Goal: Task Accomplishment & Management: Manage account settings

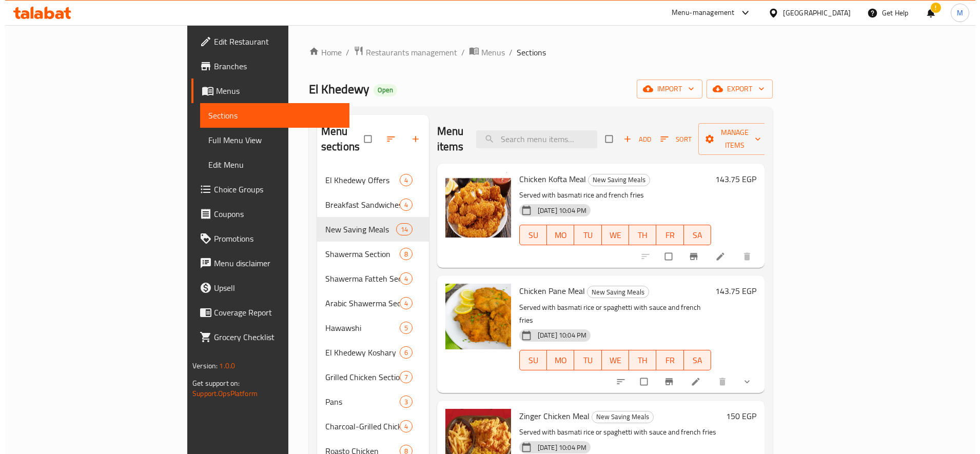
scroll to position [320, 0]
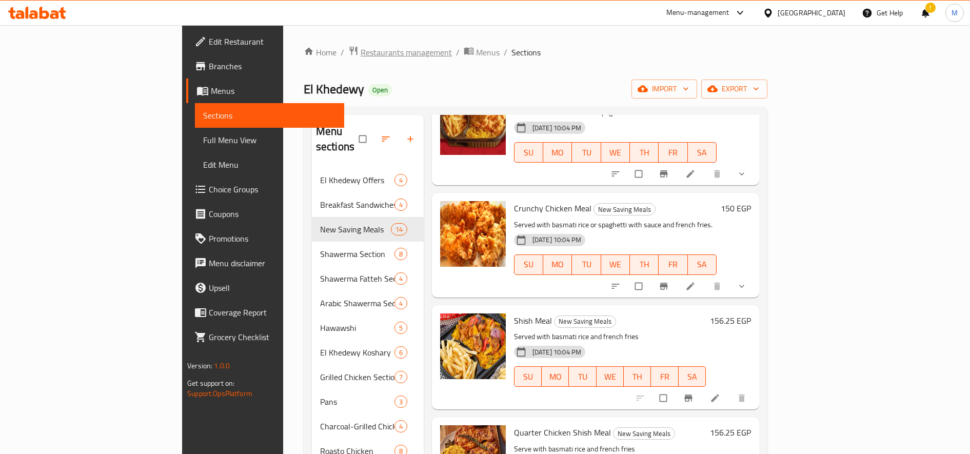
click at [361, 49] on span "Restaurants management" at bounding box center [406, 52] width 91 height 12
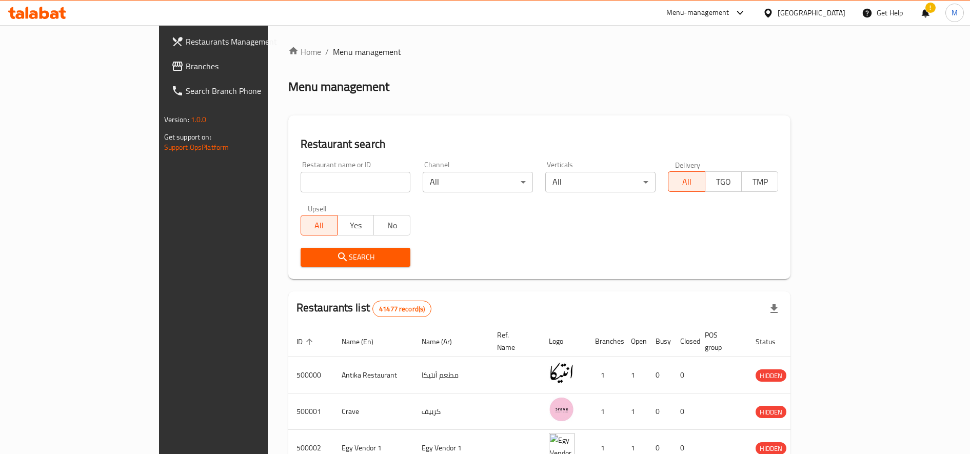
click at [310, 190] on input "search" at bounding box center [356, 182] width 110 height 21
type input "big pizza"
type button "all"
click at [668, 171] on button "All" at bounding box center [686, 181] width 37 height 21
click at [309, 256] on span "Search" at bounding box center [356, 257] width 94 height 13
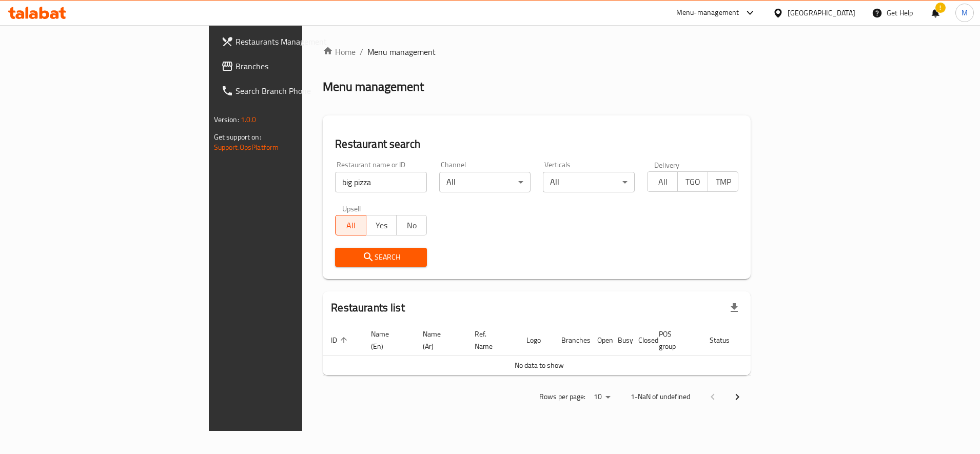
click at [335, 182] on input "big pizza" at bounding box center [381, 182] width 92 height 21
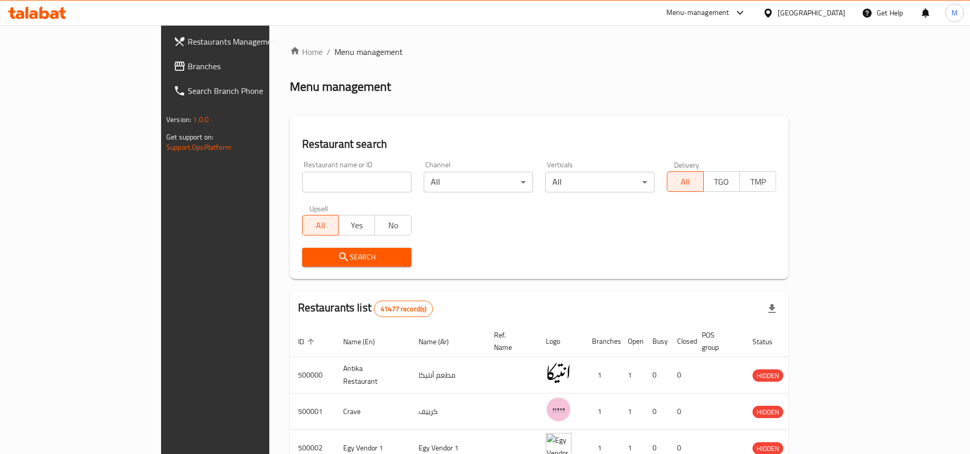
click at [302, 186] on input "search" at bounding box center [356, 182] width 109 height 21
paste input "big pizza"
type input "big pizza"
click at [310, 254] on span "Search" at bounding box center [356, 257] width 93 height 13
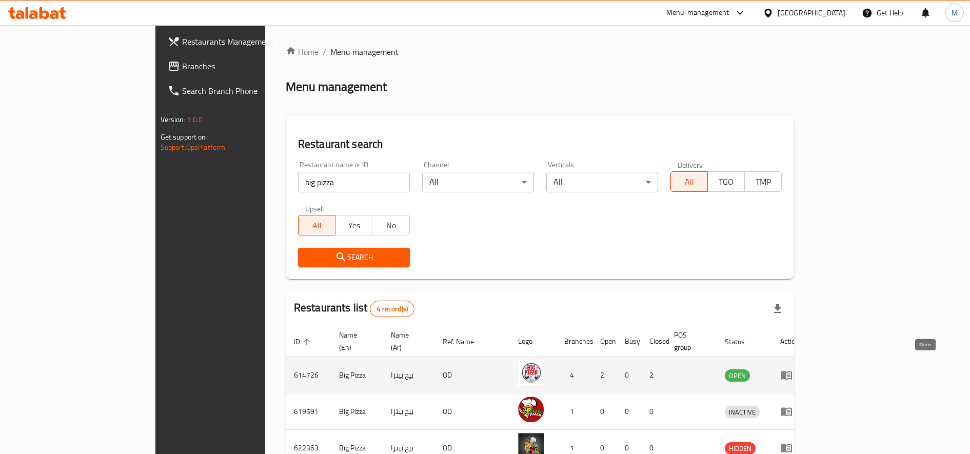
click at [799, 369] on link "enhanced table" at bounding box center [789, 375] width 19 height 12
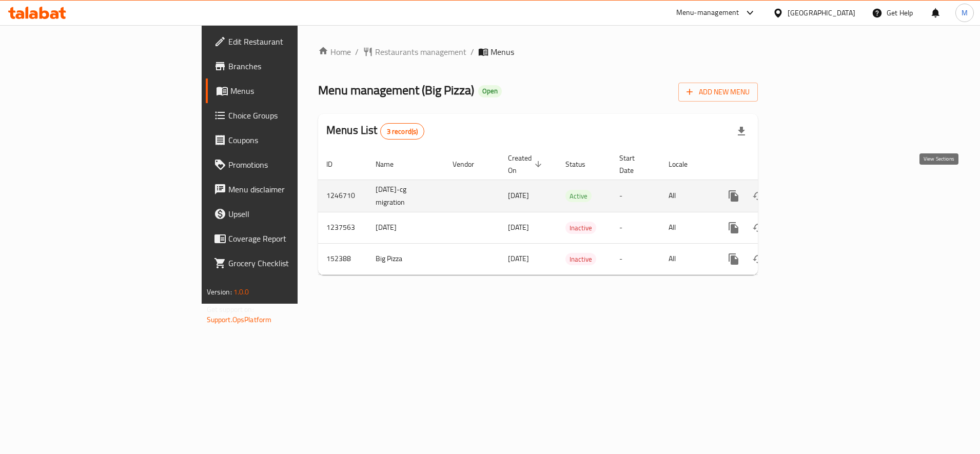
click at [820, 191] on link "enhanced table" at bounding box center [807, 196] width 25 height 25
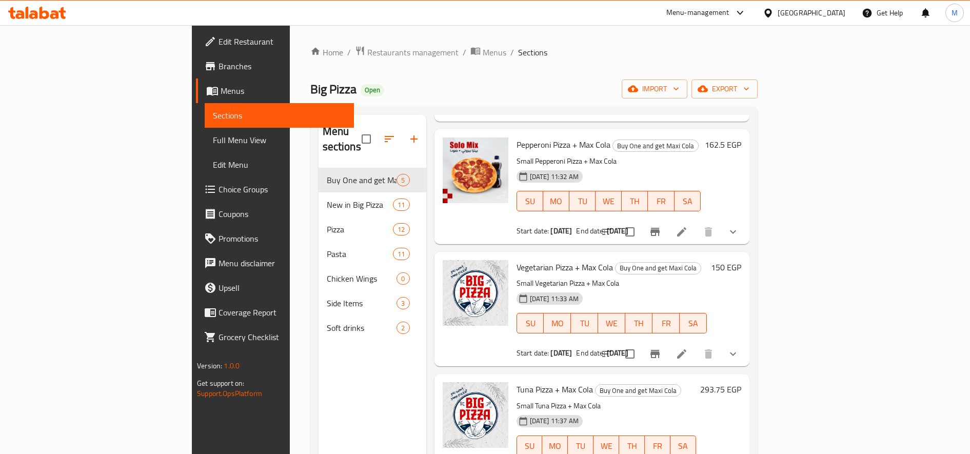
scroll to position [183, 0]
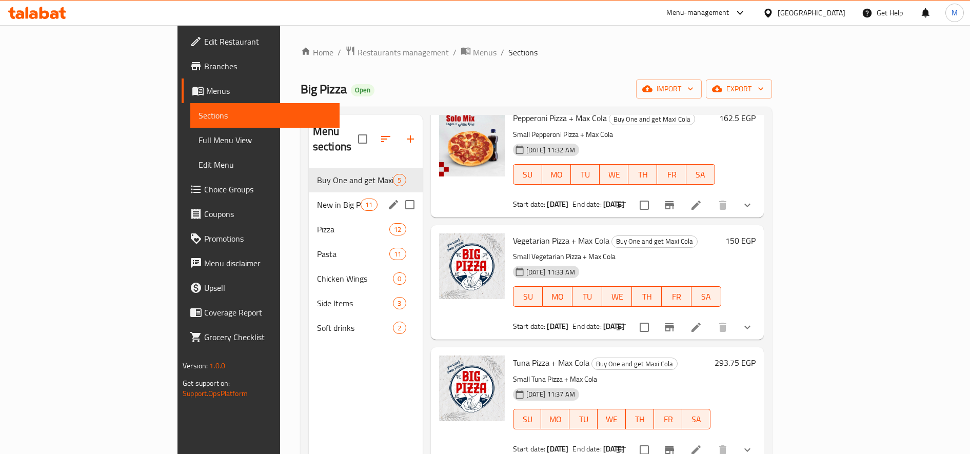
click at [317, 199] on span "New in Big Pizza" at bounding box center [339, 205] width 44 height 12
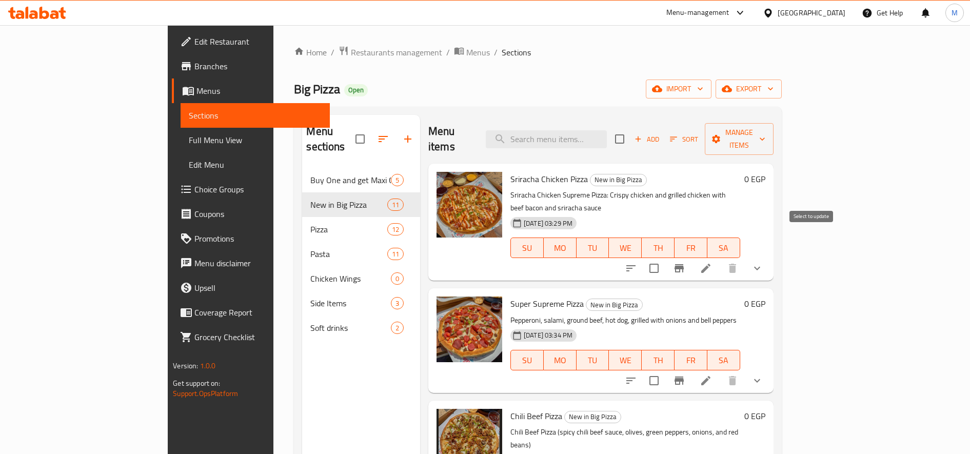
click at [665, 258] on input "checkbox" at bounding box center [654, 269] width 22 height 22
checkbox input "true"
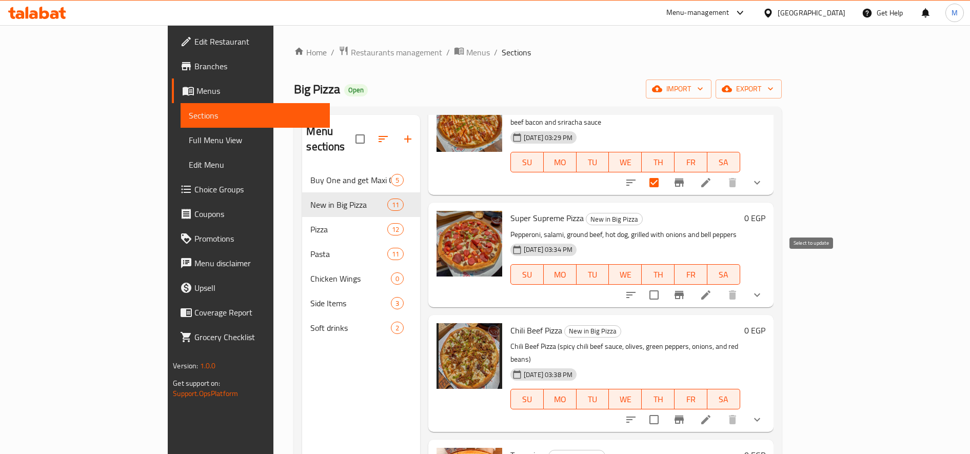
click at [665, 284] on input "checkbox" at bounding box center [654, 295] width 22 height 22
checkbox input "true"
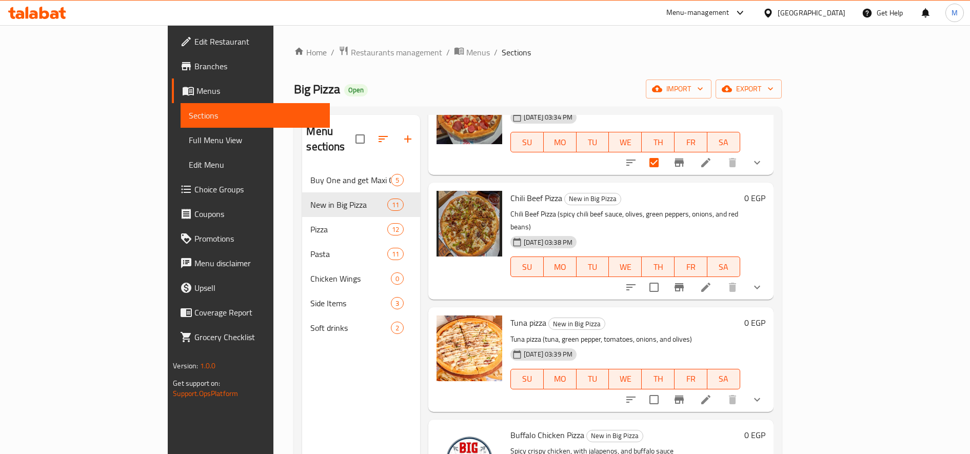
scroll to position [256, 0]
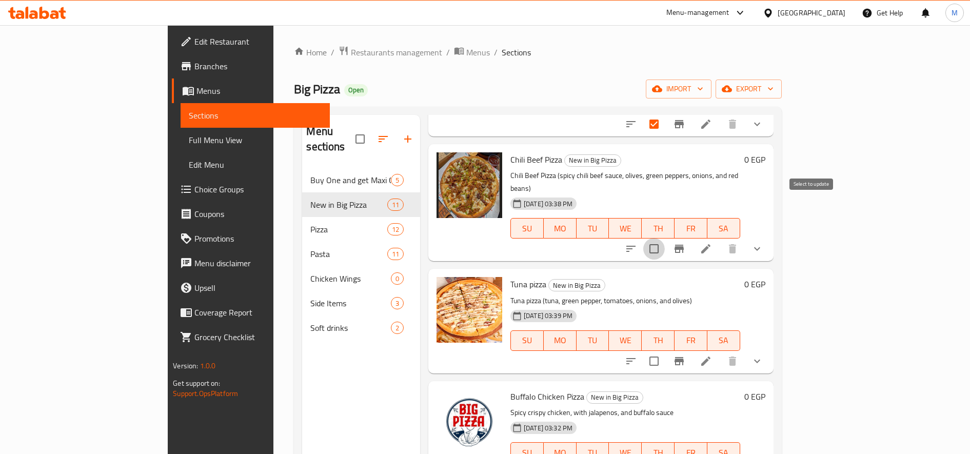
click at [665, 238] on input "checkbox" at bounding box center [654, 249] width 22 height 22
checkbox input "true"
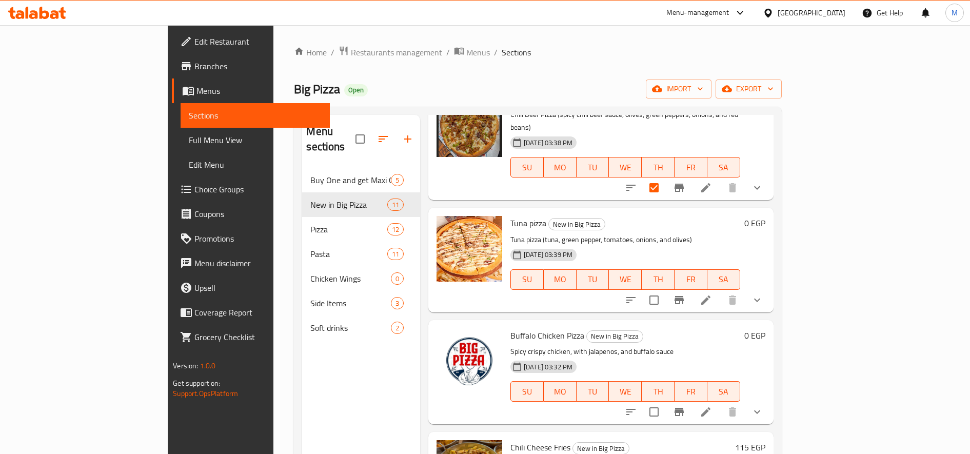
scroll to position [342, 0]
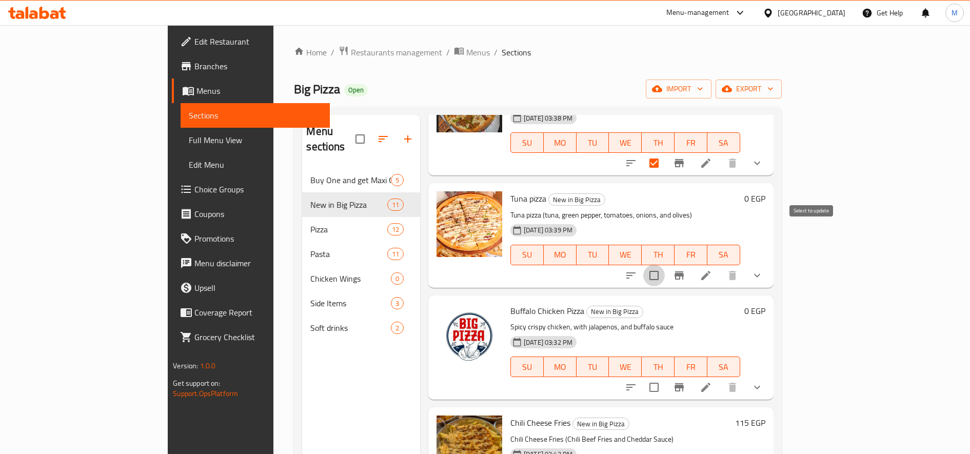
click at [665, 265] on input "checkbox" at bounding box center [654, 276] width 22 height 22
checkbox input "true"
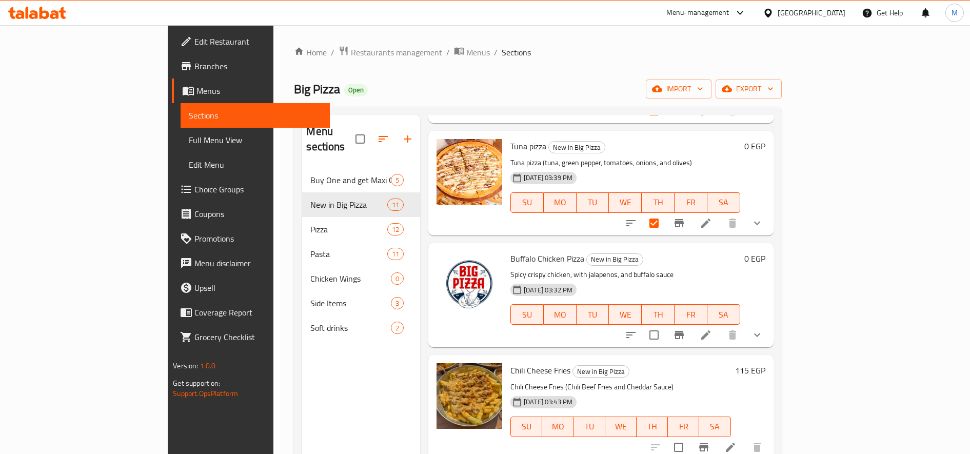
scroll to position [427, 0]
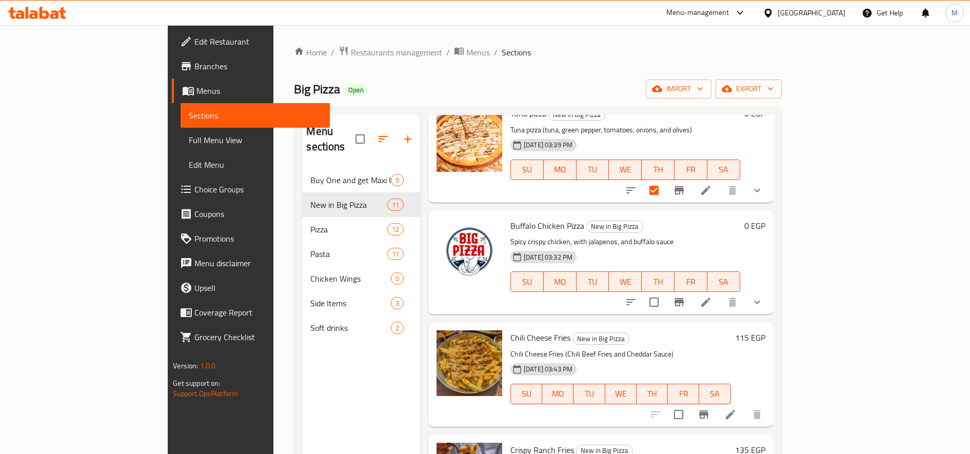
click at [665, 291] on input "checkbox" at bounding box center [654, 302] width 22 height 22
checkbox input "true"
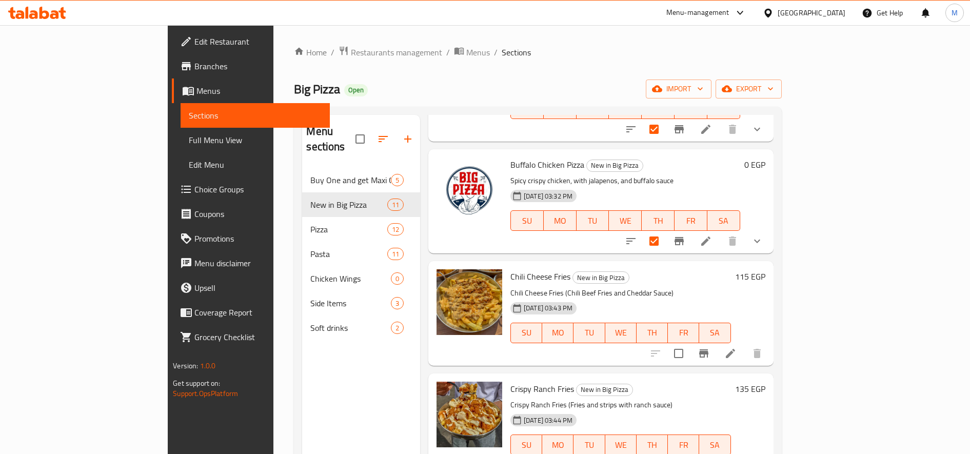
scroll to position [513, 0]
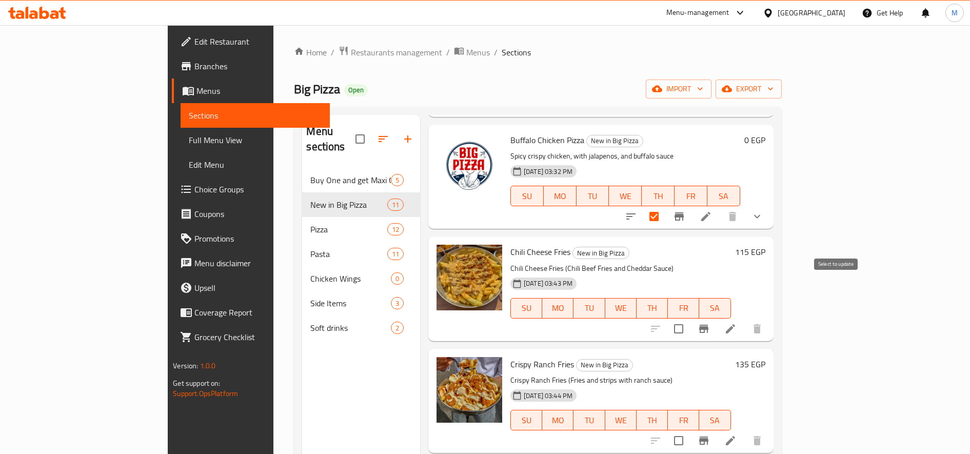
click at [689, 318] on input "checkbox" at bounding box center [679, 329] width 22 height 22
checkbox input "true"
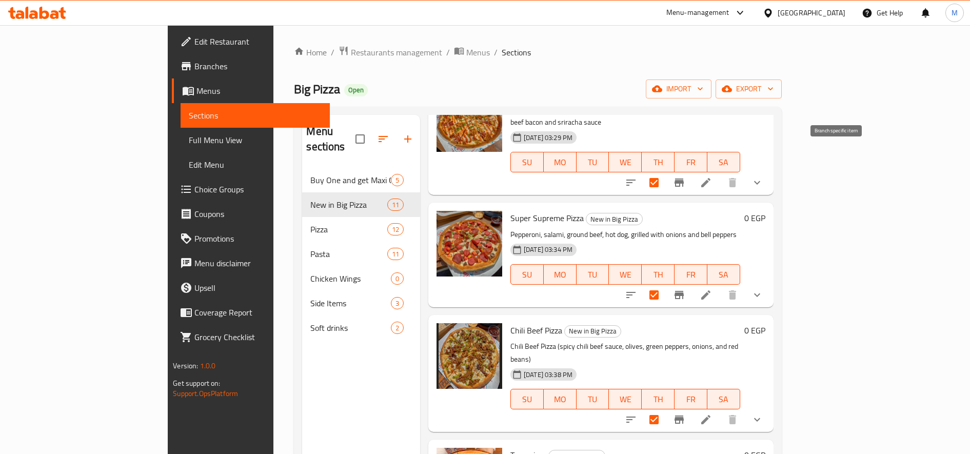
scroll to position [0, 0]
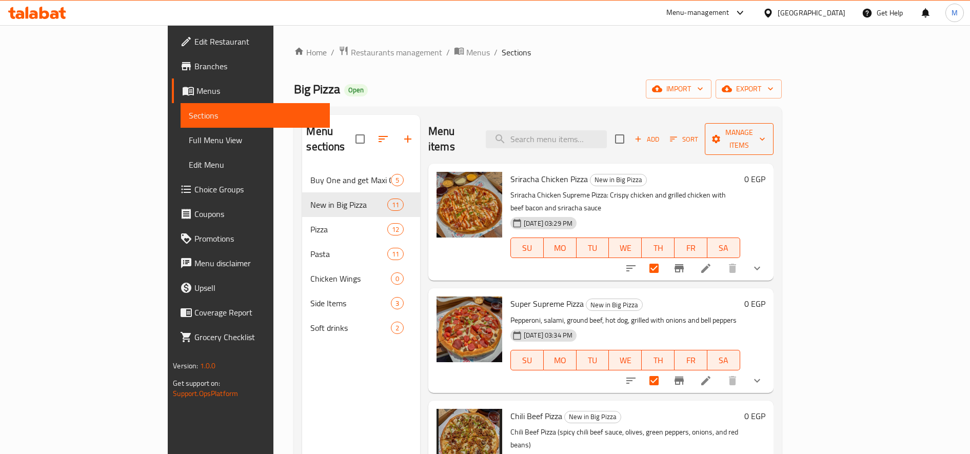
click at [765, 129] on span "Manage items" at bounding box center [739, 139] width 52 height 26
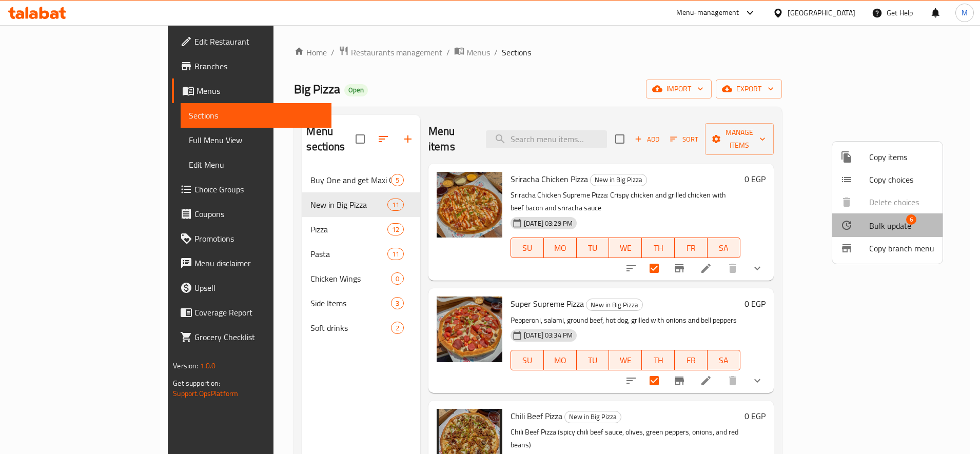
click at [882, 221] on span "Bulk update" at bounding box center [890, 226] width 42 height 12
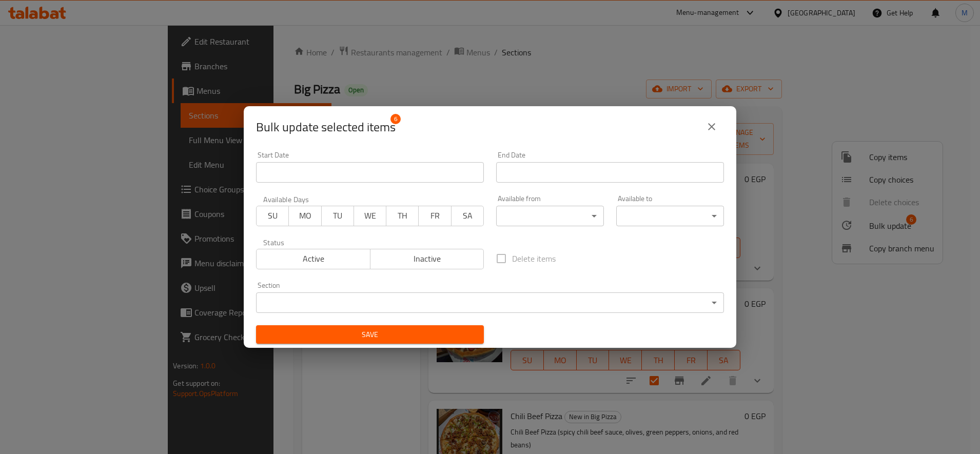
click at [356, 310] on body "​ Menu-management Egypt Get Help M Edit Restaurant Branches Menus Sections Full…" at bounding box center [490, 239] width 980 height 429
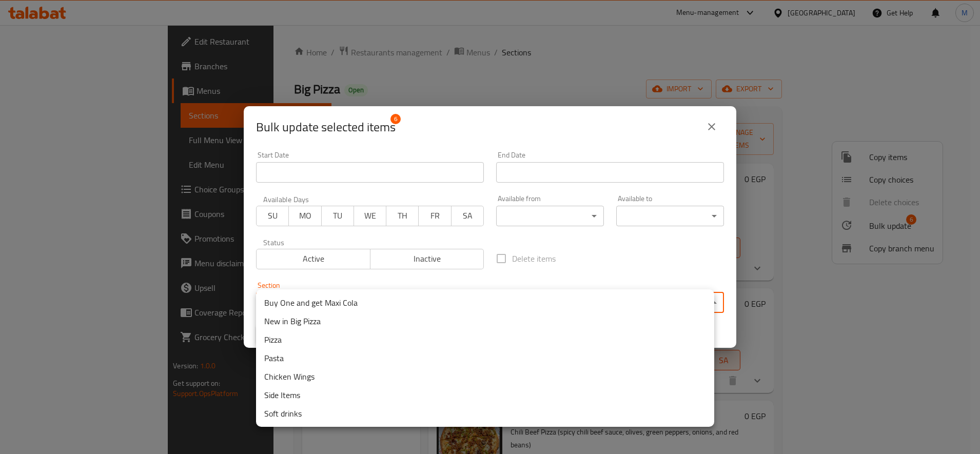
click at [362, 339] on li "Pizza" at bounding box center [485, 339] width 458 height 18
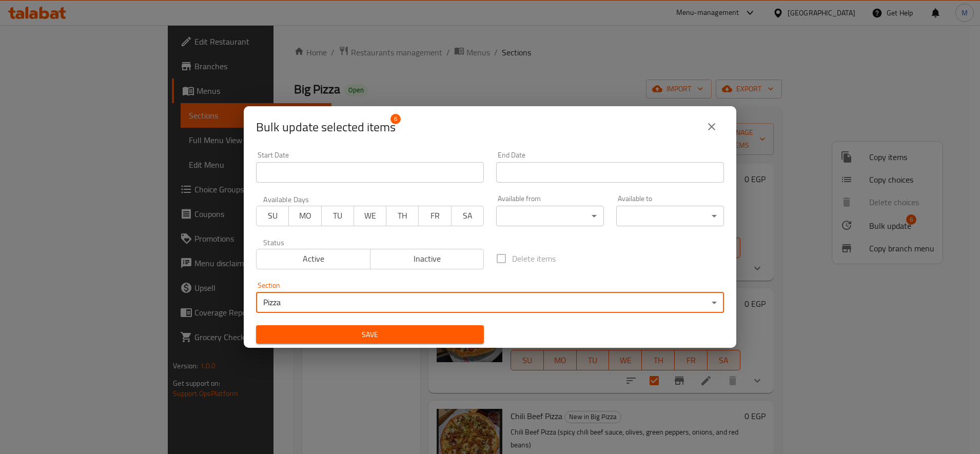
click at [440, 340] on span "Save" at bounding box center [369, 334] width 211 height 13
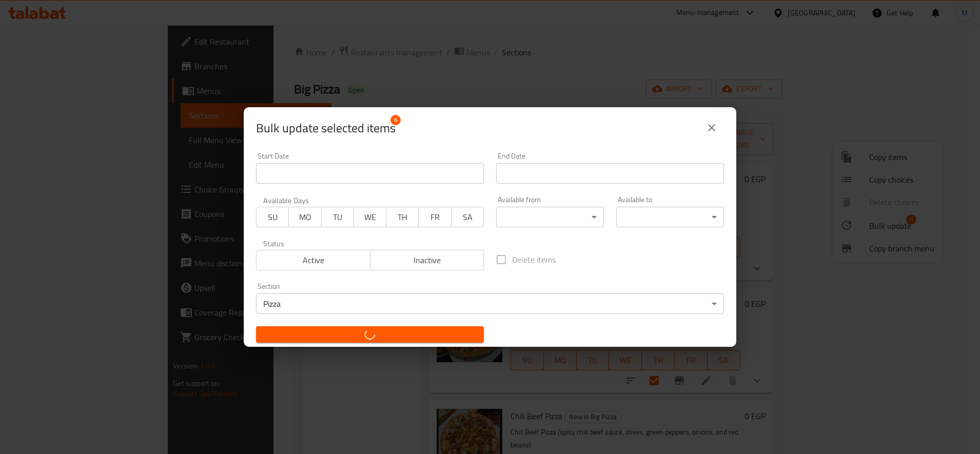
checkbox input "false"
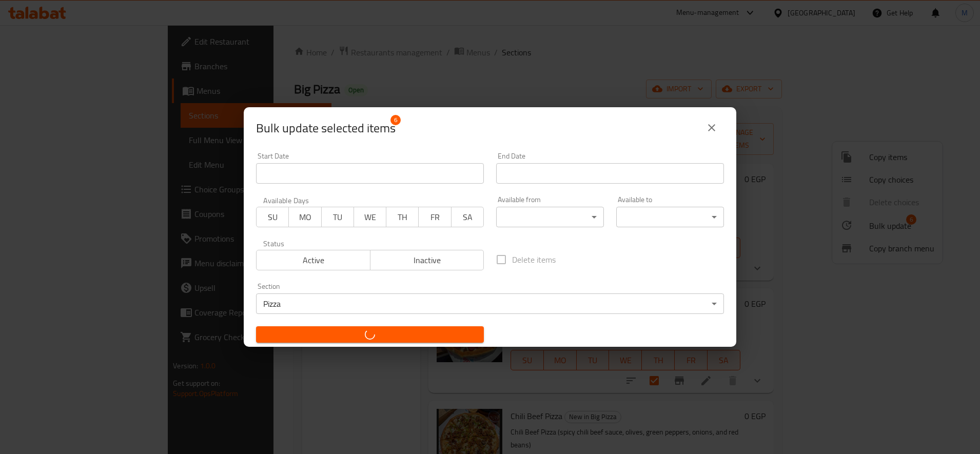
checkbox input "false"
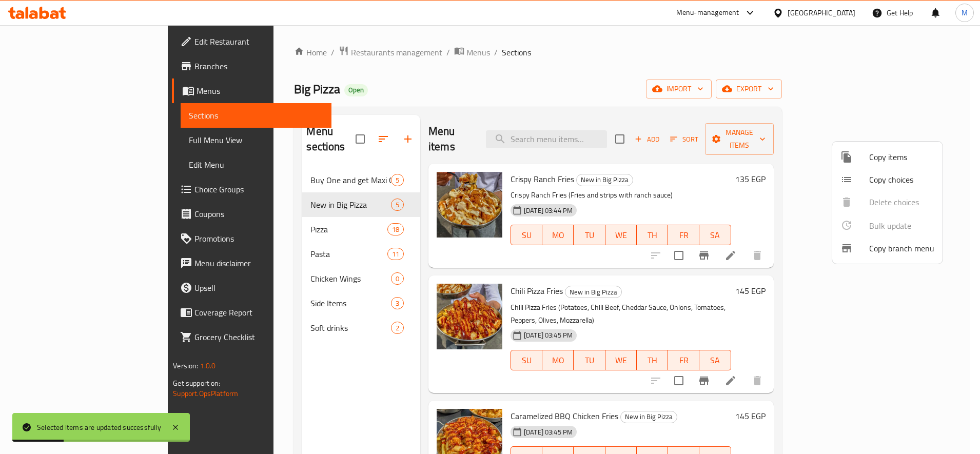
click at [808, 285] on div at bounding box center [490, 227] width 980 height 454
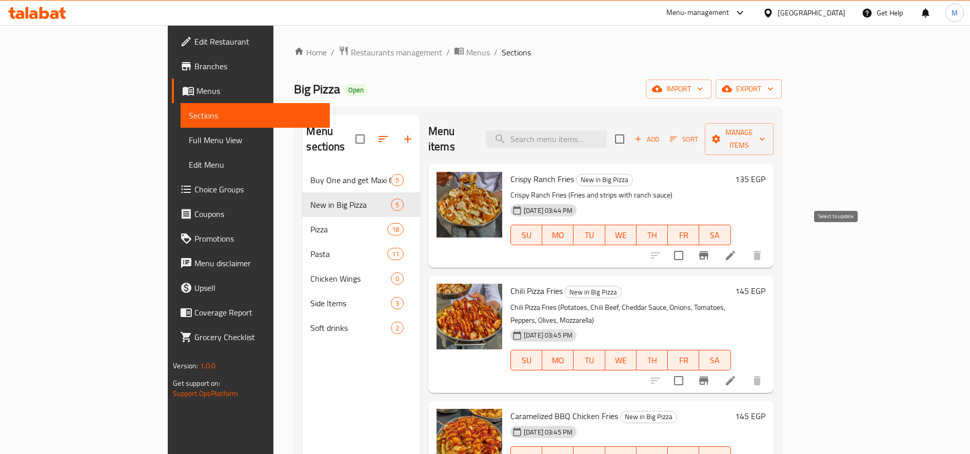
click at [689, 245] on input "checkbox" at bounding box center [679, 256] width 22 height 22
checkbox input "true"
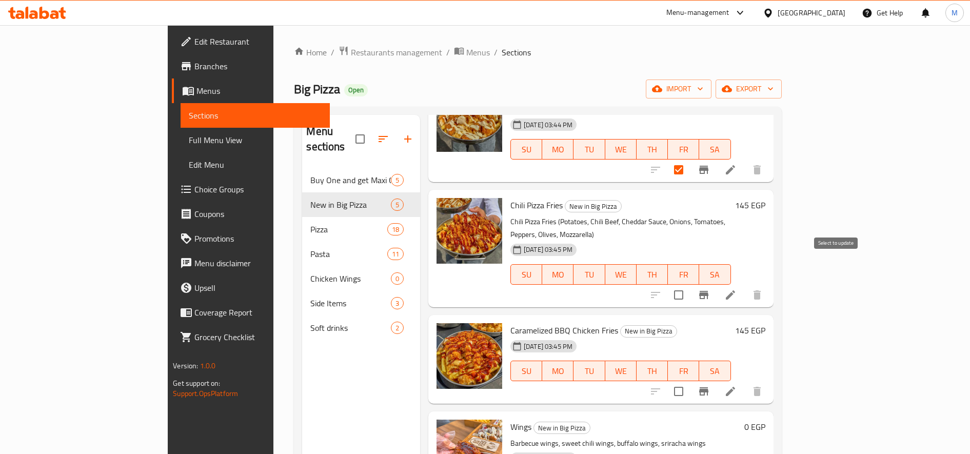
click at [689, 284] on input "checkbox" at bounding box center [679, 295] width 22 height 22
checkbox input "true"
click at [689, 381] on input "checkbox" at bounding box center [679, 392] width 22 height 22
checkbox input "true"
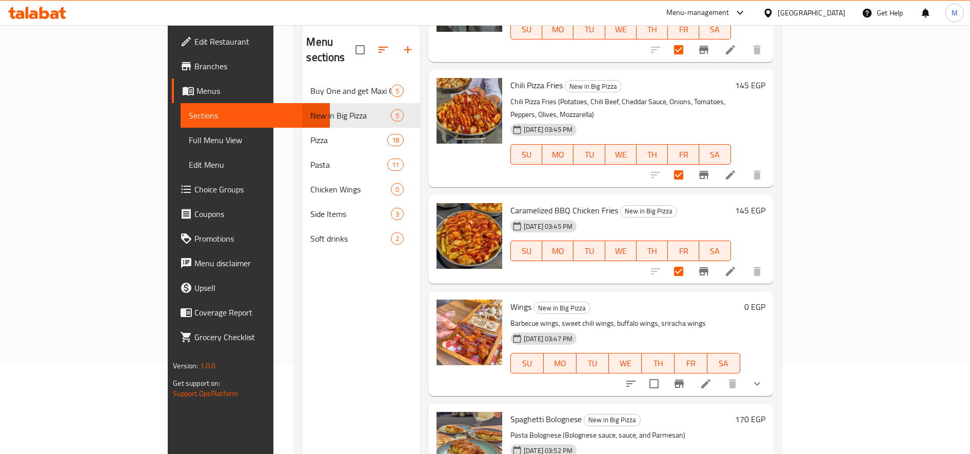
scroll to position [144, 0]
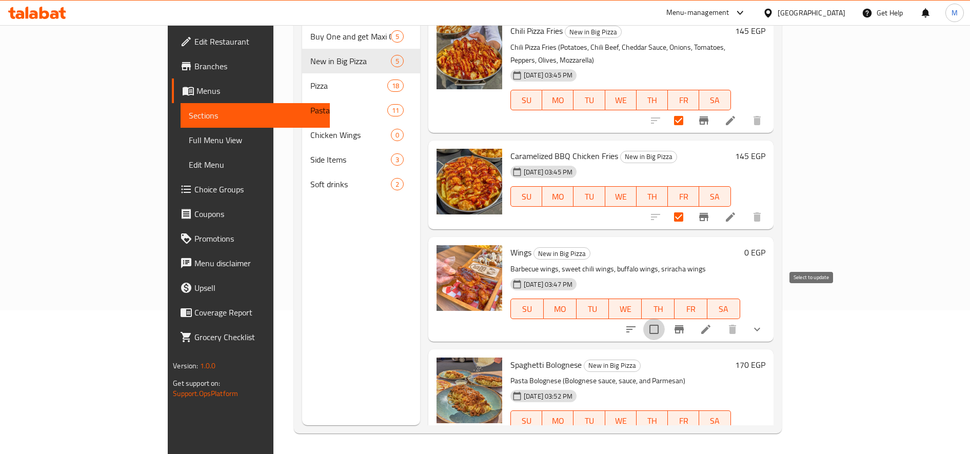
click at [665, 319] on input "checkbox" at bounding box center [654, 330] width 22 height 22
checkbox input "true"
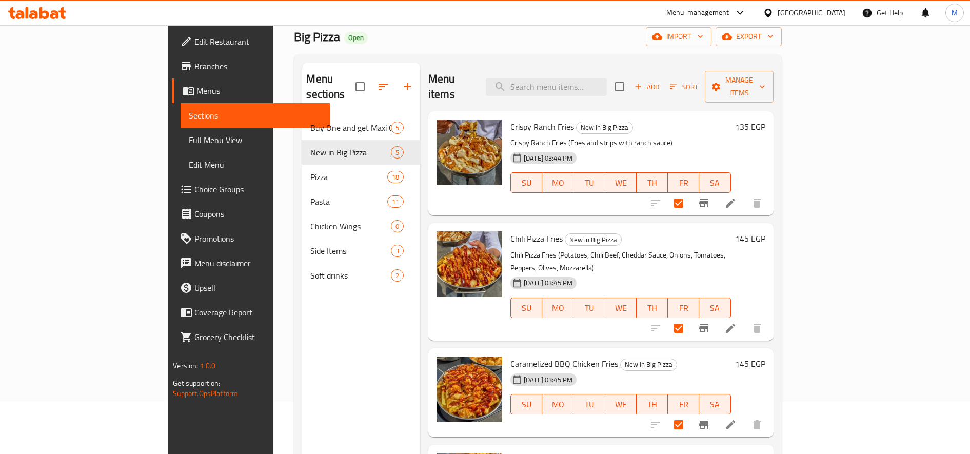
scroll to position [0, 0]
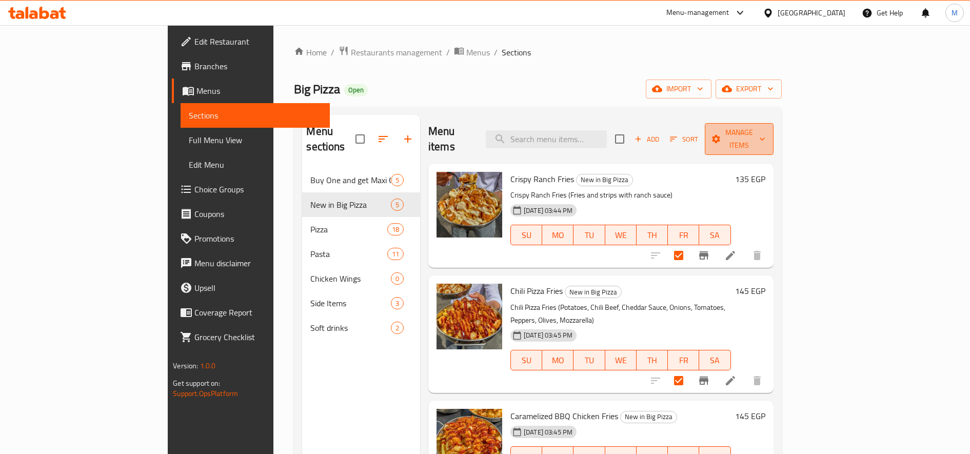
click at [765, 130] on span "Manage items" at bounding box center [739, 139] width 52 height 26
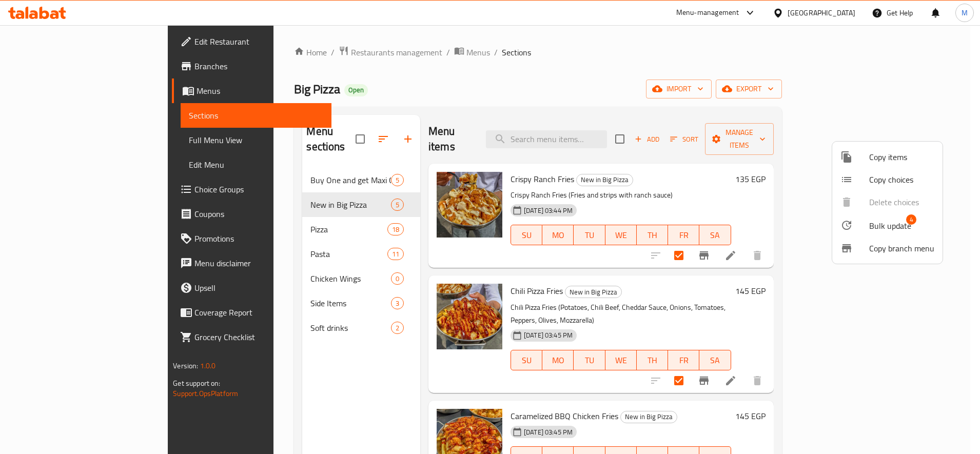
click at [881, 225] on span "Bulk update" at bounding box center [890, 226] width 42 height 12
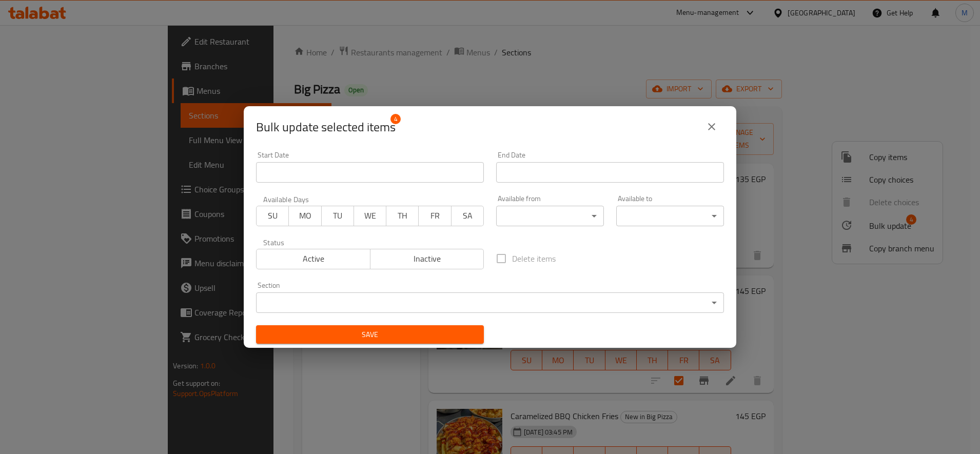
click at [382, 299] on body "​ Menu-management Egypt Get Help M Edit Restaurant Branches Menus Sections Full…" at bounding box center [490, 239] width 980 height 429
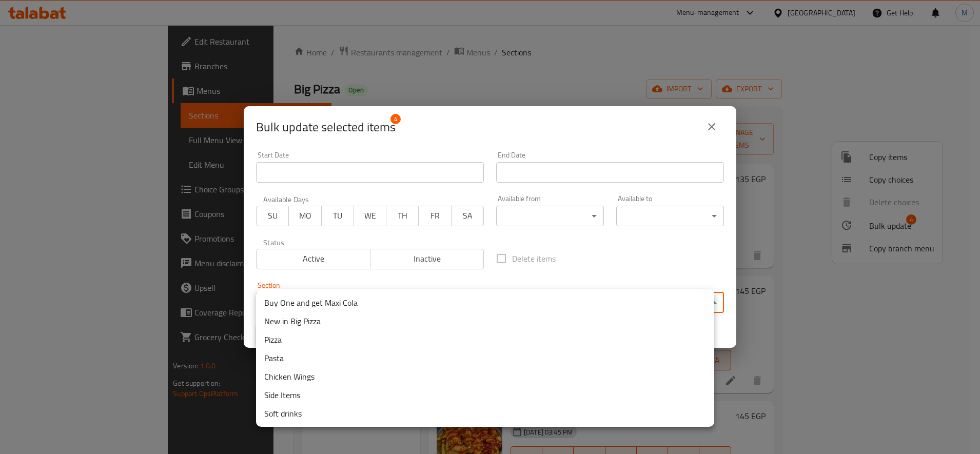
click at [317, 397] on li "Side Items" at bounding box center [485, 395] width 458 height 18
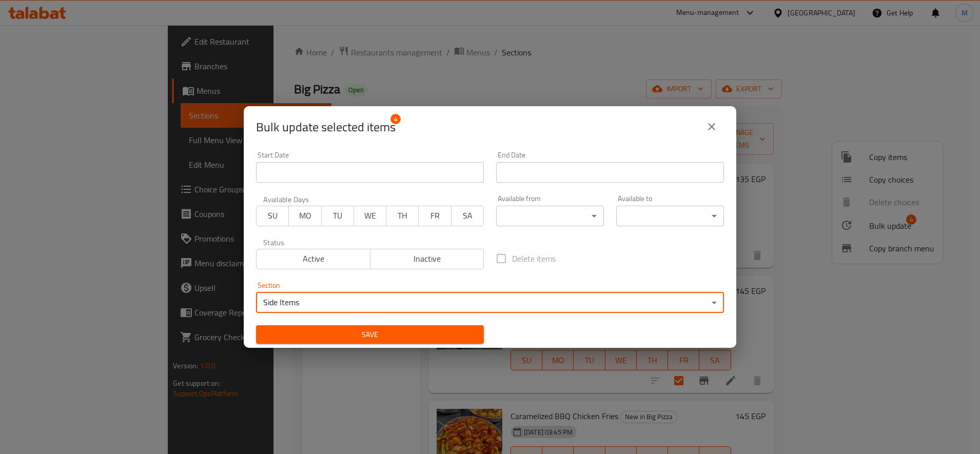
click at [448, 335] on span "Save" at bounding box center [369, 334] width 211 height 13
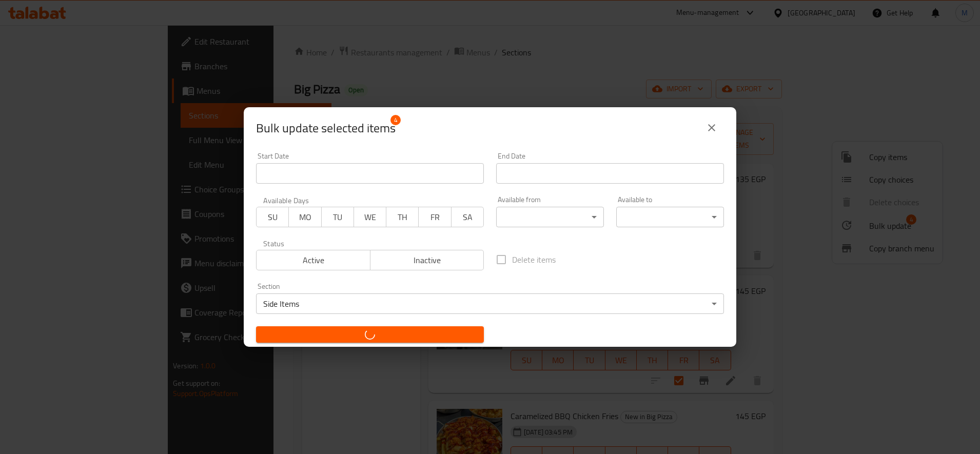
checkbox input "false"
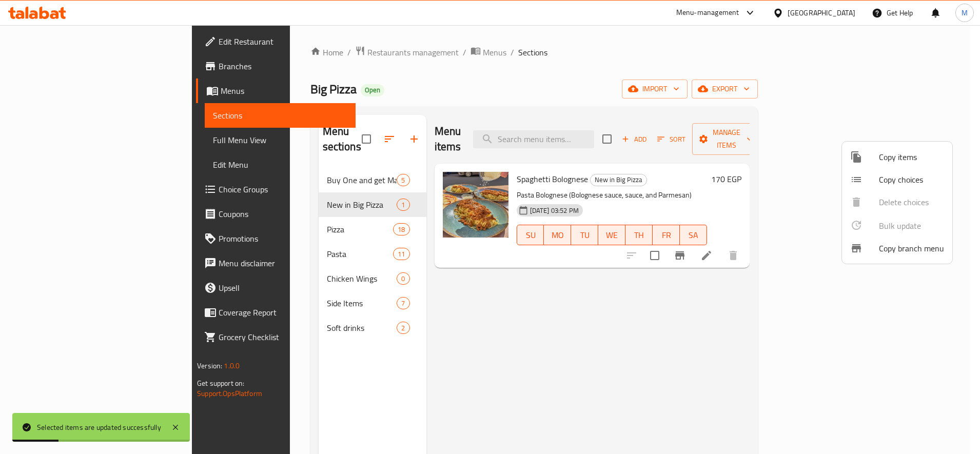
click at [805, 305] on div at bounding box center [490, 227] width 980 height 454
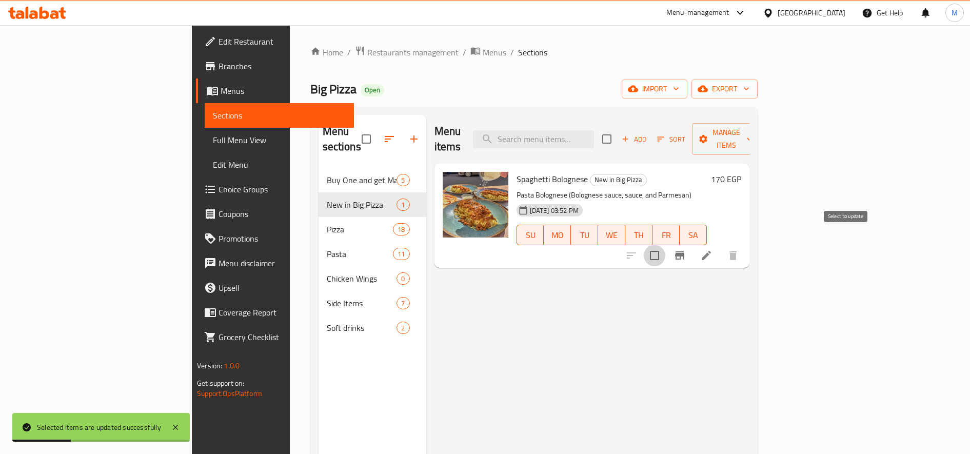
click at [665, 245] on input "checkbox" at bounding box center [655, 256] width 22 height 22
checkbox input "true"
click at [753, 130] on span "Manage items" at bounding box center [726, 139] width 52 height 26
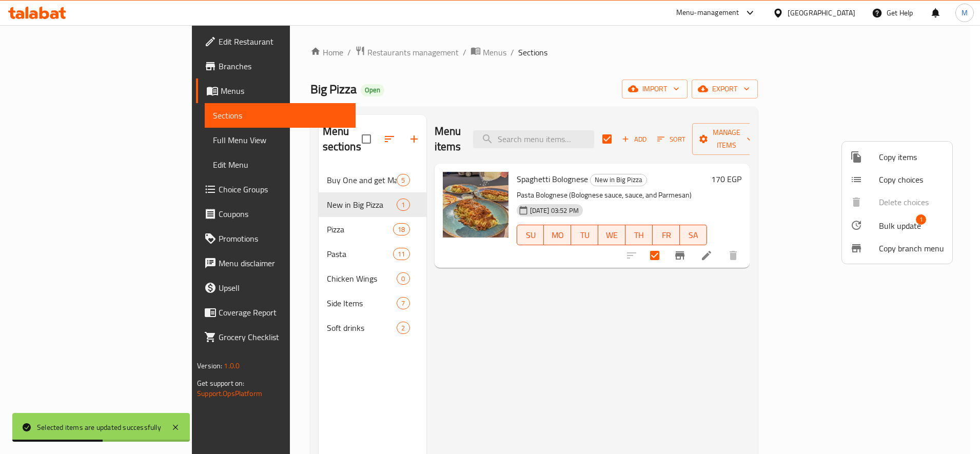
click at [894, 228] on span "Bulk update" at bounding box center [900, 226] width 42 height 12
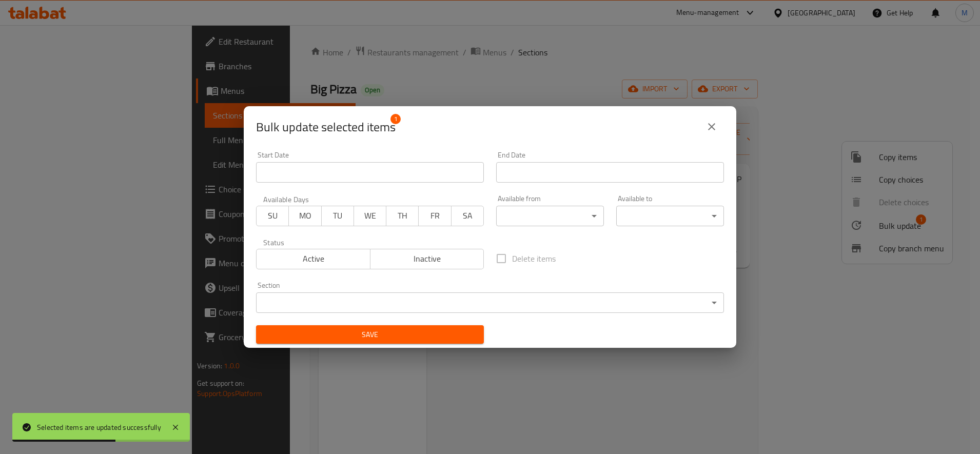
click at [407, 303] on body "Selected items are updated successfully ​ Menu-management Egypt Get Help M Edit…" at bounding box center [490, 239] width 980 height 429
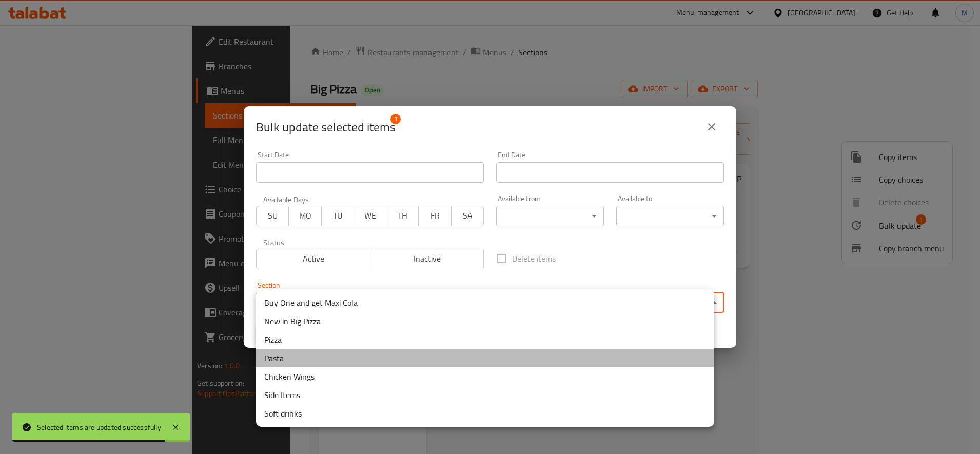
click at [331, 352] on li "Pasta" at bounding box center [485, 358] width 458 height 18
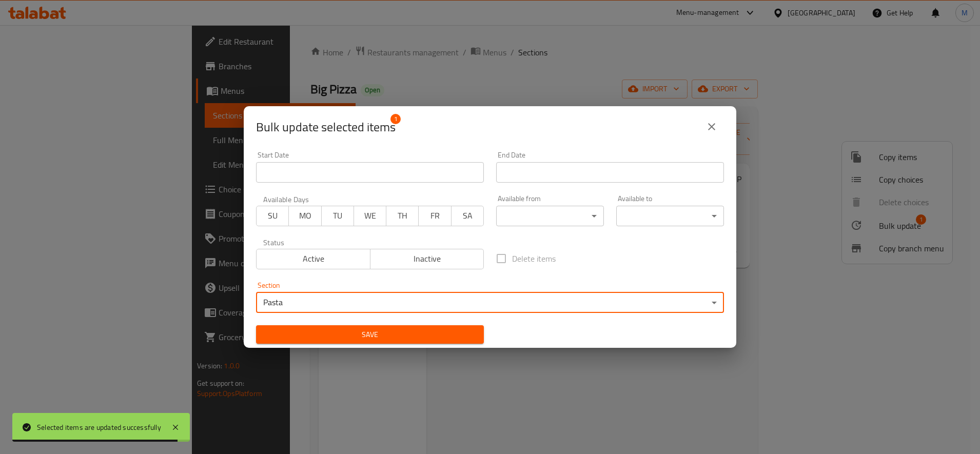
click at [409, 334] on span "Save" at bounding box center [369, 334] width 211 height 13
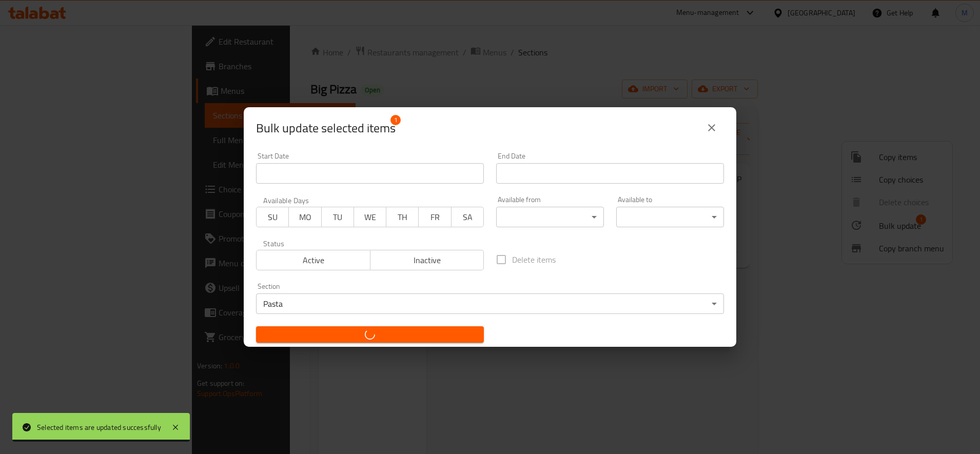
checkbox input "false"
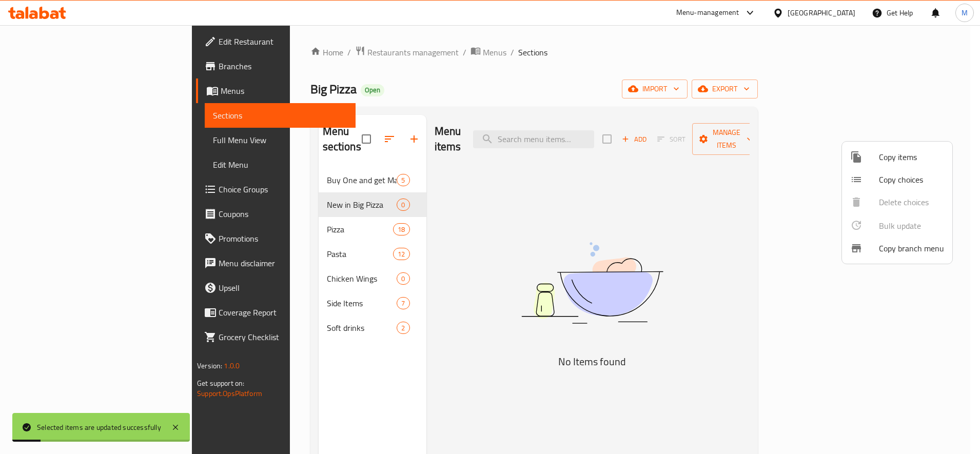
click at [540, 317] on div at bounding box center [490, 227] width 980 height 454
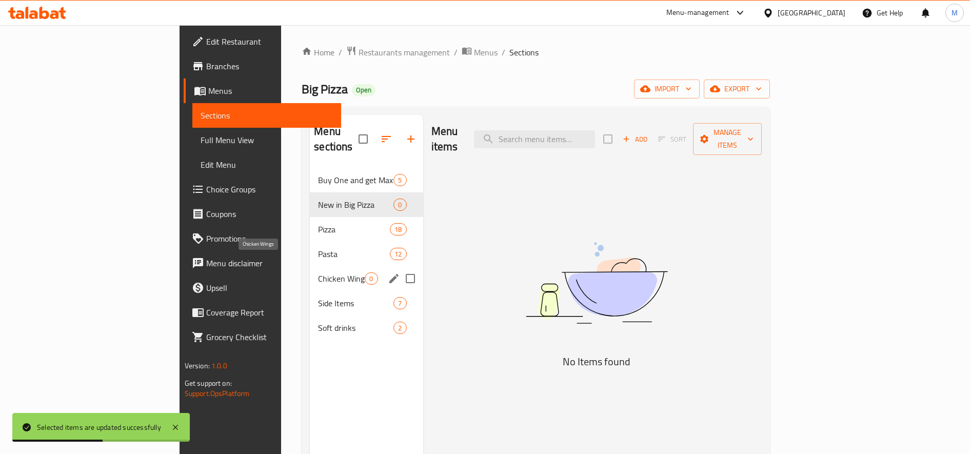
click at [318, 272] on span "Chicken Wings" at bounding box center [341, 278] width 47 height 12
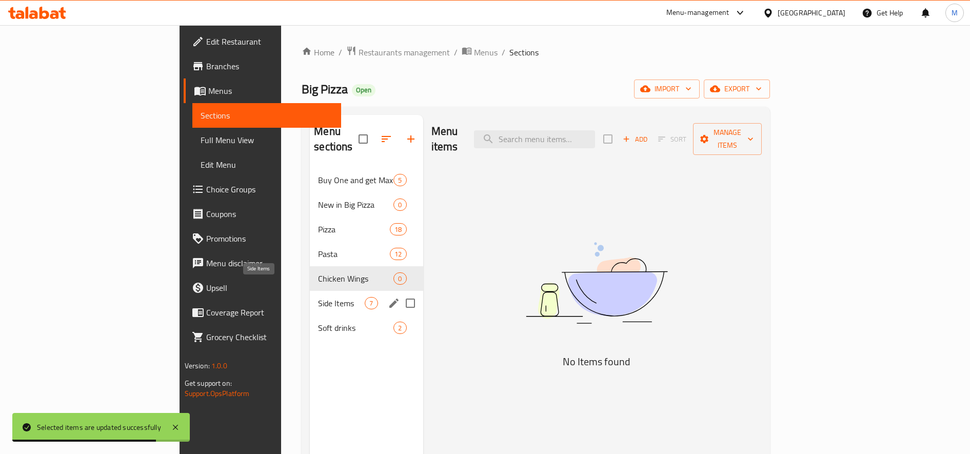
click at [318, 297] on span "Side Items" at bounding box center [341, 303] width 47 height 12
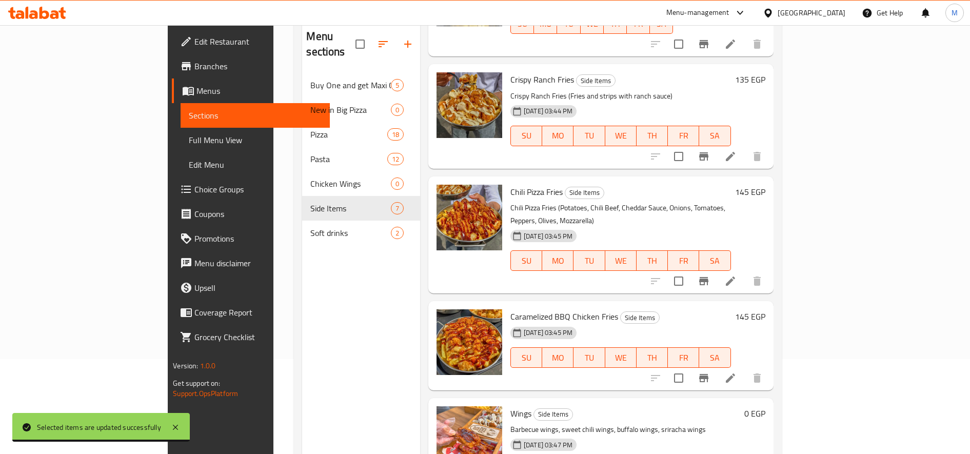
scroll to position [144, 0]
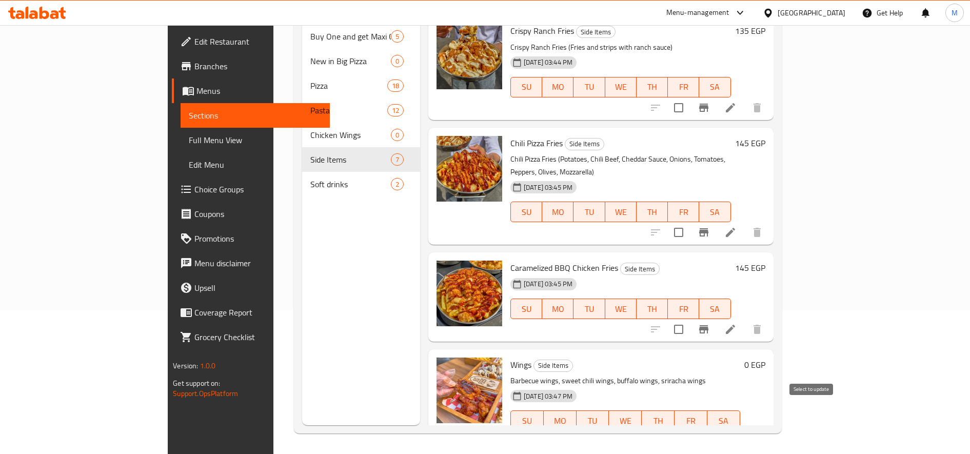
click at [665, 430] on input "checkbox" at bounding box center [654, 441] width 22 height 22
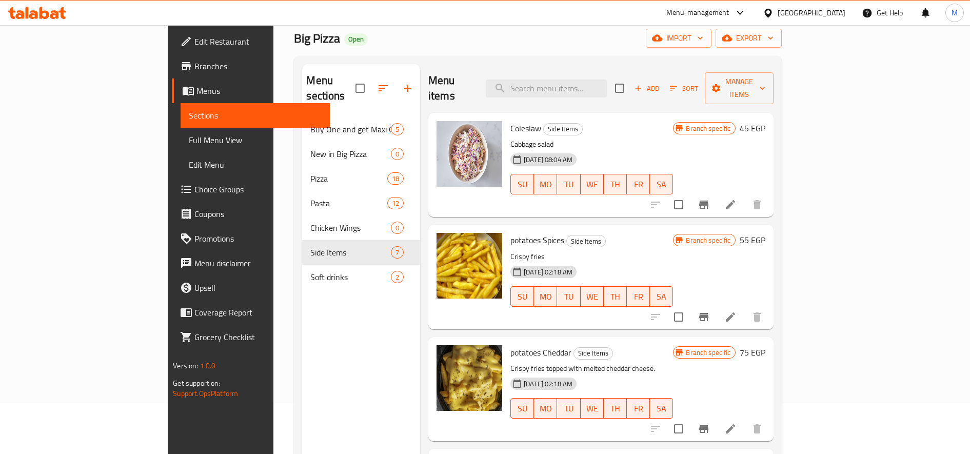
scroll to position [0, 0]
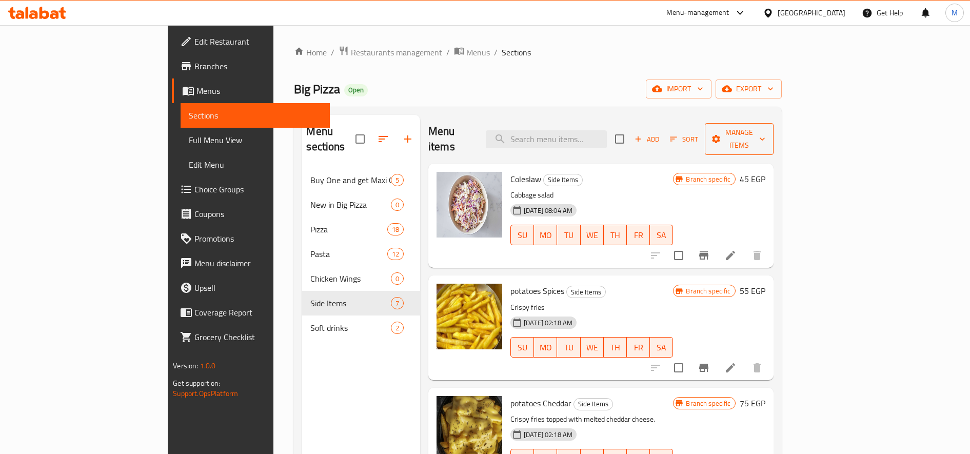
click at [765, 128] on span "Manage items" at bounding box center [739, 139] width 52 height 26
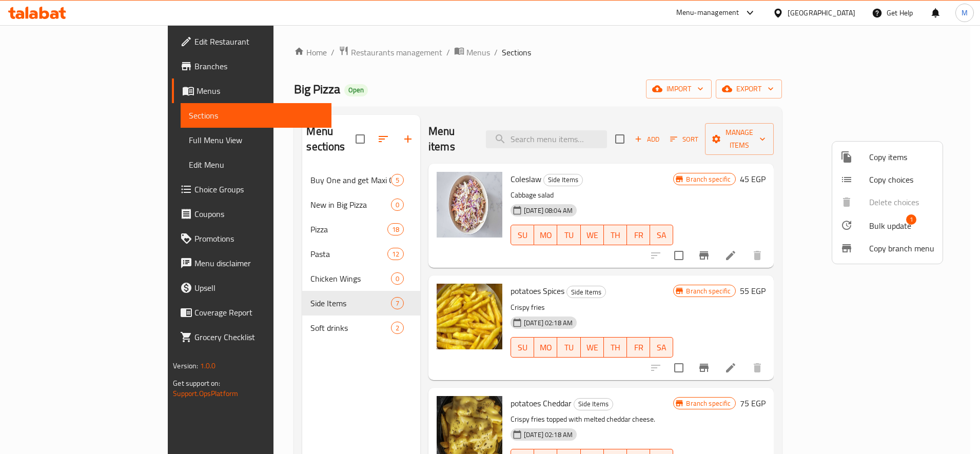
click at [870, 222] on span "Bulk update" at bounding box center [890, 226] width 42 height 12
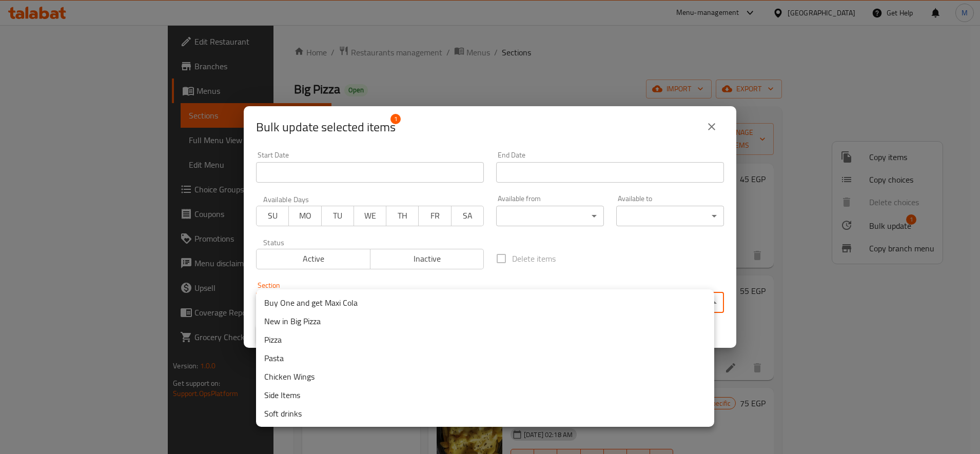
click at [358, 301] on body "​ Menu-management Egypt Get Help M Edit Restaurant Branches Menus Sections Full…" at bounding box center [490, 239] width 980 height 429
click at [332, 380] on li "Chicken Wings" at bounding box center [485, 376] width 458 height 18
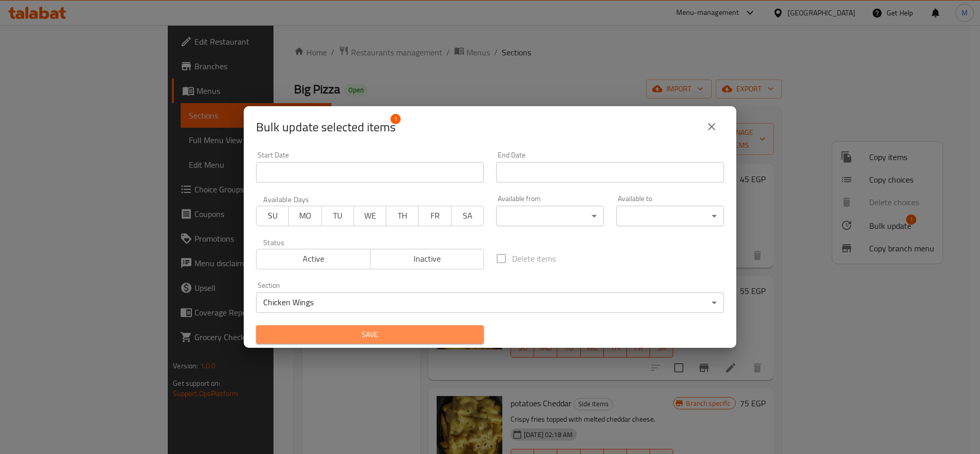
click at [378, 332] on span "Save" at bounding box center [369, 334] width 211 height 13
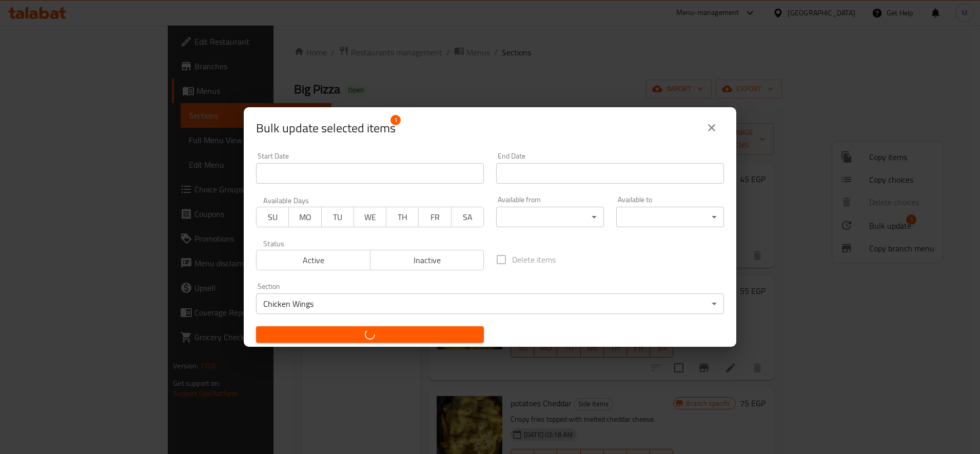
checkbox input "false"
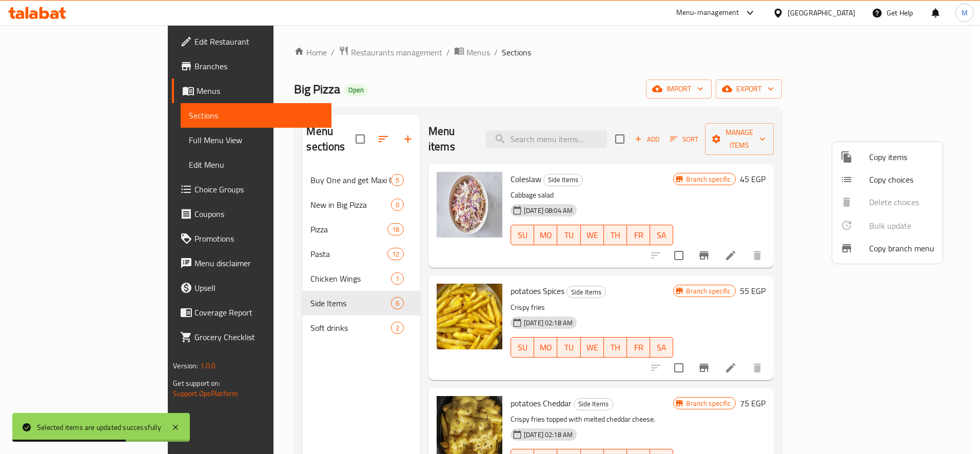
click at [274, 314] on div at bounding box center [490, 227] width 980 height 454
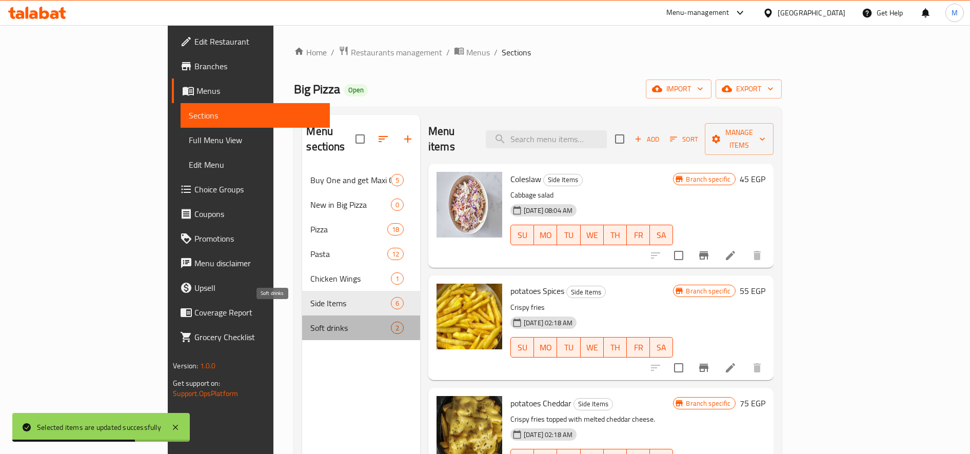
click at [310, 322] on span "Soft drinks" at bounding box center [350, 328] width 80 height 12
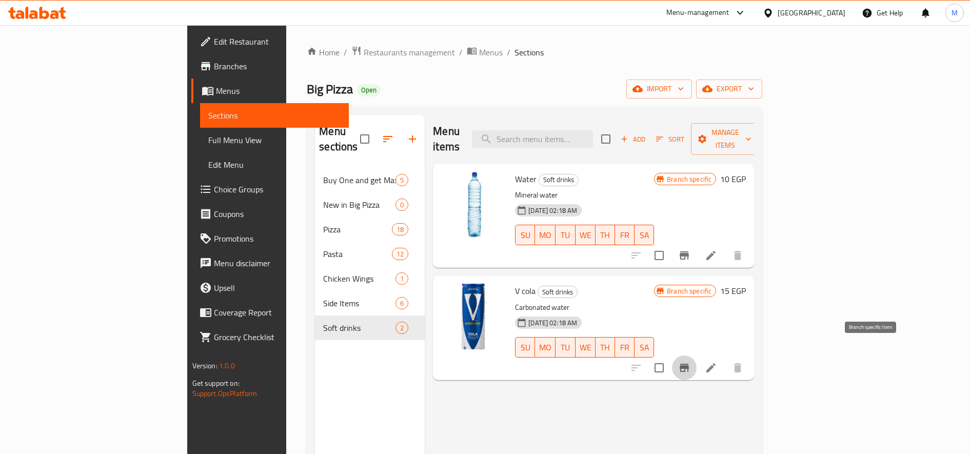
click at [697, 359] on button "Branch-specific-item" at bounding box center [684, 368] width 25 height 25
click at [746, 284] on h6 "15 EGP" at bounding box center [733, 291] width 26 height 14
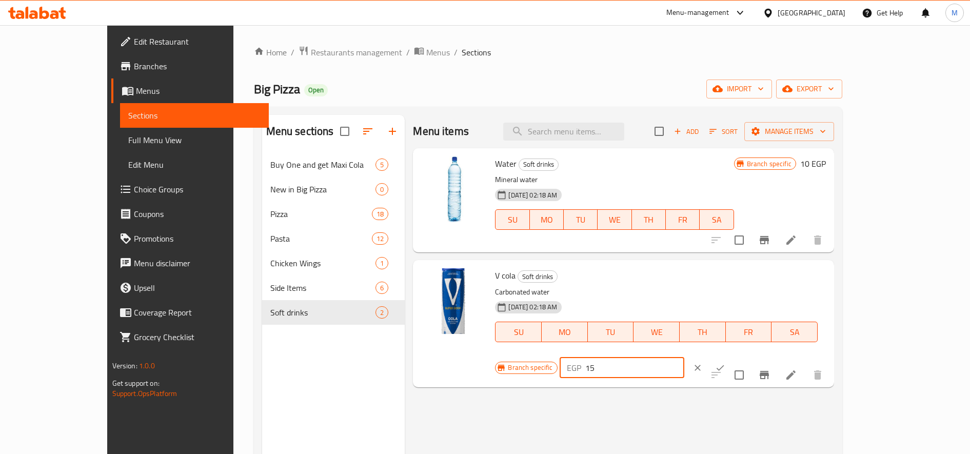
click at [684, 358] on input "15" at bounding box center [634, 368] width 99 height 21
type input "25"
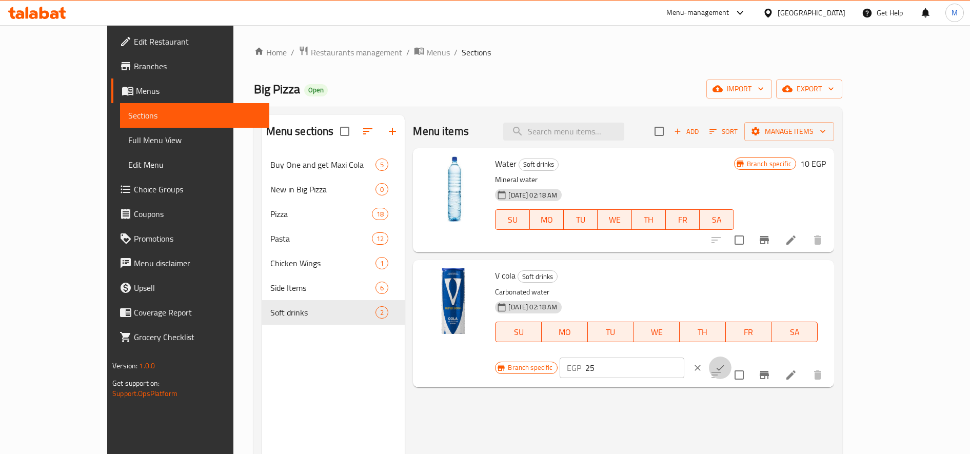
click at [725, 363] on icon "ok" at bounding box center [720, 368] width 10 height 10
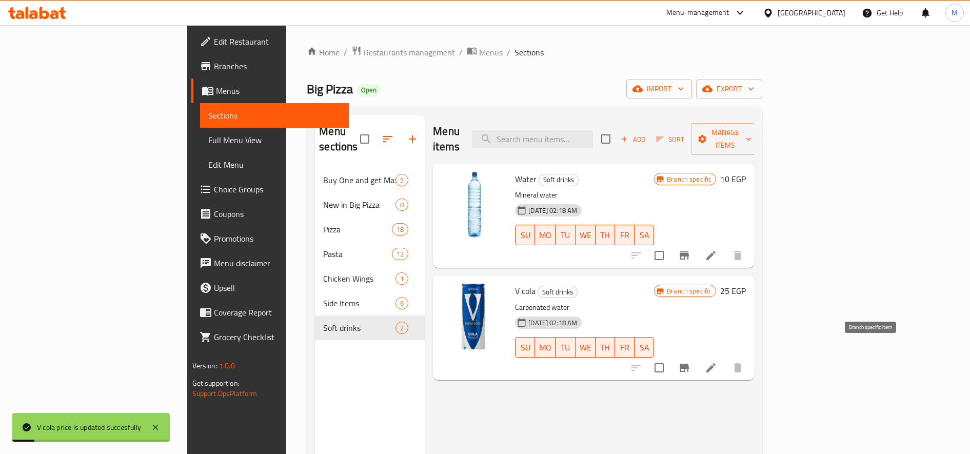
click at [697, 356] on button "Branch-specific-item" at bounding box center [684, 368] width 25 height 25
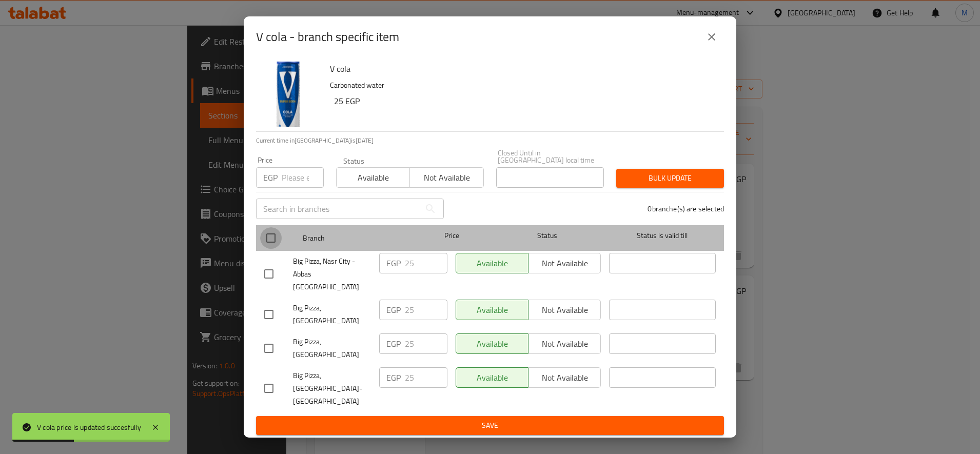
drag, startPoint x: 263, startPoint y: 250, endPoint x: 269, endPoint y: 248, distance: 6.5
click at [263, 249] on input "checkbox" at bounding box center [271, 238] width 22 height 22
checkbox input "true"
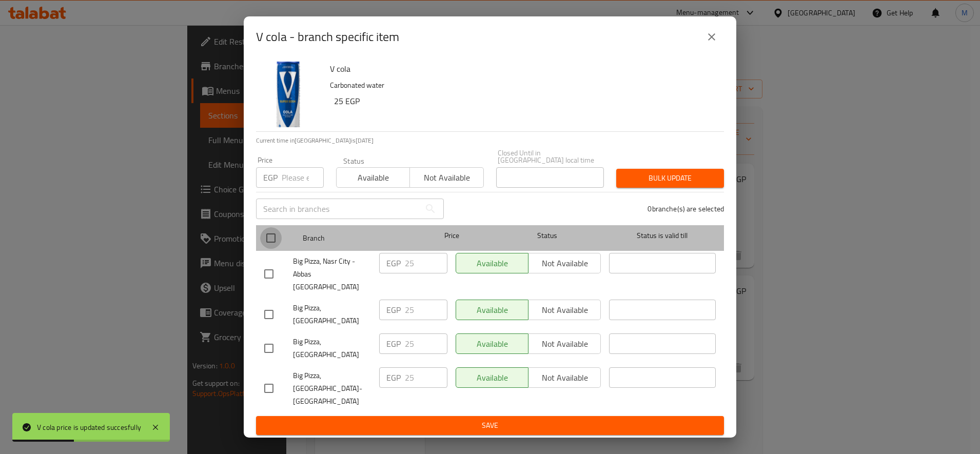
checkbox input "true"
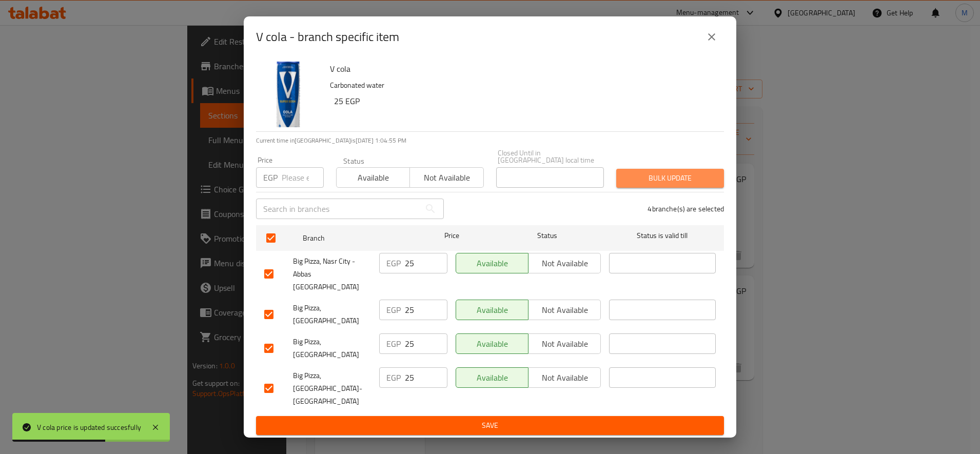
click at [662, 182] on span "Bulk update" at bounding box center [669, 178] width 91 height 13
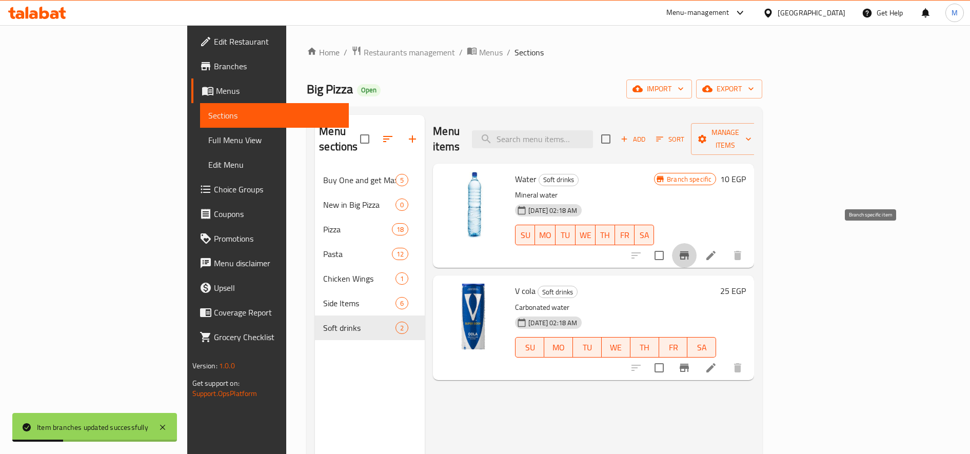
click at [689, 251] on icon "Branch-specific-item" at bounding box center [684, 255] width 9 height 8
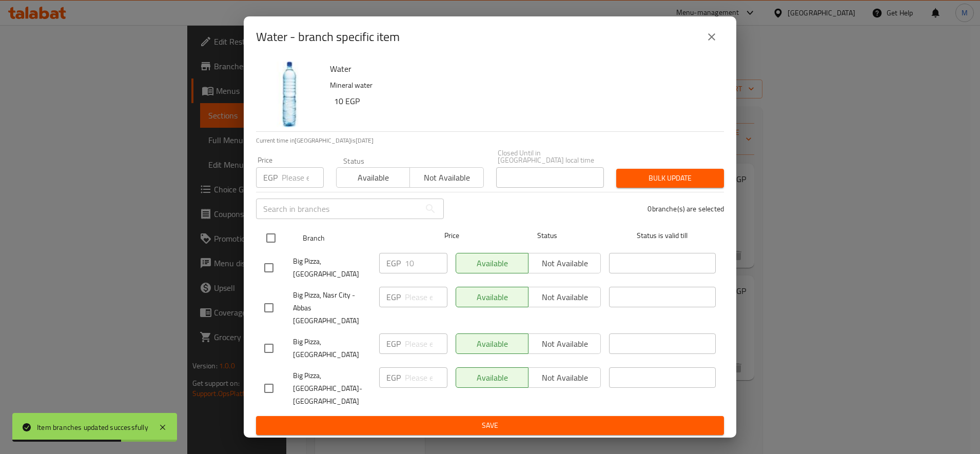
click at [271, 247] on input "checkbox" at bounding box center [271, 238] width 22 height 22
checkbox input "true"
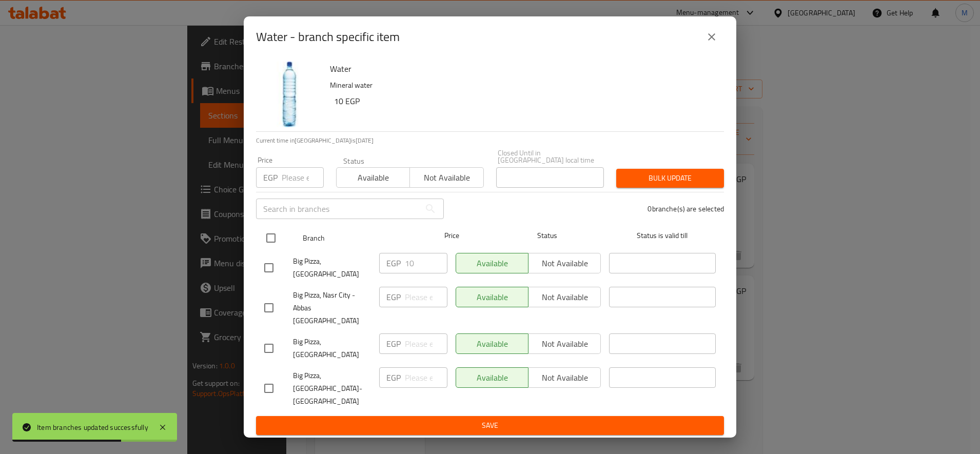
checkbox input "true"
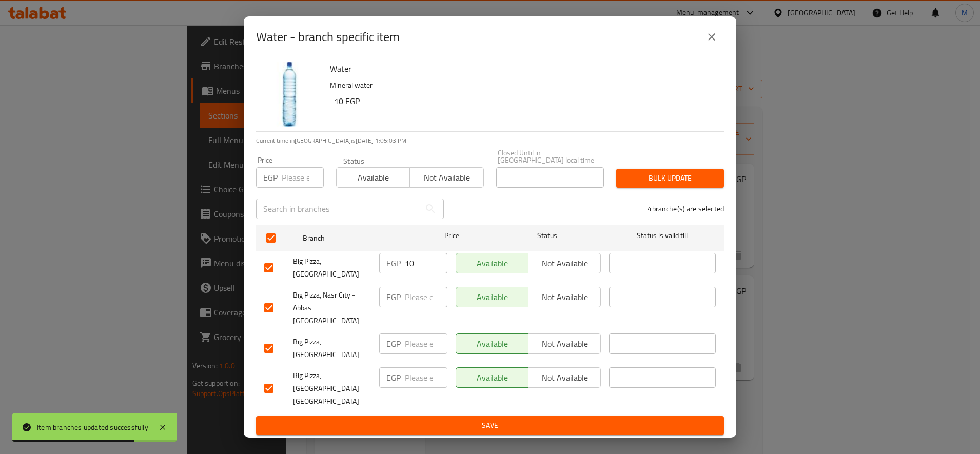
click at [664, 183] on span "Bulk update" at bounding box center [669, 178] width 91 height 13
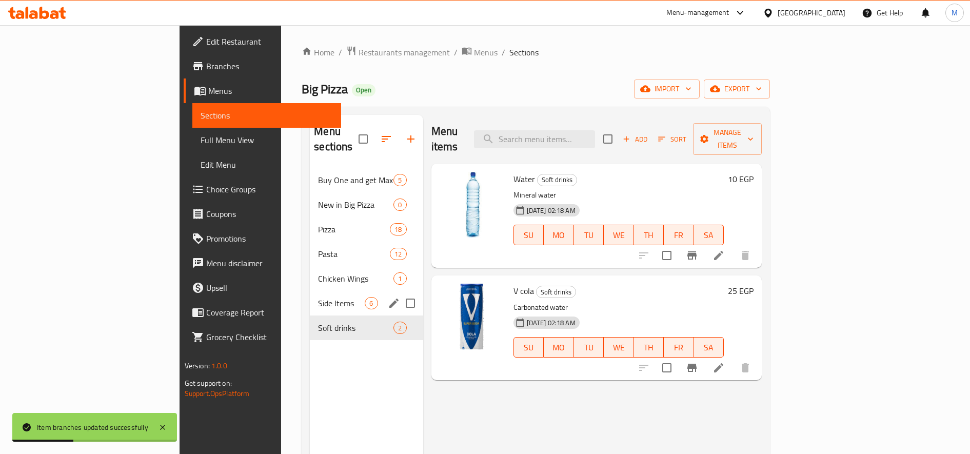
click at [310, 295] on div "Side Items 6" at bounding box center [366, 303] width 113 height 25
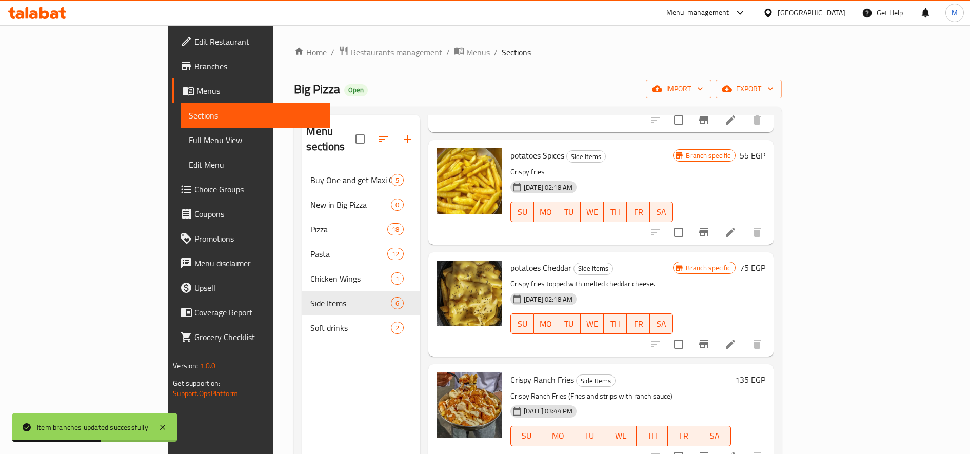
scroll to position [229, 0]
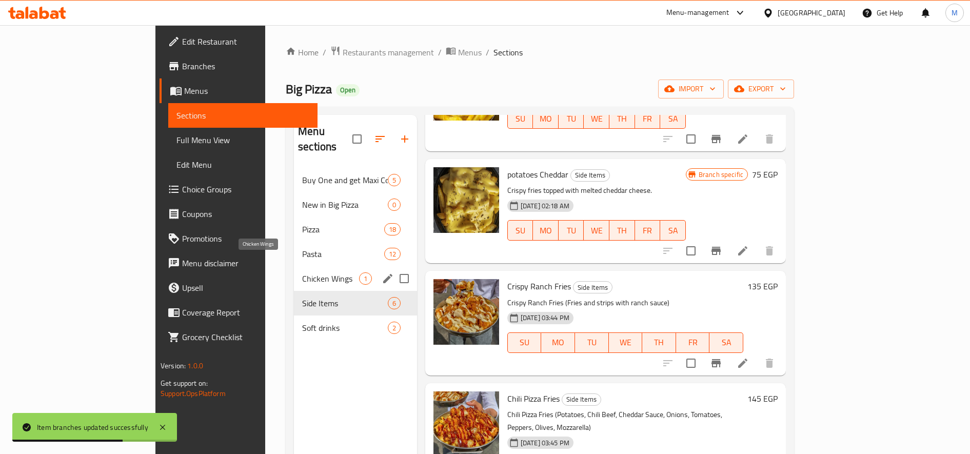
click at [302, 272] on span "Chicken Wings" at bounding box center [330, 278] width 57 height 12
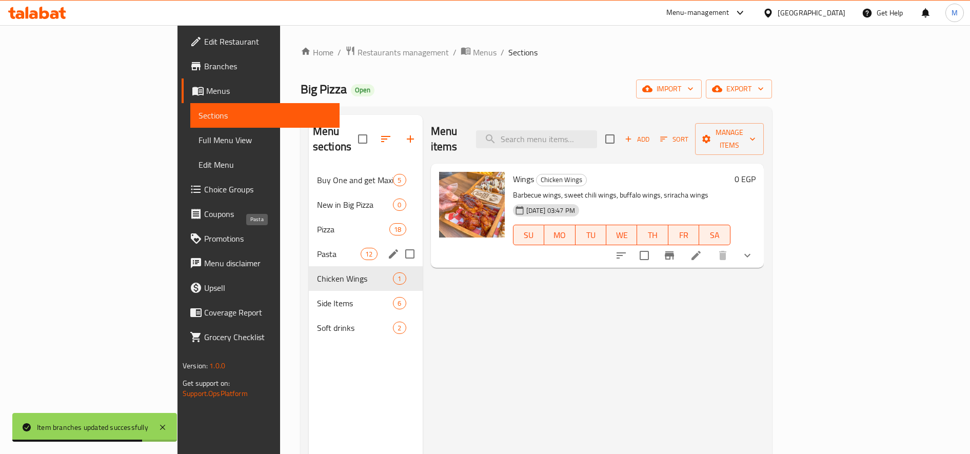
click at [317, 248] on span "Pasta" at bounding box center [339, 254] width 44 height 12
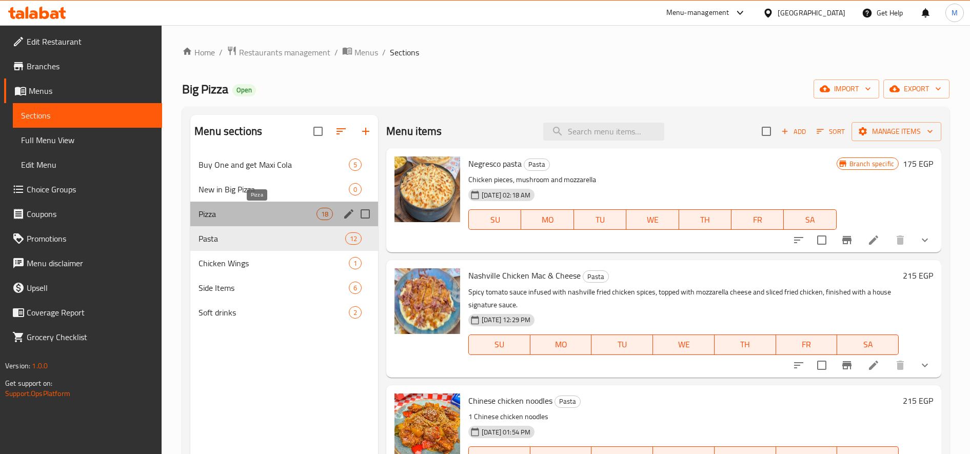
click at [251, 214] on span "Pizza" at bounding box center [258, 214] width 118 height 12
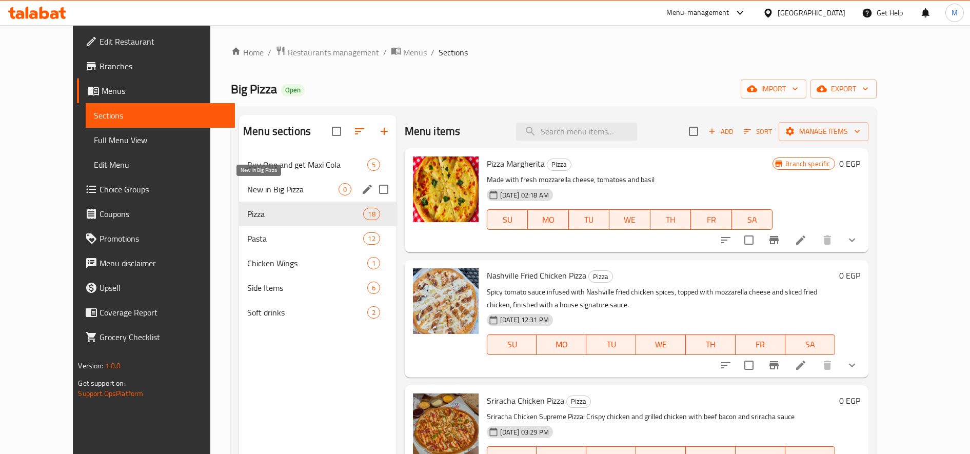
click at [247, 188] on span "New in Big Pizza" at bounding box center [292, 189] width 91 height 12
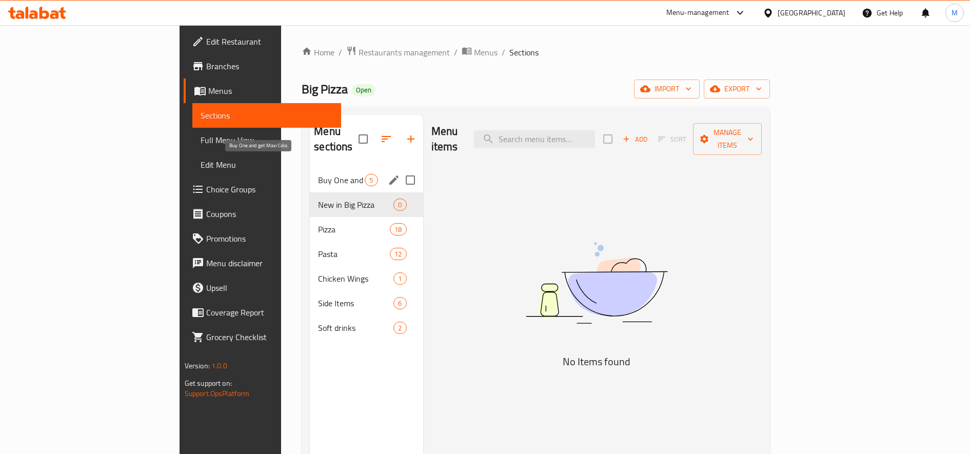
click at [318, 174] on span "Buy One and get Maxi Cola" at bounding box center [341, 180] width 47 height 12
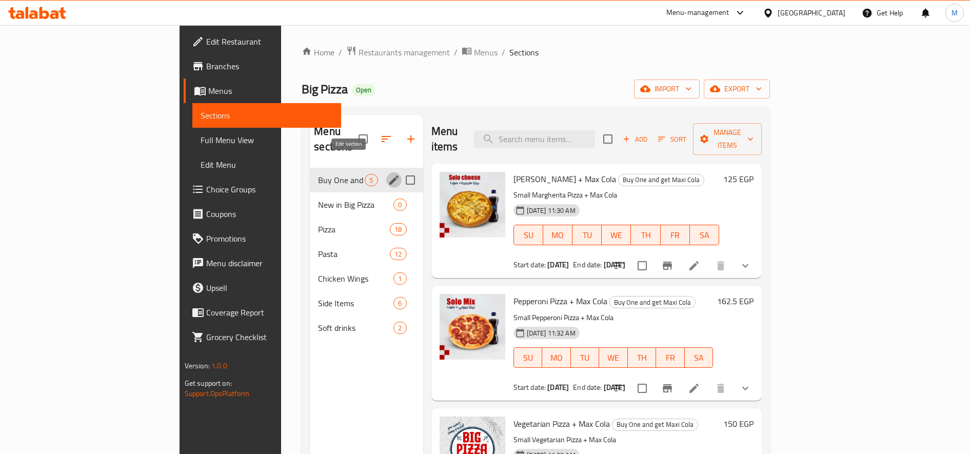
click at [388, 174] on icon "edit" at bounding box center [394, 180] width 12 height 12
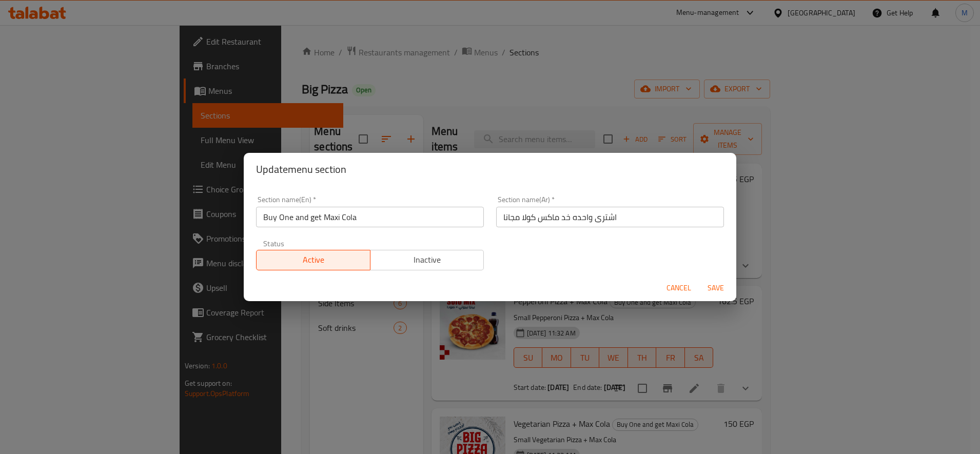
click at [329, 220] on input "Buy One and get Maxi Cola" at bounding box center [370, 217] width 228 height 21
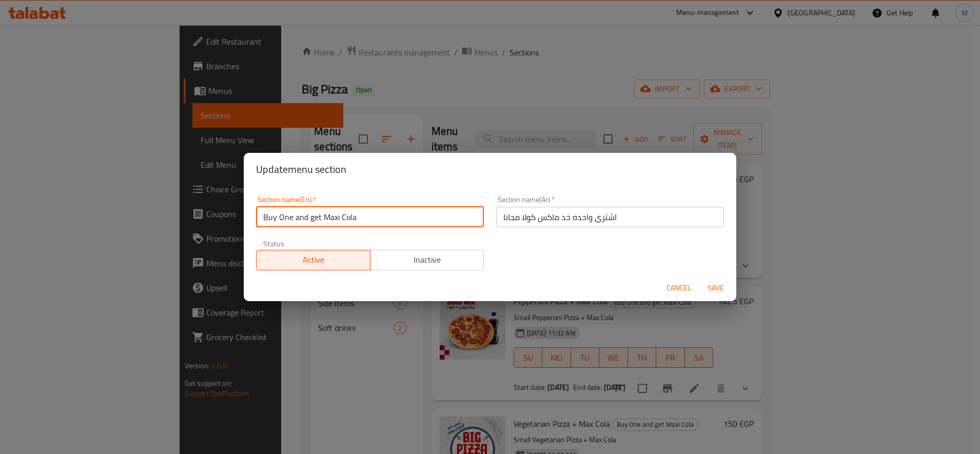
click at [329, 220] on input "Buy One and get Maxi Cola" at bounding box center [370, 217] width 228 height 21
type input "Offers"
click at [699, 279] on button "Save" at bounding box center [715, 288] width 33 height 19
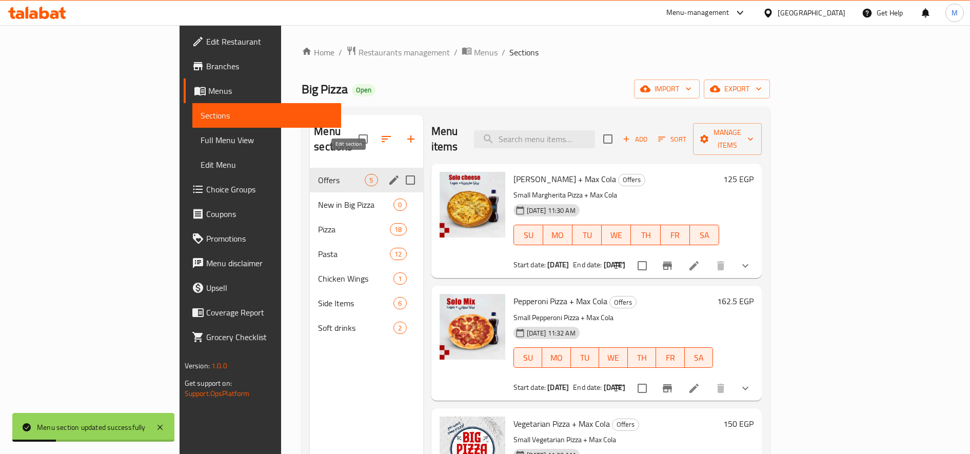
click at [388, 174] on icon "edit" at bounding box center [394, 180] width 12 height 12
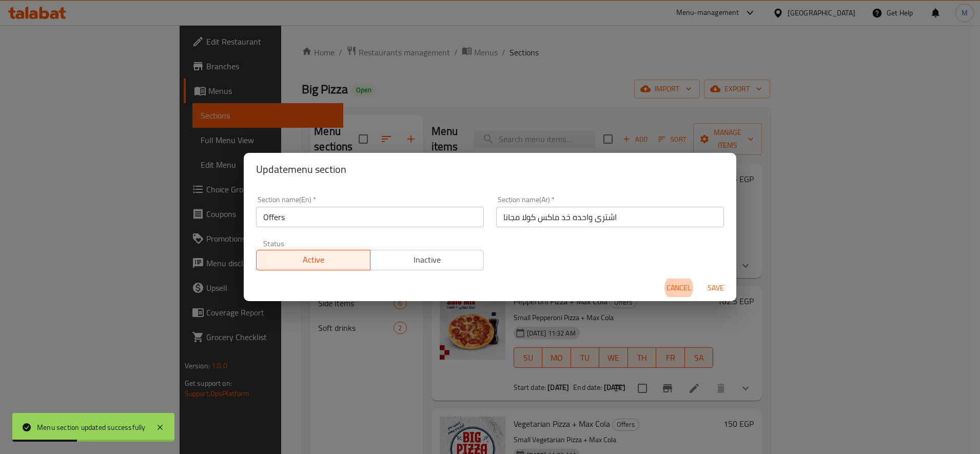
click at [566, 227] on input "اشترى واحده خد ماكس كولا مجانا" at bounding box center [610, 217] width 228 height 21
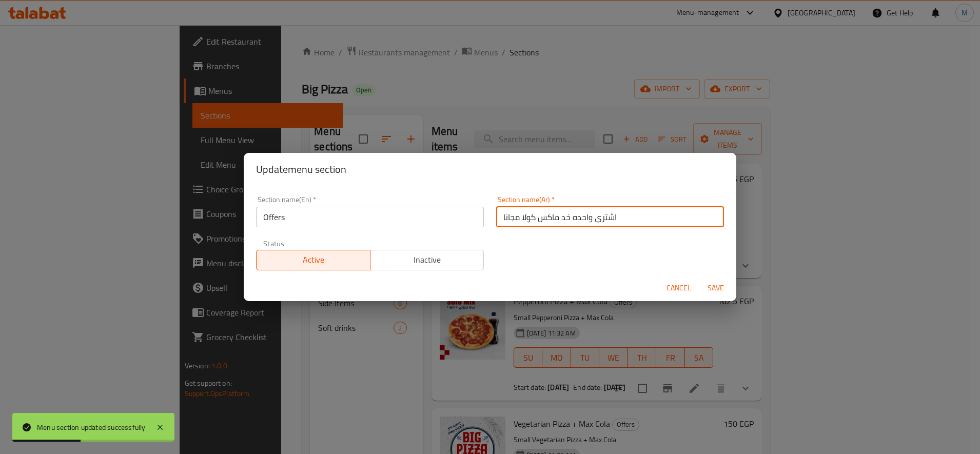
click at [567, 226] on input "اشترى واحده خد ماكس كولا مجانا" at bounding box center [610, 217] width 228 height 21
type input "u"
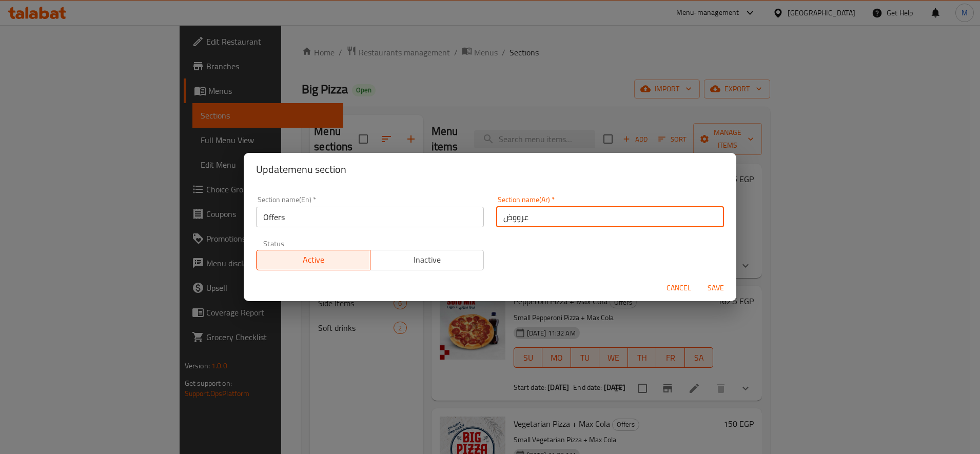
type input "عرووض"
click at [715, 286] on span "Save" at bounding box center [715, 288] width 25 height 13
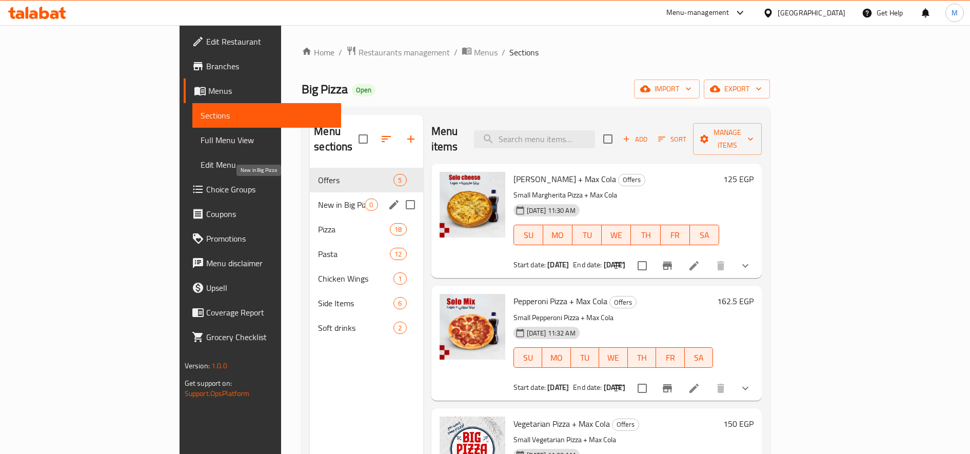
click at [318, 199] on span "New in Big Pizza" at bounding box center [341, 205] width 47 height 12
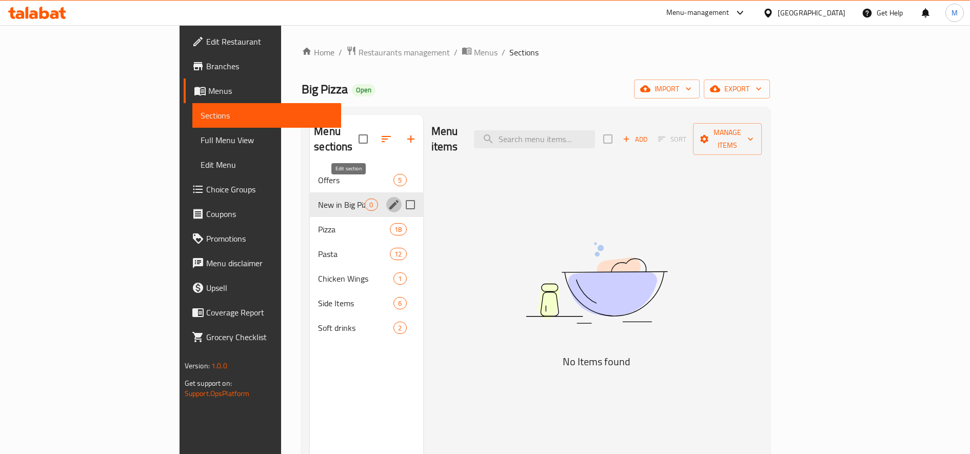
click at [389, 200] on icon "edit" at bounding box center [393, 204] width 9 height 9
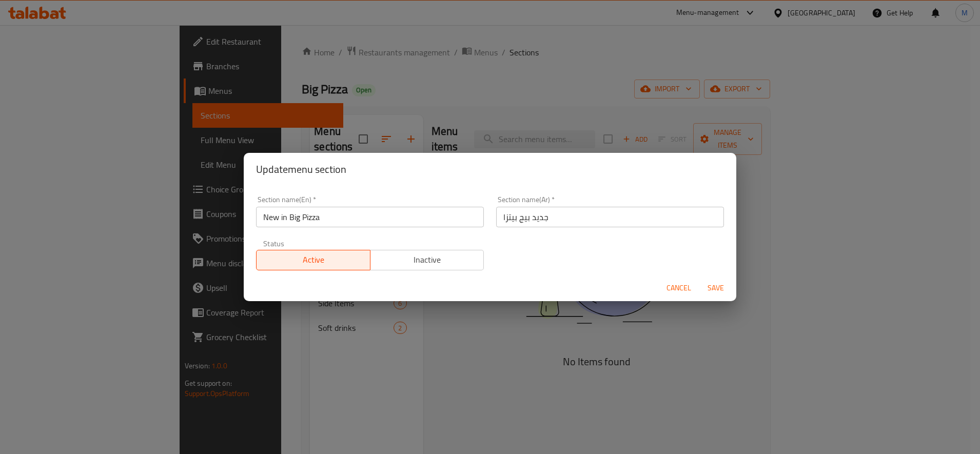
click at [408, 267] on button "Inactive" at bounding box center [427, 260] width 114 height 21
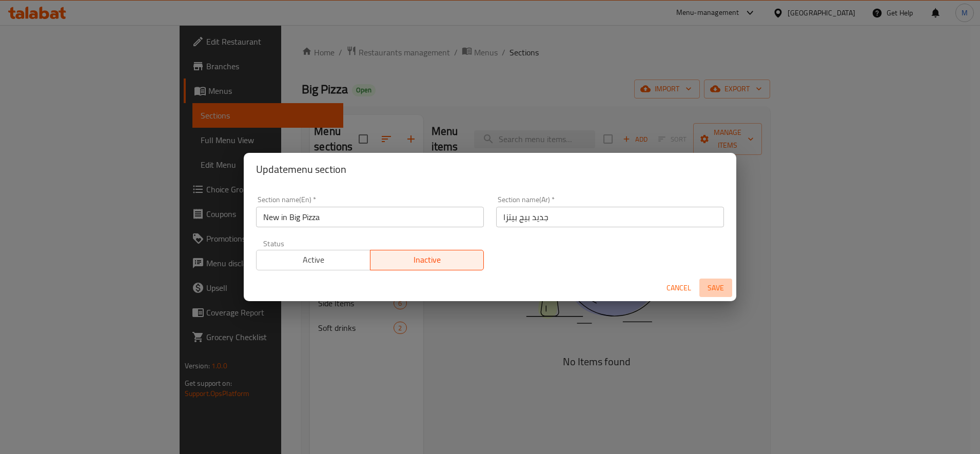
click at [710, 279] on button "Save" at bounding box center [715, 288] width 33 height 19
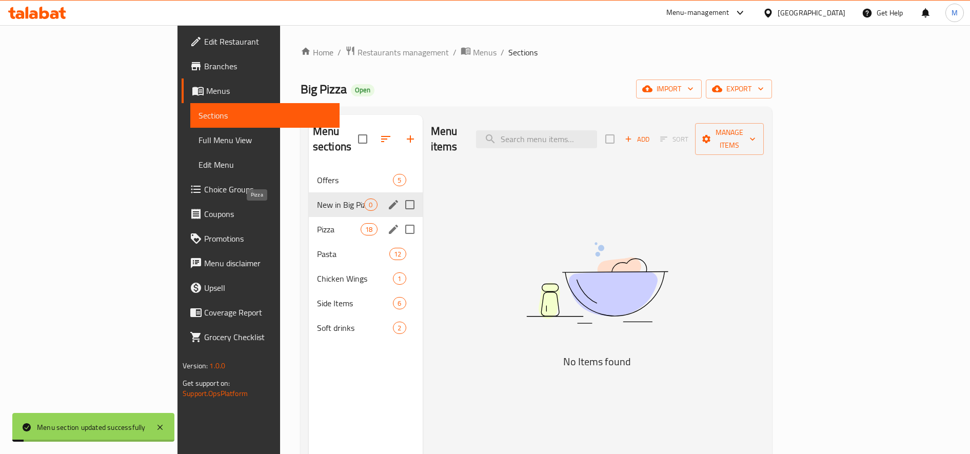
click at [317, 223] on span "Pizza" at bounding box center [339, 229] width 44 height 12
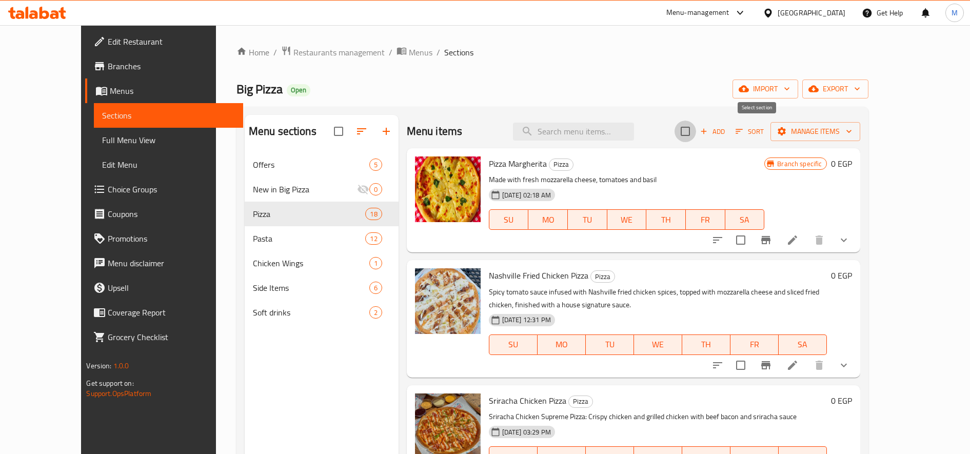
click at [696, 134] on input "checkbox" at bounding box center [686, 132] width 22 height 22
checkbox input "true"
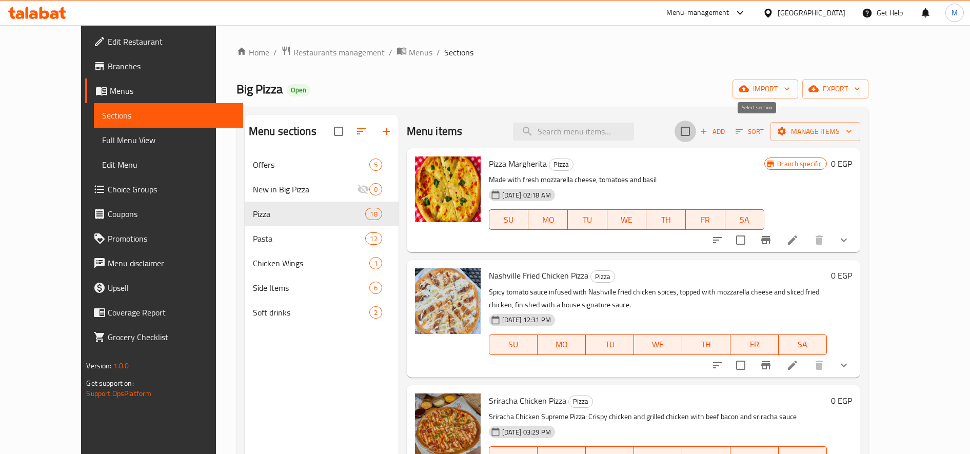
checkbox input "true"
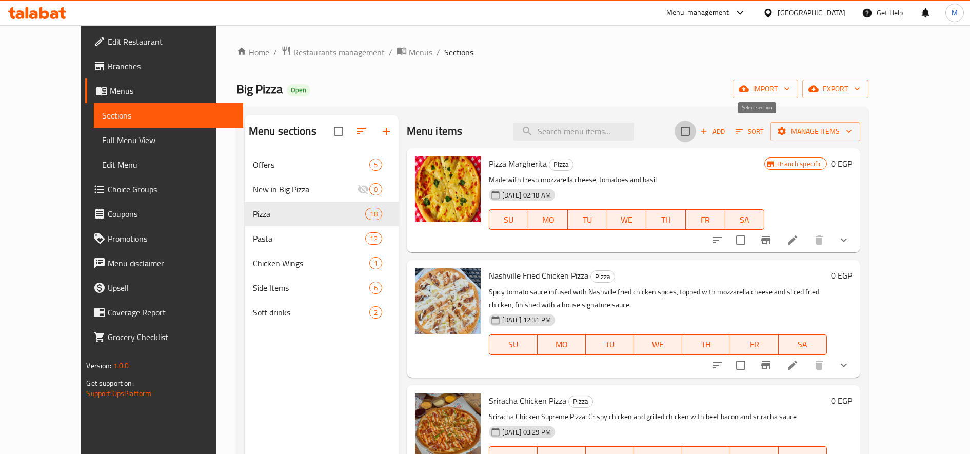
checkbox input "true"
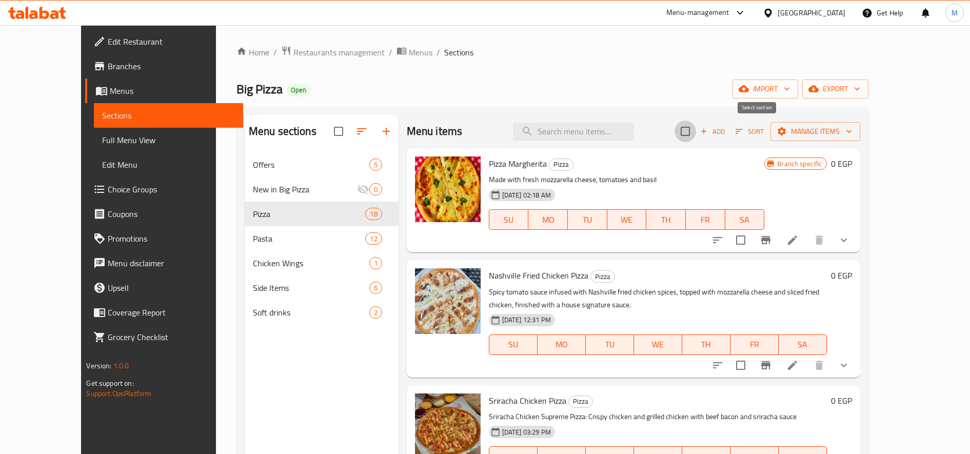
checkbox input "true"
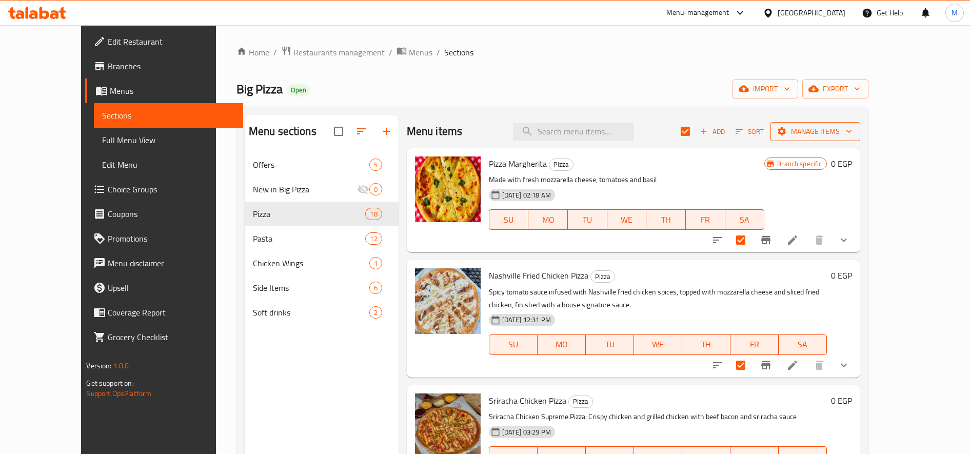
click at [852, 129] on span "Manage items" at bounding box center [815, 131] width 73 height 13
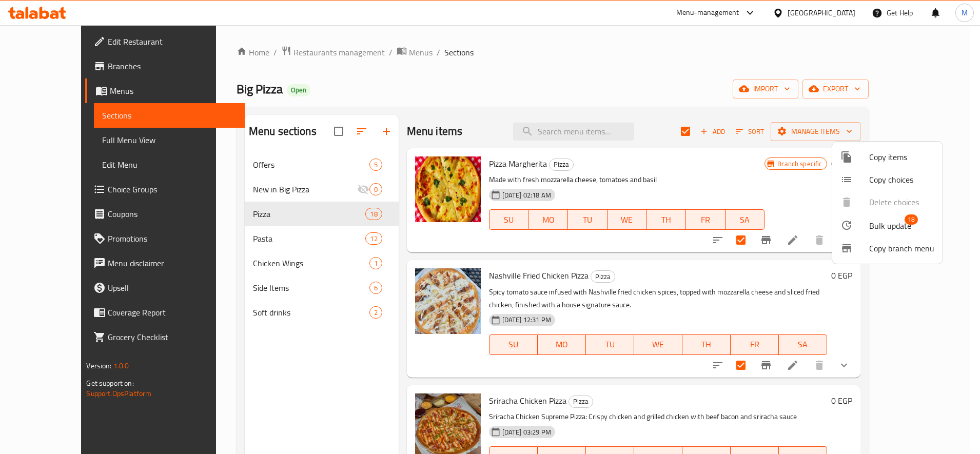
click at [900, 155] on span "Copy items" at bounding box center [901, 157] width 65 height 12
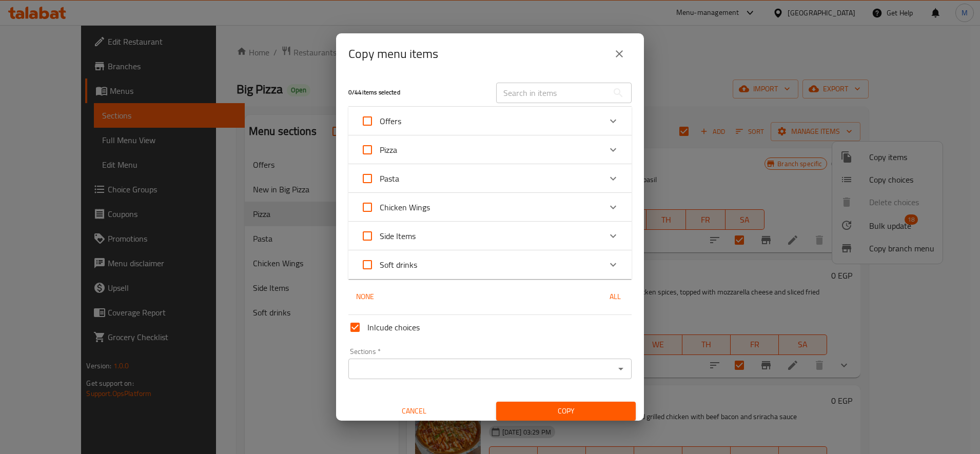
click at [588, 150] on div "Pizza" at bounding box center [481, 149] width 240 height 25
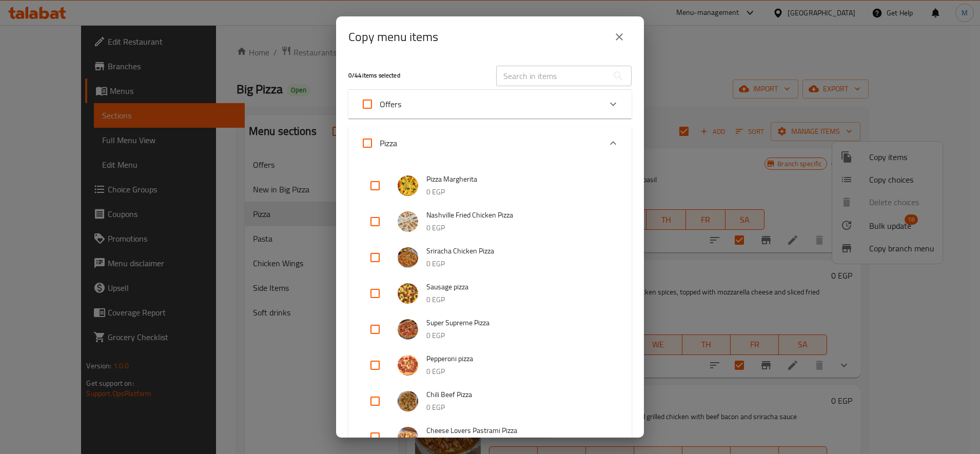
click at [360, 143] on input "Pizza" at bounding box center [367, 143] width 25 height 25
checkbox input "true"
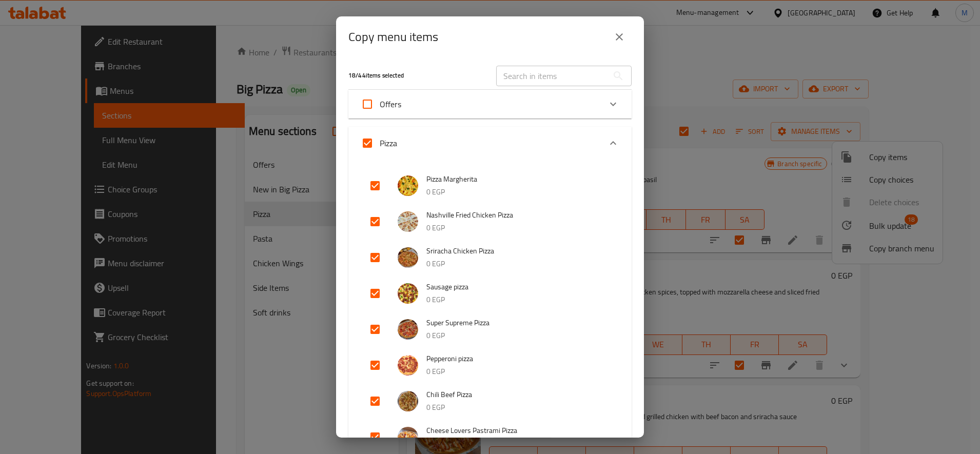
checkbox input "true"
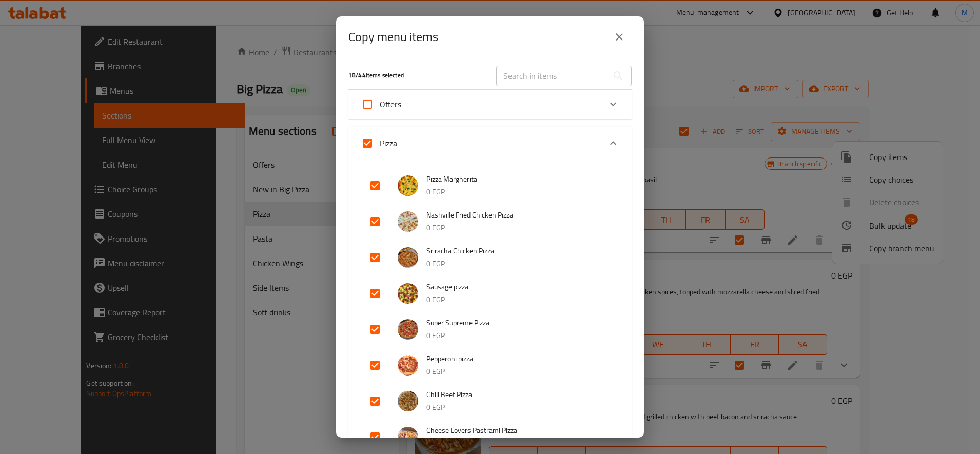
checkbox input "true"
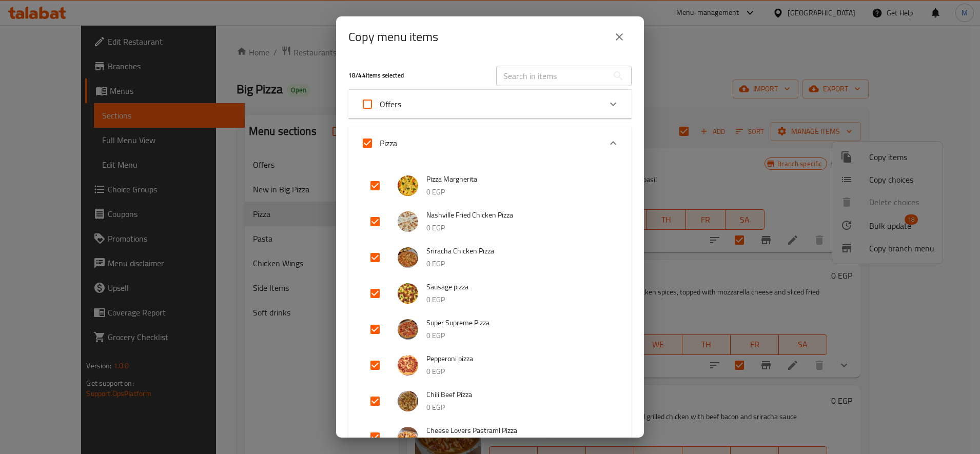
checkbox input "true"
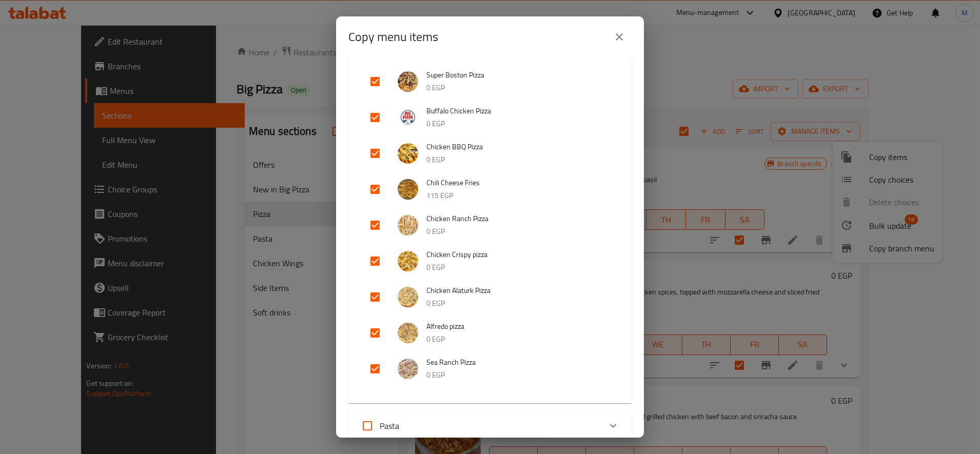
scroll to position [513, 0]
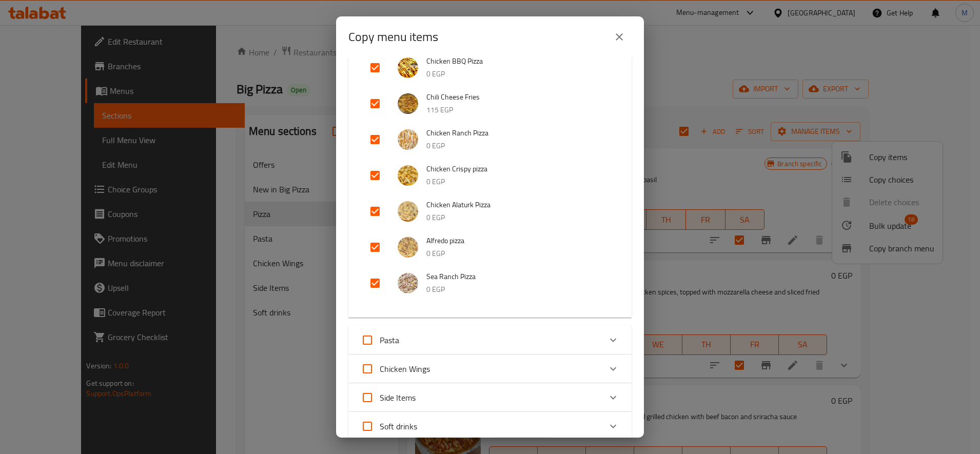
click at [369, 289] on input "checkbox" at bounding box center [375, 283] width 25 height 25
checkbox input "false"
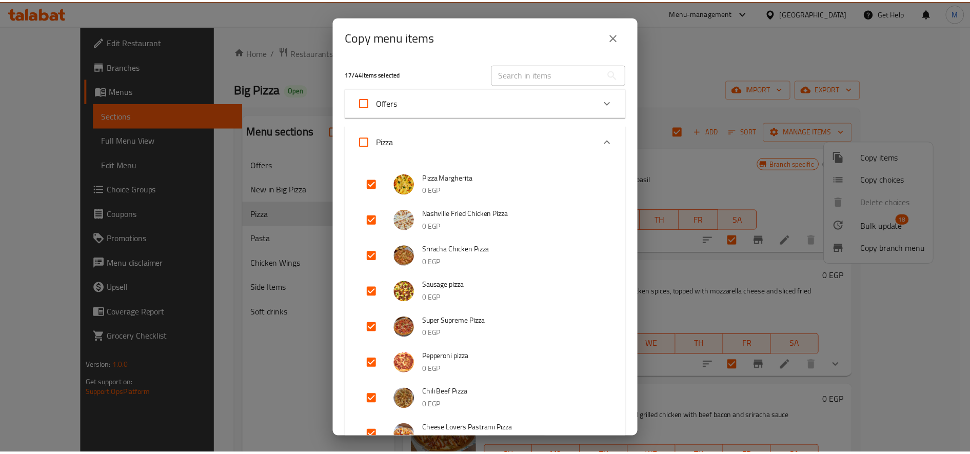
scroll to position [0, 0]
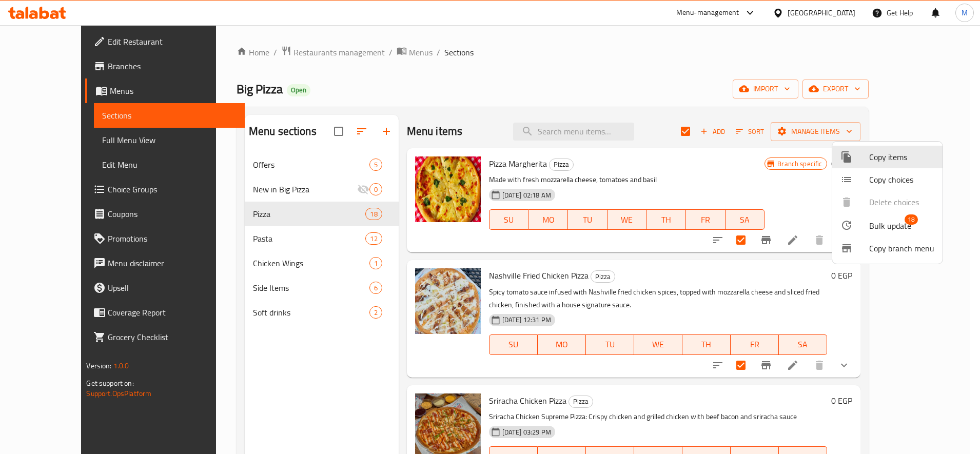
click at [252, 184] on div at bounding box center [490, 227] width 980 height 454
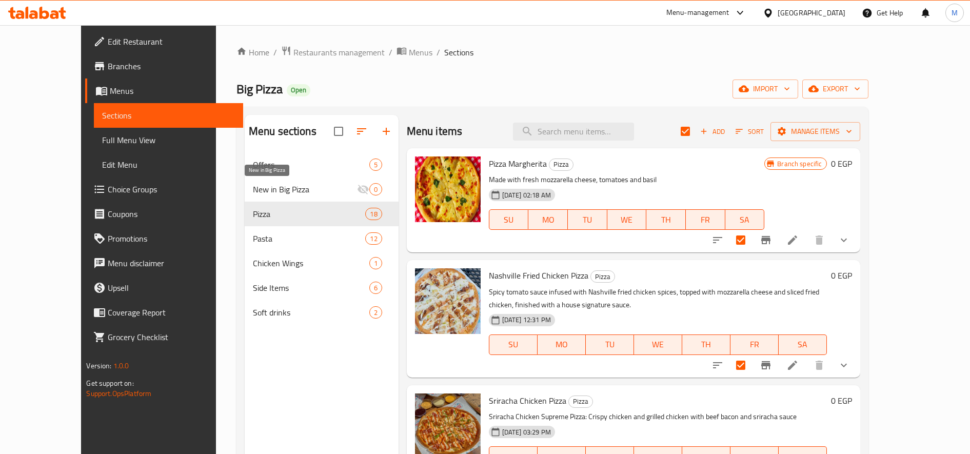
click at [253, 191] on span "New in Big Pizza" at bounding box center [305, 189] width 104 height 12
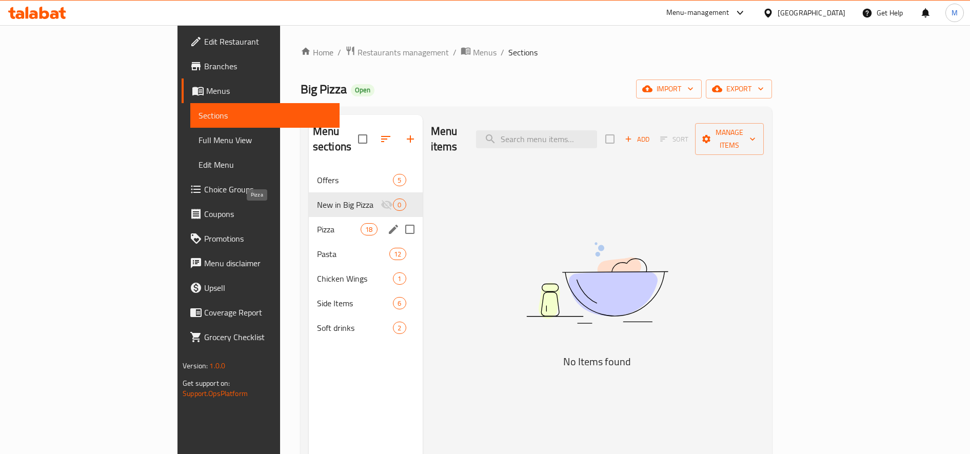
click at [317, 223] on span "Pizza" at bounding box center [339, 229] width 44 height 12
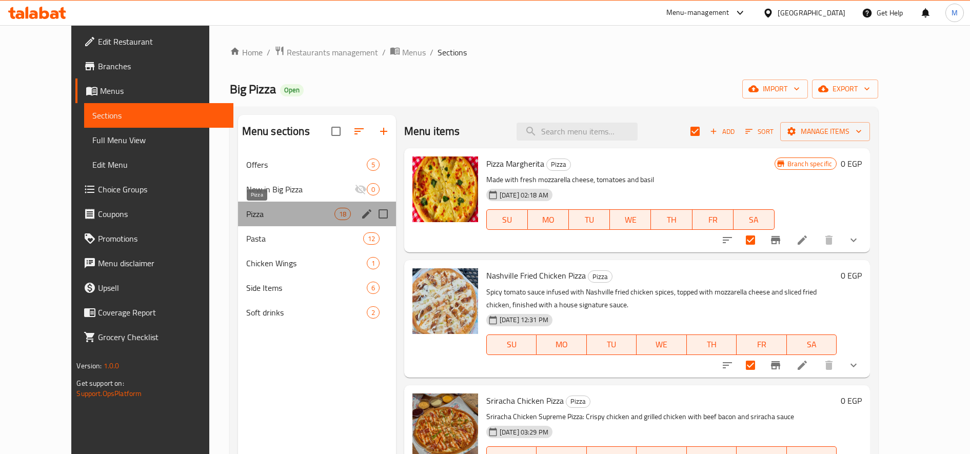
click at [246, 208] on span "Pizza" at bounding box center [290, 214] width 88 height 12
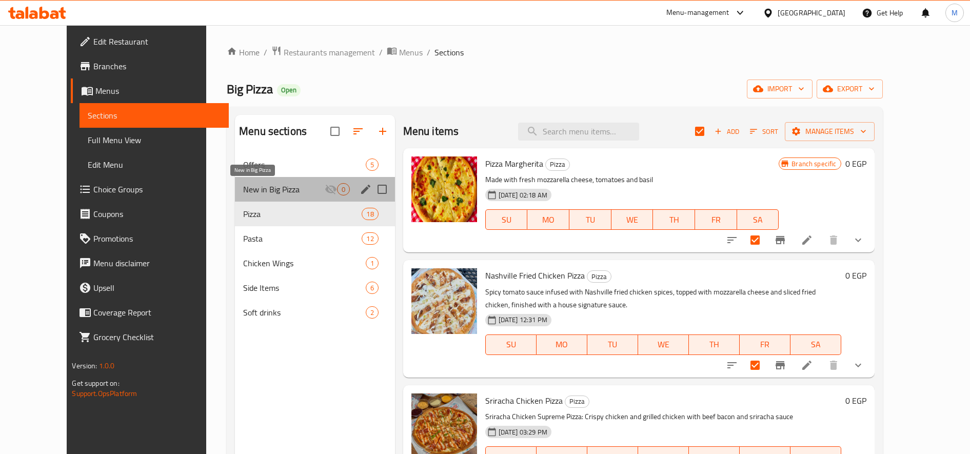
click at [280, 187] on span "New in Big Pizza" at bounding box center [283, 189] width 81 height 12
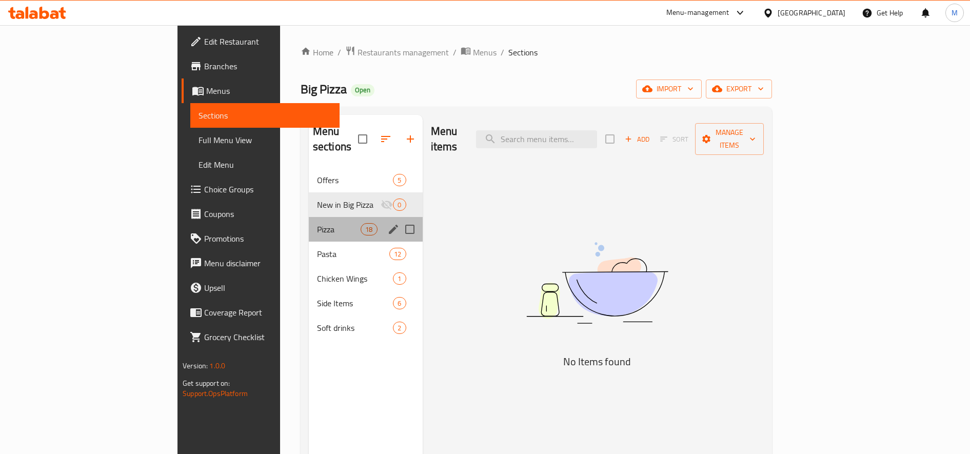
click at [309, 217] on div "Pizza 18" at bounding box center [366, 229] width 114 height 25
checkbox input "true"
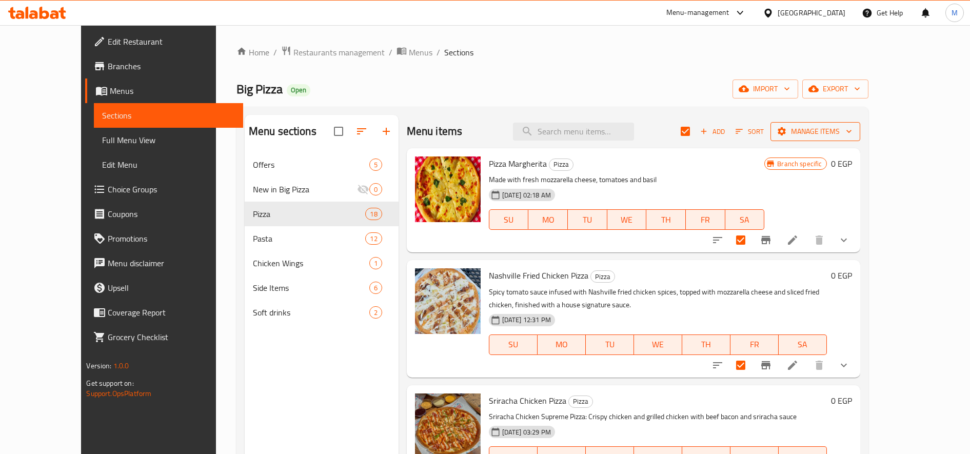
click at [852, 130] on span "Manage items" at bounding box center [815, 131] width 73 height 13
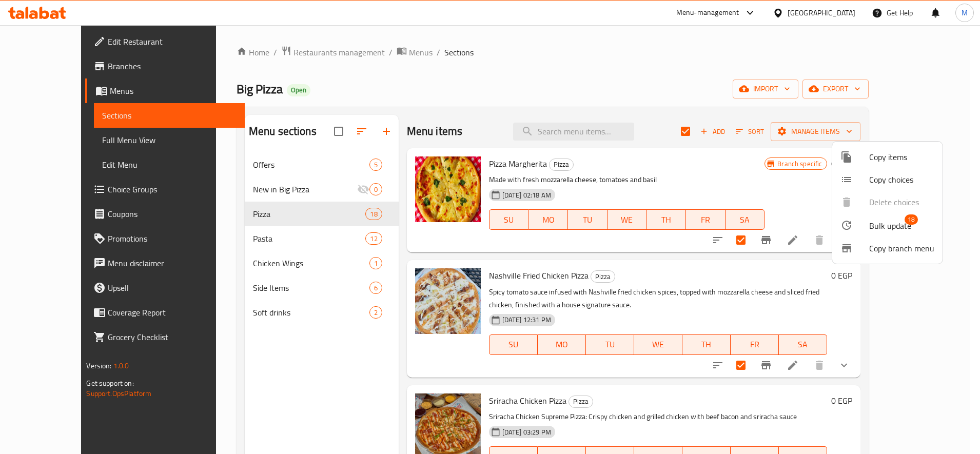
click at [898, 179] on span "Copy choices" at bounding box center [901, 179] width 65 height 12
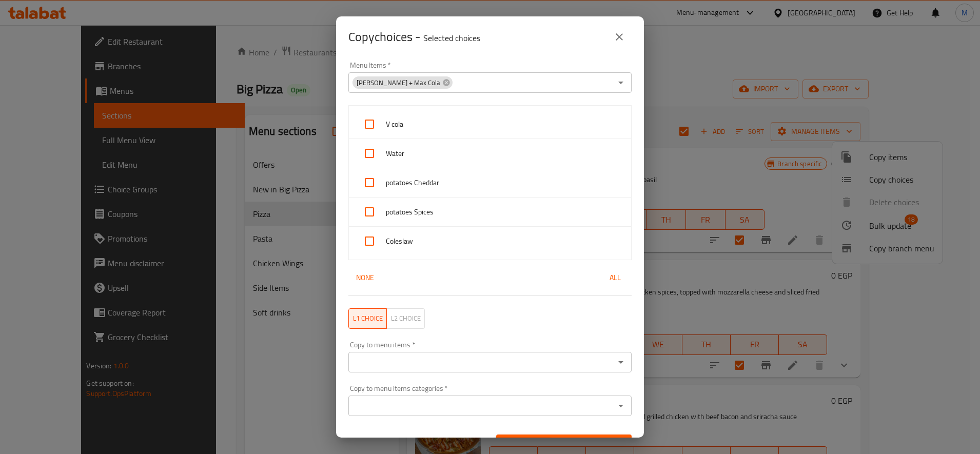
click at [374, 274] on span "None" at bounding box center [364, 277] width 25 height 13
click at [445, 85] on icon at bounding box center [446, 82] width 8 height 8
click at [576, 88] on input "Menu Items   *" at bounding box center [481, 82] width 260 height 14
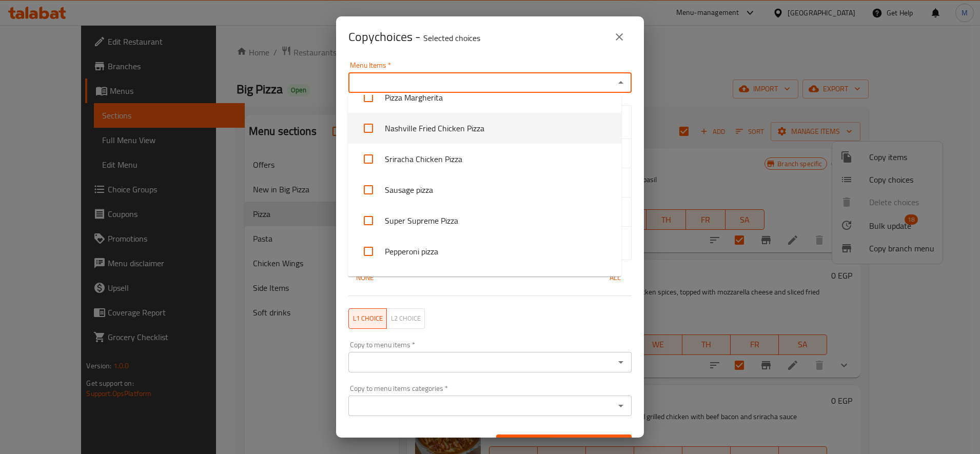
scroll to position [86, 0]
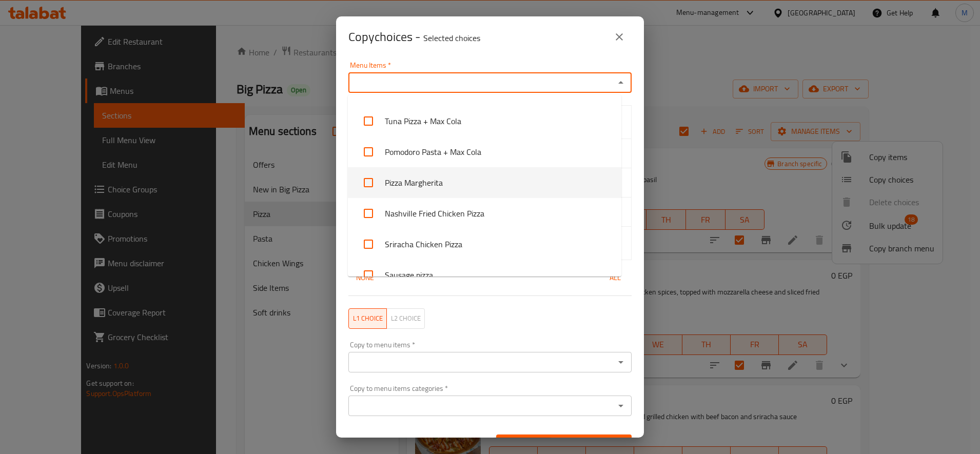
click at [365, 190] on input "checkbox" at bounding box center [368, 182] width 25 height 25
checkbox input "true"
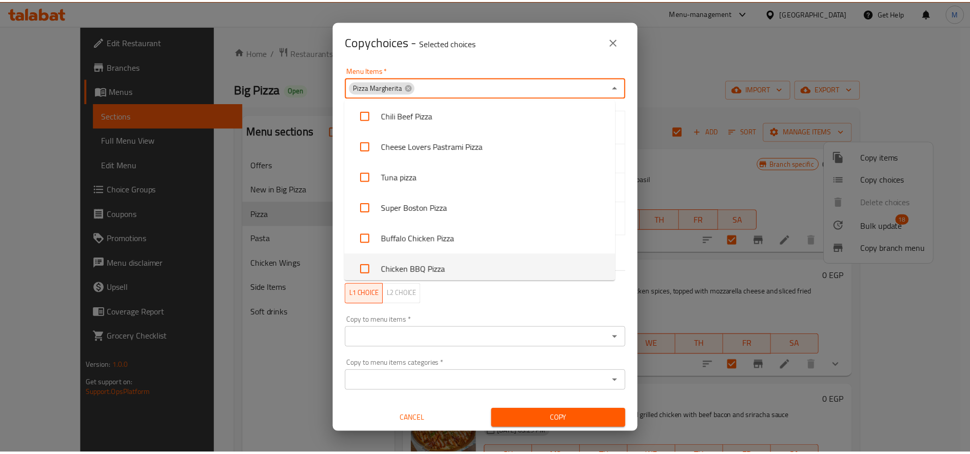
scroll to position [171, 0]
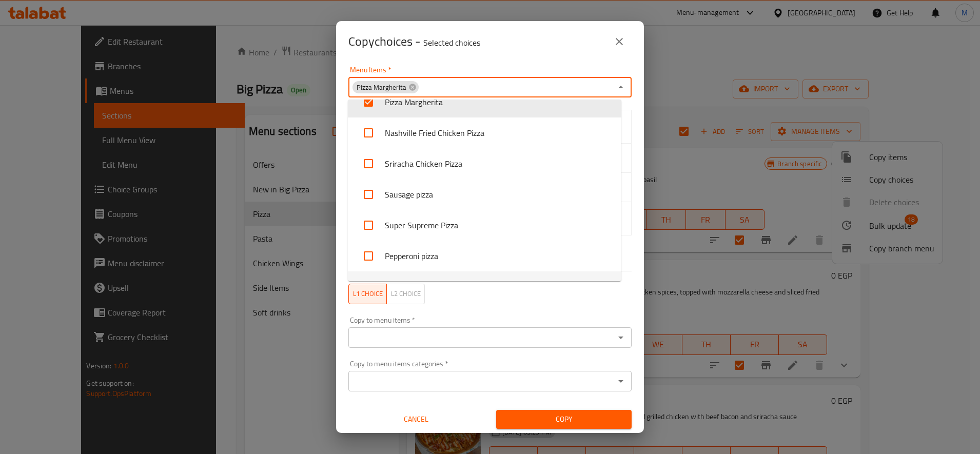
click at [527, 315] on div "Copy to menu items   * Copy to menu items *" at bounding box center [489, 332] width 295 height 44
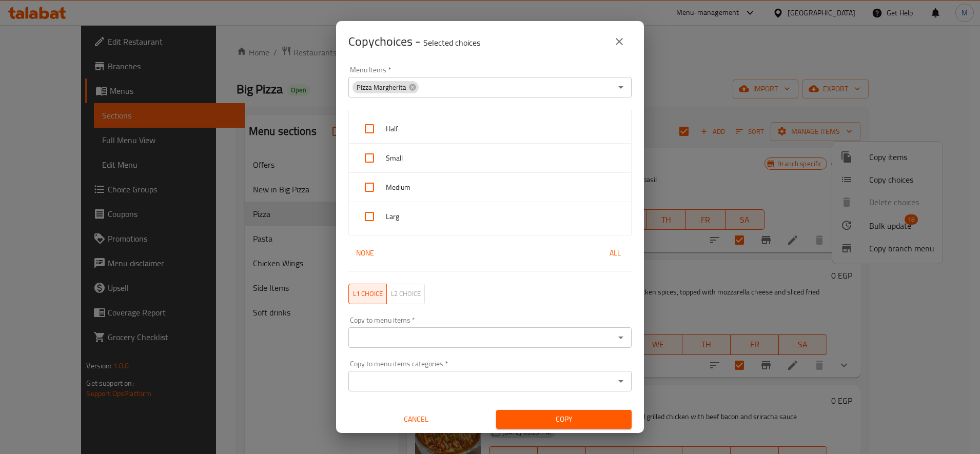
click at [370, 185] on input "checkbox" at bounding box center [369, 187] width 25 height 25
checkbox input "true"
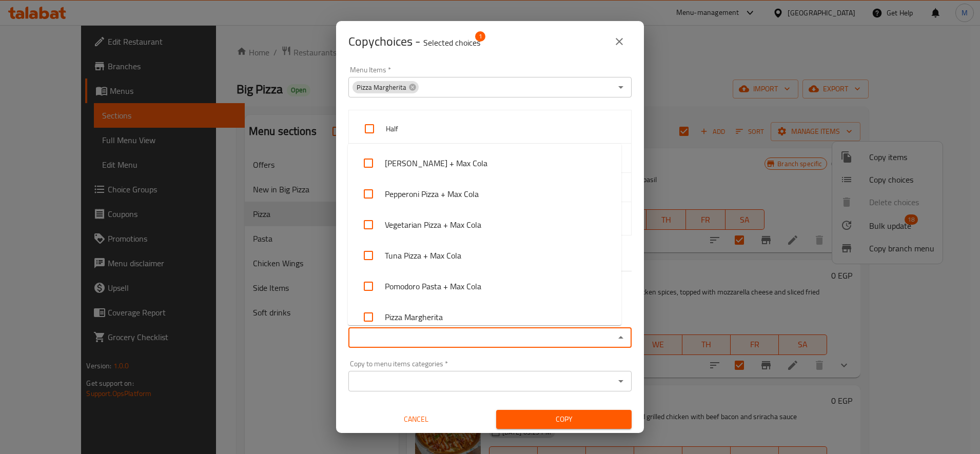
click at [490, 333] on input "Copy to menu items   *" at bounding box center [481, 337] width 260 height 14
click at [421, 365] on div "Copy to menu items categories   * Copy to menu items categories *" at bounding box center [489, 375] width 283 height 31
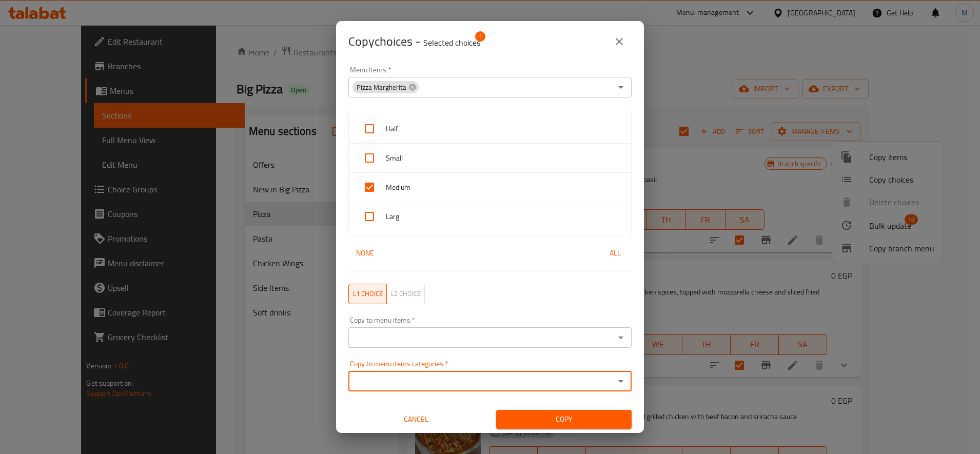
click at [435, 337] on input "Copy to menu items   *" at bounding box center [481, 337] width 260 height 14
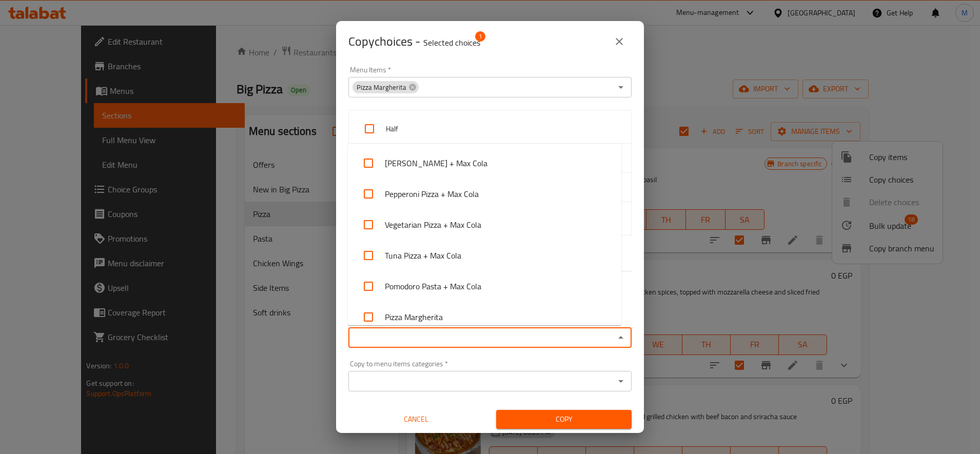
click at [432, 360] on div "Copy to menu items categories   * Copy to menu items categories *" at bounding box center [489, 375] width 283 height 31
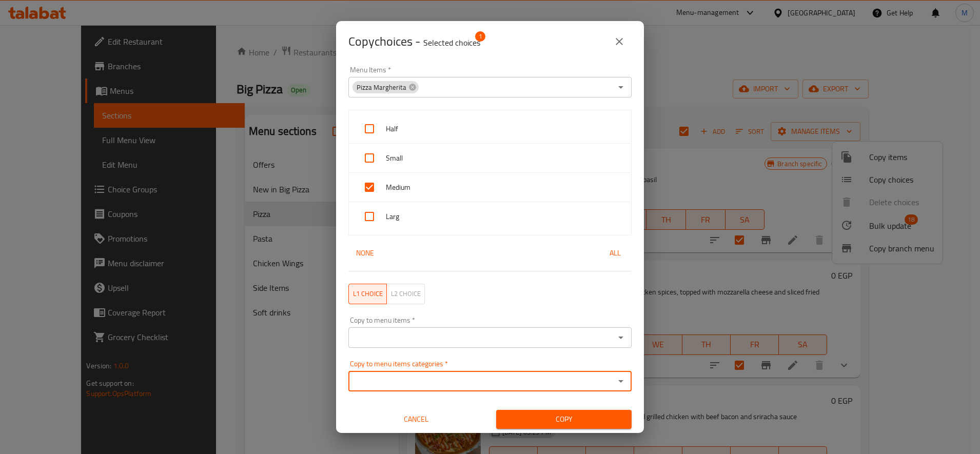
click at [619, 41] on icon "close" at bounding box center [619, 41] width 7 height 7
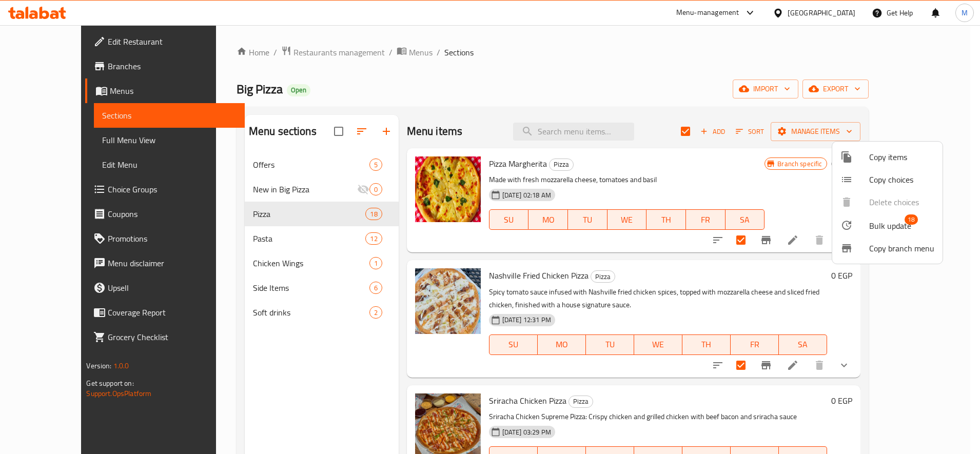
click at [247, 182] on div at bounding box center [490, 227] width 980 height 454
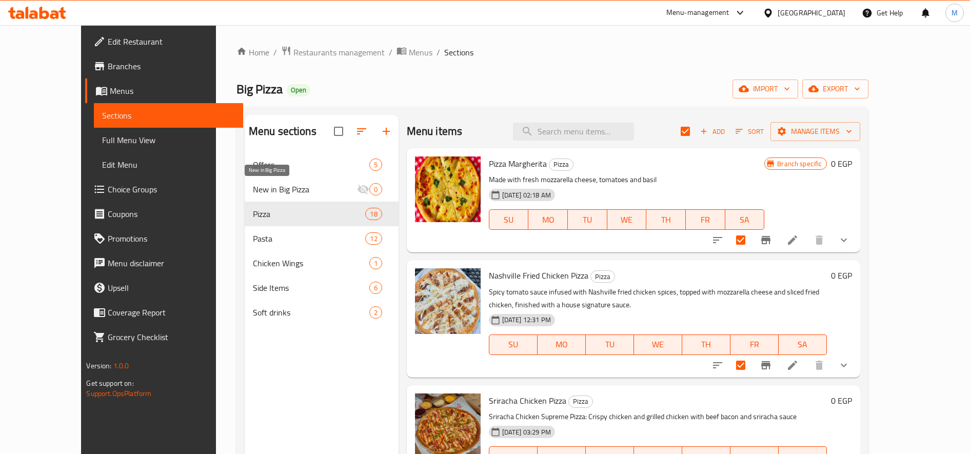
click at [253, 186] on span "New in Big Pizza" at bounding box center [305, 189] width 104 height 12
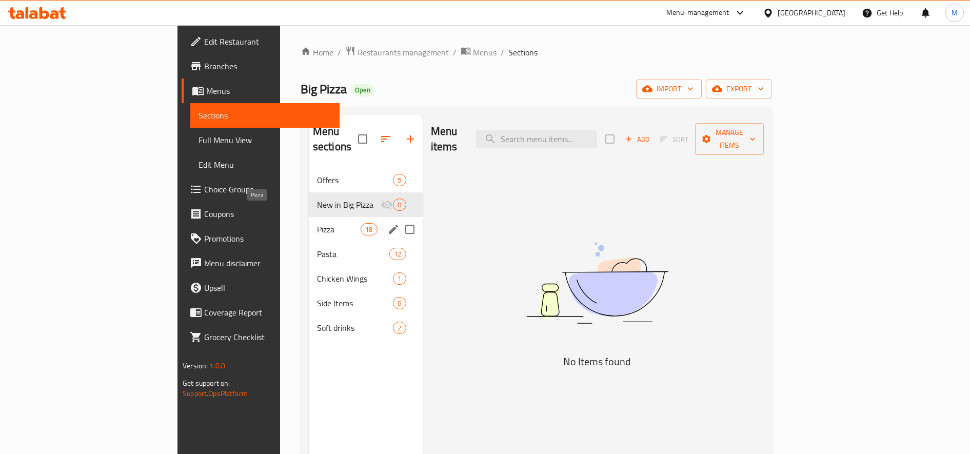
click at [317, 223] on span "Pizza" at bounding box center [339, 229] width 44 height 12
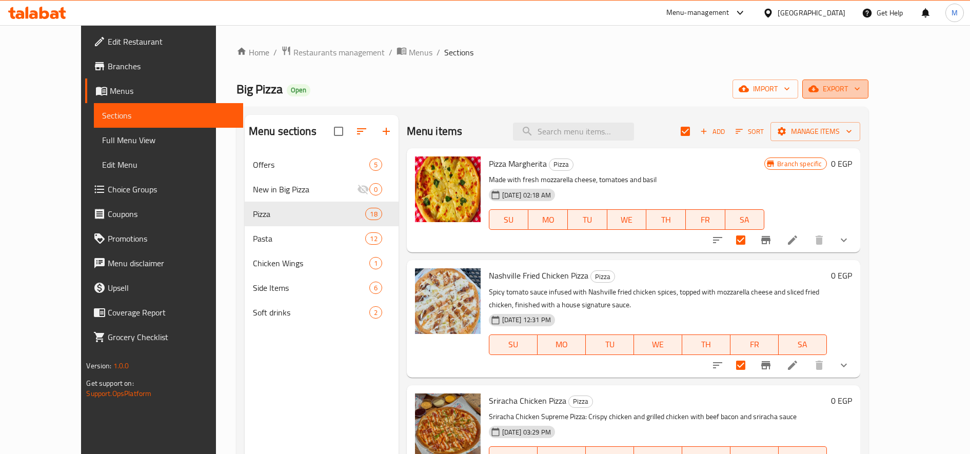
click at [860, 84] on span "export" at bounding box center [836, 89] width 50 height 13
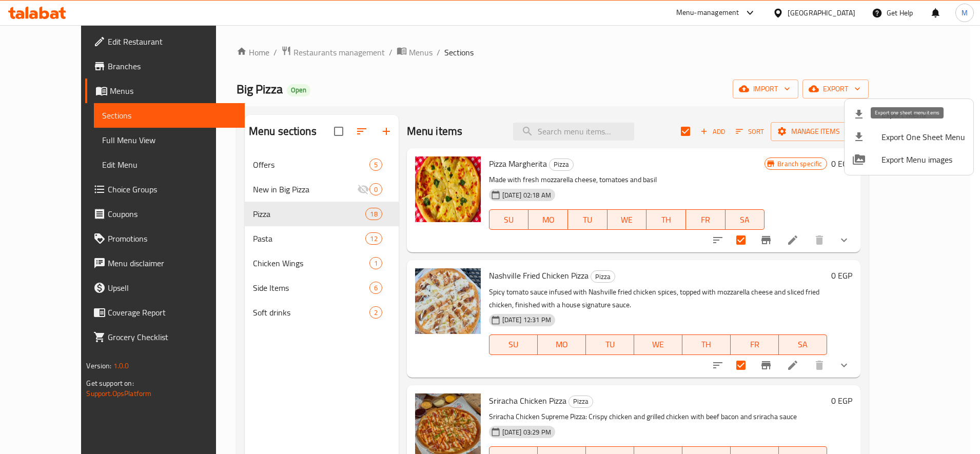
click at [900, 134] on span "Export One Sheet Menu" at bounding box center [923, 137] width 84 height 12
click at [281, 192] on div at bounding box center [490, 227] width 980 height 454
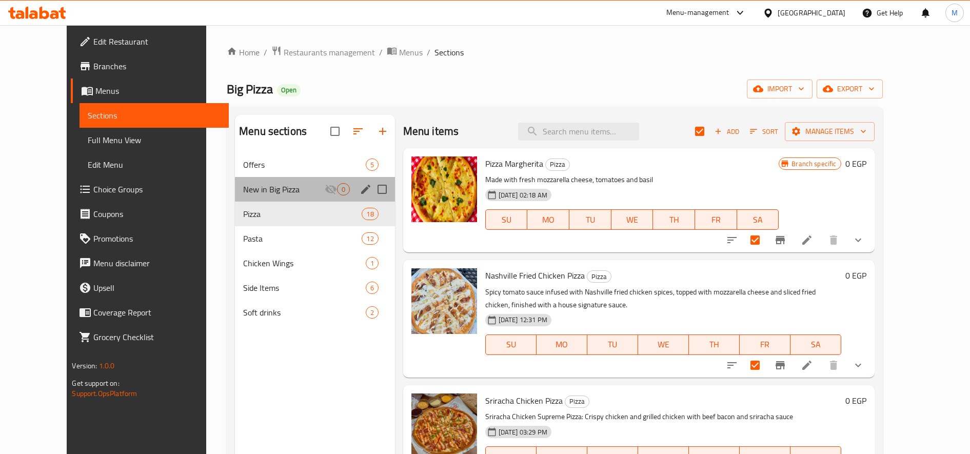
click at [279, 178] on div "New in Big Pizza 0" at bounding box center [315, 189] width 160 height 25
checkbox input "false"
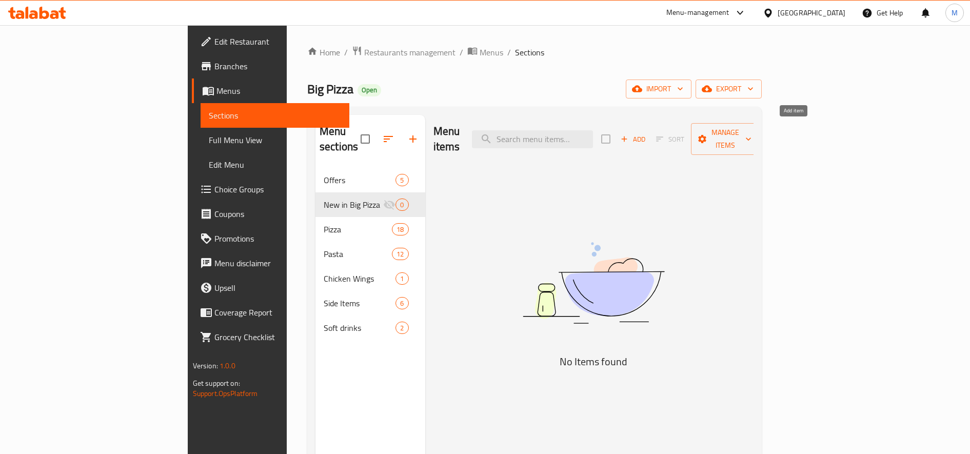
click at [647, 133] on span "Add" at bounding box center [633, 139] width 28 height 12
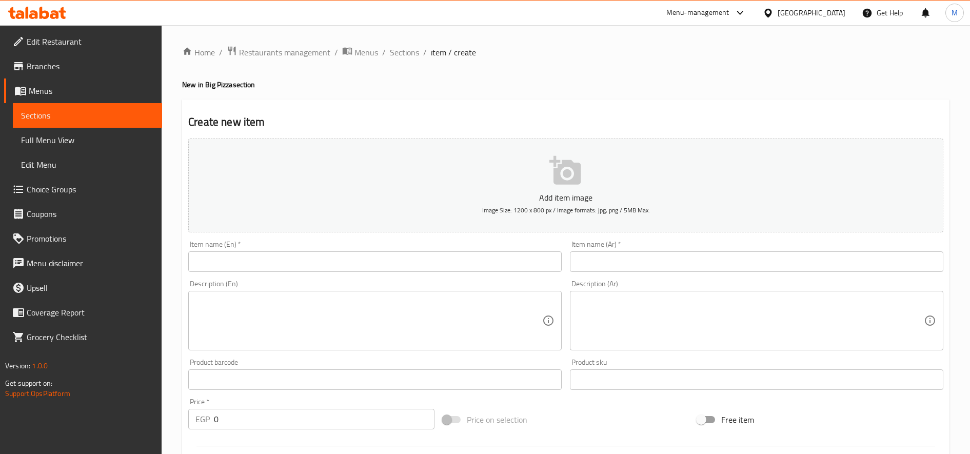
click at [300, 260] on input "text" at bounding box center [374, 261] width 373 height 21
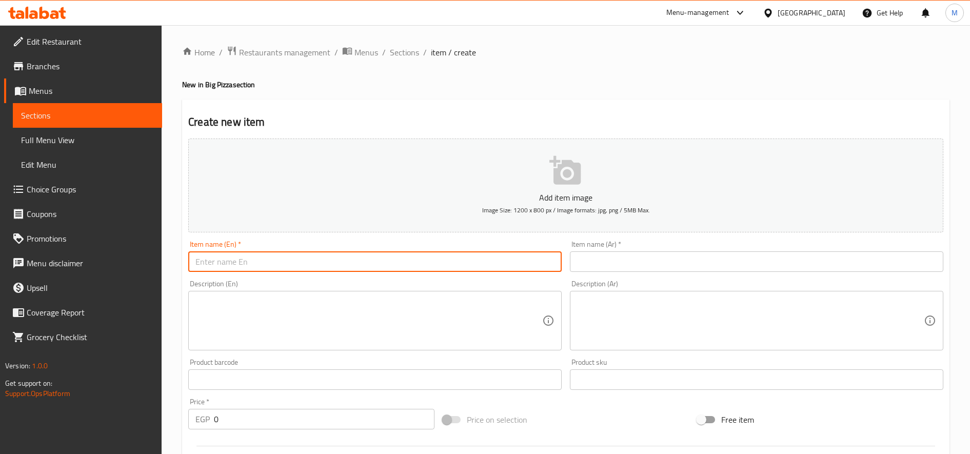
paste input "Pizza Margherita"
type input "Pizza Margherita"
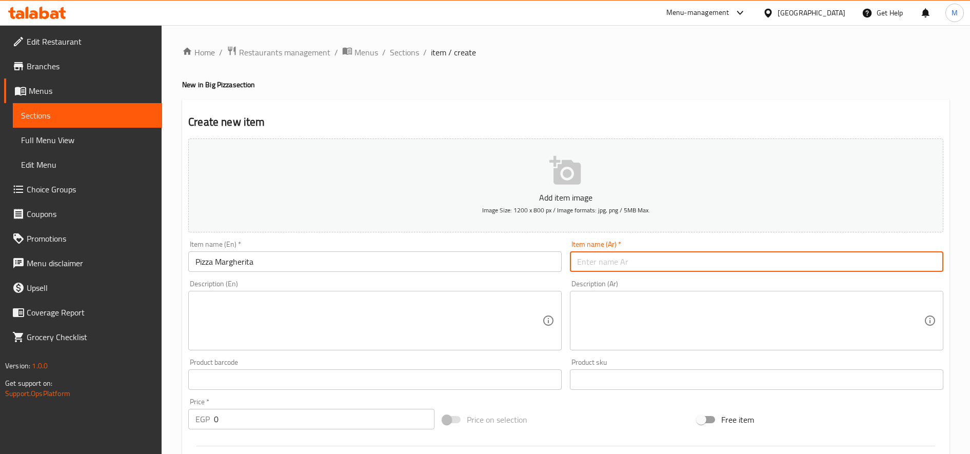
paste input "بيتزا مارجريتا"
type input "بيتزا مارجريتا"
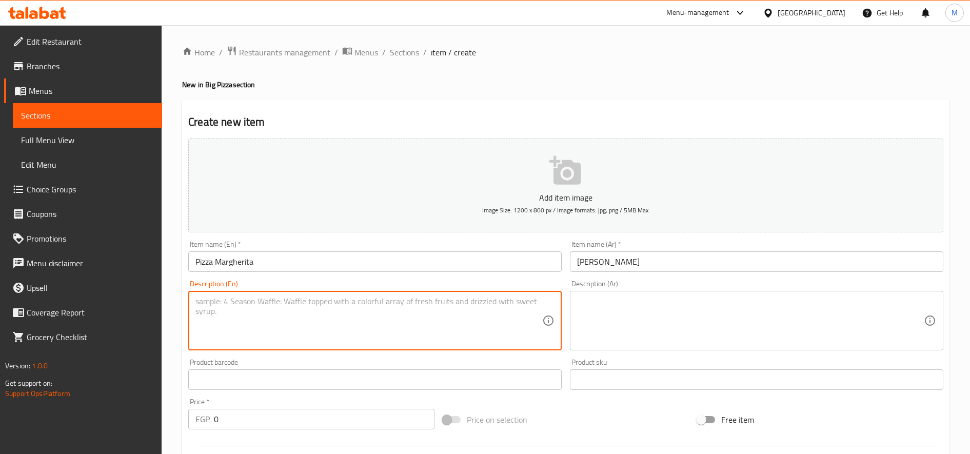
paste textarea "Made with fresh mozzarella cheese, tomatoes and basil"
type textarea "Made with fresh mozzarella cheese, tomatoes and basil"
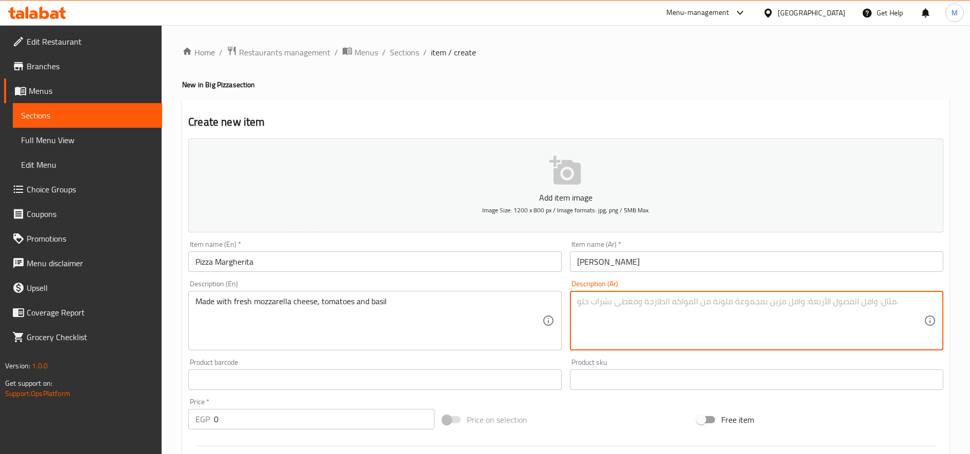
paste textarea "مصنوعة من جبنة الموزاريلا الطازجة، الطماطم والريحان"
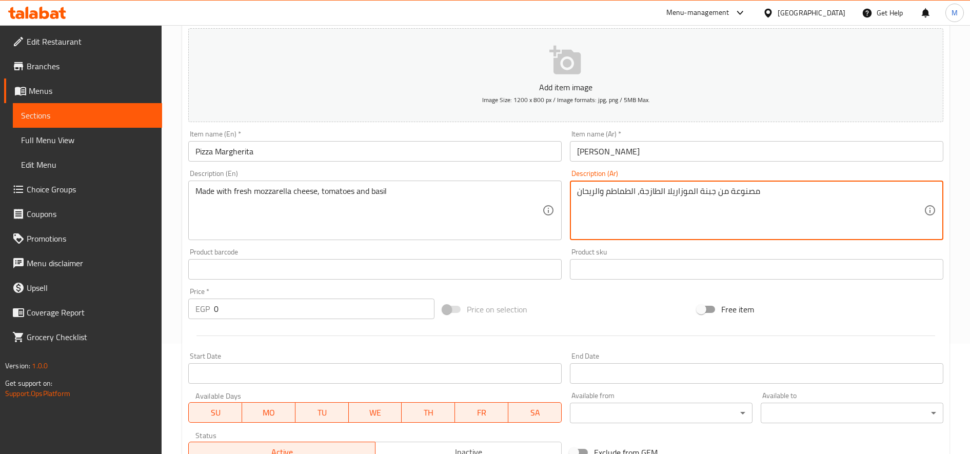
scroll to position [86, 0]
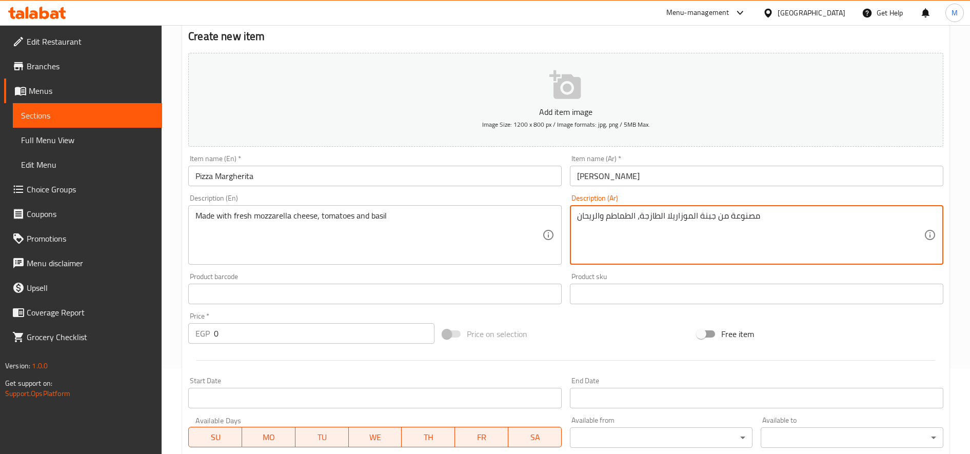
type textarea "مصنوعة من جبنة الموزاريلا الطازجة، الطماطم والريحان"
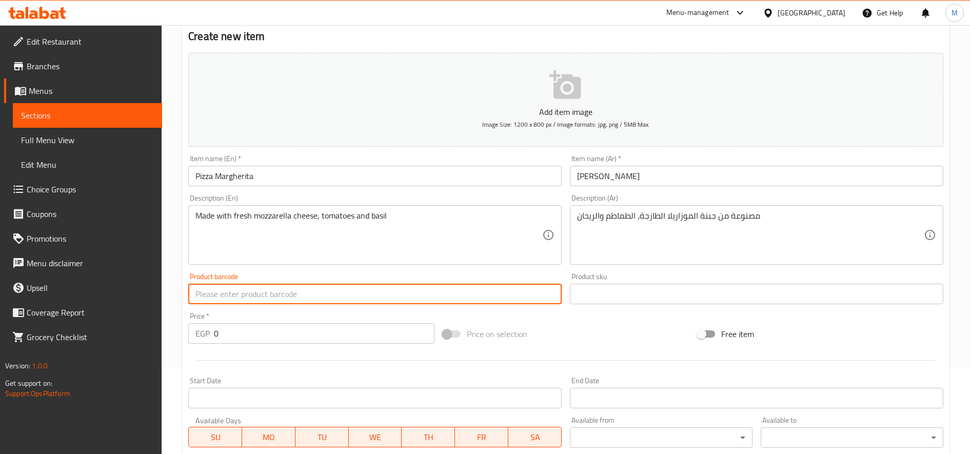
click at [291, 172] on input "Pizza Margherita" at bounding box center [374, 176] width 373 height 21
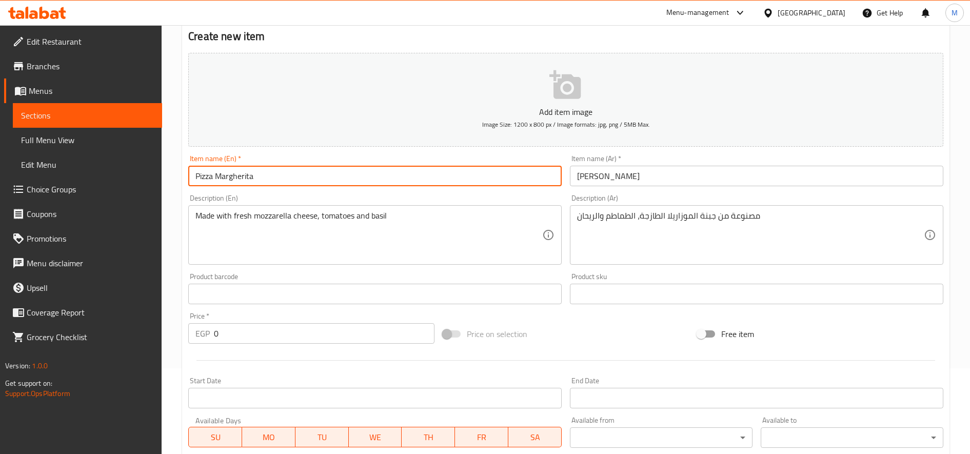
paste input "Medium"
click at [295, 176] on input "Medium Pizza Margherita" at bounding box center [374, 176] width 373 height 21
type input "Medium Pizza Margherita"
click at [659, 185] on input "بيتزا مارجريتا" at bounding box center [756, 176] width 373 height 21
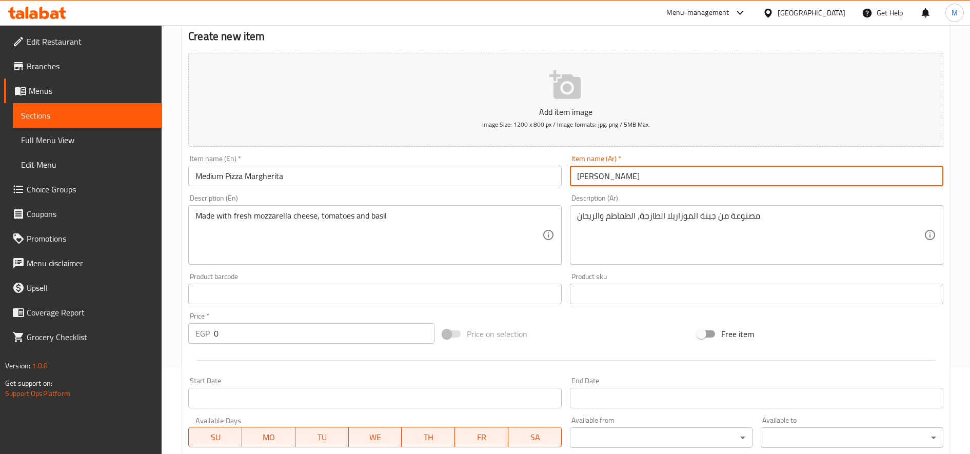
click at [605, 178] on input "بيتزا مارجريتا" at bounding box center [756, 176] width 373 height 21
paste input "وسط"
type input "بيتزا وسط مارجريتا"
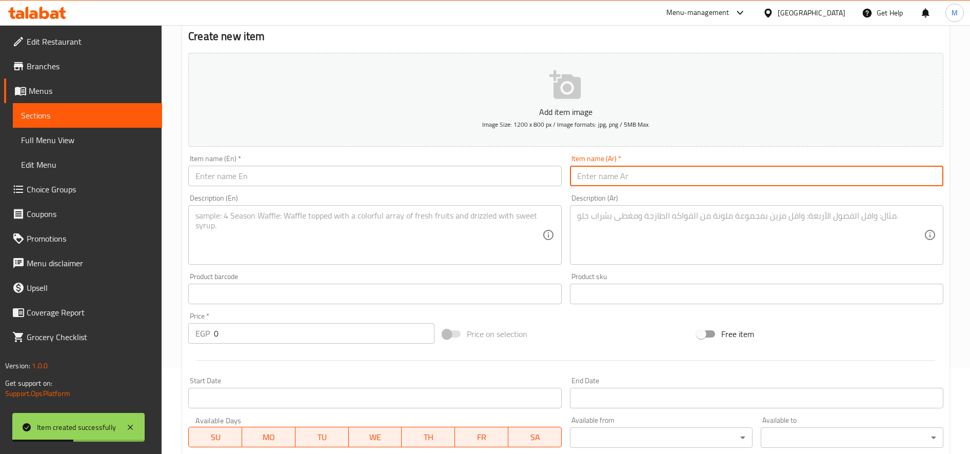
drag, startPoint x: 460, startPoint y: 198, endPoint x: 461, endPoint y: 181, distance: 16.4
click at [460, 196] on div "Description (En) Description (En)" at bounding box center [374, 229] width 373 height 70
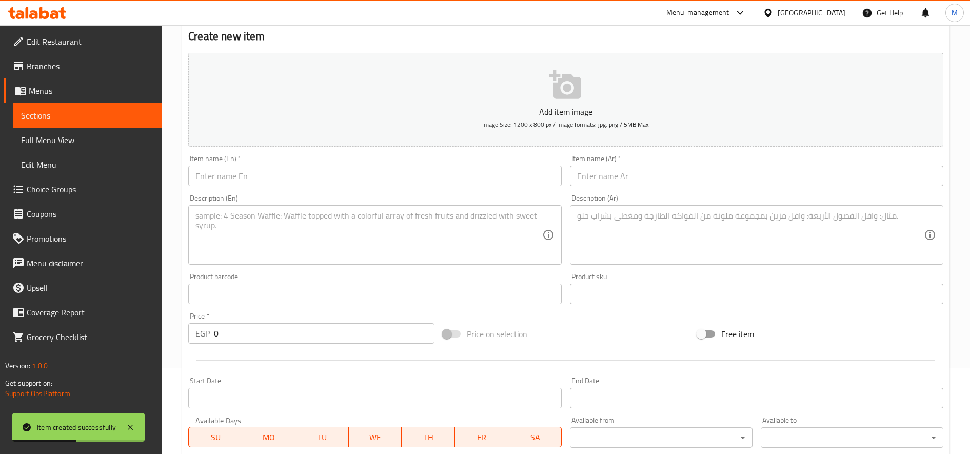
click at [461, 181] on input "text" at bounding box center [374, 176] width 373 height 21
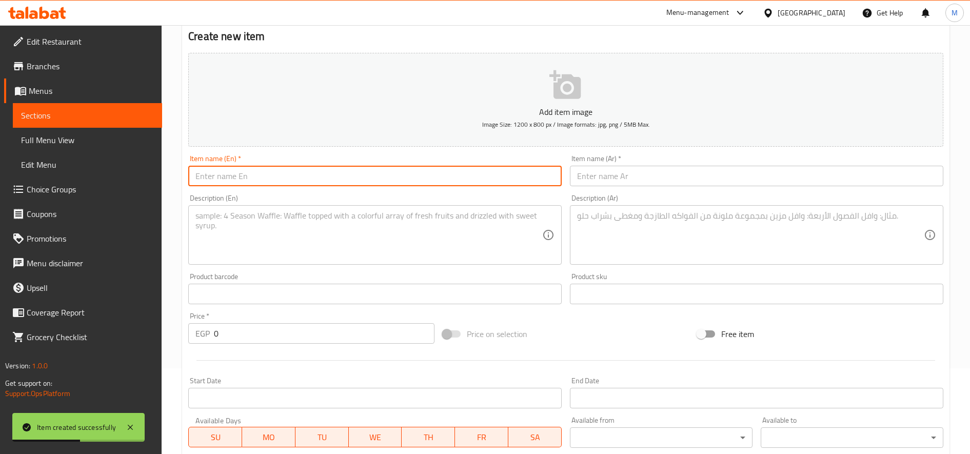
paste input "Nashville Fried Chicken Pizza"
paste input "Medium"
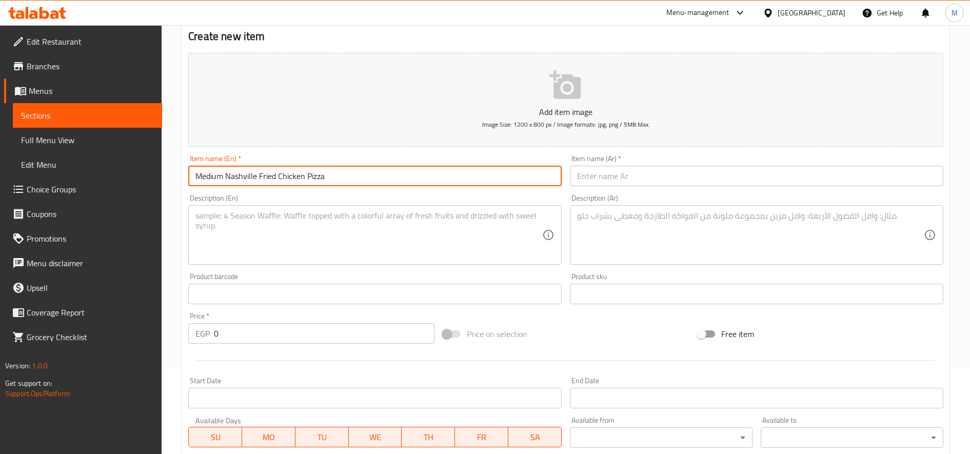
type input "Medium Nashville Fried Chicken Pizza"
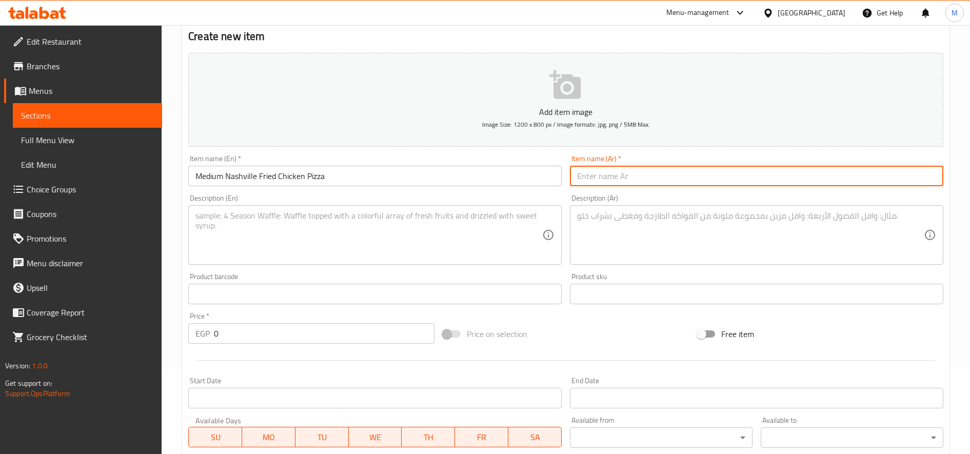
click at [428, 250] on textarea at bounding box center [368, 235] width 347 height 49
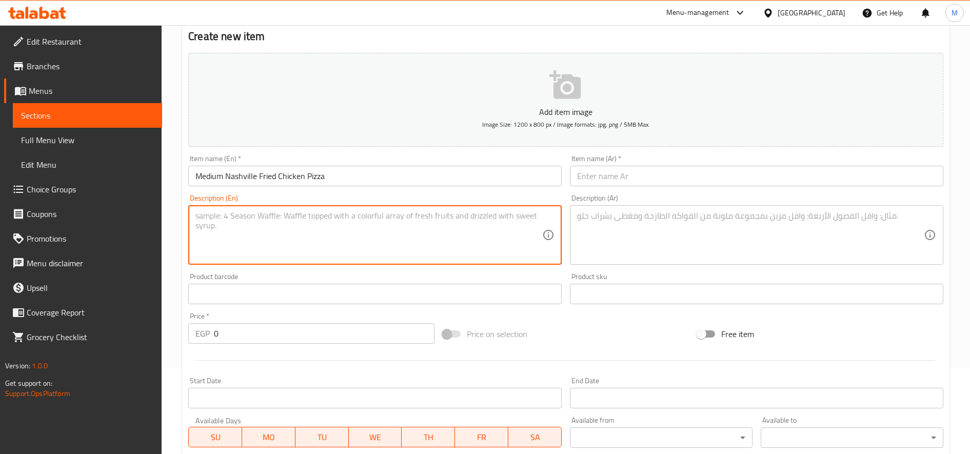
paste textarea "Spicy tomato sauce infused with Nashville fried chicken spices, topped with moz…"
type textarea "Spicy tomato sauce infused with Nashville fried chicken spices, topped with moz…"
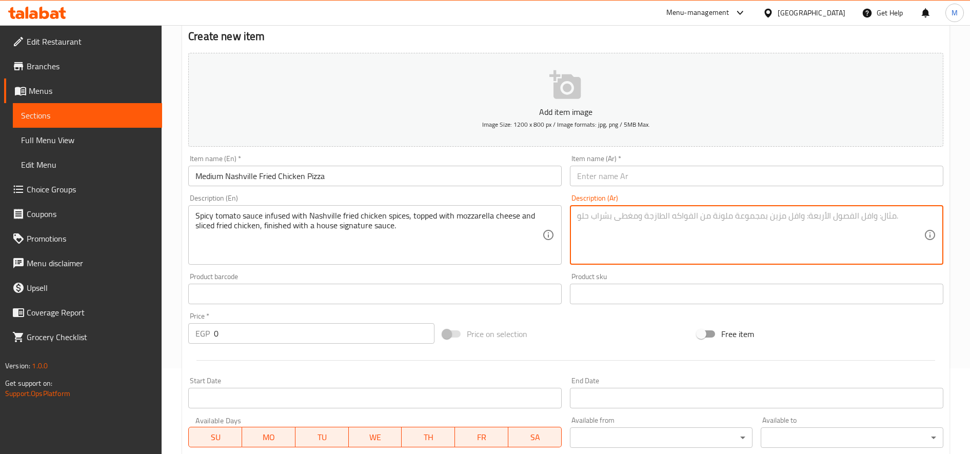
paste textarea "صلصة طماطم حارة مملوءة بتوابل دجاج ناشفيل المقلي، ومغطاة بجبنة موزاريلا وشرائح …"
type textarea "صلصة طماطم حارة مملوءة بتوابل دجاج ناشفيل المقلي، ومغطاة بجبنة موزاريلا وشرائح …"
click at [677, 176] on input "text" at bounding box center [756, 176] width 373 height 21
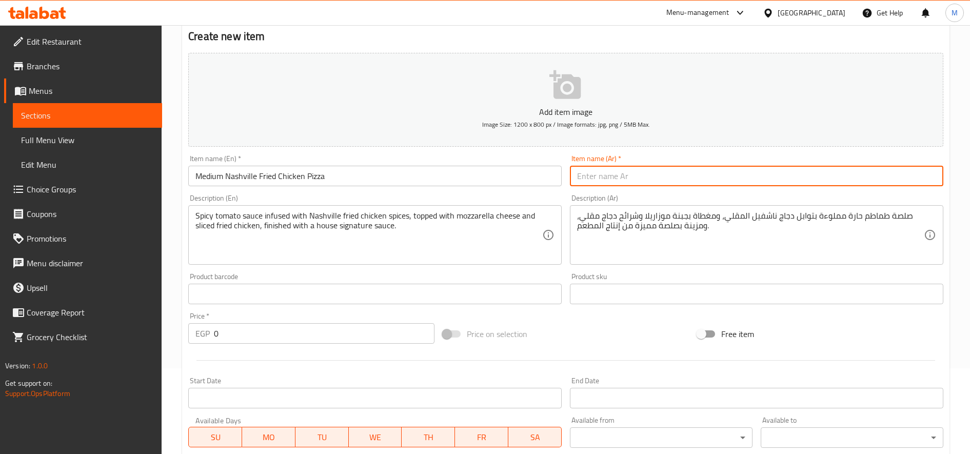
paste input "ناشفيل فرايد تشيكن بيتزا"
click at [577, 176] on input "ناشفيل فرايد تشيكن بيتزا" at bounding box center [756, 176] width 373 height 21
paste input "وسط"
click at [709, 176] on input "ناشفيل فرايد تشيكن بيتزا" at bounding box center [756, 176] width 373 height 21
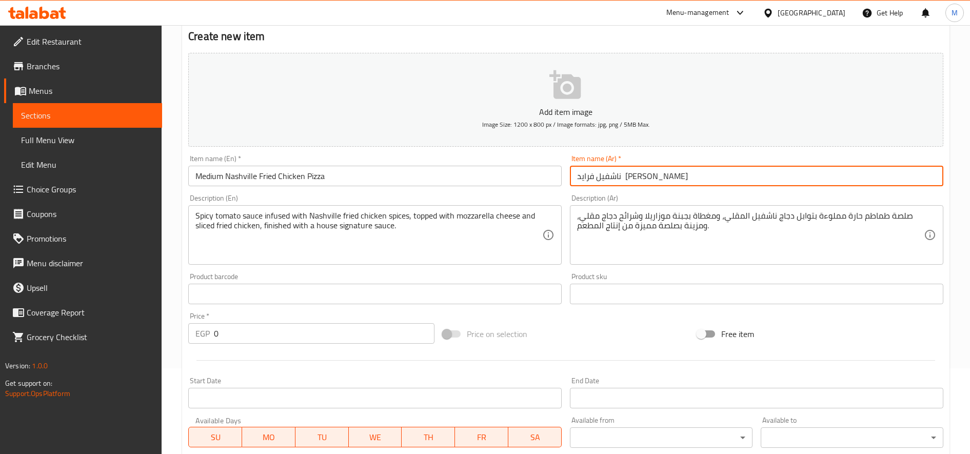
paste input "وسط"
click at [597, 176] on input "ناشفيل فرايد تشيكن بيتزاوسط" at bounding box center [756, 176] width 373 height 21
type input "ناشفيل فرايد تشيكن بيتزا وسط"
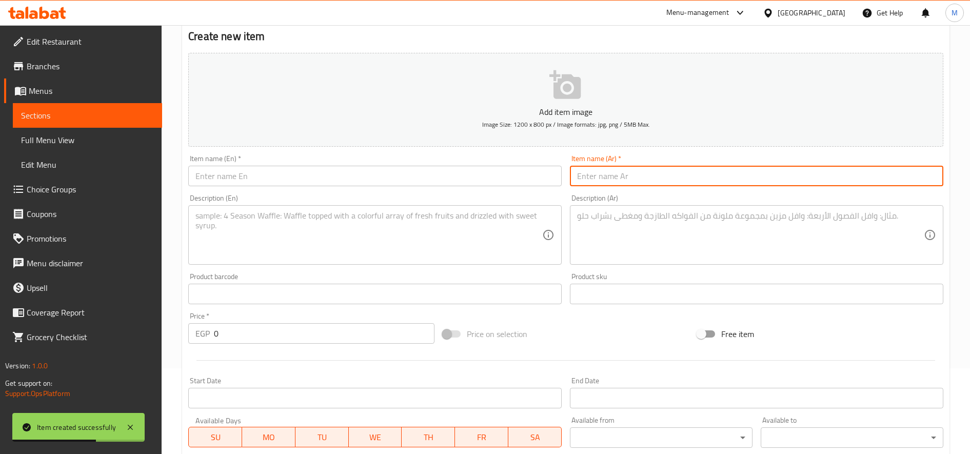
scroll to position [0, 0]
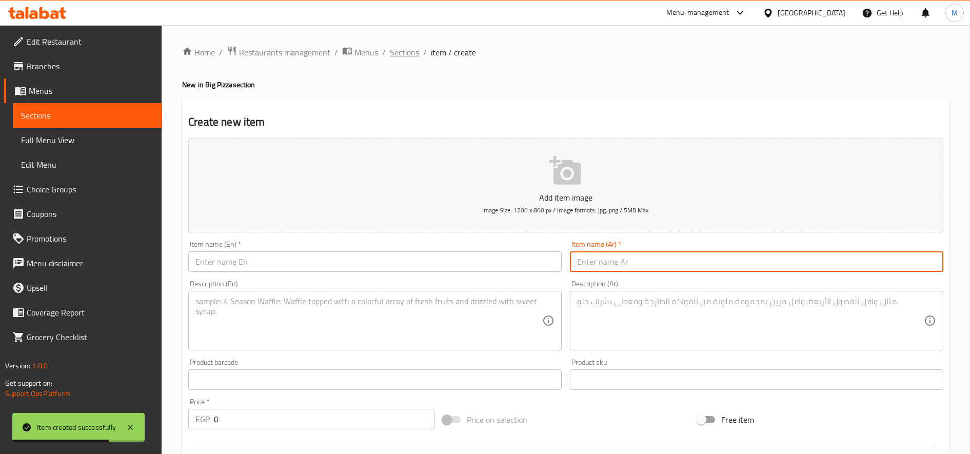
click at [405, 54] on span "Sections" at bounding box center [404, 52] width 29 height 12
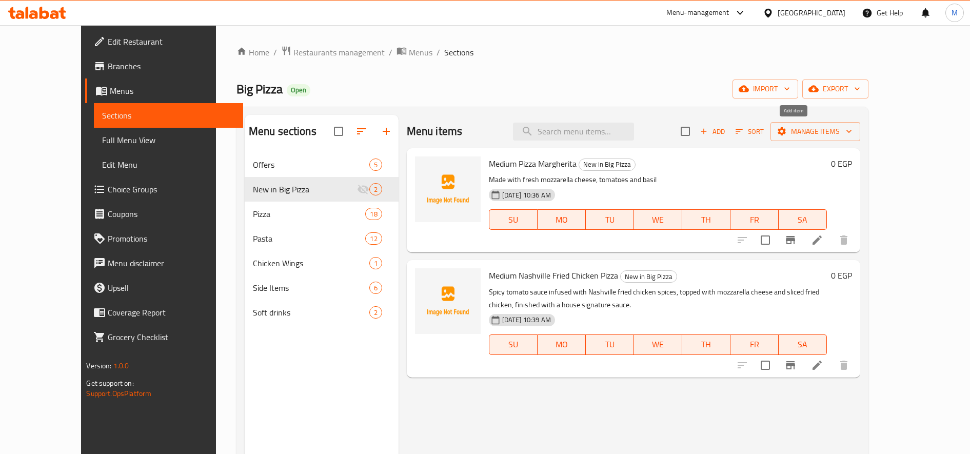
click at [726, 130] on span "Add" at bounding box center [713, 132] width 28 height 12
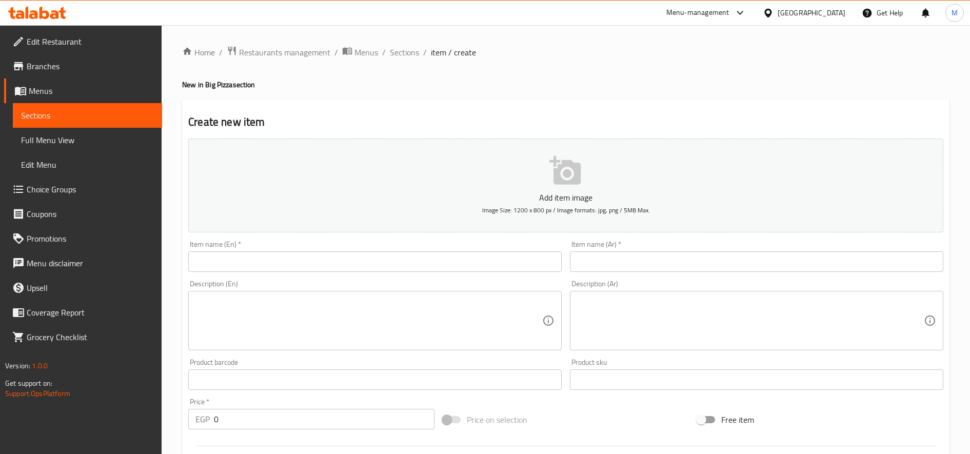
click at [250, 263] on input "text" at bounding box center [374, 261] width 373 height 21
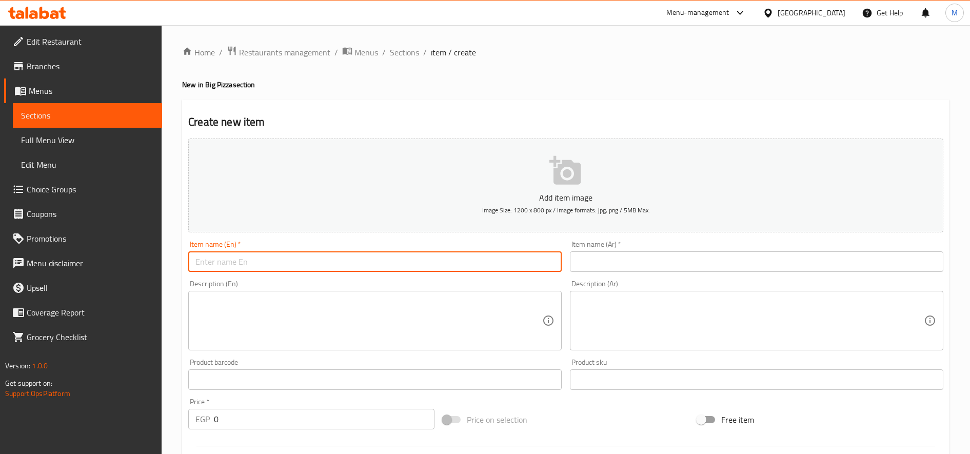
paste input "Sriracha Chicken Pizza"
type input "Sriracha Chicken Pizza"
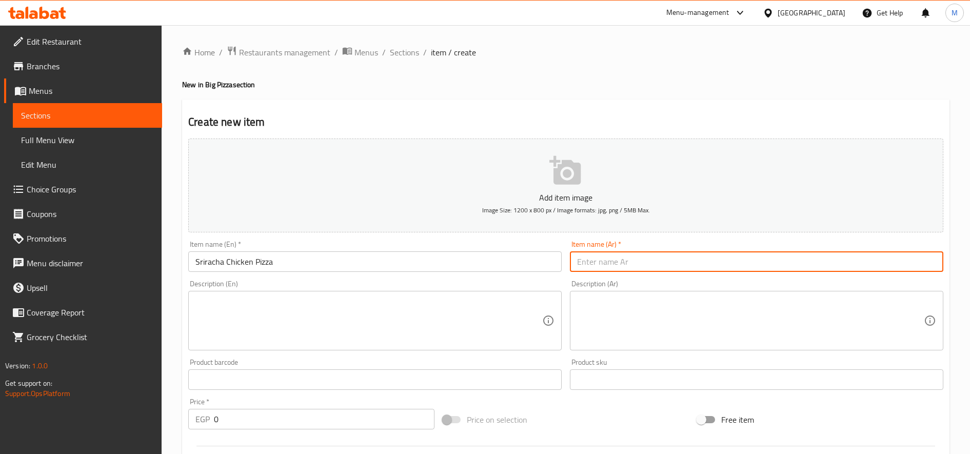
paste input "بيتزا سيراتشا تشيكن"
type input "بيتزا سيراتشا تشيكن"
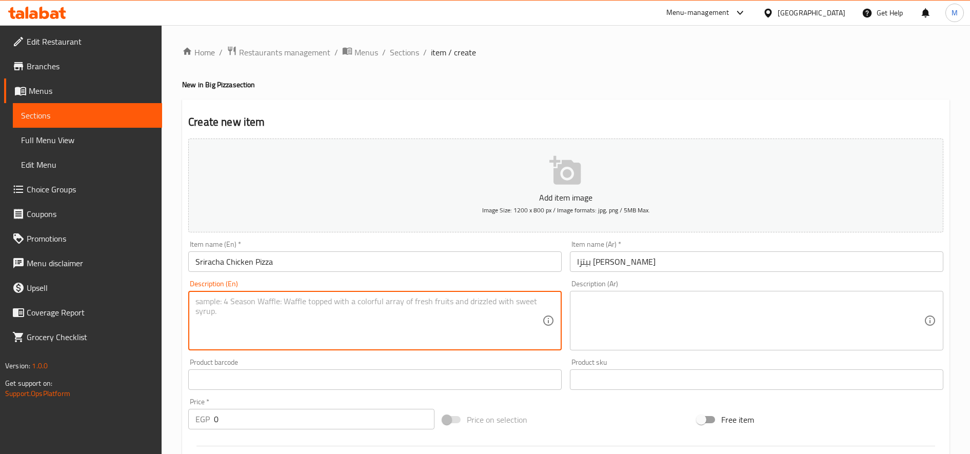
paste textarea "Sriracha Chicken Supreme Pizza: Crispy chicken and grilled chicken with beef ba…"
type textarea "Sriracha Chicken Supreme Pizza: Crispy chicken and grilled chicken with beef ba…"
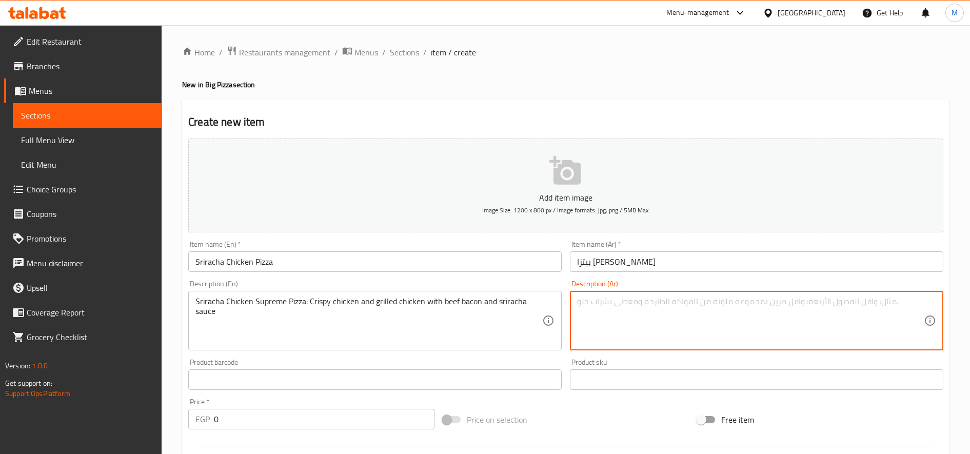
paste textarea "بيتزا سيراتشا تشيكن سوبريم فراخ كريسبي وفراخ جريل مع البيف بيكون وصوص السيراتشا"
type textarea "بيتزا سيراتشا تشيكن سوبريم فراخ كريسبي وفراخ جريل مع البيف بيكون وصوص السيراتشا"
click at [338, 252] on input "Sriracha Chicken Pizza" at bounding box center [374, 261] width 373 height 21
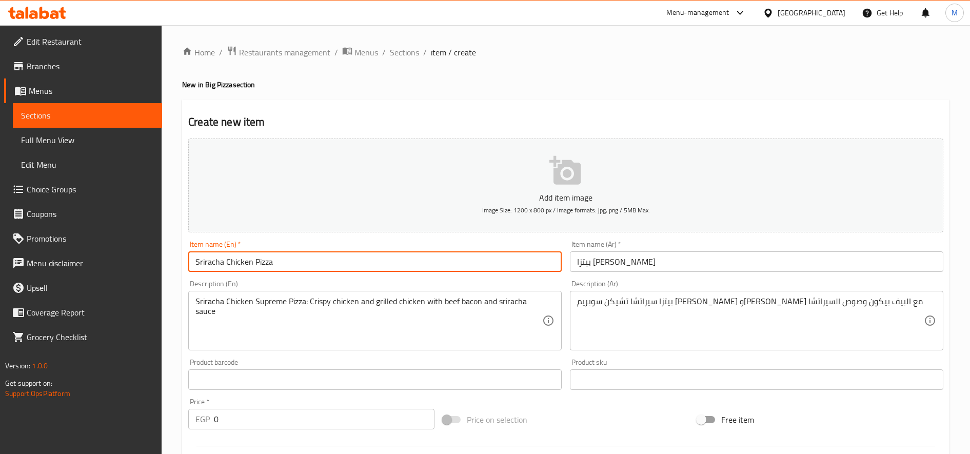
paste input "Medium"
type input "Sriracha Chicken Pizza Medium"
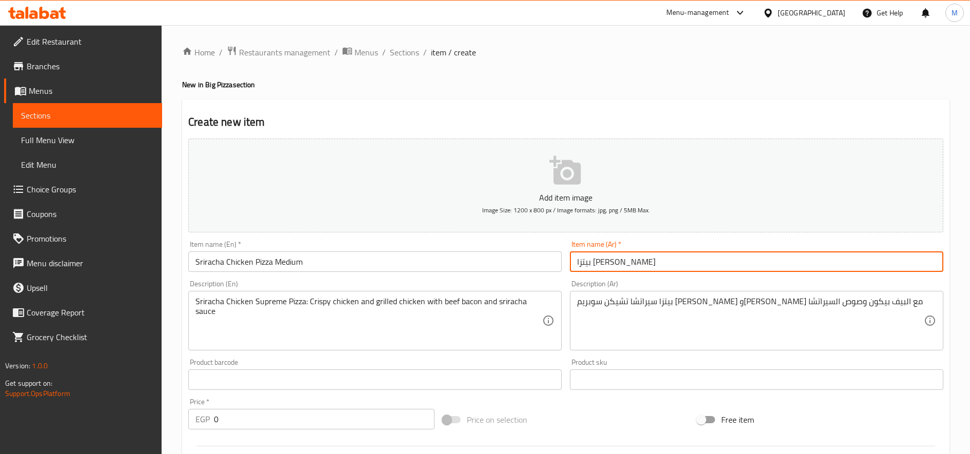
click at [632, 266] on input "بيتزا سيراتشا تشيكن" at bounding box center [756, 261] width 373 height 21
paste input "وسط"
click at [652, 258] on input "بيتزاوسط سيراتشا تشيكن" at bounding box center [756, 261] width 373 height 21
click at [651, 265] on input "بيتزاوسط سيراتشا تشيكن" at bounding box center [756, 261] width 373 height 21
click at [634, 264] on input "بيتزا وسط سيراتشا تشيكن" at bounding box center [756, 261] width 373 height 21
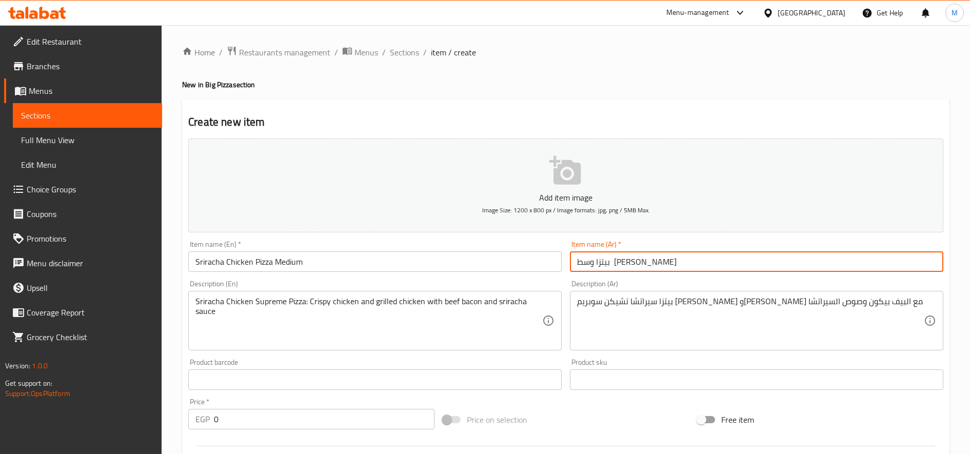
click at [635, 268] on input "بيتزا وسط سيراتشا تشيكن" at bounding box center [756, 261] width 373 height 21
type input "بيتزا وسط سيراتشا تشيكن"
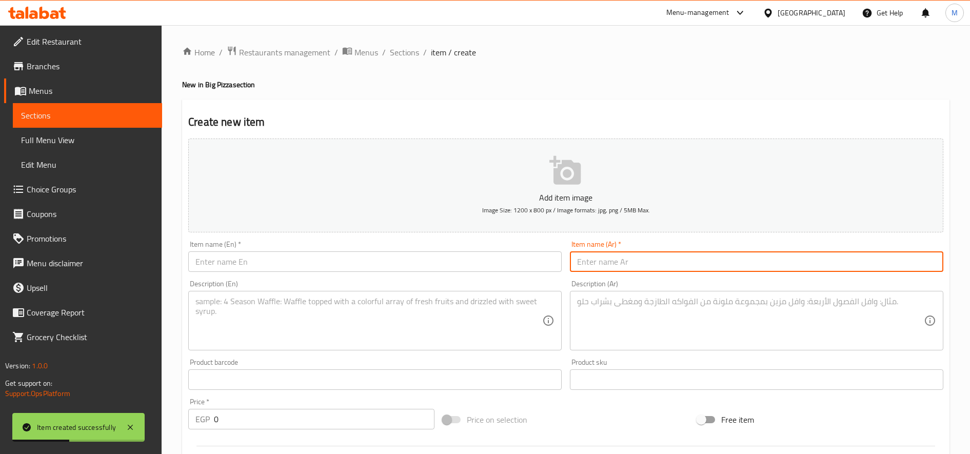
click at [329, 258] on input "text" at bounding box center [374, 261] width 373 height 21
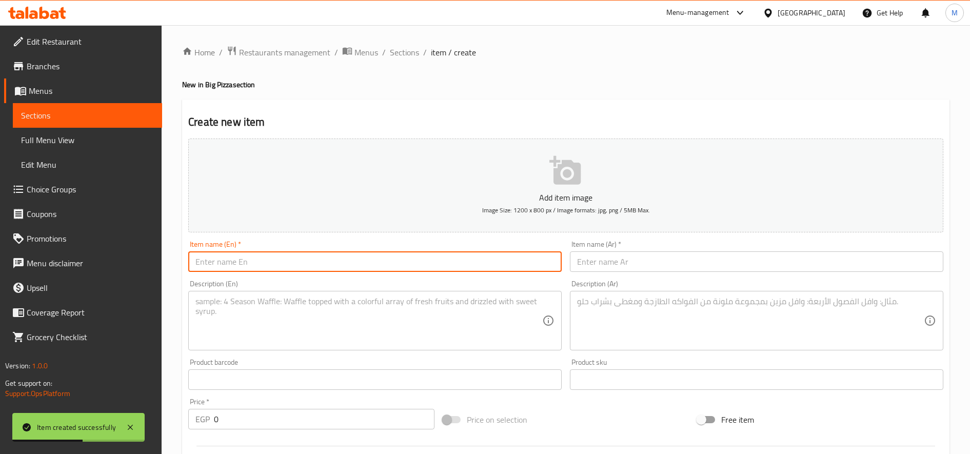
paste input "Sausage pizza"
type input "Sausage pizza"
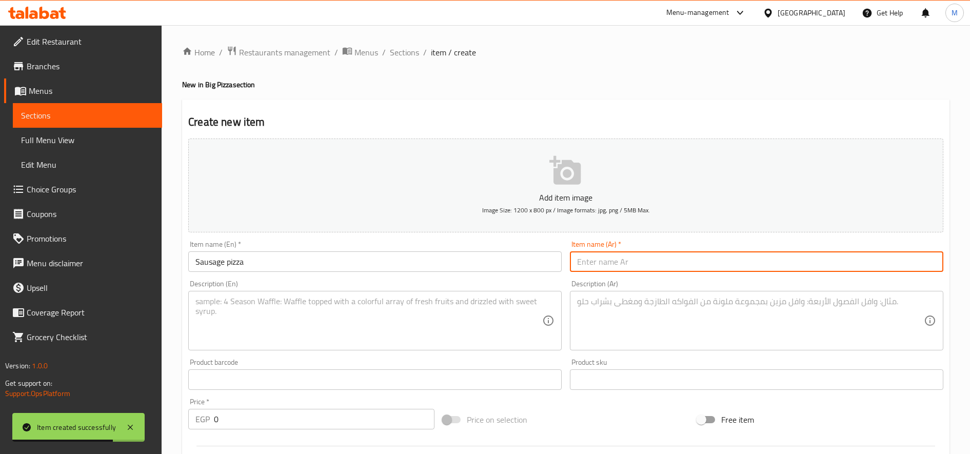
paste input "بيتزا سجق"
type input "بيتزا سجق"
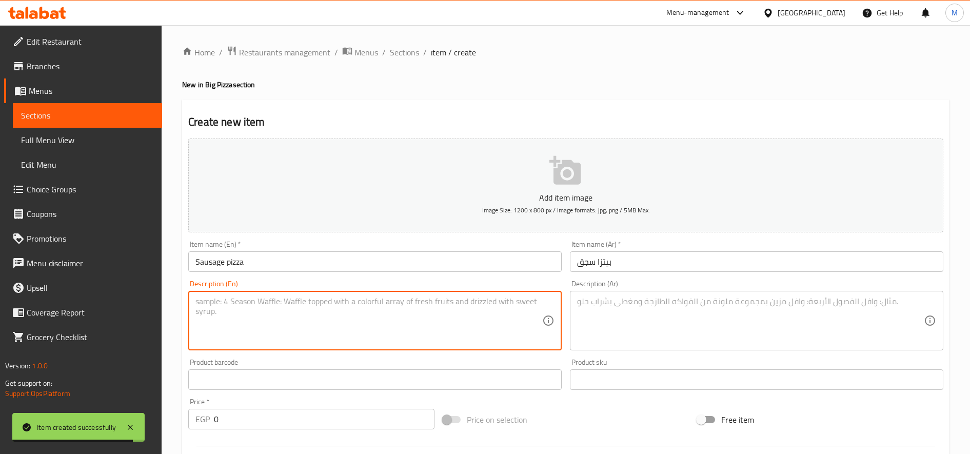
paste textarea ""Special pizza dough with pizza sauce, mozzarella cheese and sausage ""
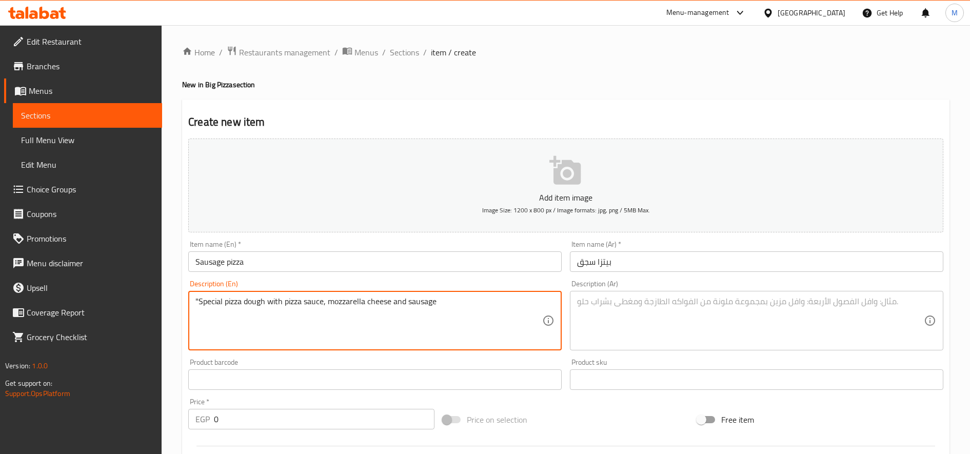
click at [199, 304] on textarea ""Special pizza dough with pizza sauce, mozzarella cheese and sausage" at bounding box center [368, 321] width 347 height 49
type textarea "Special pizza dough with pizza sauce, mozzarella cheese and sausage"
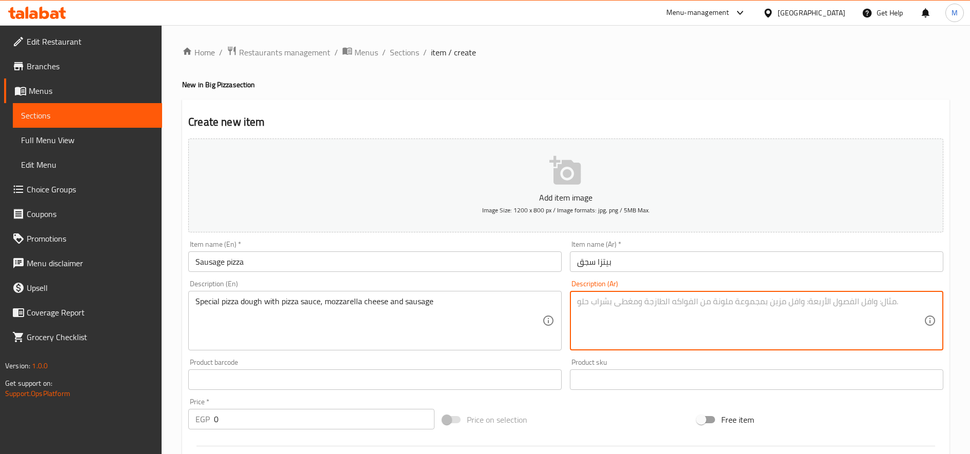
paste textarea "عجينة البيتزا المميزة مع صلصة البيتزا و الجبن الموتزاريلا والسجق"
type textarea "عجينة البيتزا المميزة مع صلصة البيتزا و الجبن الموتزاريلا والسجق"
click at [371, 261] on input "Sausage pizza" at bounding box center [374, 261] width 373 height 21
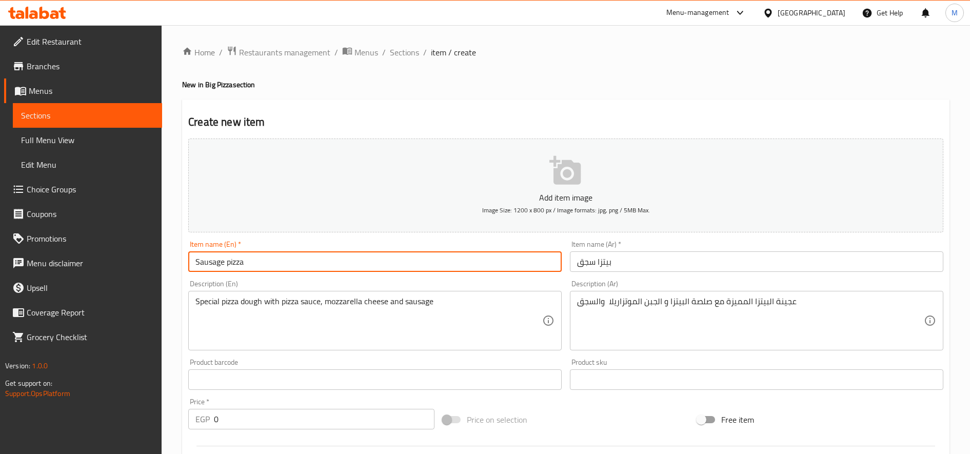
paste input "Medium"
type input "Sausage pizza Medium"
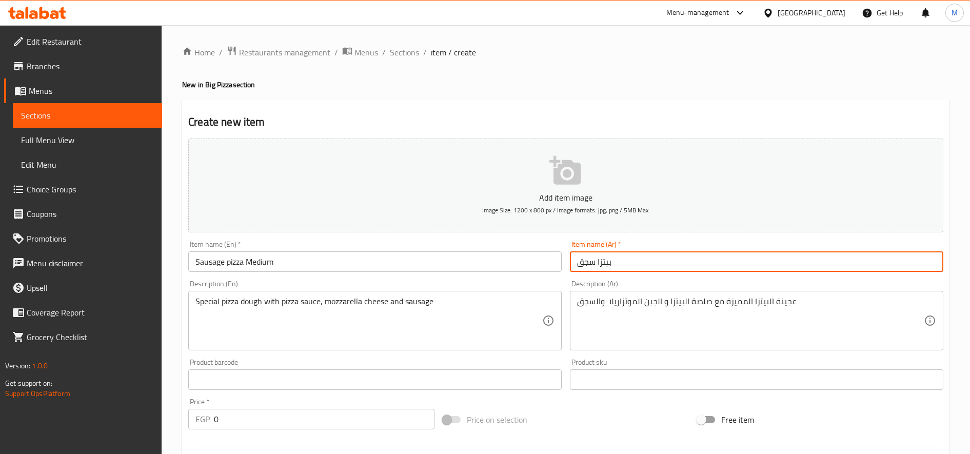
click at [666, 257] on input "بيتزا سجق" at bounding box center [756, 261] width 373 height 21
paste input "وسط"
type input "بيتزا سجق وسط"
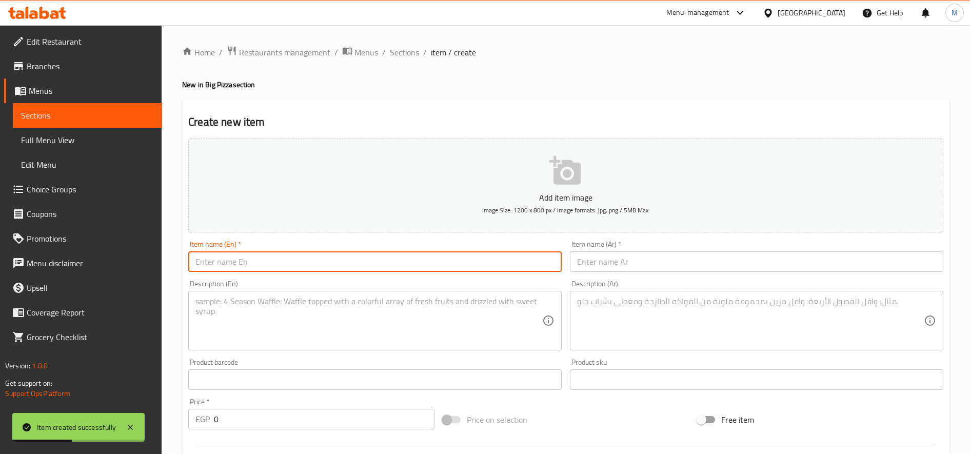
paste input "Super Supreme Pizza"
type input "Super Supreme Pizza"
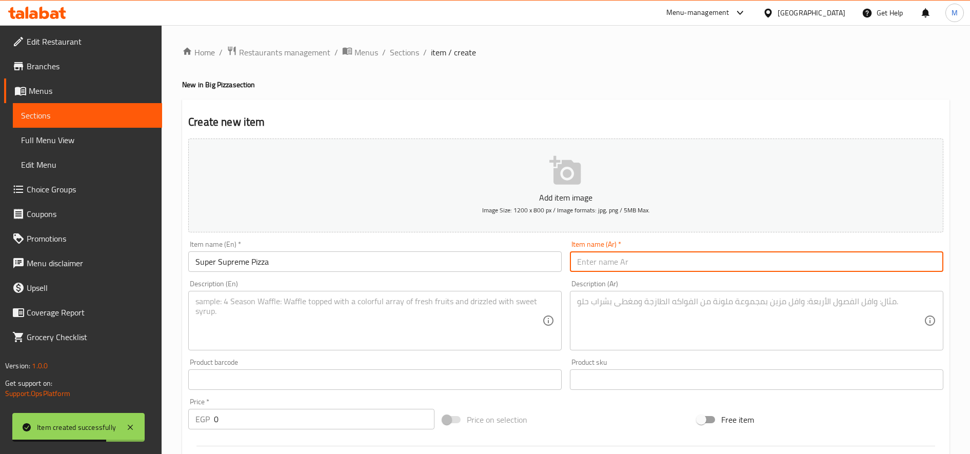
paste input "بيتزا سوبر سوبريم"
type input "بيتزا سوبر سوبريم"
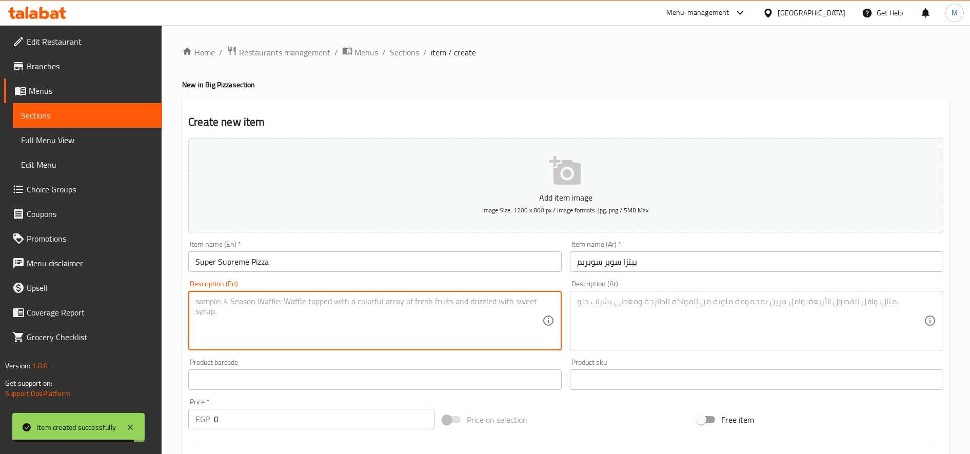
paste textarea "Pepperoni, salami, ground beef, hot dog, grilled with onions and bell peppers"
type textarea "Pepperoni, salami, ground beef, hot dog, grilled with onions and bell peppers"
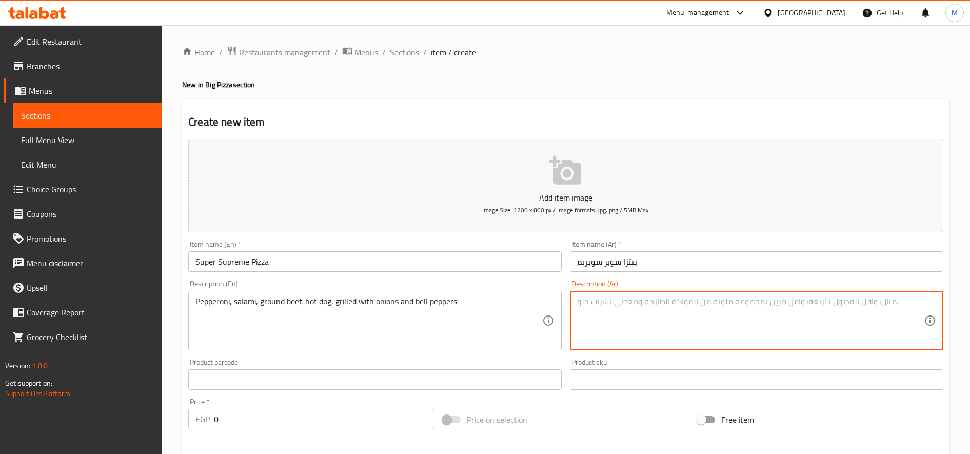
paste textarea "بيبروني، سلامي، لحم مفروم، هوت دوج، متشوحين مع البصل وفلفل الالوان"
type textarea "بيبروني، سلامي، لحم مفروم، هوت دوج، متشوحين مع البصل وفلفل الالوان"
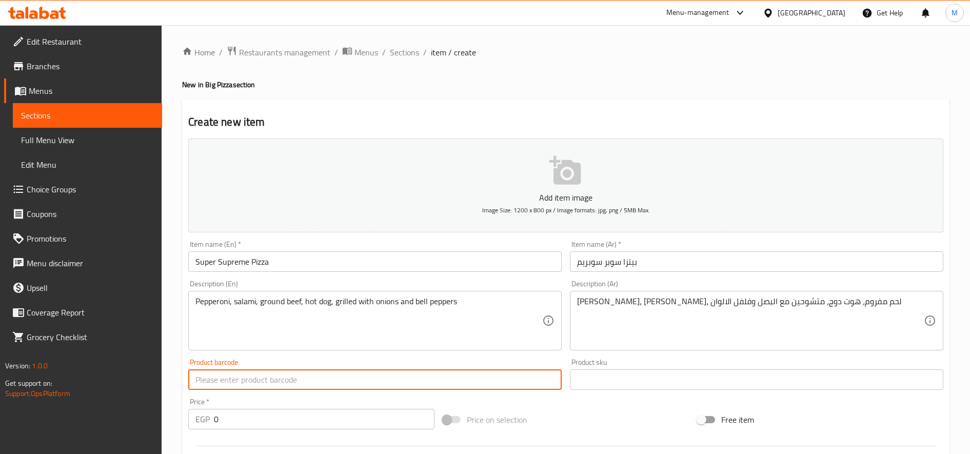
click at [320, 267] on input "Super Supreme Pizza" at bounding box center [374, 261] width 373 height 21
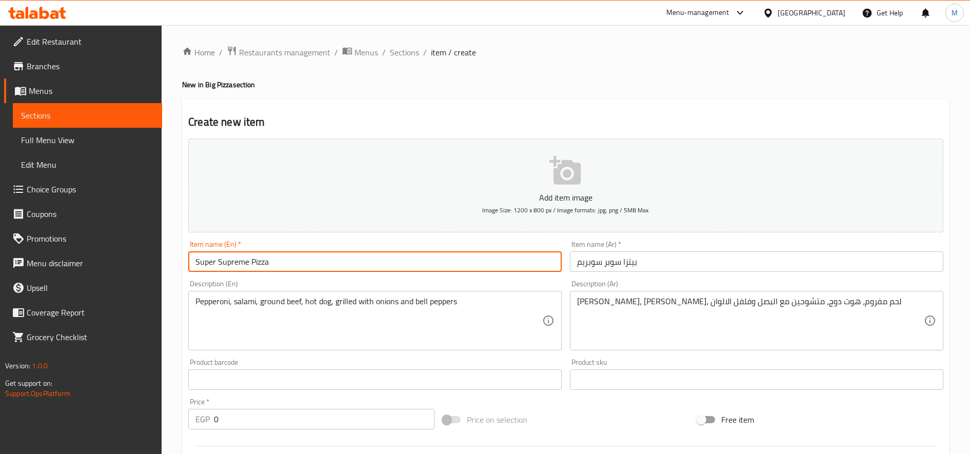
paste input "Medium"
type input "Super Supreme Pizza Medium"
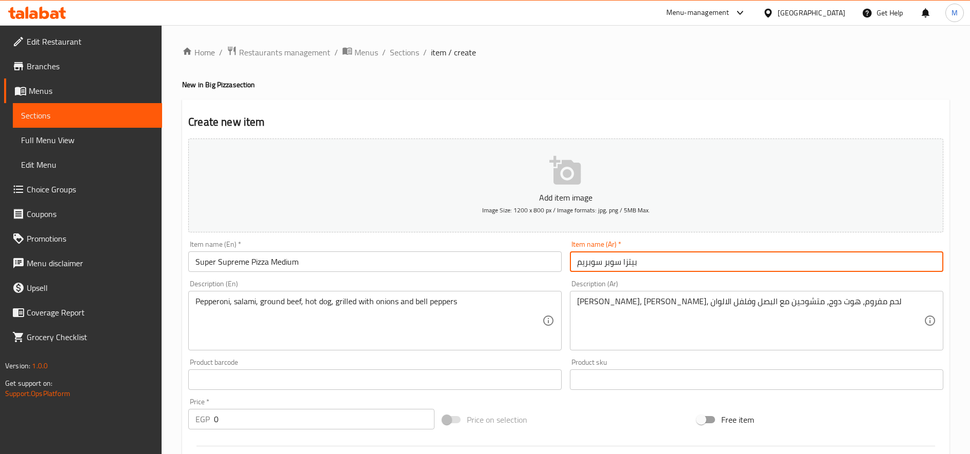
click at [681, 258] on input "بيتزا سوبر سوبريم" at bounding box center [756, 261] width 373 height 21
paste input "وسط"
type input "بيتزا سوبر سوبريم وسط"
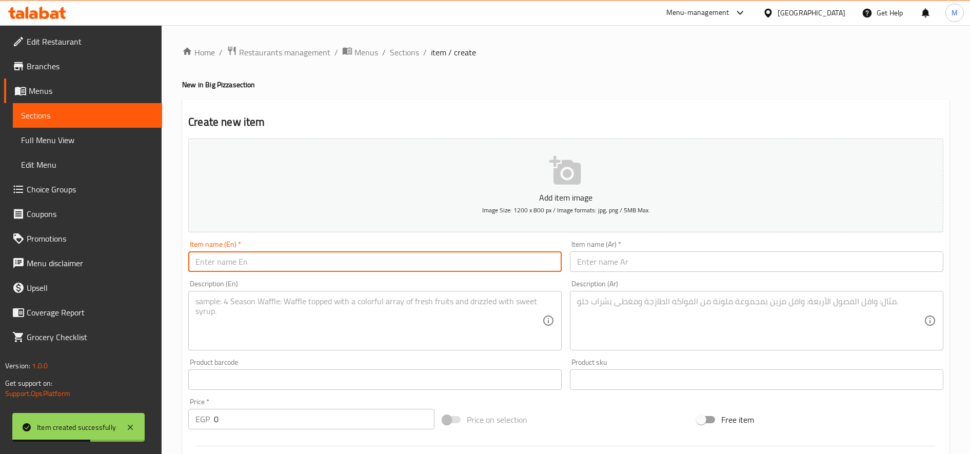
paste input "Pepperoni pizza"
type input "Pepperoni pizza"
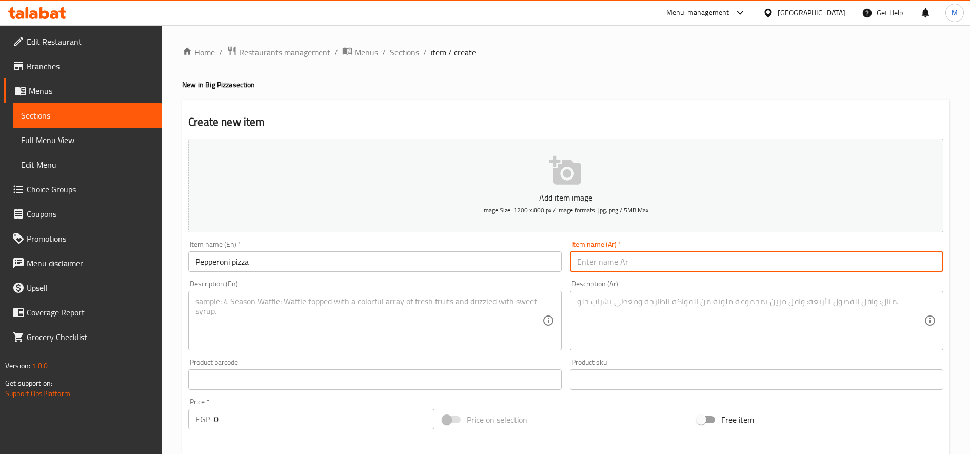
paste input "بيتزا بيبرونى"
type input "بيتزا بيبرونى"
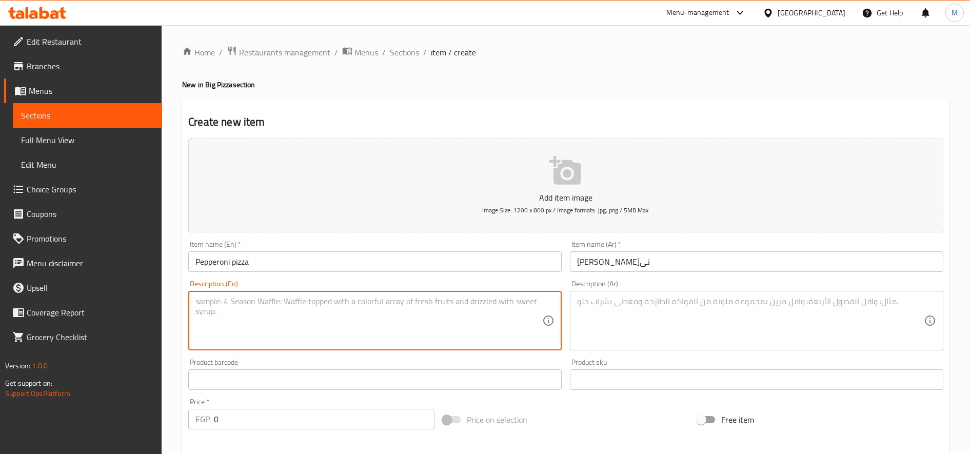
paste textarea "Made with classic tomato sauce, mozzarella cheese, and pepperoni slices."
type textarea "Made with classic tomato sauce, mozzarella cheese, and pepperoni slices."
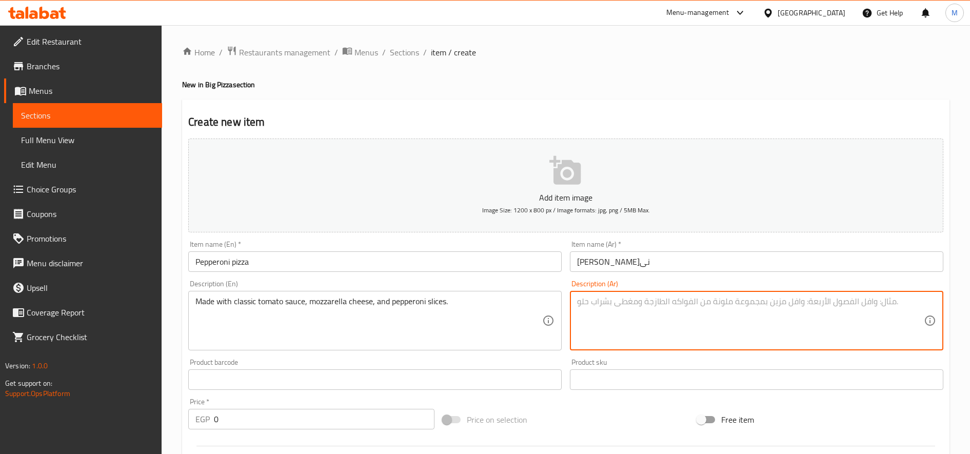
paste textarea "مصنوعة من صلصة الطماطم الكلاسيكية، جبنة الموزاريلا، وشرائح البيبروني."
type textarea "مصنوعة من صلصة الطماطم الكلاسيكية، جبنة الموزاريلا، وشرائح البيبروني."
click at [441, 267] on input "Pepperoni pizza" at bounding box center [374, 261] width 373 height 21
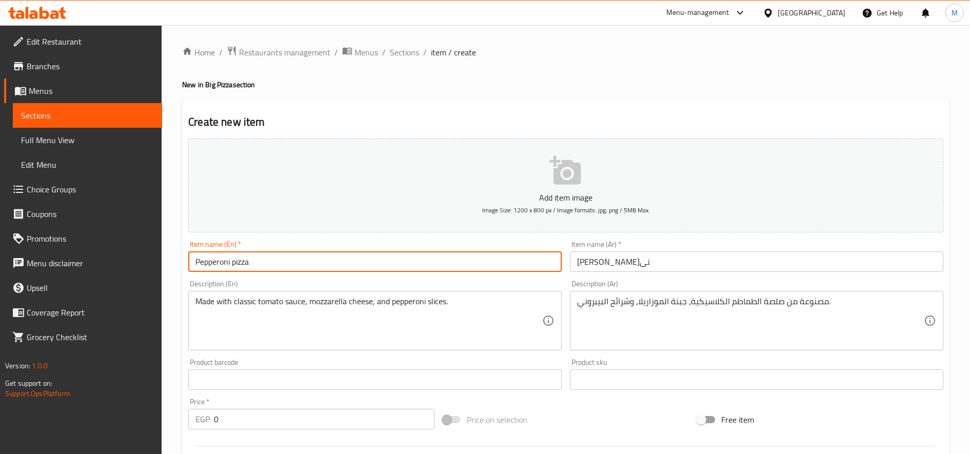
paste input "Medium"
type input "Pepperoni pizza Medium"
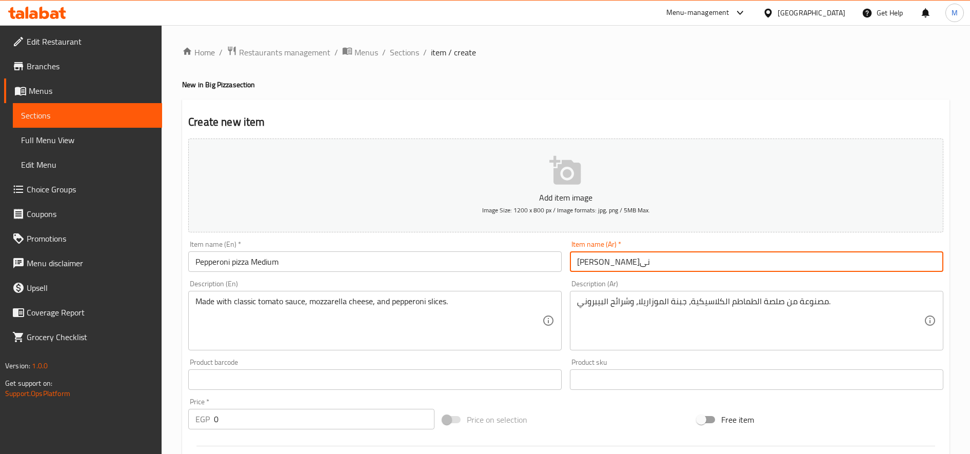
click at [689, 269] on input "بيتزا بيبرونى" at bounding box center [756, 261] width 373 height 21
paste input "وسط"
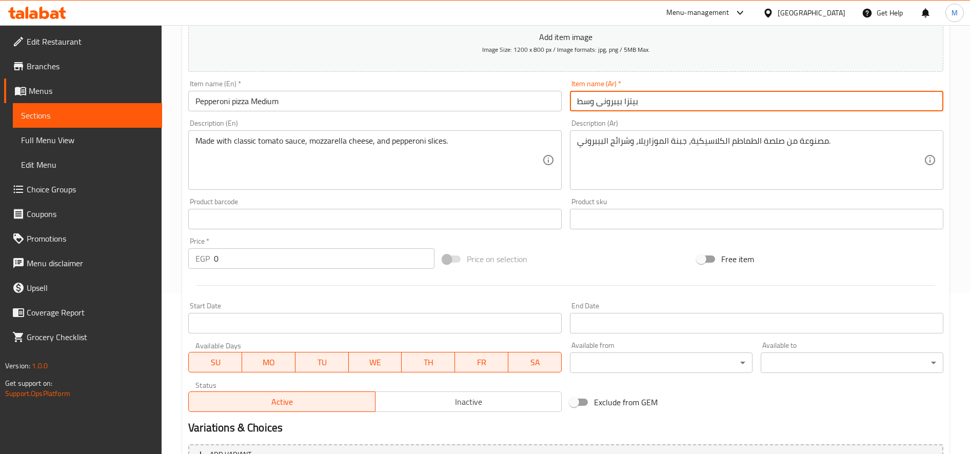
scroll to position [171, 0]
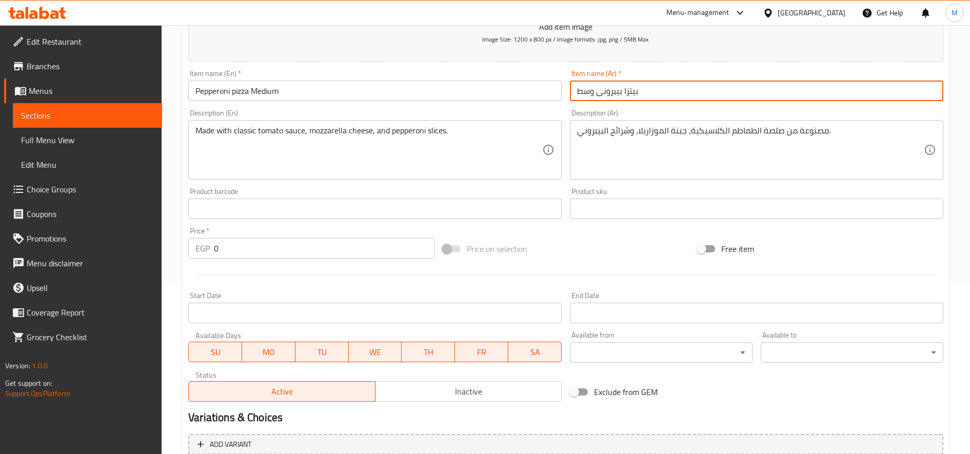
type input "بيتزا بيبرونى وسط"
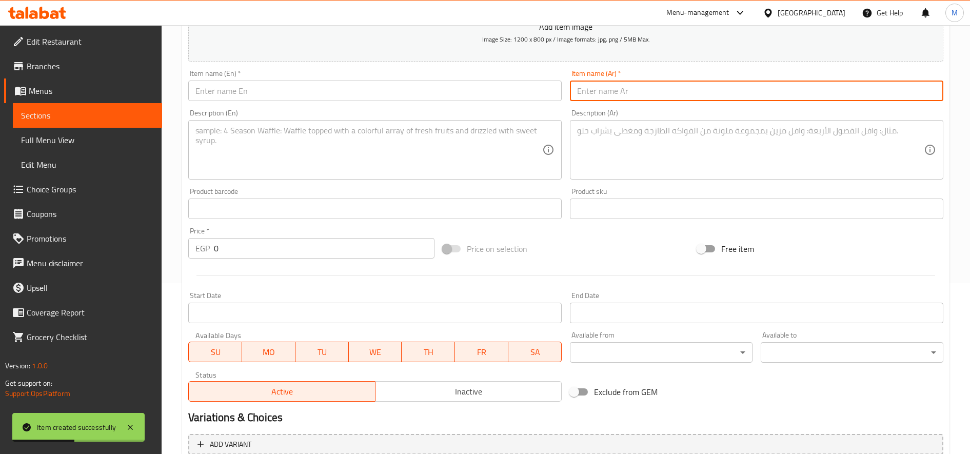
click at [322, 95] on input "text" at bounding box center [374, 91] width 373 height 21
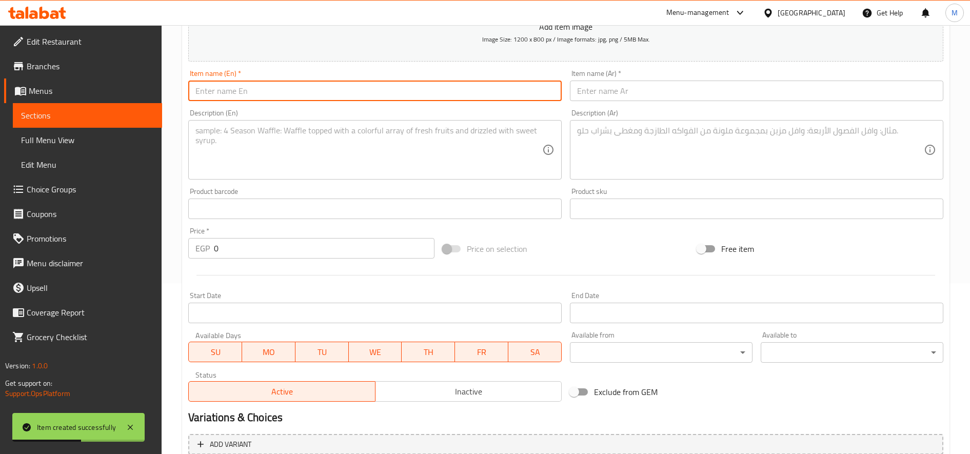
paste input "Chili Beef Pizza"
type input "Chili Beef Pizza"
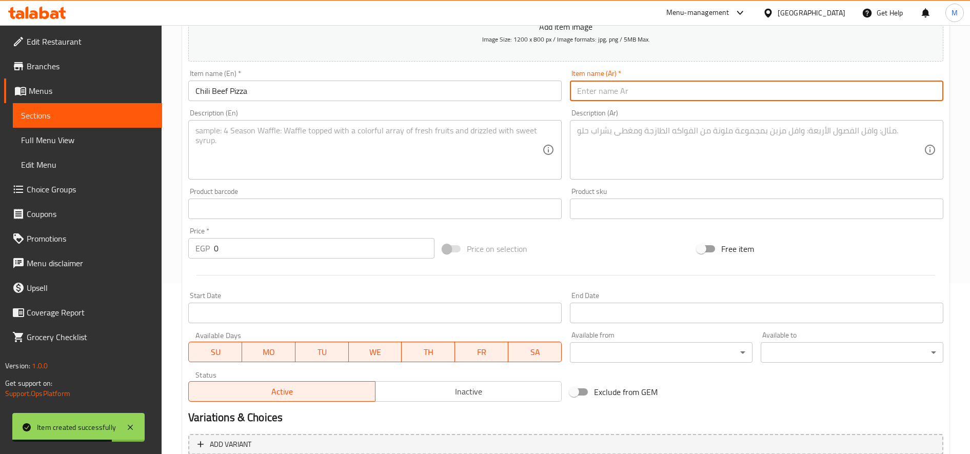
paste input "بيتزا تشيلى بيف"
type input "بيتزا تشيلى بيف"
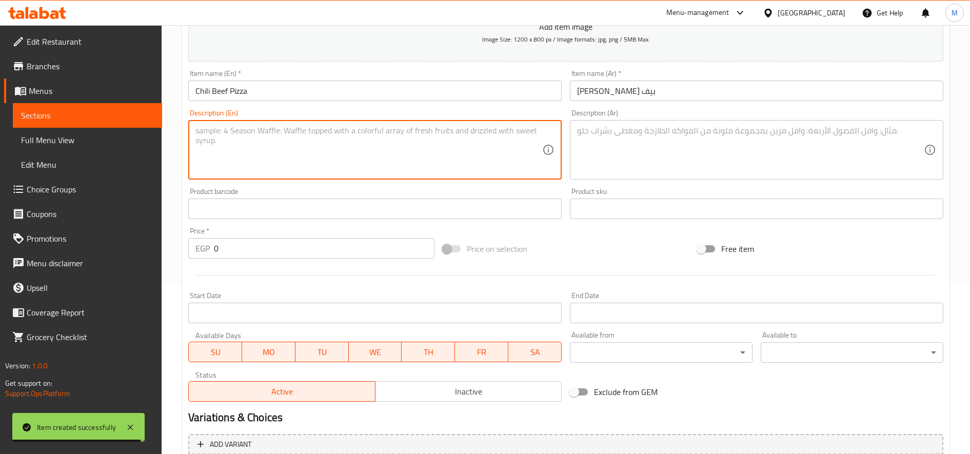
click at [244, 161] on textarea at bounding box center [368, 150] width 347 height 49
paste textarea "Chili Beef Pizza (spicy chili beef sauce, olives, green peppers, onions, and re…"
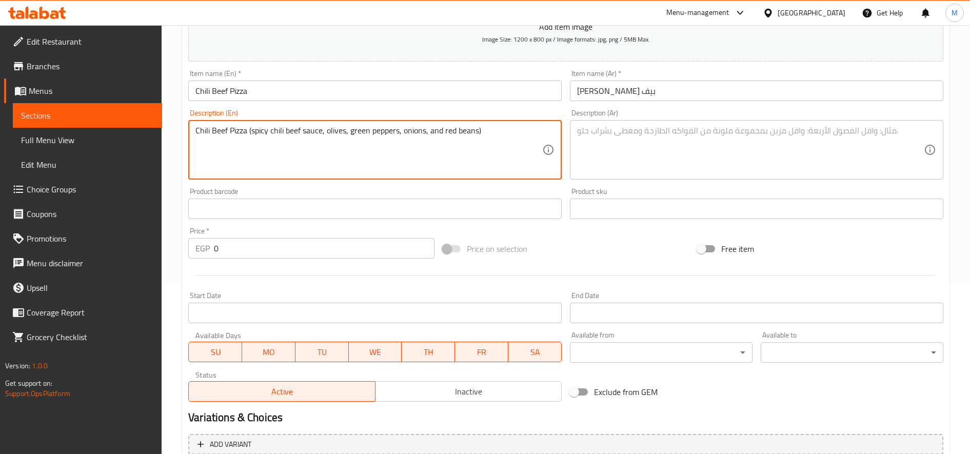
type textarea "Chili Beef Pizza (spicy chili beef sauce, olives, green peppers, onions, and re…"
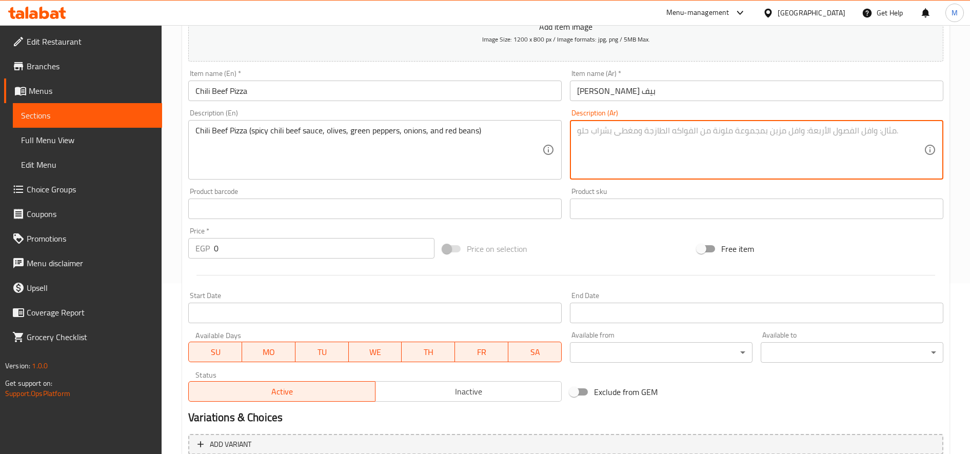
paste textarea "بيتزا تشيلى بيف (صوص شيلى بيف الحار وزيتون وفلفل اخضر وبصل وفاصوليا حمراء)"
type textarea "بيتزا تشيلى بيف (صوص شيلى بيف الحار وزيتون وفلفل اخضر وبصل وفاصوليا حمراء)"
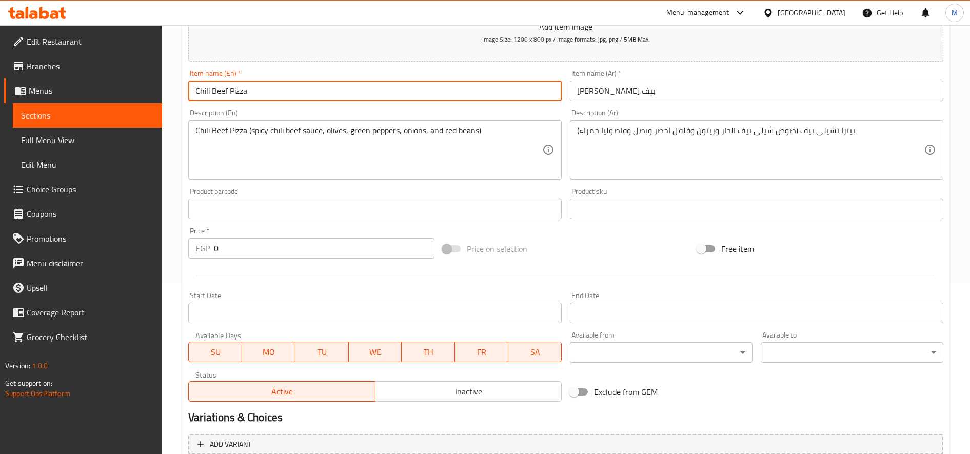
click at [346, 95] on input "Chili Beef Pizza" at bounding box center [374, 91] width 373 height 21
paste input "Medium"
type input "Chili Beef Pizza Medium"
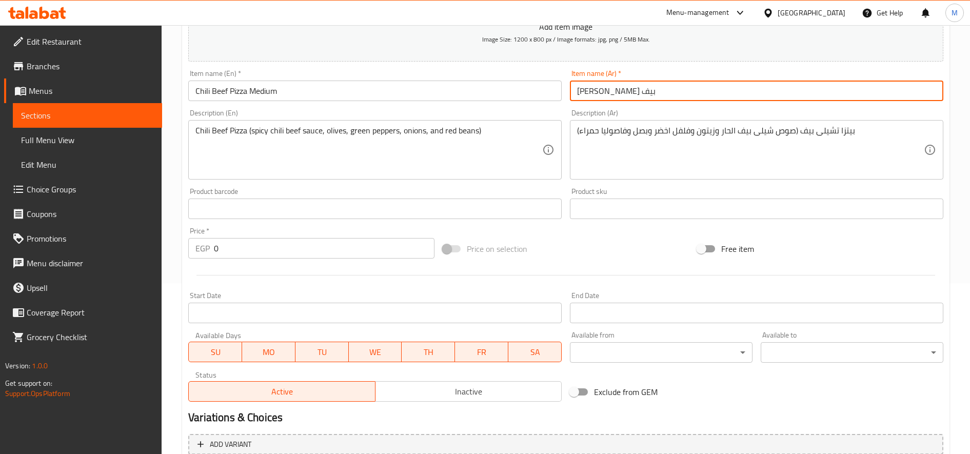
paste input "وسط"
type input "بيتزا تشيلى بيف وسط"
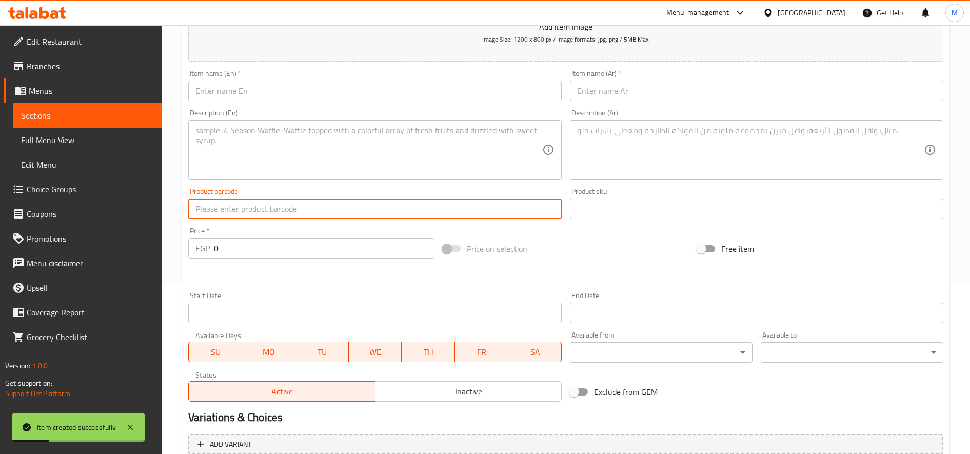
click at [376, 90] on input "text" at bounding box center [374, 91] width 373 height 21
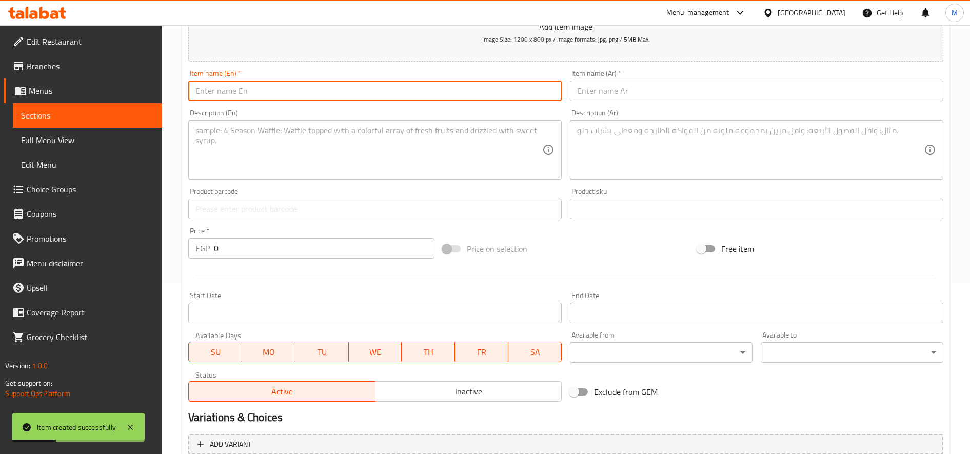
paste input "Cheese Lovers Pastrami Pizza"
paste input "Medium"
type input "Cheese Lovers Pastrami Pizza Medium"
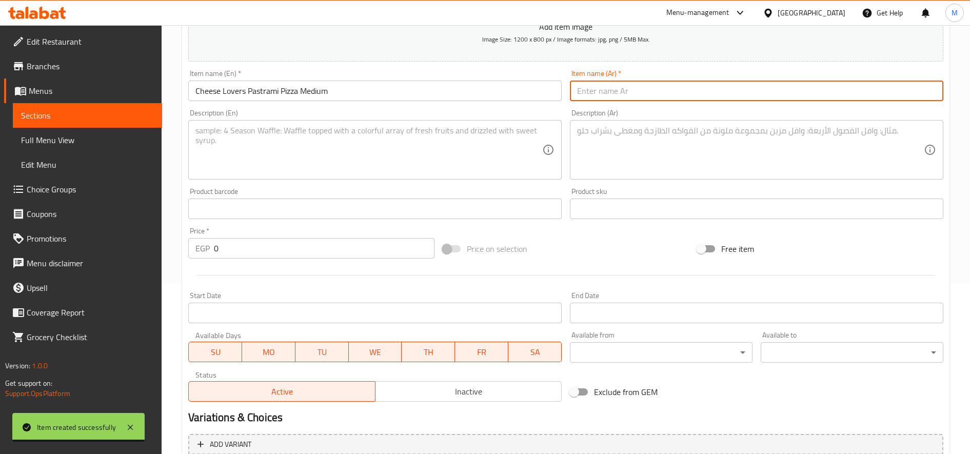
paste input "بيتزا تشيز لافرز بسطرمة"
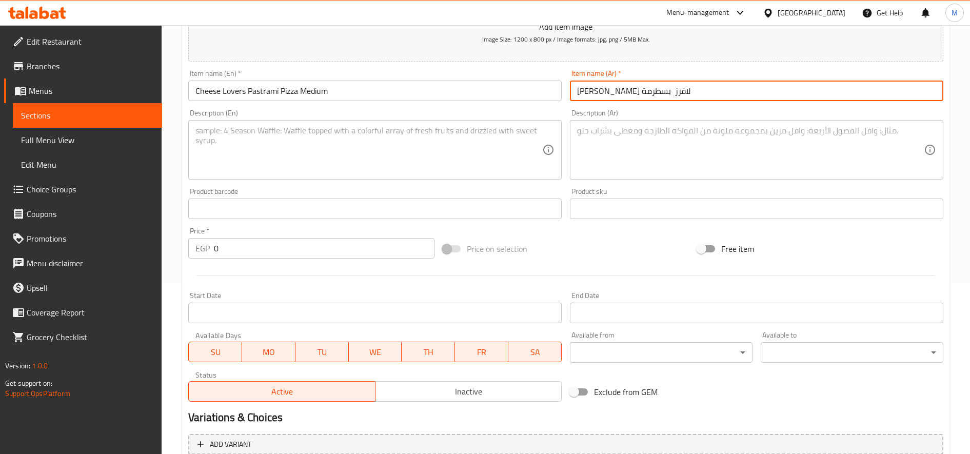
paste input "وسط"
type input "بيتزا تشيز لافرز بسطرمة وسط"
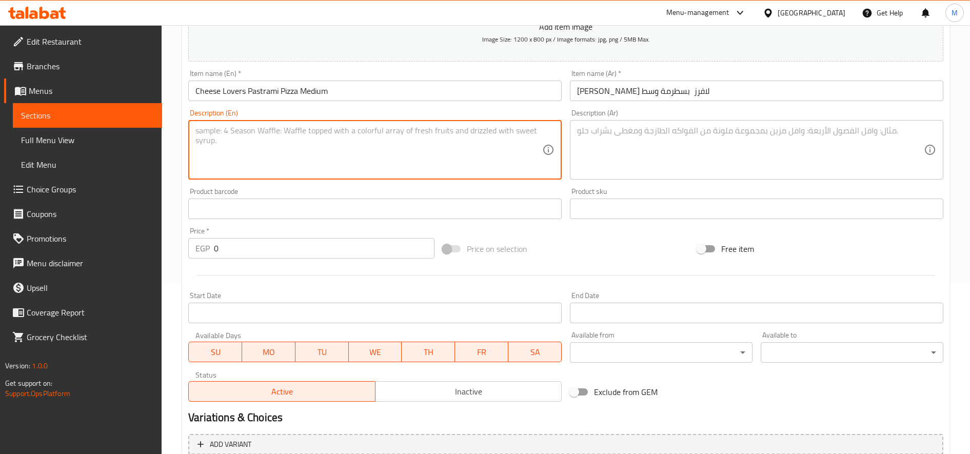
paste textarea "wonderful mix cheese with pastrami in crispy pizza dough"
type textarea "wonderful mix cheese with pastrami in crispy pizza dough"
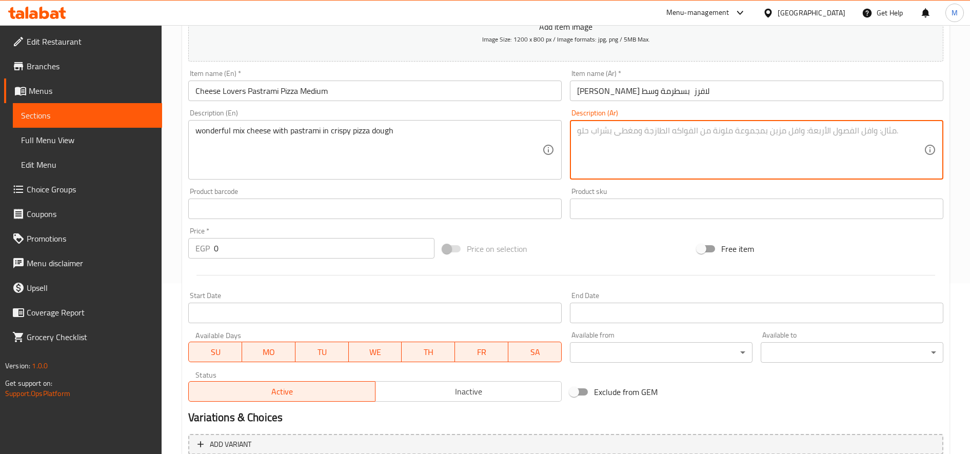
paste textarea "ميكس جبن رائع مع بسطرمة فى عجينة بيتزا مقرمشة"
type textarea "ميكس جبن رائع مع بسطرمة فى عجينة بيتزا مقرمشة"
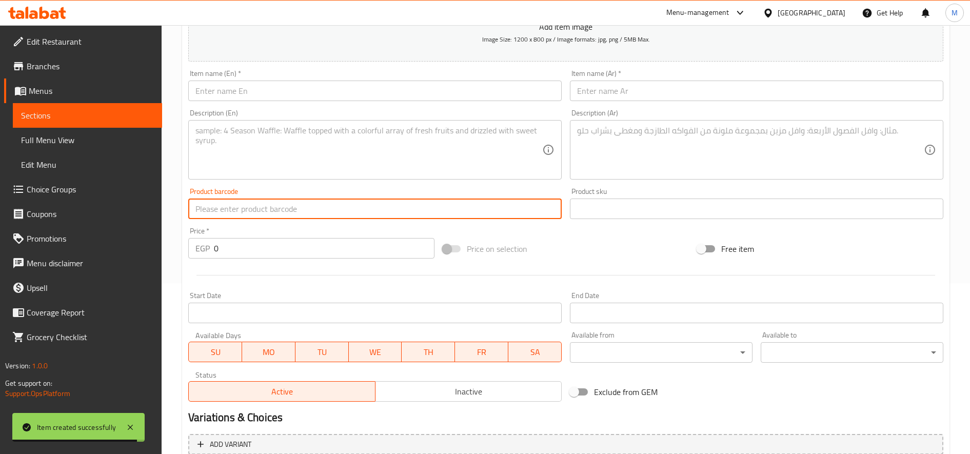
click at [376, 90] on input "text" at bounding box center [374, 91] width 373 height 21
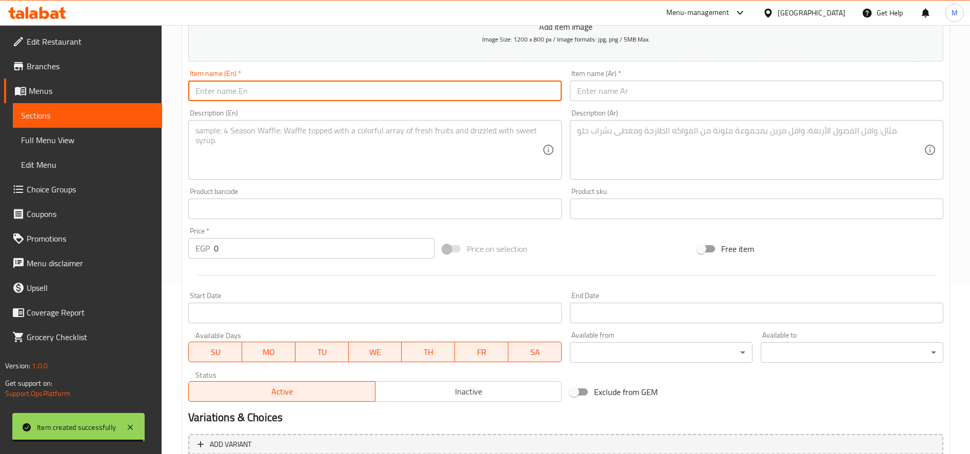
paste input "Tuna pizza"
type input "Tuna pizza"
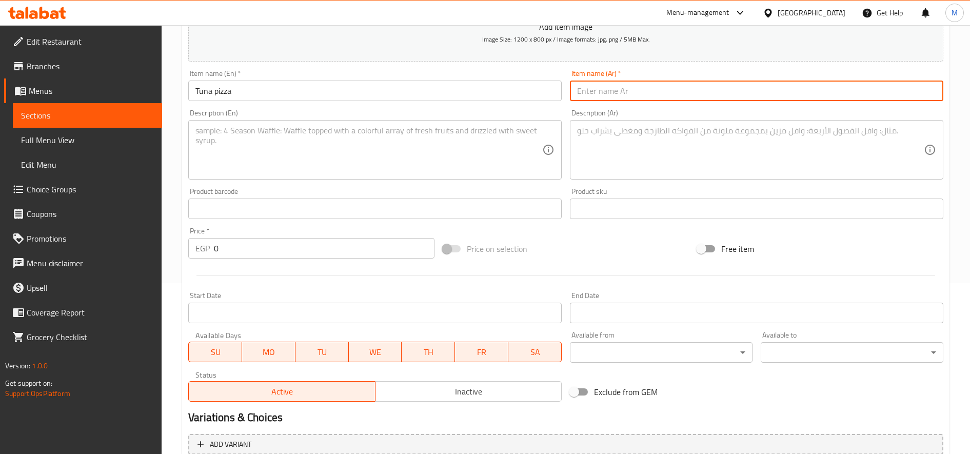
paste input "بيتزا تونة"
type input "بيتزا تونة"
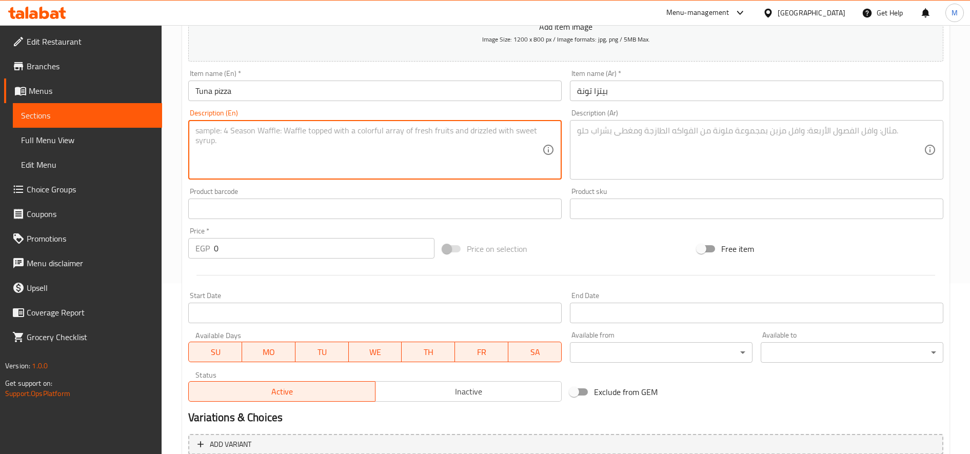
paste textarea "Tuna pizza (tuna, green pepper, tomatoes, onions, and olives)"
type textarea "Tuna pizza (tuna, green pepper, tomatoes, onions, and olives)"
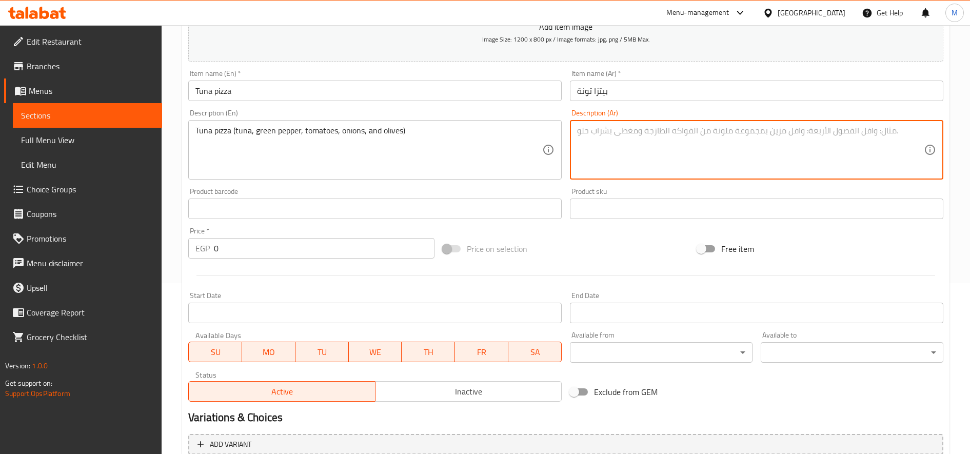
paste textarea "بيتزا تونة ( تونة وفلفل اخضر وطماطم وبصل وزيتون)"
type textarea "بيتزا تونة ( تونة وفلفل اخضر وطماطم وبصل وزيتون)"
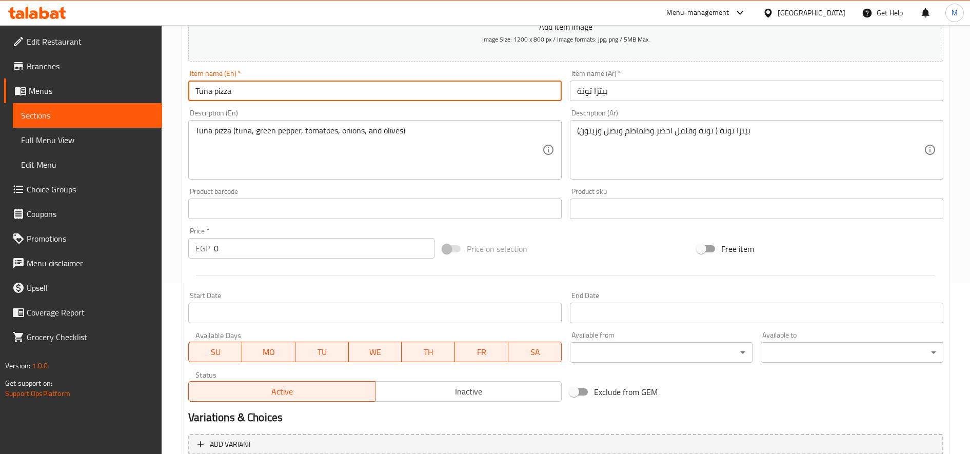
click at [361, 91] on input "Tuna pizza" at bounding box center [374, 91] width 373 height 21
paste input "Medium"
type input "Tuna pizza Medium"
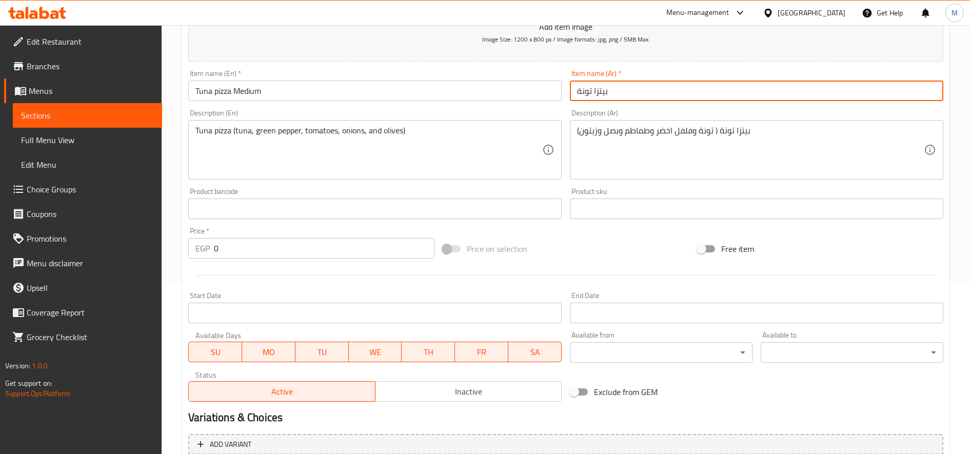
type input "بيتزا تونة"
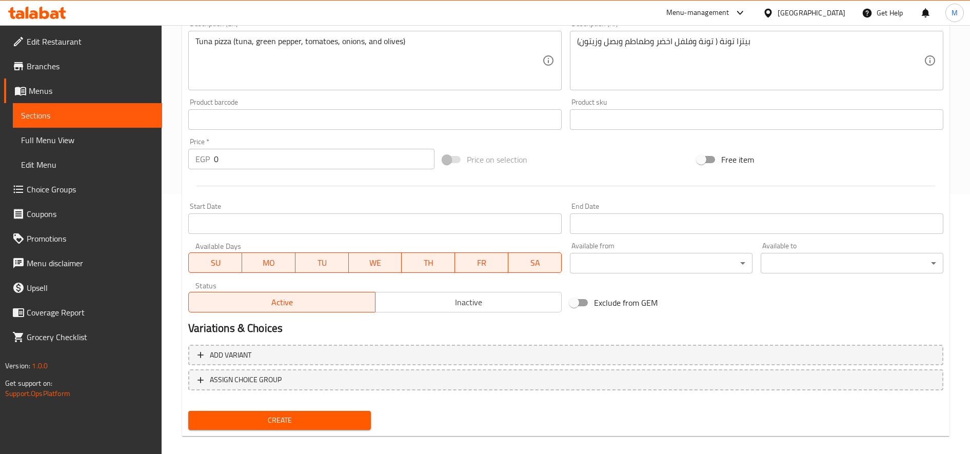
scroll to position [271, 0]
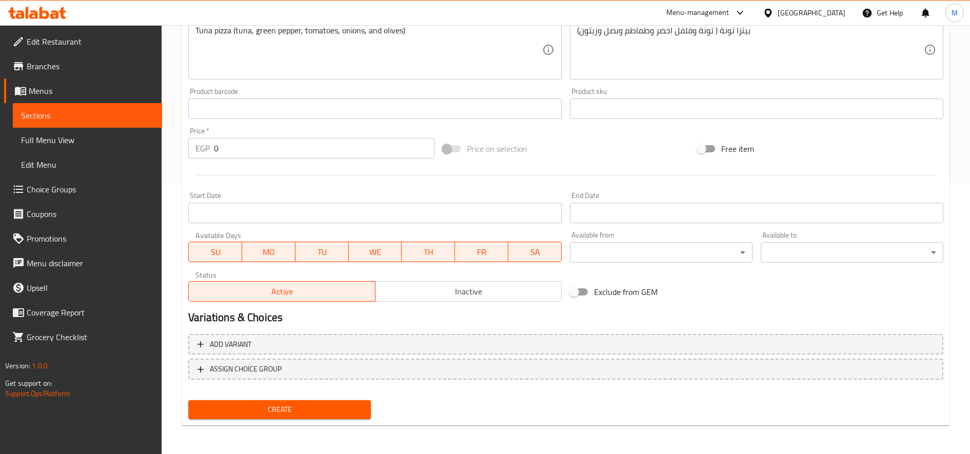
click at [313, 411] on span "Create" at bounding box center [279, 409] width 166 height 13
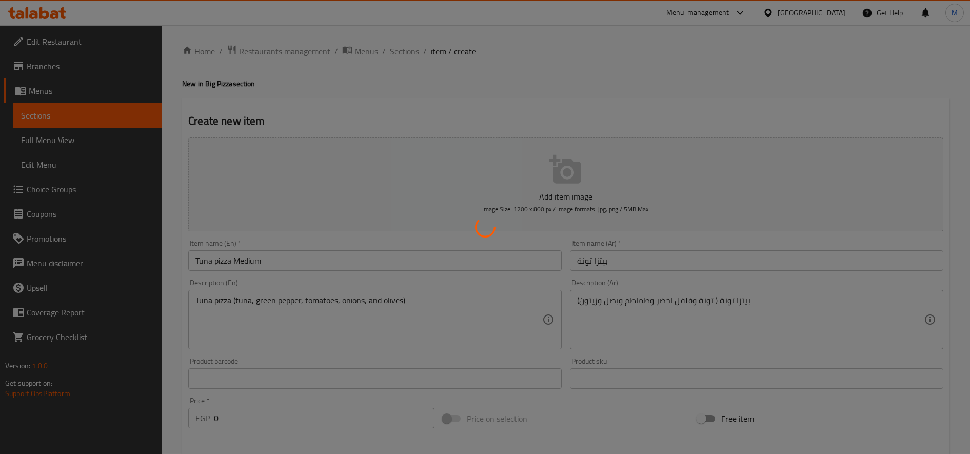
scroll to position [0, 0]
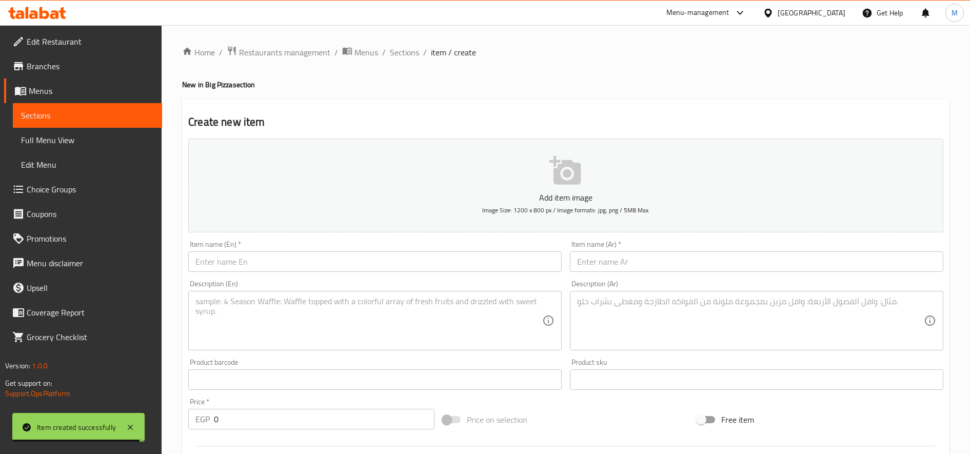
click at [340, 271] on input "text" at bounding box center [374, 261] width 373 height 21
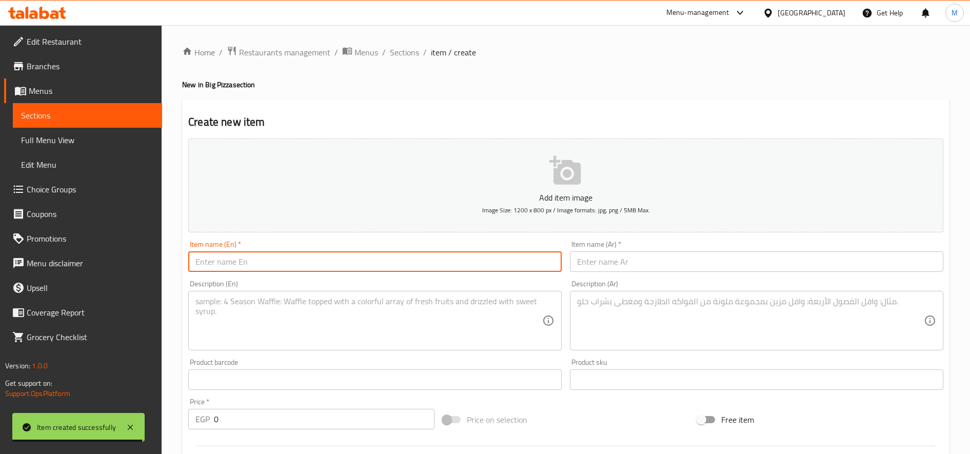
paste input "Super Boston Pizza"
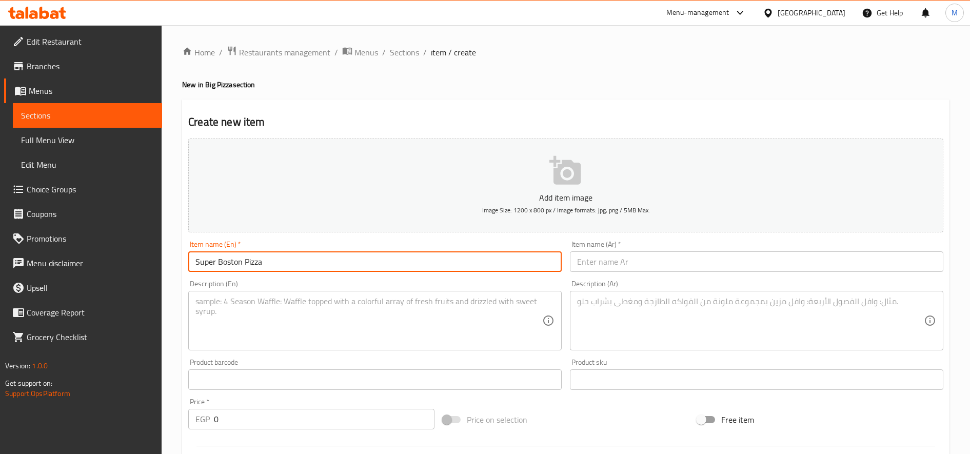
type input "Super Boston Pizza"
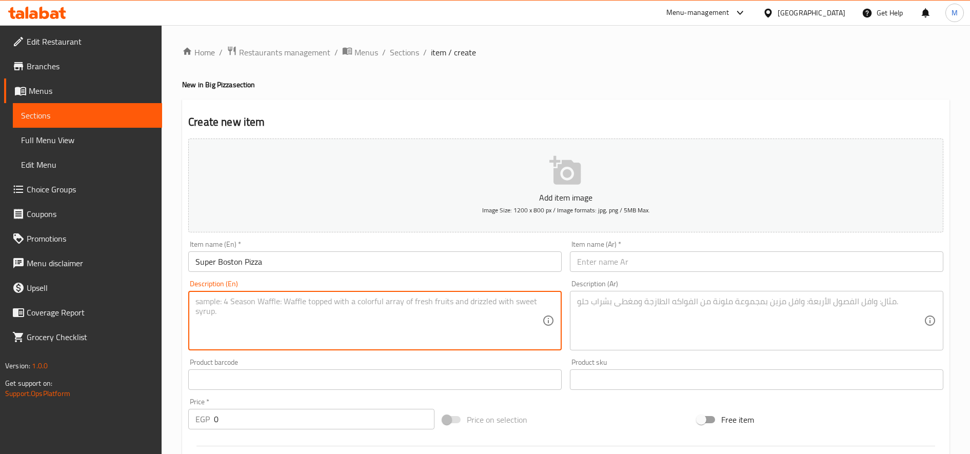
click at [369, 330] on textarea at bounding box center [368, 321] width 347 height 49
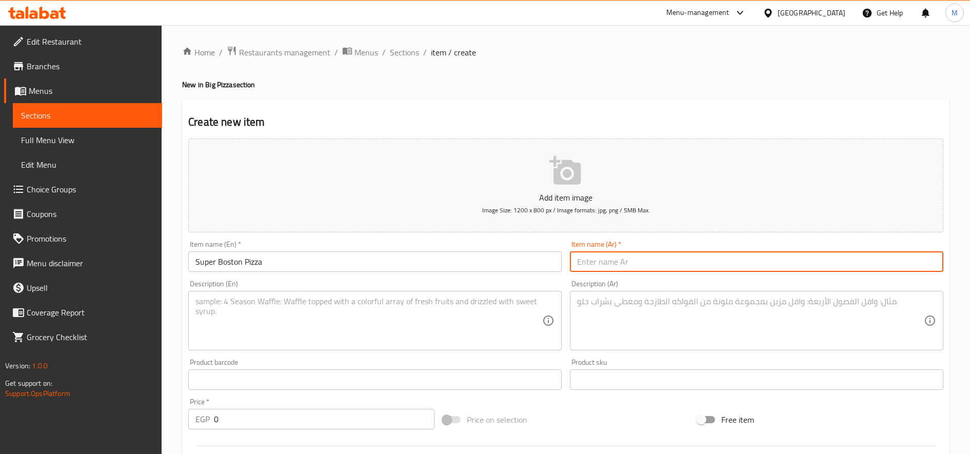
click at [627, 269] on input "text" at bounding box center [756, 261] width 373 height 21
paste input "بيتزا سوبر بوسطن"
type input "بيتزا سوبر بوسطن"
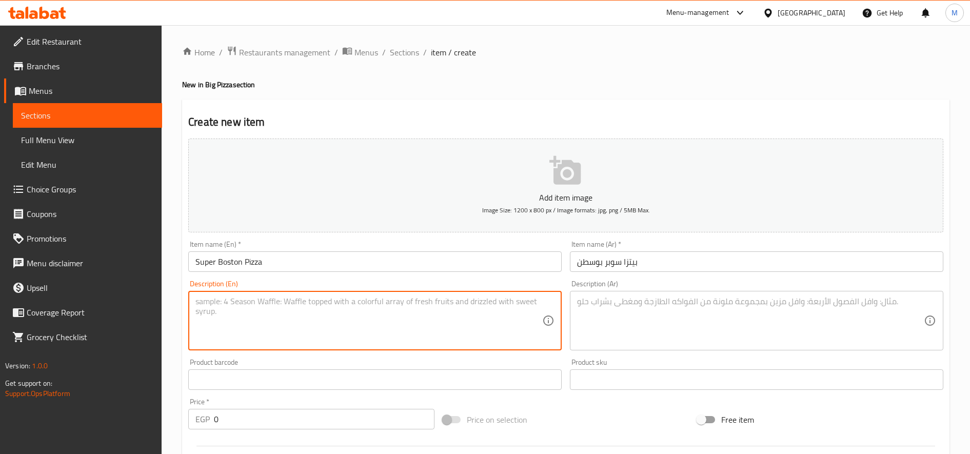
click at [414, 321] on textarea at bounding box center [368, 321] width 347 height 49
paste textarea ""Special pizza with pizza and mozzarella cheese ""
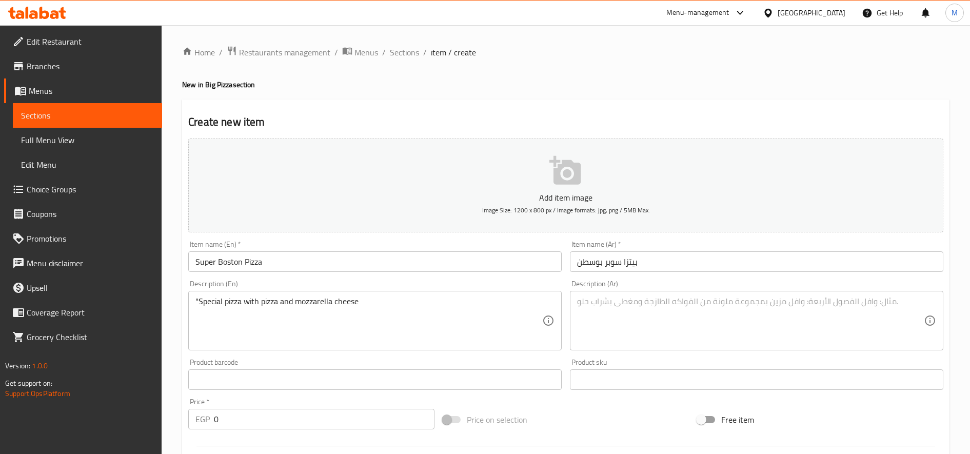
click at [195, 299] on div ""Special pizza with pizza and mozzarella cheese Description (En)" at bounding box center [374, 321] width 373 height 60
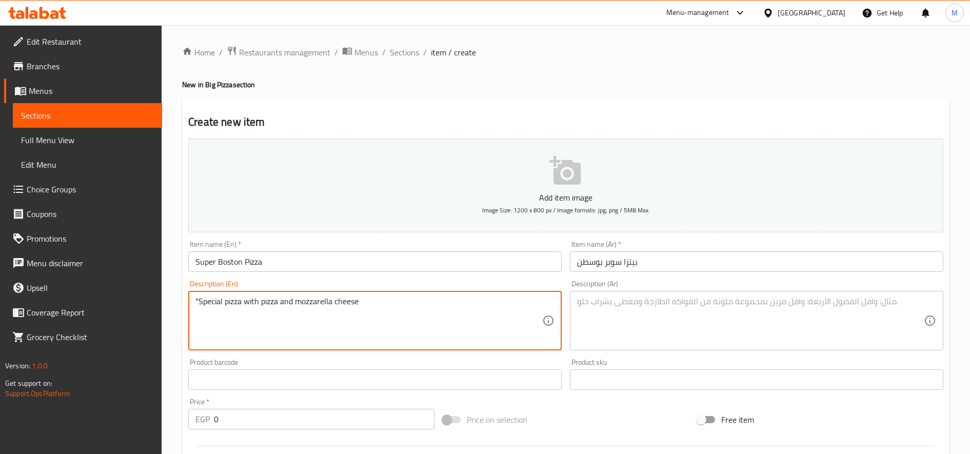
click at [196, 304] on textarea ""Special pizza with pizza and mozzarella cheese" at bounding box center [368, 321] width 347 height 49
type textarea "Special pizza with pizza and mozzarella cheese"
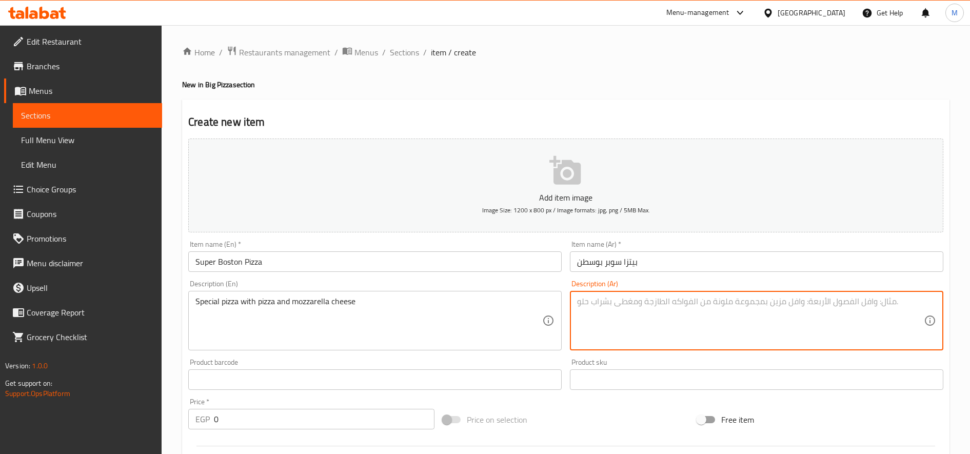
paste textarea "عجينة البيتزا المميزة مع صلصة البيتزا و الجبن الموتزاريلا"
type textarea "عجينة البيتزا المميزة مع صلصة البيتزا و الجبن الموتزاريلا"
click at [295, 268] on input "Super Boston Pizza" at bounding box center [374, 261] width 373 height 21
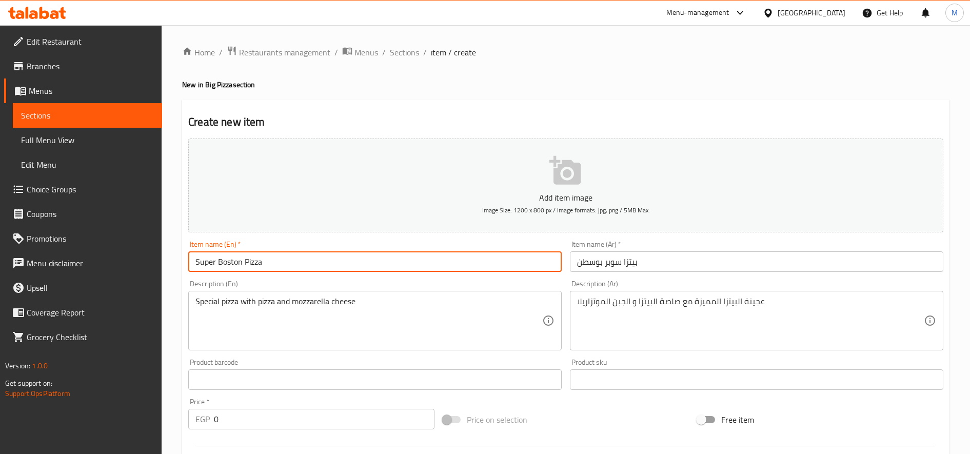
paste input "Medium"
type input "Super Boston Pizza Medium"
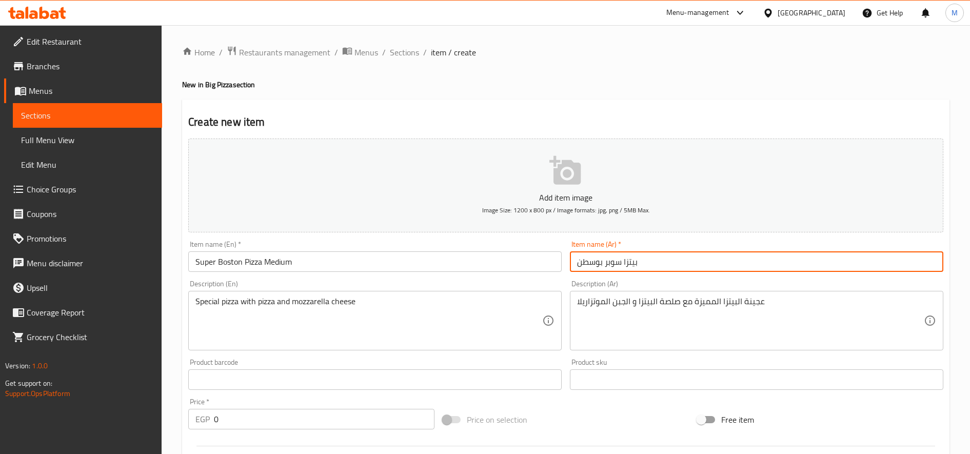
click at [620, 262] on input "بيتزا سوبر بوسطن" at bounding box center [756, 261] width 373 height 21
paste input "وسط"
type input "بيتزا وسط سوبر بوسطن"
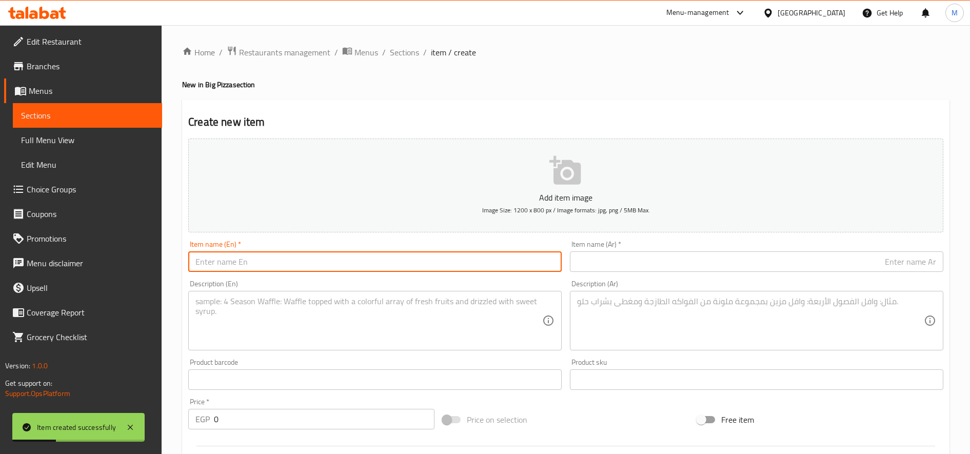
click at [310, 260] on input "text" at bounding box center [374, 261] width 373 height 21
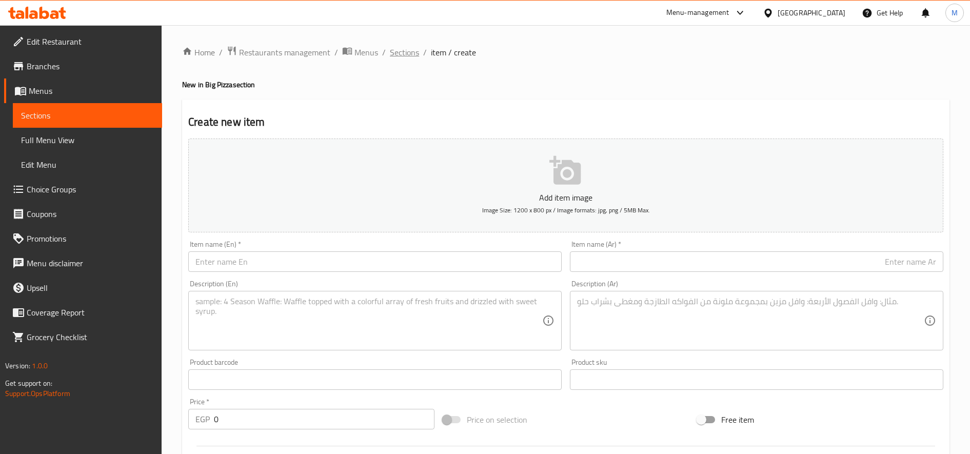
click at [405, 52] on span "Sections" at bounding box center [404, 52] width 29 height 12
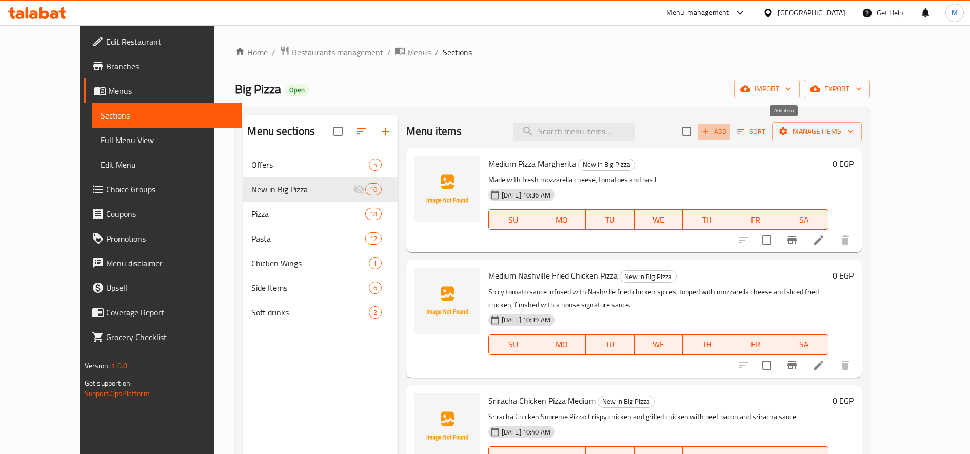
click at [728, 131] on span "Add" at bounding box center [714, 132] width 28 height 12
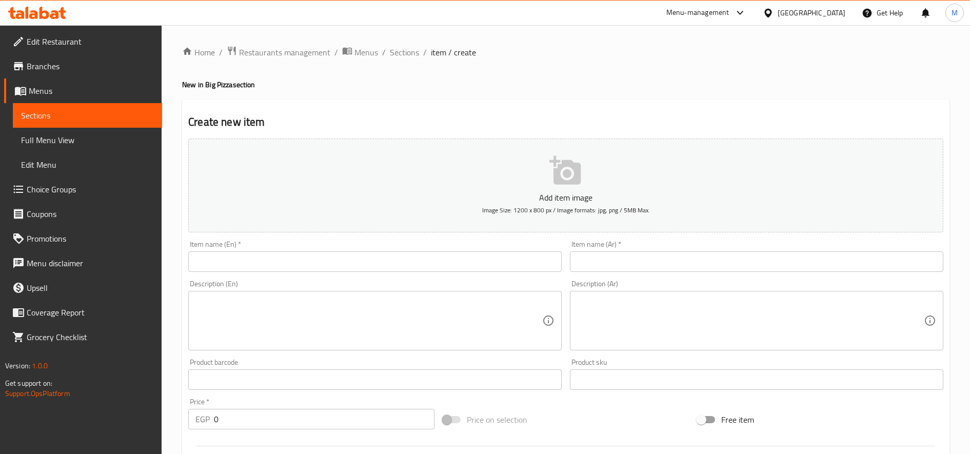
click at [307, 274] on div "Item name (En)   * Item name (En) *" at bounding box center [375, 256] width 382 height 40
click at [310, 265] on input "text" at bounding box center [374, 261] width 373 height 21
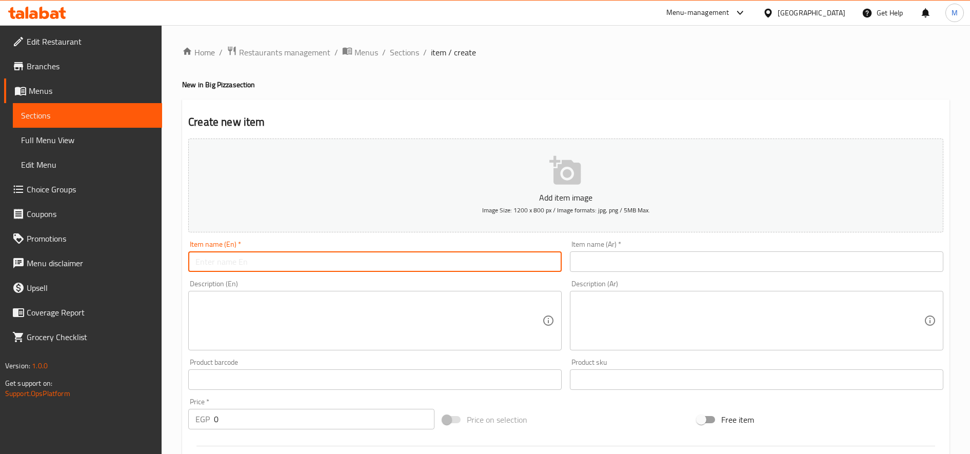
paste input "Buffalo Chicken Pizza"
type input "Buffalo Chicken Pizza"
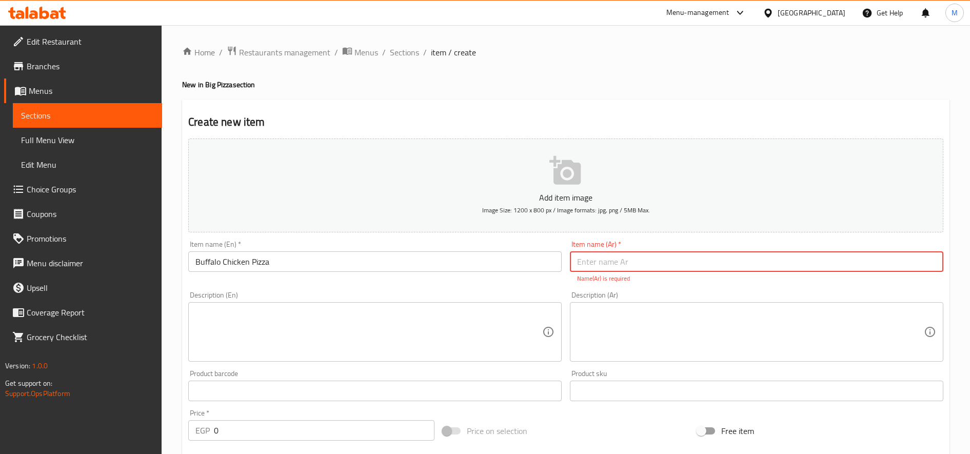
paste input "بيتزا بافلو تشيكن"
type input "بيتزا بافلو تشيكن"
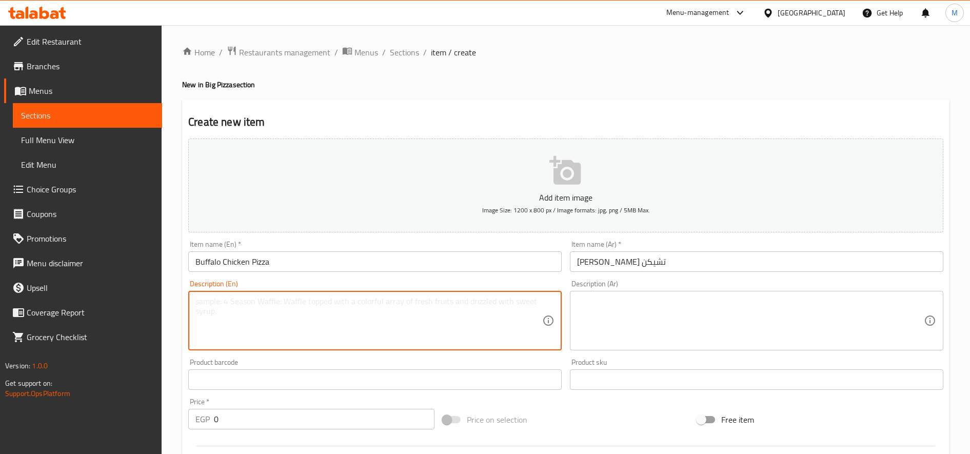
paste textarea "Spicy crispy chicken, with jalapenos, and buffalo sauce"
type textarea "Spicy crispy chicken, with jalapenos, and buffalo sauce"
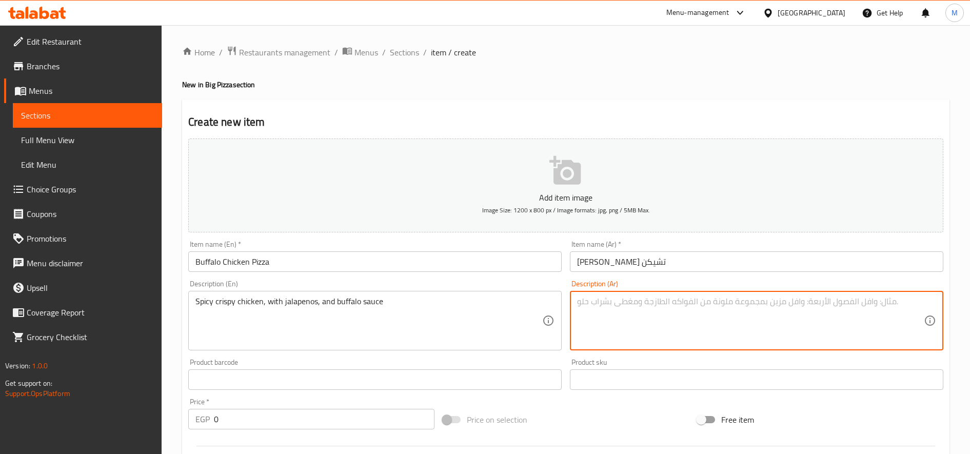
paste textarea "فراخ كرسبي حار، مع الهالبينو، وصوص البافلو"
type textarea "فراخ كرسبي حار، مع الهالبينو، وصوص البافلو `"
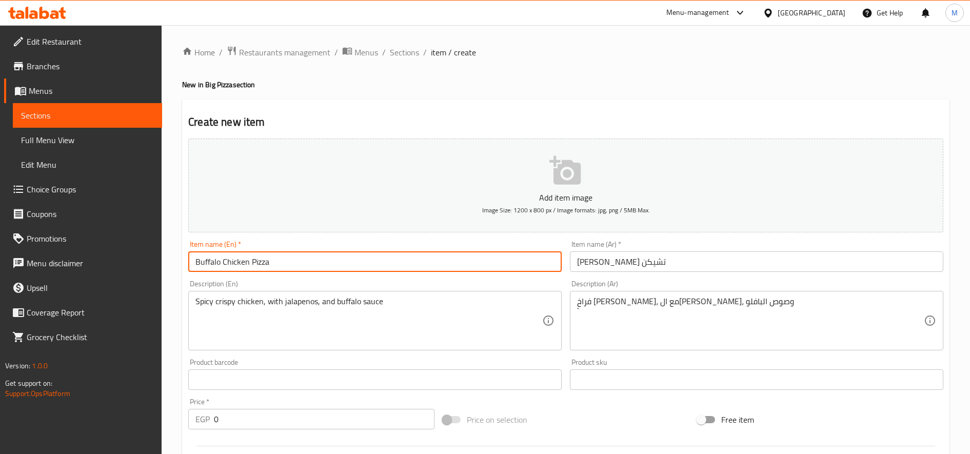
click at [367, 268] on input "Buffalo Chicken Pizza" at bounding box center [374, 261] width 373 height 21
paste input "Medium"
type input "Buffalo Chicken Pizza Medium"
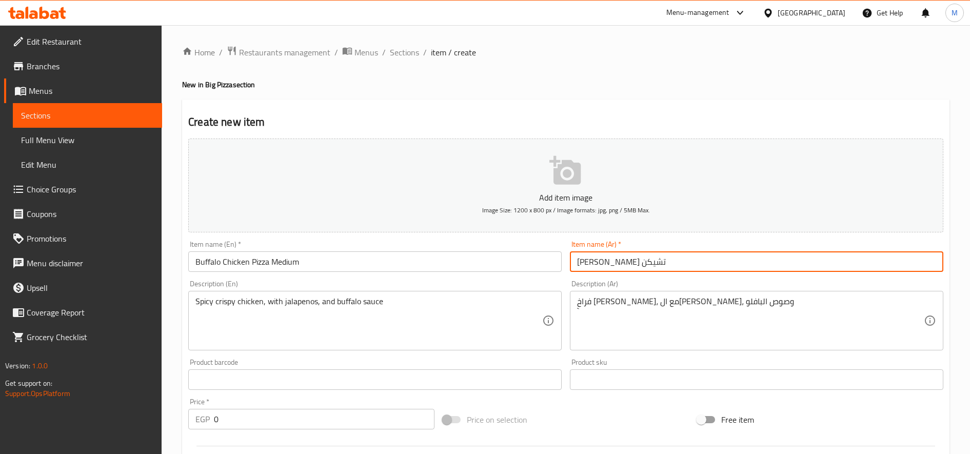
click at [637, 258] on input "بيتزا بافلو تشيكن" at bounding box center [756, 261] width 373 height 21
click at [621, 265] on input "بيتزا بافلو تشيكن" at bounding box center [756, 261] width 373 height 21
paste input "وسط"
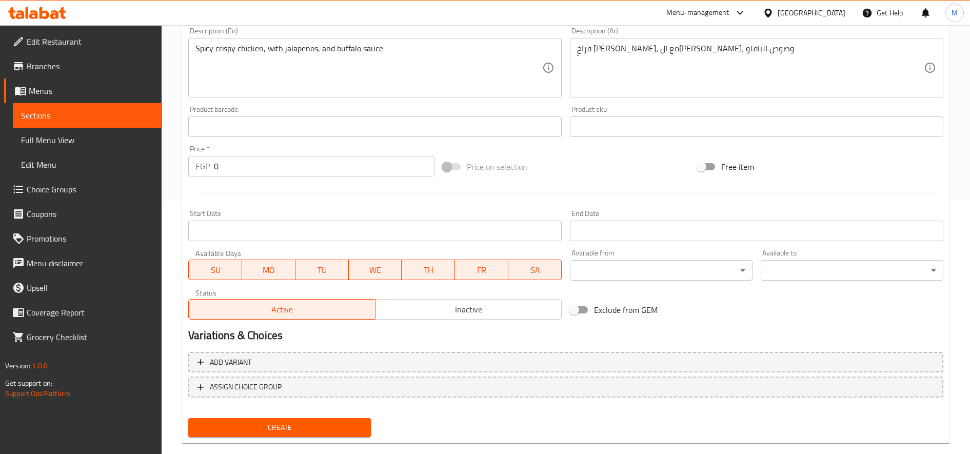
scroll to position [100, 0]
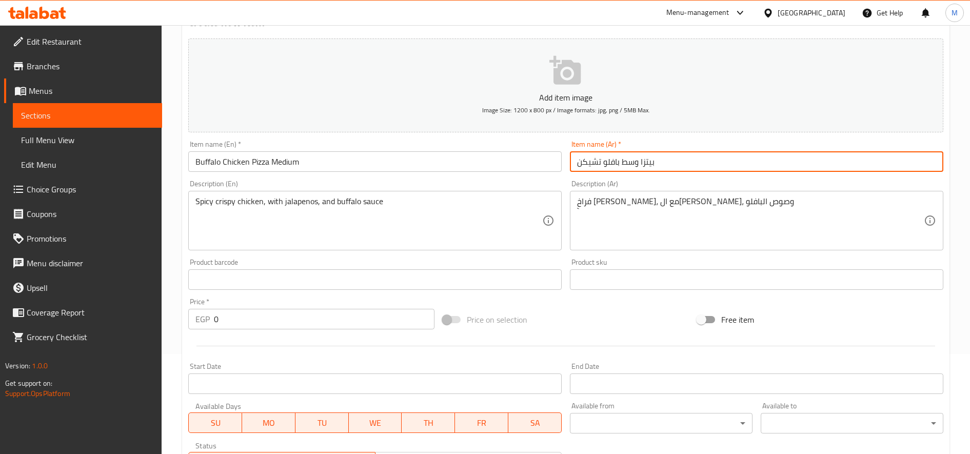
type input "بيتزا وسط بافلو تشيكن"
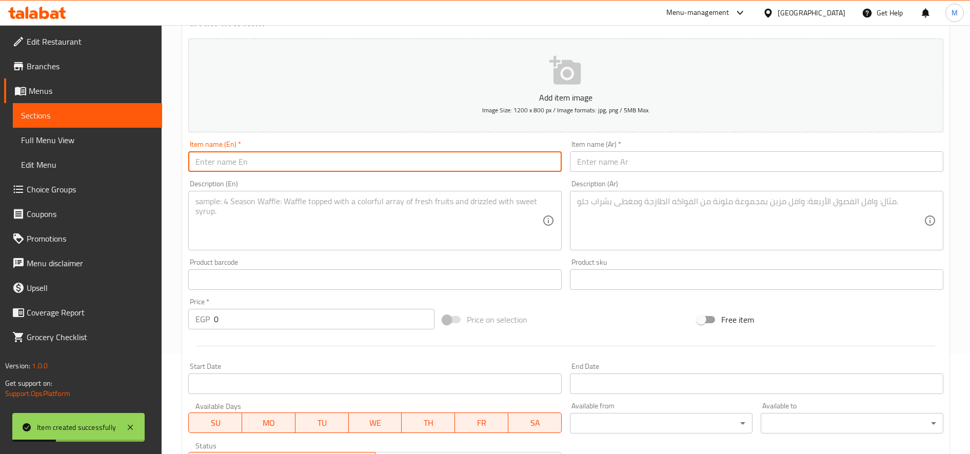
click at [356, 163] on input "text" at bounding box center [374, 161] width 373 height 21
paste input "Chicken BBQ Pizza"
type input "Chicken BBQ Pizza"
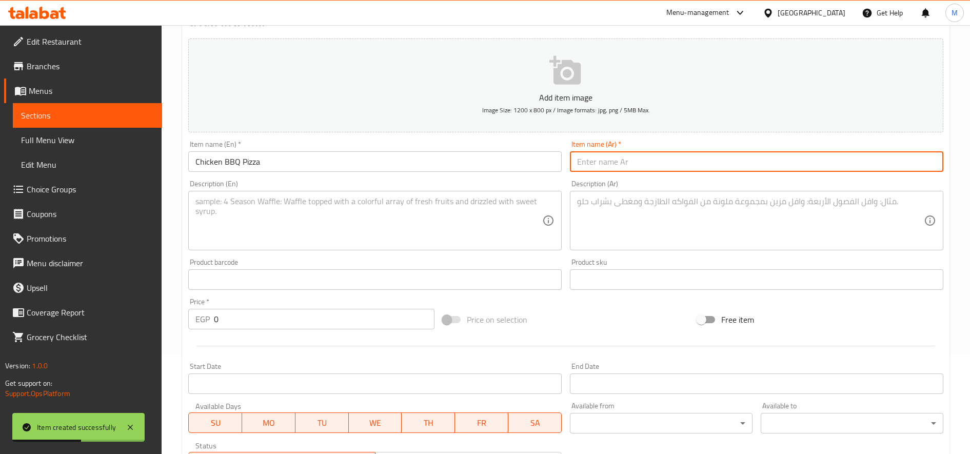
paste input "بيتزا تشيكن باربيكيو"
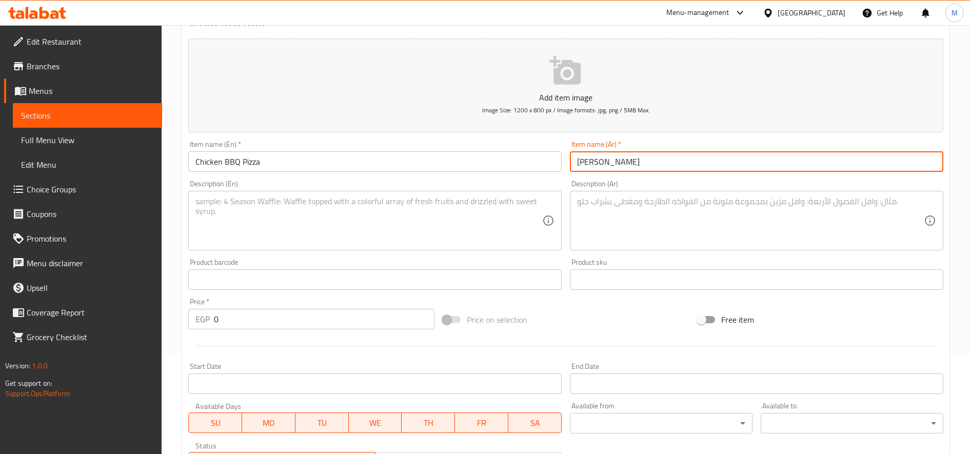
type input "بيتزا تشيكن باربيكيو"
click at [323, 229] on textarea at bounding box center [368, 220] width 347 height 49
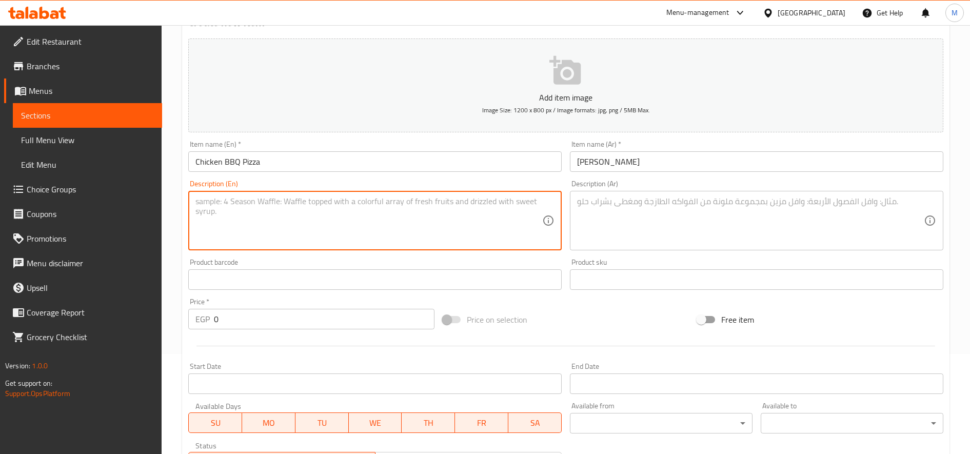
paste textarea "A delicious combination of grilled chicken, tangy BBQ sauce, melted cheese, and…"
type textarea "A delicious combination of grilled chicken, tangy BBQ sauce, melted cheese, and…"
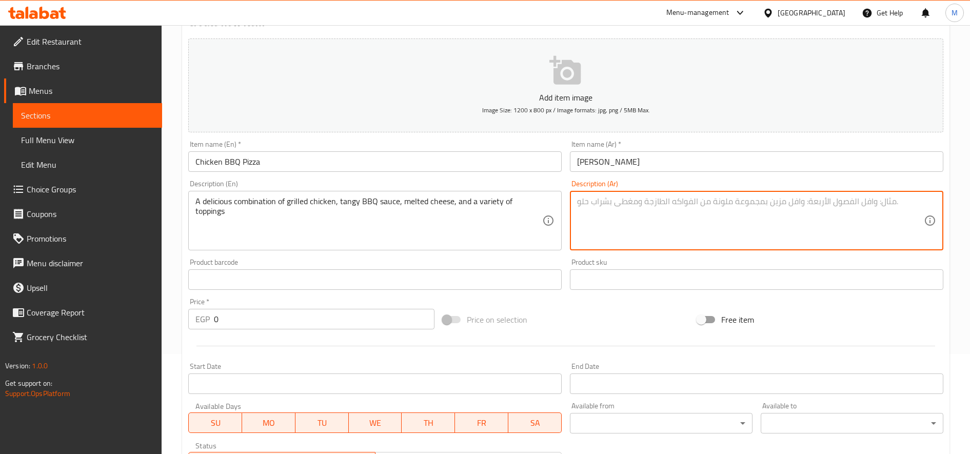
paste textarea "مزيج شهي من الدجاج المشوي، صلصة الباربيكيو المنعشة، الجبن الذائب، ومجموعة متنوع…"
type textarea "مزيج شهي من الدجاج المشوي، صلصة الباربيكيو المنعشة، الجبن الذائب، ومجموعة متنوع…"
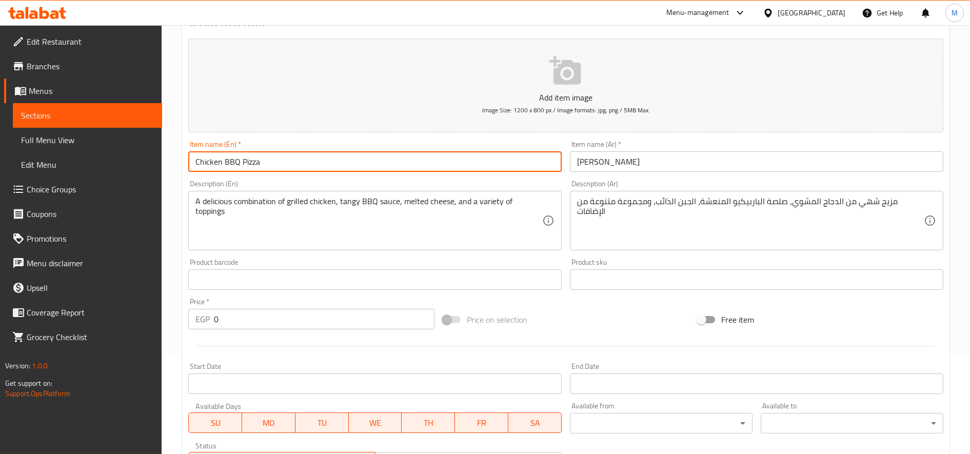
click at [292, 160] on input "Chicken BBQ Pizza" at bounding box center [374, 161] width 373 height 21
paste input "Medium"
type input "Chicken BBQ Pizza Medium"
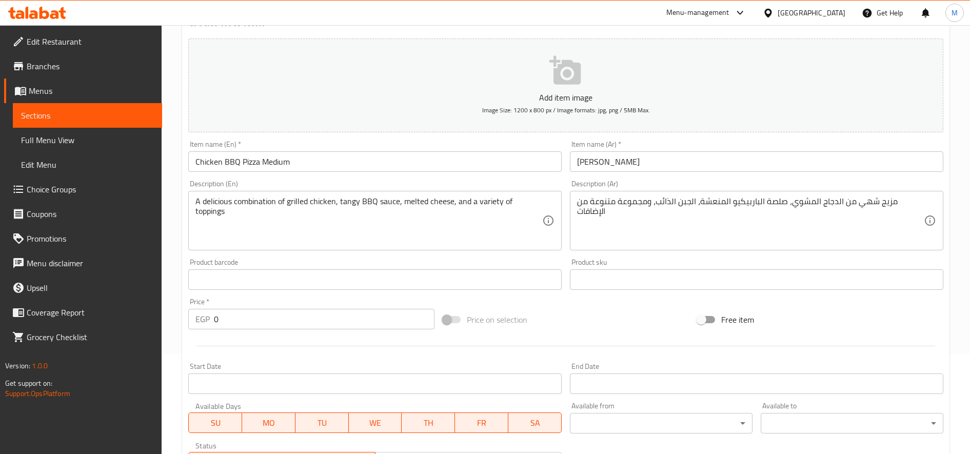
click at [721, 171] on input "بيتزا تشيكن باربيكيو" at bounding box center [756, 161] width 373 height 21
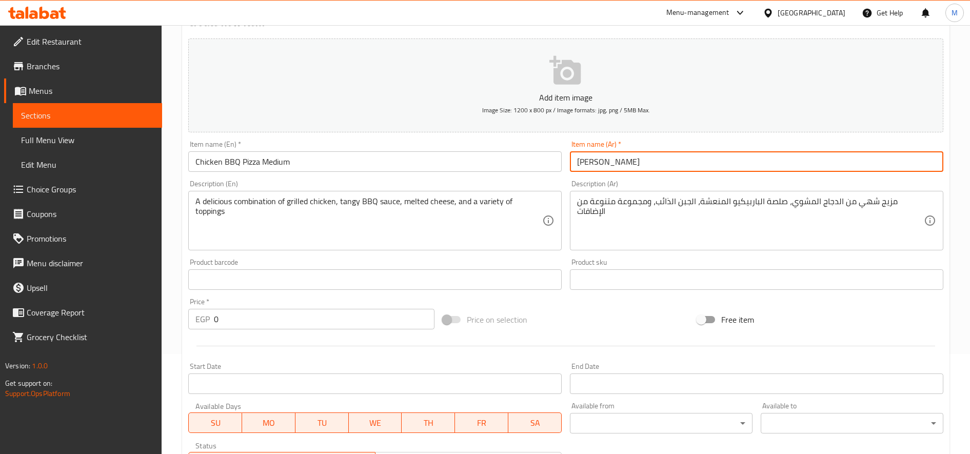
click at [631, 161] on input "بيتزا تشيكن باربيكيو" at bounding box center [756, 161] width 373 height 21
paste input "وسط"
type input "بيتزا وسط تشيكن باربيكيو"
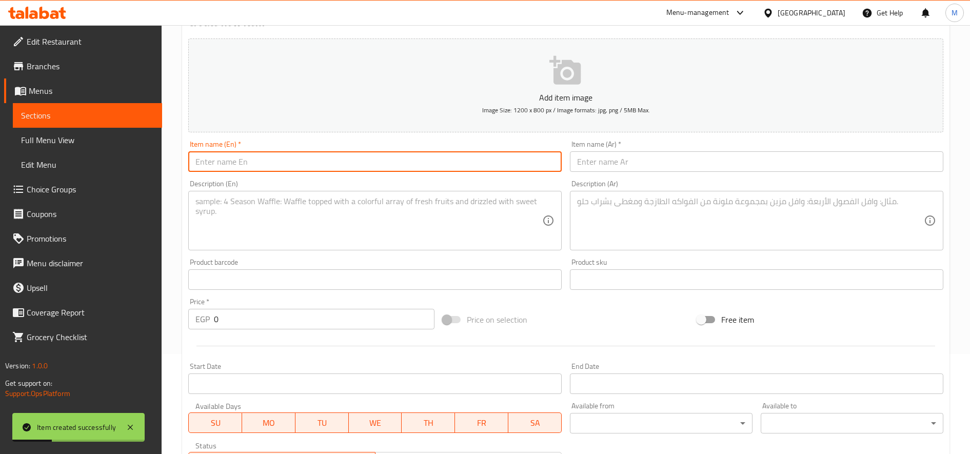
click at [405, 167] on input "text" at bounding box center [374, 161] width 373 height 21
paste input "Chicken Ranch Pizza"
paste input "Medium"
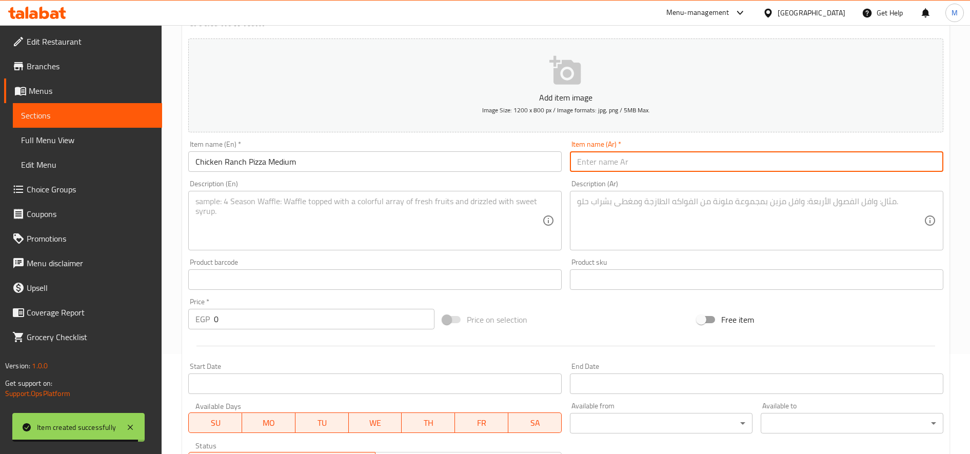
paste input "بيتزا تشيكن رانش"
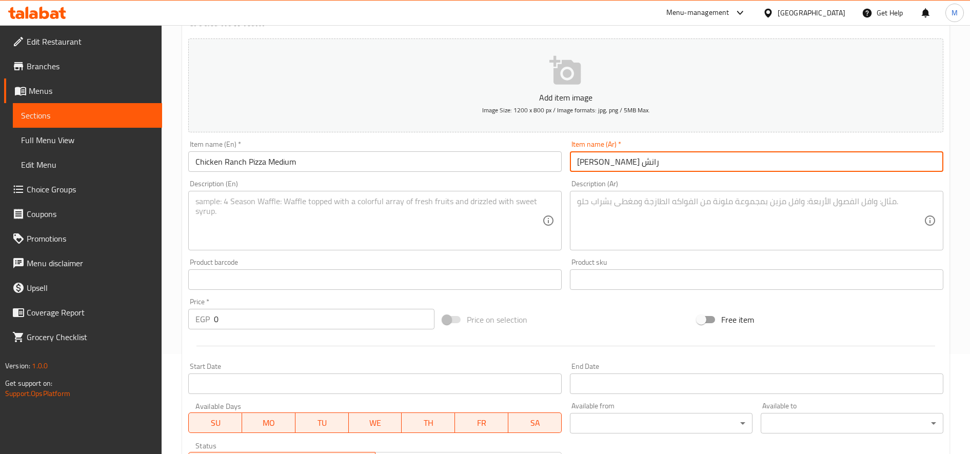
paste input "وسط"
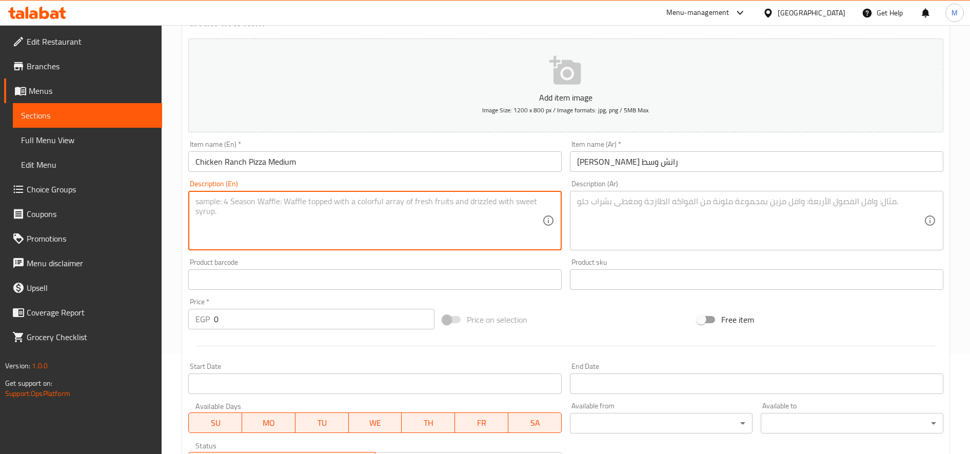
paste textarea "Tender chicken, tangy ranch sauce, melted cheese, and an assortment of fresh ve…"
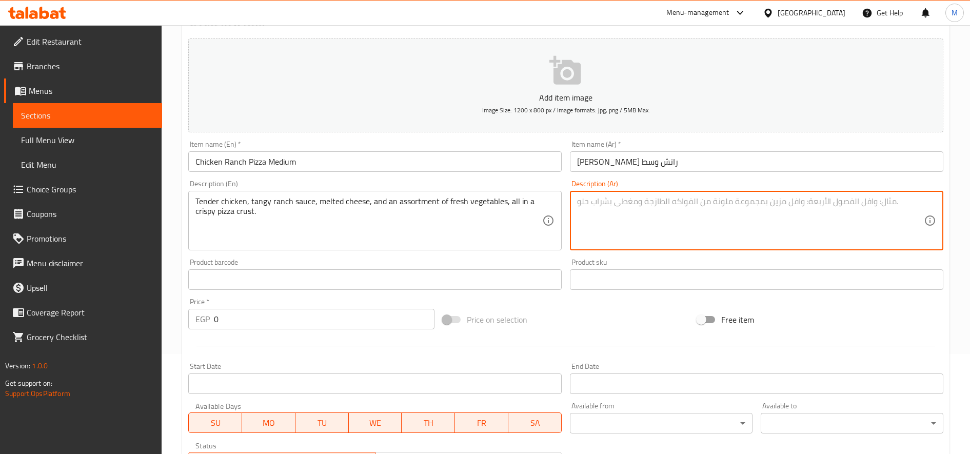
paste textarea "دجاج طري، صلصة رانش منعشة، جبنة ذائبة، وتشكيلة من الخضار الطازجة، كل ذلك في قشر…"
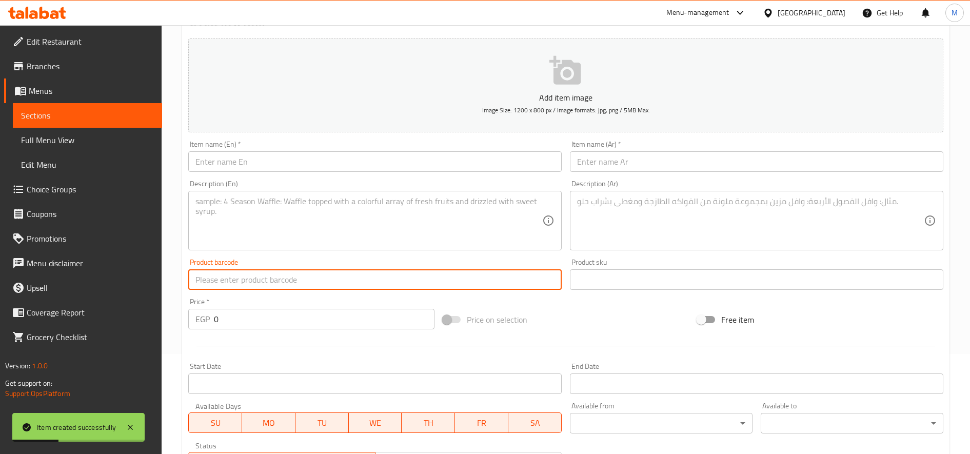
click at [505, 171] on input "text" at bounding box center [374, 161] width 373 height 21
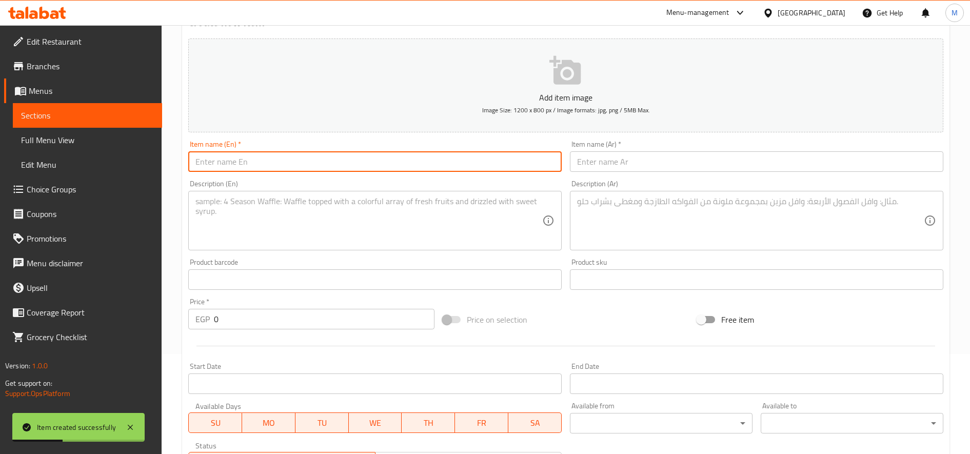
paste input "Chicken Alaturk Pizza"
click at [519, 171] on input "Chicken Alaturk Pizza" at bounding box center [374, 161] width 373 height 21
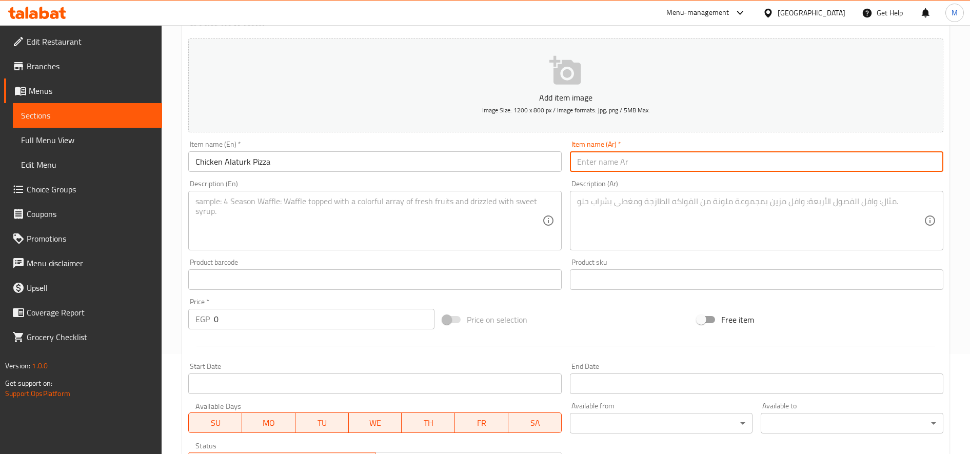
paste input "بيتزا تشيكن الاتورك"
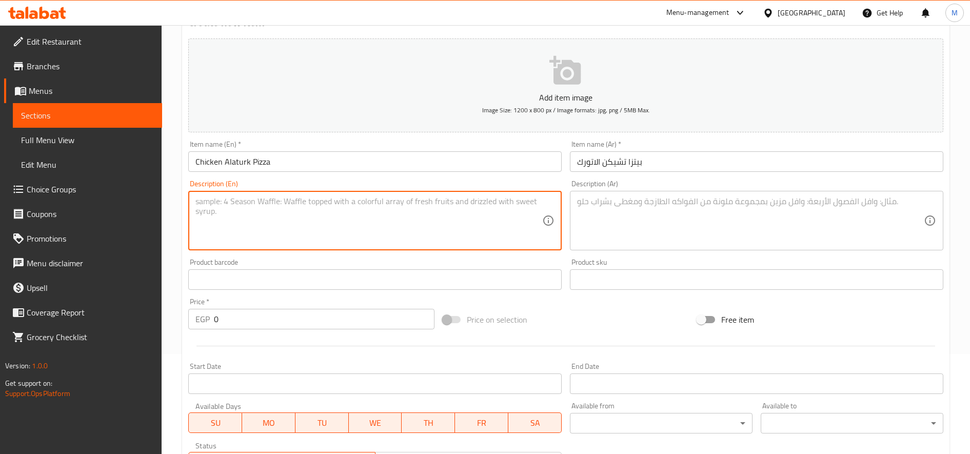
paste textarea "Fresh chicken with the restaurant's special mixture"
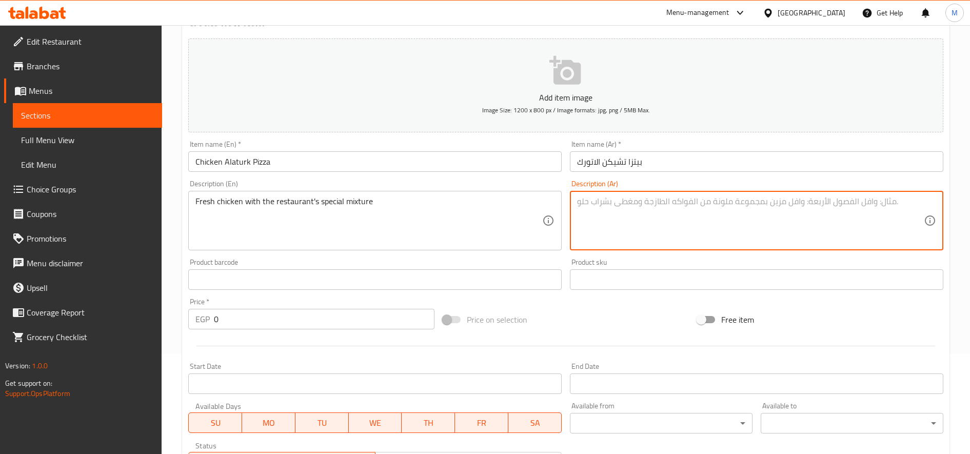
paste textarea "دجاج طازج مع خلطة المطعم الخاصة"
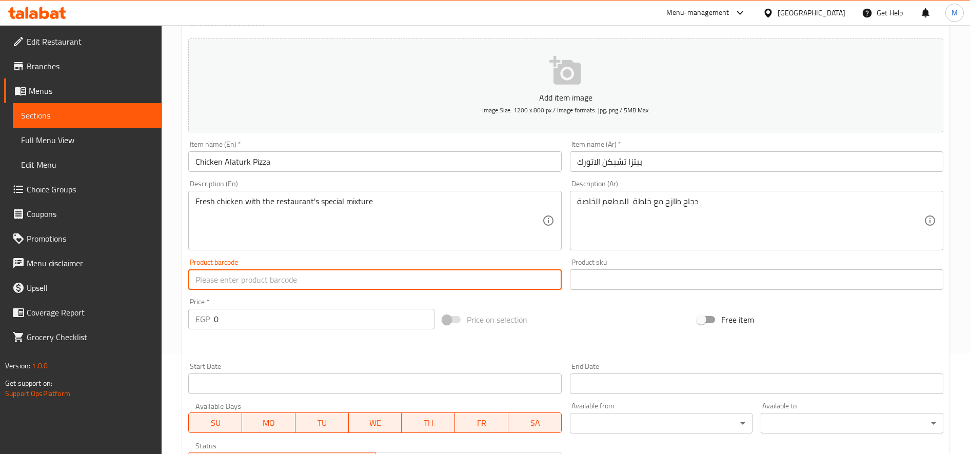
click at [455, 168] on input "Chicken Alaturk Pizza" at bounding box center [374, 161] width 373 height 21
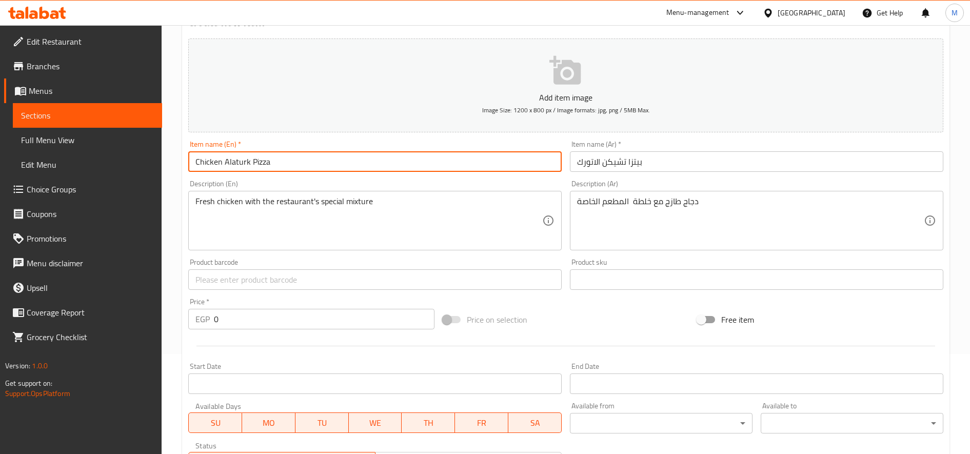
paste input "Medium"
click at [683, 162] on input "بيتزا تشيكن الاتورك" at bounding box center [756, 161] width 373 height 21
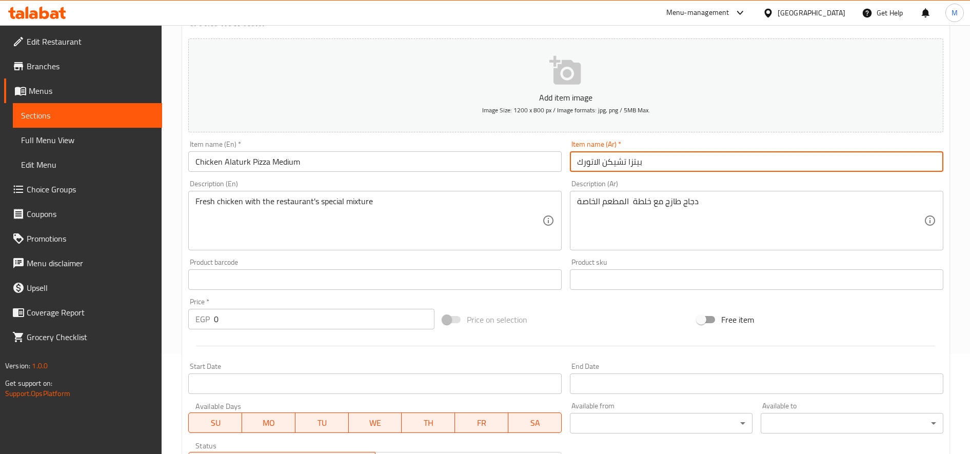
paste input "وسط"
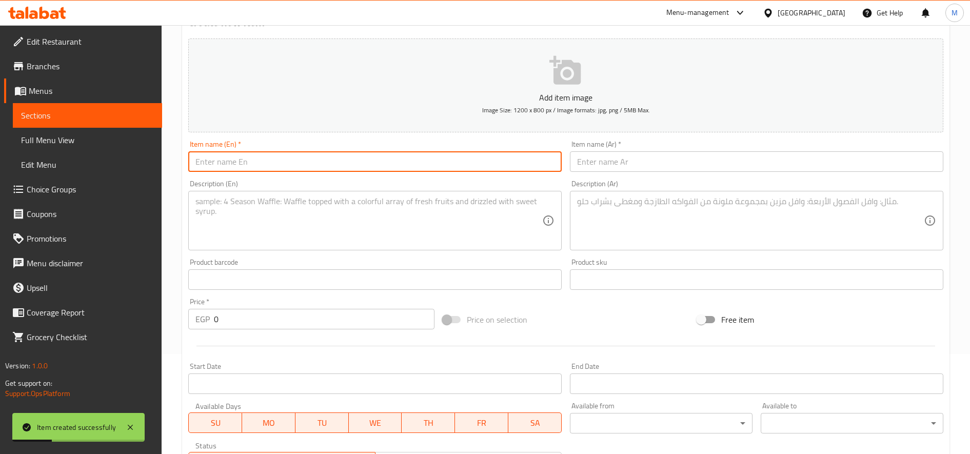
paste input "Alfredo pizza"
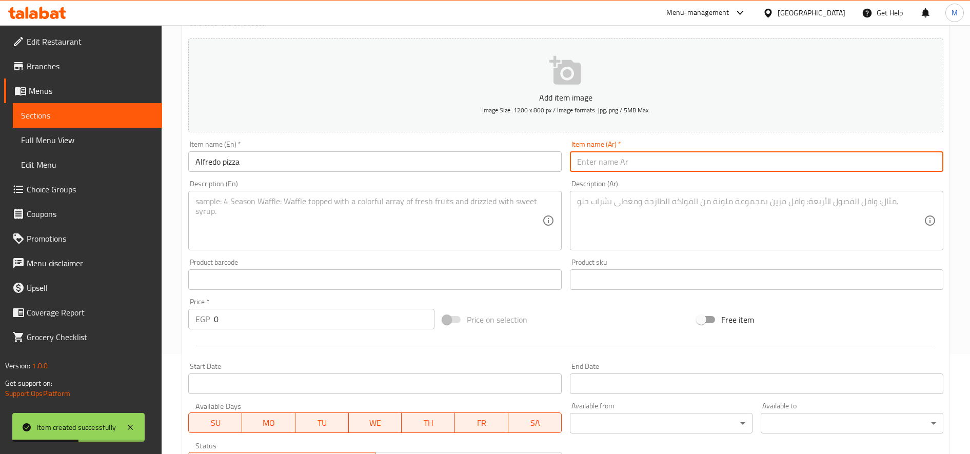
paste input "بيتزا الفريدو"
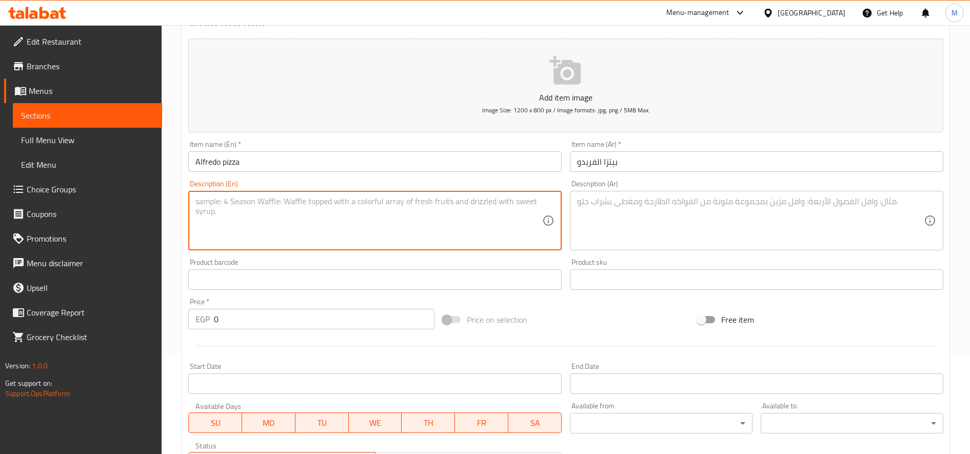
paste textarea "Chicken, Roast Beef, mushroom and white sauce"
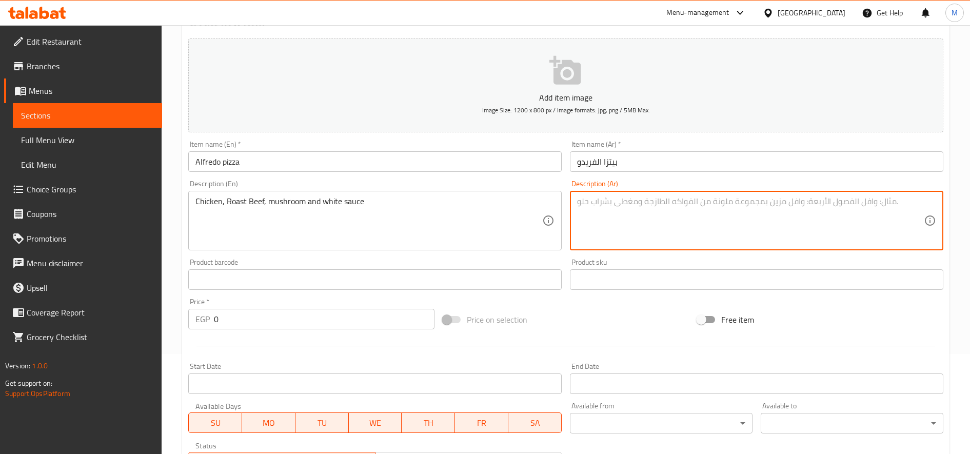
paste textarea "فراخ، روزبيف، مشروم ووايت صوص"
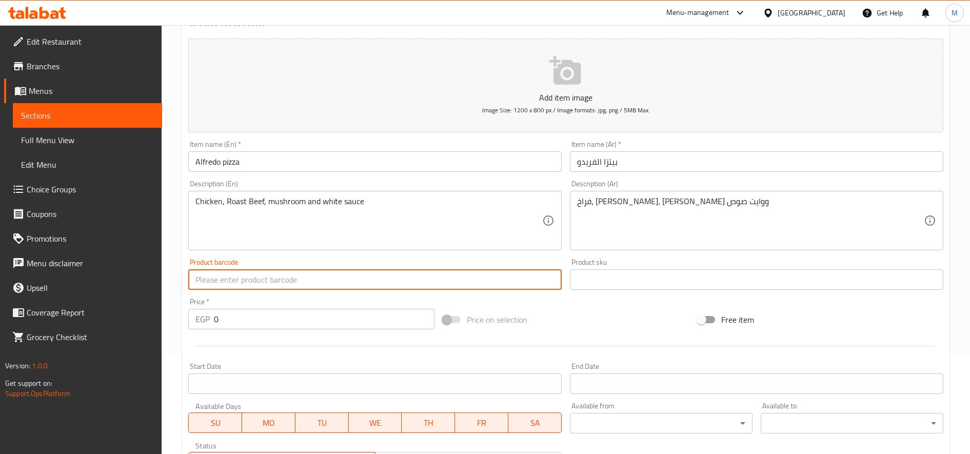
click at [367, 160] on input "Alfredo pizza" at bounding box center [374, 161] width 373 height 21
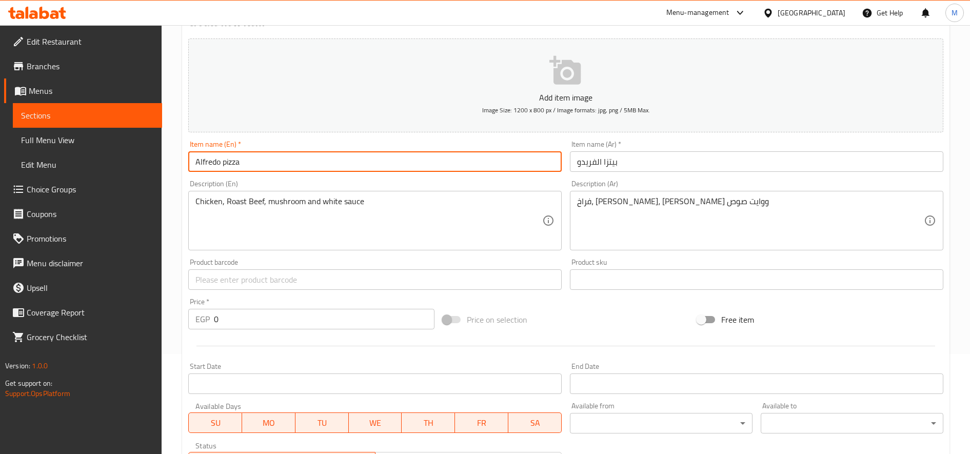
paste input "فراخ، روزبيف، مشروم ووايت صوص"
paste input "Medium"
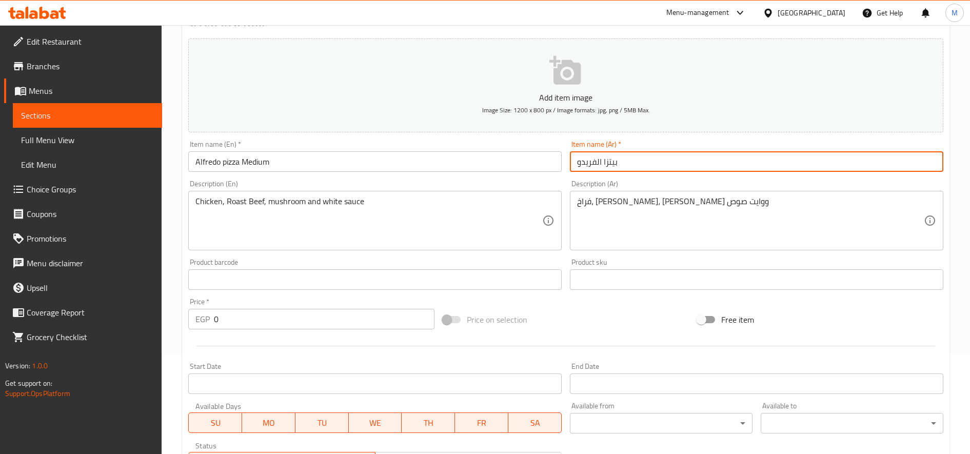
paste input "وسط"
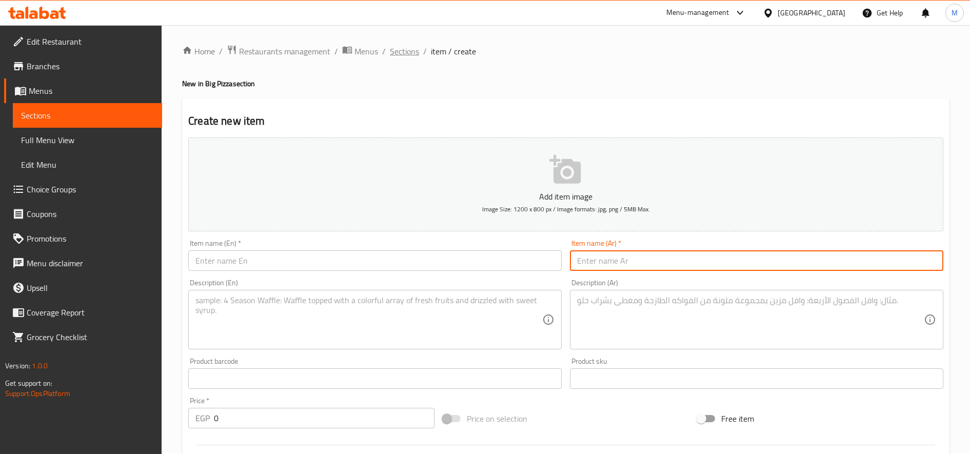
scroll to position [0, 0]
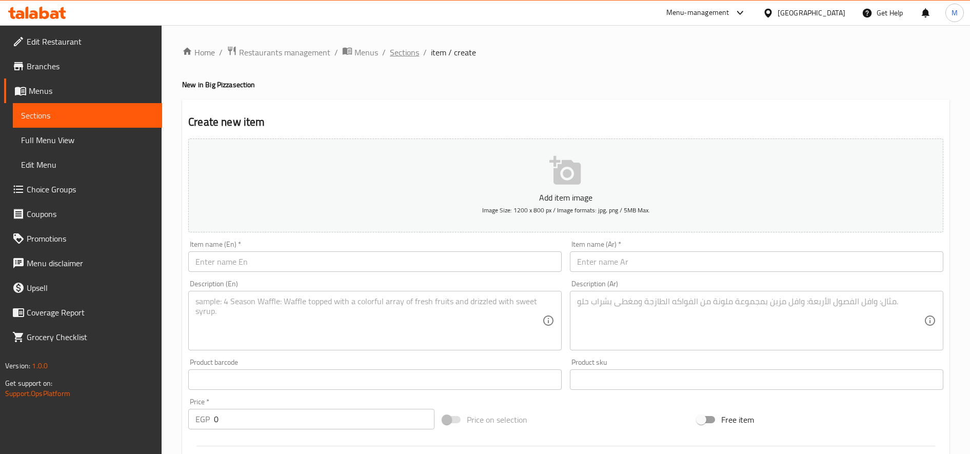
click at [409, 56] on span "Sections" at bounding box center [404, 52] width 29 height 12
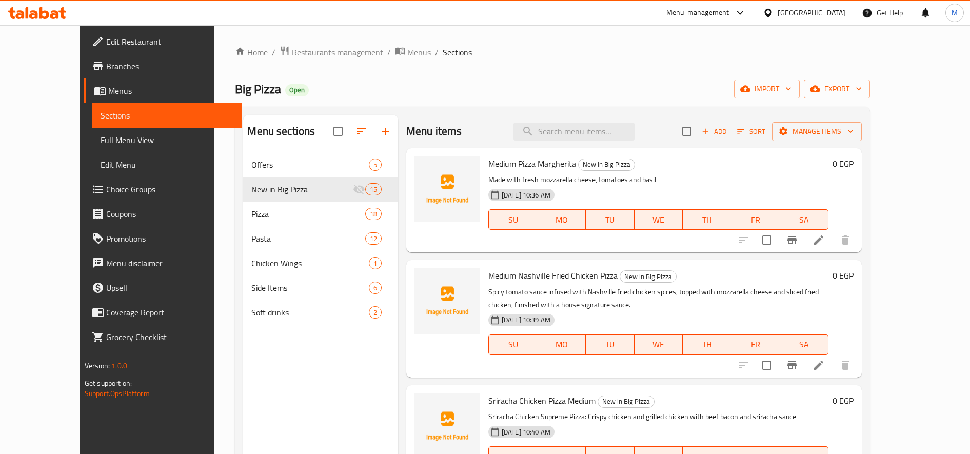
click at [854, 163] on h6 "0 EGP" at bounding box center [843, 163] width 21 height 14
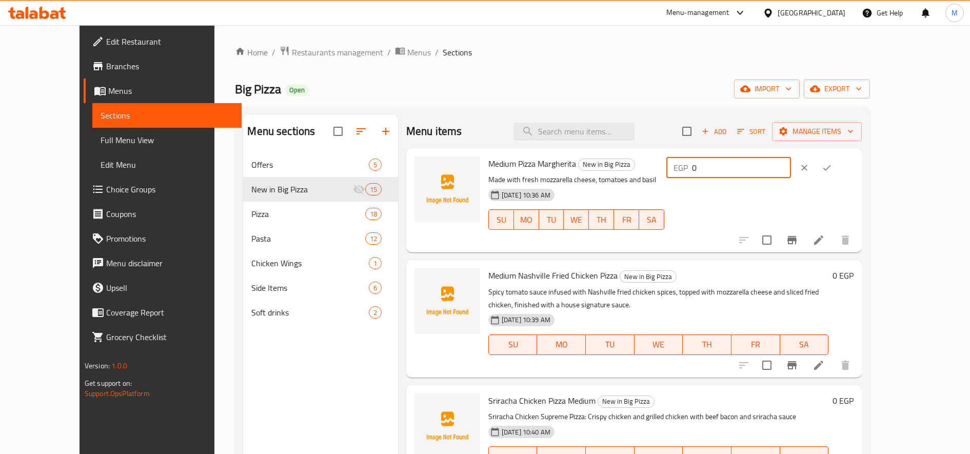
click at [791, 172] on input "0" at bounding box center [741, 167] width 99 height 21
paste input "21"
click at [838, 175] on button "ok" at bounding box center [827, 167] width 23 height 23
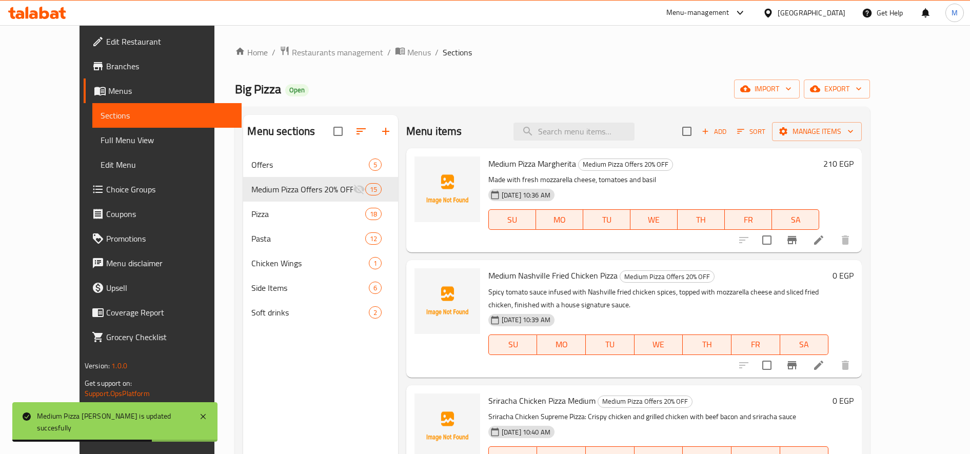
click at [854, 274] on h6 "0 EGP" at bounding box center [843, 275] width 21 height 14
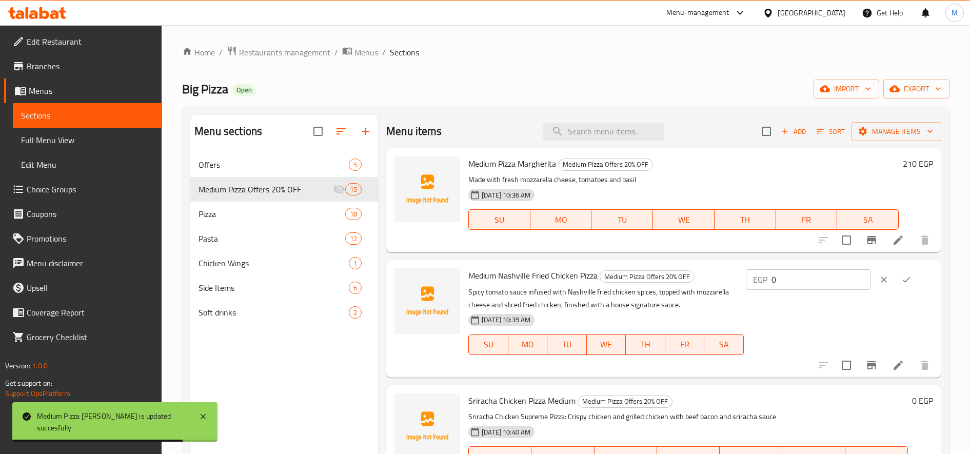
click at [825, 282] on input "0" at bounding box center [821, 279] width 99 height 21
click at [825, 281] on input "0" at bounding box center [821, 279] width 99 height 21
paste input "30"
click at [903, 280] on icon "ok" at bounding box center [906, 279] width 10 height 10
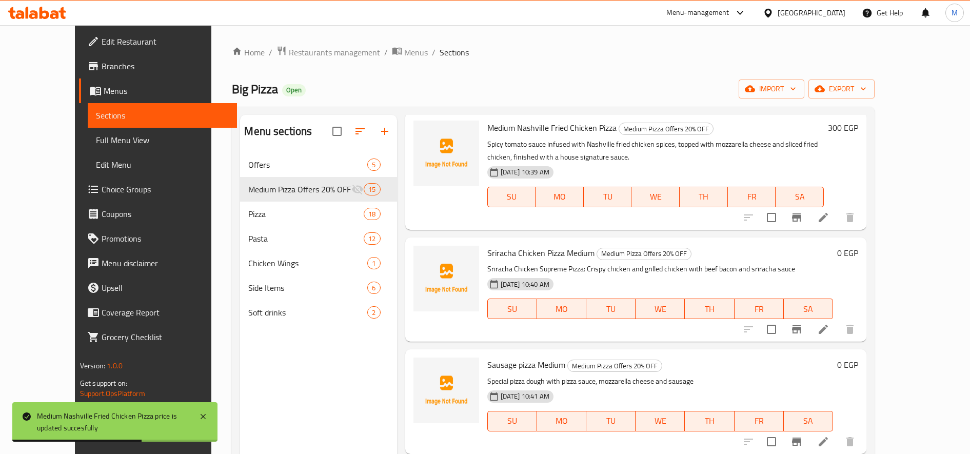
scroll to position [171, 0]
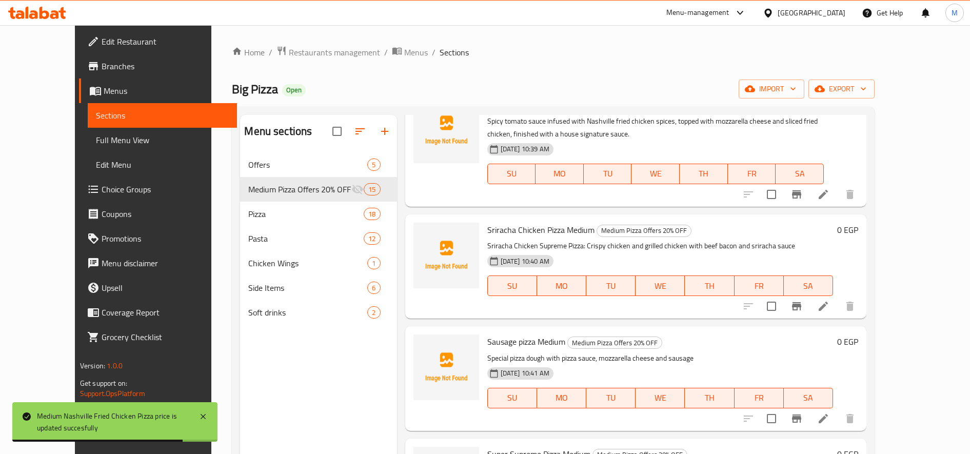
click at [858, 231] on h6 "0 EGP" at bounding box center [847, 230] width 21 height 14
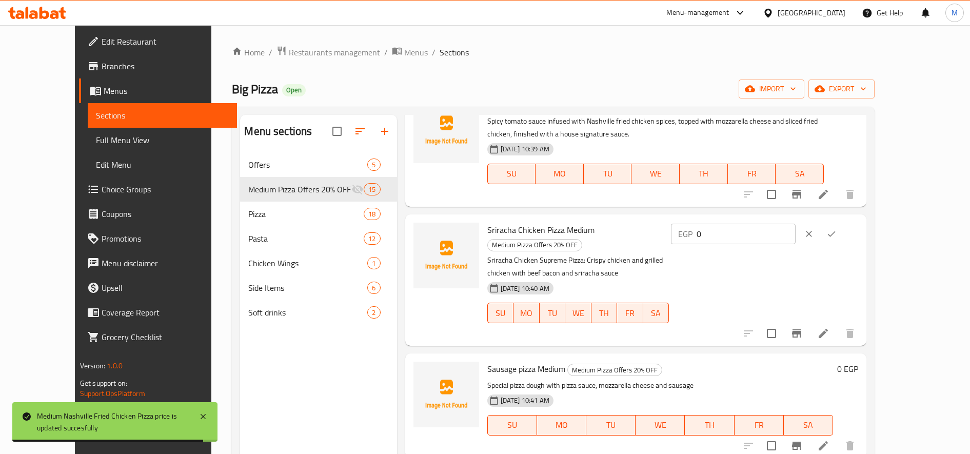
click at [796, 239] on input "0" at bounding box center [746, 234] width 99 height 21
paste input "315"
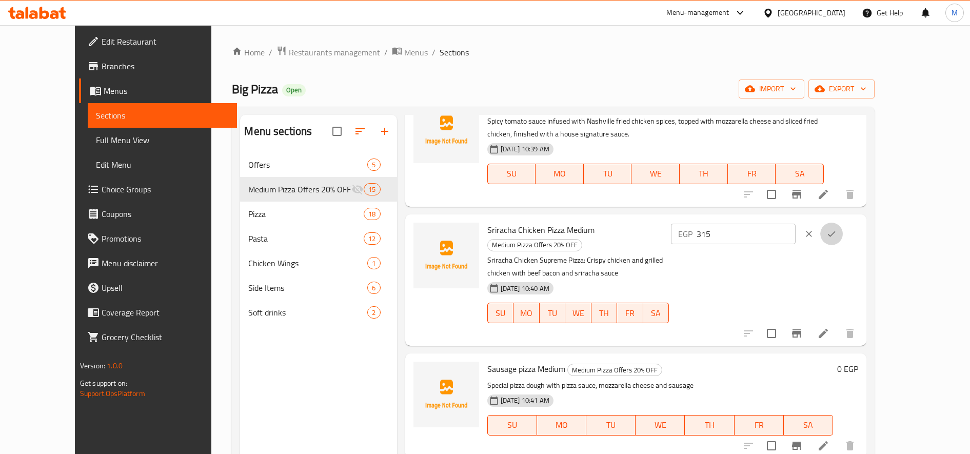
click at [837, 233] on icon "ok" at bounding box center [831, 234] width 10 height 10
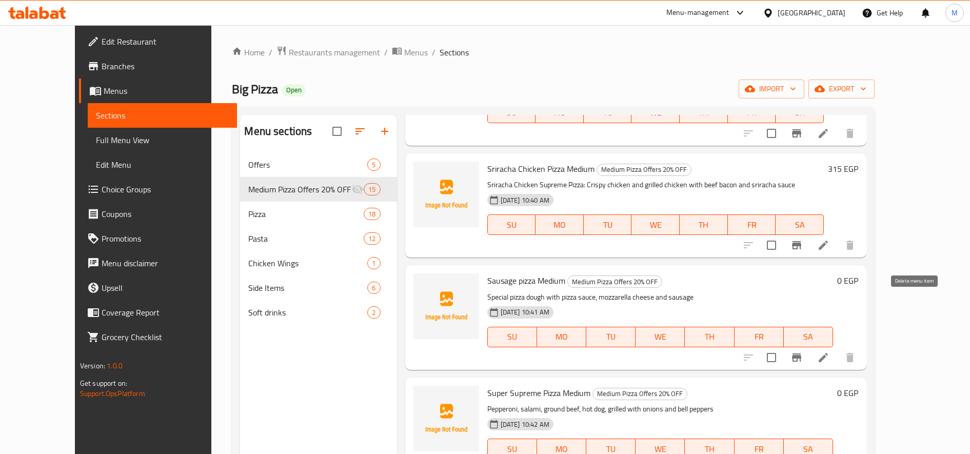
scroll to position [256, 0]
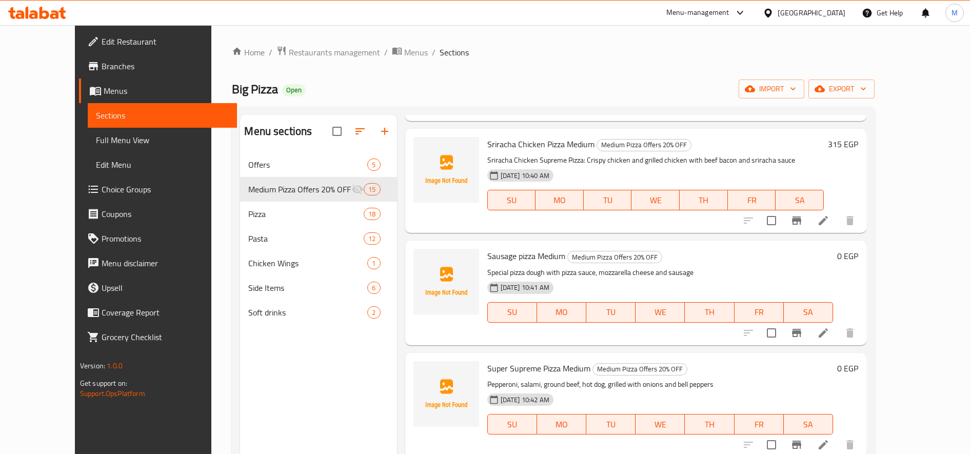
click at [858, 258] on h6 "0 EGP" at bounding box center [847, 256] width 21 height 14
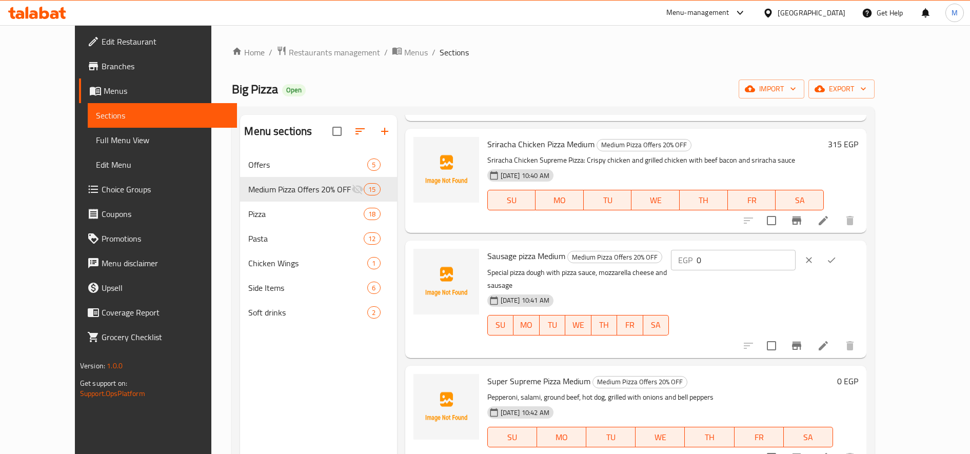
click at [796, 259] on input "0" at bounding box center [746, 260] width 99 height 21
paste input "26"
click at [837, 263] on icon "ok" at bounding box center [831, 260] width 10 height 10
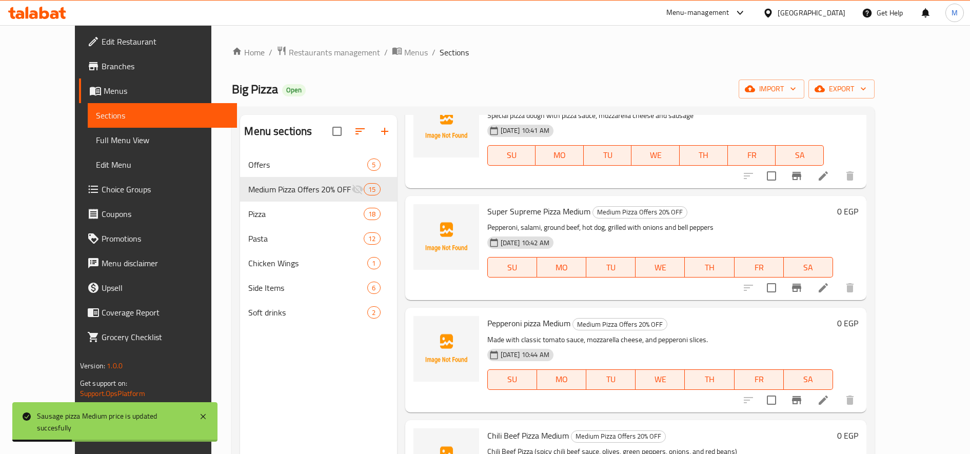
scroll to position [427, 0]
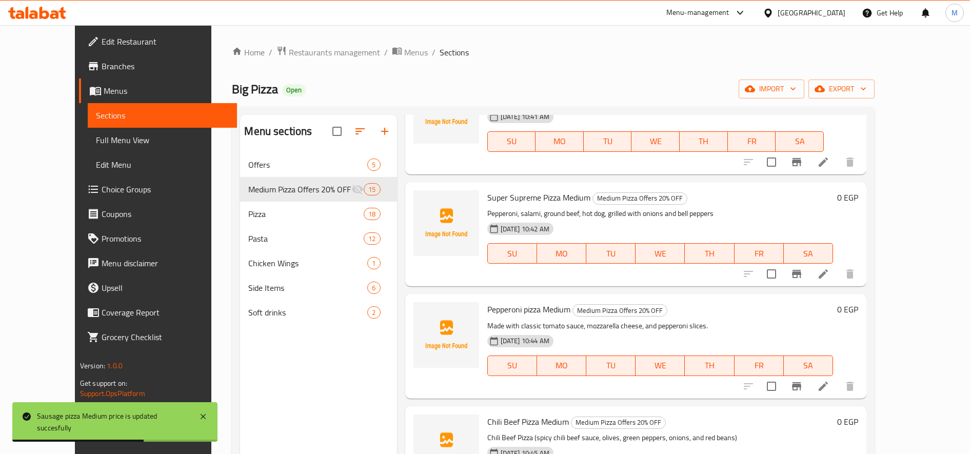
click at [858, 191] on h6 "0 EGP" at bounding box center [847, 197] width 21 height 14
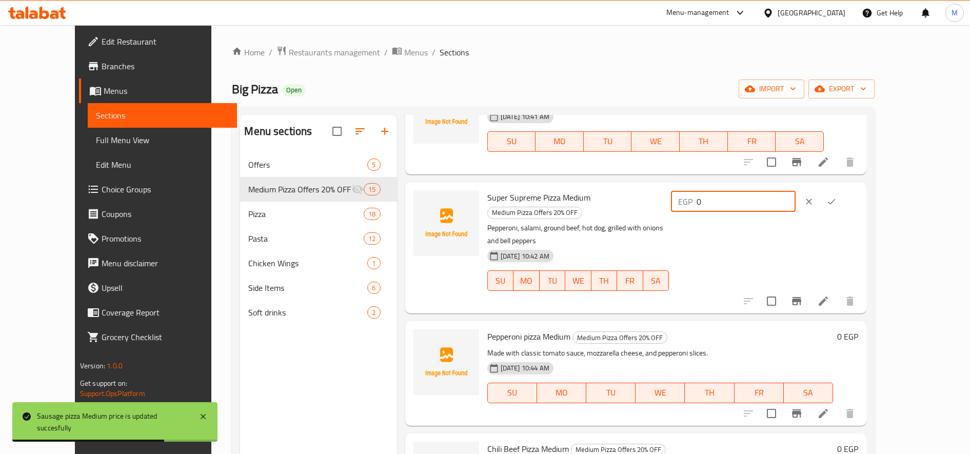
click at [796, 205] on input "0" at bounding box center [746, 201] width 99 height 21
paste input "295"
click at [837, 196] on icon "ok" at bounding box center [831, 201] width 10 height 10
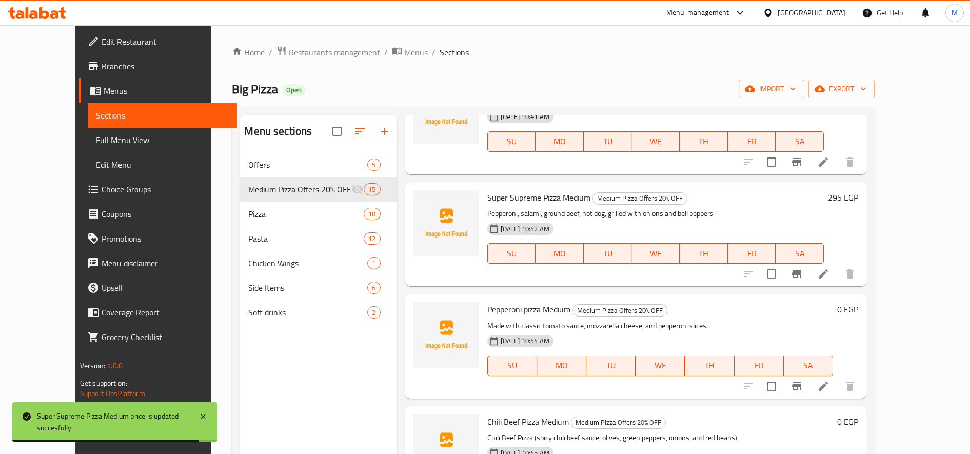
click at [858, 308] on h6 "0 EGP" at bounding box center [847, 309] width 21 height 14
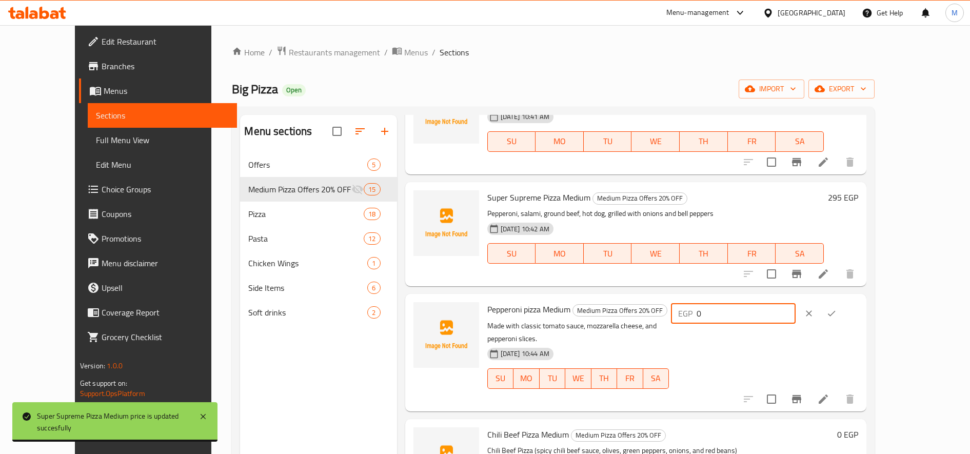
click at [796, 312] on input "0" at bounding box center [746, 313] width 99 height 21
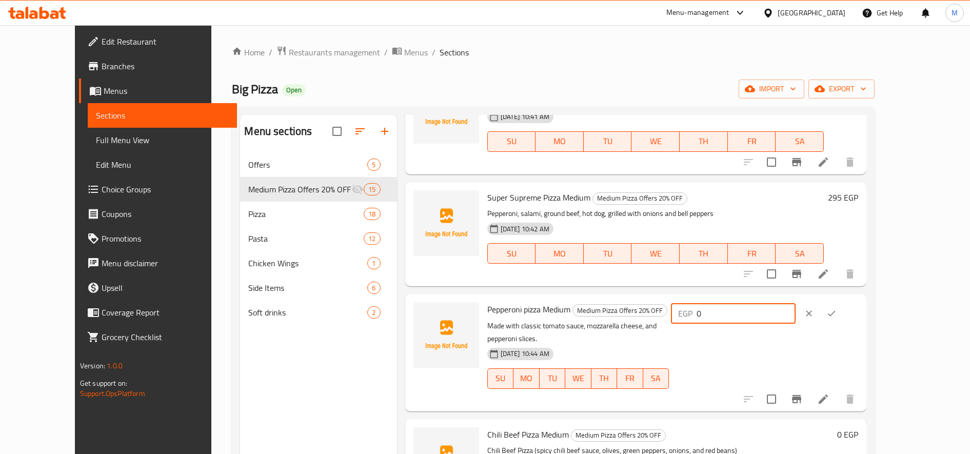
click at [796, 312] on input "0" at bounding box center [746, 313] width 99 height 21
paste
click at [837, 311] on icon "ok" at bounding box center [831, 313] width 10 height 10
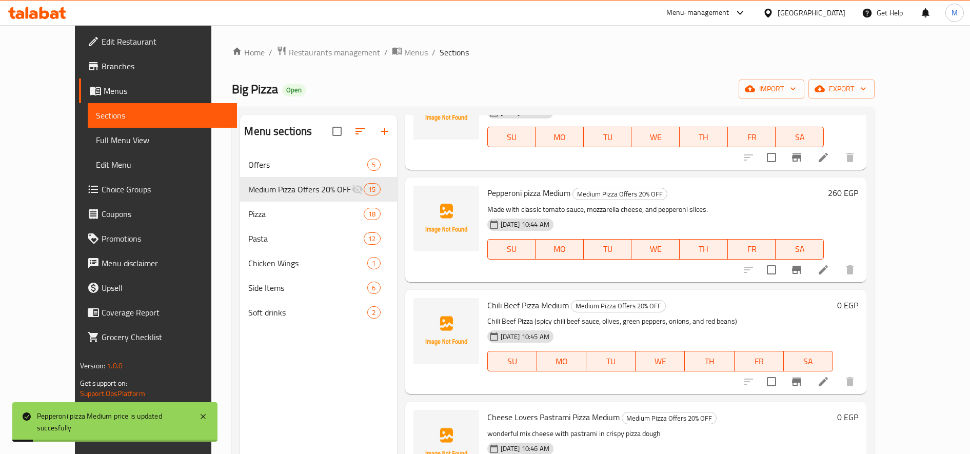
scroll to position [599, 0]
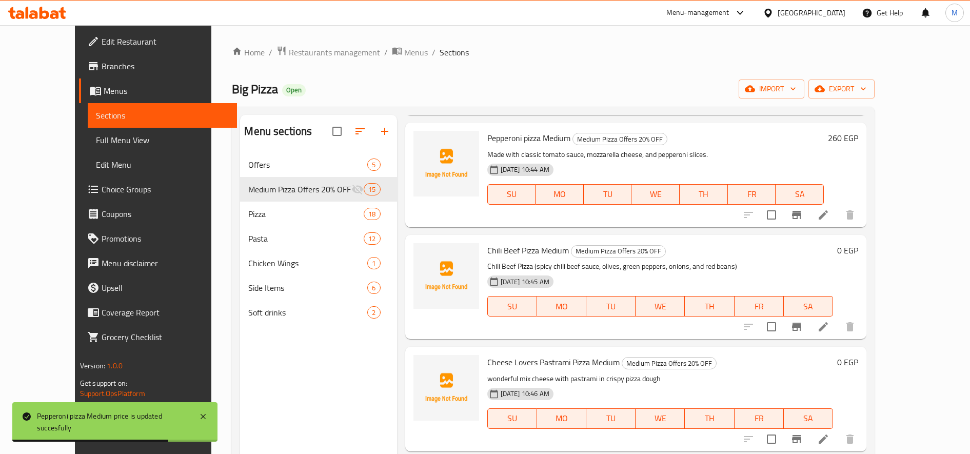
click at [858, 247] on h6 "0 EGP" at bounding box center [847, 250] width 21 height 14
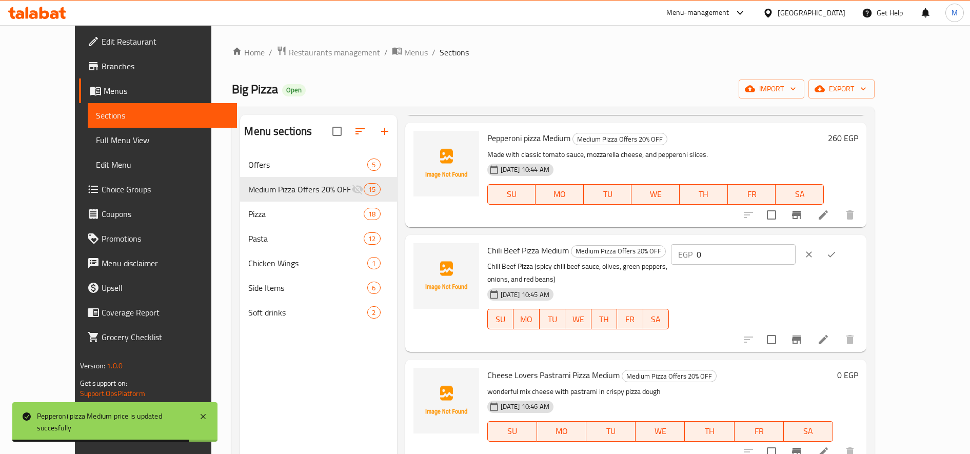
click at [795, 245] on input "0" at bounding box center [746, 254] width 99 height 21
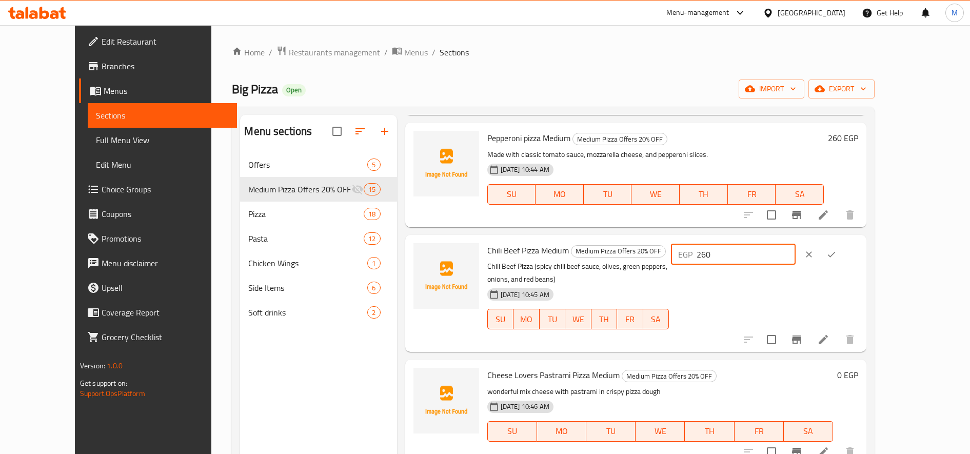
click at [837, 255] on icon "ok" at bounding box center [831, 254] width 10 height 10
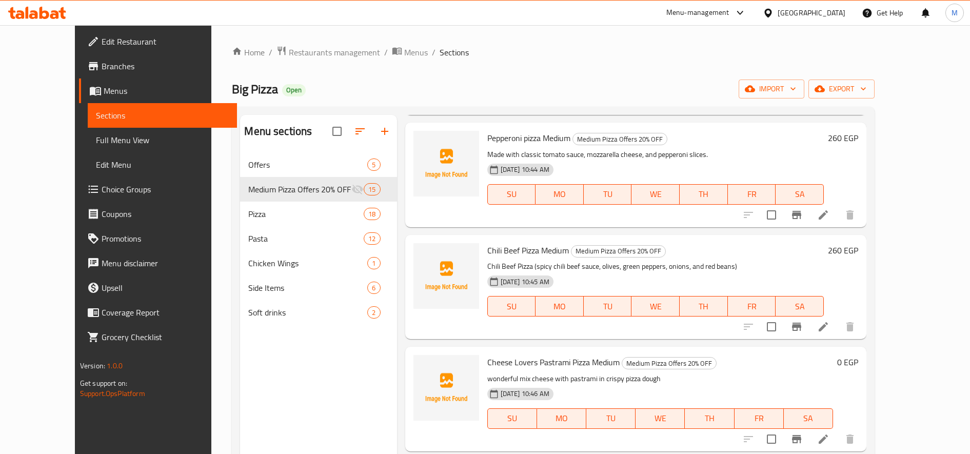
click at [858, 365] on h6 "0 EGP" at bounding box center [847, 362] width 21 height 14
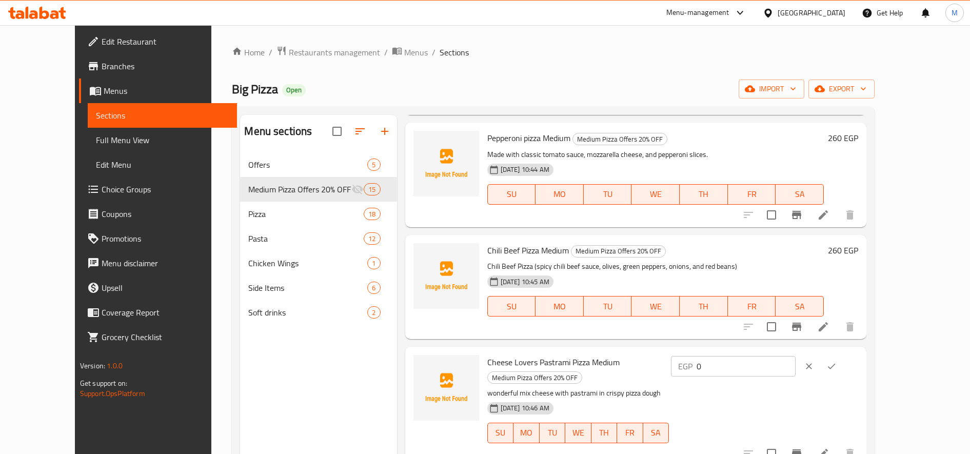
click at [796, 367] on input "0" at bounding box center [746, 366] width 99 height 21
click at [843, 365] on button "ok" at bounding box center [831, 366] width 23 height 23
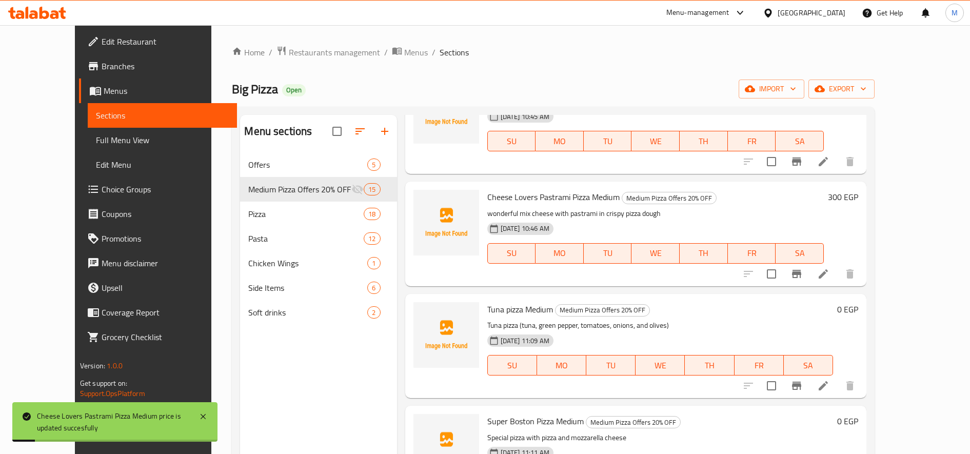
scroll to position [855, 0]
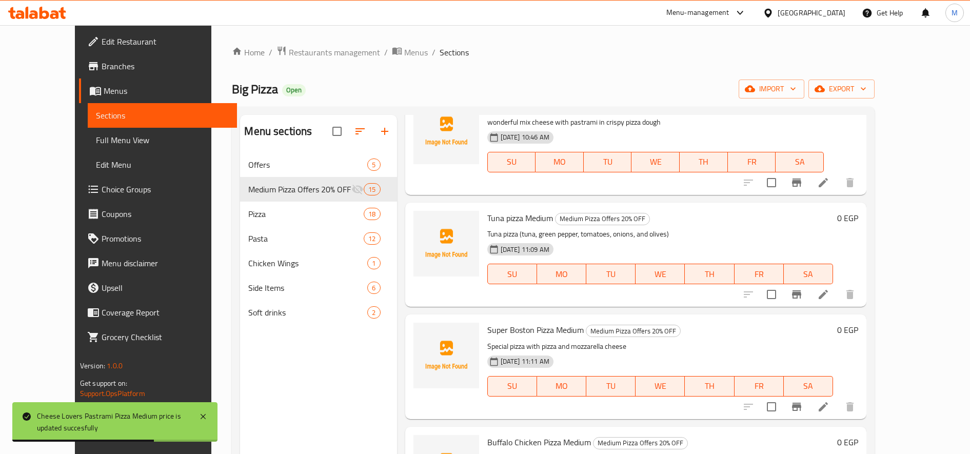
click at [858, 222] on h6 "0 EGP" at bounding box center [847, 218] width 21 height 14
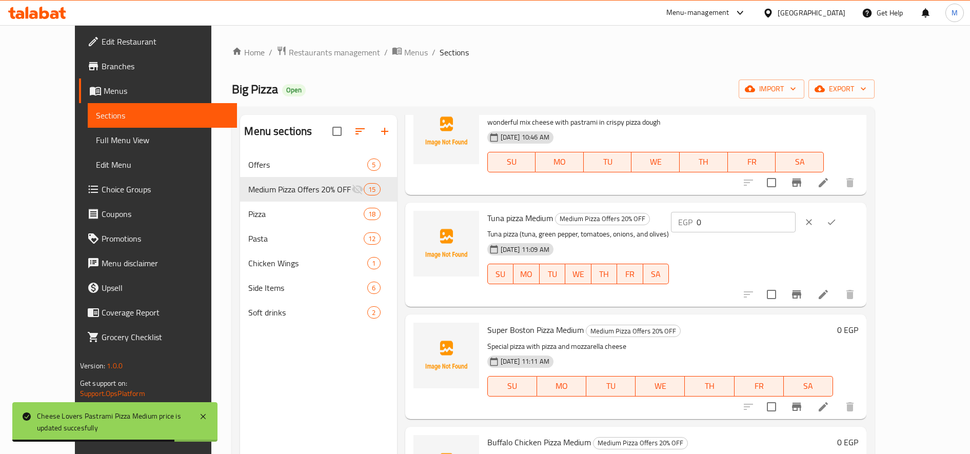
click at [796, 224] on input "0" at bounding box center [746, 222] width 99 height 21
click at [836, 223] on icon "ok" at bounding box center [832, 222] width 8 height 6
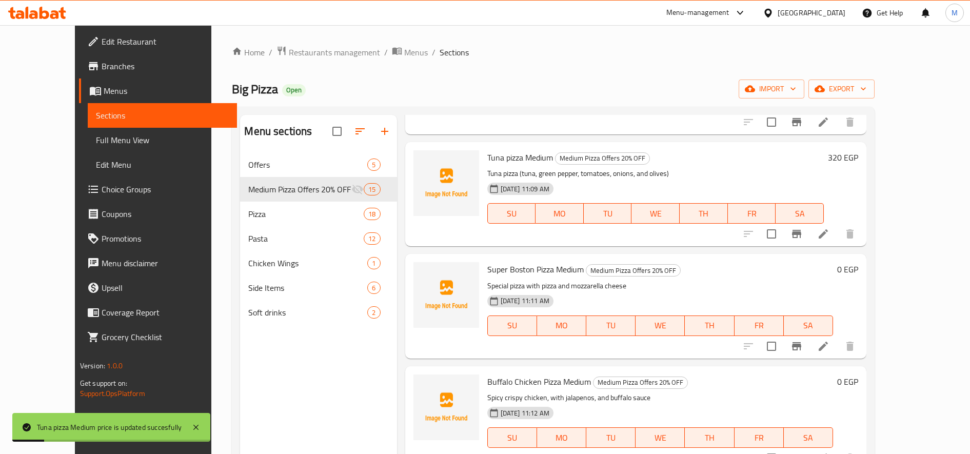
scroll to position [940, 0]
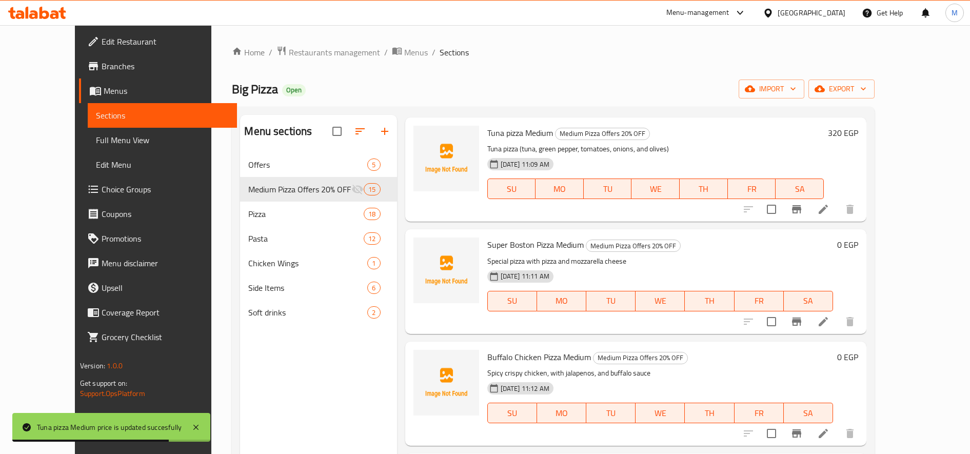
click at [858, 243] on h6 "0 EGP" at bounding box center [847, 245] width 21 height 14
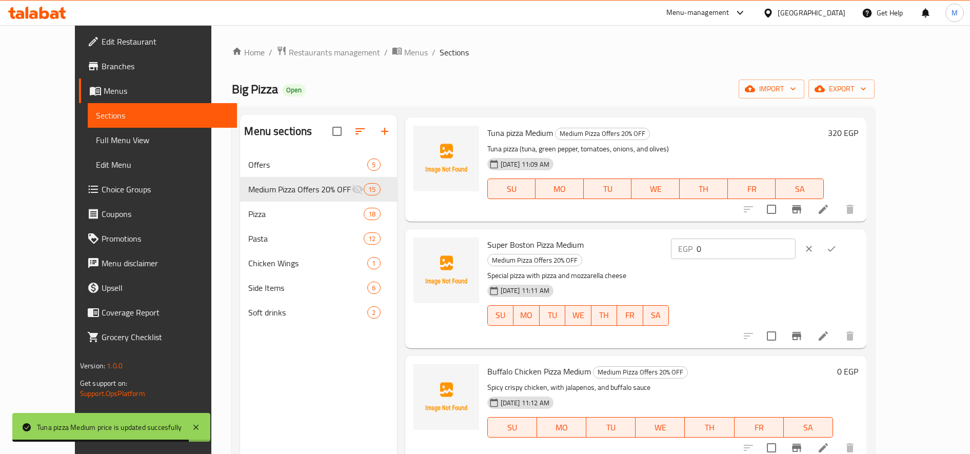
click at [796, 250] on input "0" at bounding box center [746, 249] width 99 height 21
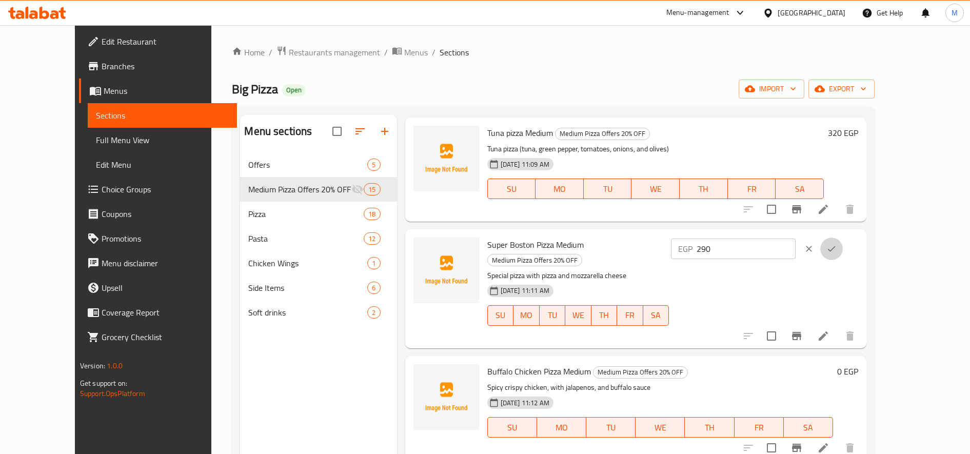
click at [837, 252] on icon "ok" at bounding box center [831, 249] width 10 height 10
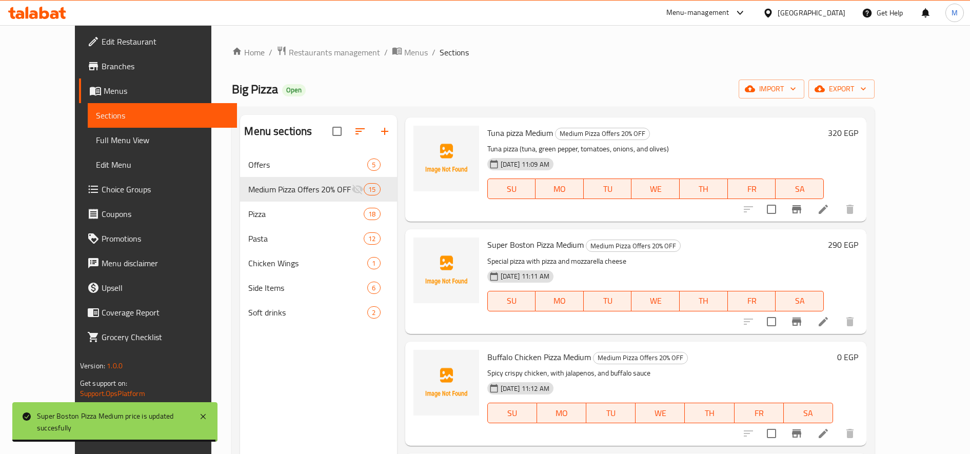
click at [858, 358] on h6 "0 EGP" at bounding box center [847, 357] width 21 height 14
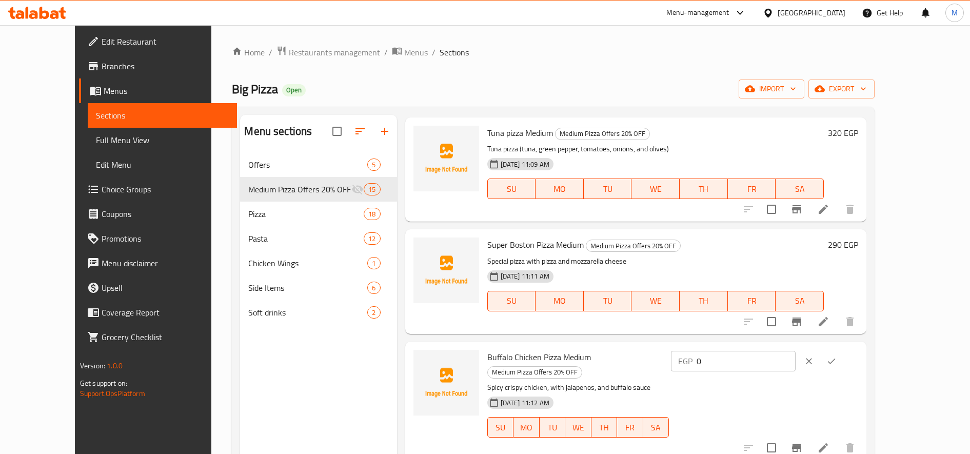
click at [796, 357] on input "0" at bounding box center [746, 361] width 99 height 21
click at [836, 360] on icon "ok" at bounding box center [832, 361] width 8 height 6
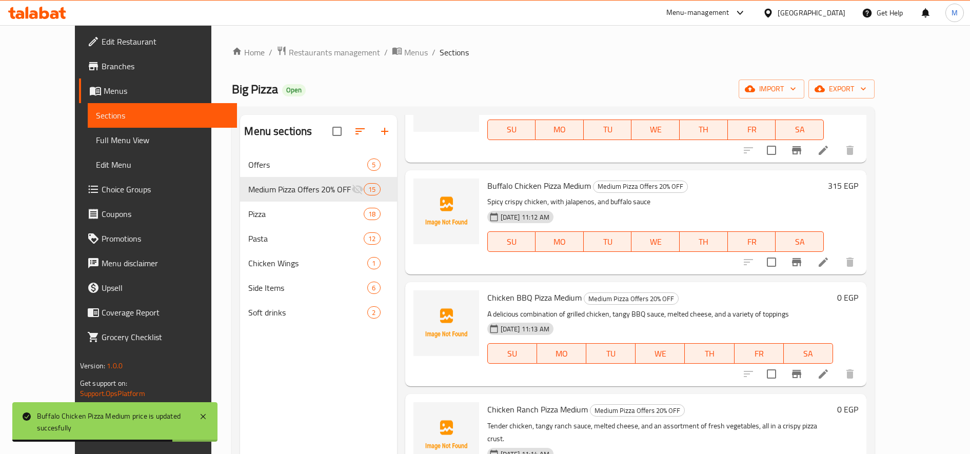
scroll to position [1197, 0]
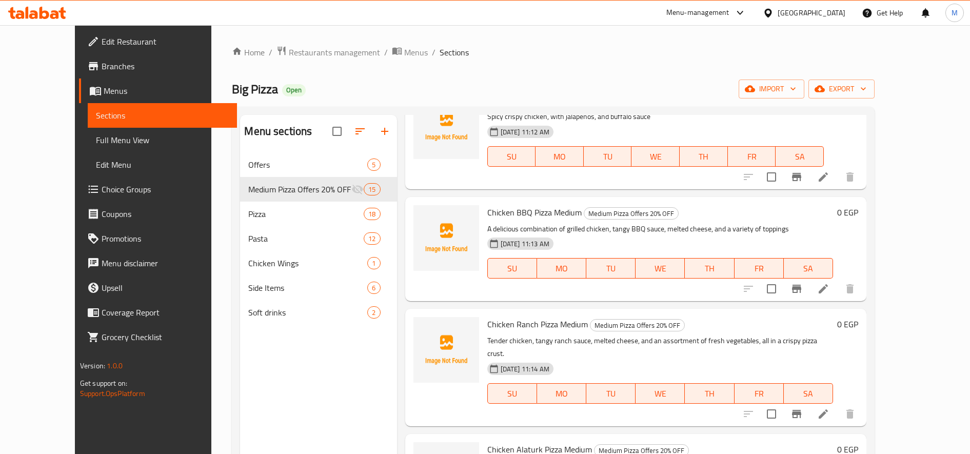
click at [858, 218] on div "0 EGP" at bounding box center [845, 212] width 25 height 14
click at [858, 209] on div "0 EGP" at bounding box center [845, 212] width 25 height 14
click at [858, 215] on h6 "0 EGP" at bounding box center [847, 212] width 21 height 14
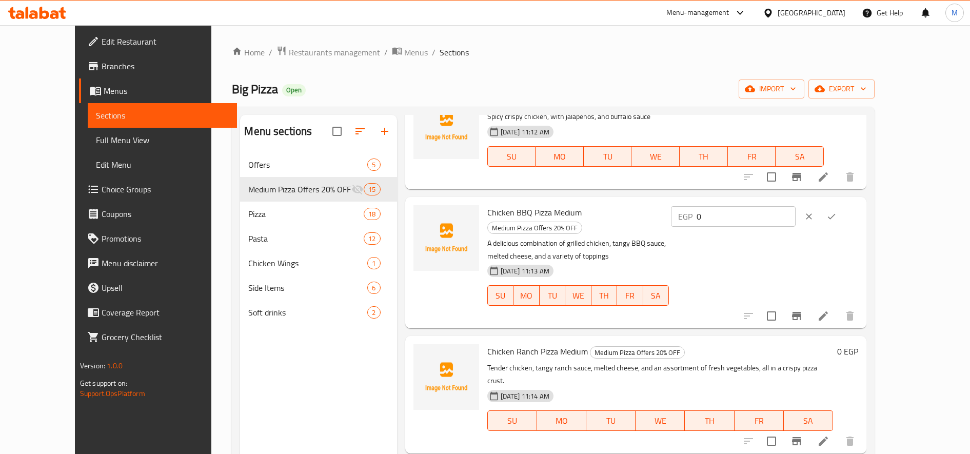
click at [796, 214] on input "0" at bounding box center [746, 216] width 99 height 21
click at [837, 214] on icon "ok" at bounding box center [831, 216] width 10 height 10
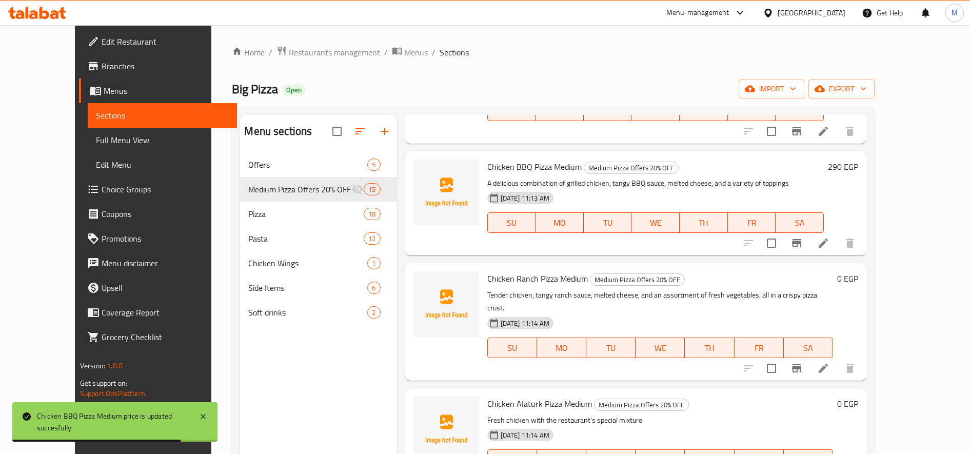
scroll to position [1266, 0]
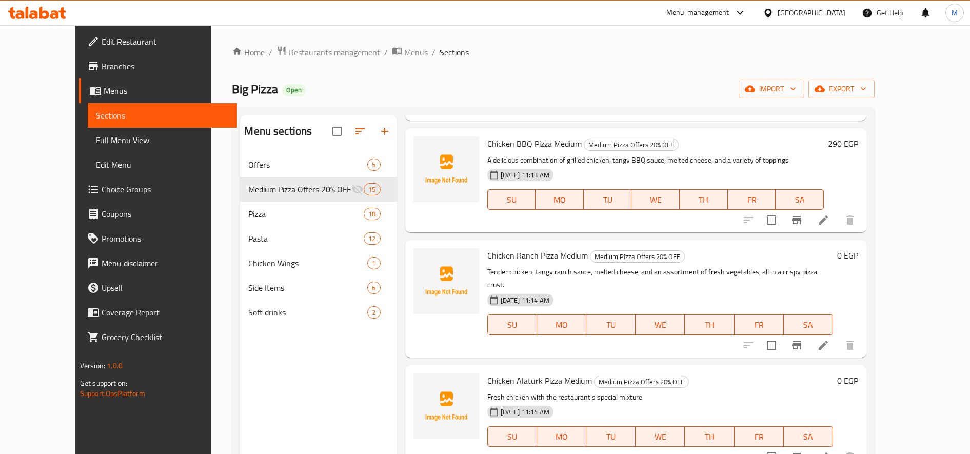
click at [858, 263] on h6 "0 EGP" at bounding box center [847, 255] width 21 height 14
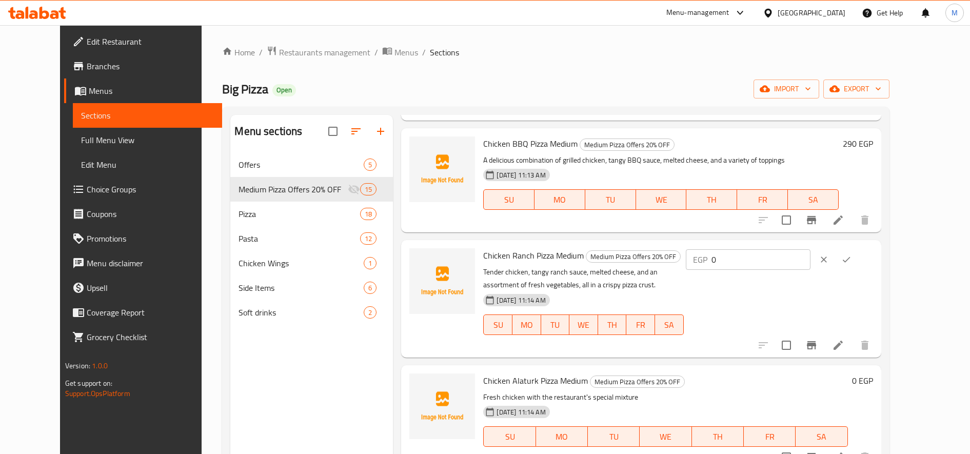
click at [811, 264] on input "0" at bounding box center [761, 259] width 99 height 21
click at [858, 262] on button "ok" at bounding box center [846, 259] width 23 height 23
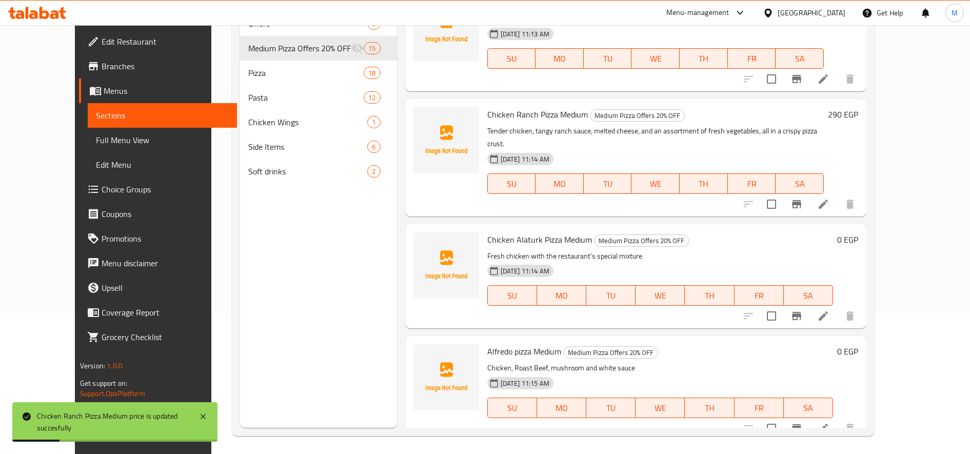
scroll to position [144, 0]
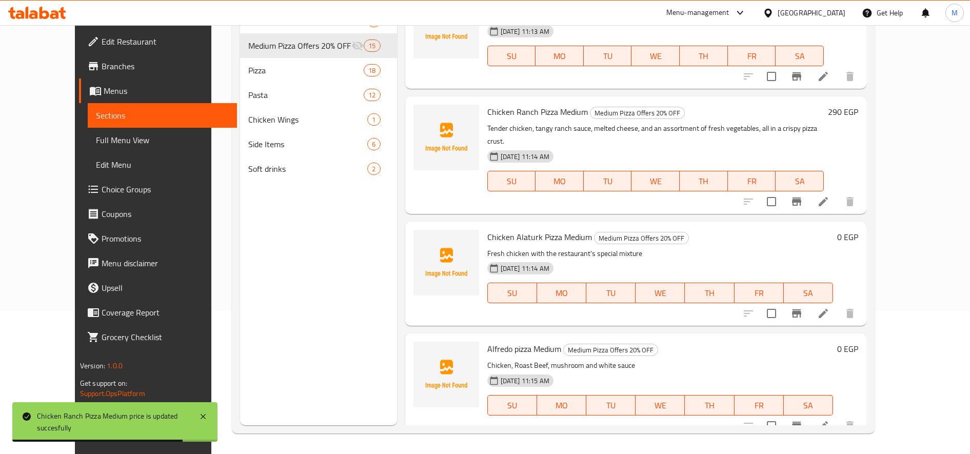
click at [858, 230] on h6 "0 EGP" at bounding box center [847, 237] width 21 height 14
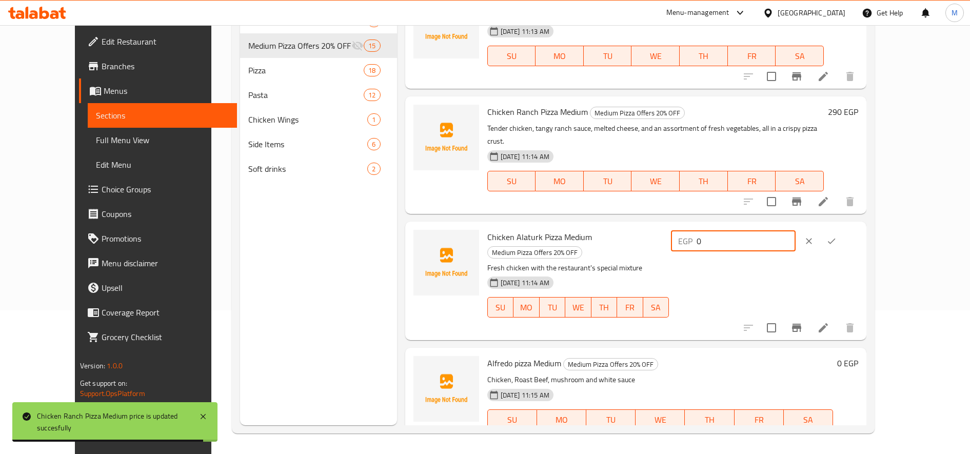
click at [796, 231] on input "0" at bounding box center [746, 241] width 99 height 21
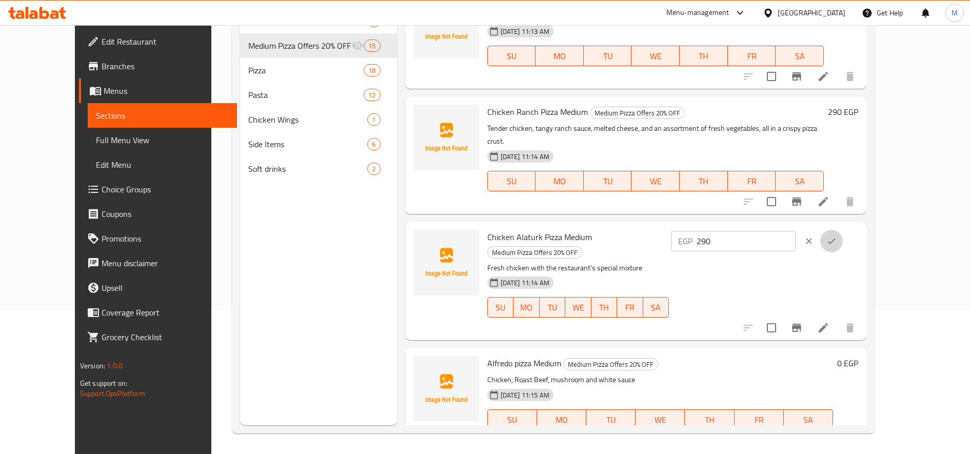
click at [837, 236] on icon "ok" at bounding box center [831, 241] width 10 height 10
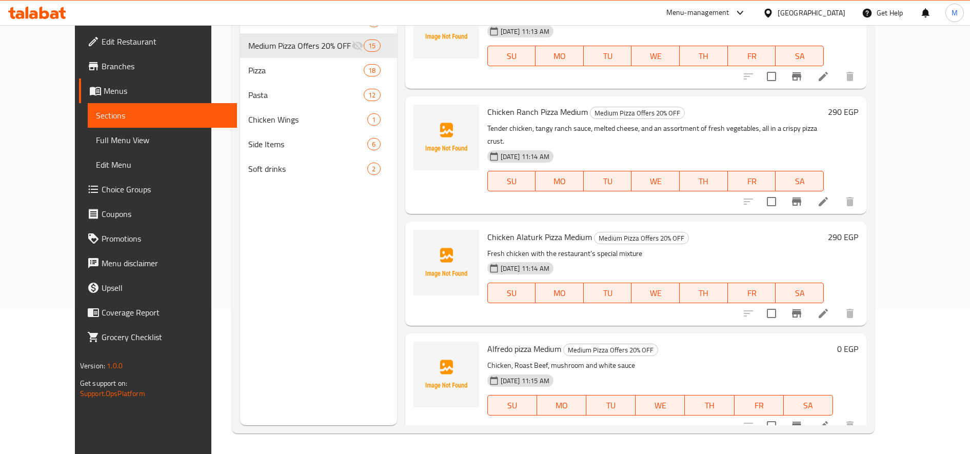
click at [725, 342] on h6 "Alfredo pizza Medium Medium Pizza Offers 20% OFF" at bounding box center [660, 349] width 346 height 14
click at [858, 349] on div "0 EGP" at bounding box center [845, 386] width 25 height 88
click at [858, 342] on h6 "0 EGP" at bounding box center [847, 349] width 21 height 14
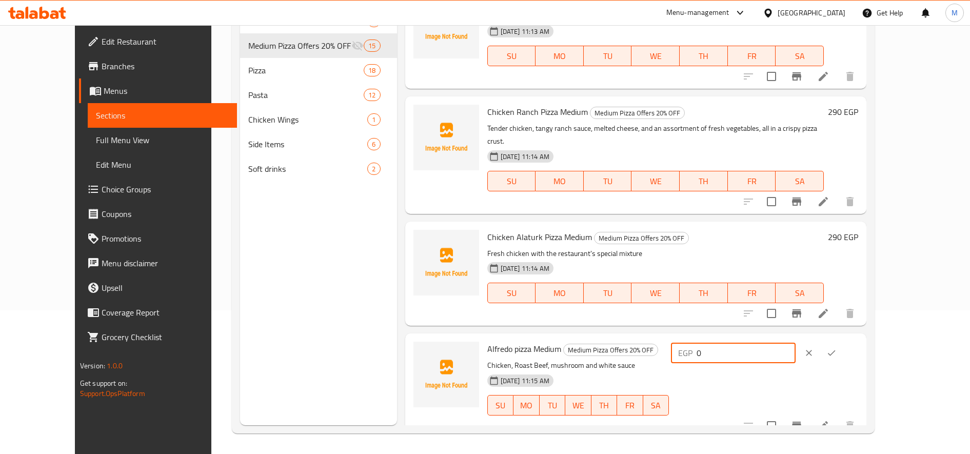
click at [796, 346] on input "0" at bounding box center [746, 353] width 99 height 21
click at [837, 348] on icon "ok" at bounding box center [831, 353] width 10 height 10
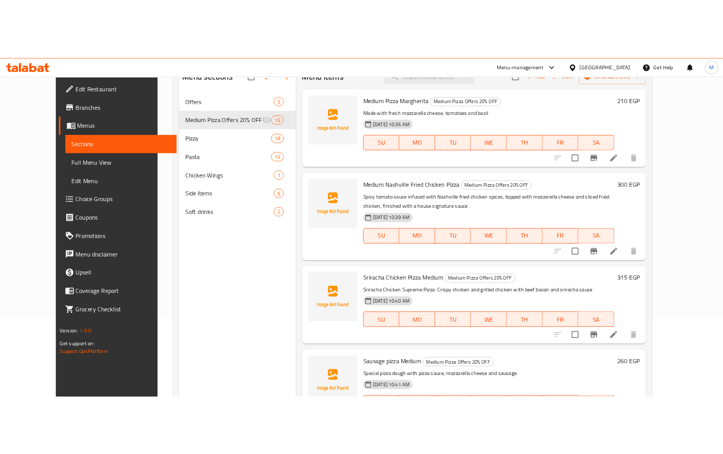
scroll to position [0, 0]
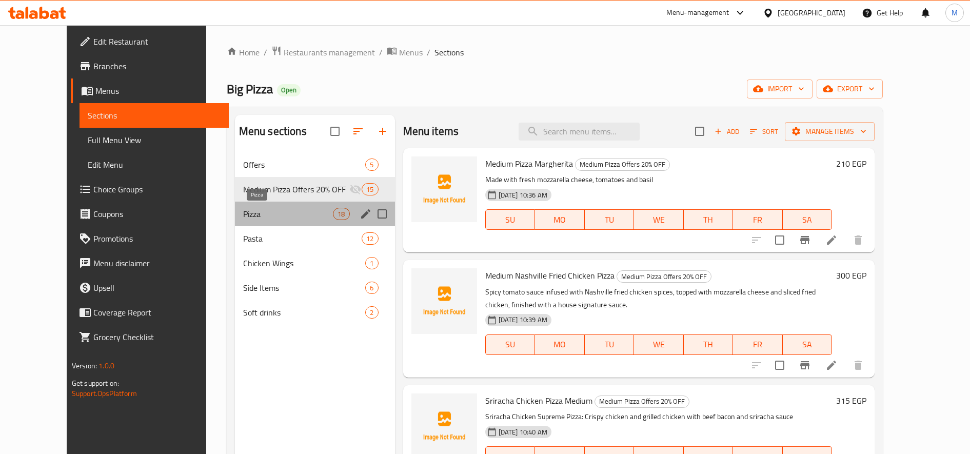
click at [243, 209] on span "Pizza" at bounding box center [288, 214] width 90 height 12
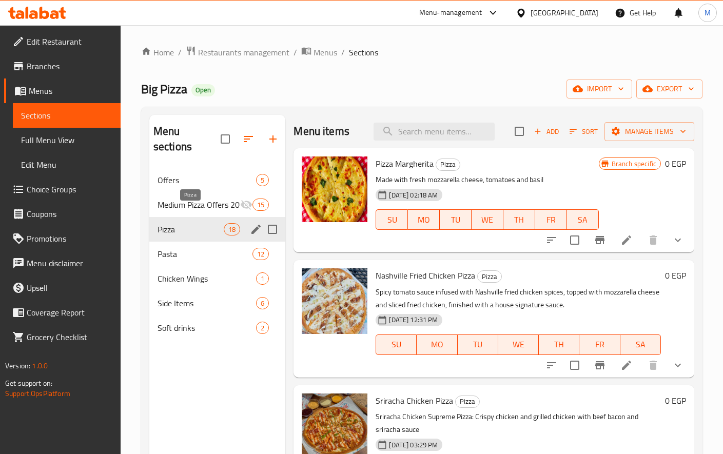
click at [187, 217] on div "Pizza 18" at bounding box center [217, 229] width 136 height 25
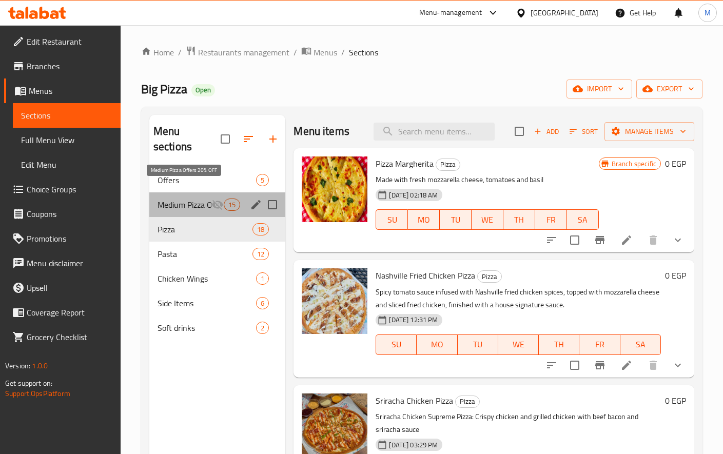
click at [195, 199] on span "Medium Pizza Offers 20% OFF" at bounding box center [184, 205] width 54 height 12
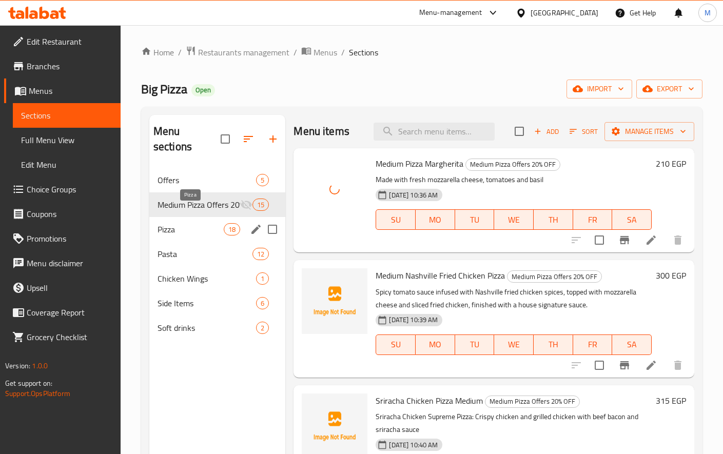
click at [184, 223] on span "Pizza" at bounding box center [190, 229] width 66 height 12
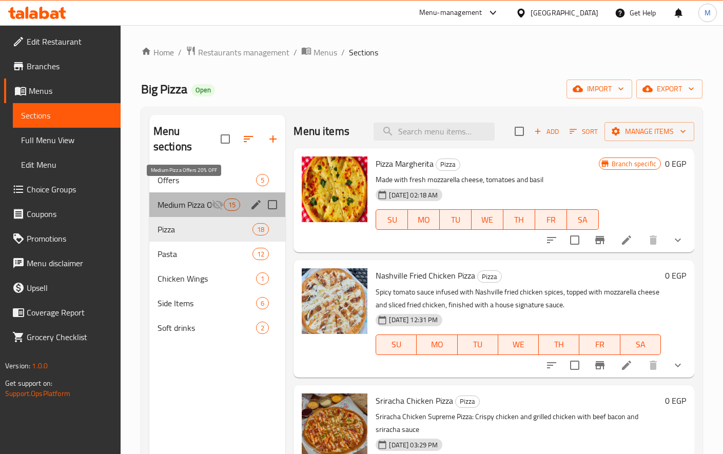
click at [201, 199] on span "Medium Pizza Offers 20% OFF" at bounding box center [184, 205] width 54 height 12
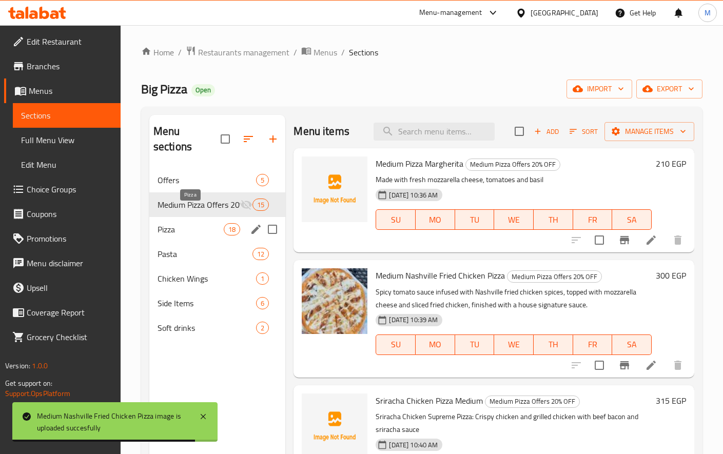
click at [177, 223] on span "Pizza" at bounding box center [190, 229] width 66 height 12
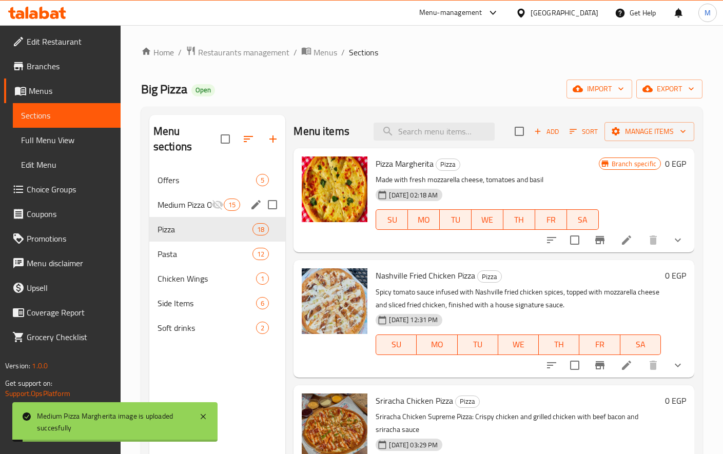
click at [204, 196] on div "Medium Pizza Offers 20% OFF 15" at bounding box center [217, 204] width 136 height 25
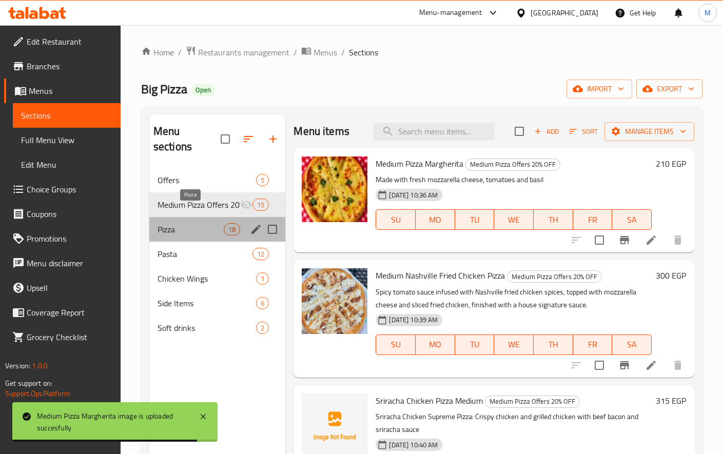
click at [195, 223] on span "Pizza" at bounding box center [190, 229] width 66 height 12
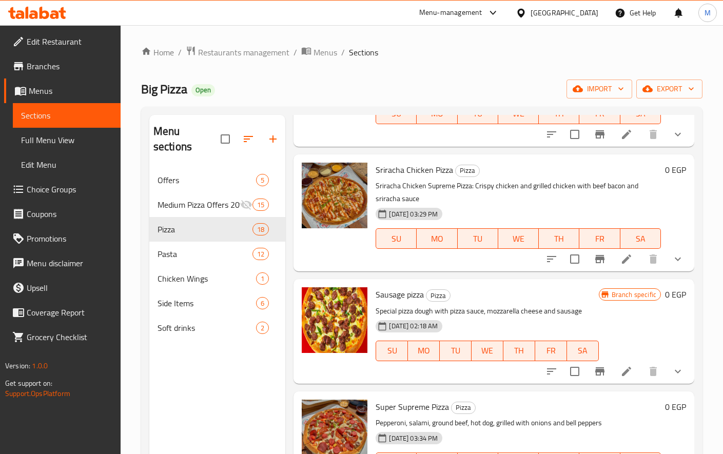
scroll to position [256, 0]
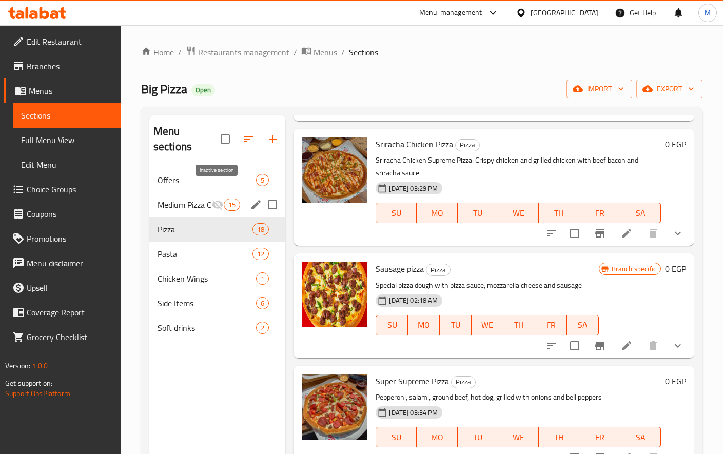
click at [211, 199] on icon "Menu sections" at bounding box center [217, 205] width 12 height 12
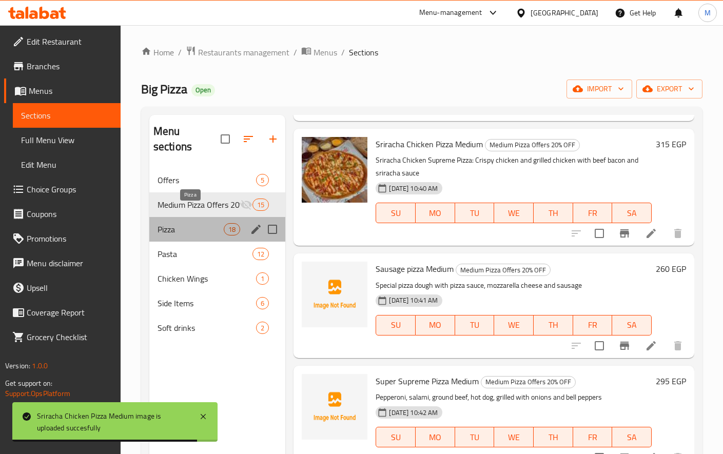
click at [184, 223] on span "Pizza" at bounding box center [190, 229] width 66 height 12
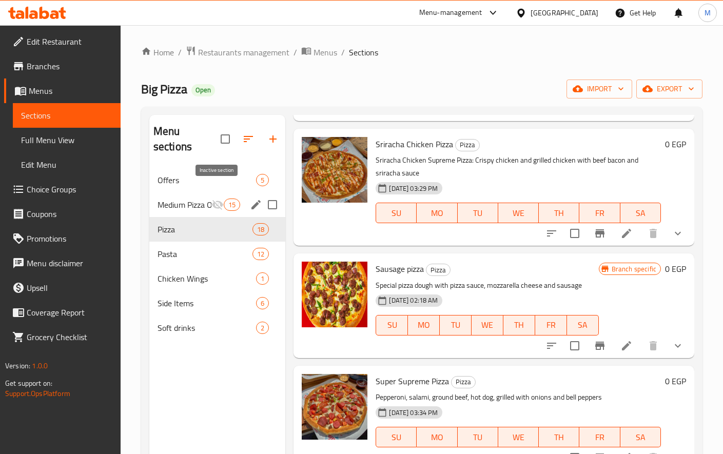
click at [211, 199] on icon "Menu sections" at bounding box center [217, 205] width 12 height 12
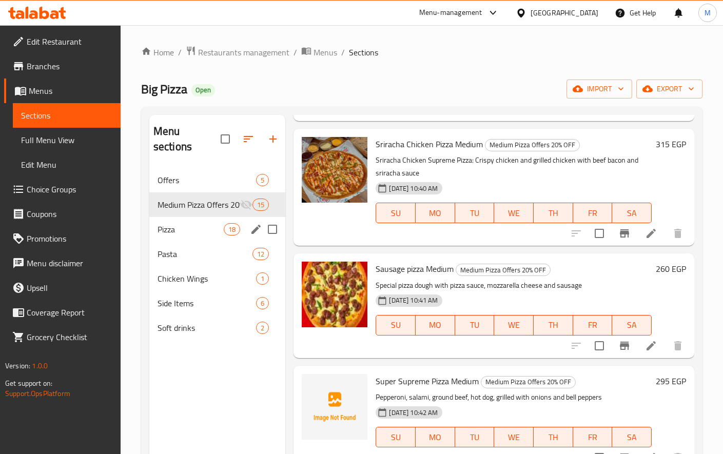
click at [183, 223] on span "Pizza" at bounding box center [190, 229] width 66 height 12
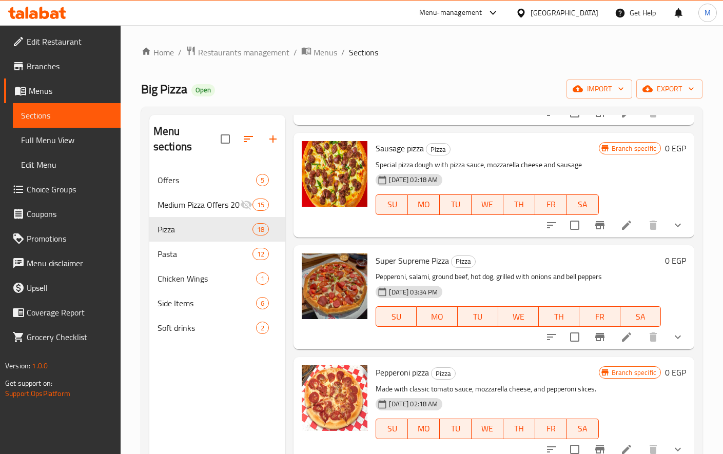
scroll to position [427, 0]
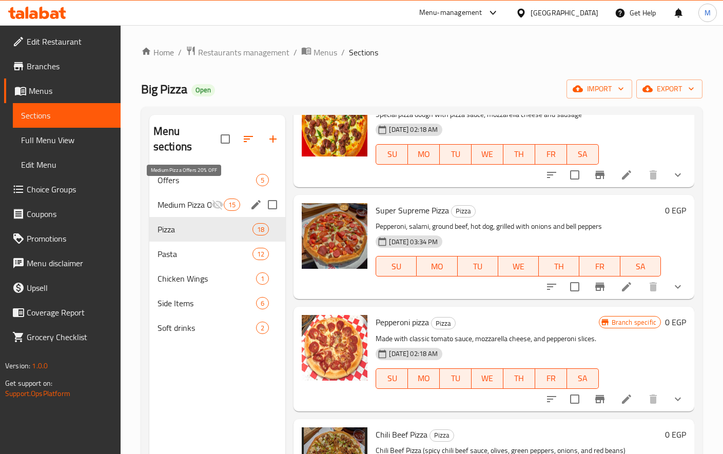
click at [196, 199] on span "Medium Pizza Offers 20% OFF" at bounding box center [184, 205] width 54 height 12
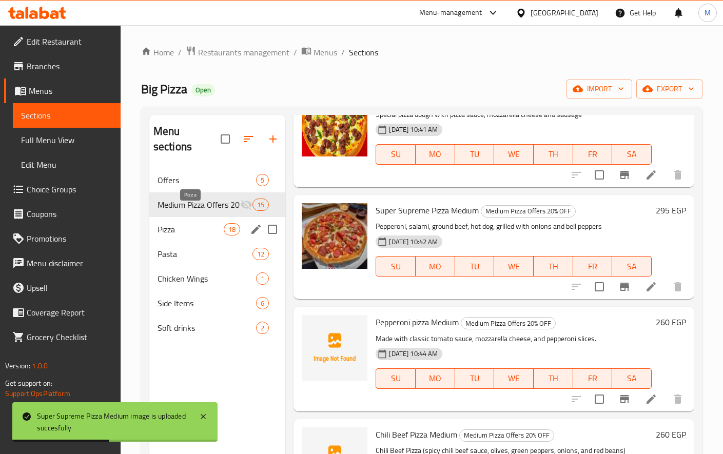
click at [179, 223] on span "Pizza" at bounding box center [190, 229] width 66 height 12
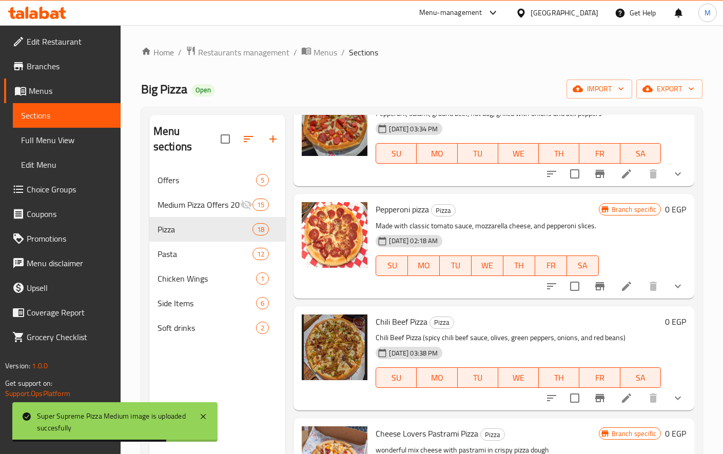
scroll to position [599, 0]
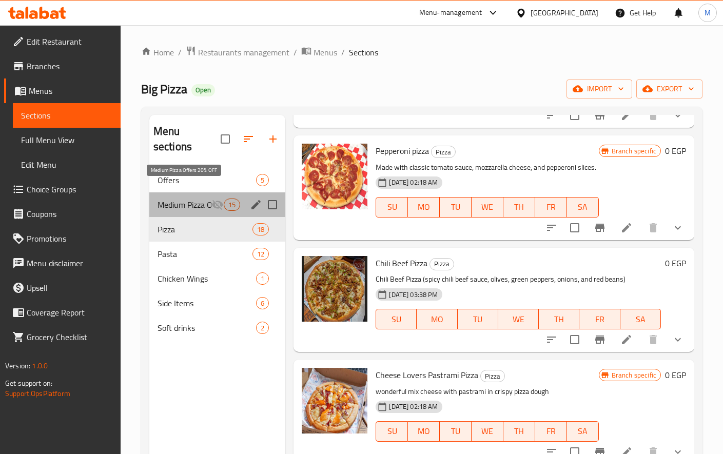
click at [207, 199] on span "Medium Pizza Offers 20% OFF" at bounding box center [184, 205] width 54 height 12
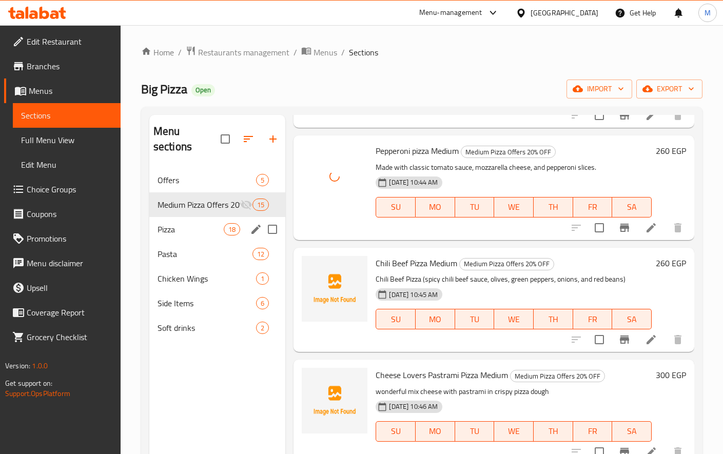
click at [190, 217] on div "Pizza 18" at bounding box center [217, 229] width 136 height 25
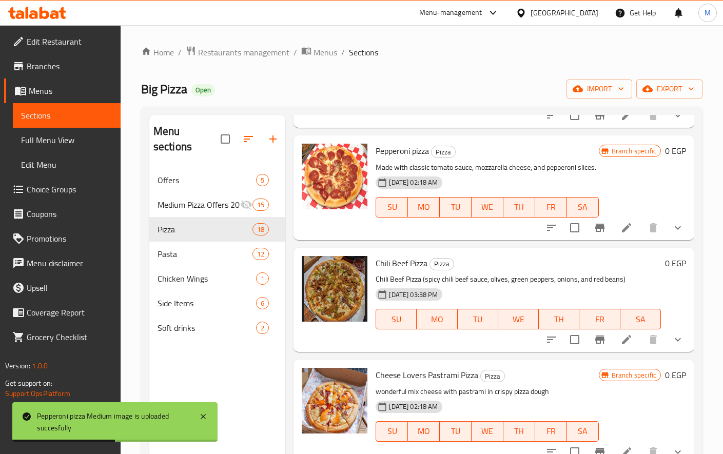
scroll to position [684, 0]
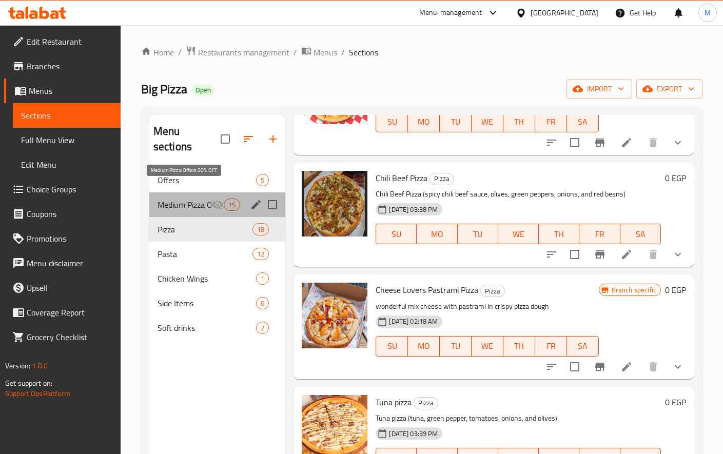
click at [187, 199] on span "Medium Pizza Offers 20% OFF" at bounding box center [184, 205] width 54 height 12
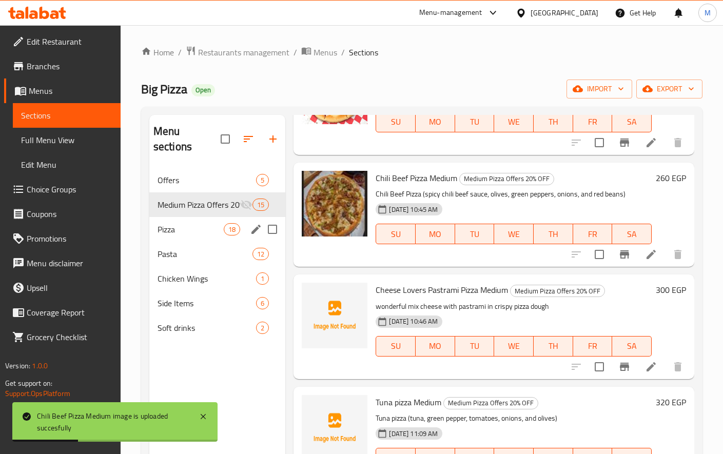
click at [173, 223] on span "Pizza" at bounding box center [190, 229] width 66 height 12
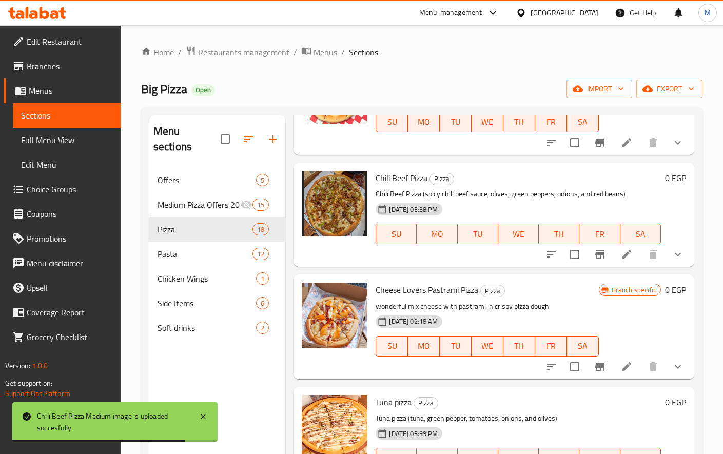
scroll to position [769, 0]
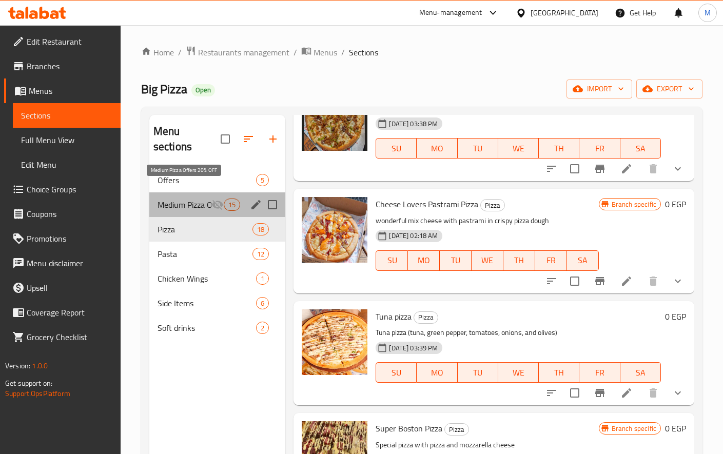
click at [184, 199] on span "Medium Pizza Offers 20% OFF" at bounding box center [184, 205] width 54 height 12
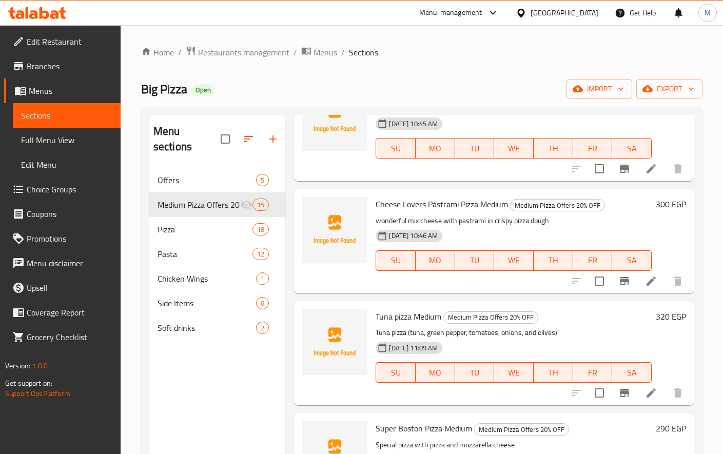
scroll to position [684, 0]
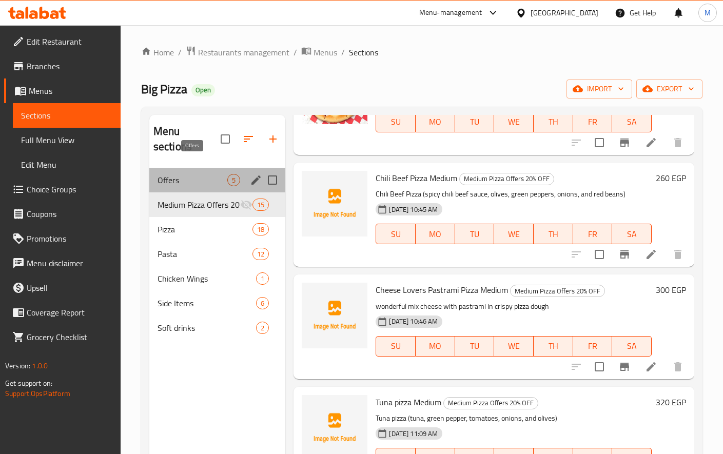
click at [199, 174] on span "Offers" at bounding box center [192, 180] width 70 height 12
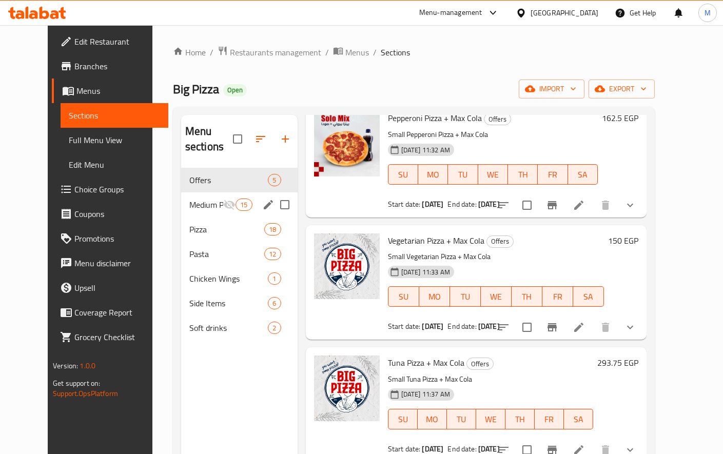
click at [189, 199] on span "Medium Pizza Offers 20% OFF" at bounding box center [206, 205] width 34 height 12
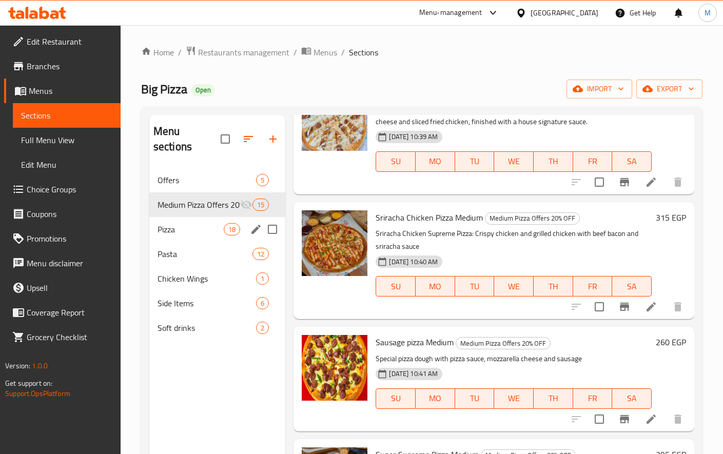
click at [181, 221] on div "Pizza 18" at bounding box center [217, 229] width 136 height 25
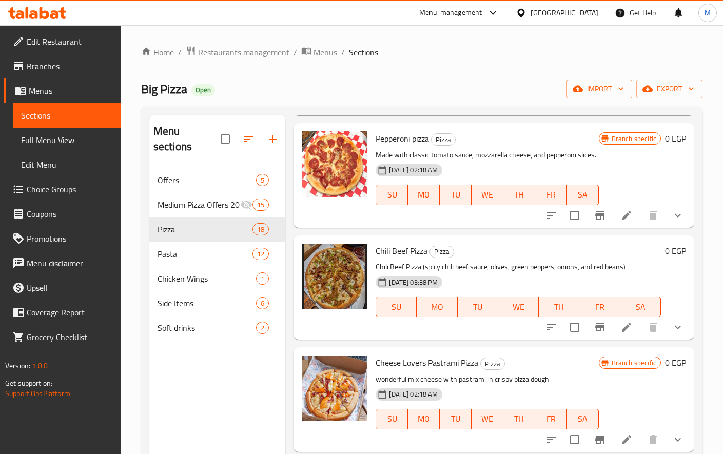
scroll to position [696, 0]
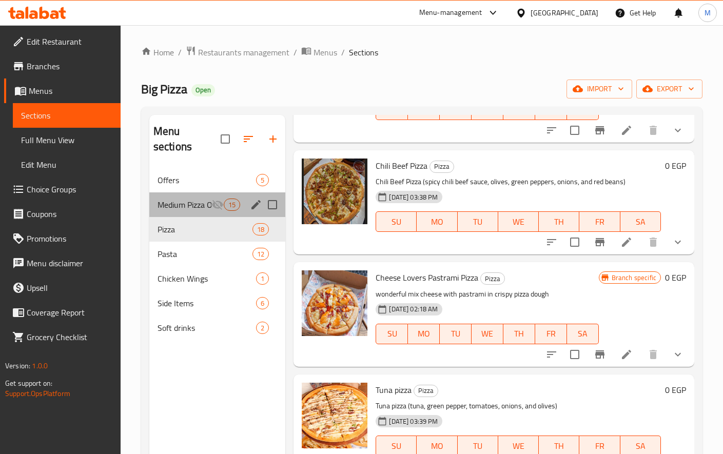
click at [201, 195] on div "Medium Pizza Offers 20% OFF 15" at bounding box center [217, 204] width 136 height 25
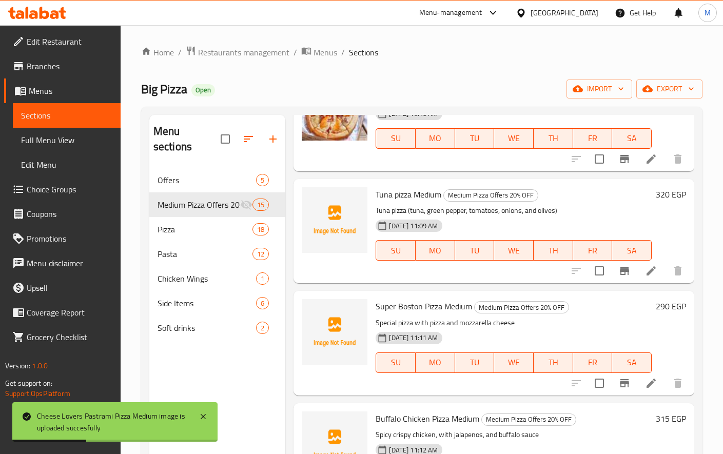
scroll to position [867, 0]
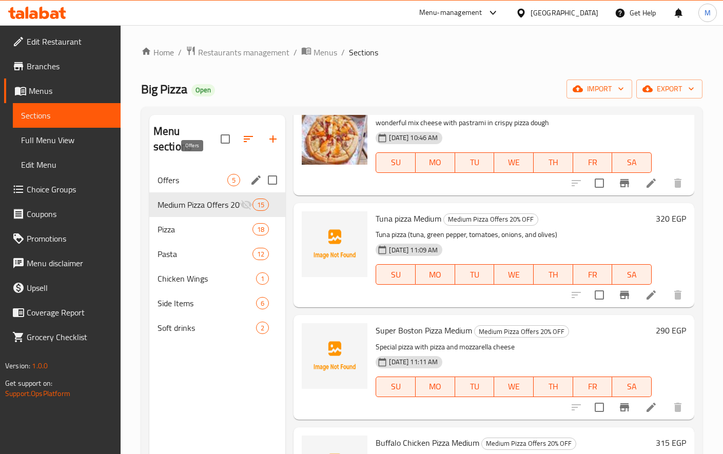
click at [200, 174] on span "Offers" at bounding box center [192, 180] width 70 height 12
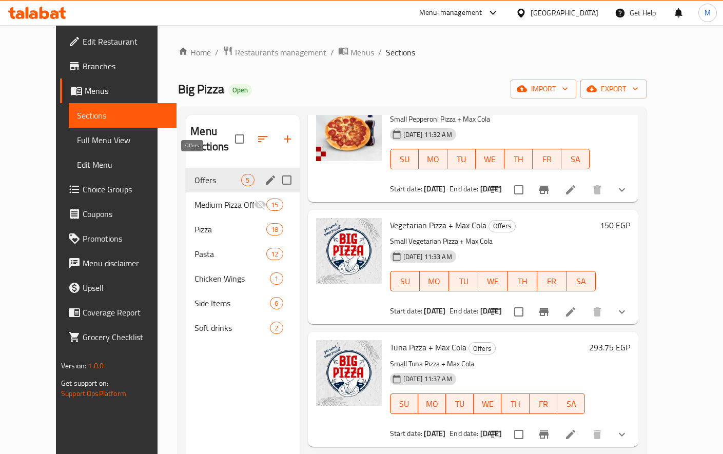
scroll to position [183, 0]
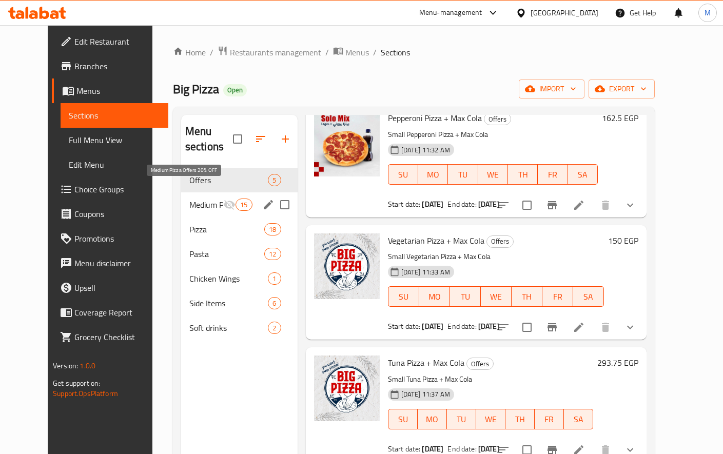
click at [192, 199] on span "Medium Pizza Offers 20% OFF" at bounding box center [206, 205] width 34 height 12
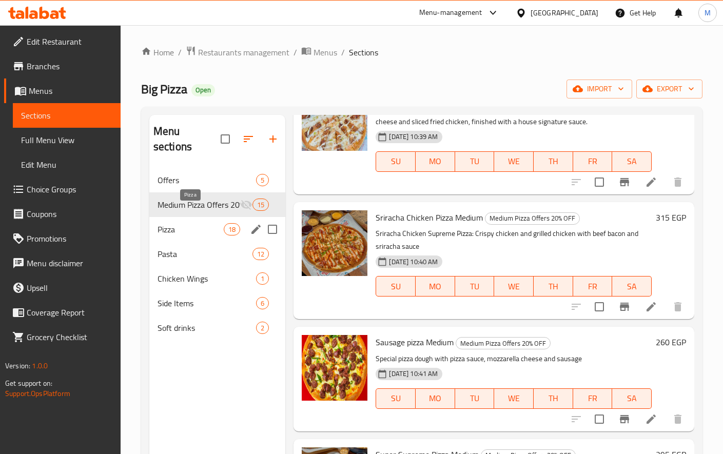
click at [186, 223] on span "Pizza" at bounding box center [190, 229] width 66 height 12
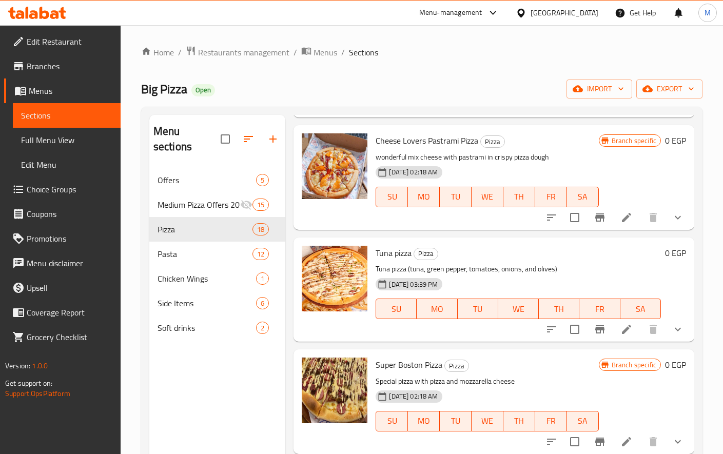
scroll to position [867, 0]
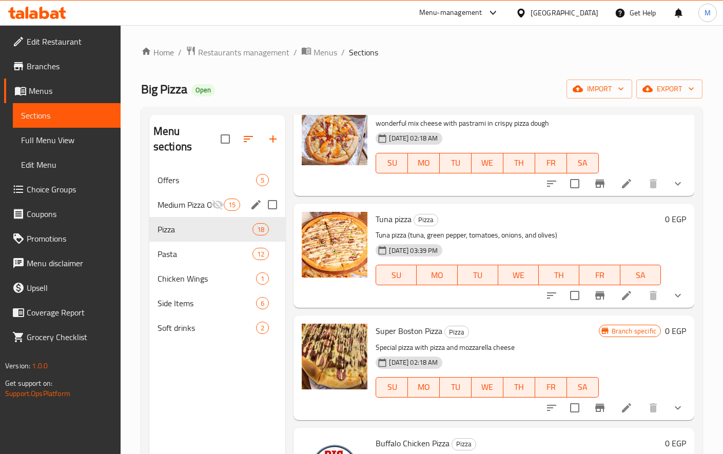
click at [182, 195] on div "Medium Pizza Offers 20% OFF 15" at bounding box center [217, 204] width 136 height 25
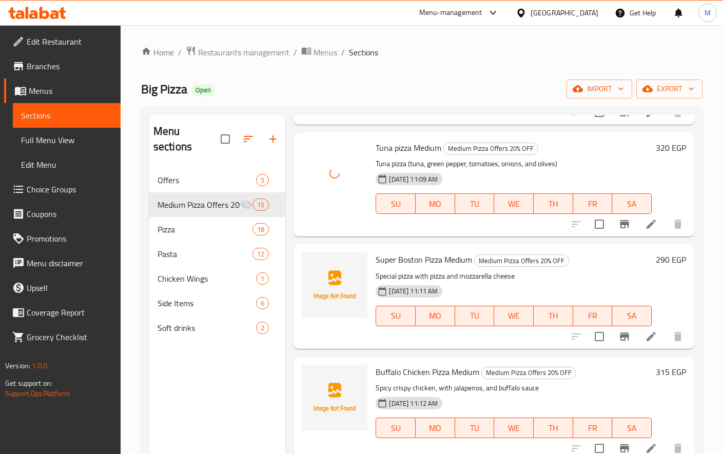
scroll to position [953, 0]
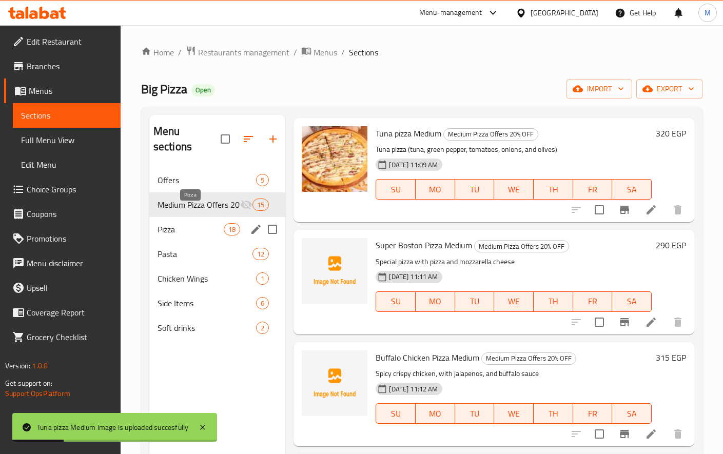
click at [187, 223] on span "Pizza" at bounding box center [190, 229] width 66 height 12
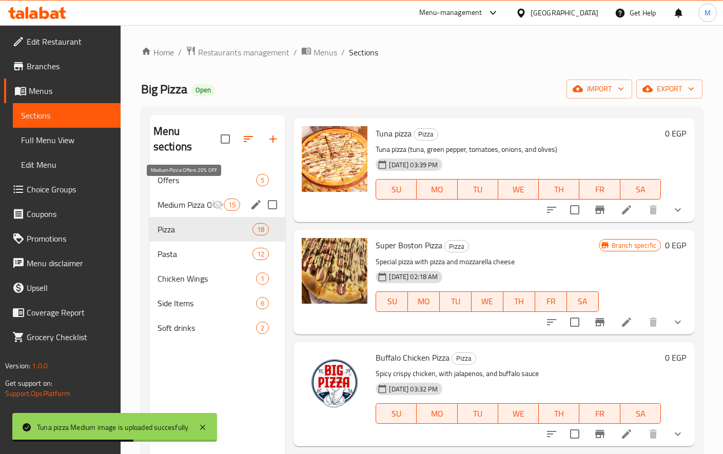
click at [190, 199] on span "Medium Pizza Offers 20% OFF" at bounding box center [184, 205] width 54 height 12
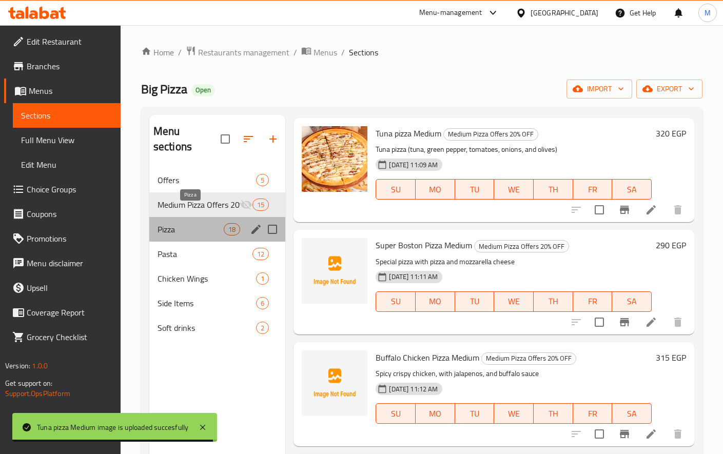
click at [181, 223] on span "Pizza" at bounding box center [190, 229] width 66 height 12
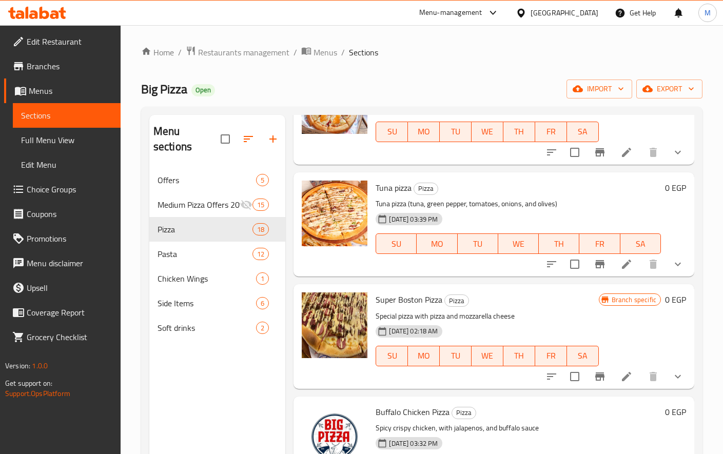
scroll to position [982, 0]
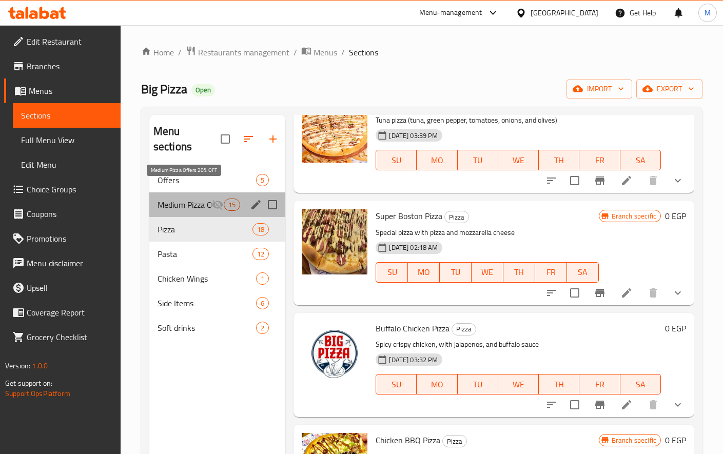
click at [194, 199] on span "Medium Pizza Offers 20% OFF" at bounding box center [184, 205] width 54 height 12
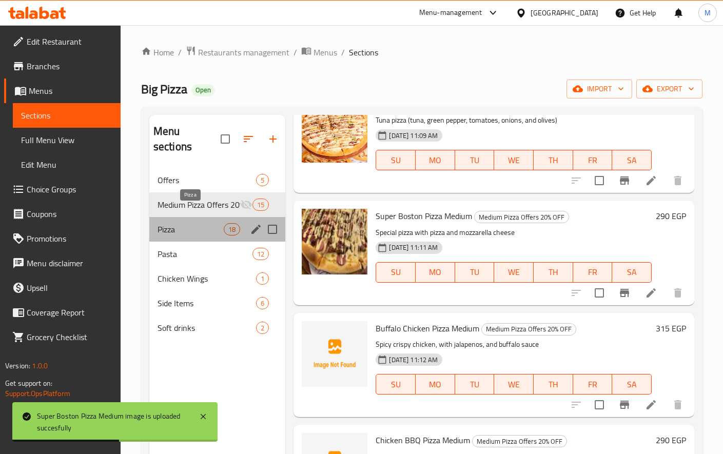
click at [203, 223] on span "Pizza" at bounding box center [190, 229] width 66 height 12
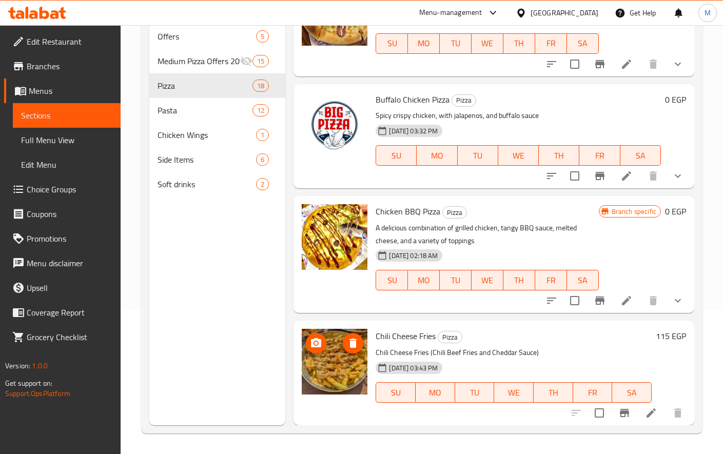
scroll to position [982, 0]
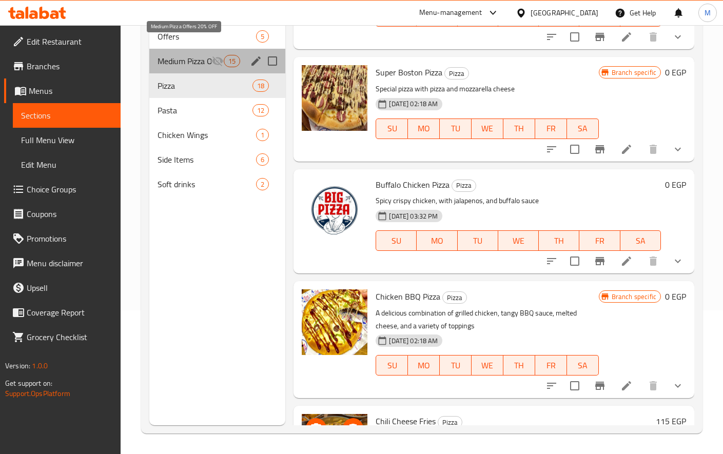
click at [194, 55] on span "Medium Pizza Offers 20% OFF" at bounding box center [184, 61] width 54 height 12
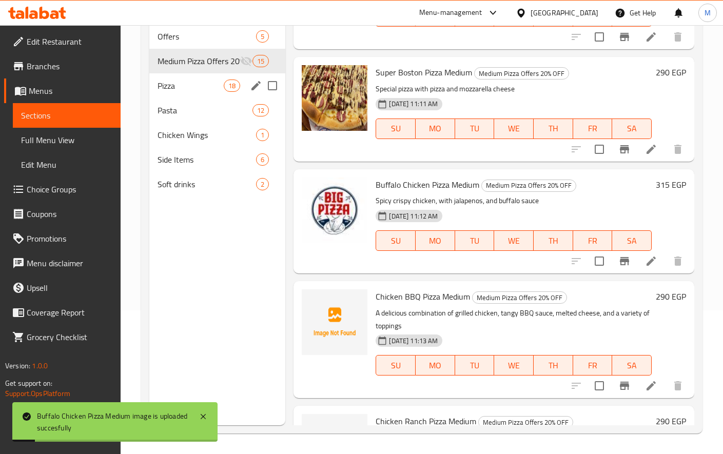
click at [190, 77] on div "Pizza 18" at bounding box center [217, 85] width 136 height 25
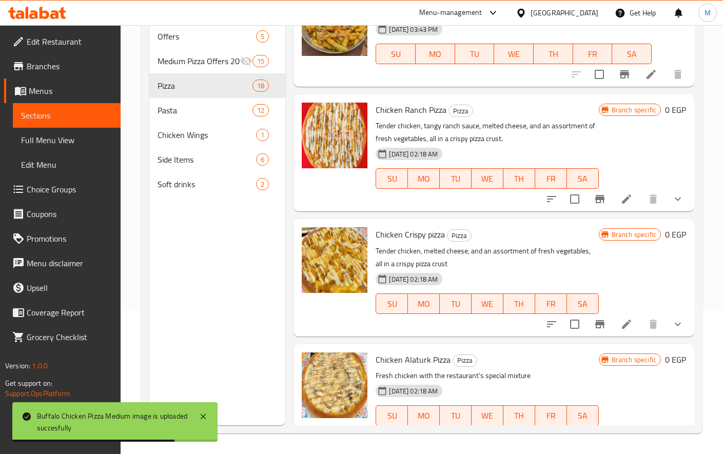
scroll to position [1409, 0]
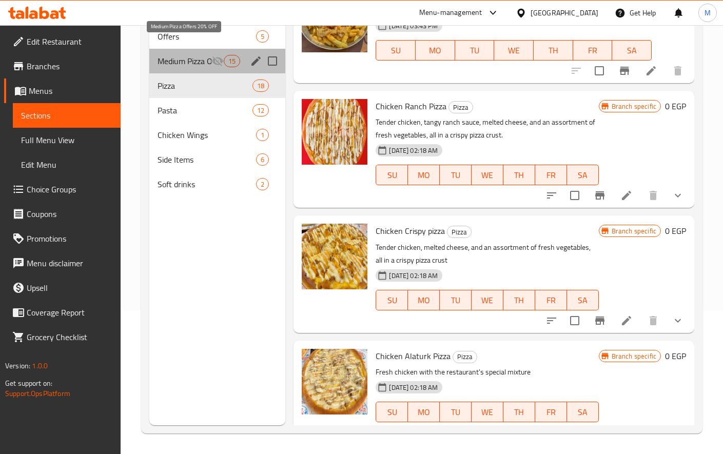
click at [192, 55] on span "Medium Pizza Offers 20% OFF" at bounding box center [184, 61] width 54 height 12
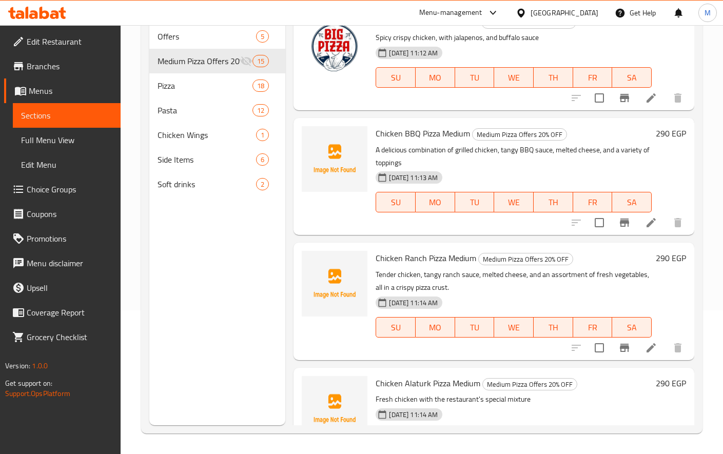
scroll to position [1133, 0]
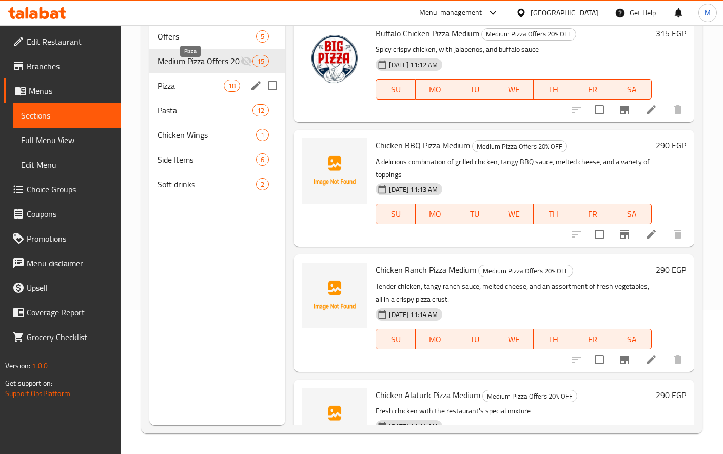
click at [190, 80] on span "Pizza" at bounding box center [190, 86] width 66 height 12
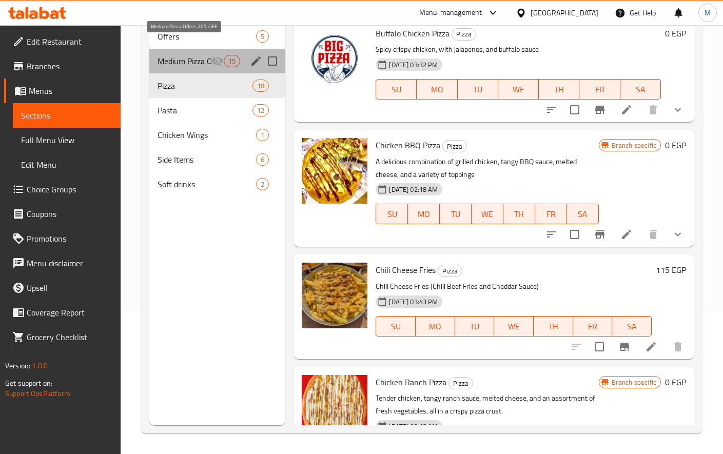
click at [206, 55] on span "Medium Pizza Offers 20% OFF" at bounding box center [184, 61] width 54 height 12
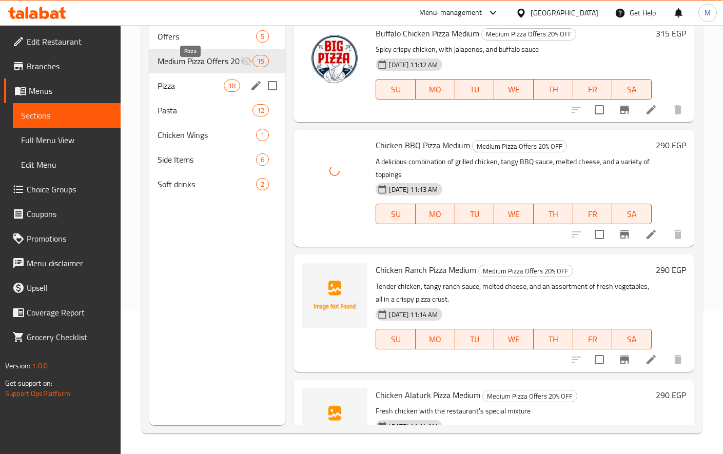
click at [184, 80] on span "Pizza" at bounding box center [190, 86] width 66 height 12
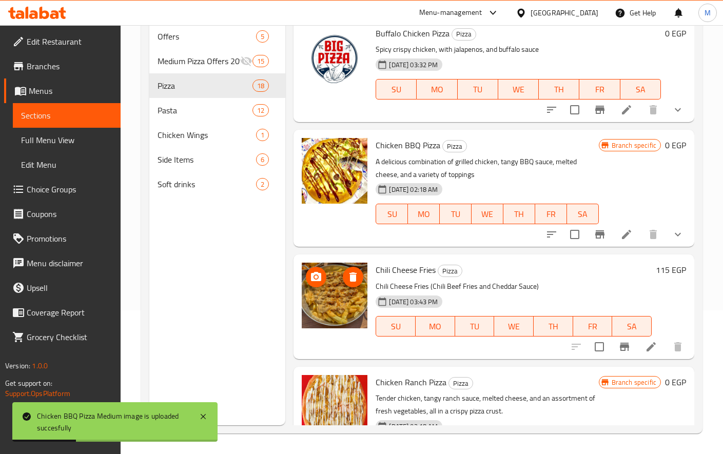
scroll to position [1304, 0]
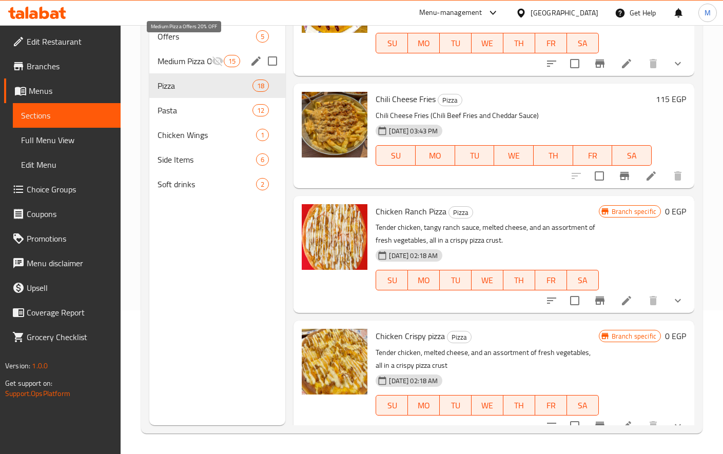
click at [181, 55] on span "Medium Pizza Offers 20% OFF" at bounding box center [184, 61] width 54 height 12
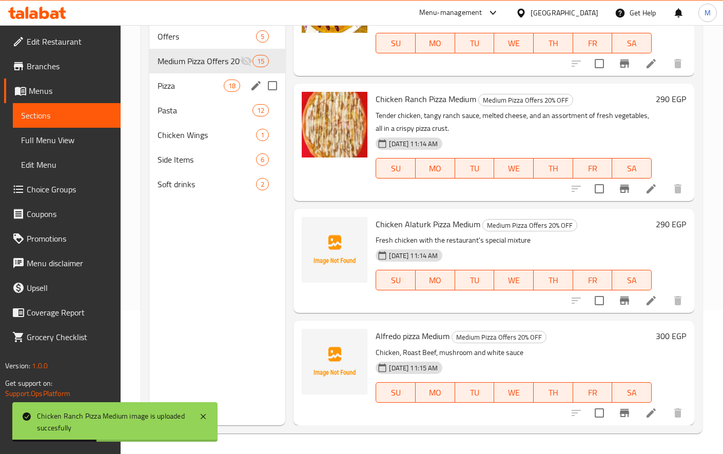
click at [181, 80] on span "Pizza" at bounding box center [190, 86] width 66 height 12
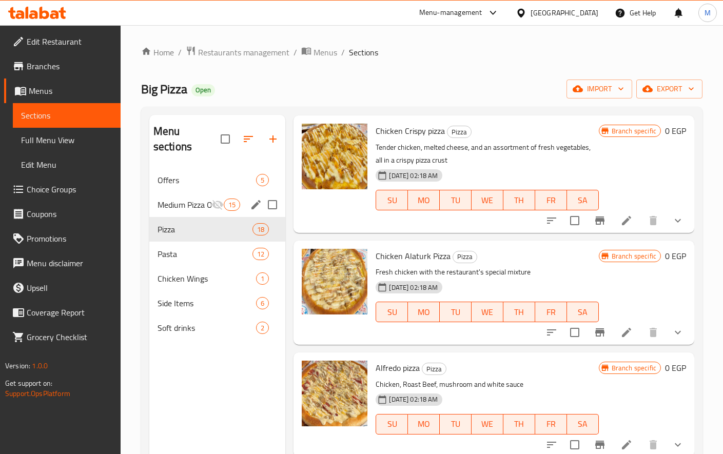
click at [199, 199] on span "Medium Pizza Offers 20% OFF" at bounding box center [184, 205] width 54 height 12
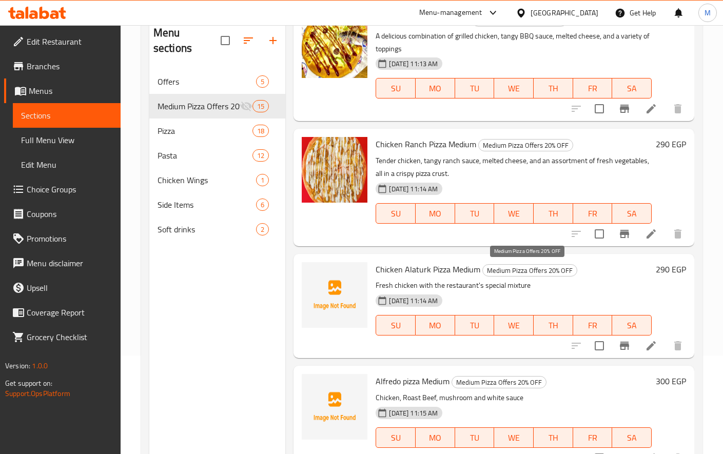
scroll to position [144, 0]
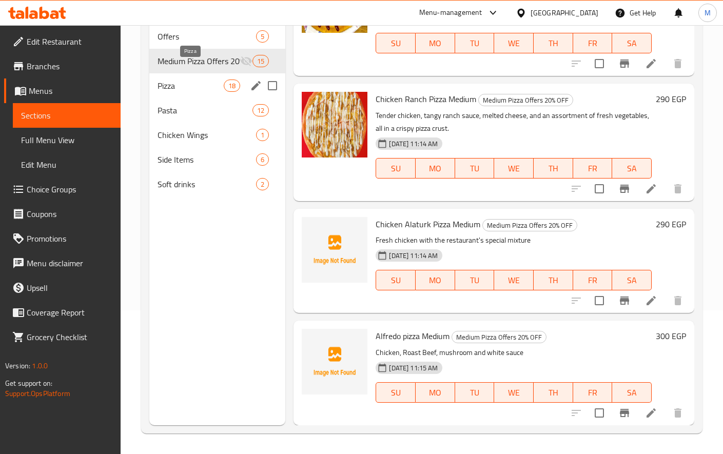
click at [175, 80] on span "Pizza" at bounding box center [190, 86] width 66 height 12
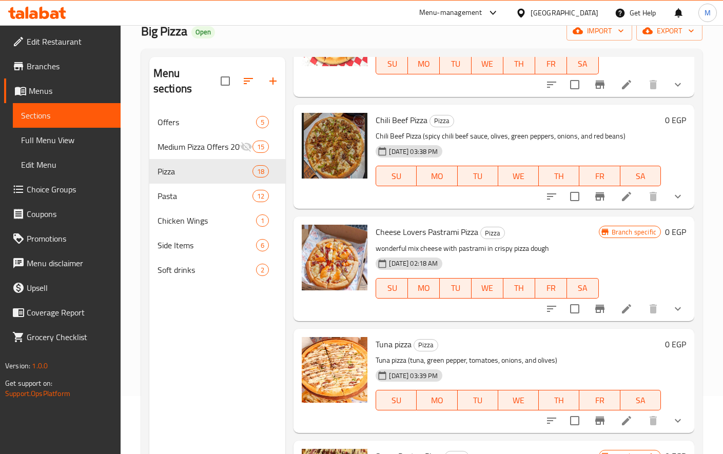
scroll to position [769, 0]
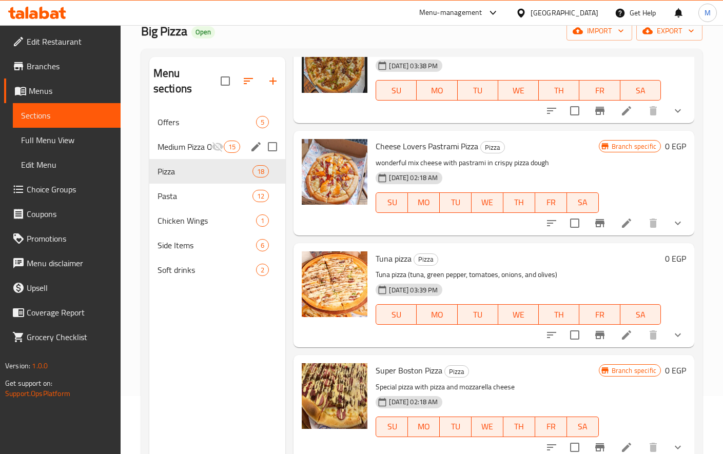
click at [194, 137] on div "Medium Pizza Offers 20% OFF 15" at bounding box center [217, 146] width 136 height 25
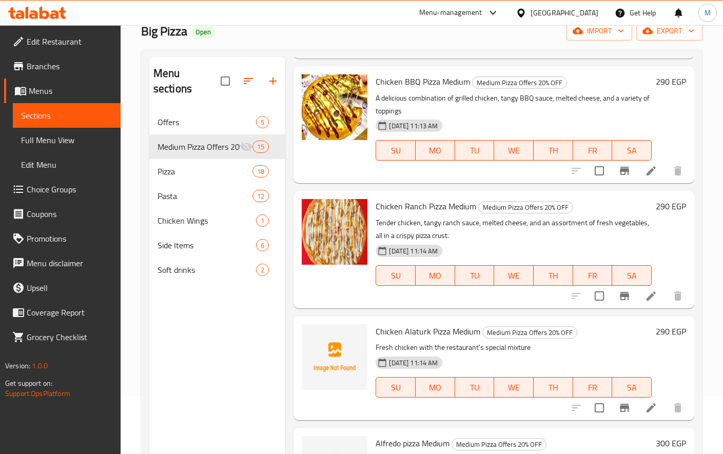
scroll to position [1304, 0]
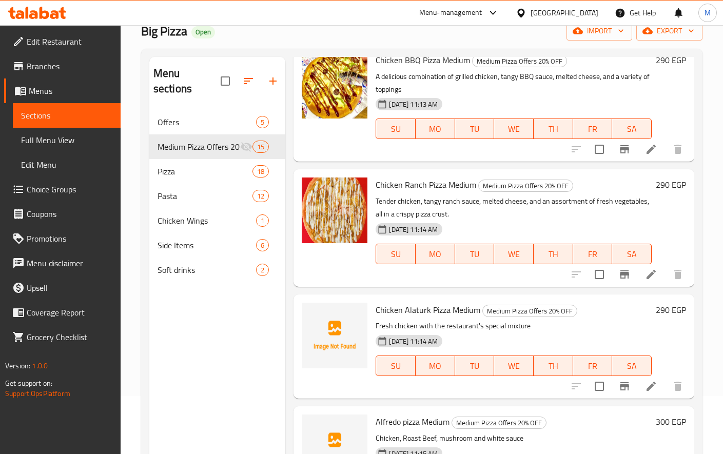
click at [421, 309] on span "Chicken Alaturk Pizza Medium" at bounding box center [428, 309] width 105 height 15
copy span "Alaturk"
click at [177, 165] on span "Pizza" at bounding box center [190, 171] width 66 height 12
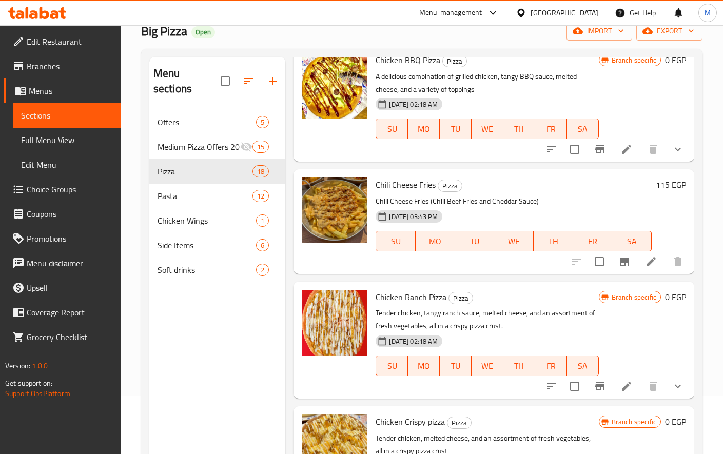
scroll to position [1579, 0]
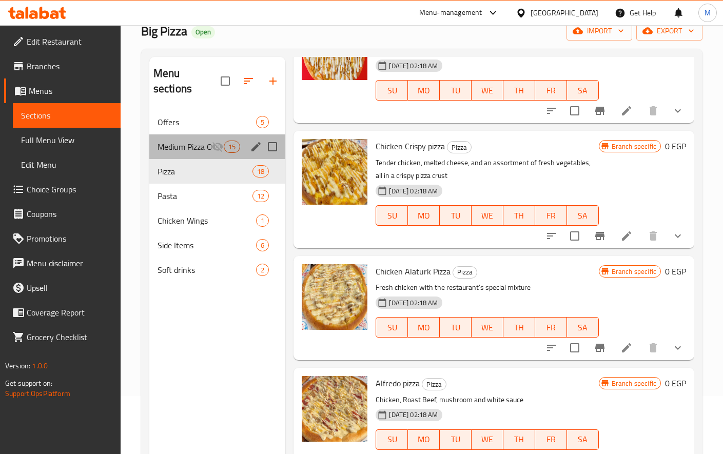
click at [194, 137] on div "Medium Pizza Offers 20% OFF 15" at bounding box center [217, 146] width 136 height 25
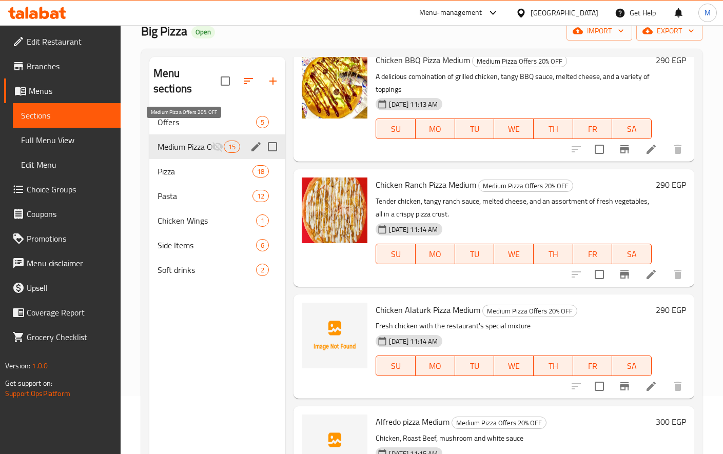
scroll to position [1304, 0]
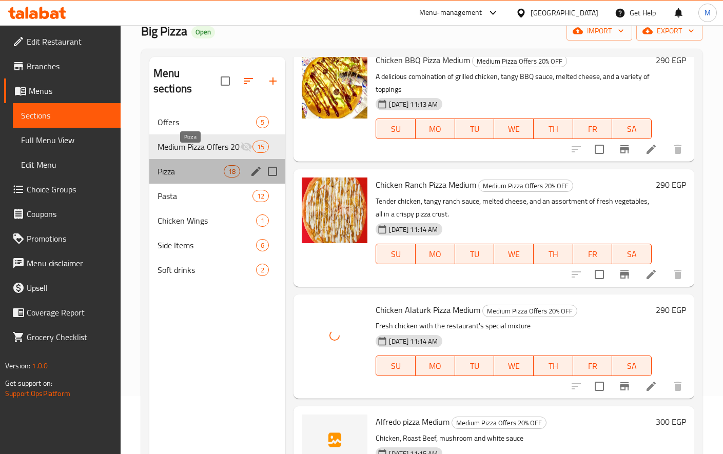
click at [161, 165] on span "Pizza" at bounding box center [190, 171] width 66 height 12
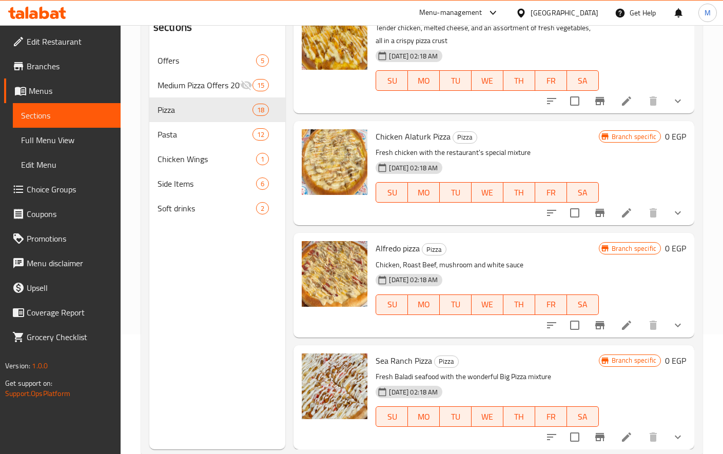
scroll to position [144, 0]
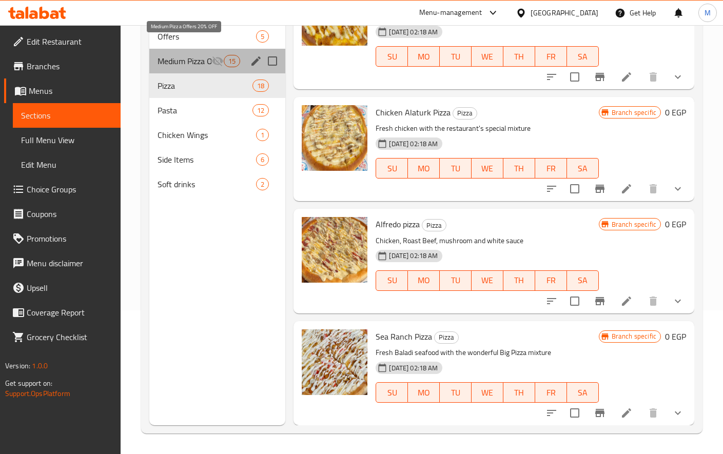
click at [191, 55] on span "Medium Pizza Offers 20% OFF" at bounding box center [184, 61] width 54 height 12
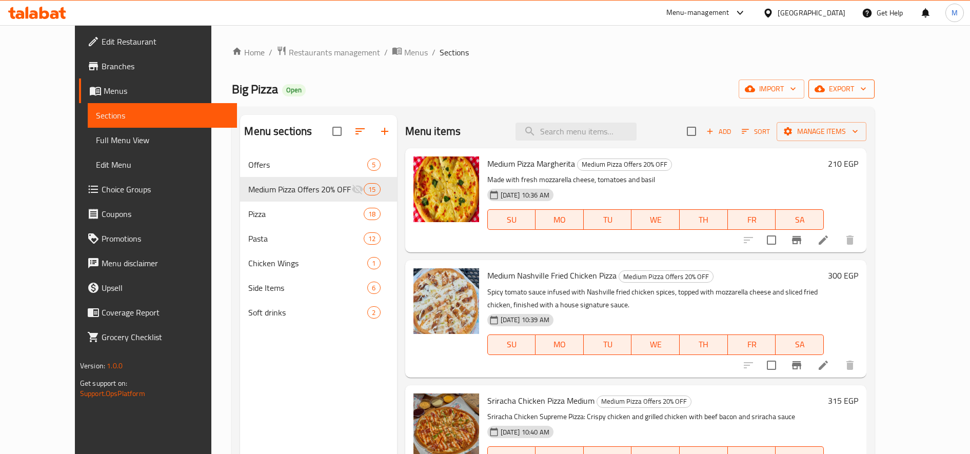
click at [866, 88] on span "export" at bounding box center [842, 89] width 50 height 13
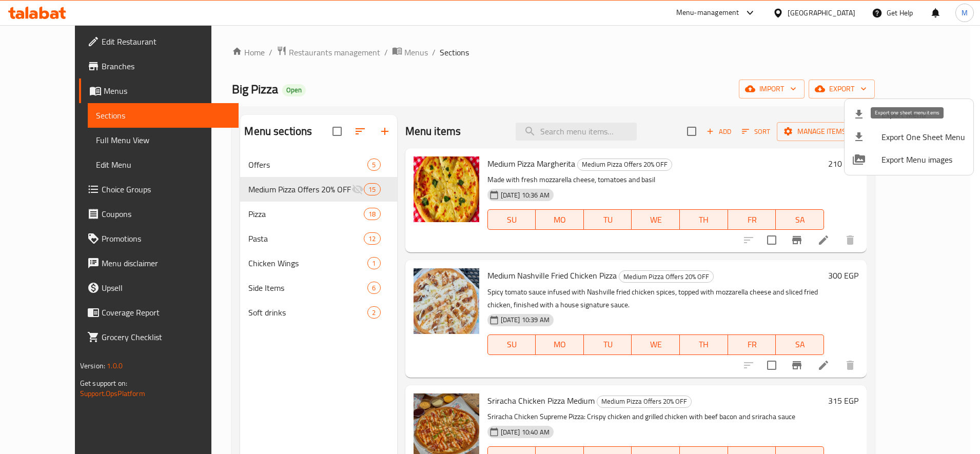
click at [903, 134] on span "Export One Sheet Menu" at bounding box center [923, 137] width 84 height 12
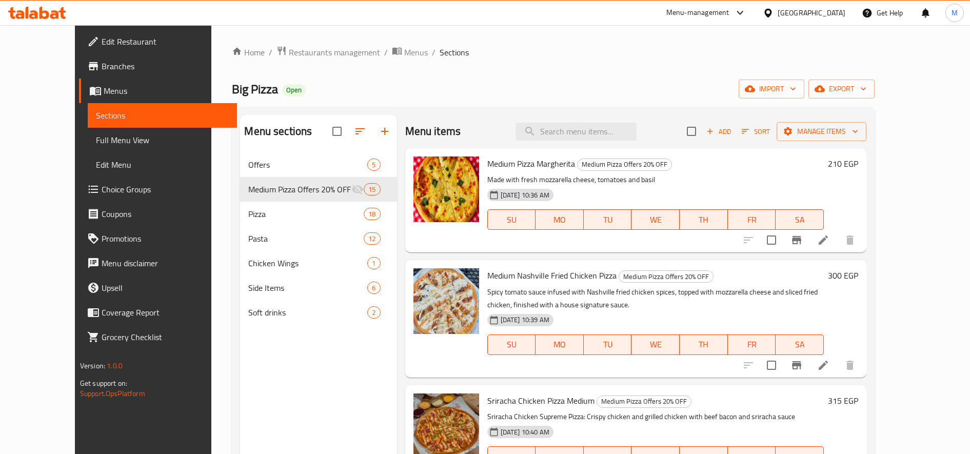
click at [824, 180] on p "Made with fresh mozzarella cheese, tomatoes and basil" at bounding box center [655, 179] width 337 height 13
click at [858, 163] on h6 "210 EGP" at bounding box center [843, 163] width 30 height 14
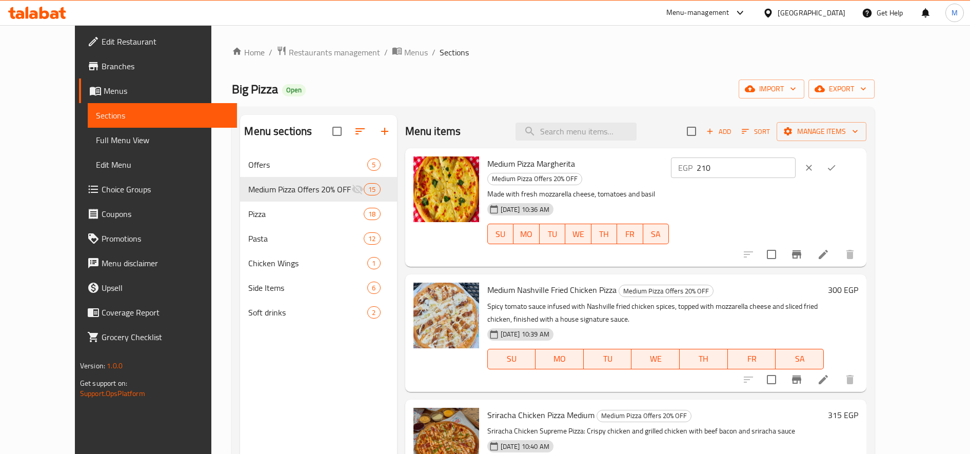
click at [796, 170] on input "210" at bounding box center [746, 167] width 99 height 21
click at [837, 170] on icon "ok" at bounding box center [831, 168] width 10 height 10
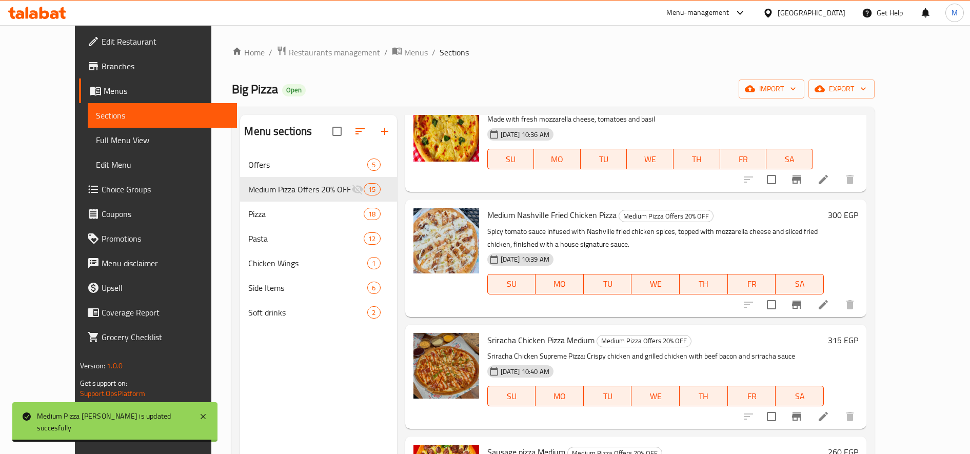
scroll to position [86, 0]
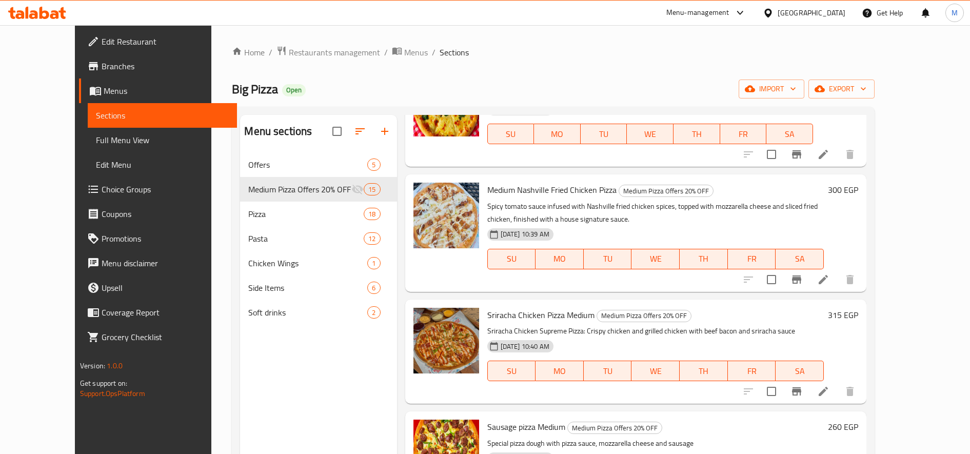
click at [858, 315] on h6 "315 EGP" at bounding box center [843, 315] width 30 height 14
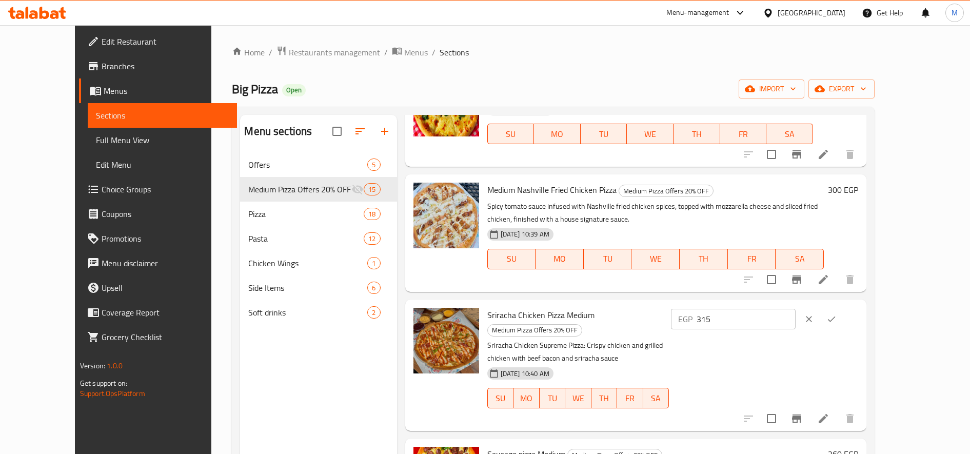
click at [796, 317] on input "315" at bounding box center [746, 319] width 99 height 21
click at [843, 318] on button "ok" at bounding box center [831, 319] width 23 height 23
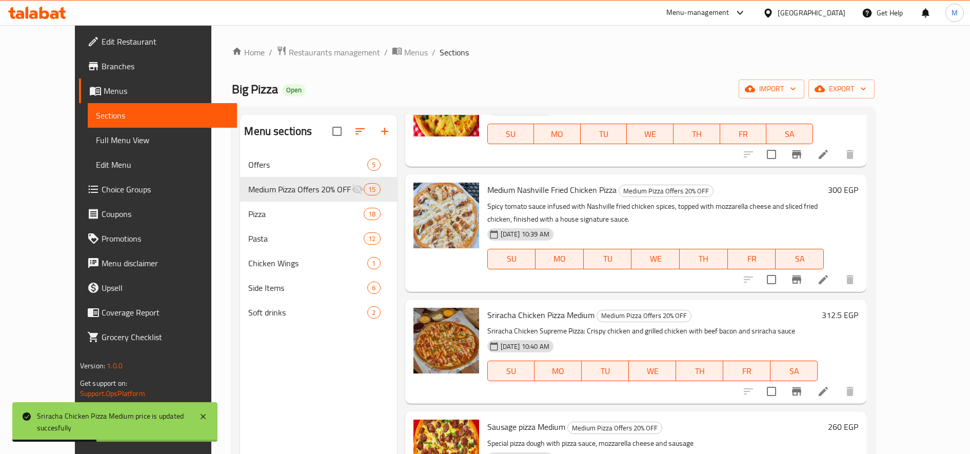
click at [858, 189] on h6 "300 EGP" at bounding box center [843, 190] width 30 height 14
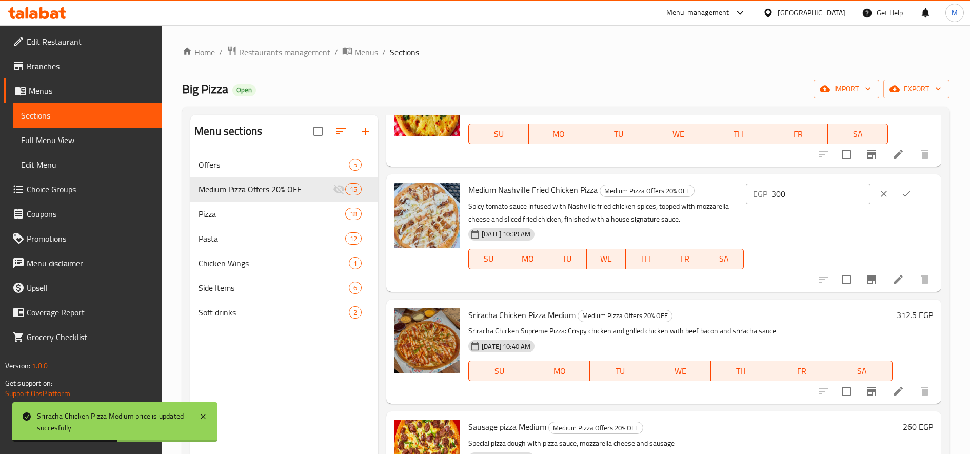
click at [835, 195] on input "300" at bounding box center [821, 194] width 99 height 21
click at [901, 193] on icon "ok" at bounding box center [906, 194] width 10 height 10
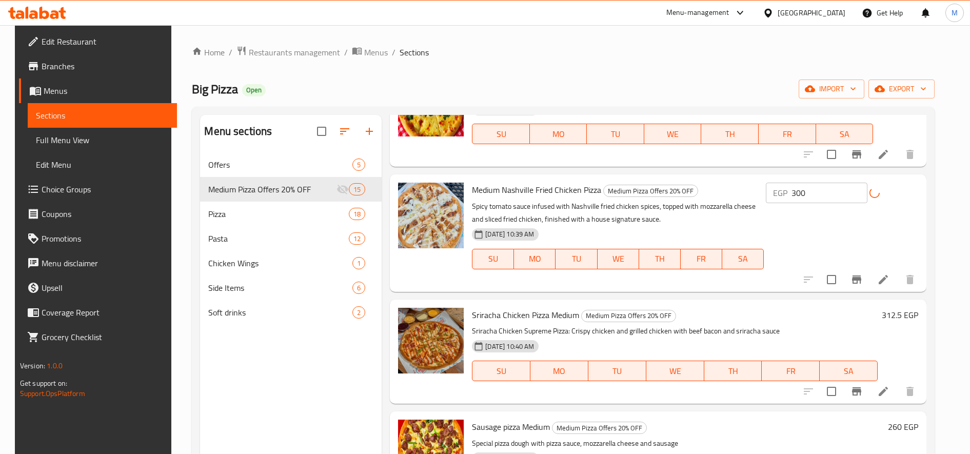
click at [907, 424] on h6 "260 EGP" at bounding box center [903, 427] width 30 height 14
click at [833, 428] on input "260" at bounding box center [806, 431] width 99 height 21
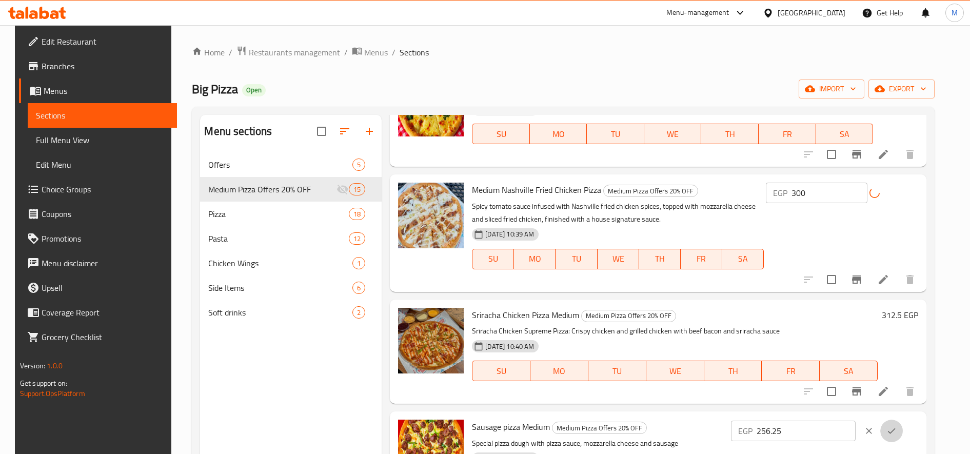
click at [897, 426] on icon "ok" at bounding box center [891, 431] width 10 height 10
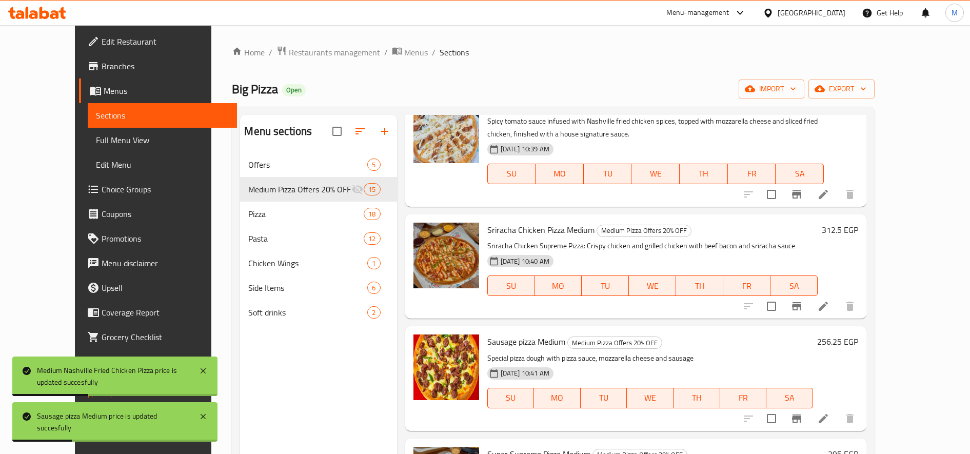
scroll to position [256, 0]
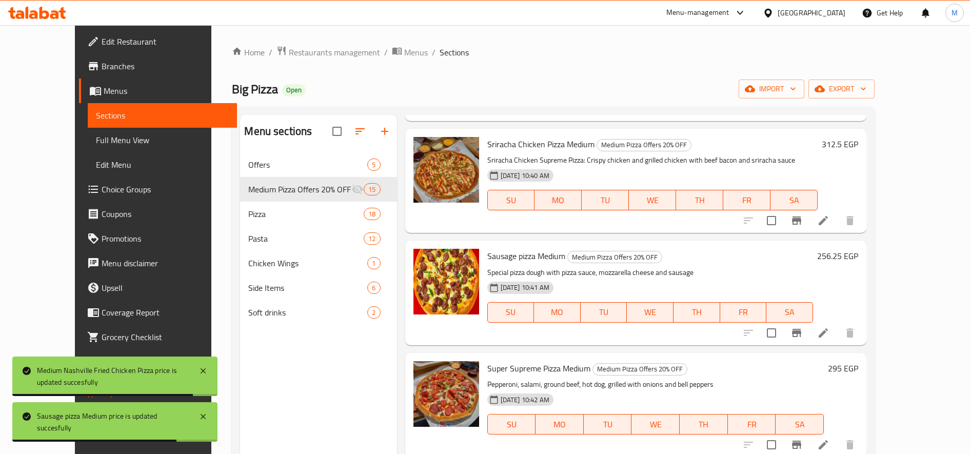
click at [858, 367] on h6 "295 EGP" at bounding box center [843, 368] width 30 height 14
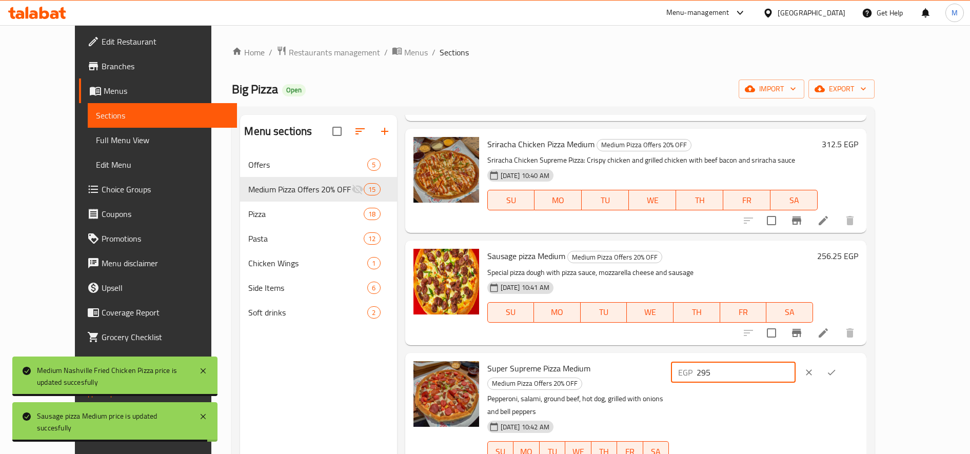
click at [796, 369] on input "295" at bounding box center [746, 372] width 99 height 21
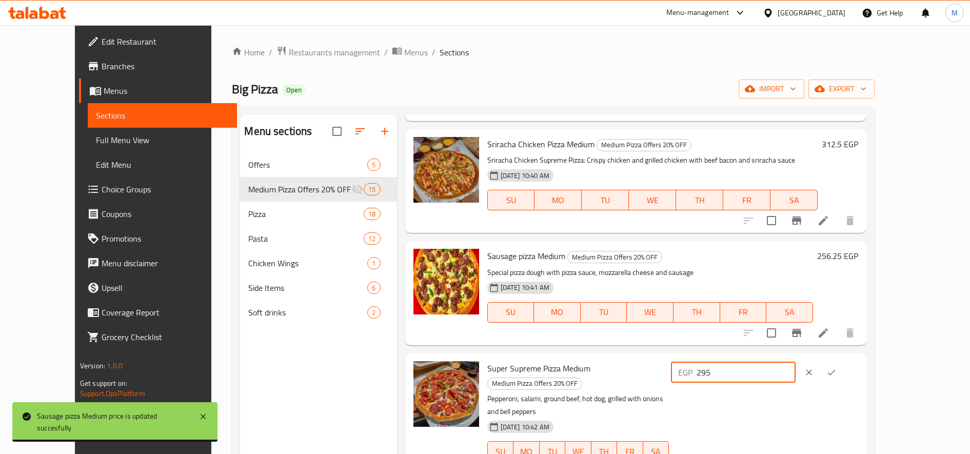
click at [796, 369] on input "295" at bounding box center [746, 372] width 99 height 21
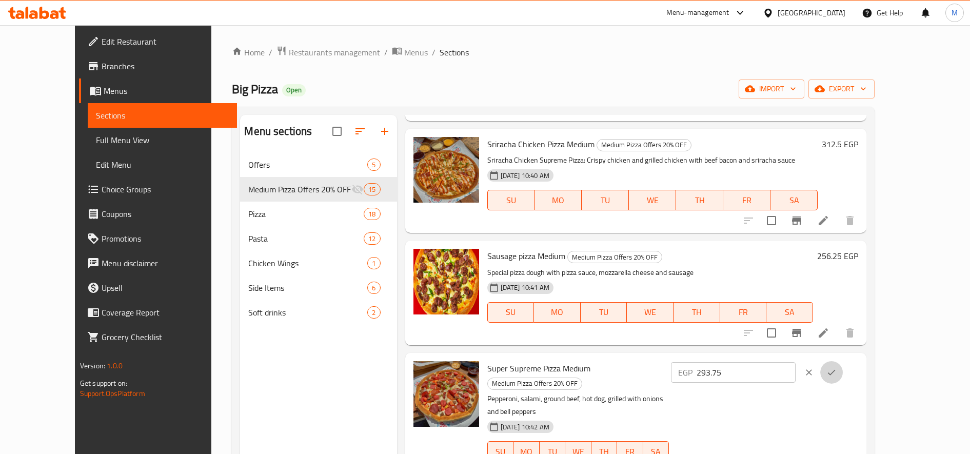
click at [837, 371] on icon "ok" at bounding box center [831, 372] width 10 height 10
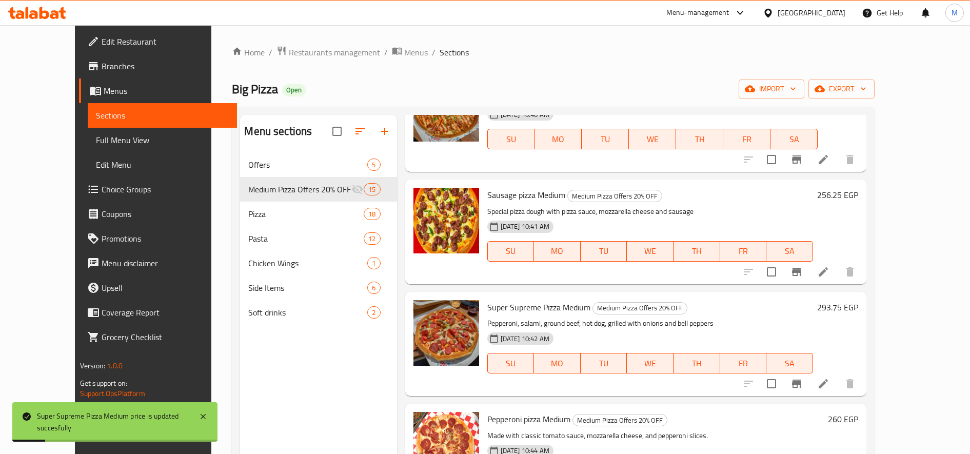
scroll to position [342, 0]
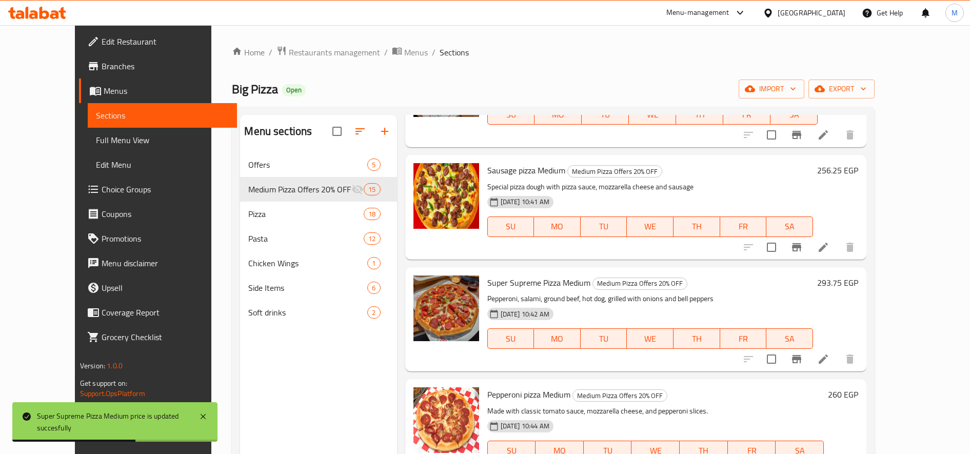
click at [858, 392] on h6 "260 EGP" at bounding box center [843, 394] width 30 height 14
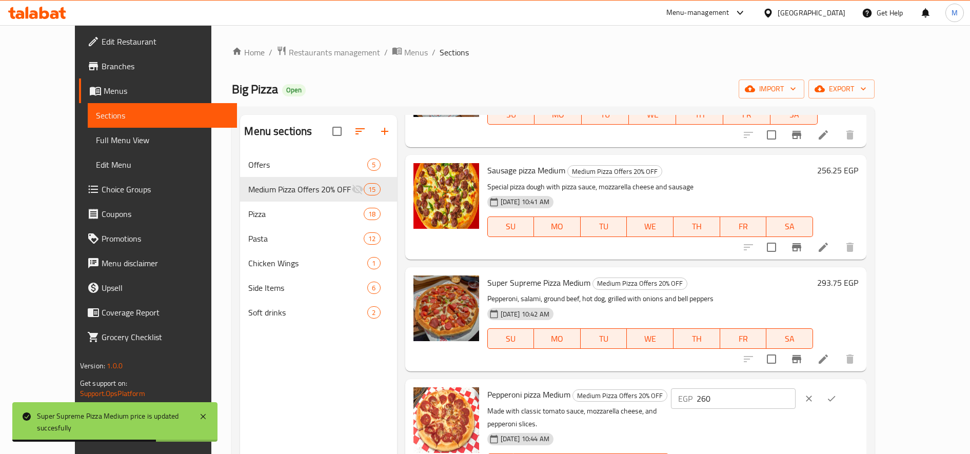
click at [796, 405] on input "260" at bounding box center [746, 398] width 99 height 21
click at [843, 398] on button "ok" at bounding box center [831, 398] width 23 height 23
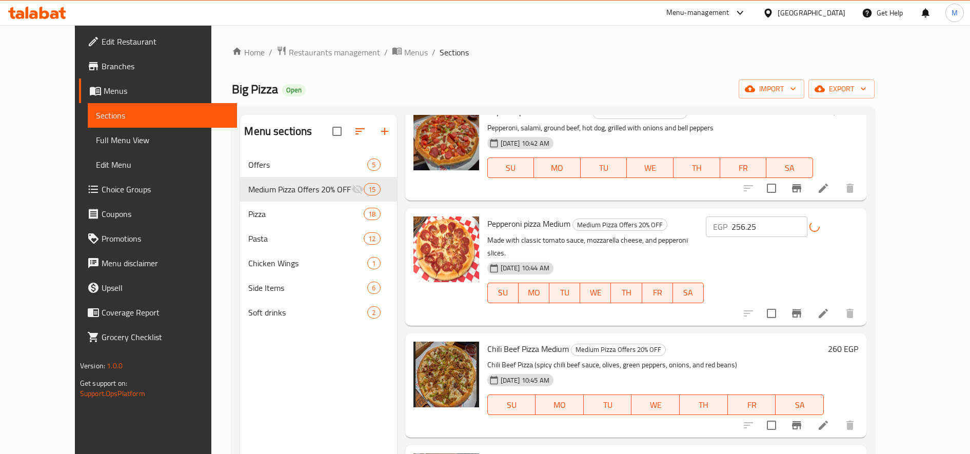
scroll to position [599, 0]
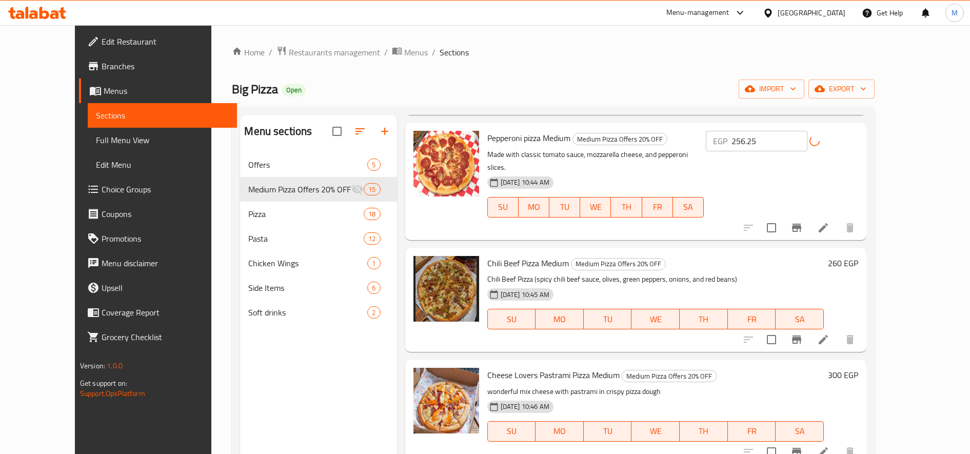
click at [858, 256] on h6 "260 EGP" at bounding box center [843, 263] width 30 height 14
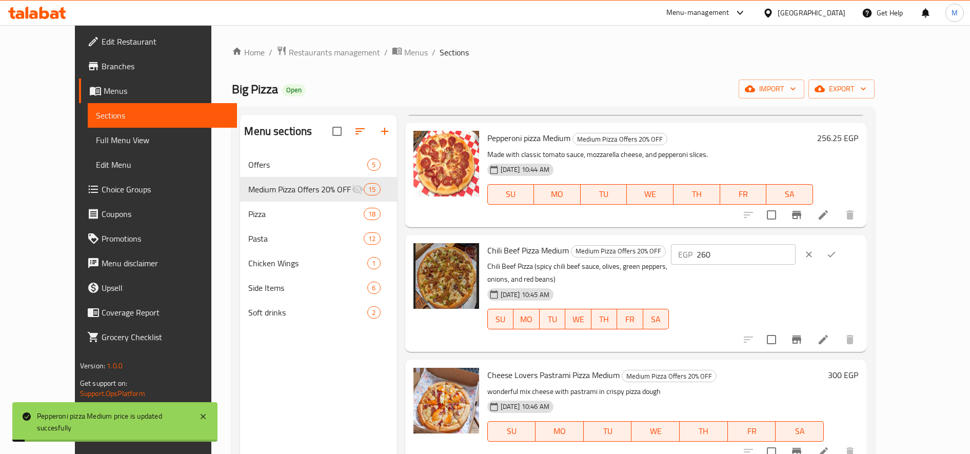
click at [796, 257] on input "260" at bounding box center [746, 254] width 99 height 21
click at [837, 254] on icon "ok" at bounding box center [831, 254] width 10 height 10
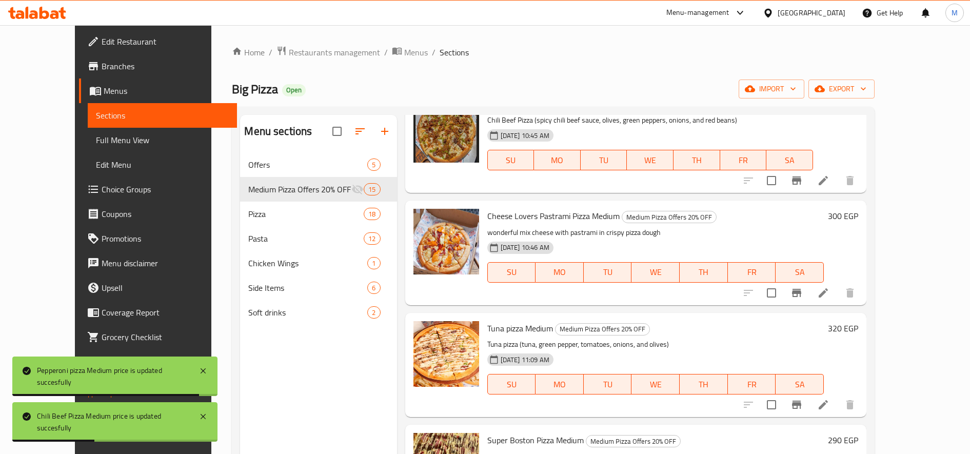
scroll to position [769, 0]
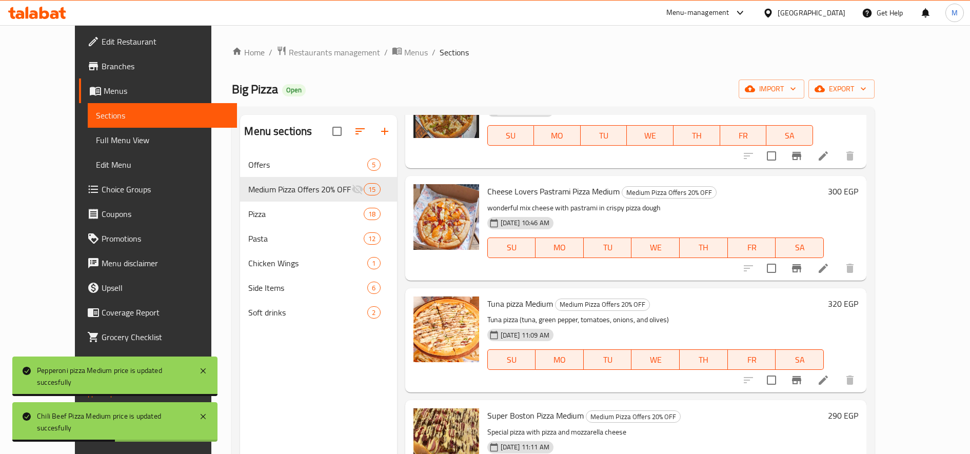
click at [858, 310] on h6 "320 EGP" at bounding box center [843, 304] width 30 height 14
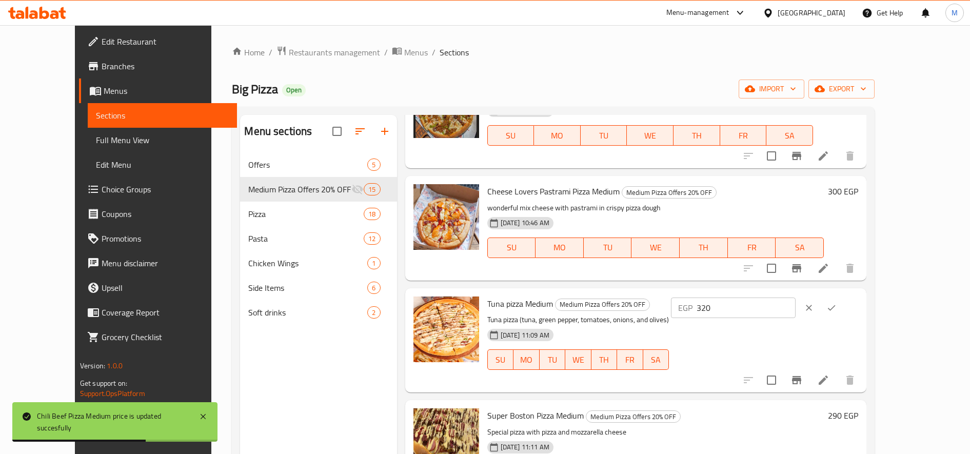
click at [796, 308] on input "320" at bounding box center [746, 308] width 99 height 21
click at [837, 305] on icon "ok" at bounding box center [831, 308] width 10 height 10
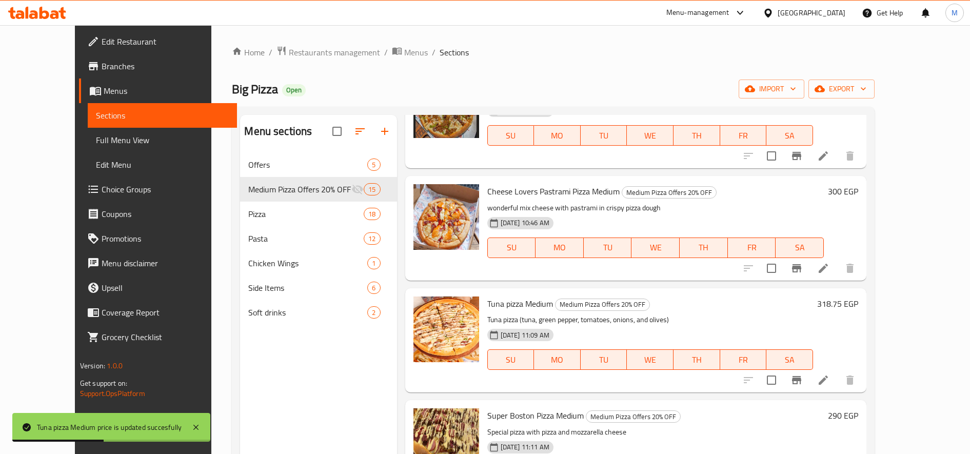
click at [858, 416] on h6 "290 EGP" at bounding box center [843, 415] width 30 height 14
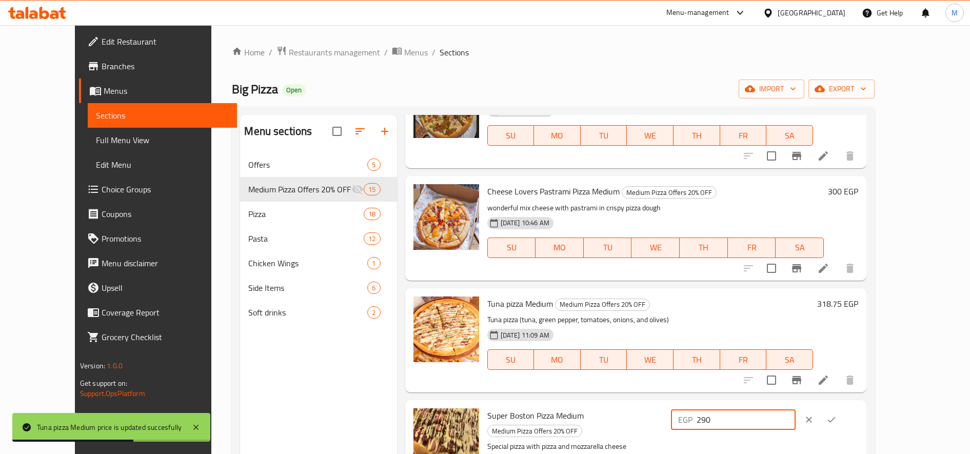
click at [796, 418] on input "290" at bounding box center [746, 419] width 99 height 21
click at [843, 413] on button "ok" at bounding box center [831, 419] width 23 height 23
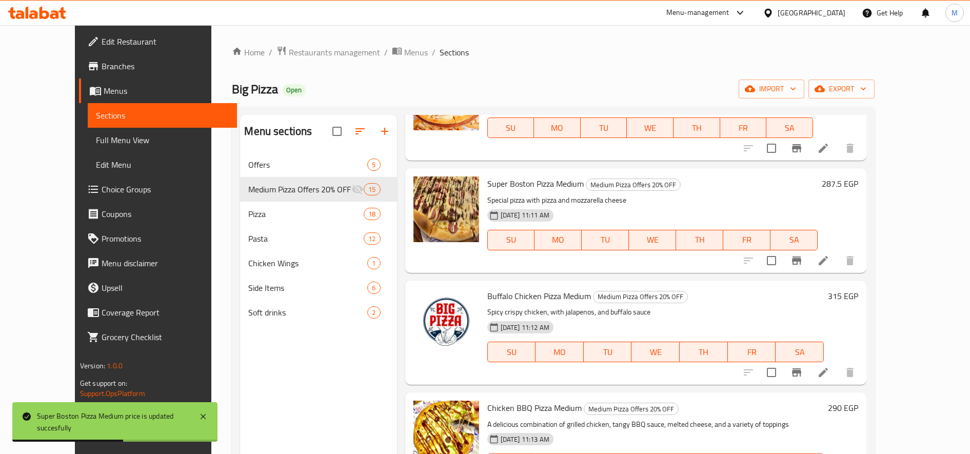
scroll to position [1026, 0]
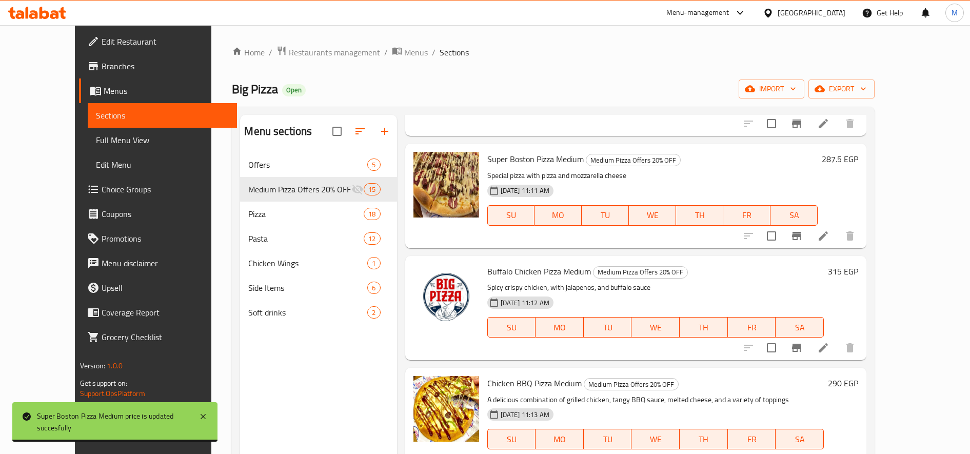
click at [858, 272] on h6 "315 EGP" at bounding box center [843, 271] width 30 height 14
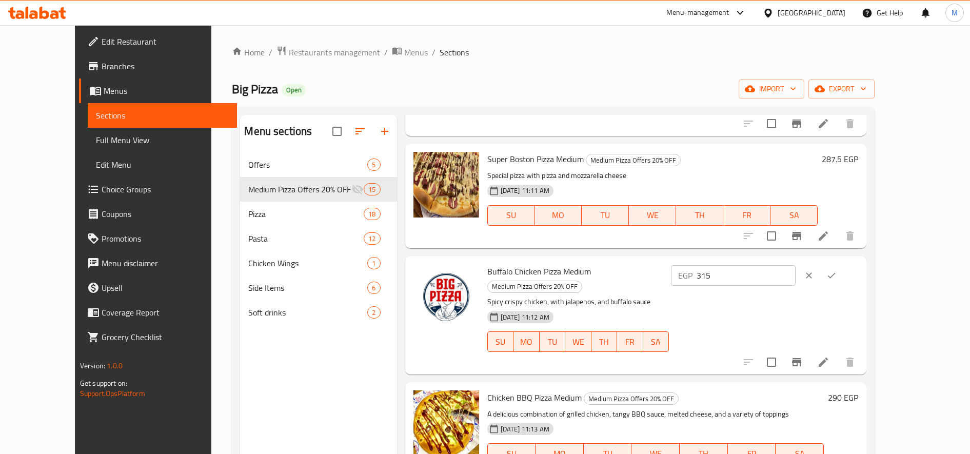
click at [796, 274] on input "315" at bounding box center [746, 275] width 99 height 21
click at [837, 272] on icon "ok" at bounding box center [831, 275] width 10 height 10
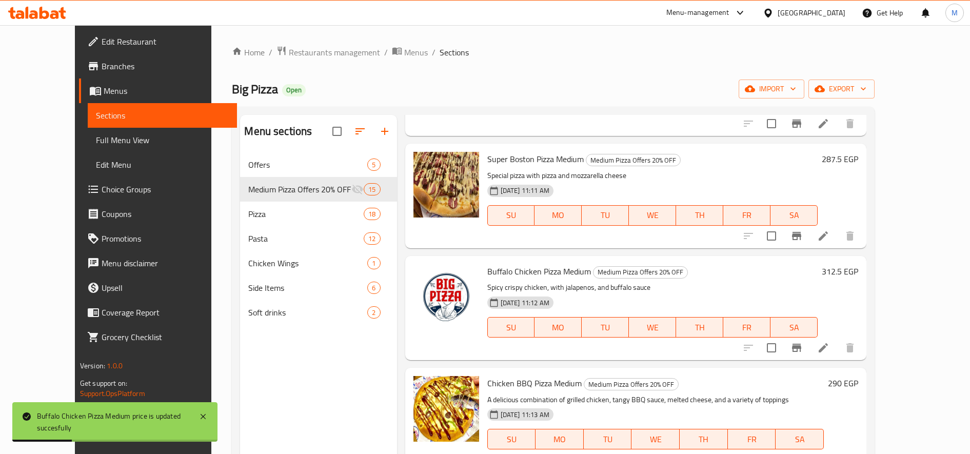
click at [858, 384] on h6 "290 EGP" at bounding box center [843, 383] width 30 height 14
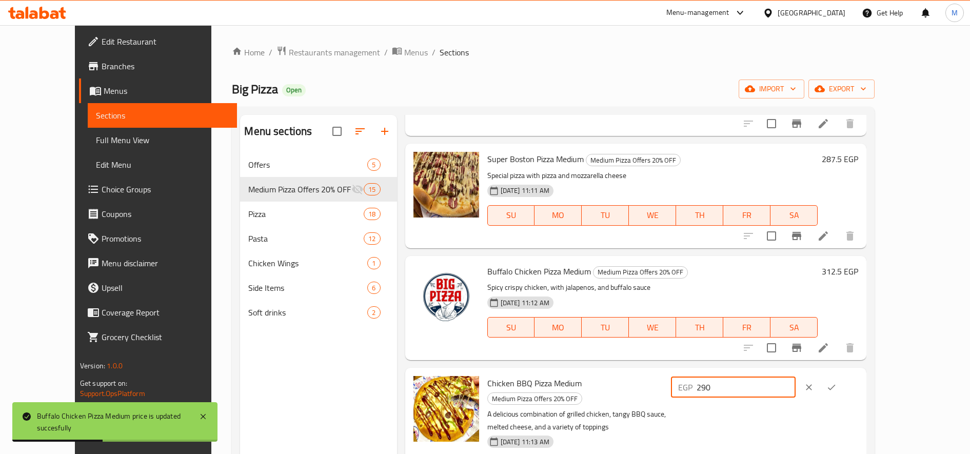
click at [796, 389] on input "290" at bounding box center [746, 387] width 99 height 21
click at [837, 385] on icon "ok" at bounding box center [831, 387] width 10 height 10
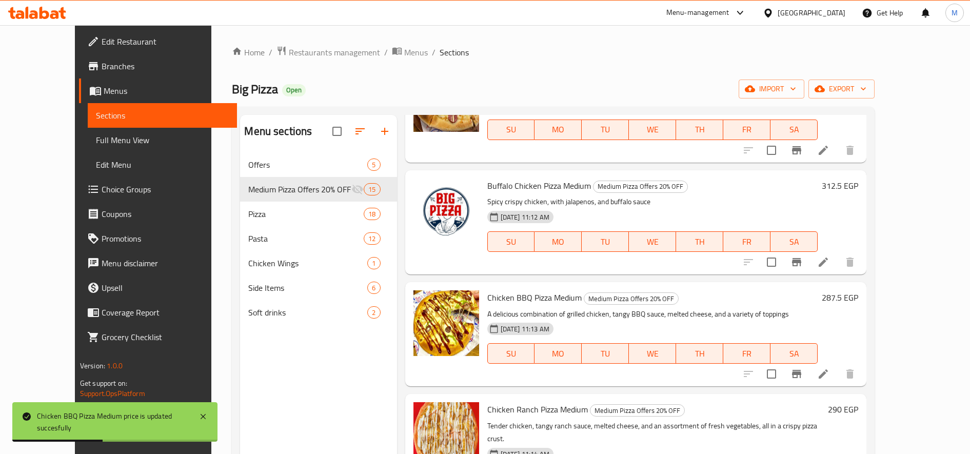
scroll to position [1197, 0]
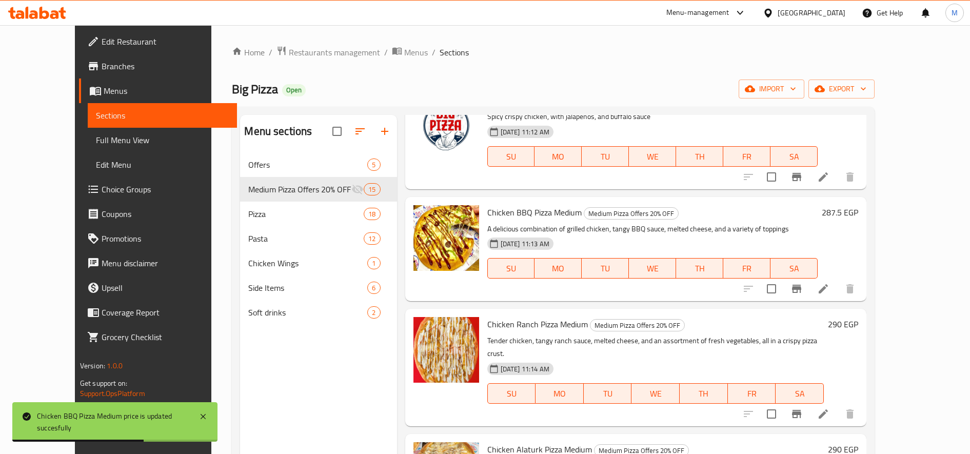
click at [858, 323] on h6 "290 EGP" at bounding box center [843, 324] width 30 height 14
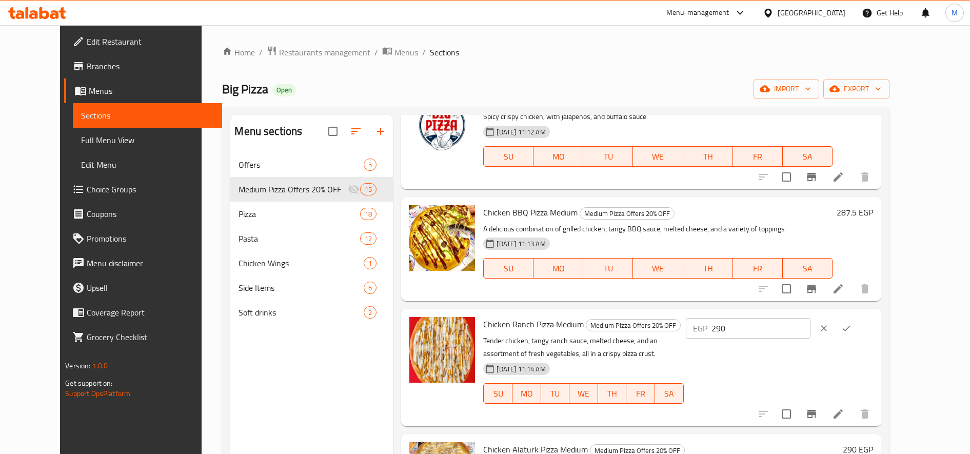
click at [811, 334] on input "290" at bounding box center [761, 328] width 99 height 21
click at [858, 323] on button "ok" at bounding box center [846, 328] width 23 height 23
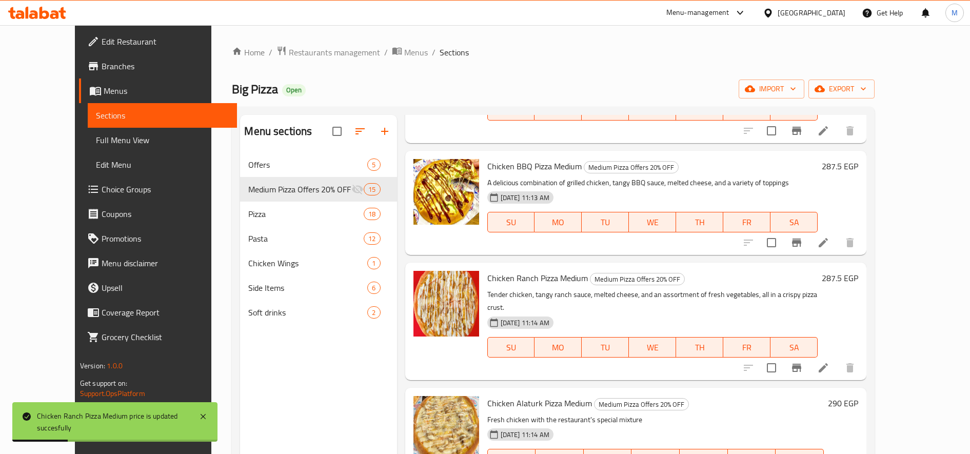
scroll to position [1266, 0]
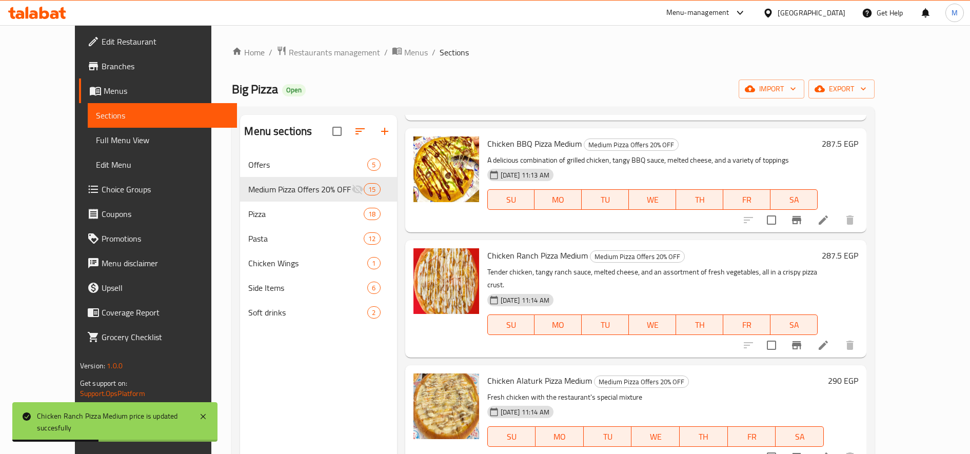
click at [858, 373] on h6 "290 EGP" at bounding box center [843, 380] width 30 height 14
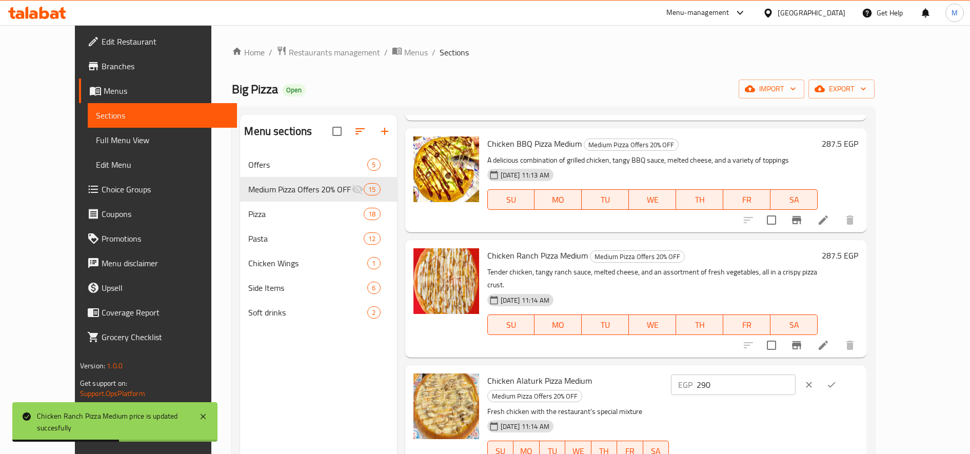
click at [796, 374] on input "290" at bounding box center [746, 384] width 99 height 21
click at [836, 382] on icon "ok" at bounding box center [832, 385] width 8 height 6
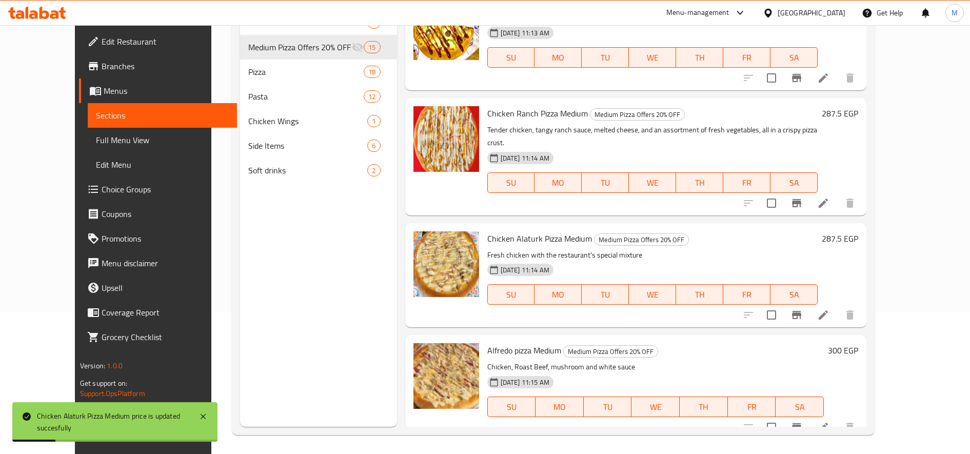
scroll to position [144, 0]
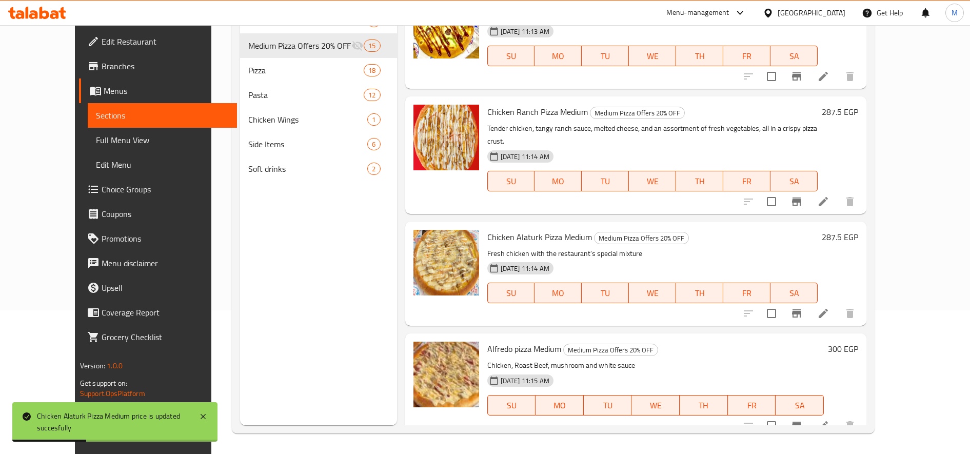
click at [858, 342] on h6 "300 EGP" at bounding box center [843, 349] width 30 height 14
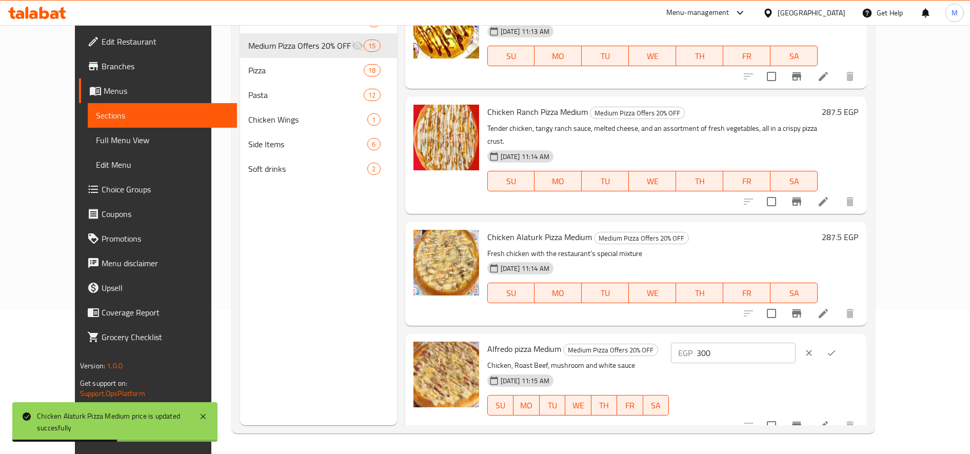
click at [796, 343] on input "300" at bounding box center [746, 353] width 99 height 21
click at [837, 348] on icon "ok" at bounding box center [831, 353] width 10 height 10
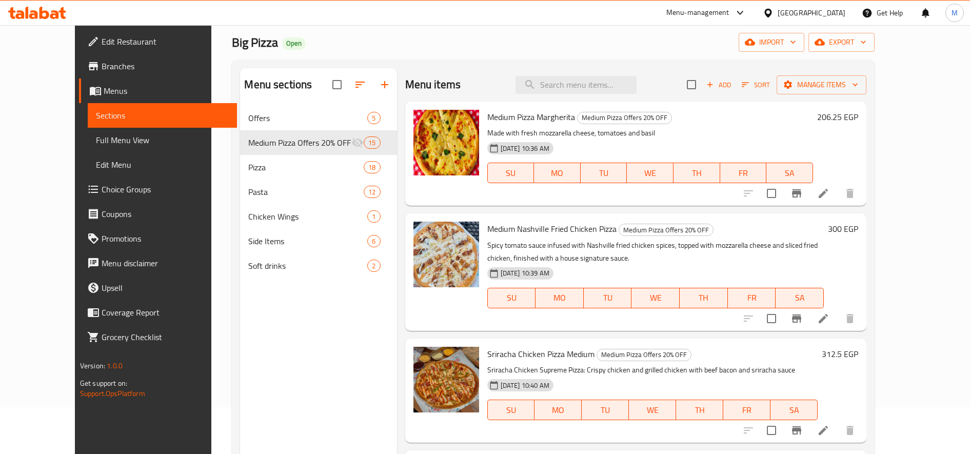
scroll to position [0, 0]
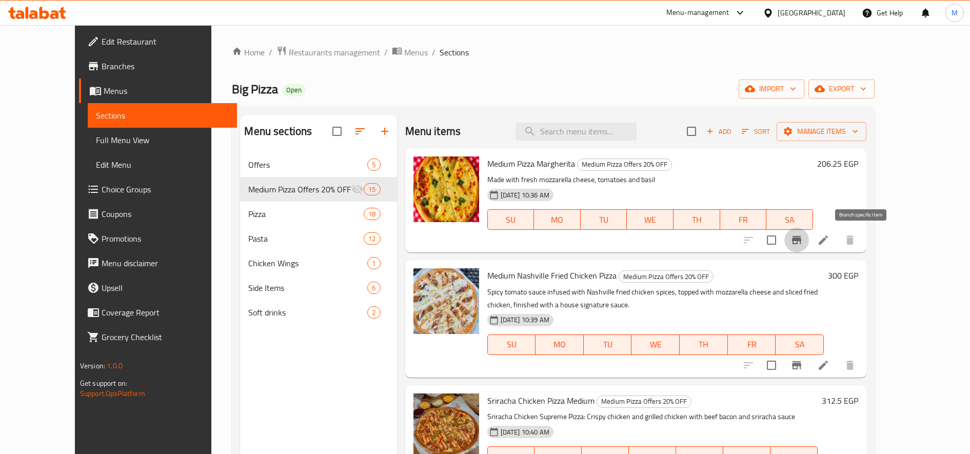
click at [809, 243] on button "Branch-specific-item" at bounding box center [796, 240] width 25 height 25
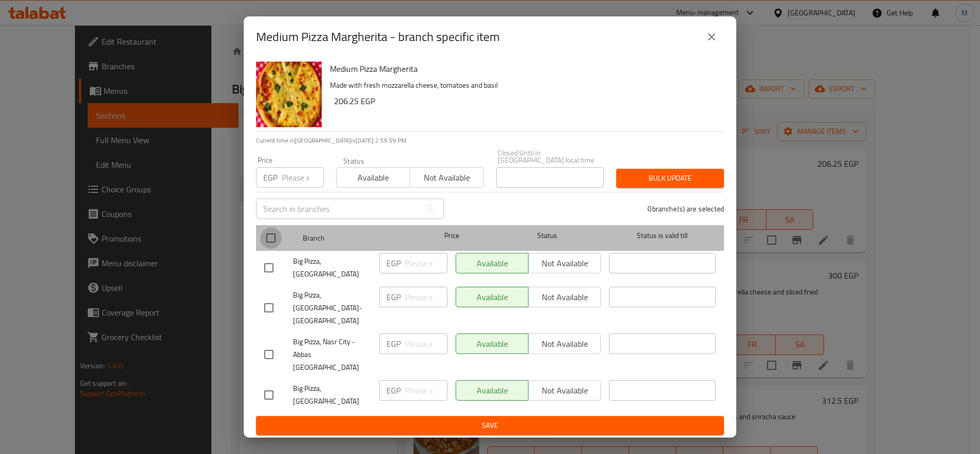
click at [268, 239] on input "checkbox" at bounding box center [271, 238] width 22 height 22
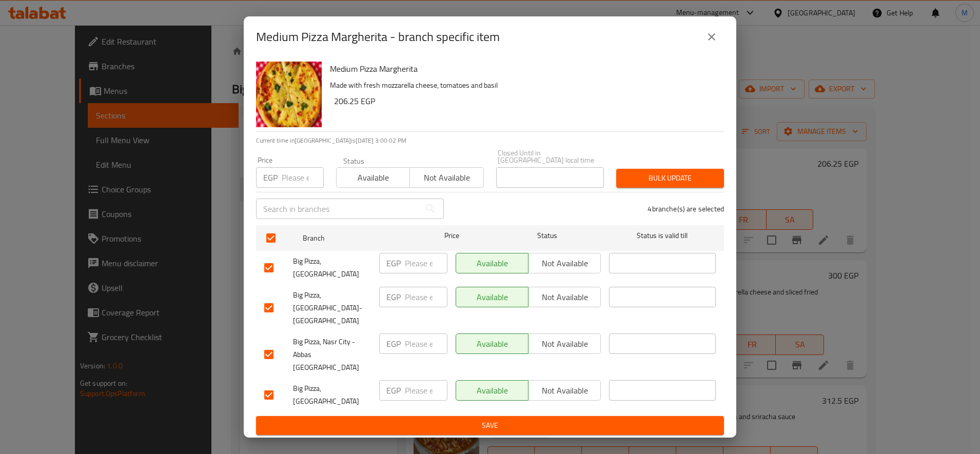
click at [273, 311] on input "checkbox" at bounding box center [269, 308] width 22 height 22
click at [444, 188] on button "Not available" at bounding box center [446, 177] width 74 height 21
click at [682, 185] on span "Bulk update" at bounding box center [669, 178] width 91 height 13
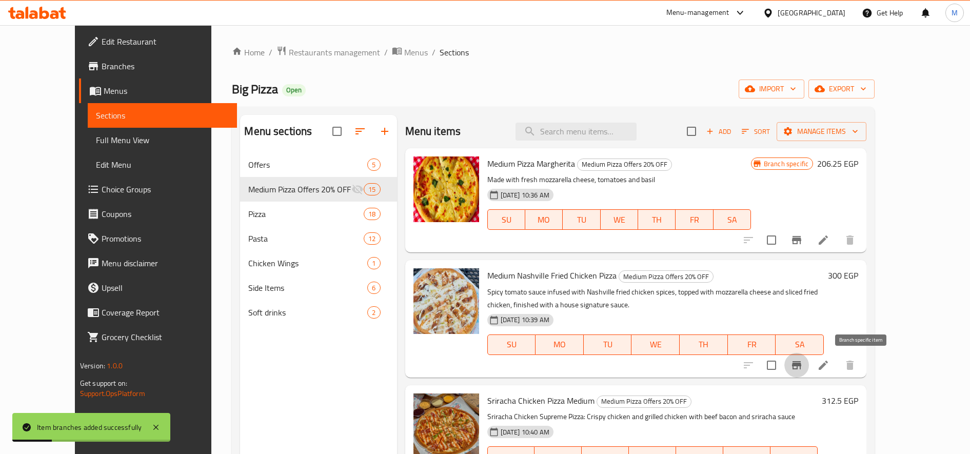
click at [803, 359] on icon "Branch-specific-item" at bounding box center [797, 365] width 12 height 12
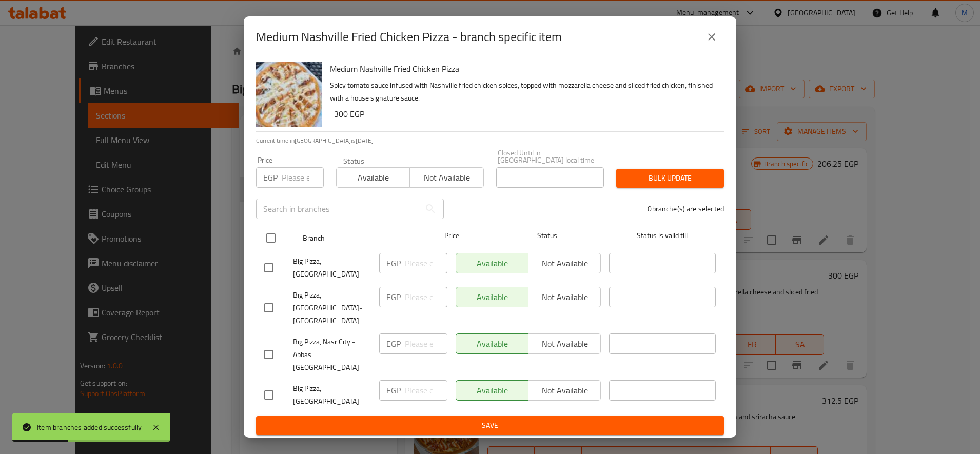
click at [277, 248] on input "checkbox" at bounding box center [271, 238] width 22 height 22
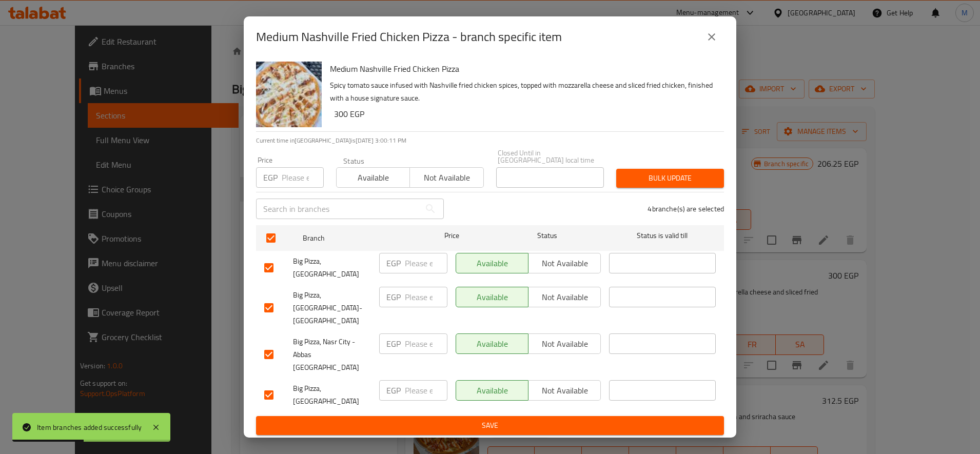
click at [269, 308] on input "checkbox" at bounding box center [269, 308] width 22 height 22
click at [443, 185] on span "Not available" at bounding box center [446, 177] width 65 height 15
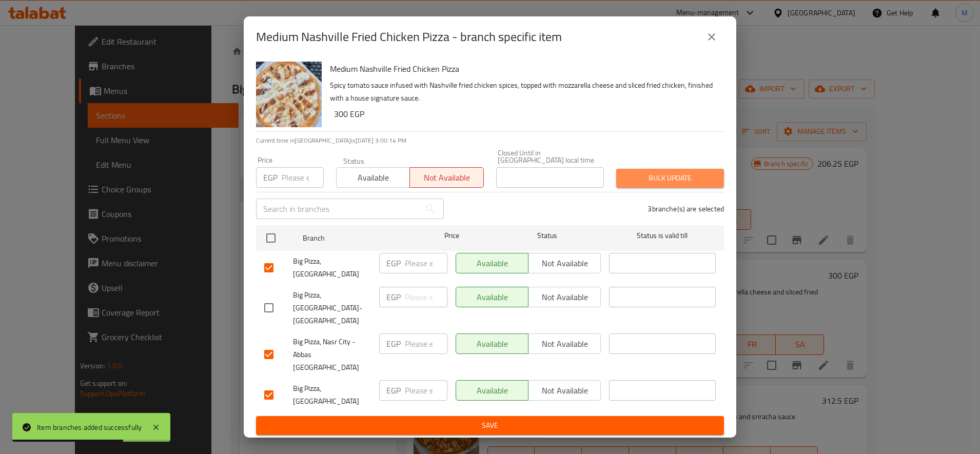
click at [656, 185] on span "Bulk update" at bounding box center [669, 178] width 91 height 13
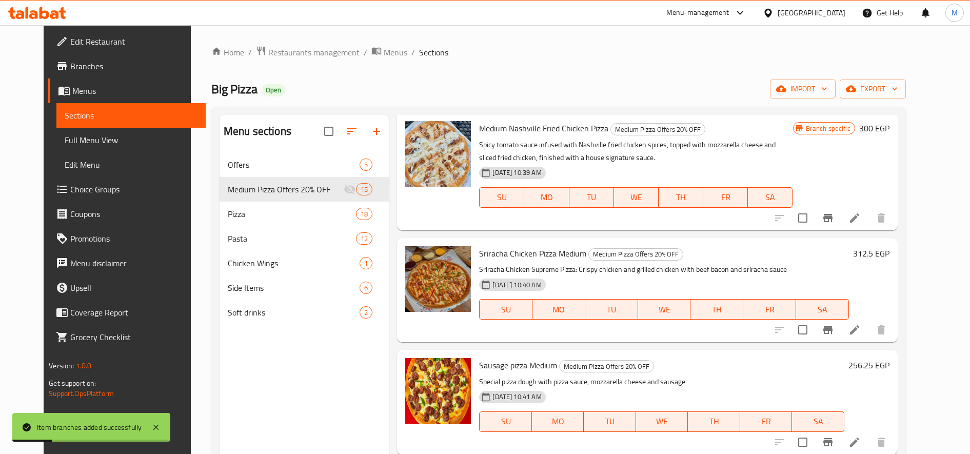
scroll to position [171, 0]
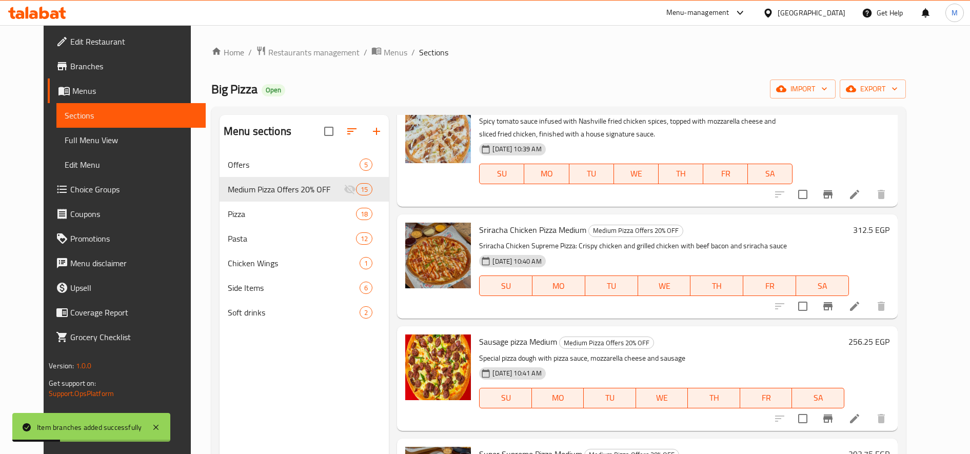
click at [840, 313] on button "Branch-specific-item" at bounding box center [828, 306] width 25 height 25
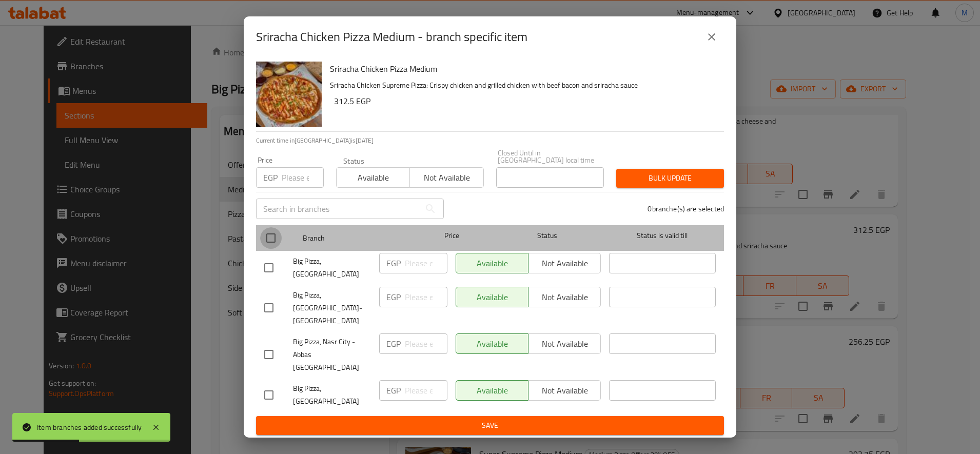
click at [272, 249] on input "checkbox" at bounding box center [271, 238] width 22 height 22
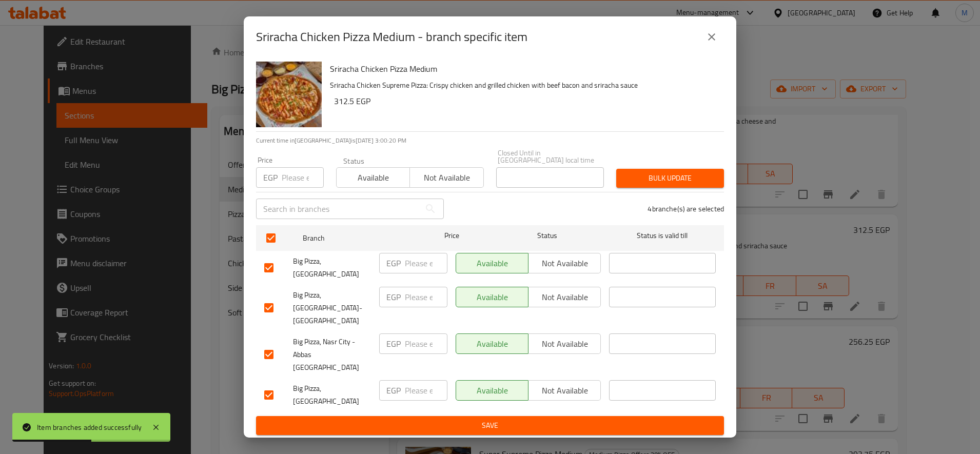
click at [271, 308] on input "checkbox" at bounding box center [269, 308] width 22 height 22
click at [645, 183] on span "Bulk update" at bounding box center [669, 178] width 91 height 13
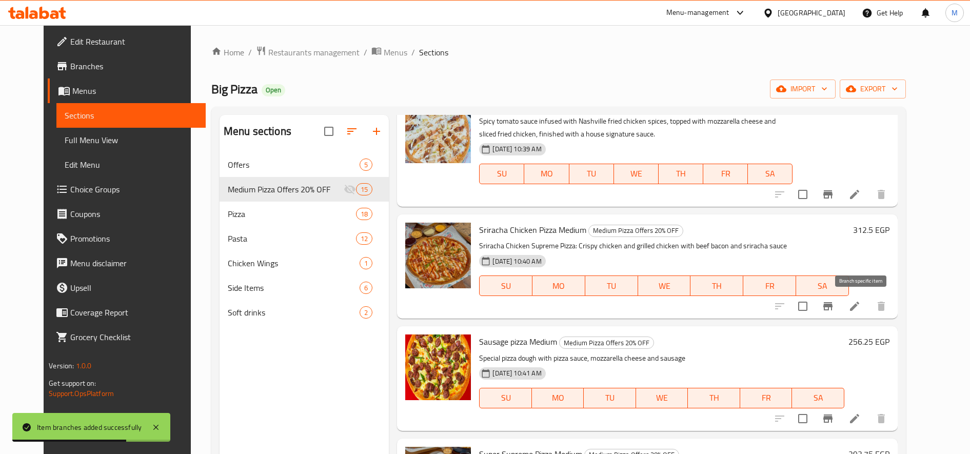
click at [834, 304] on icon "Branch-specific-item" at bounding box center [828, 306] width 12 height 12
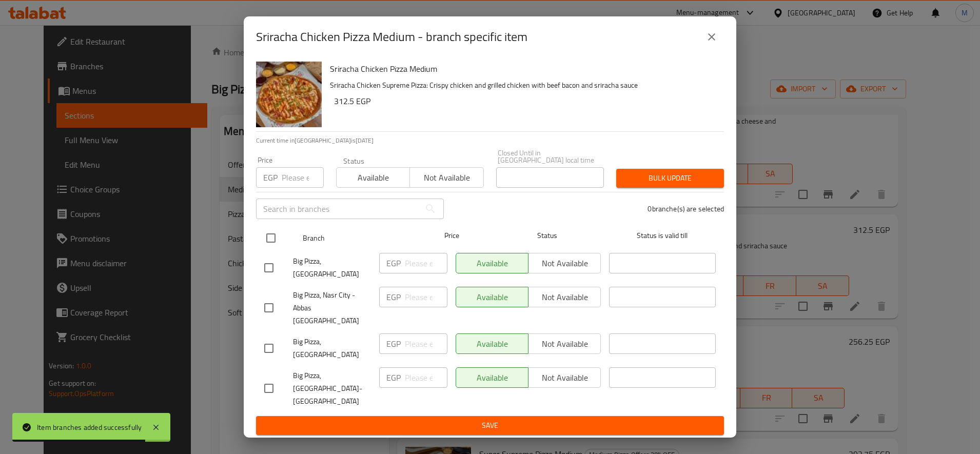
click at [265, 249] on input "checkbox" at bounding box center [271, 238] width 22 height 22
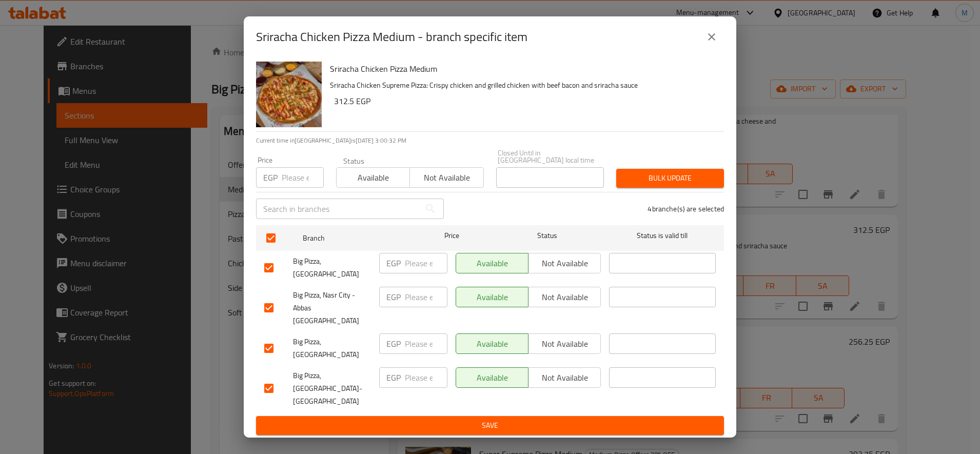
click at [266, 378] on input "checkbox" at bounding box center [269, 389] width 22 height 22
click at [445, 185] on span "Not available" at bounding box center [446, 177] width 65 height 15
click at [669, 177] on button "Bulk update" at bounding box center [670, 178] width 108 height 19
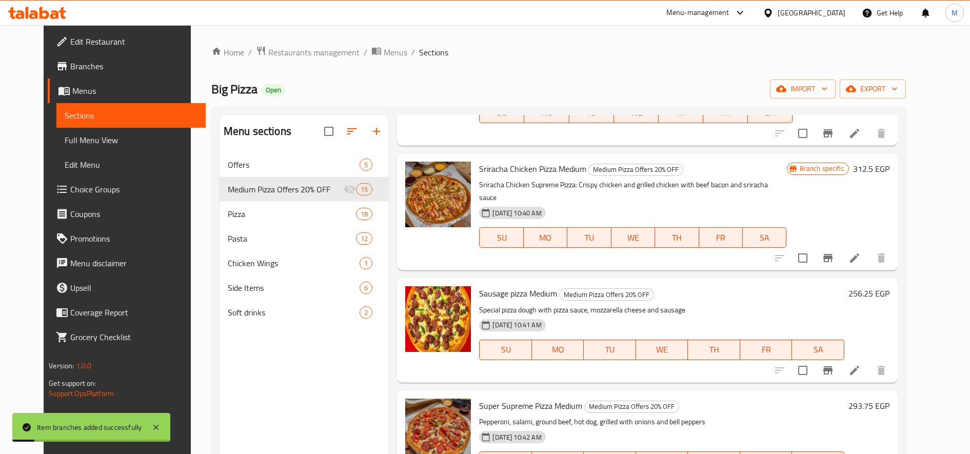
scroll to position [256, 0]
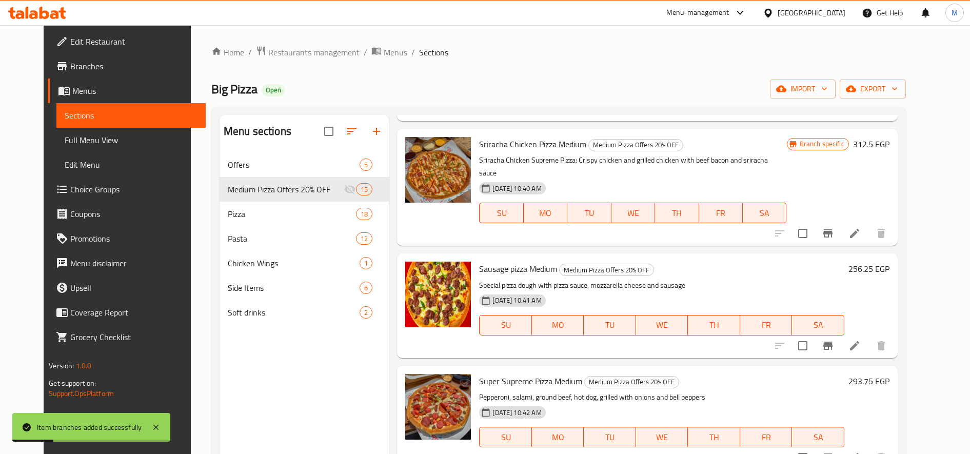
click at [840, 341] on button "Branch-specific-item" at bounding box center [828, 345] width 25 height 25
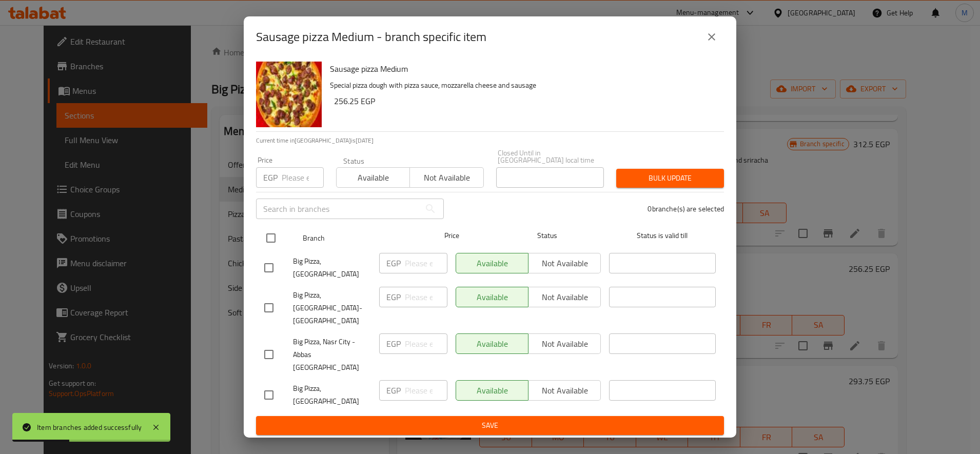
click at [269, 245] on input "checkbox" at bounding box center [271, 238] width 22 height 22
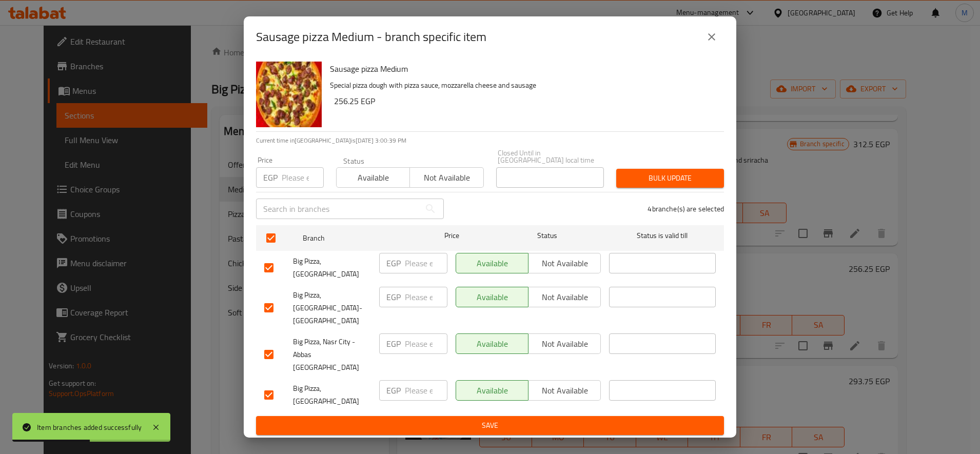
drag, startPoint x: 277, startPoint y: 307, endPoint x: 267, endPoint y: 311, distance: 10.6
click at [273, 307] on input "checkbox" at bounding box center [269, 308] width 22 height 22
click at [442, 185] on span "Not available" at bounding box center [446, 177] width 65 height 15
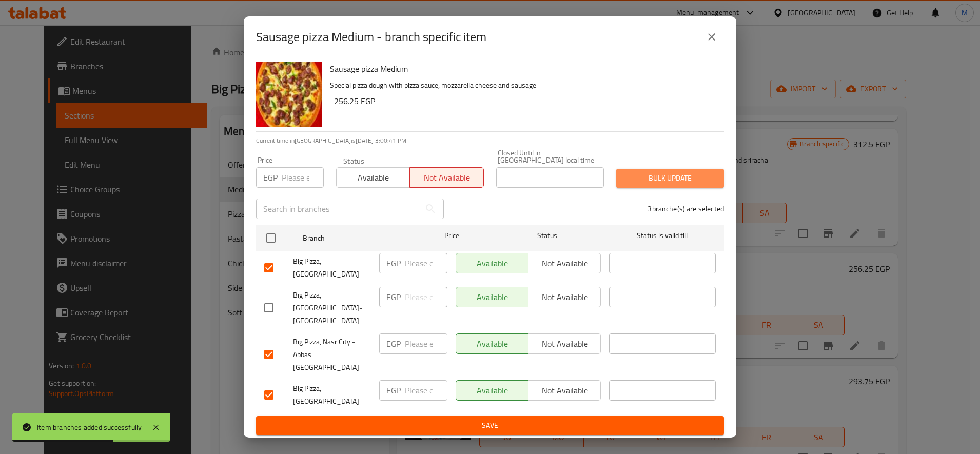
click at [702, 182] on span "Bulk update" at bounding box center [669, 178] width 91 height 13
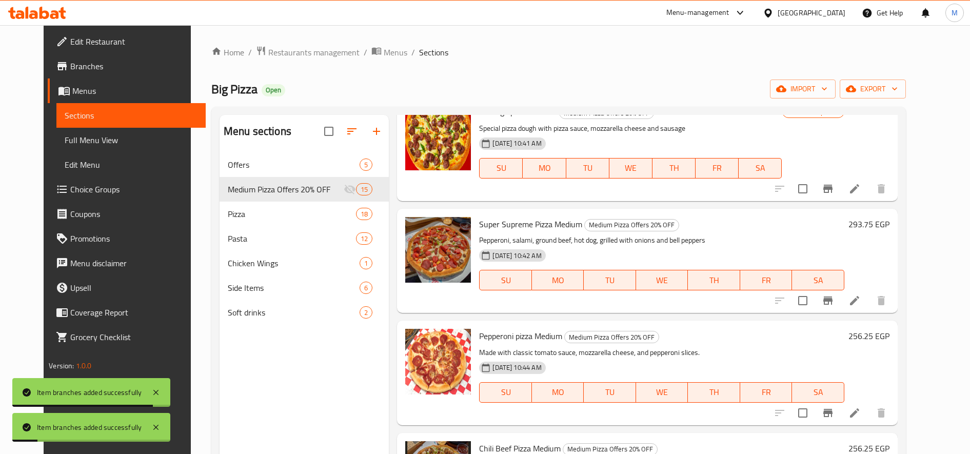
scroll to position [427, 0]
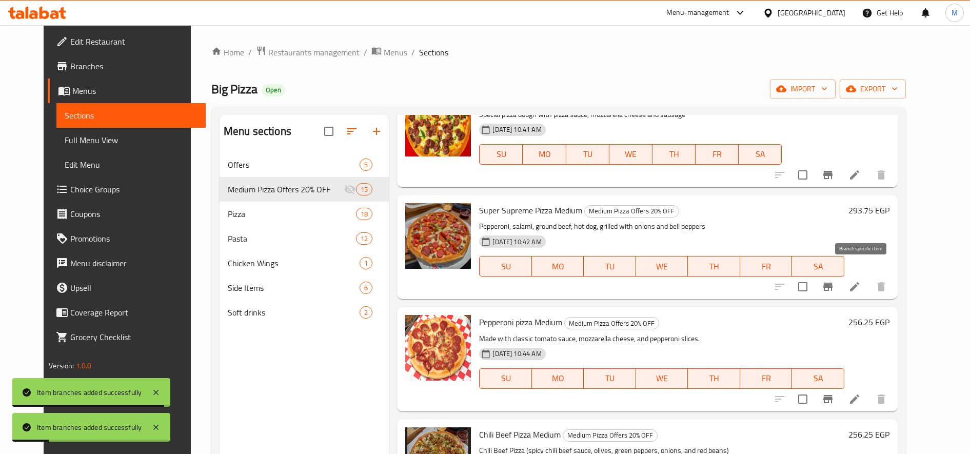
click at [833, 283] on icon "Branch-specific-item" at bounding box center [827, 287] width 9 height 8
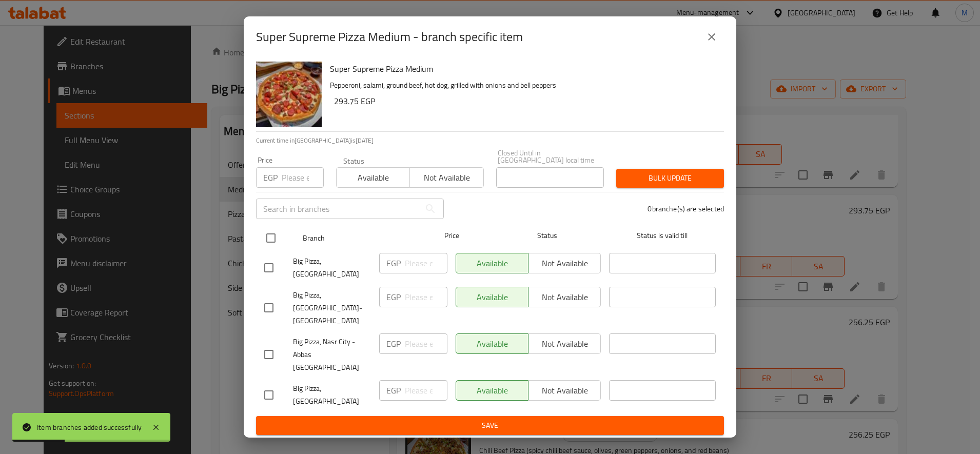
click at [267, 247] on input "checkbox" at bounding box center [271, 238] width 22 height 22
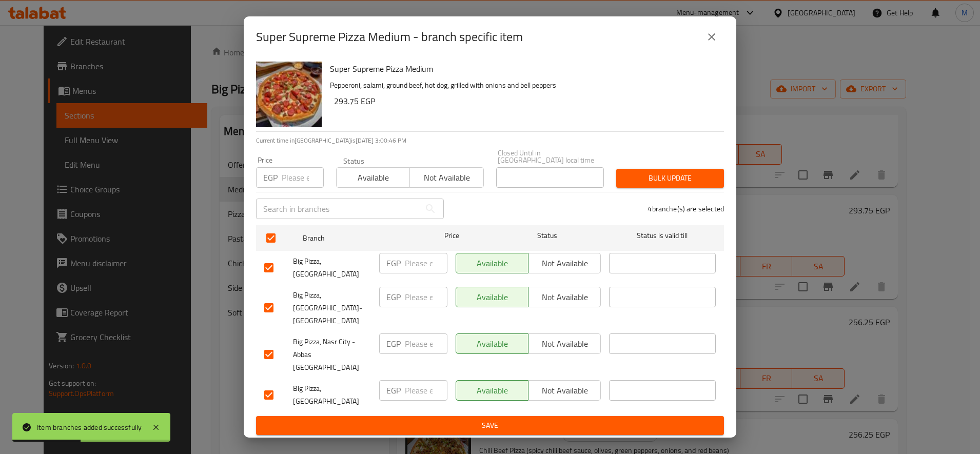
click at [272, 305] on input "checkbox" at bounding box center [269, 308] width 22 height 22
click at [463, 185] on span "Not available" at bounding box center [446, 177] width 65 height 15
click at [638, 182] on span "Bulk update" at bounding box center [669, 178] width 91 height 13
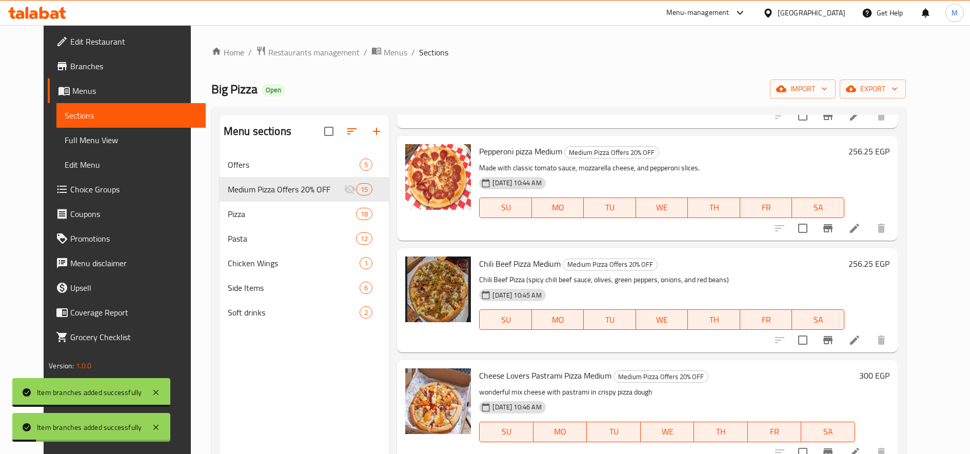
scroll to position [599, 0]
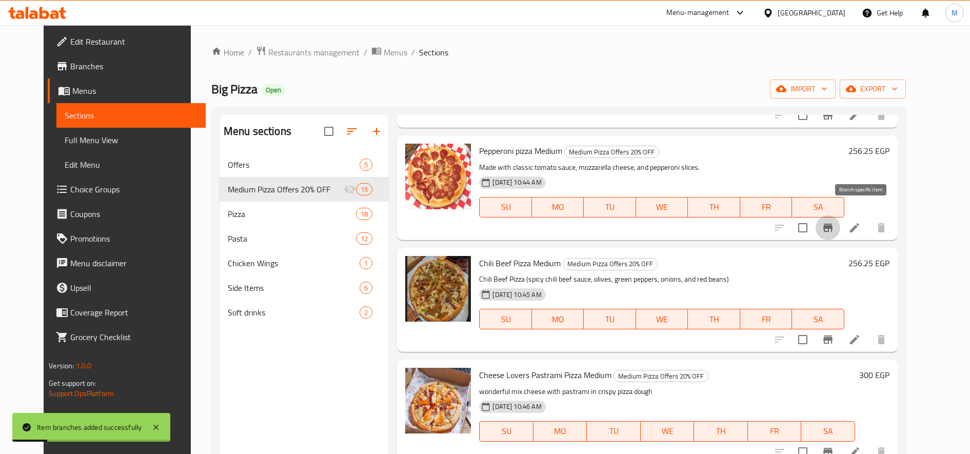
click at [834, 222] on icon "Branch-specific-item" at bounding box center [828, 228] width 12 height 12
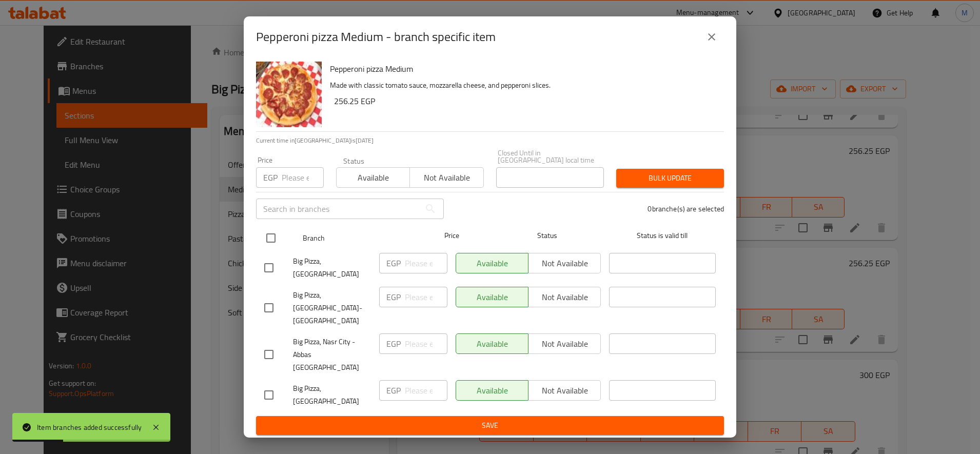
click at [264, 245] on input "checkbox" at bounding box center [271, 238] width 22 height 22
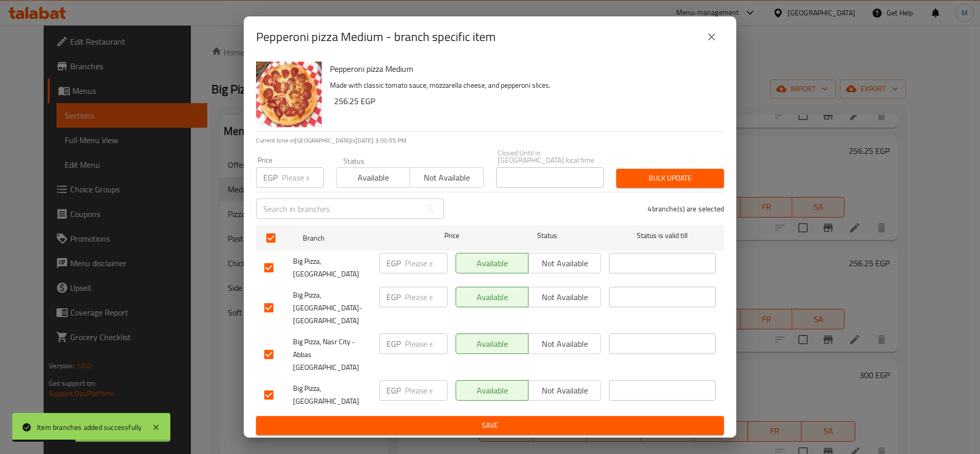
click at [261, 308] on input "checkbox" at bounding box center [269, 308] width 22 height 22
click at [438, 185] on span "Not available" at bounding box center [446, 177] width 65 height 15
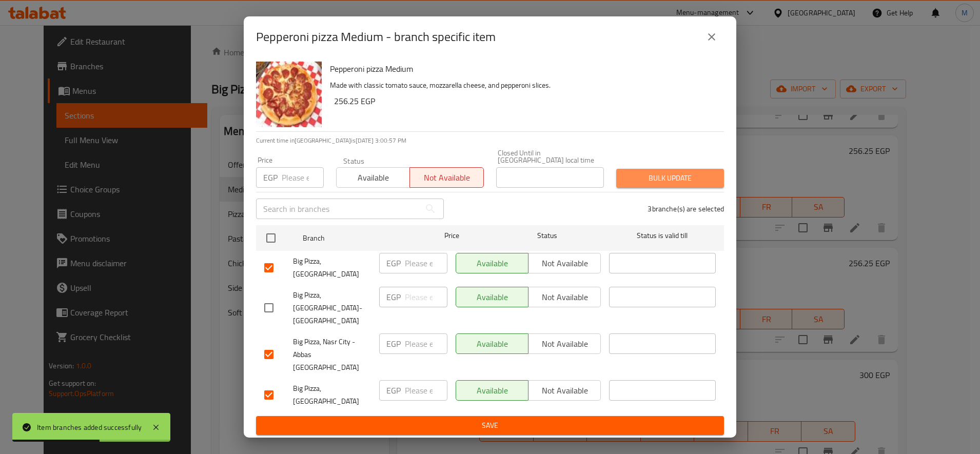
click at [656, 179] on button "Bulk update" at bounding box center [670, 178] width 108 height 19
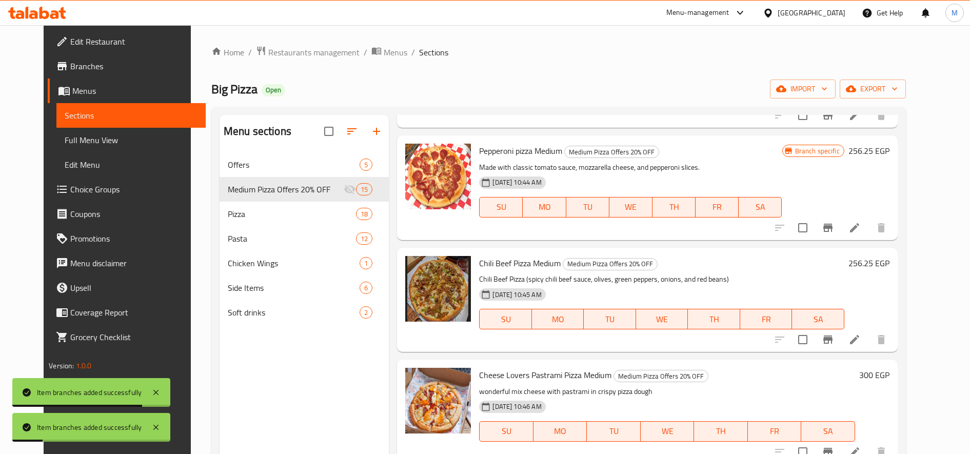
click at [833, 335] on icon "Branch-specific-item" at bounding box center [827, 339] width 9 height 8
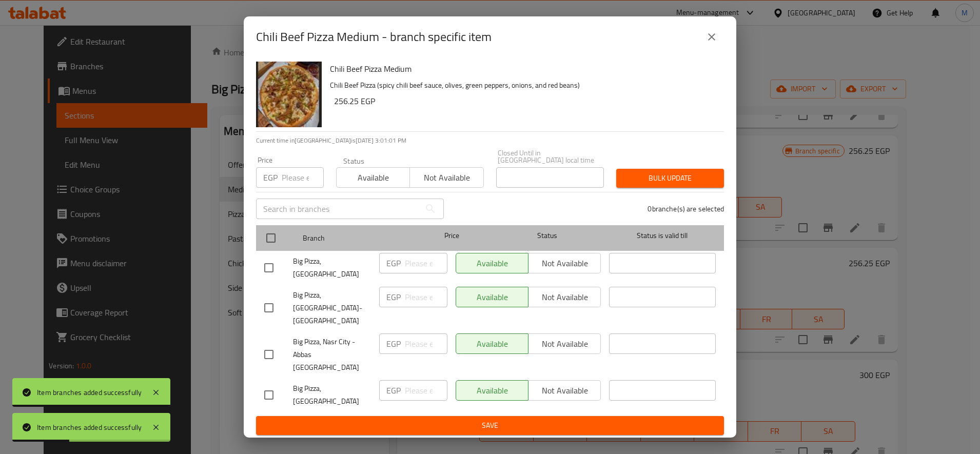
click at [259, 248] on div "Branch Price Status Status is valid till" at bounding box center [490, 238] width 468 height 26
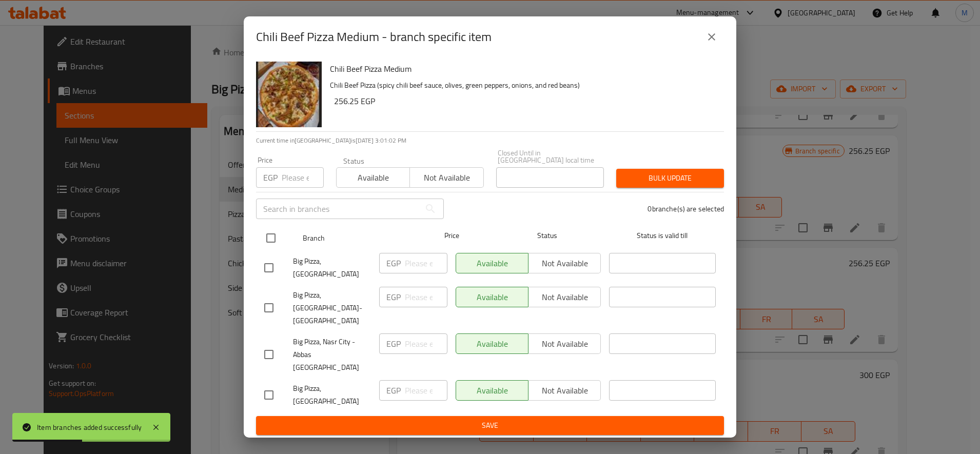
click at [271, 245] on input "checkbox" at bounding box center [271, 238] width 22 height 22
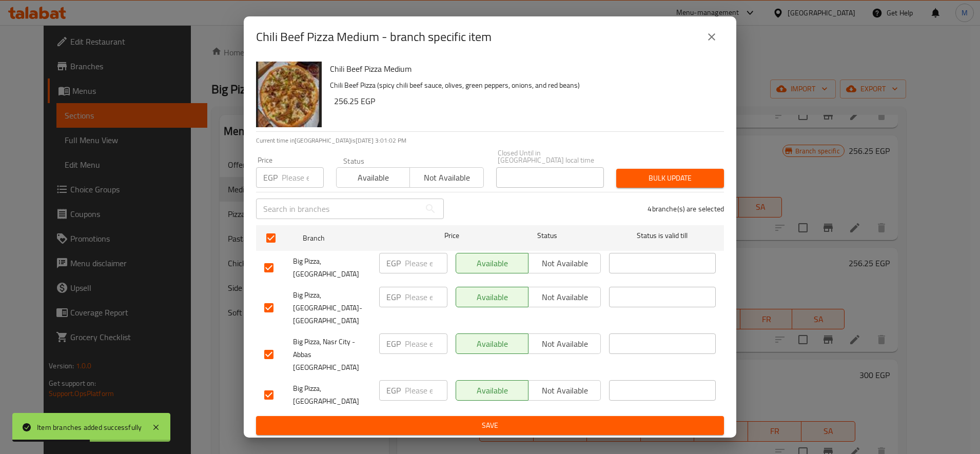
drag, startPoint x: 271, startPoint y: 307, endPoint x: 298, endPoint y: 307, distance: 26.7
click at [272, 308] on input "checkbox" at bounding box center [269, 308] width 22 height 22
click at [663, 185] on span "Bulk update" at bounding box center [669, 178] width 91 height 13
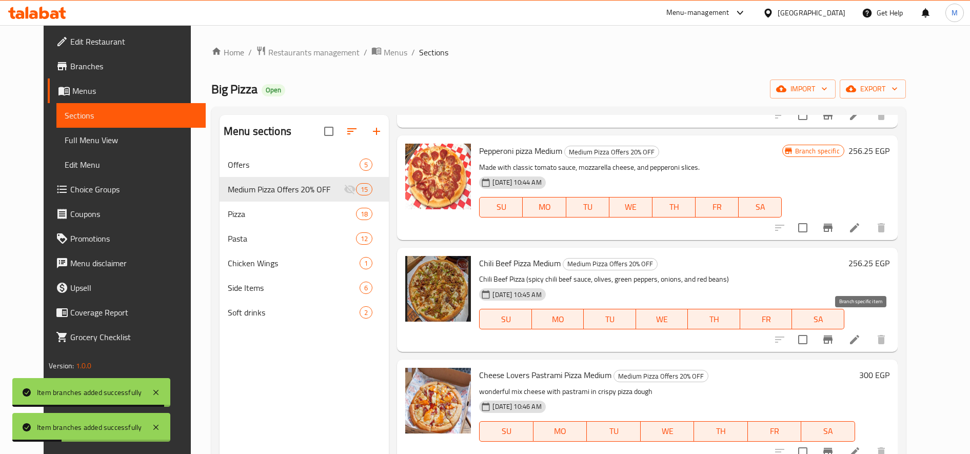
click at [840, 327] on button "Branch-specific-item" at bounding box center [828, 339] width 25 height 25
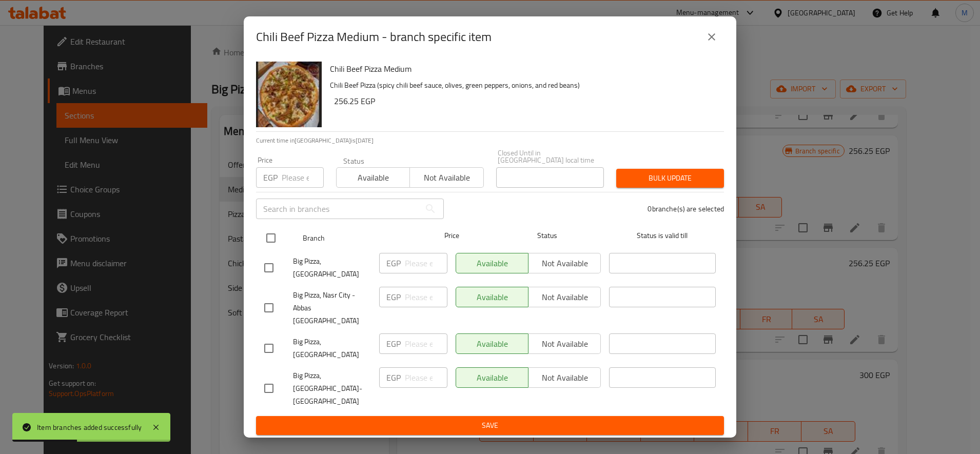
click at [264, 246] on input "checkbox" at bounding box center [271, 238] width 22 height 22
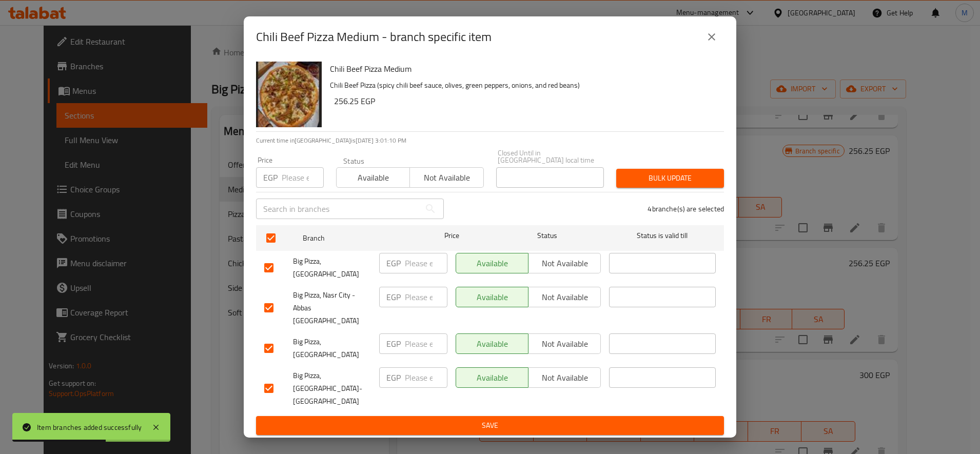
drag, startPoint x: 273, startPoint y: 377, endPoint x: 290, endPoint y: 368, distance: 19.5
click at [274, 378] on input "checkbox" at bounding box center [269, 389] width 22 height 22
click at [434, 188] on button "Not available" at bounding box center [446, 177] width 74 height 21
click at [669, 182] on button "Bulk update" at bounding box center [670, 178] width 108 height 19
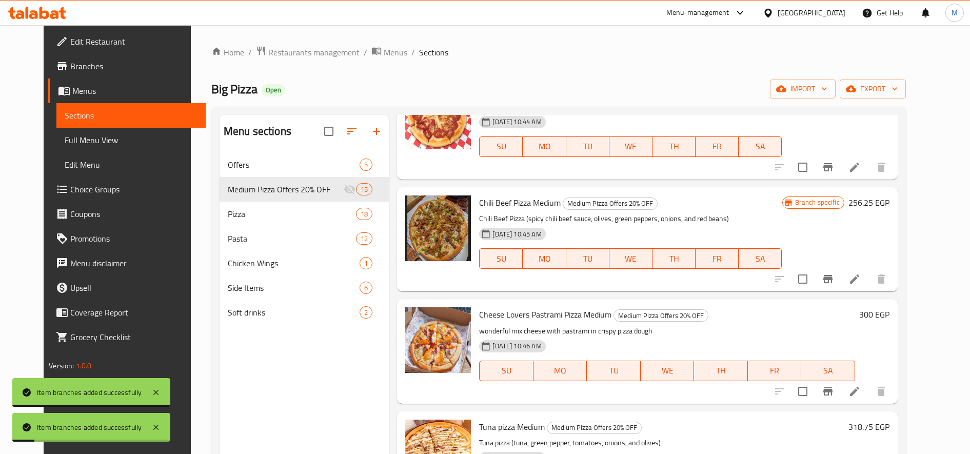
scroll to position [684, 0]
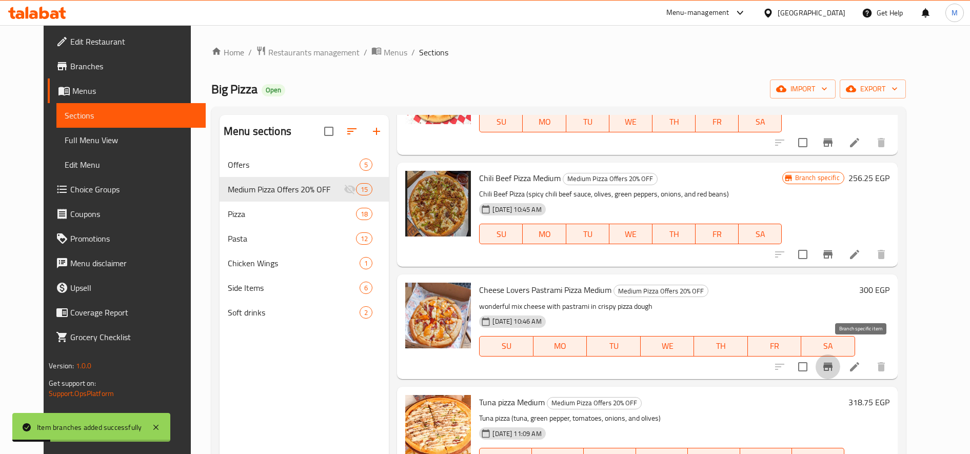
click at [834, 361] on icon "Branch-specific-item" at bounding box center [828, 367] width 12 height 12
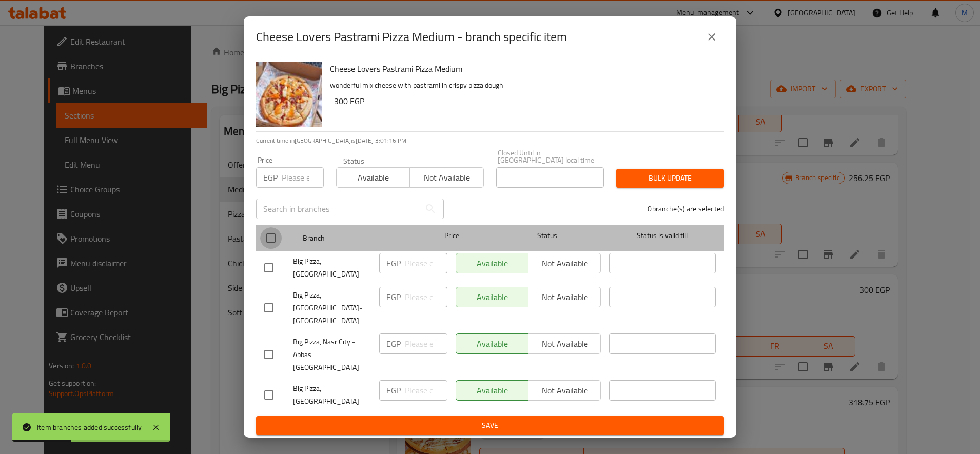
click at [264, 246] on input "checkbox" at bounding box center [271, 238] width 22 height 22
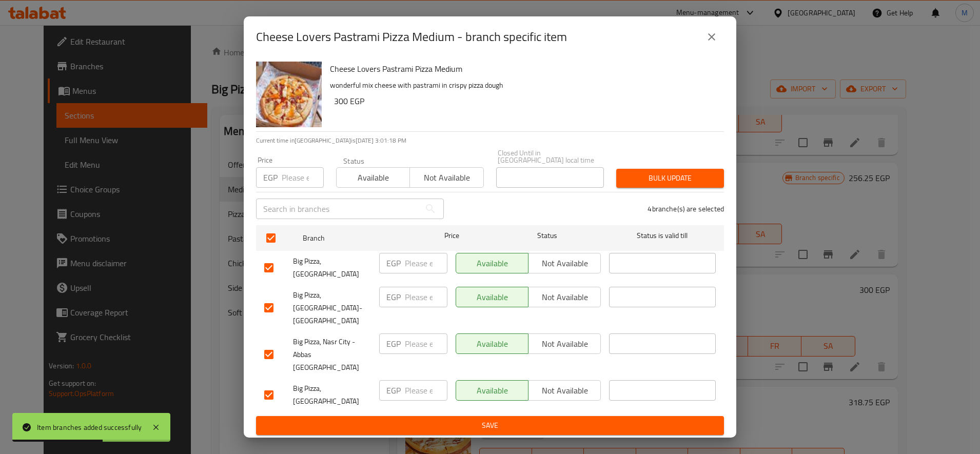
click at [262, 303] on input "checkbox" at bounding box center [269, 308] width 22 height 22
click at [432, 181] on span "Not available" at bounding box center [446, 177] width 65 height 15
click at [660, 183] on span "Bulk update" at bounding box center [669, 178] width 91 height 13
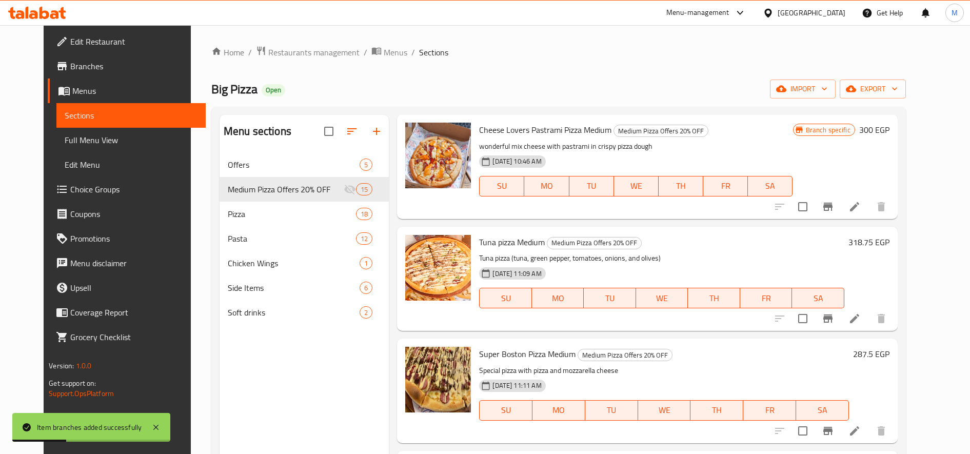
scroll to position [855, 0]
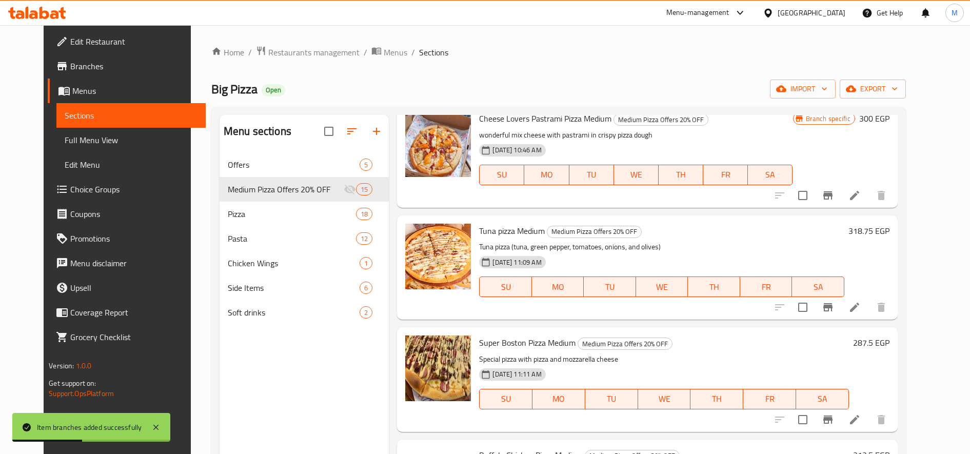
click at [834, 301] on icon "Branch-specific-item" at bounding box center [828, 307] width 12 height 12
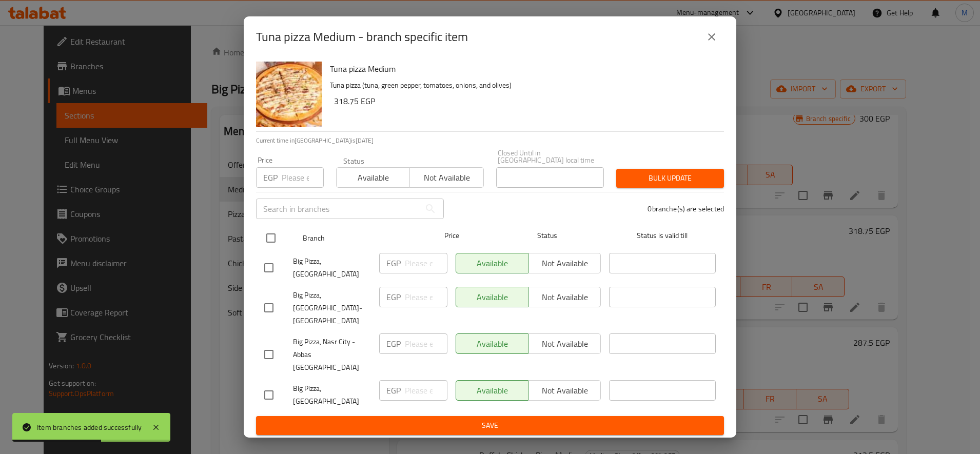
click at [274, 249] on input "checkbox" at bounding box center [271, 238] width 22 height 22
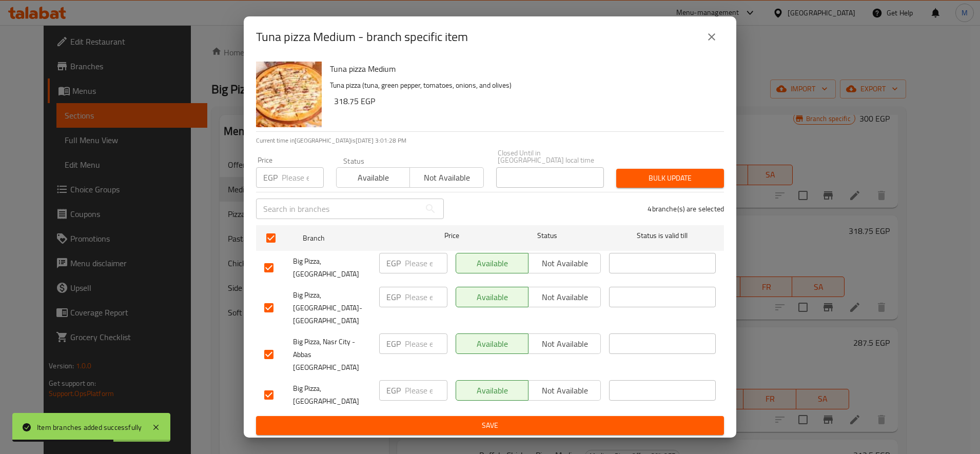
drag, startPoint x: 269, startPoint y: 311, endPoint x: 314, endPoint y: 292, distance: 49.0
click at [269, 310] on input "checkbox" at bounding box center [269, 308] width 22 height 22
click at [657, 185] on span "Bulk update" at bounding box center [669, 178] width 91 height 13
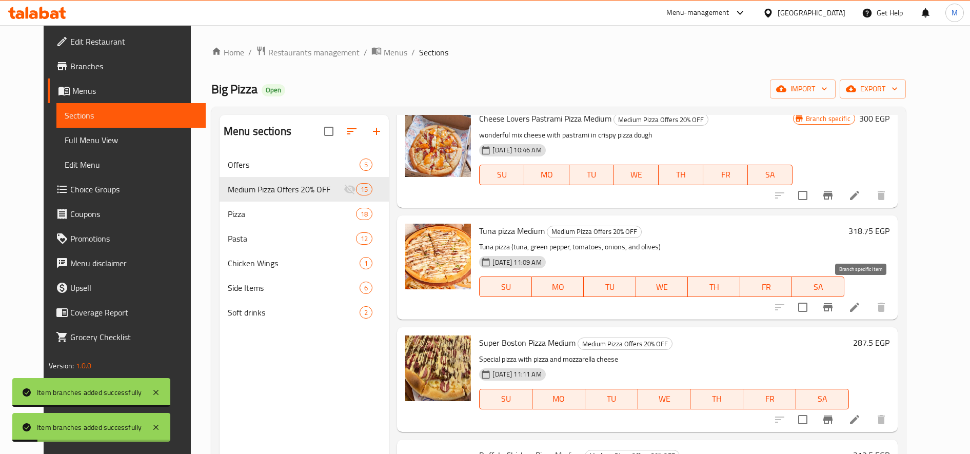
click at [833, 303] on icon "Branch-specific-item" at bounding box center [827, 307] width 9 height 8
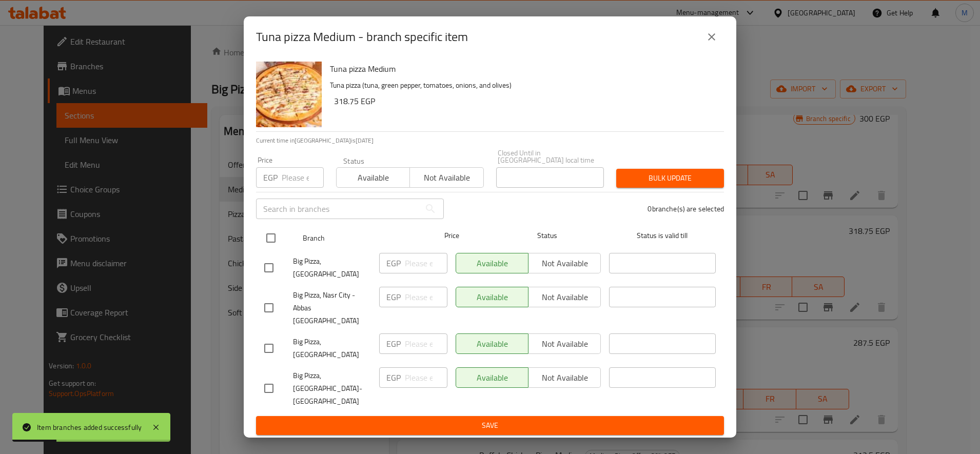
click at [269, 249] on input "checkbox" at bounding box center [271, 238] width 22 height 22
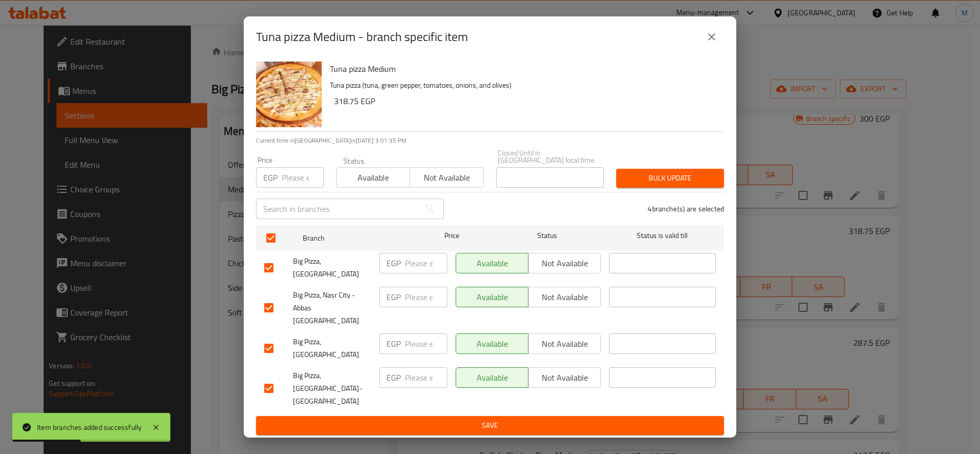
click at [273, 379] on input "checkbox" at bounding box center [269, 389] width 22 height 22
click at [475, 185] on span "Not available" at bounding box center [446, 177] width 65 height 15
click at [694, 173] on div "Bulk update" at bounding box center [670, 178] width 120 height 31
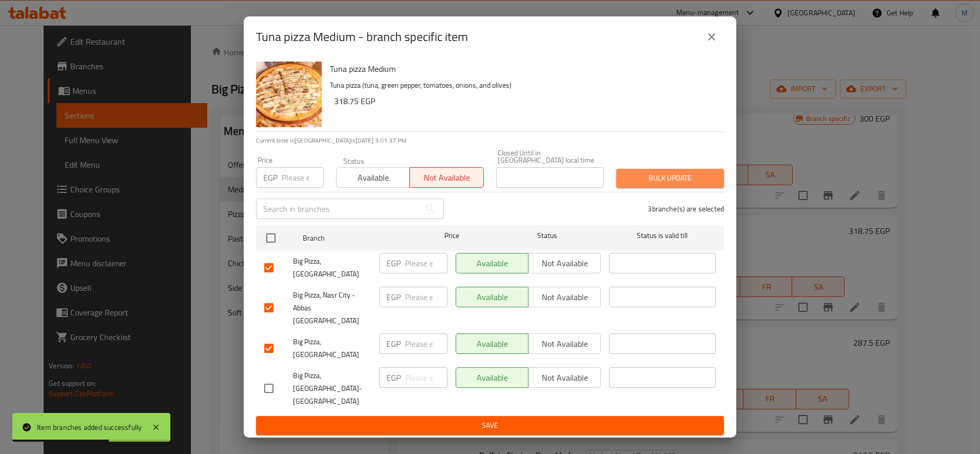
click at [693, 182] on span "Bulk update" at bounding box center [669, 178] width 91 height 13
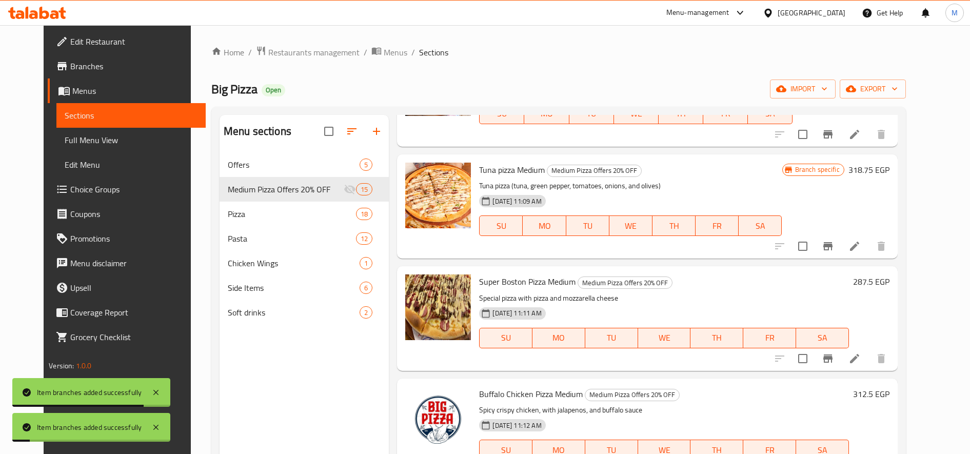
scroll to position [940, 0]
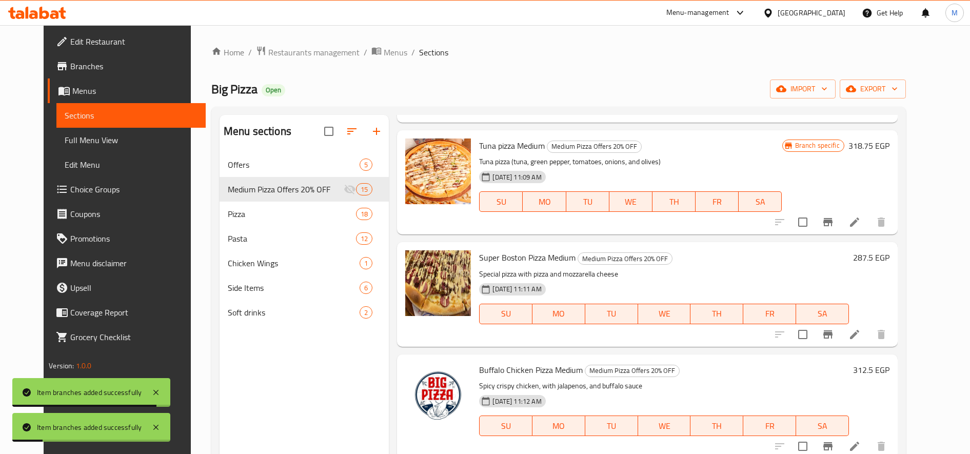
click at [833, 330] on icon "Branch-specific-item" at bounding box center [827, 334] width 9 height 8
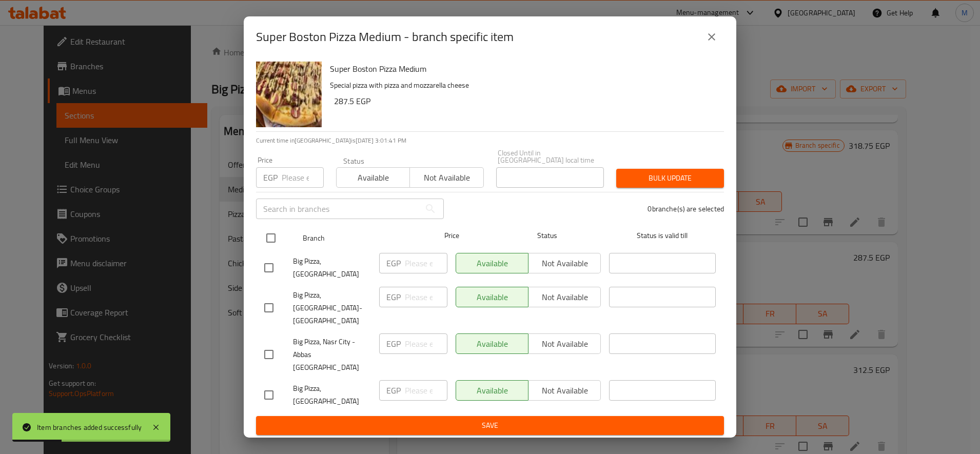
click at [265, 245] on input "checkbox" at bounding box center [271, 238] width 22 height 22
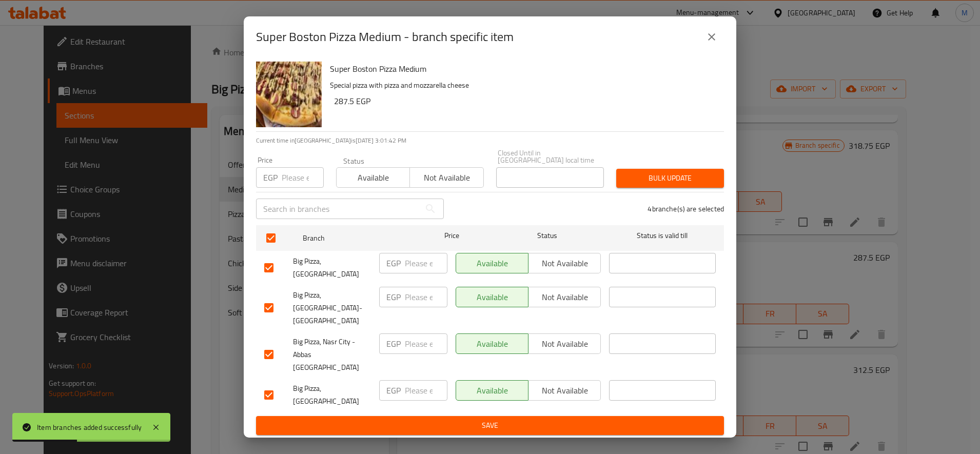
click at [262, 306] on input "checkbox" at bounding box center [269, 308] width 22 height 22
click at [477, 185] on span "Not available" at bounding box center [446, 177] width 65 height 15
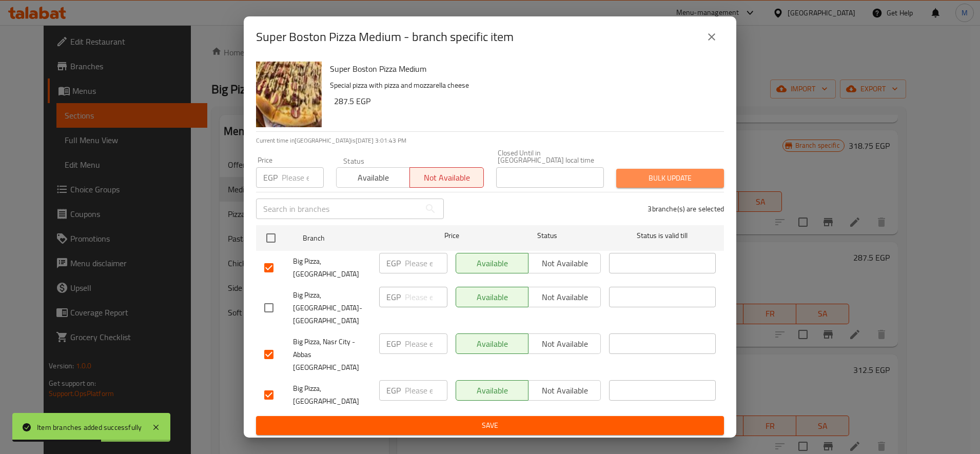
click at [673, 184] on span "Bulk update" at bounding box center [669, 178] width 91 height 13
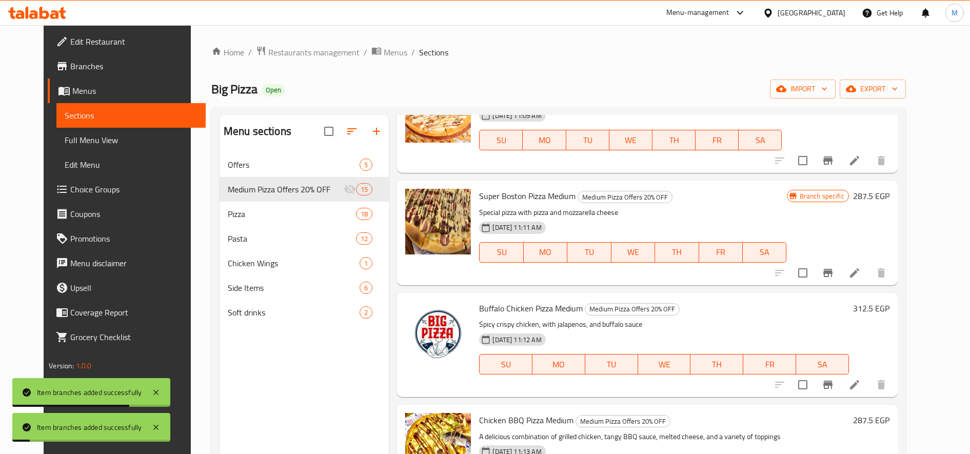
scroll to position [1112, 0]
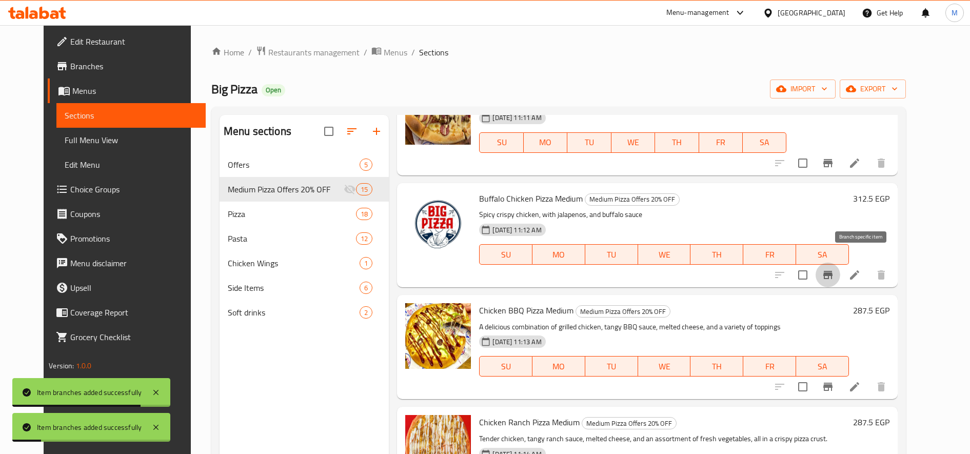
click at [840, 270] on button "Branch-specific-item" at bounding box center [828, 275] width 25 height 25
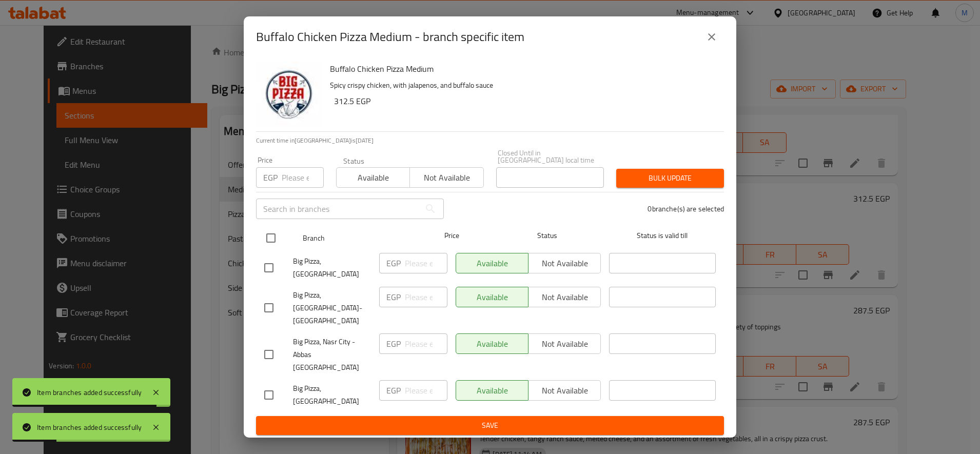
click at [267, 249] on input "checkbox" at bounding box center [271, 238] width 22 height 22
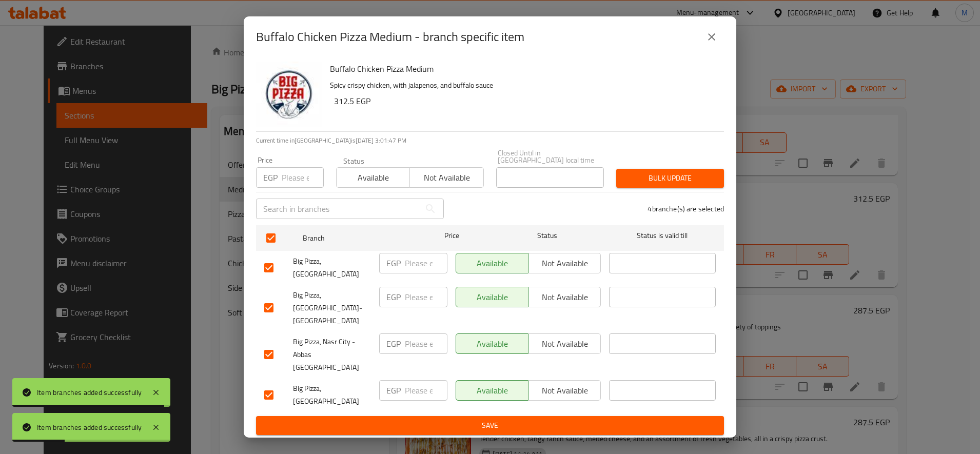
click at [267, 301] on input "checkbox" at bounding box center [269, 308] width 22 height 22
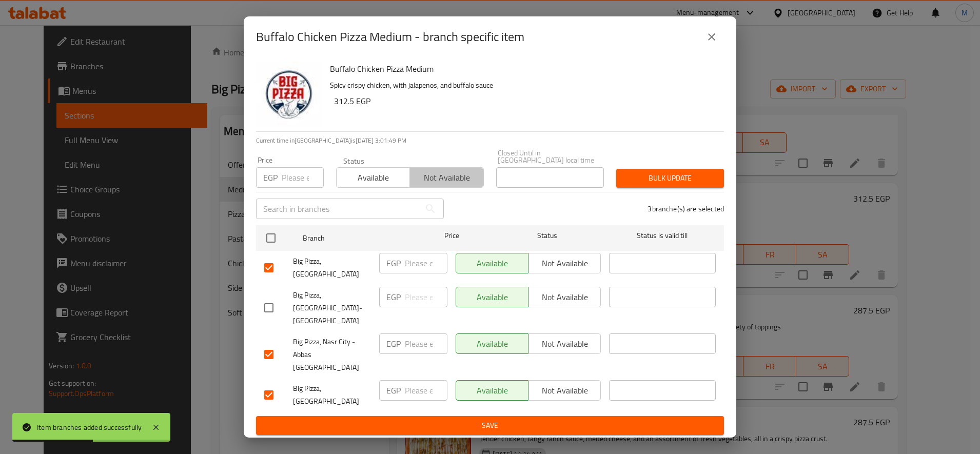
click at [465, 185] on span "Not available" at bounding box center [446, 177] width 65 height 15
click at [641, 180] on span "Bulk update" at bounding box center [669, 178] width 91 height 13
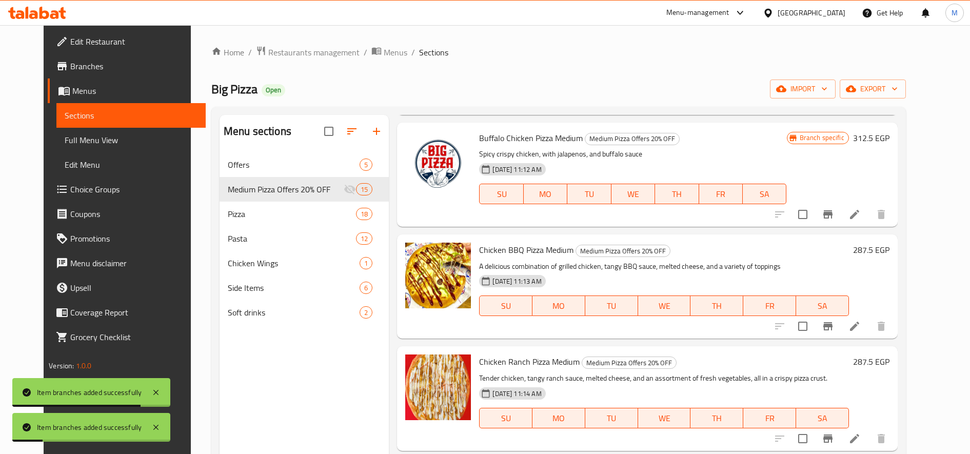
scroll to position [1197, 0]
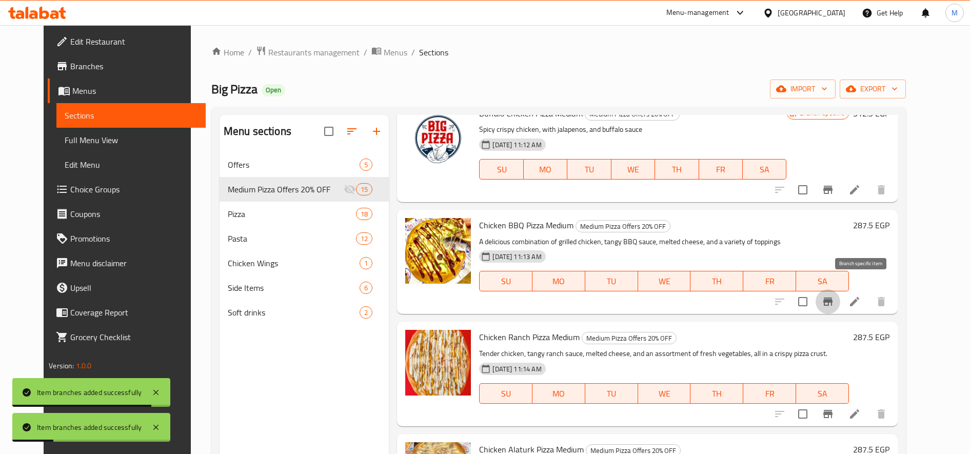
click at [833, 298] on icon "Branch-specific-item" at bounding box center [827, 302] width 9 height 8
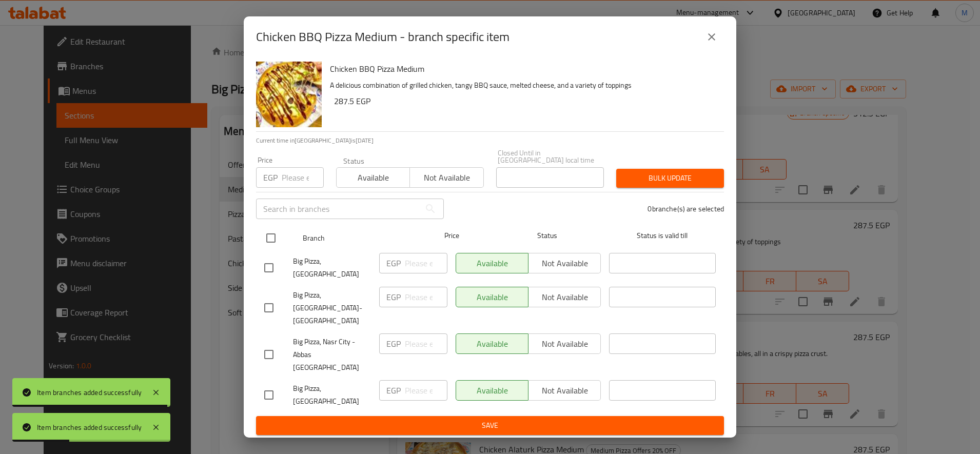
click at [268, 249] on input "checkbox" at bounding box center [271, 238] width 22 height 22
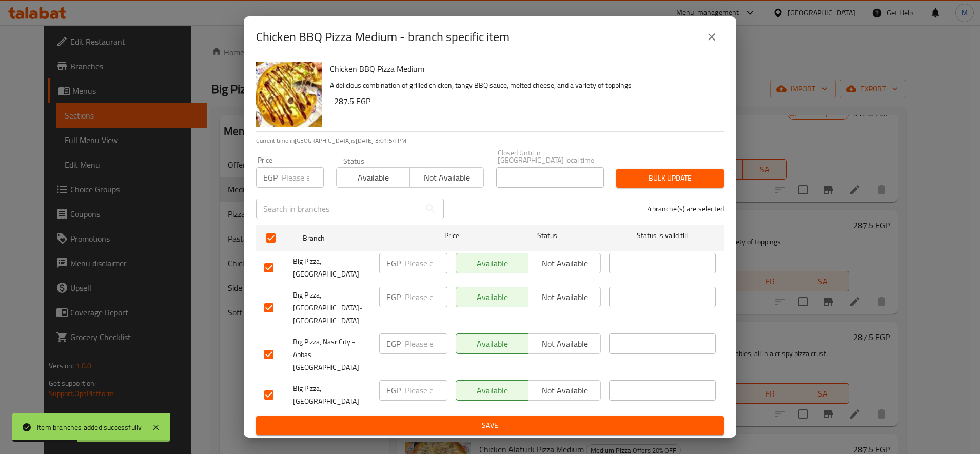
click at [263, 305] on input "checkbox" at bounding box center [269, 308] width 22 height 22
click at [445, 181] on span "Not available" at bounding box center [446, 177] width 65 height 15
click at [648, 178] on button "Bulk update" at bounding box center [670, 178] width 108 height 19
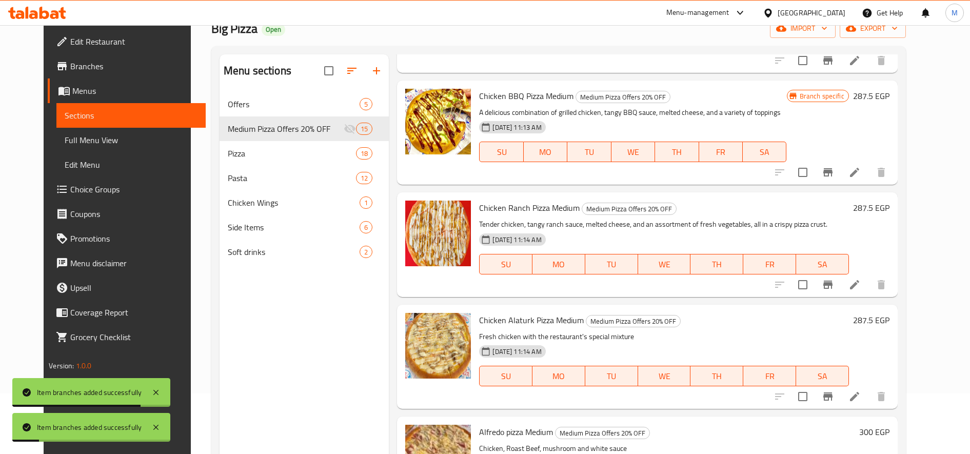
scroll to position [86, 0]
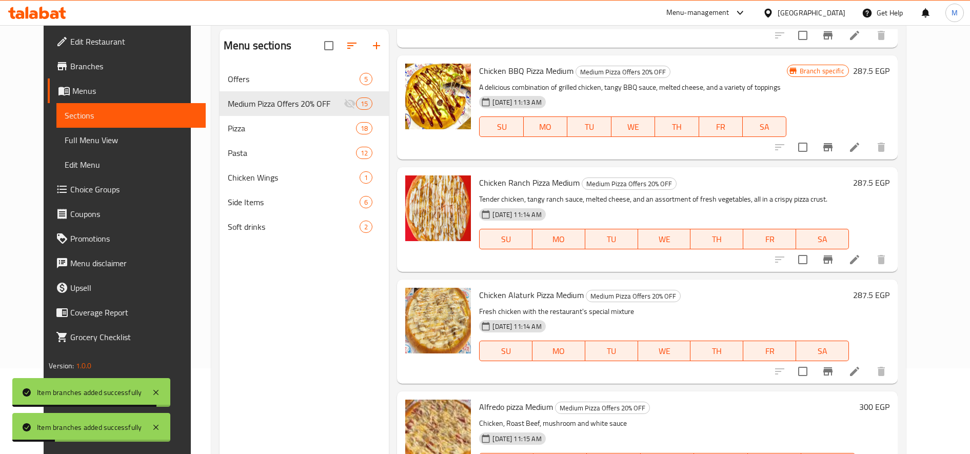
click at [833, 255] on icon "Branch-specific-item" at bounding box center [827, 259] width 9 height 8
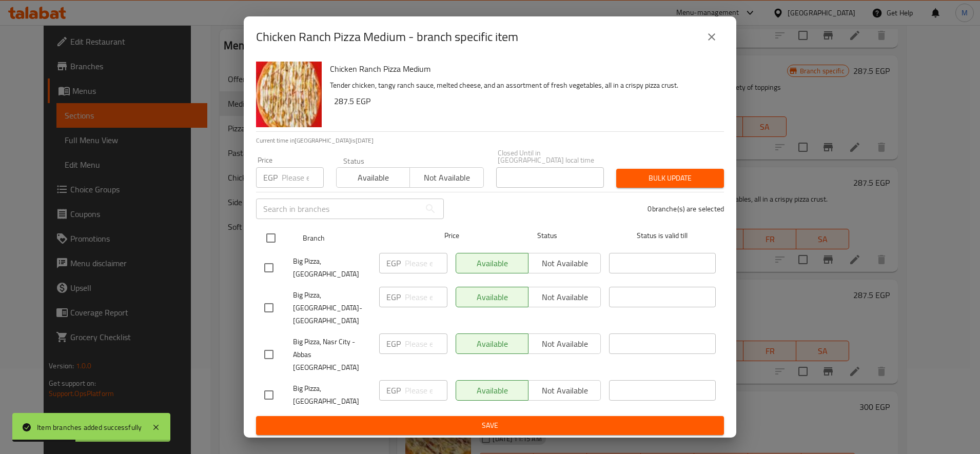
click at [278, 249] on input "checkbox" at bounding box center [271, 238] width 22 height 22
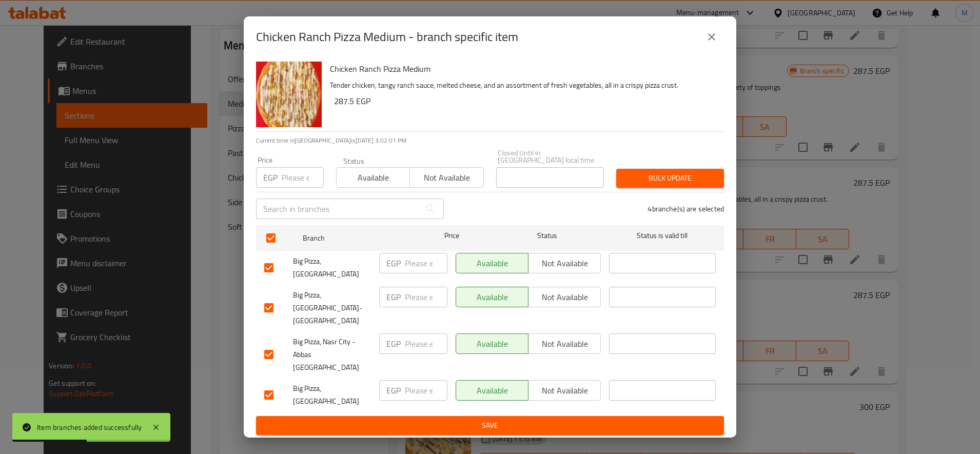
drag, startPoint x: 268, startPoint y: 312, endPoint x: 301, endPoint y: 303, distance: 34.0
click at [269, 312] on input "checkbox" at bounding box center [269, 308] width 22 height 22
click at [459, 184] on span "Not available" at bounding box center [446, 177] width 65 height 15
click at [665, 171] on div "Bulk update" at bounding box center [670, 178] width 120 height 31
click at [665, 183] on span "Bulk update" at bounding box center [669, 178] width 91 height 13
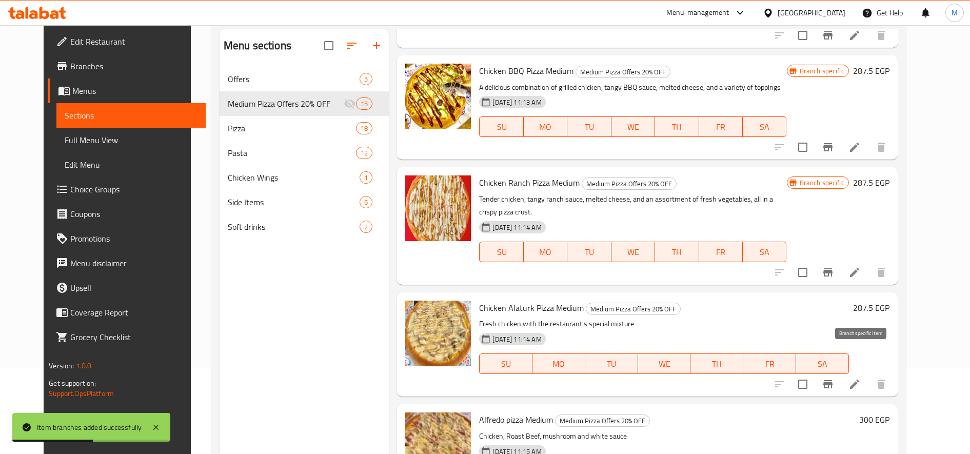
click at [840, 372] on button "Branch-specific-item" at bounding box center [828, 384] width 25 height 25
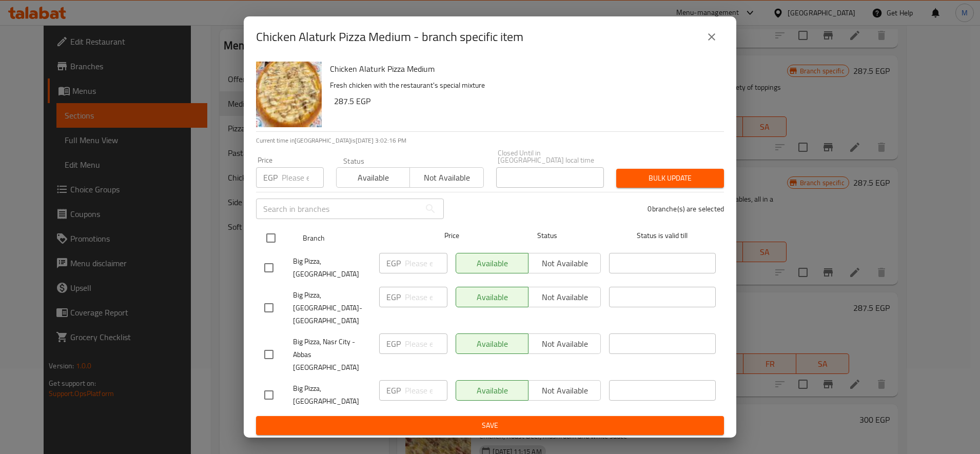
click at [270, 249] on input "checkbox" at bounding box center [271, 238] width 22 height 22
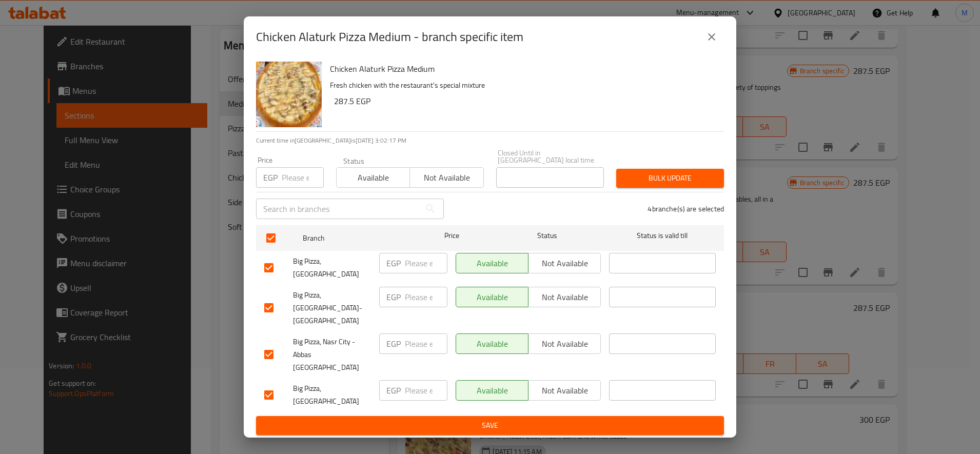
click at [276, 308] on input "checkbox" at bounding box center [269, 308] width 22 height 22
click at [677, 185] on span "Bulk update" at bounding box center [669, 178] width 91 height 13
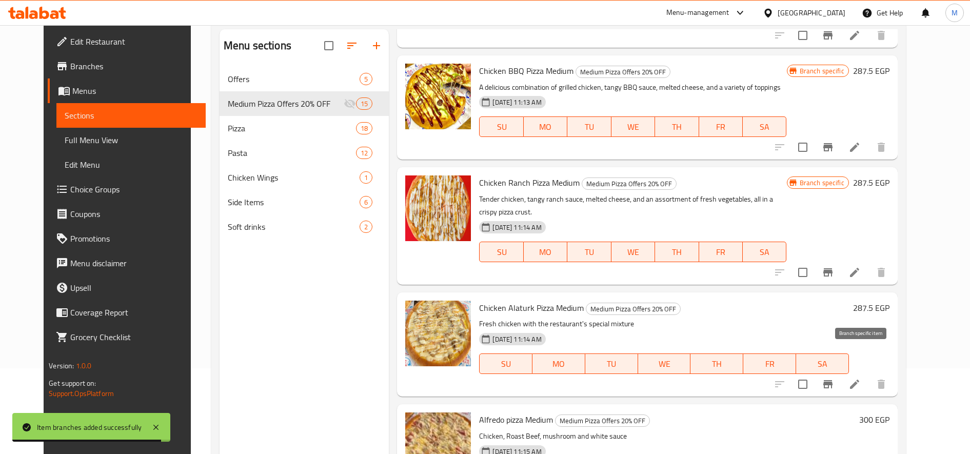
click at [834, 378] on icon "Branch-specific-item" at bounding box center [828, 384] width 12 height 12
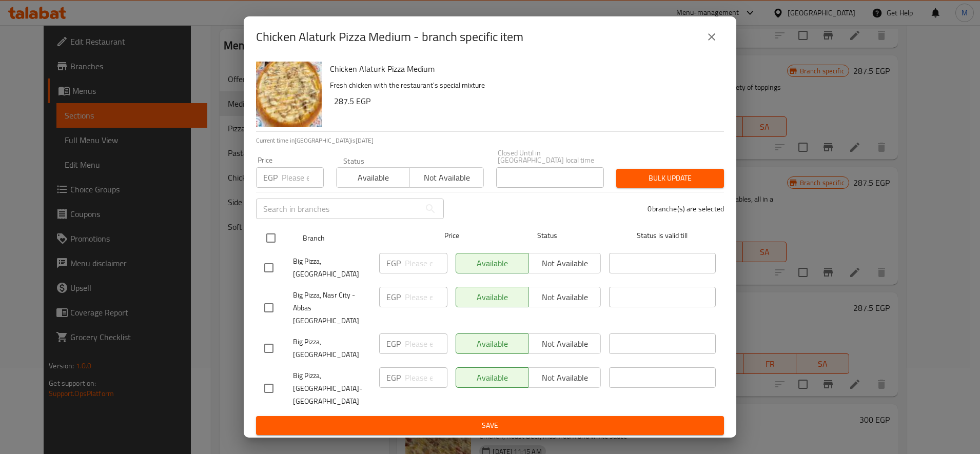
click at [271, 249] on input "checkbox" at bounding box center [271, 238] width 22 height 22
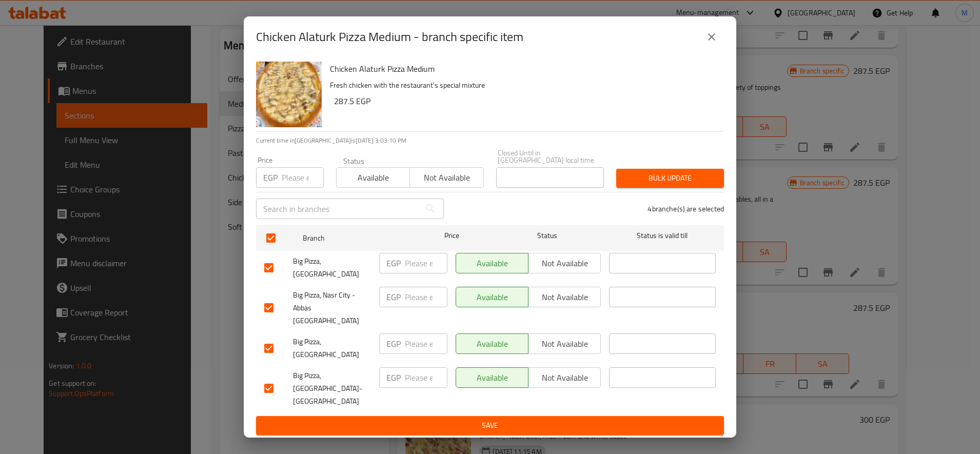
click at [274, 380] on input "checkbox" at bounding box center [269, 389] width 22 height 22
click at [433, 183] on span "Not available" at bounding box center [446, 177] width 65 height 15
click at [713, 183] on span "Bulk update" at bounding box center [669, 178] width 91 height 13
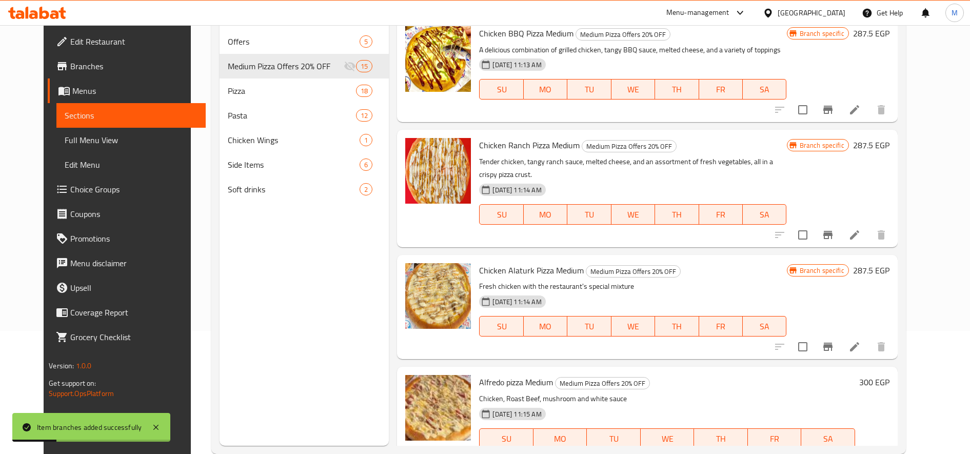
scroll to position [144, 0]
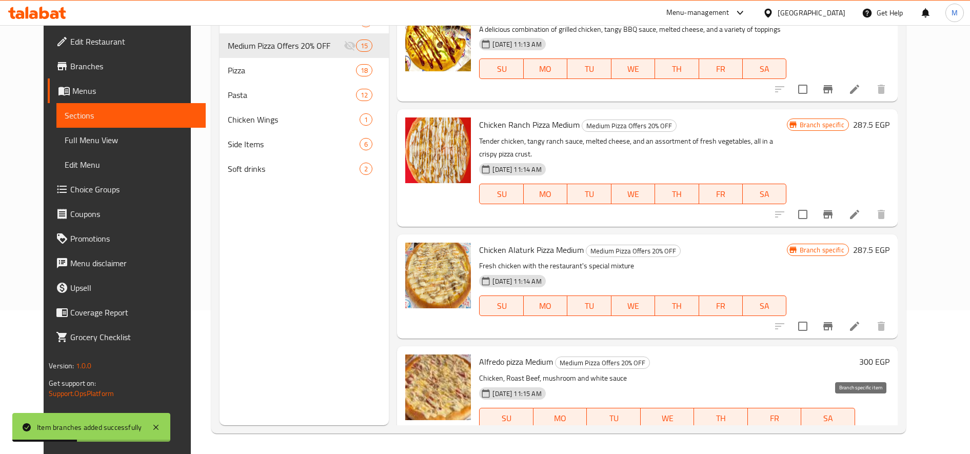
click at [834, 432] on icon "Branch-specific-item" at bounding box center [828, 438] width 12 height 12
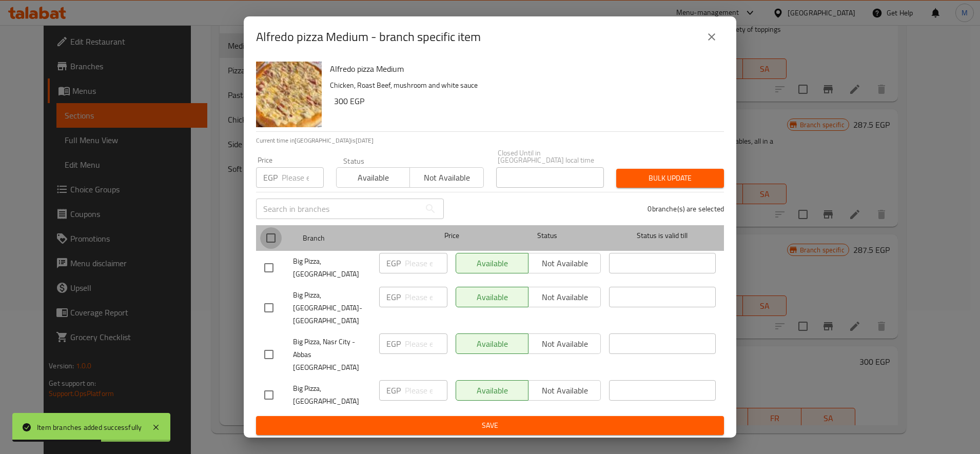
click at [264, 240] on input "checkbox" at bounding box center [271, 238] width 22 height 22
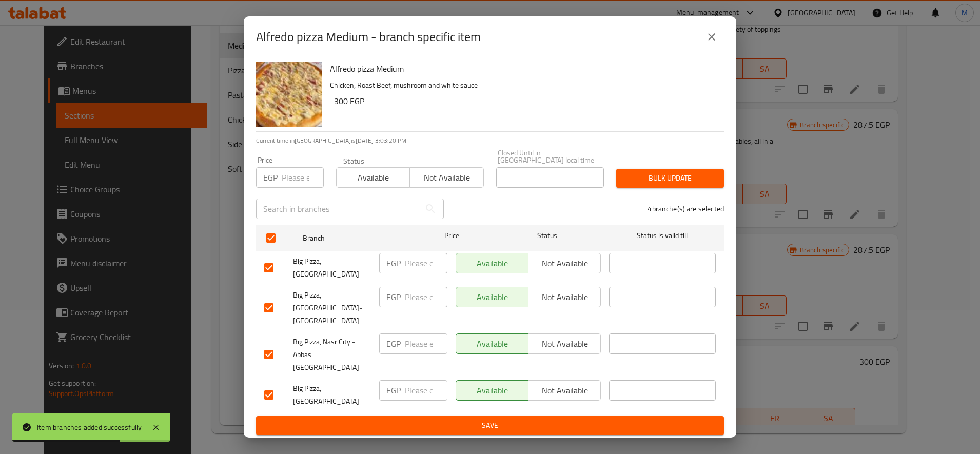
click at [285, 306] on div at bounding box center [278, 308] width 29 height 22
click at [258, 311] on input "checkbox" at bounding box center [269, 308] width 22 height 22
click at [459, 185] on span "Not available" at bounding box center [446, 177] width 65 height 15
click at [688, 185] on span "Bulk update" at bounding box center [669, 178] width 91 height 13
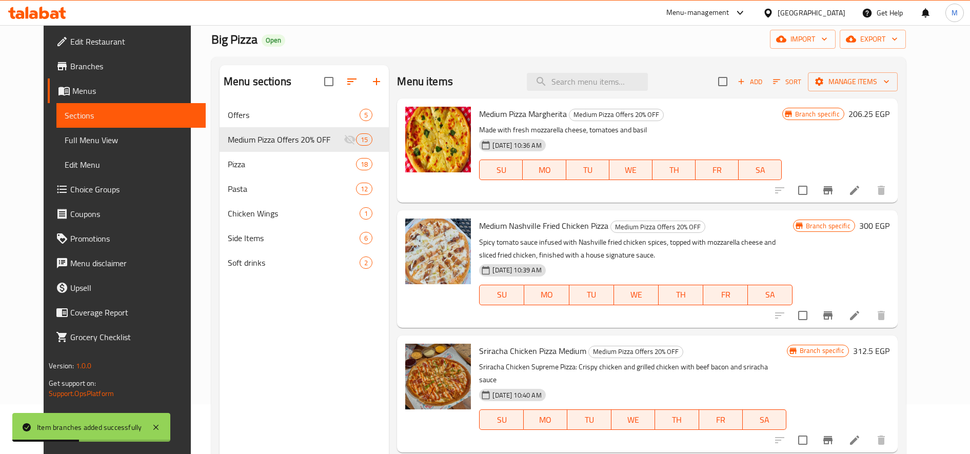
scroll to position [0, 0]
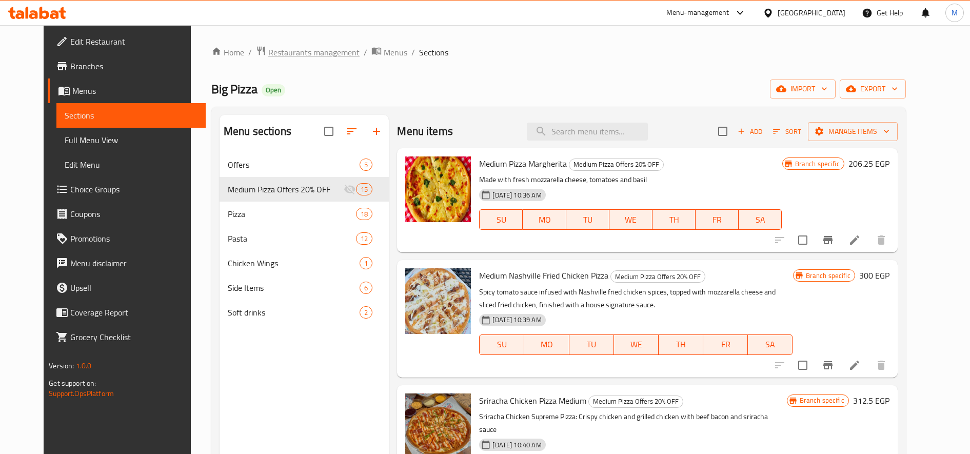
click at [288, 46] on span "Restaurants management" at bounding box center [313, 52] width 91 height 12
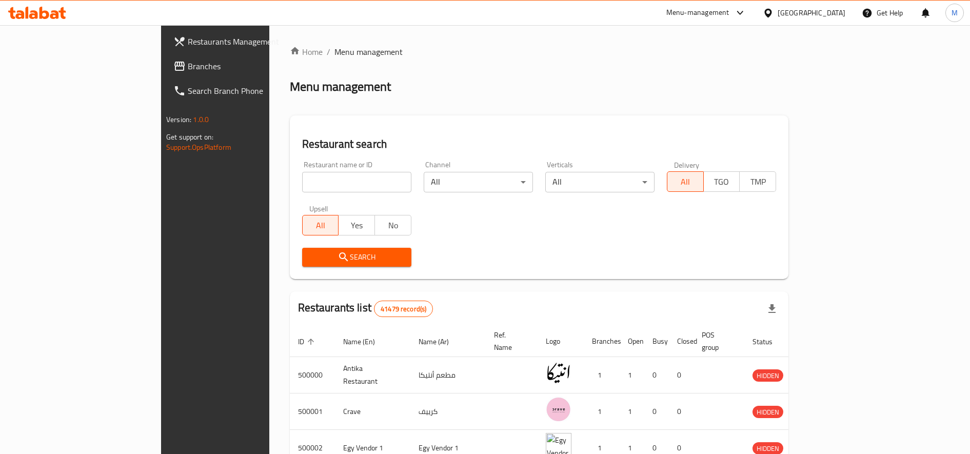
click at [304, 191] on input "search" at bounding box center [356, 182] width 109 height 21
click at [302, 264] on button "Search" at bounding box center [356, 257] width 109 height 19
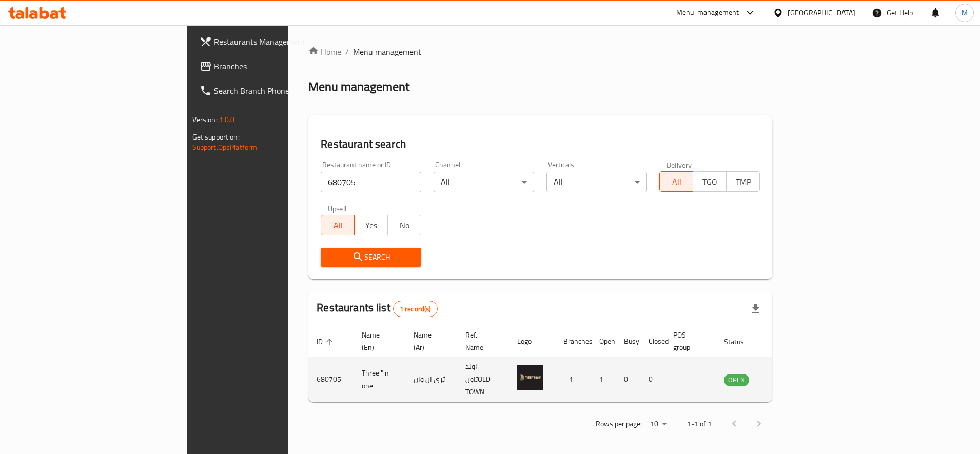
click at [805, 370] on td "enhanced table" at bounding box center [786, 379] width 35 height 45
click at [790, 373] on icon "enhanced table" at bounding box center [784, 379] width 12 height 12
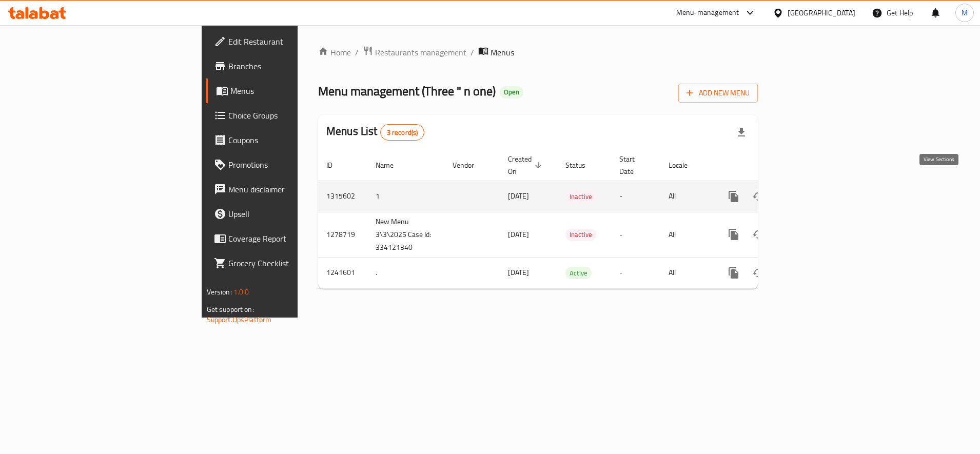
click at [814, 190] on icon "enhanced table" at bounding box center [807, 196] width 12 height 12
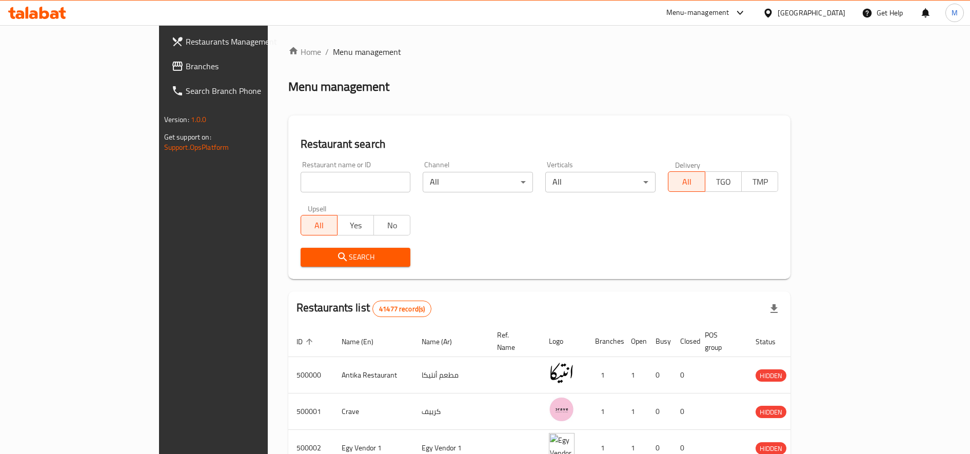
click at [301, 185] on input "search" at bounding box center [356, 182] width 110 height 21
type input "ض"
click button "Search" at bounding box center [356, 257] width 110 height 19
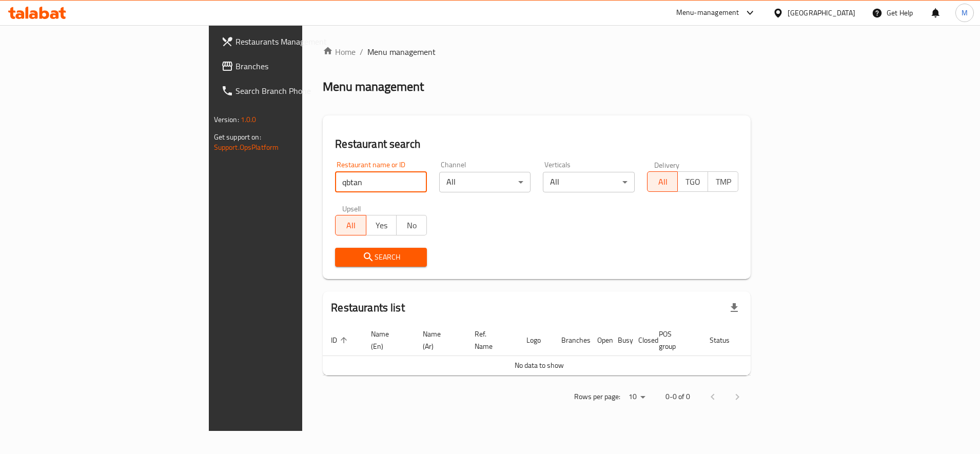
click at [335, 175] on input "qbtan" at bounding box center [381, 182] width 92 height 21
type input "القبطان عزوز"
click button "Search" at bounding box center [381, 257] width 92 height 19
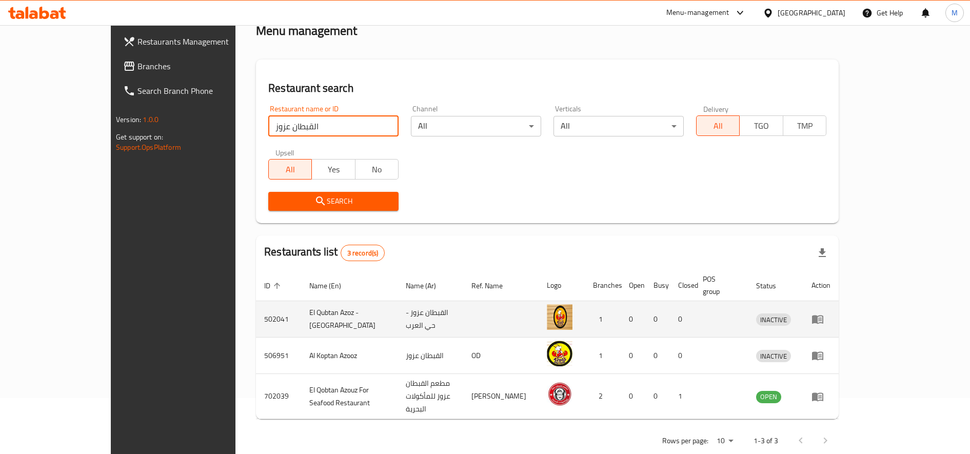
scroll to position [56, 0]
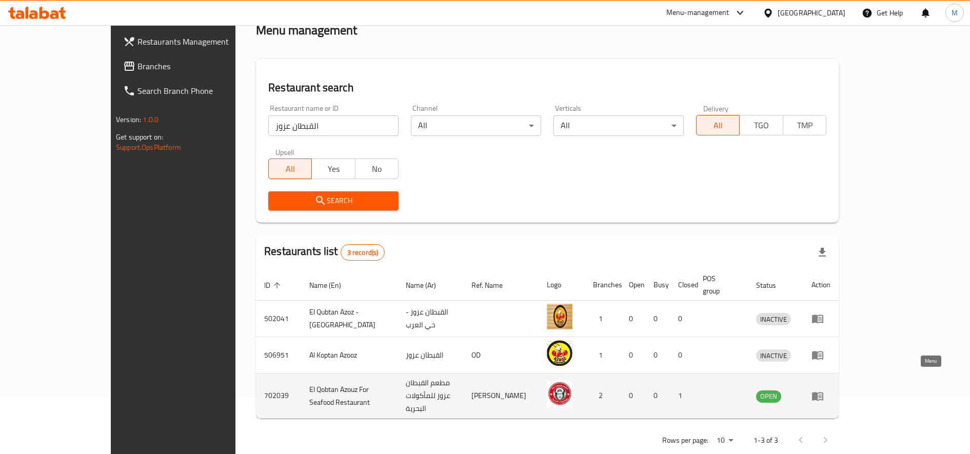
click at [823, 392] on icon "enhanced table" at bounding box center [817, 396] width 11 height 9
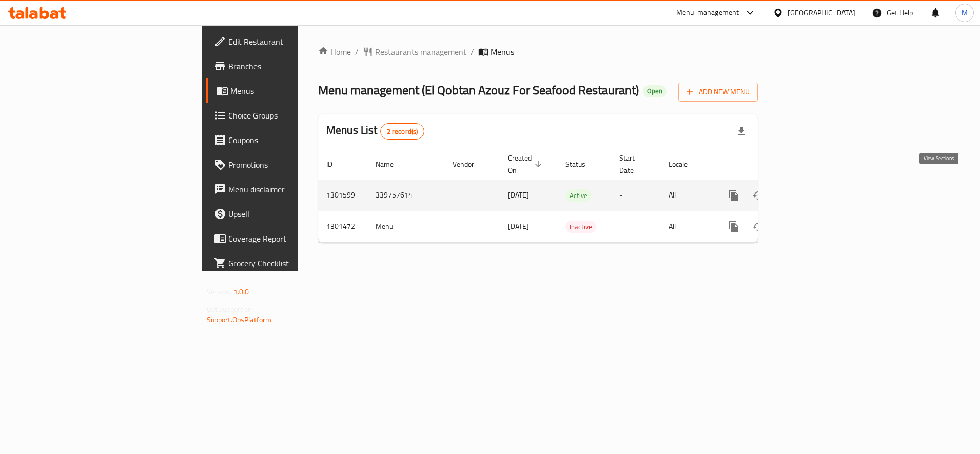
click at [814, 189] on icon "enhanced table" at bounding box center [807, 195] width 12 height 12
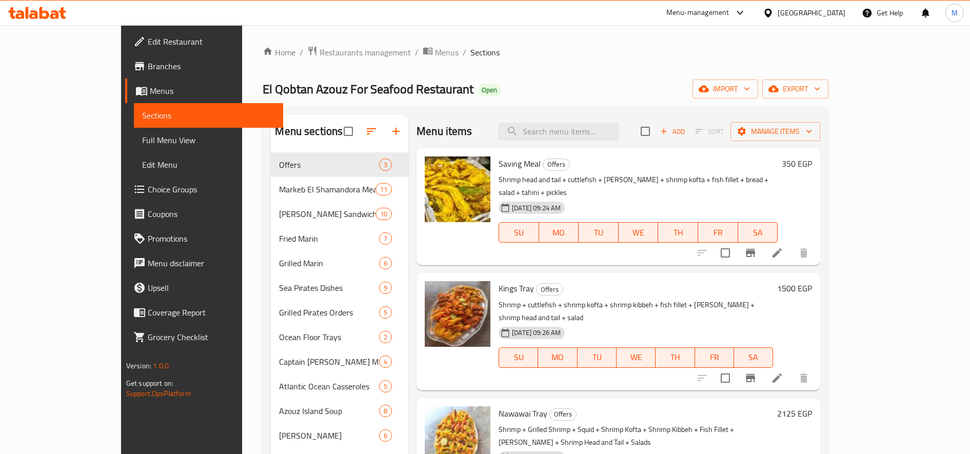
click at [514, 49] on ol "Home / Restaurants management / Menus / Sections" at bounding box center [546, 52] width 566 height 13
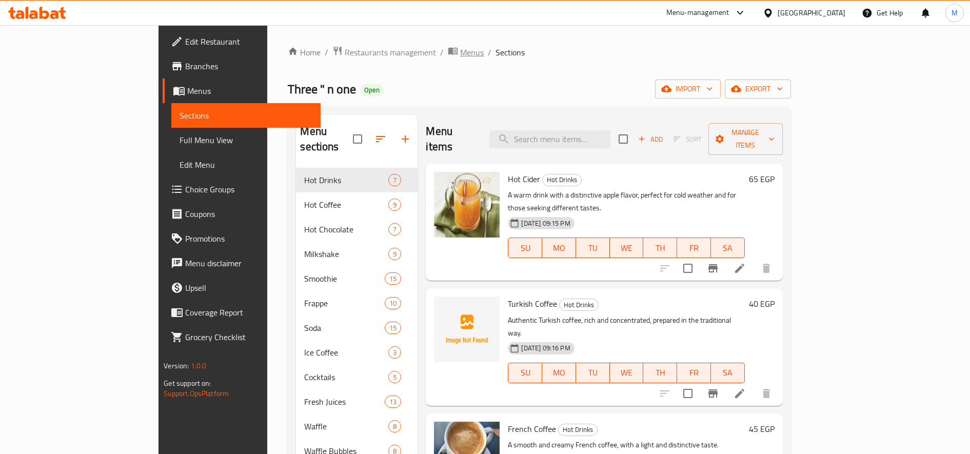
click at [460, 53] on span "Menus" at bounding box center [472, 52] width 24 height 12
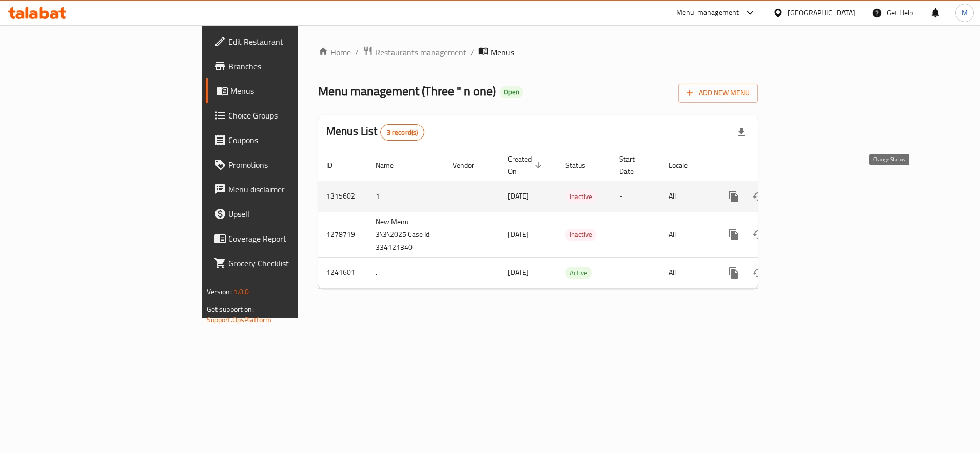
click at [764, 190] on icon "enhanced table" at bounding box center [758, 196] width 12 height 12
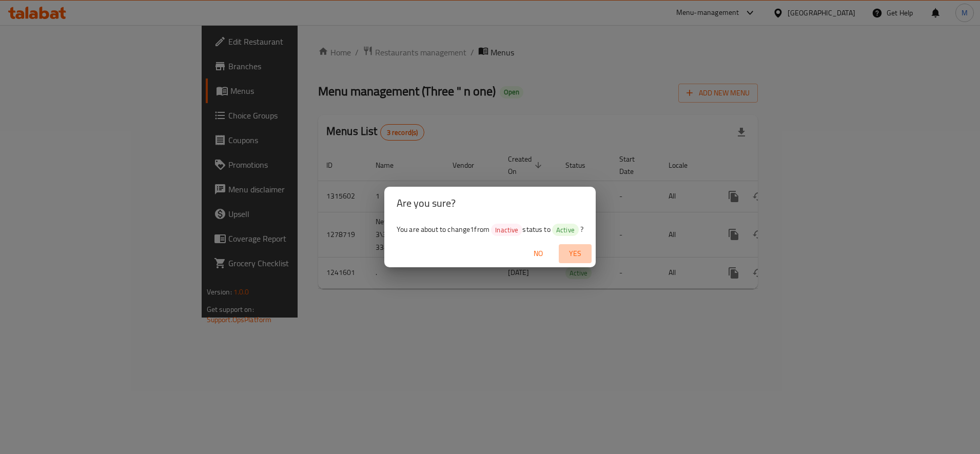
click at [569, 249] on span "Yes" at bounding box center [575, 253] width 25 height 13
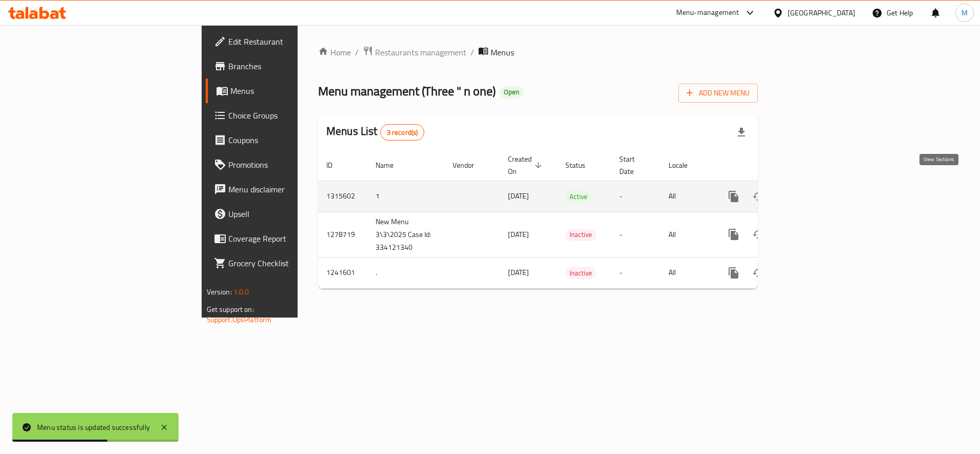
click at [814, 190] on icon "enhanced table" at bounding box center [807, 196] width 12 height 12
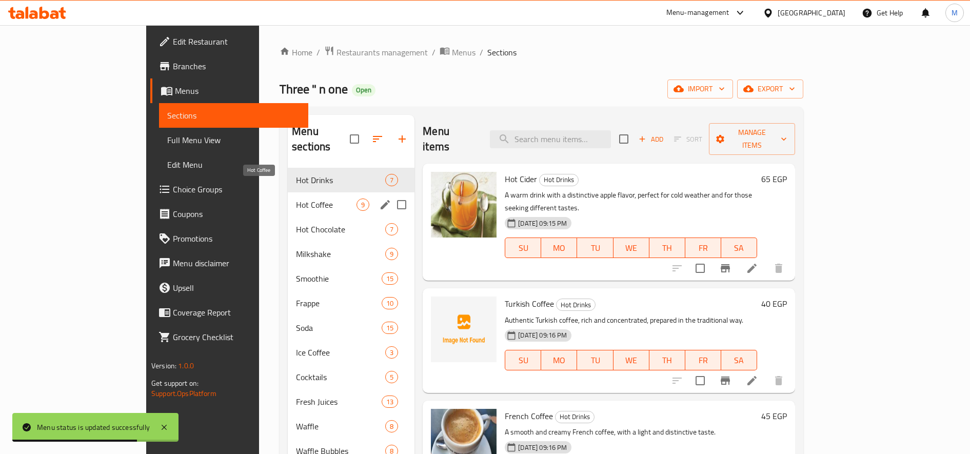
click at [296, 199] on span "Hot Coffee" at bounding box center [326, 205] width 61 height 12
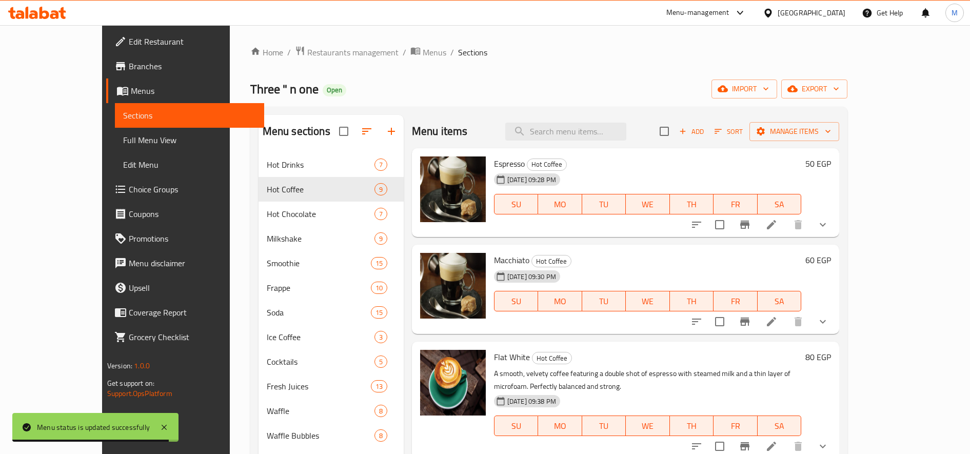
click at [361, 128] on icon "button" at bounding box center [367, 131] width 12 height 12
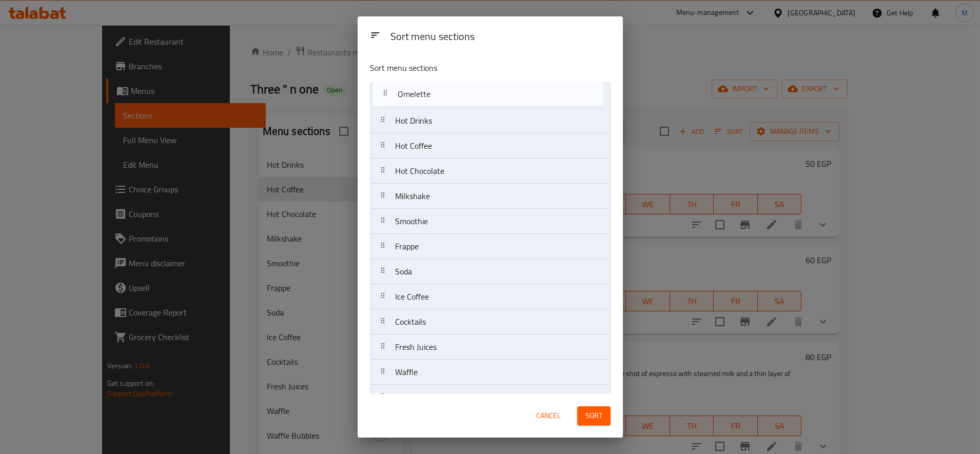
drag, startPoint x: 385, startPoint y: 175, endPoint x: 387, endPoint y: 88, distance: 87.2
click at [387, 88] on nav "Hot Drinks Hot Coffee Hot Chocolate Milkshake Smoothie Frappe Soda Ice Coffee C…" at bounding box center [490, 423] width 241 height 680
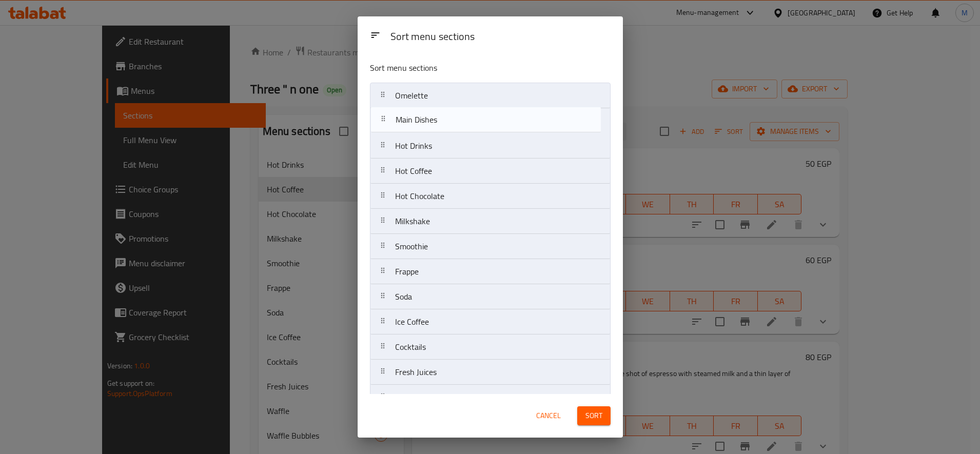
drag, startPoint x: 383, startPoint y: 252, endPoint x: 382, endPoint y: 112, distance: 139.5
click at [382, 112] on nav "Omelette Hot Drinks Hot Coffee Hot Chocolate Milkshake Smoothie Frappe Soda Ice…" at bounding box center [490, 423] width 241 height 680
drag, startPoint x: 386, startPoint y: 280, endPoint x: 388, endPoint y: 116, distance: 163.2
click at [388, 116] on nav "Omelette Main Dishes Hot Drinks Hot Coffee Hot Chocolate Milkshake Smoothie Fra…" at bounding box center [490, 423] width 241 height 680
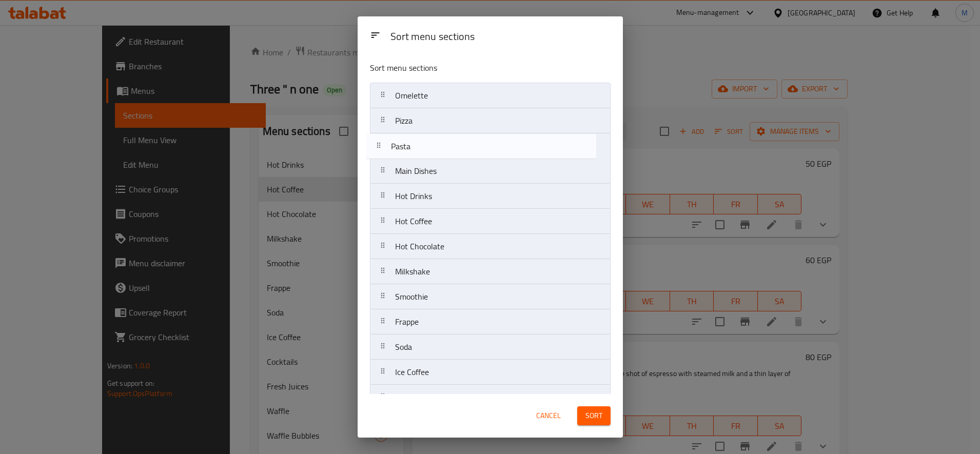
drag, startPoint x: 385, startPoint y: 304, endPoint x: 440, endPoint y: 158, distance: 155.9
click at [384, 147] on nav "Omelette Pizza Main Dishes Hot Drinks Hot Coffee Hot Chocolate Milkshake Smooth…" at bounding box center [490, 423] width 241 height 680
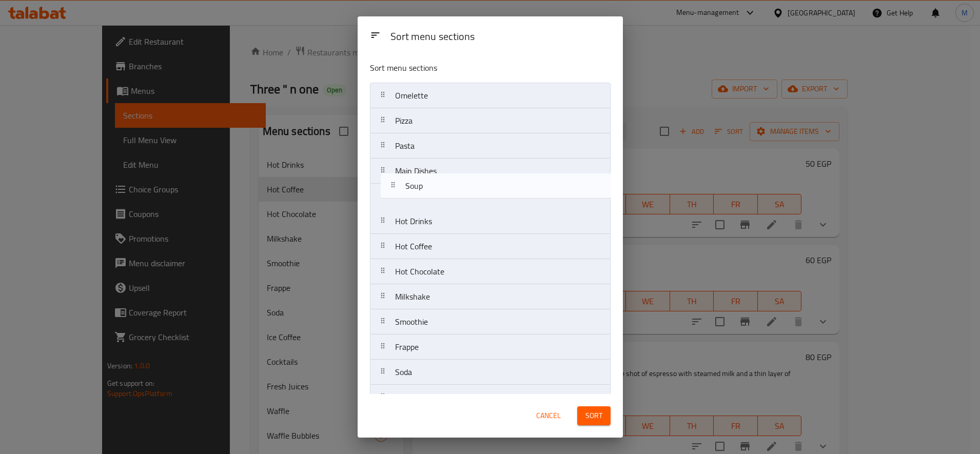
drag, startPoint x: 384, startPoint y: 333, endPoint x: 394, endPoint y: 192, distance: 140.9
click at [394, 192] on nav "Omelette Pizza Pasta Main Dishes Hot Drinks Hot Coffee Hot Chocolate Milkshake …" at bounding box center [490, 423] width 241 height 680
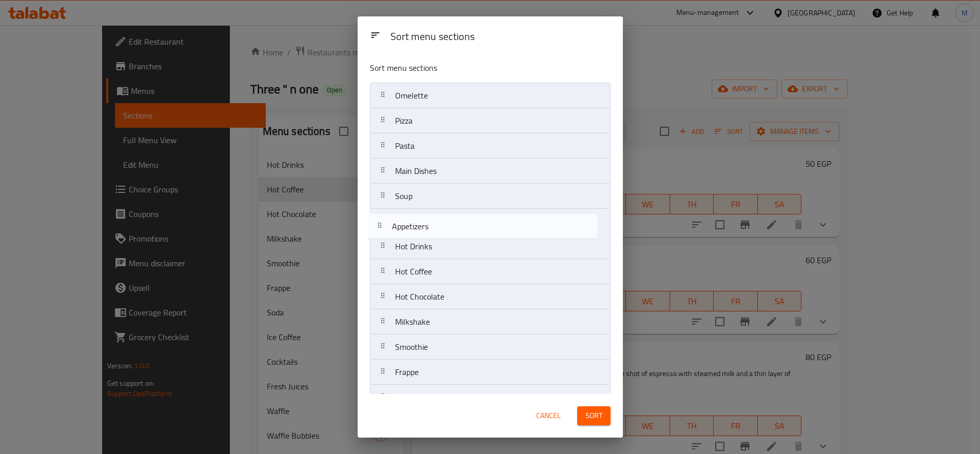
drag, startPoint x: 386, startPoint y: 359, endPoint x: 383, endPoint y: 230, distance: 128.8
click at [383, 230] on nav "Omelette Pizza Pasta Main Dishes Soup Hot Drinks Hot Coffee Hot Chocolate Milks…" at bounding box center [490, 423] width 241 height 680
drag, startPoint x: 383, startPoint y: 378, endPoint x: 384, endPoint y: 212, distance: 165.7
click at [384, 212] on nav "Omelette Pizza Pasta Main Dishes Soup Appetizers Hot Drinks Hot Coffee Hot Choc…" at bounding box center [490, 423] width 241 height 680
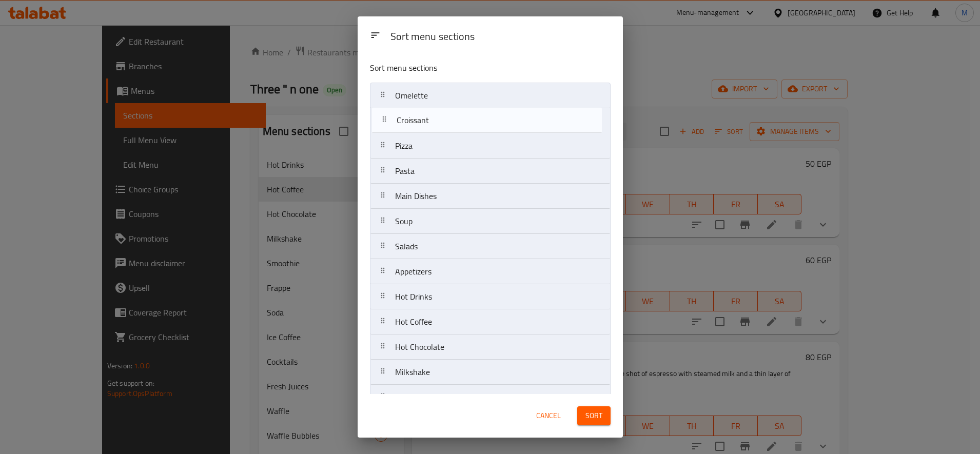
drag, startPoint x: 384, startPoint y: 332, endPoint x: 387, endPoint y: 122, distance: 210.9
click at [387, 122] on nav "Omelette Pizza Pasta Main Dishes Soup Salads Appetizers Hot Drinks Hot Coffee H…" at bounding box center [490, 423] width 241 height 680
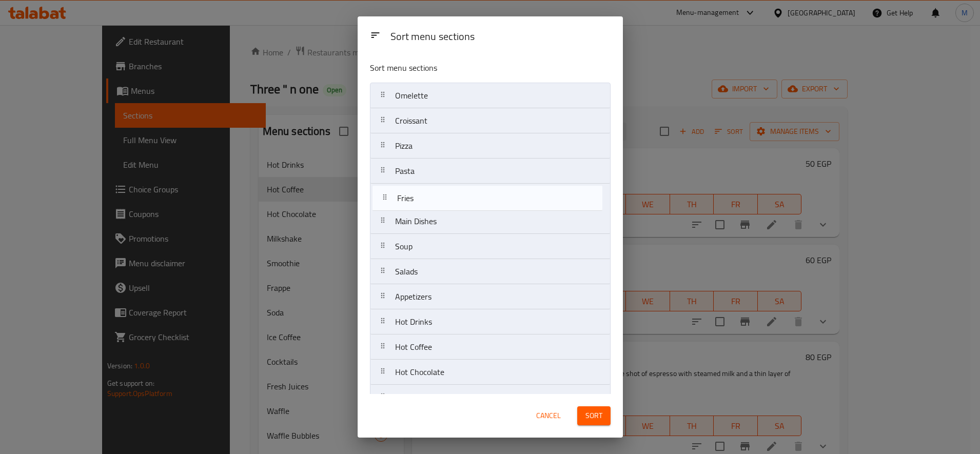
drag, startPoint x: 383, startPoint y: 383, endPoint x: 384, endPoint y: 194, distance: 188.3
click at [384, 194] on nav "Omelette Croissant Pizza Pasta Main Dishes Soup Salads Appetizers Hot Drinks Ho…" at bounding box center [490, 423] width 241 height 680
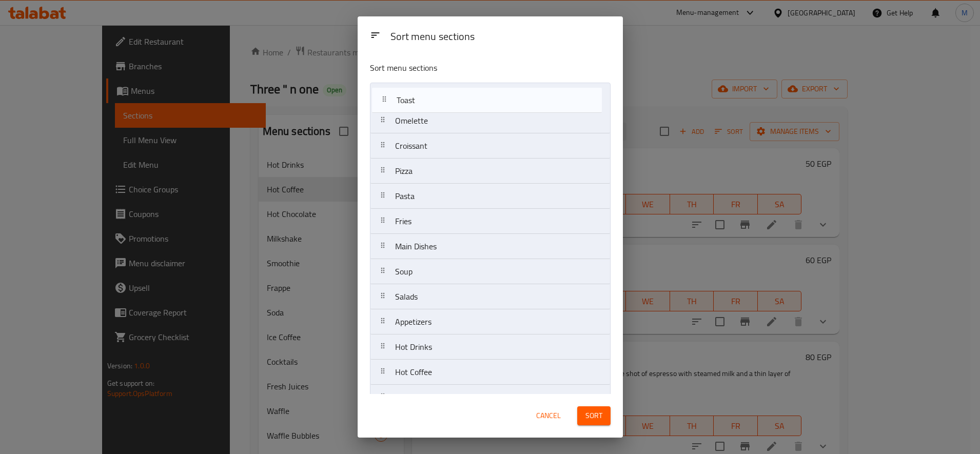
drag, startPoint x: 384, startPoint y: 356, endPoint x: 385, endPoint y: 97, distance: 258.0
click at [385, 97] on nav "Omelette Croissant Pizza Pasta Fries Main Dishes Soup Salads Appetizers Hot Dri…" at bounding box center [490, 423] width 241 height 680
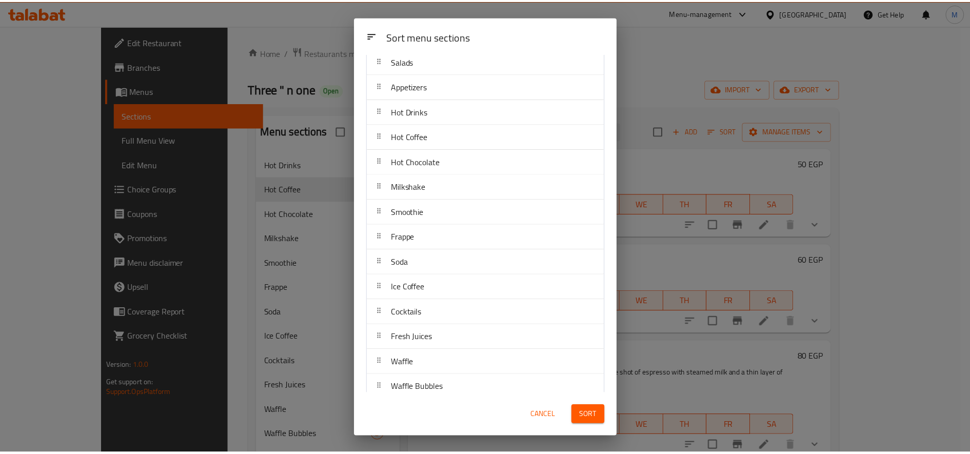
scroll to position [372, 0]
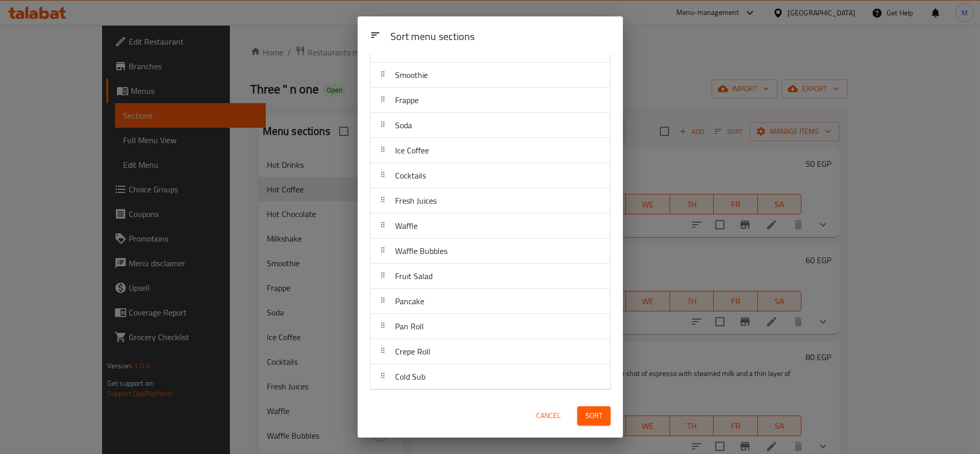
click at [590, 417] on span "Sort" at bounding box center [593, 415] width 17 height 13
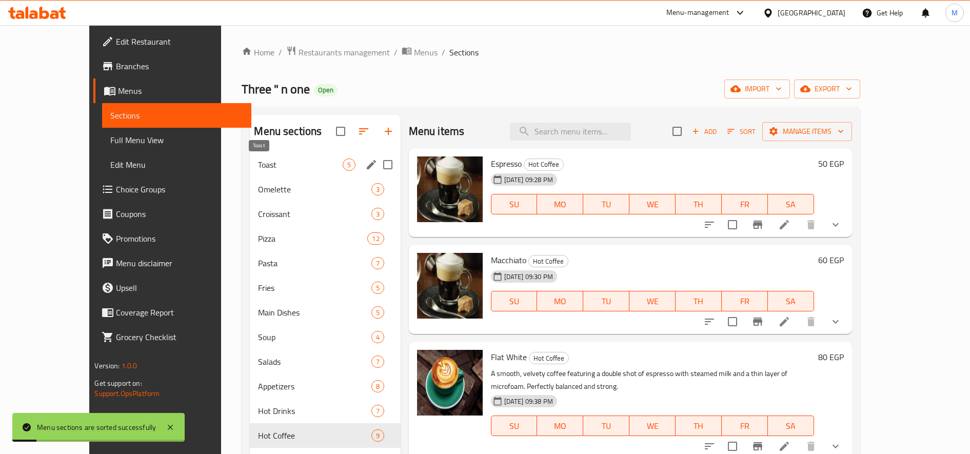
click at [262, 165] on span "Toast" at bounding box center [300, 165] width 84 height 12
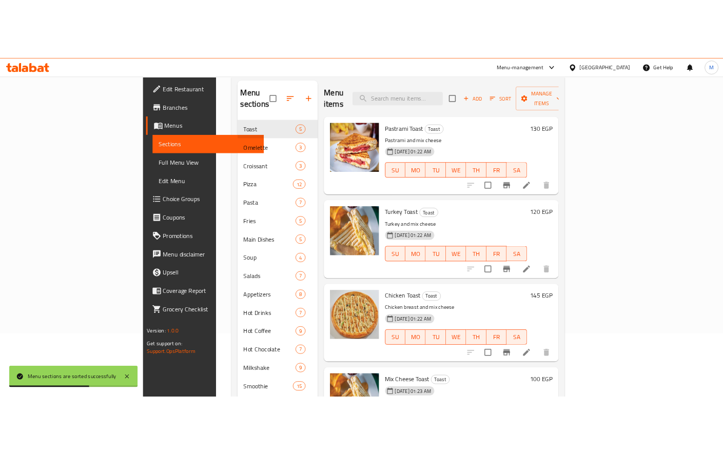
scroll to position [54, 0]
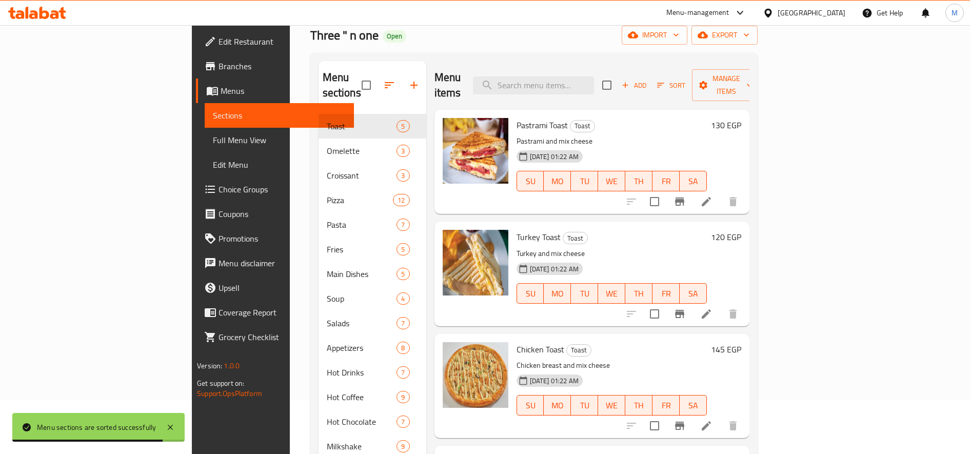
click at [517, 342] on span "Chicken Toast" at bounding box center [541, 349] width 48 height 15
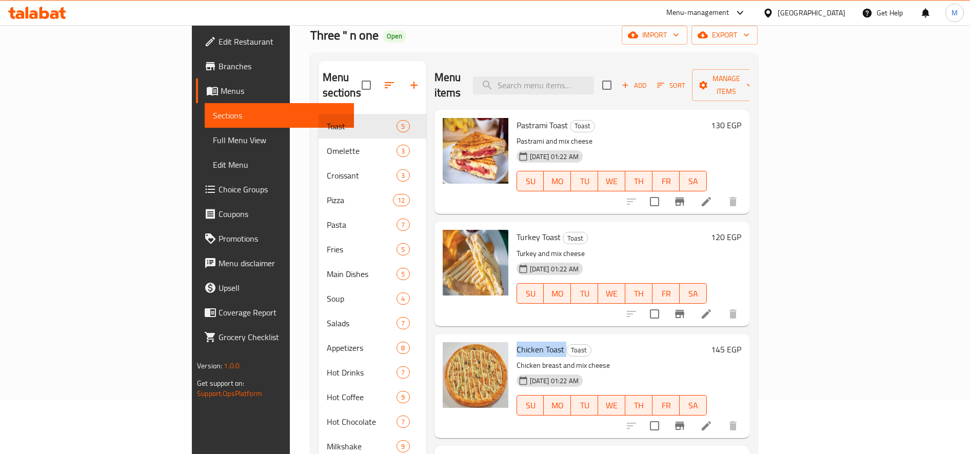
drag, startPoint x: 497, startPoint y: 328, endPoint x: 443, endPoint y: 245, distance: 99.5
click at [443, 245] on img at bounding box center [476, 263] width 66 height 66
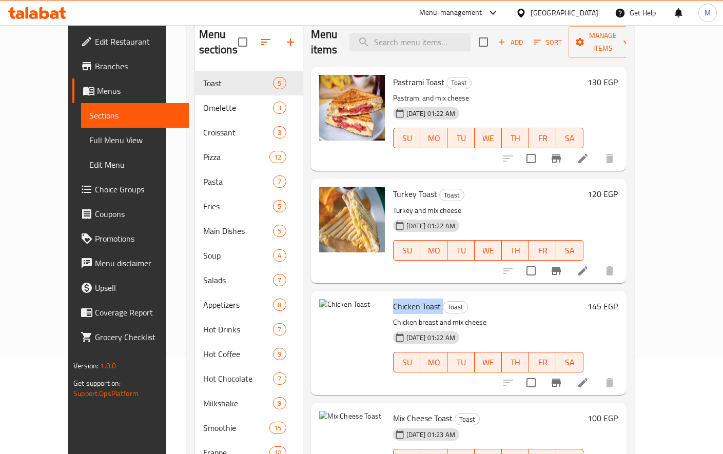
scroll to position [171, 0]
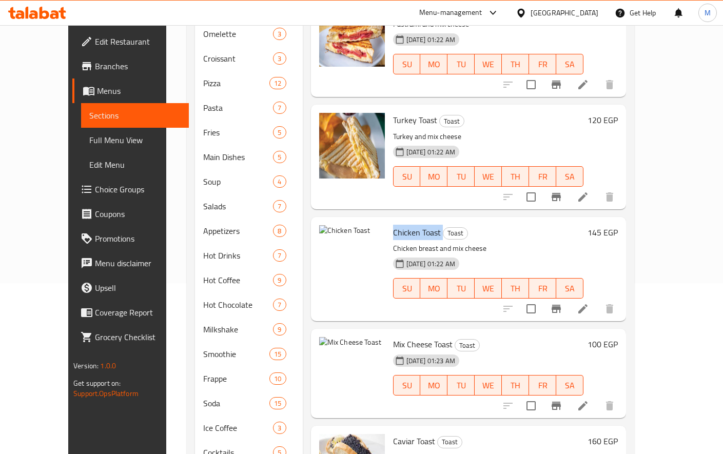
copy h6 "Chicken Toast"
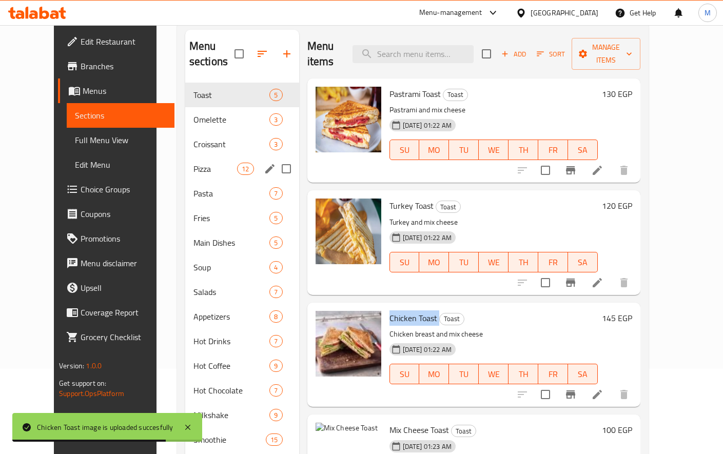
scroll to position [0, 0]
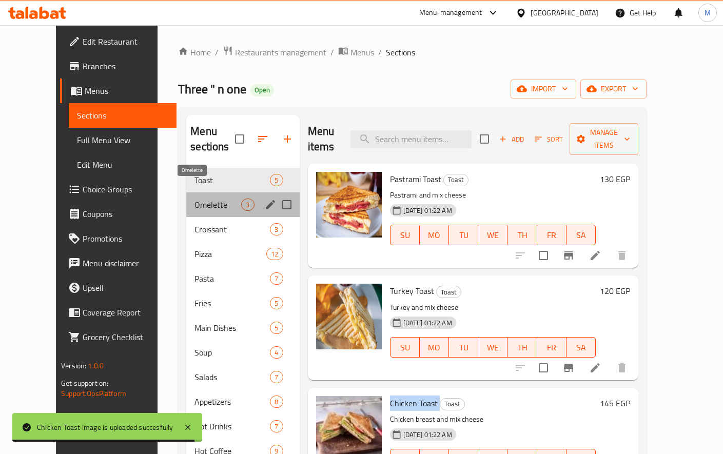
click at [194, 199] on span "Omelette" at bounding box center [217, 205] width 47 height 12
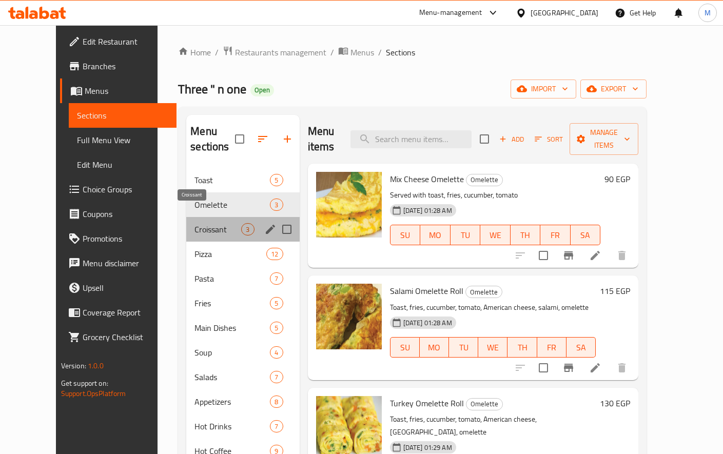
click at [194, 223] on span "Croissant" at bounding box center [217, 229] width 47 height 12
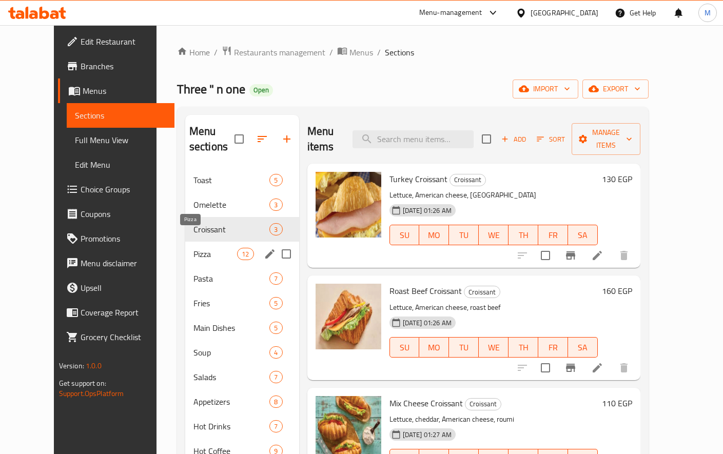
click at [193, 248] on span "Pizza" at bounding box center [215, 254] width 44 height 12
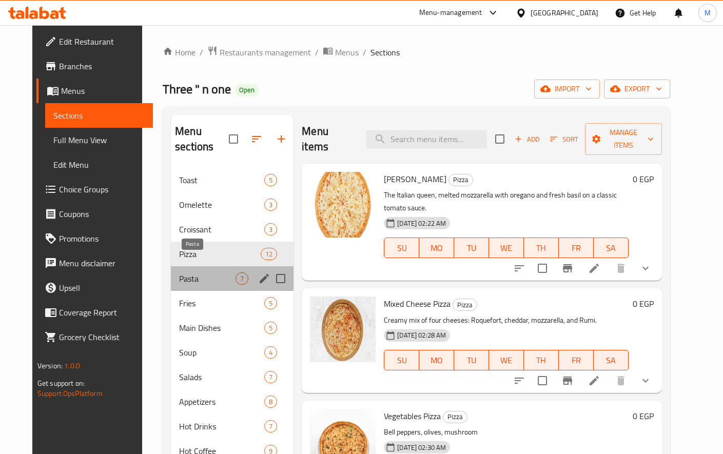
click at [183, 272] on span "Pasta" at bounding box center [207, 278] width 56 height 12
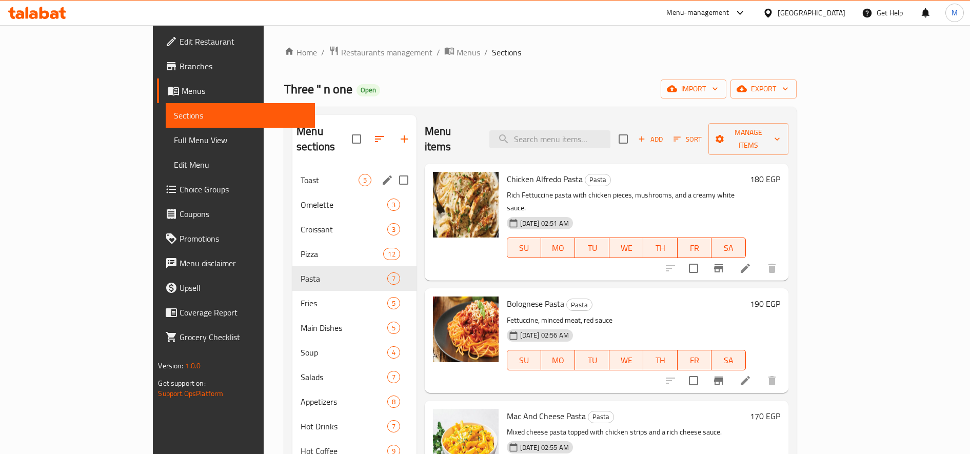
click at [292, 171] on div "Toast 5" at bounding box center [354, 180] width 124 height 25
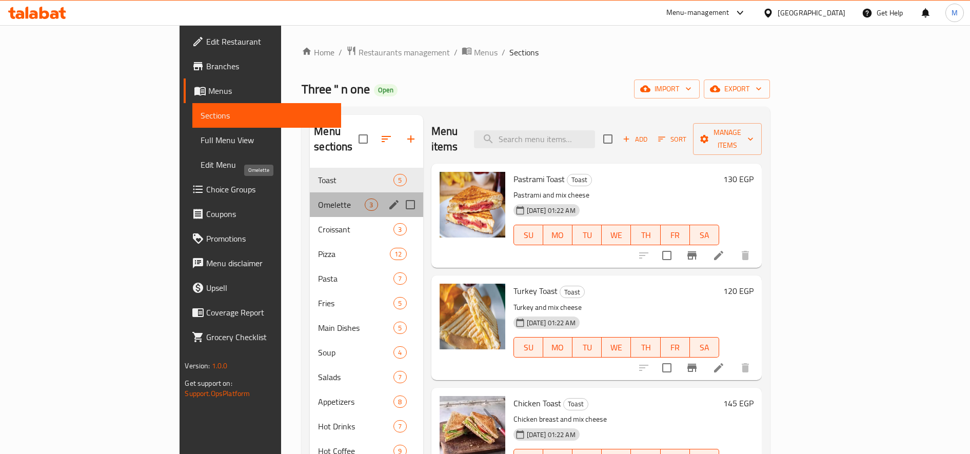
click at [318, 199] on span "Omelette" at bounding box center [341, 205] width 47 height 12
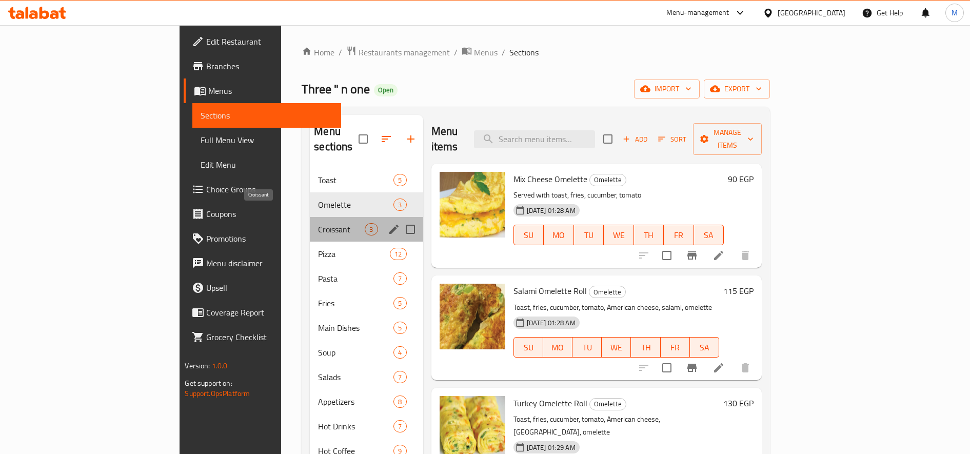
click at [318, 223] on span "Croissant" at bounding box center [341, 229] width 47 height 12
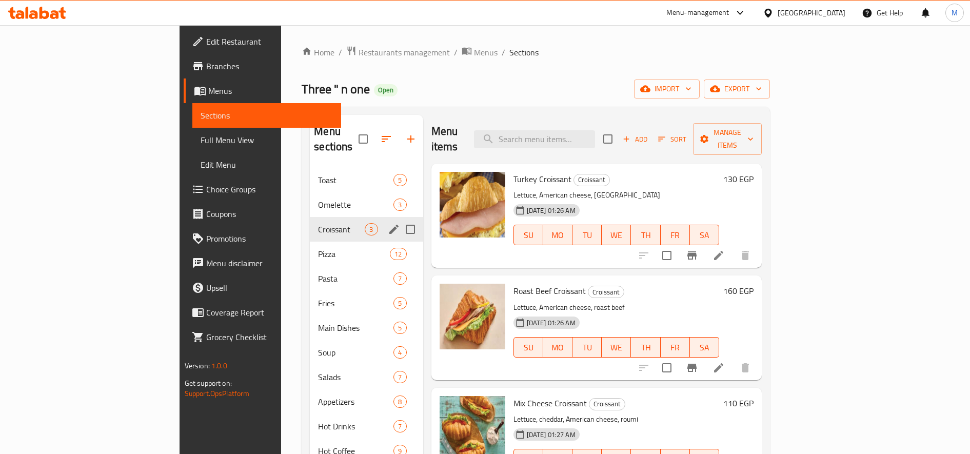
click at [318, 199] on span "Omelette" at bounding box center [355, 205] width 75 height 12
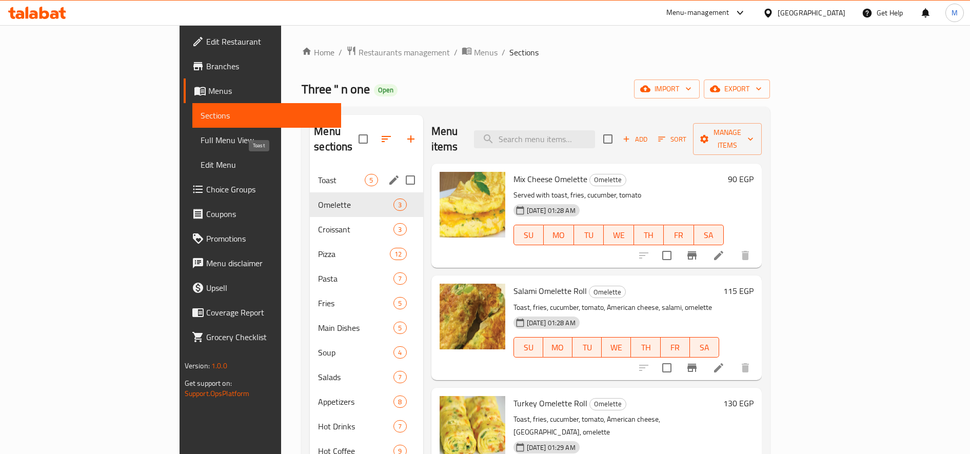
click at [318, 174] on span "Toast" at bounding box center [341, 180] width 47 height 12
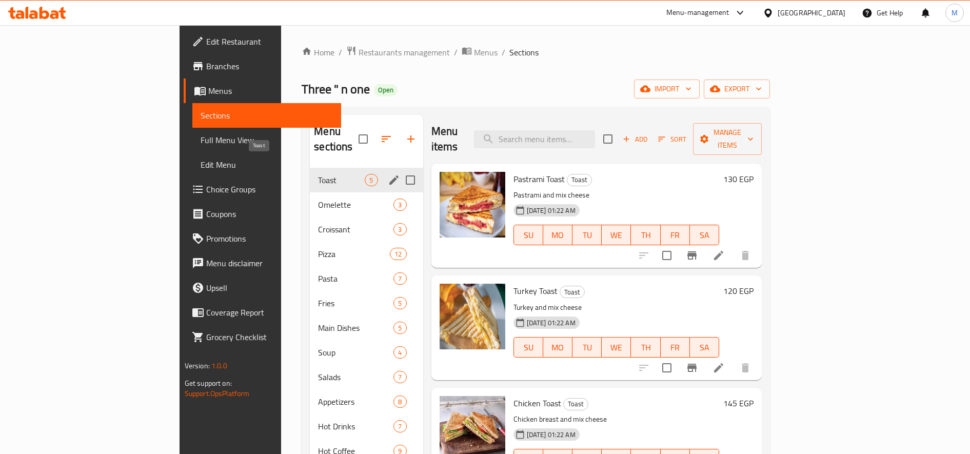
click at [318, 174] on span "Toast" at bounding box center [341, 180] width 47 height 12
click at [318, 199] on span "Omelette" at bounding box center [355, 205] width 75 height 12
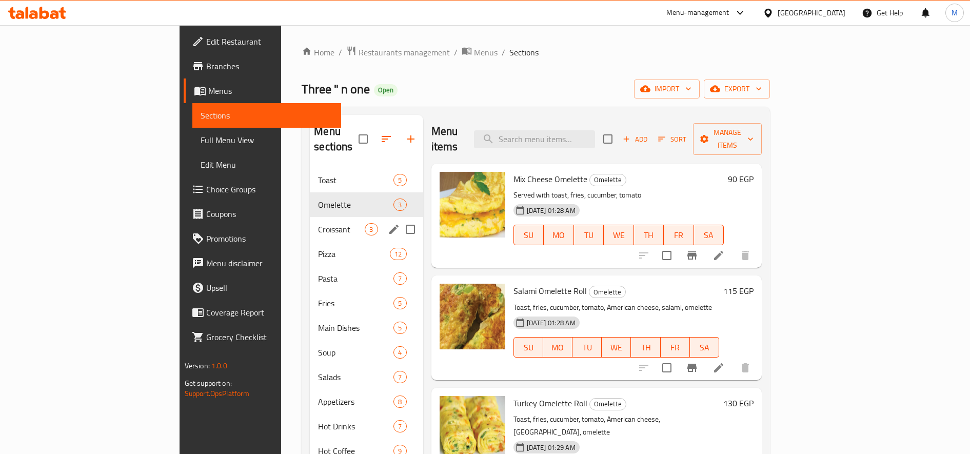
click at [310, 217] on div "Croissant 3" at bounding box center [366, 229] width 113 height 25
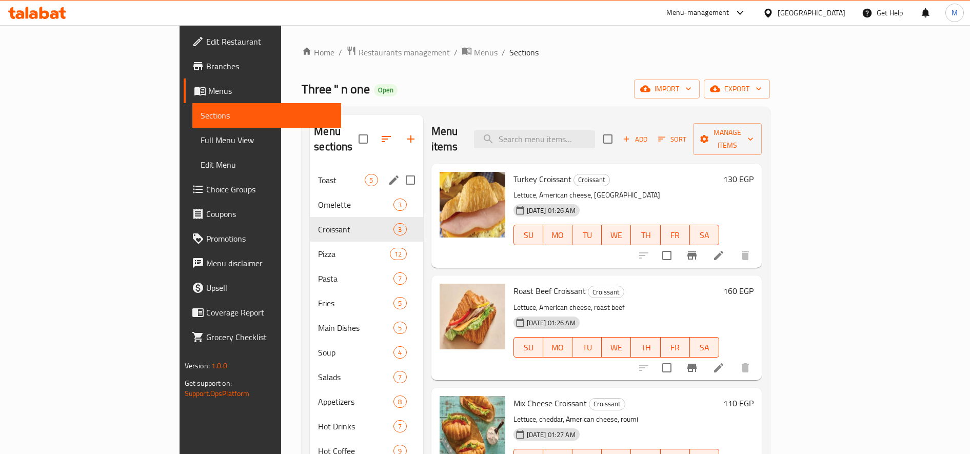
click at [318, 174] on span "Toast" at bounding box center [341, 180] width 47 height 12
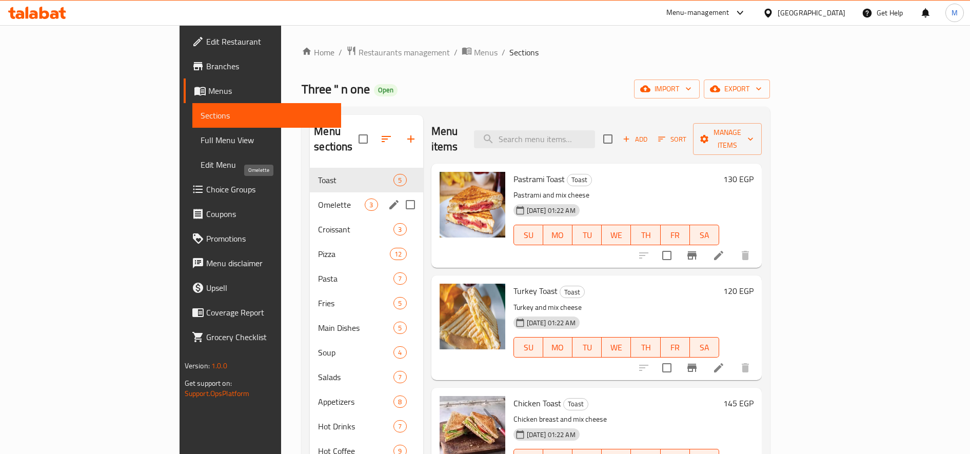
click at [318, 199] on span "Omelette" at bounding box center [341, 205] width 47 height 12
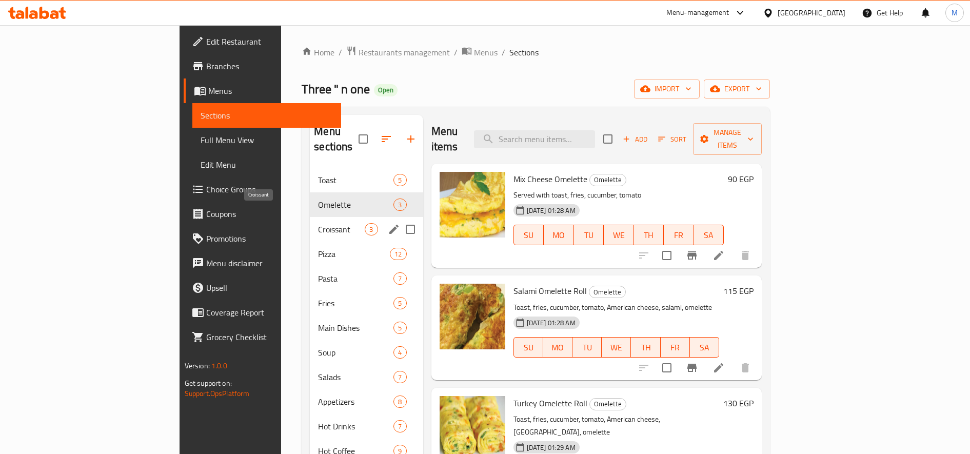
click at [318, 223] on span "Croissant" at bounding box center [341, 229] width 47 height 12
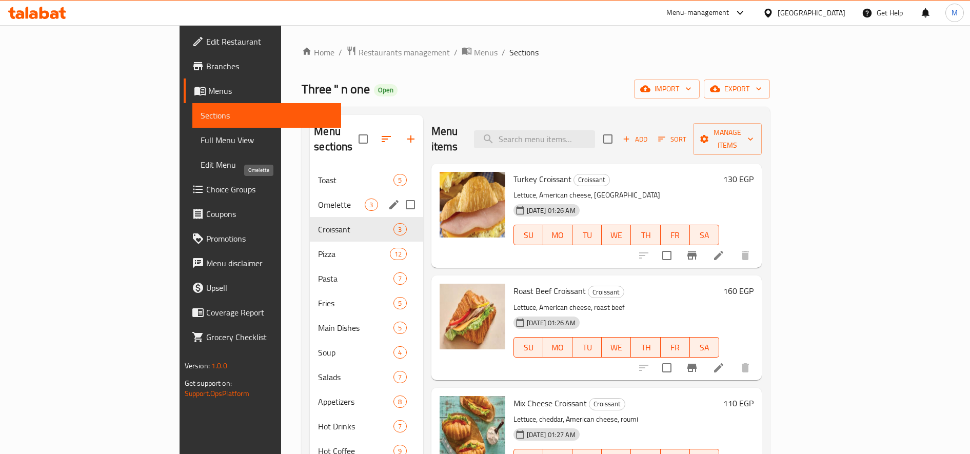
click at [318, 199] on span "Omelette" at bounding box center [341, 205] width 47 height 12
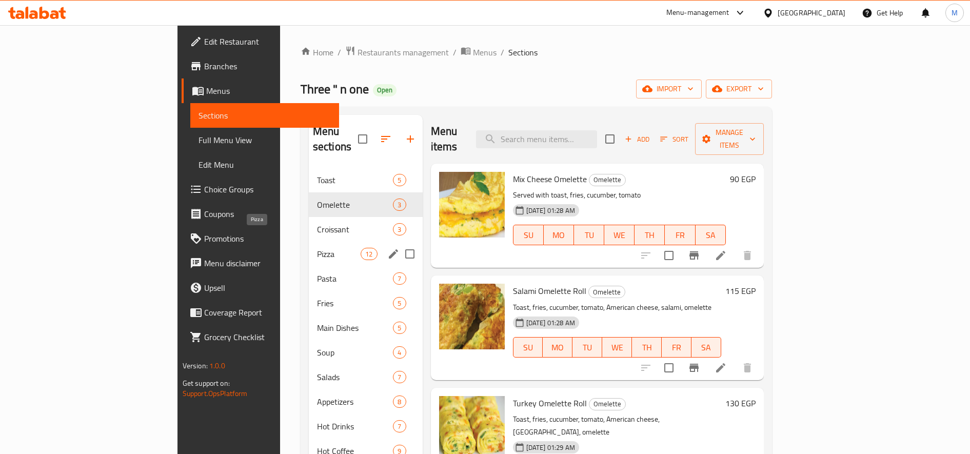
click at [317, 248] on span "Pizza" at bounding box center [339, 254] width 44 height 12
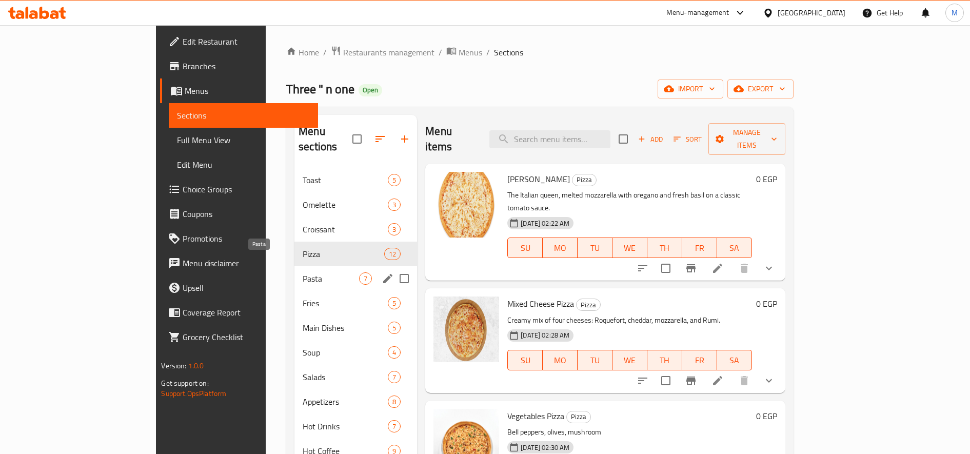
click at [303, 272] on span "Pasta" at bounding box center [331, 278] width 56 height 12
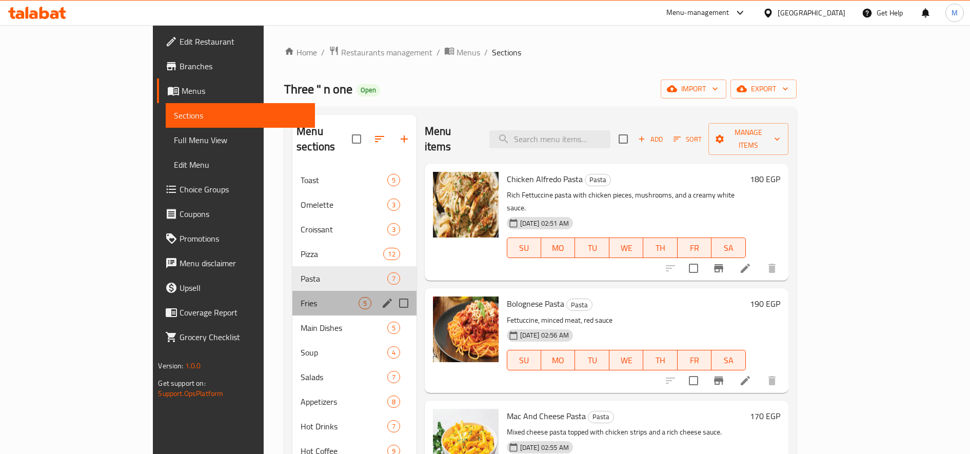
click at [292, 294] on div "Fries 5" at bounding box center [354, 303] width 124 height 25
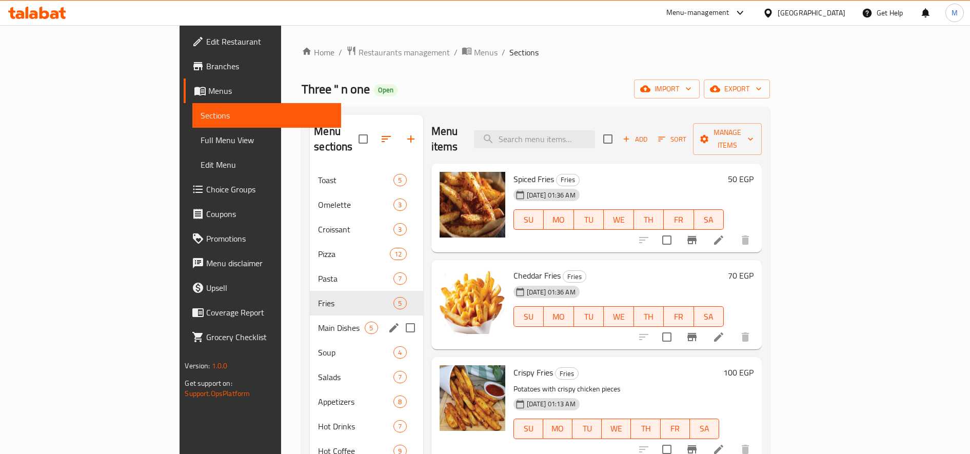
click at [310, 315] on div "Main Dishes 5" at bounding box center [366, 327] width 113 height 25
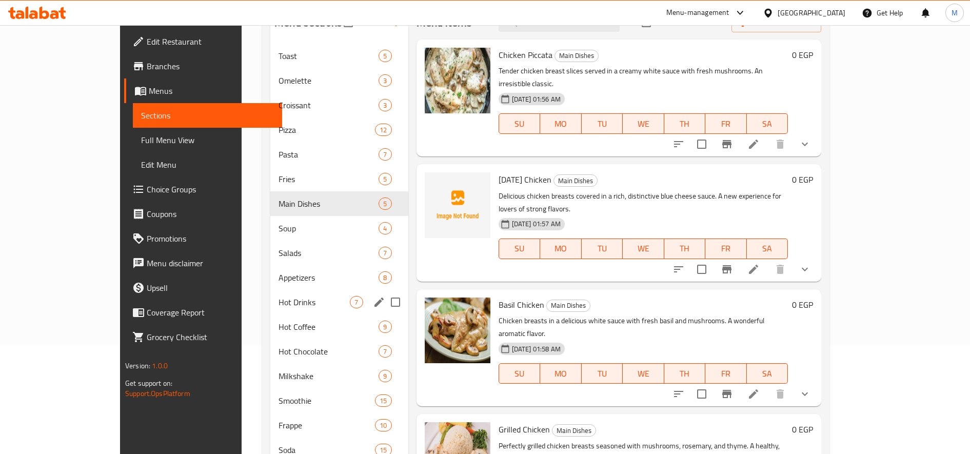
scroll to position [171, 0]
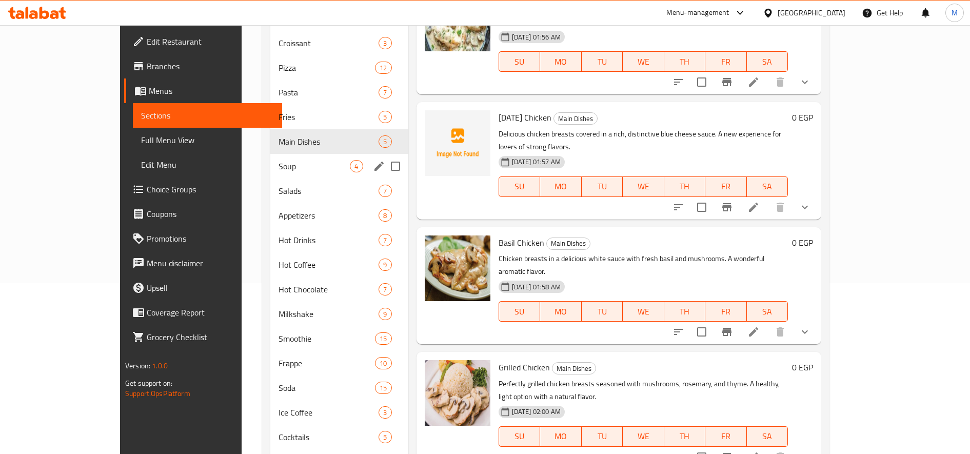
click at [279, 163] on span "Soup" at bounding box center [314, 166] width 71 height 12
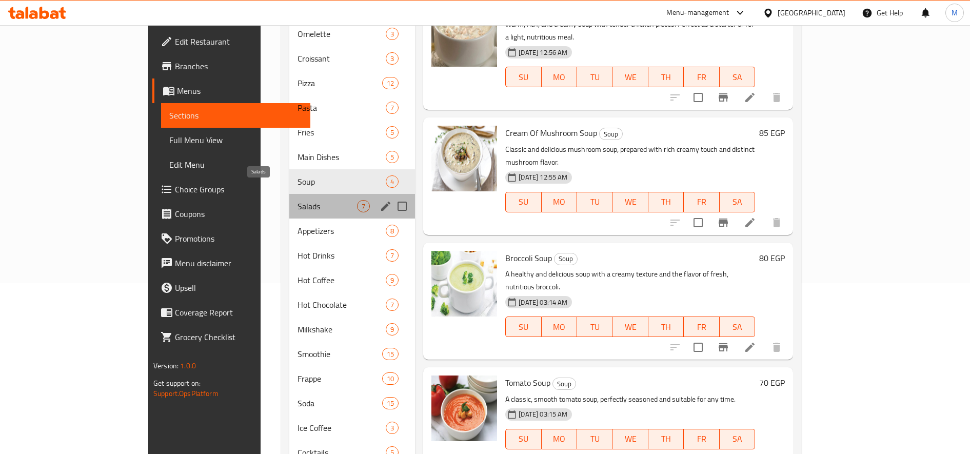
click at [298, 200] on span "Salads" at bounding box center [328, 206] width 60 height 12
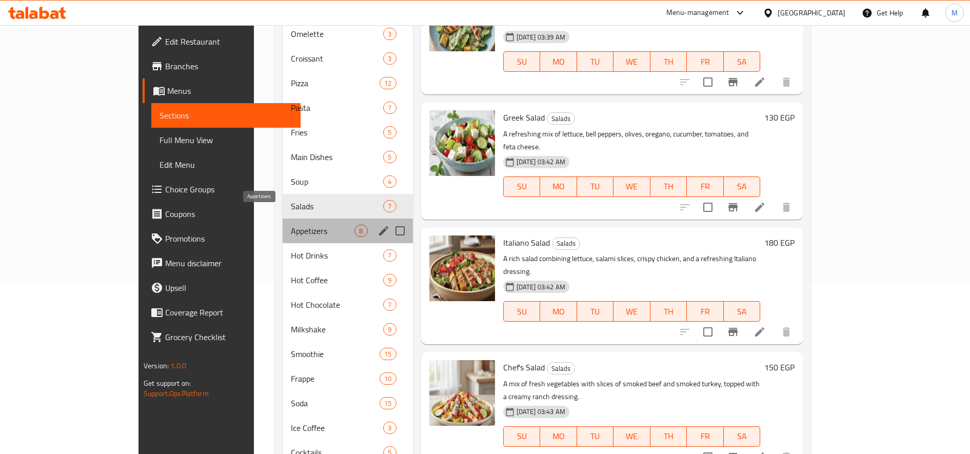
click at [291, 225] on span "Appetizers" at bounding box center [323, 231] width 64 height 12
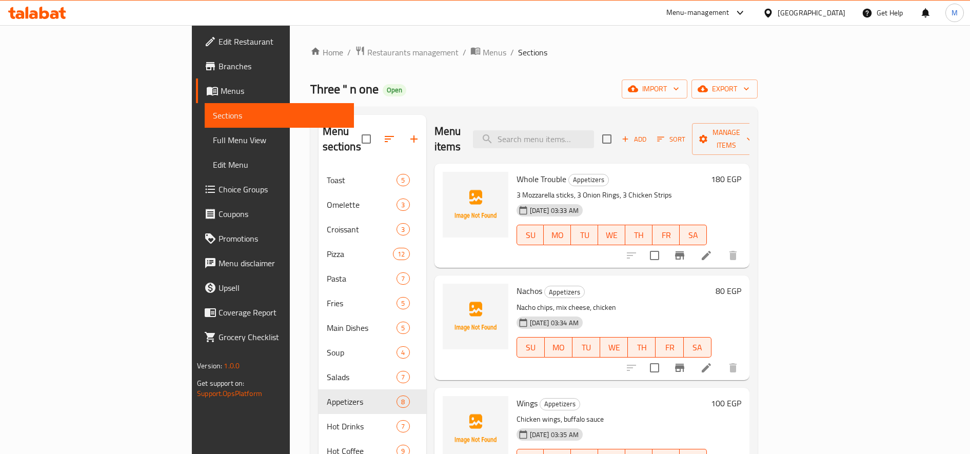
click at [377, 127] on button "button" at bounding box center [389, 139] width 25 height 25
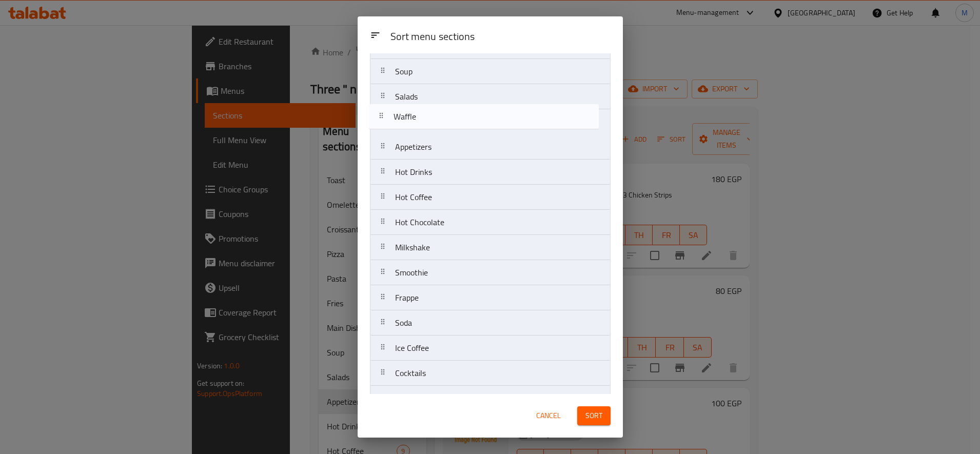
scroll to position [192, 0]
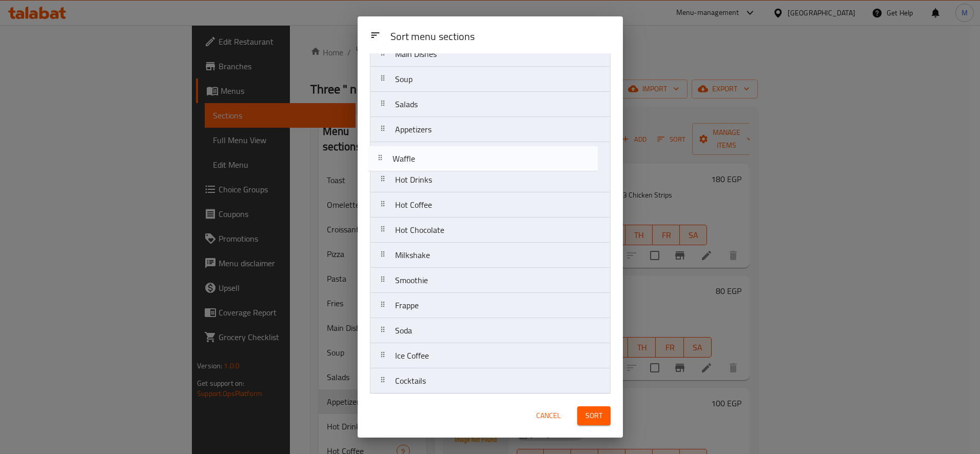
drag, startPoint x: 385, startPoint y: 347, endPoint x: 383, endPoint y: 161, distance: 186.7
click at [383, 161] on nav "Toast Omelette Croissant Pizza Pasta Fries Main Dishes Soup Salads Appetizers H…" at bounding box center [490, 230] width 241 height 680
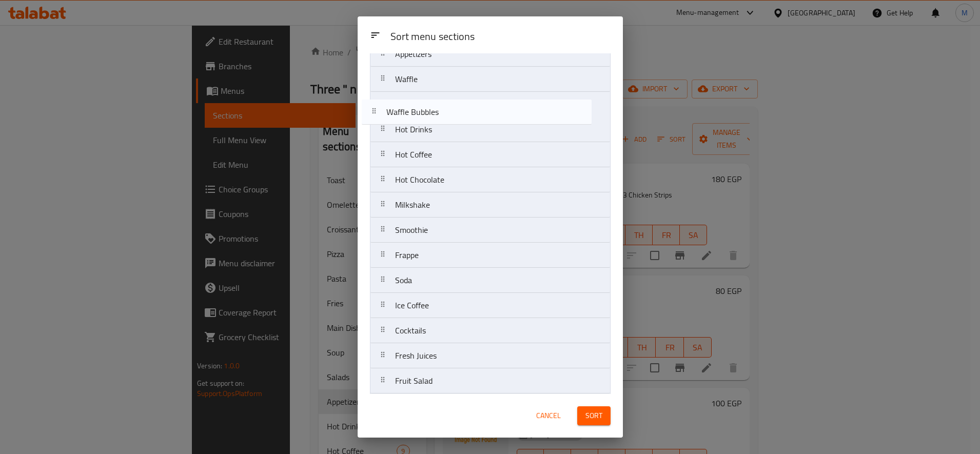
scroll to position [248, 0]
drag, startPoint x: 384, startPoint y: 347, endPoint x: 376, endPoint y: 93, distance: 253.6
click at [376, 93] on nav "Toast Omelette Croissant Pizza Pasta Fries Main Dishes Soup Salads Appetizers W…" at bounding box center [490, 173] width 241 height 680
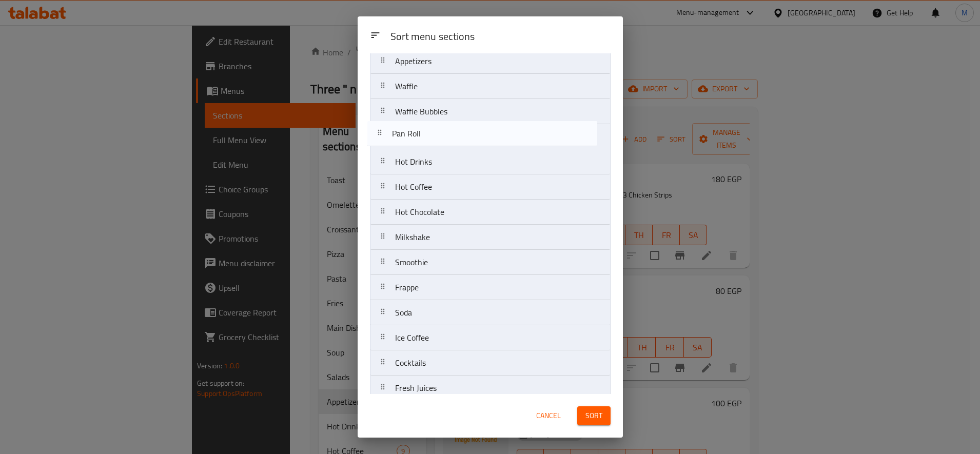
scroll to position [259, 0]
drag, startPoint x: 385, startPoint y: 328, endPoint x: 381, endPoint y: 144, distance: 184.7
click at [381, 144] on nav "Toast Omelette Croissant Pizza Pasta Fries Main Dishes Soup Salads Appetizers W…" at bounding box center [490, 164] width 241 height 680
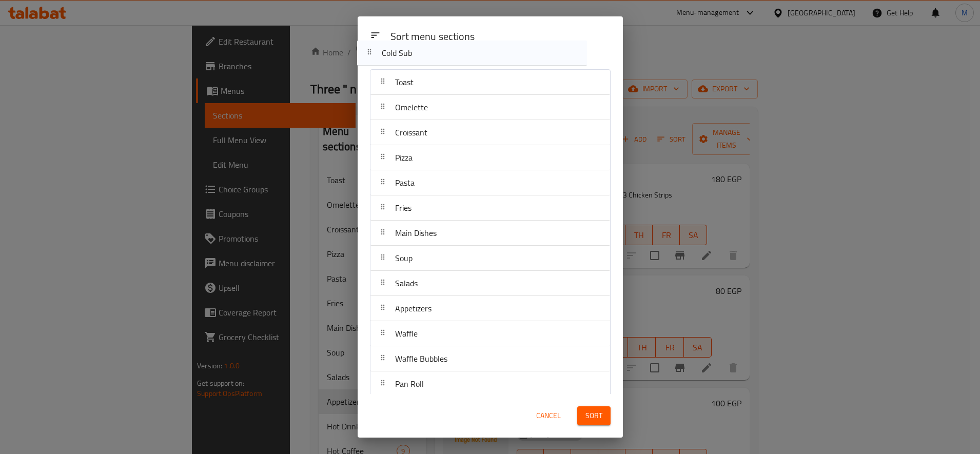
scroll to position [0, 0]
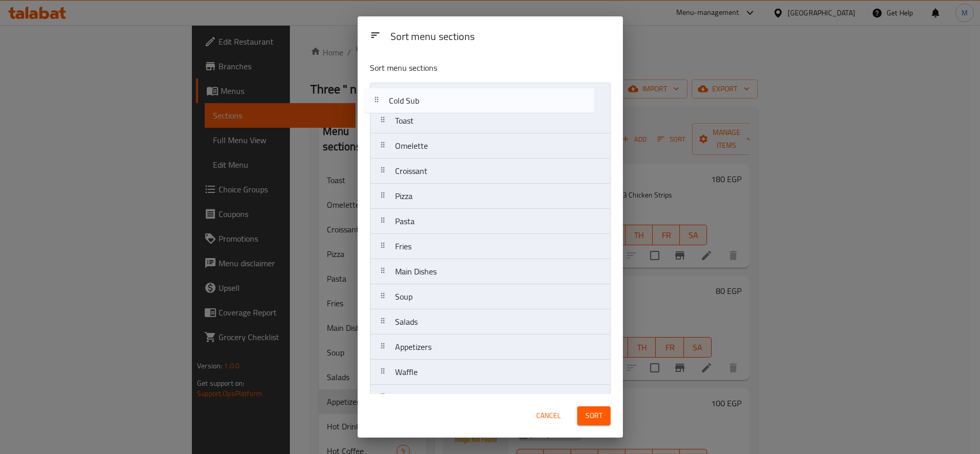
drag, startPoint x: 386, startPoint y: 381, endPoint x: 380, endPoint y: 84, distance: 297.6
click at [380, 84] on nav "Toast Omelette Croissant Pizza Pasta Fries Main Dishes Soup Salads Appetizers W…" at bounding box center [490, 423] width 241 height 680
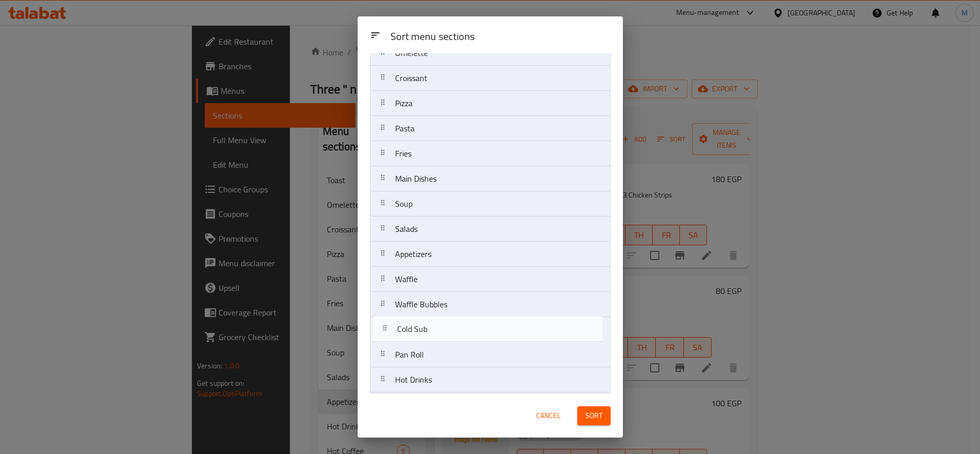
scroll to position [70, 0]
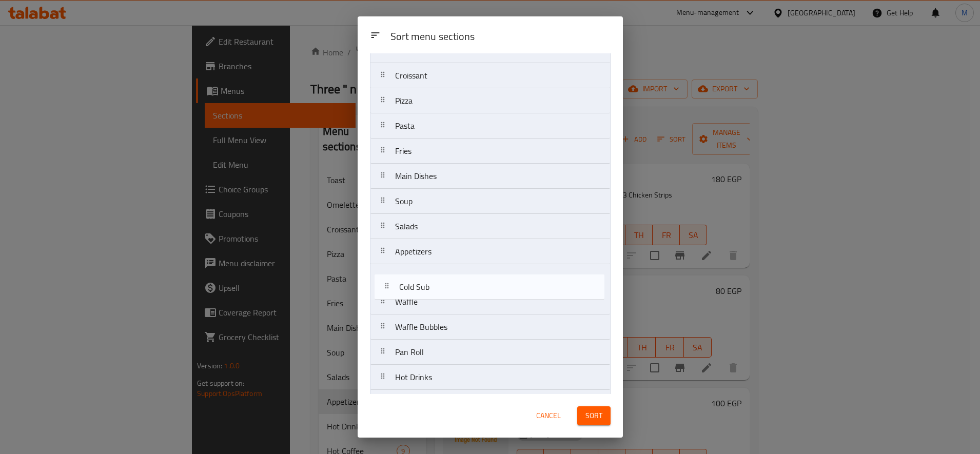
drag, startPoint x: 383, startPoint y: 95, endPoint x: 386, endPoint y: 289, distance: 193.9
click at [386, 289] on nav "Cold Sub Toast Omelette Croissant Pizza Pasta Fries Main Dishes Soup Salads App…" at bounding box center [490, 352] width 241 height 680
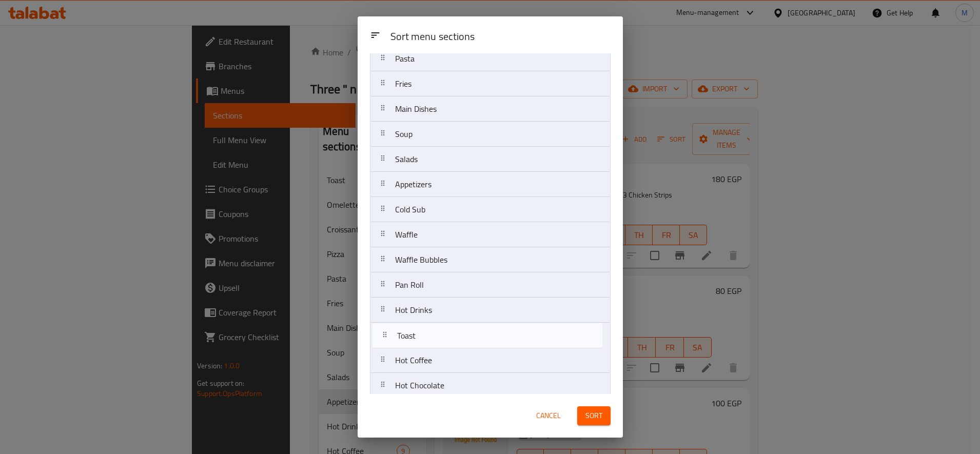
scroll to position [117, 0]
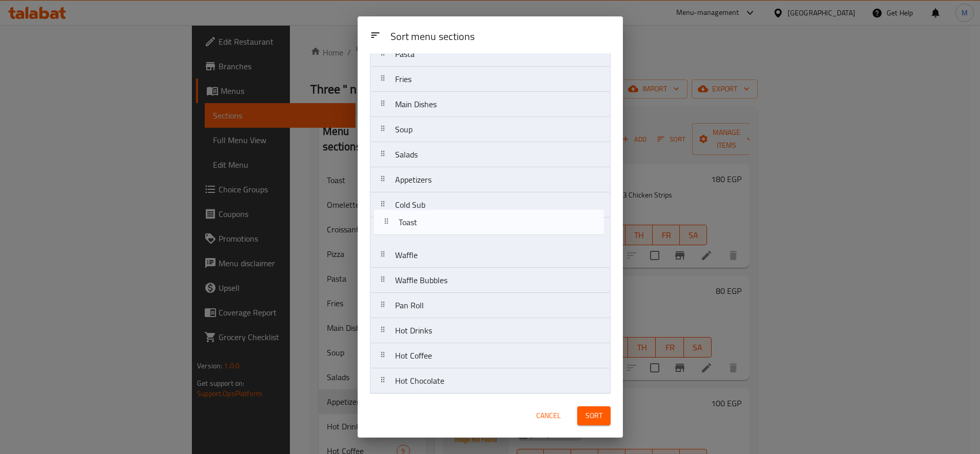
drag, startPoint x: 383, startPoint y: 95, endPoint x: 385, endPoint y: 227, distance: 131.4
click at [385, 227] on nav "Toast Omelette Croissant Pizza Pasta Fries Main Dishes Soup Salads Appetizers C…" at bounding box center [490, 306] width 241 height 680
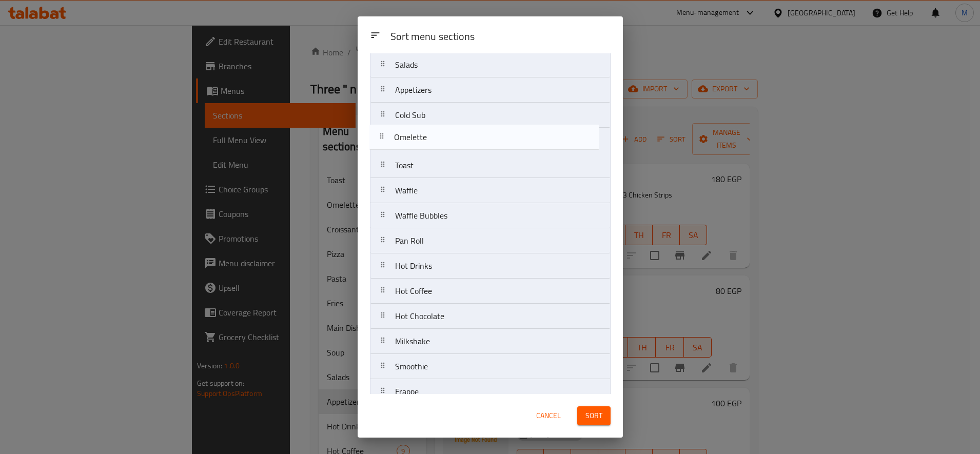
scroll to position [180, 0]
drag, startPoint x: 383, startPoint y: 100, endPoint x: 387, endPoint y: 168, distance: 68.4
click at [387, 168] on nav "Omelette Croissant Pizza Pasta Fries Main Dishes Soup Salads Appetizers Cold Su…" at bounding box center [490, 243] width 241 height 680
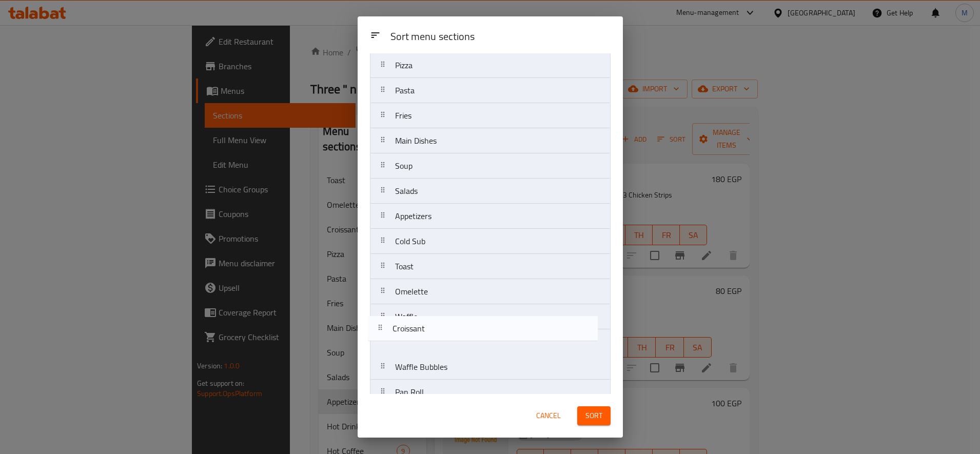
scroll to position [42, 0]
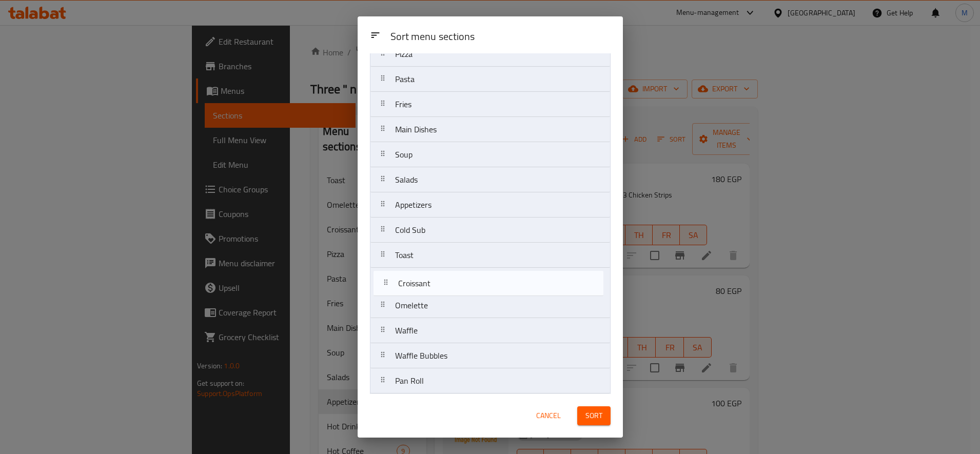
drag, startPoint x: 388, startPoint y: 95, endPoint x: 390, endPoint y: 291, distance: 195.5
click at [390, 291] on nav "Croissant Pizza Pasta Fries Main Dishes Soup Salads Appetizers Cold Sub Toast O…" at bounding box center [490, 381] width 241 height 680
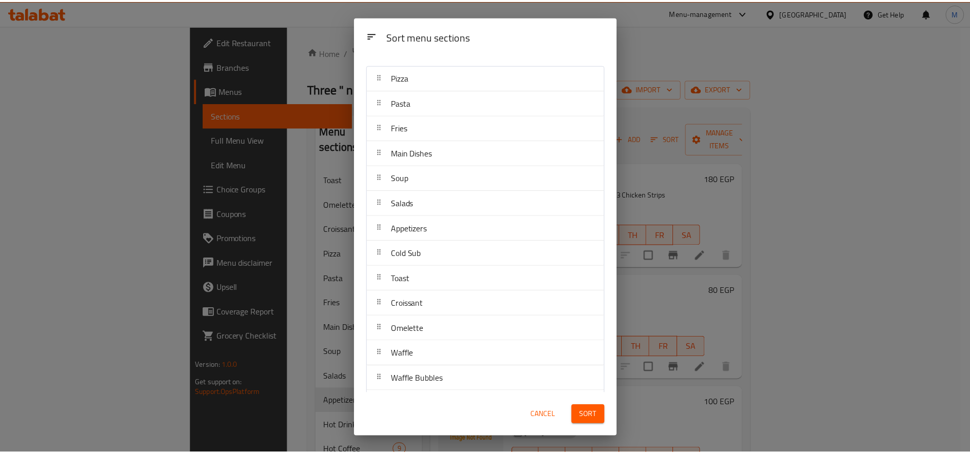
scroll to position [0, 0]
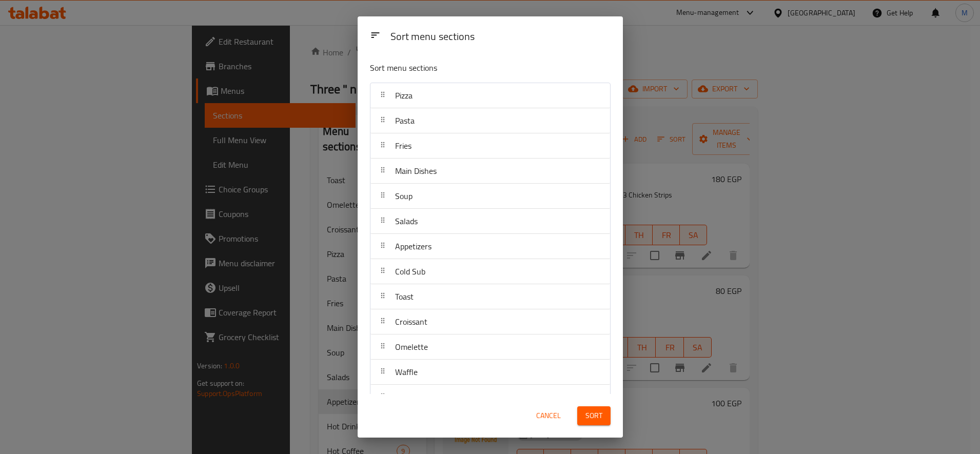
click at [590, 416] on span "Sort" at bounding box center [593, 415] width 17 height 13
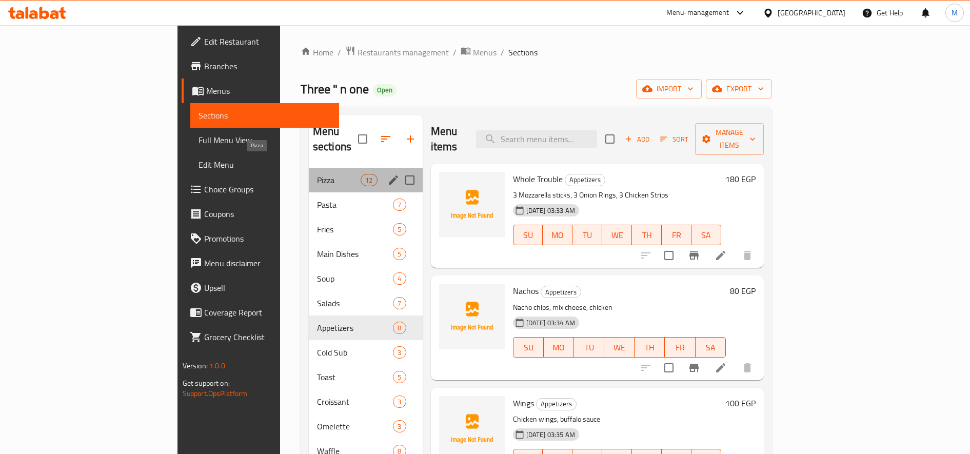
click at [317, 174] on span "Pizza" at bounding box center [339, 180] width 44 height 12
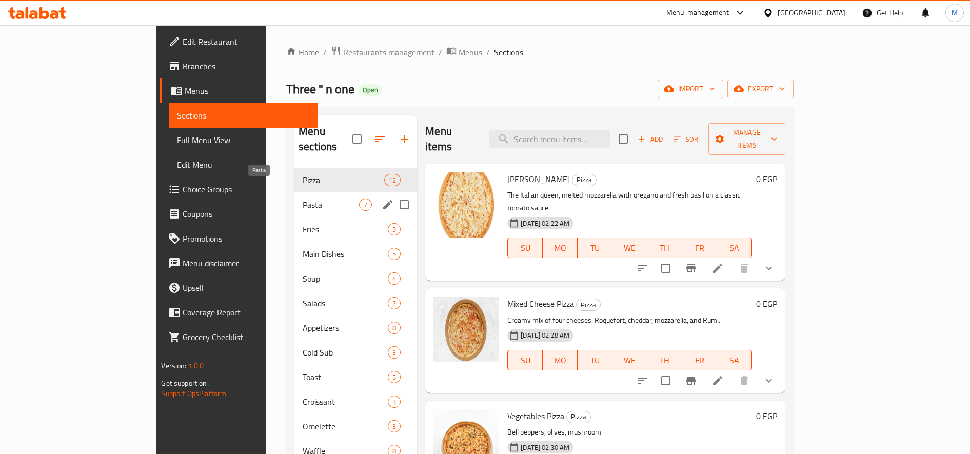
click at [303, 199] on span "Pasta" at bounding box center [331, 205] width 56 height 12
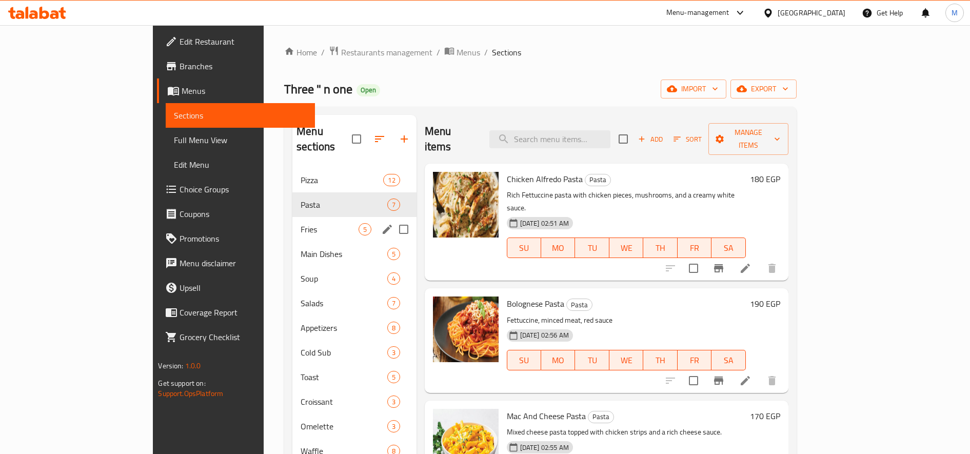
click at [301, 223] on span "Fries" at bounding box center [329, 229] width 57 height 12
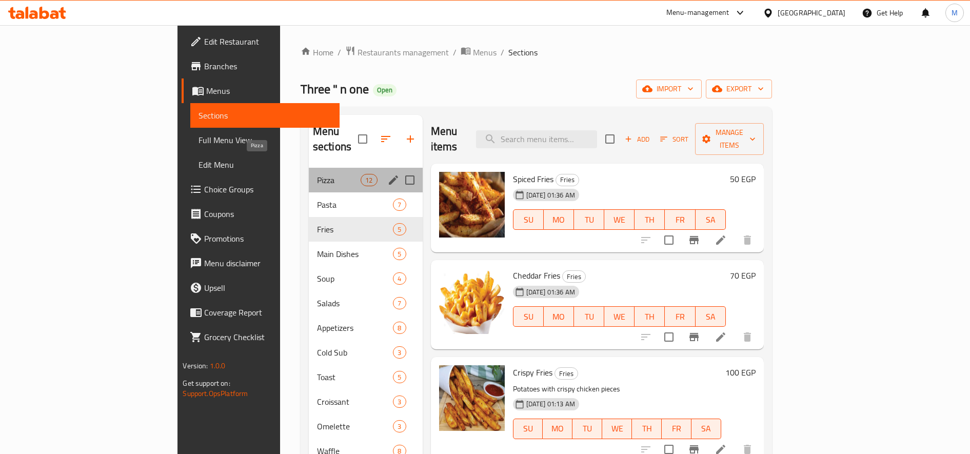
click at [317, 174] on span "Pizza" at bounding box center [339, 180] width 44 height 12
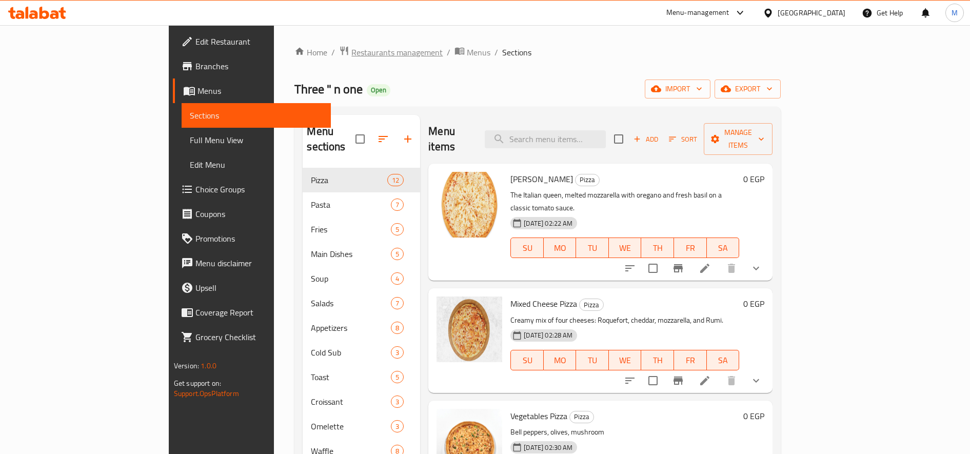
click at [351, 55] on span "Restaurants management" at bounding box center [396, 52] width 91 height 12
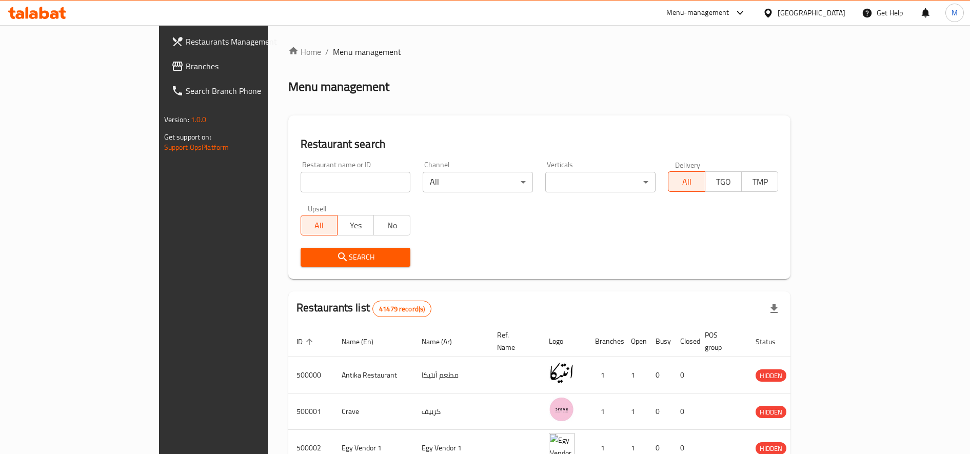
click at [301, 183] on input "search" at bounding box center [356, 182] width 110 height 21
click at [301, 179] on input "search" at bounding box center [356, 182] width 110 height 21
click at [356, 134] on div "Restaurant search Restaurant name or ID Restaurant name or ID Channel All ​ Ver…" at bounding box center [539, 197] width 503 height 164
click at [304, 178] on input "search" at bounding box center [356, 182] width 110 height 21
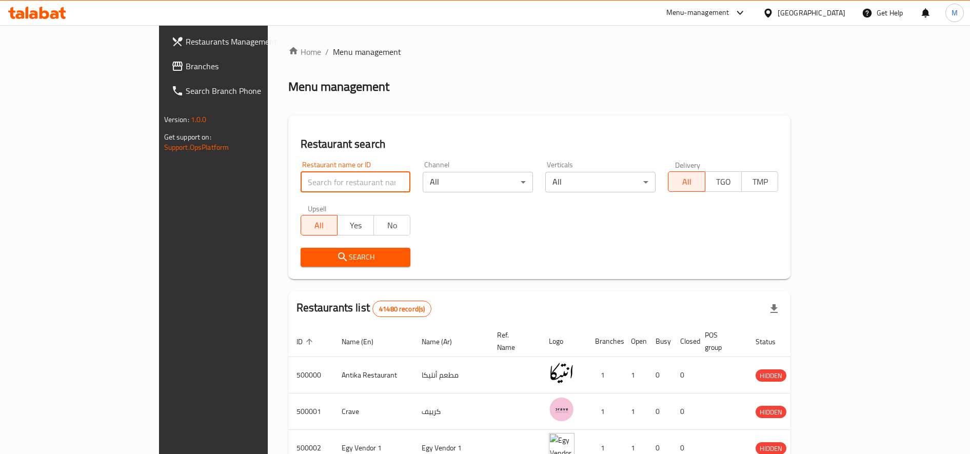
click at [313, 177] on input "search" at bounding box center [356, 182] width 110 height 21
paste input "699428"
type input "699428"
click button "Search" at bounding box center [356, 257] width 110 height 19
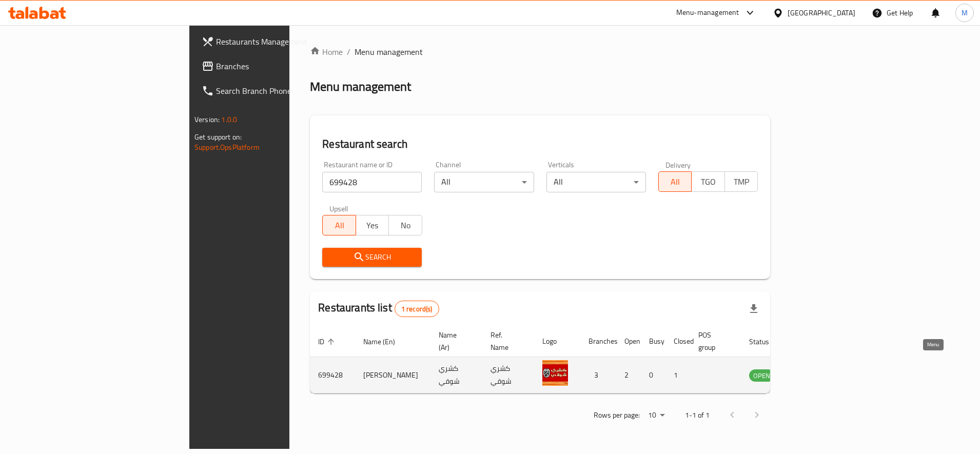
click at [815, 369] on icon "enhanced table" at bounding box center [809, 375] width 12 height 12
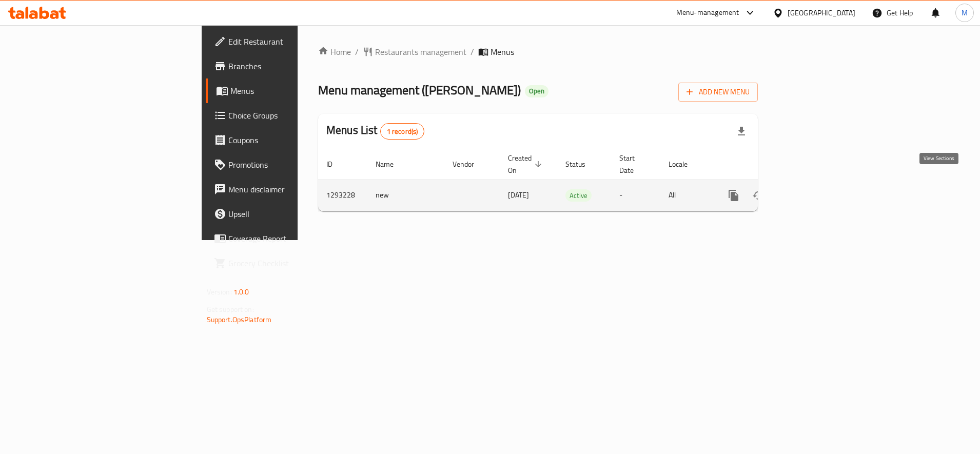
click at [820, 190] on link "enhanced table" at bounding box center [807, 195] width 25 height 25
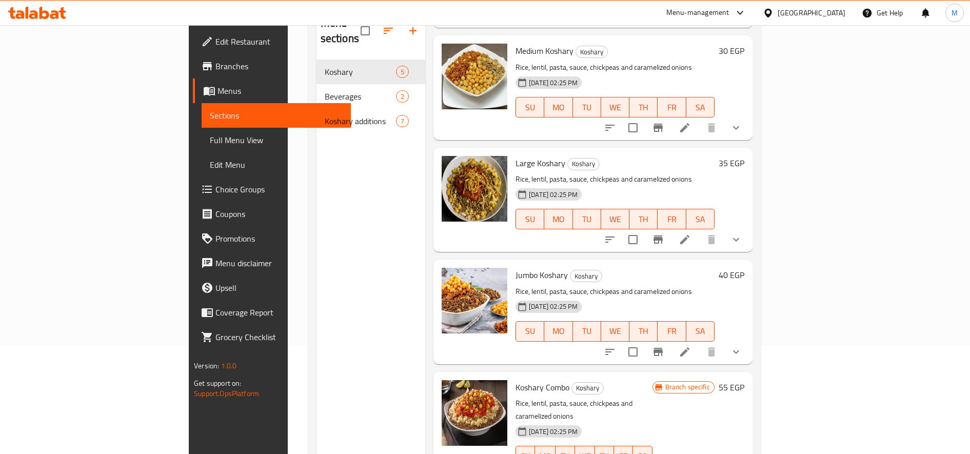
scroll to position [144, 0]
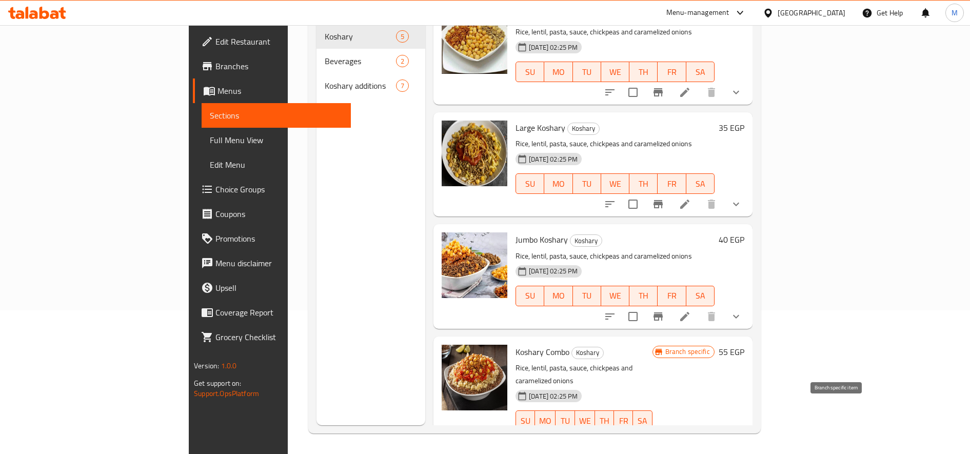
click at [664, 435] on icon "Branch-specific-item" at bounding box center [658, 441] width 12 height 12
click at [744, 232] on h6 "40 EGP" at bounding box center [732, 239] width 26 height 14
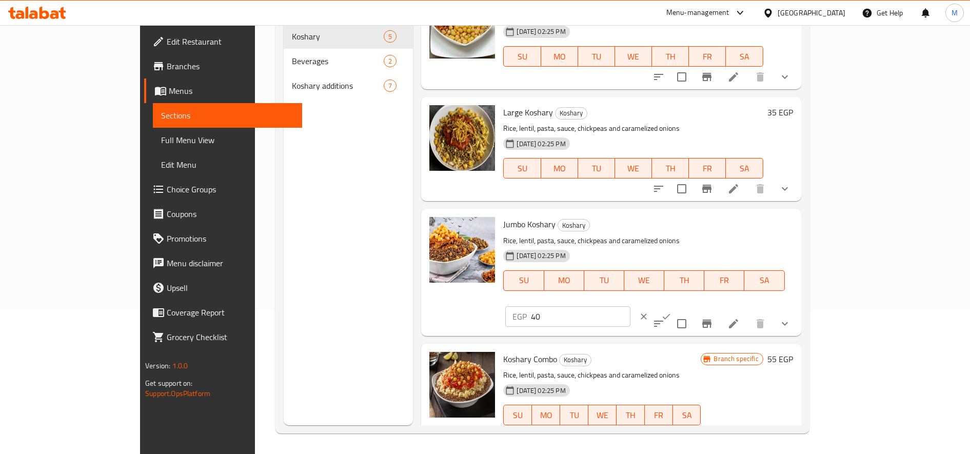
click at [630, 306] on input "40" at bounding box center [580, 316] width 99 height 21
paste input "50.0"
type input "50.00"
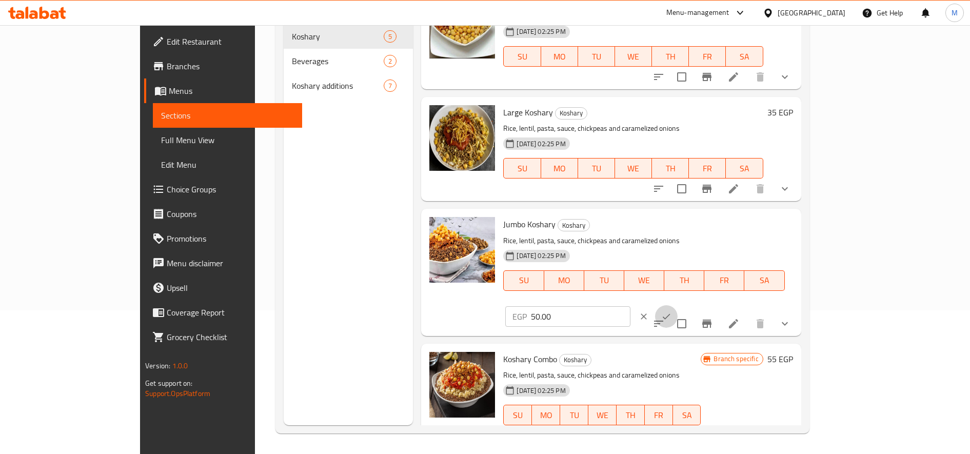
click at [672, 311] on icon "ok" at bounding box center [666, 316] width 10 height 10
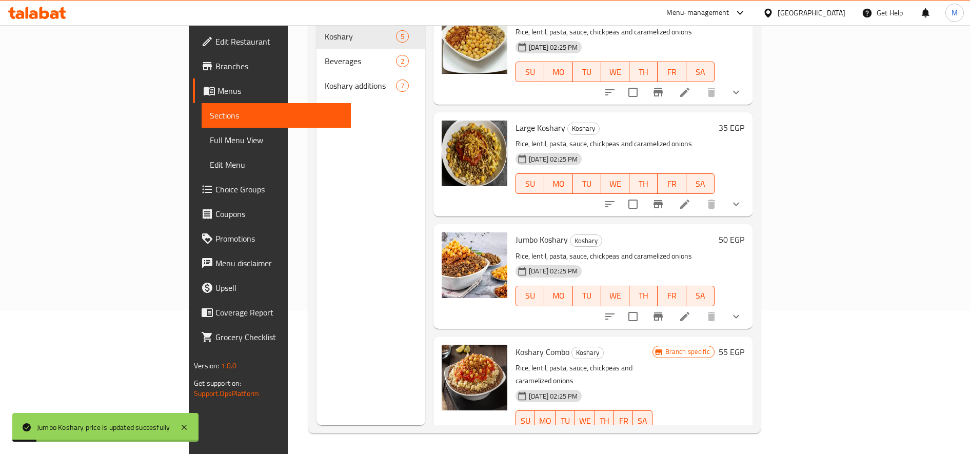
click at [744, 345] on h6 "55 EGP" at bounding box center [732, 352] width 26 height 14
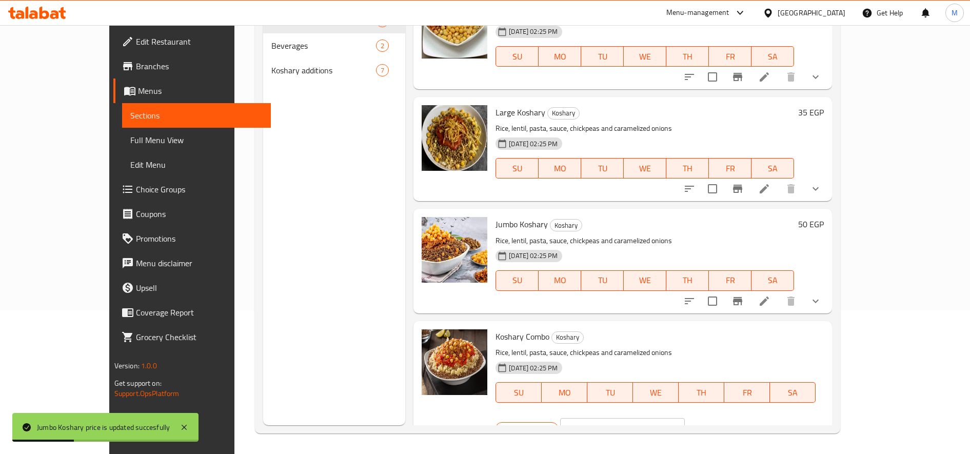
click at [685, 418] on input "55" at bounding box center [635, 428] width 99 height 21
paste input "68.7"
type input "68.75"
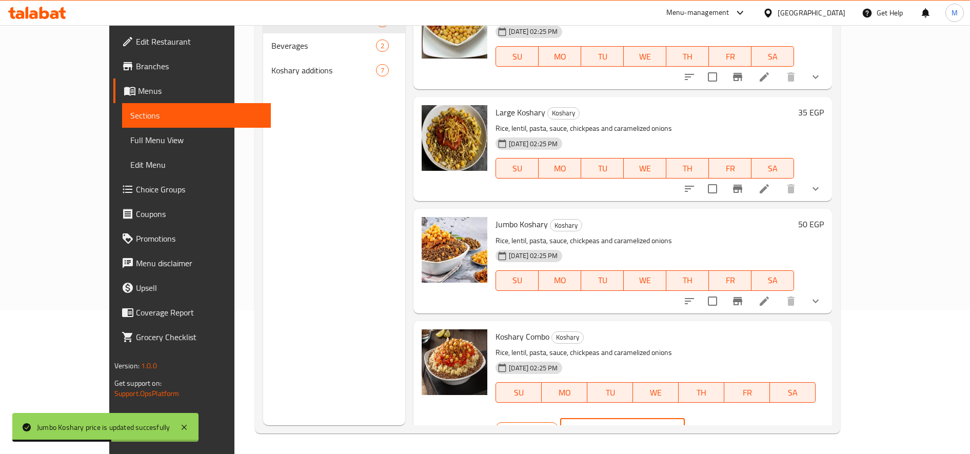
click at [726, 423] on icon "ok" at bounding box center [721, 428] width 10 height 10
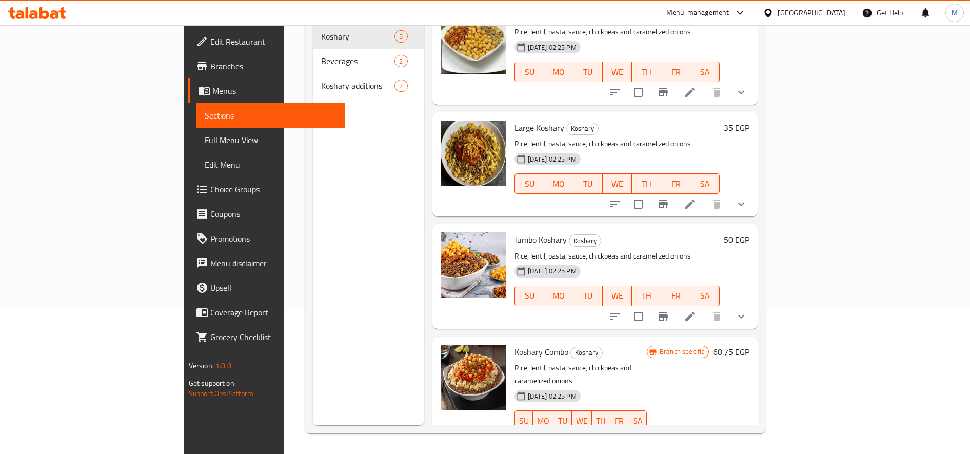
scroll to position [0, 0]
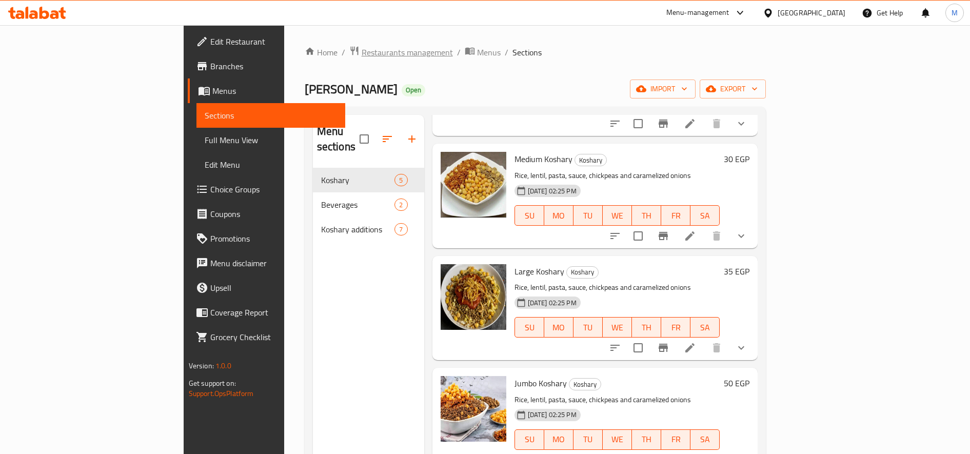
click at [362, 52] on span "Restaurants management" at bounding box center [407, 52] width 91 height 12
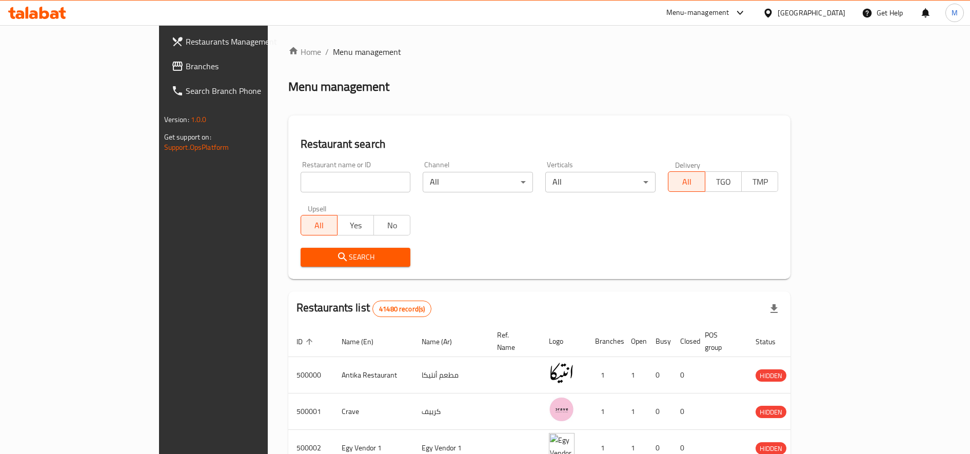
click at [311, 187] on input "search" at bounding box center [356, 182] width 110 height 21
paste input "700073"
type input "700073"
click button "Search" at bounding box center [356, 257] width 110 height 19
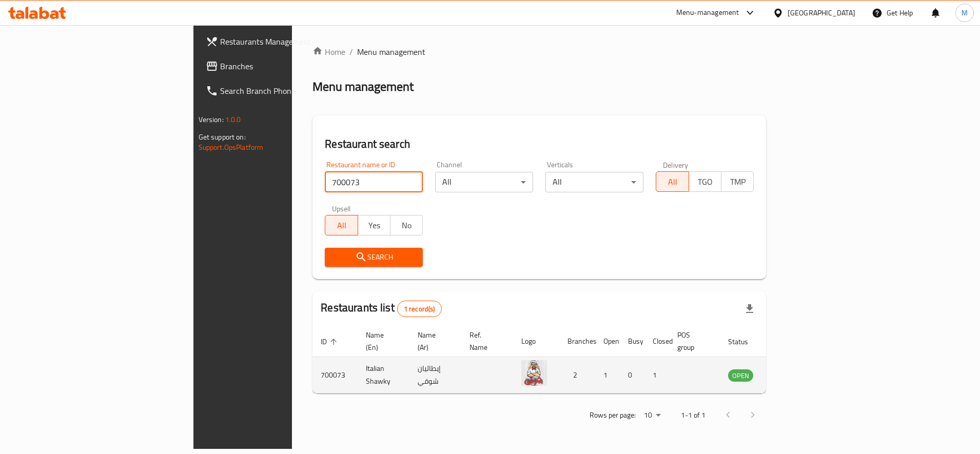
click at [792, 373] on icon "enhanced table" at bounding box center [790, 375] width 4 height 4
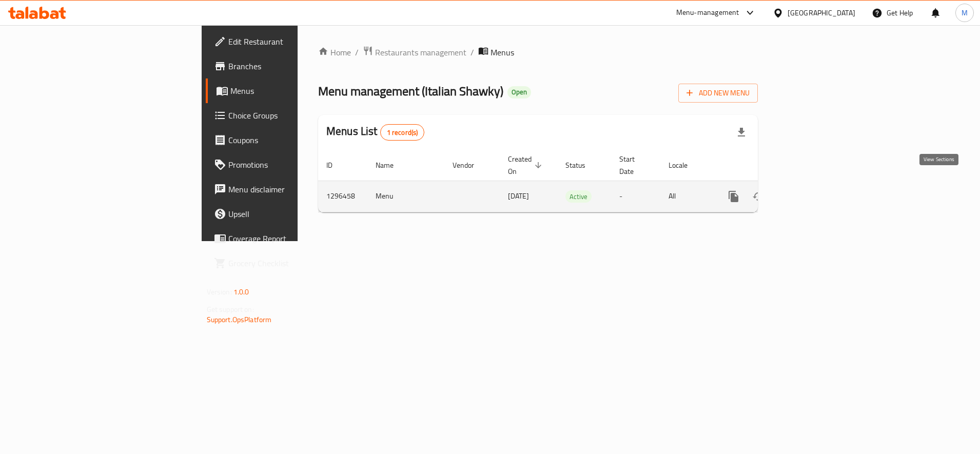
click at [814, 190] on icon "enhanced table" at bounding box center [807, 196] width 12 height 12
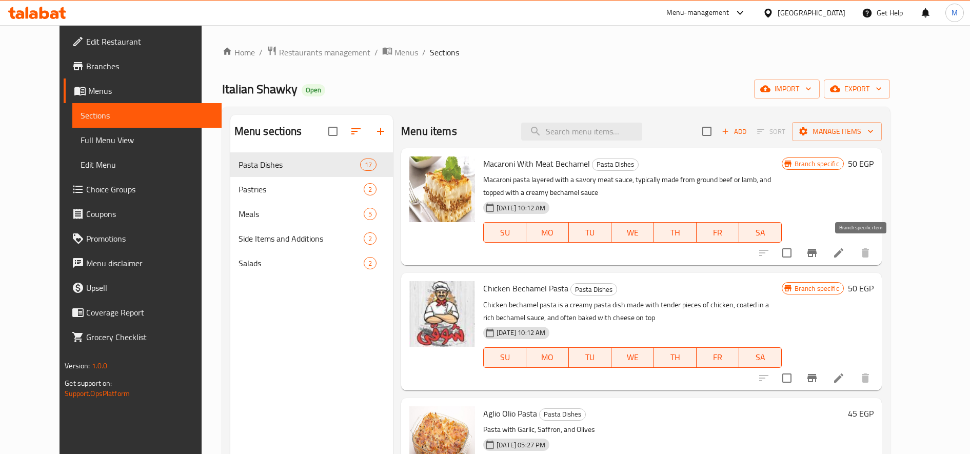
click at [817, 254] on icon "Branch-specific-item" at bounding box center [811, 253] width 9 height 8
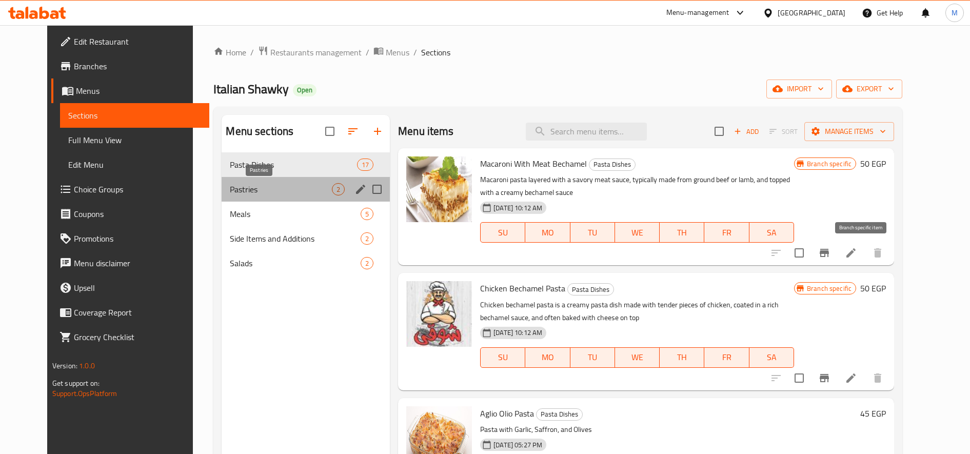
click at [232, 186] on span "Pastries" at bounding box center [281, 189] width 102 height 12
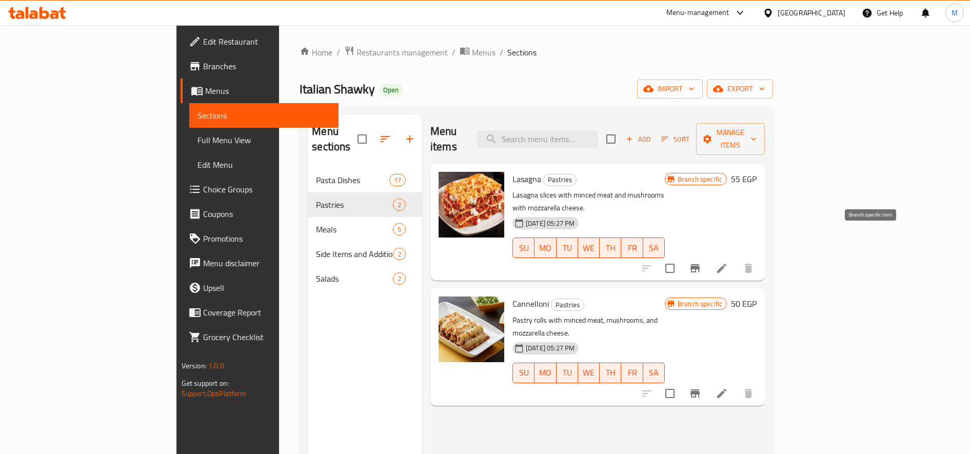
click at [700, 264] on icon "Branch-specific-item" at bounding box center [694, 268] width 9 height 8
click at [701, 387] on icon "Branch-specific-item" at bounding box center [695, 393] width 12 height 12
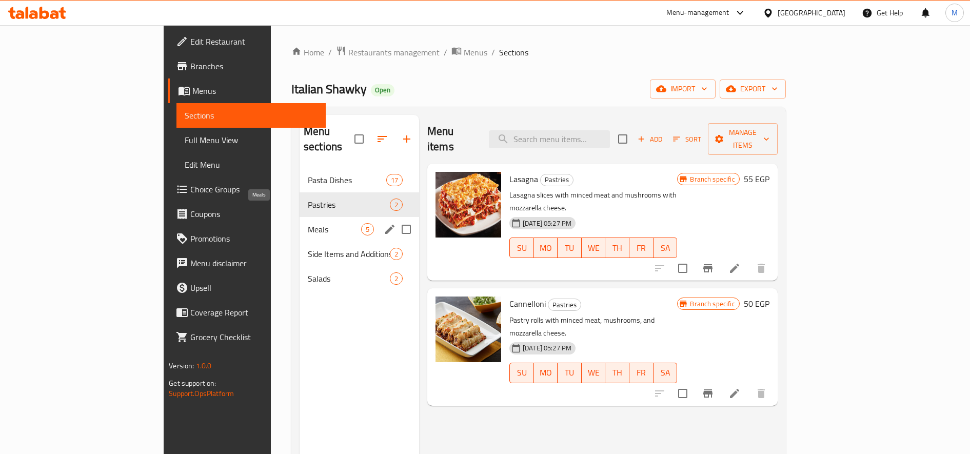
click at [308, 223] on span "Meals" at bounding box center [334, 229] width 53 height 12
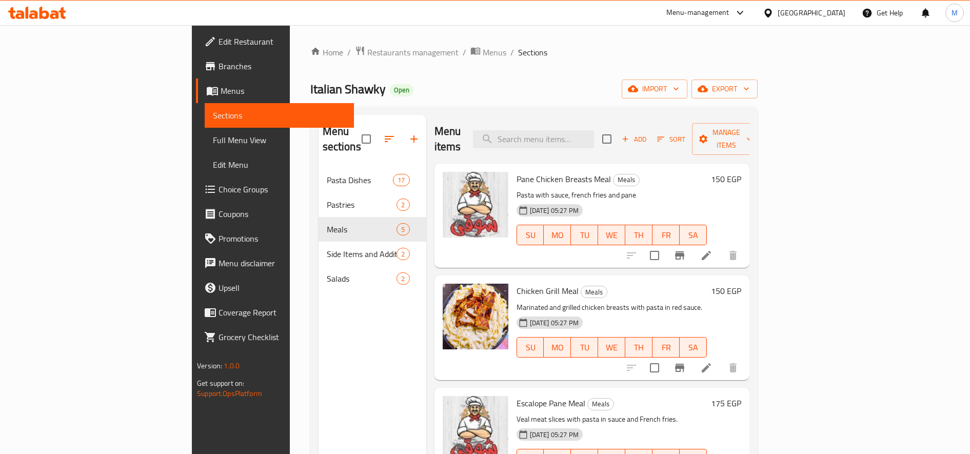
click at [741, 172] on h6 "150 EGP" at bounding box center [726, 179] width 30 height 14
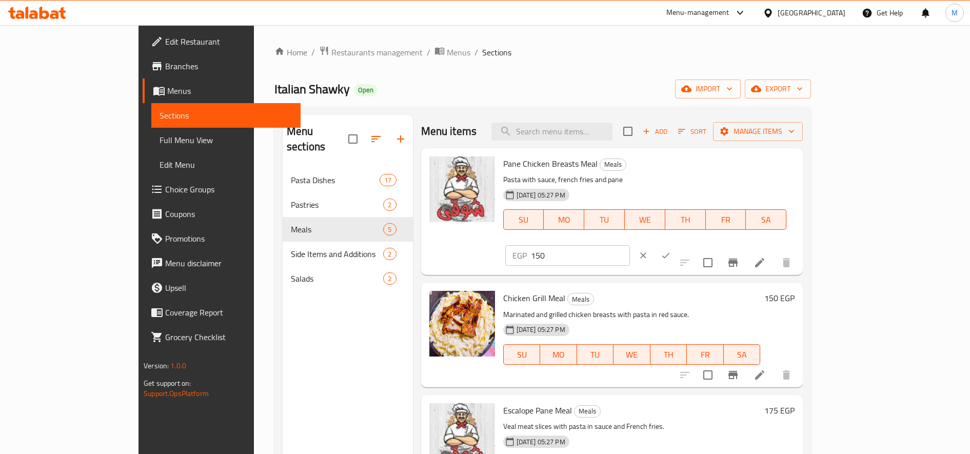
click at [630, 245] on input "150" at bounding box center [580, 255] width 99 height 21
paste input "87."
type input "187.50"
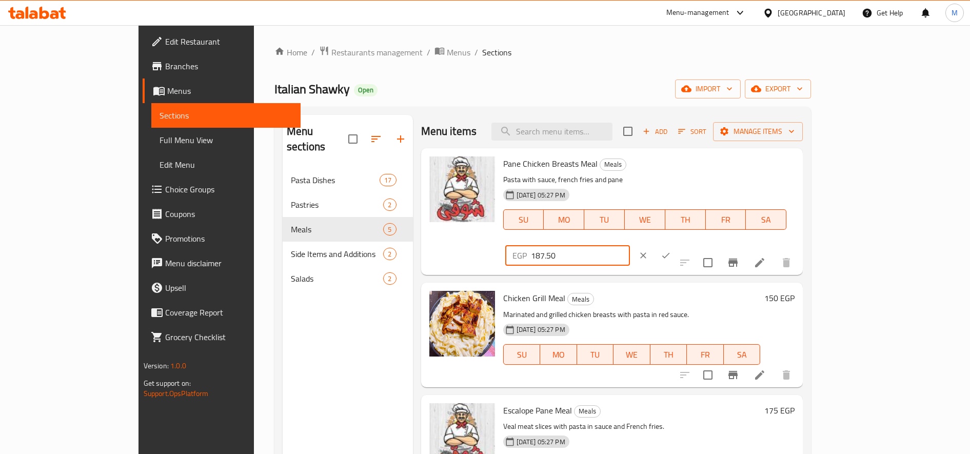
click at [795, 291] on h6 "150 EGP" at bounding box center [779, 298] width 30 height 14
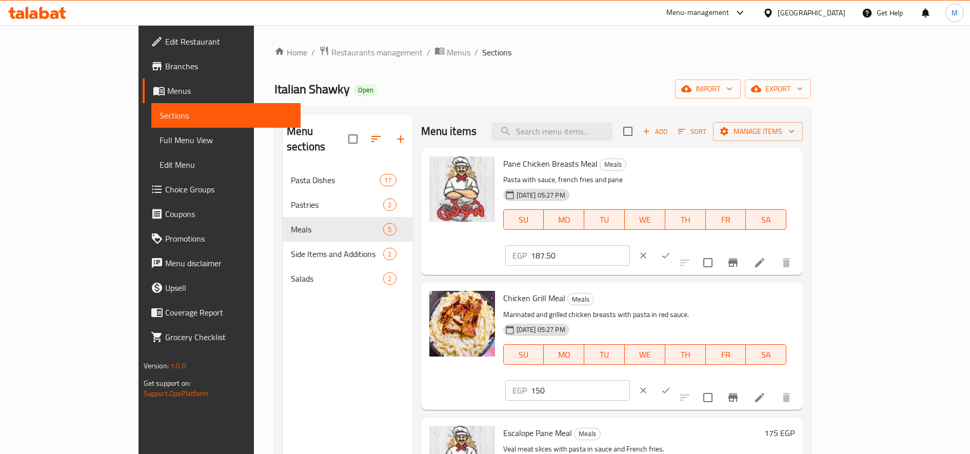
click at [693, 379] on div "EGP 150 ​" at bounding box center [598, 390] width 187 height 23
drag, startPoint x: 817, startPoint y: 268, endPoint x: 817, endPoint y: 274, distance: 5.7
click at [693, 379] on div "EGP 150 ​" at bounding box center [598, 390] width 187 height 23
click at [630, 380] on input "150" at bounding box center [580, 390] width 99 height 21
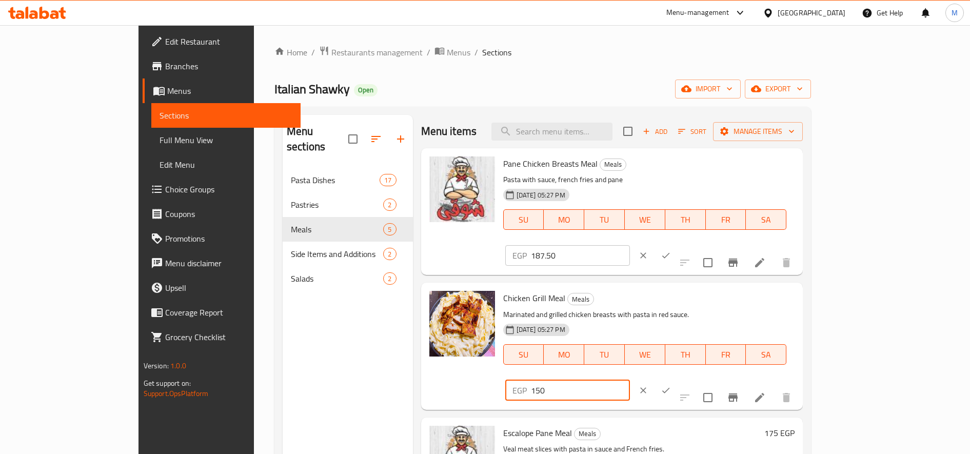
click at [630, 380] on input "150" at bounding box center [580, 390] width 99 height 21
paste input "87."
type input "187.50"
click at [671, 250] on icon "ok" at bounding box center [666, 255] width 10 height 10
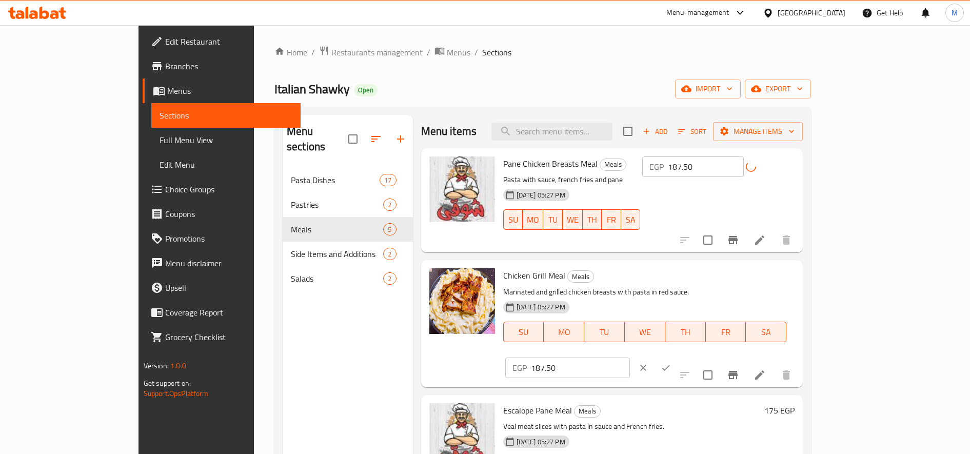
click at [671, 363] on icon "ok" at bounding box center [666, 368] width 10 height 10
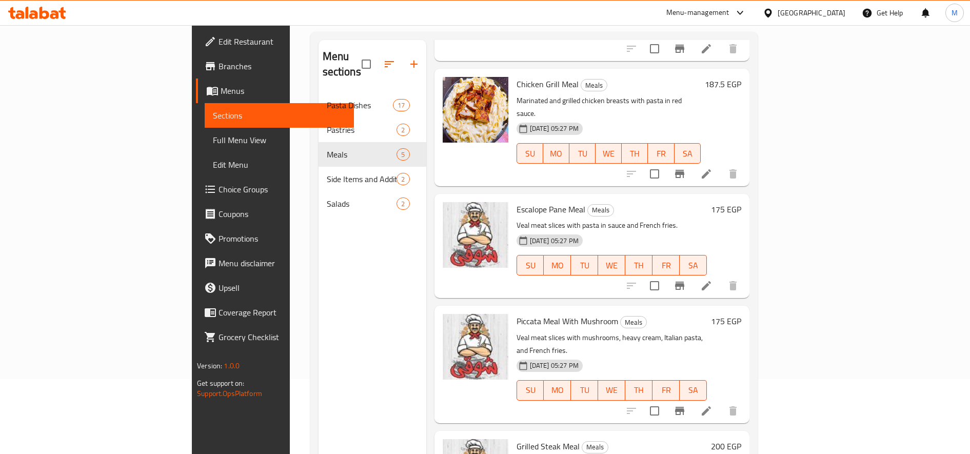
scroll to position [144, 0]
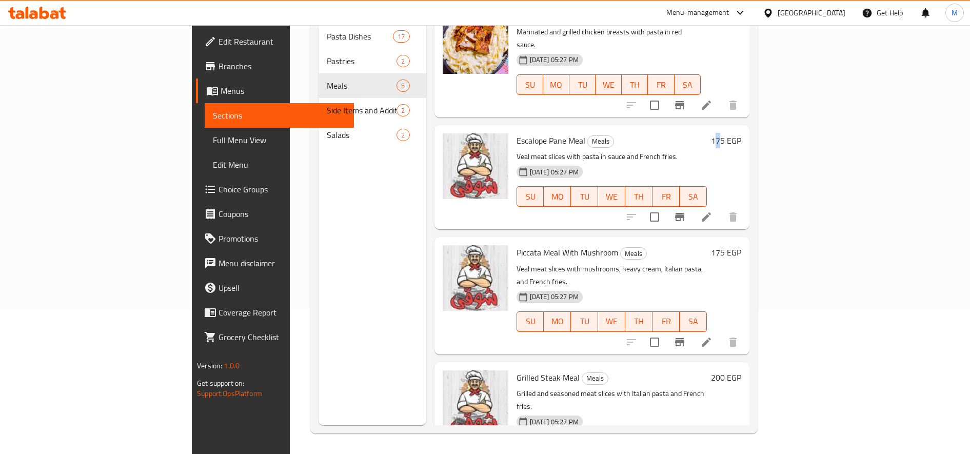
click at [741, 133] on h6 "175 EGP" at bounding box center [726, 140] width 30 height 14
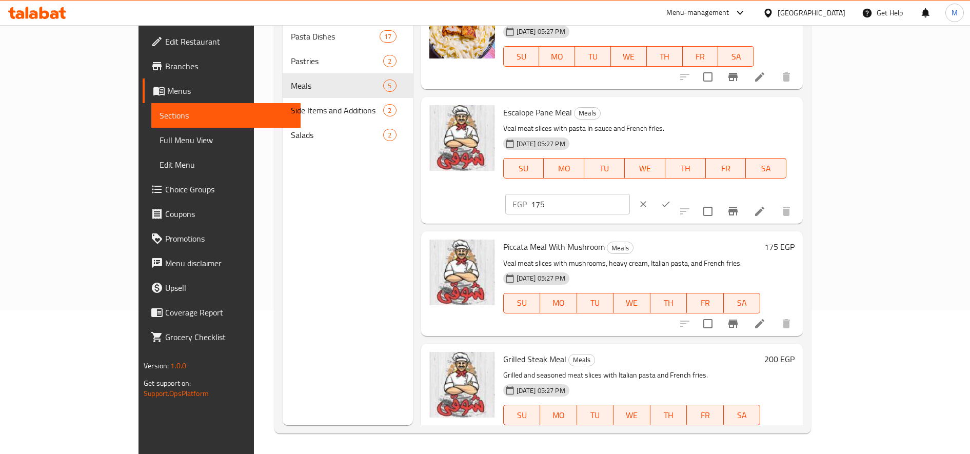
click at [630, 194] on input "175" at bounding box center [580, 204] width 99 height 21
paste input "218."
type input "218.75"
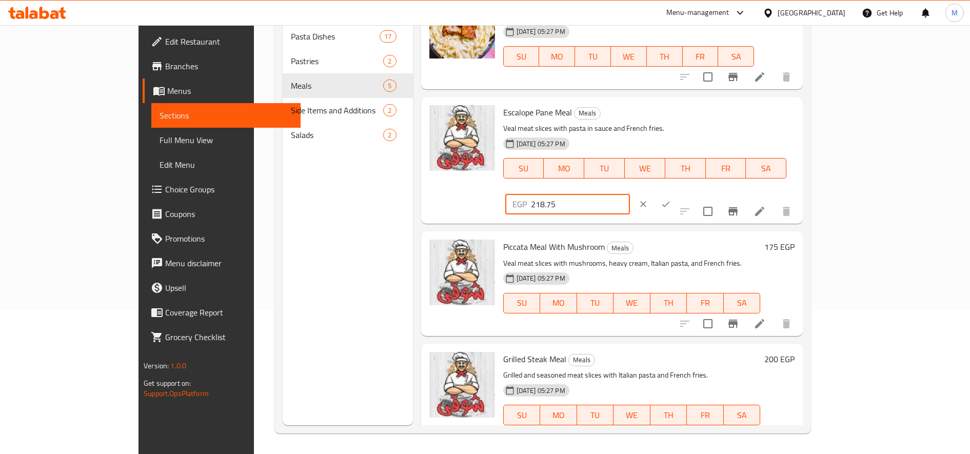
click at [671, 199] on icon "ok" at bounding box center [666, 204] width 10 height 10
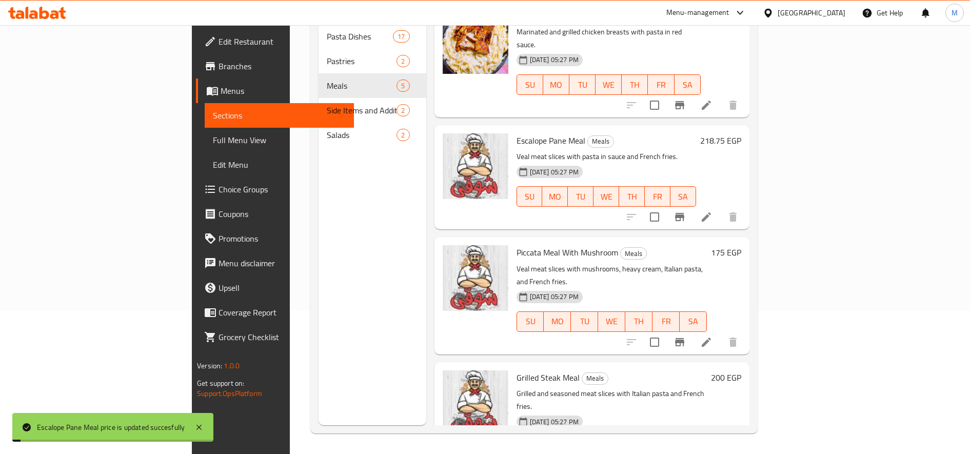
click at [741, 245] on h6 "175 EGP" at bounding box center [726, 252] width 30 height 14
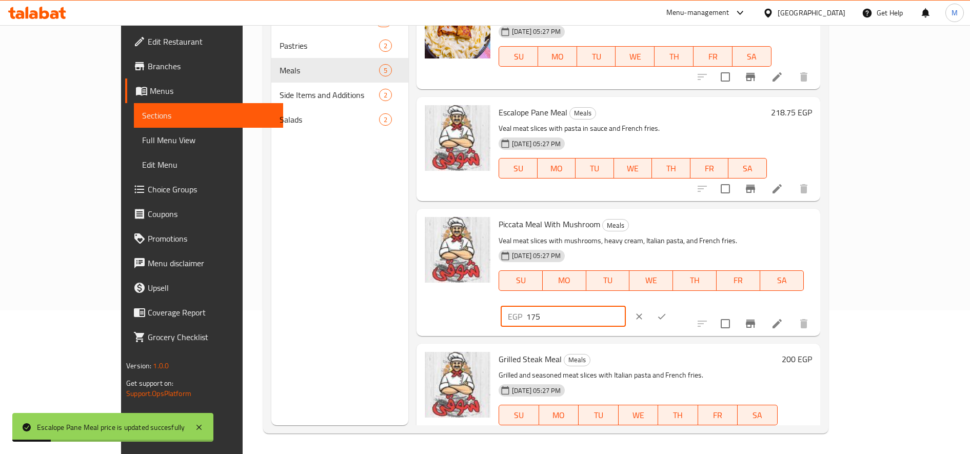
click at [625, 306] on input "175" at bounding box center [575, 316] width 99 height 21
paste input "218."
type input "218.75"
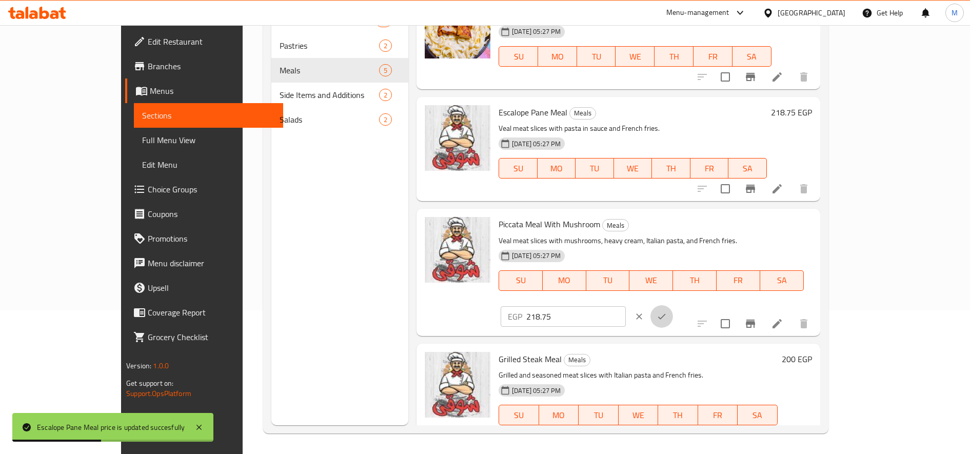
click at [673, 305] on button "ok" at bounding box center [661, 316] width 23 height 23
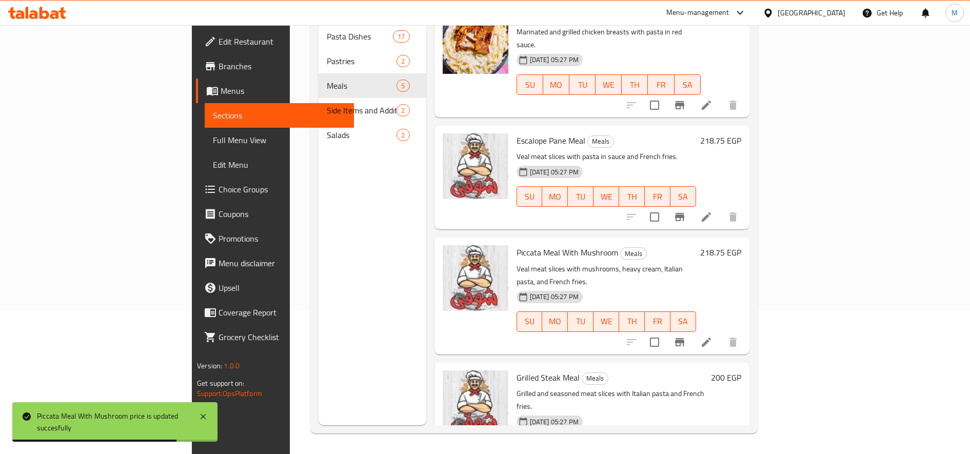
click at [741, 370] on h6 "200 EGP" at bounding box center [726, 377] width 30 height 14
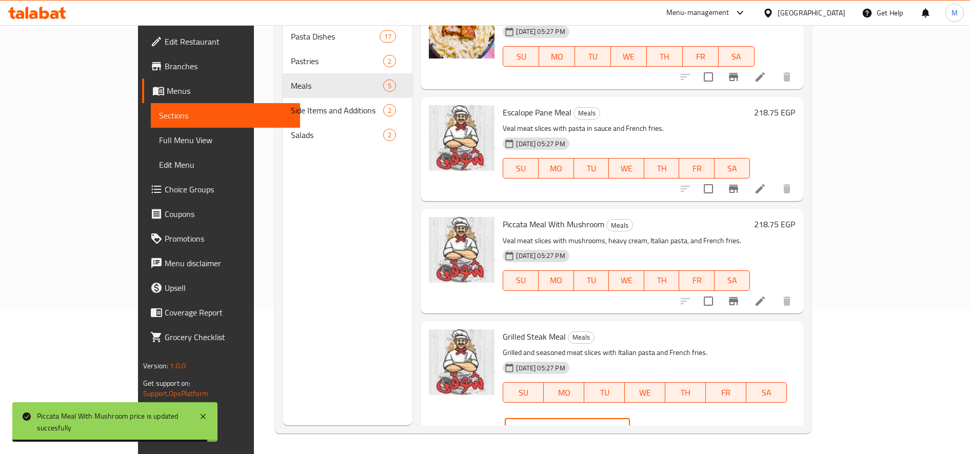
click at [629, 418] on input "200" at bounding box center [579, 428] width 99 height 21
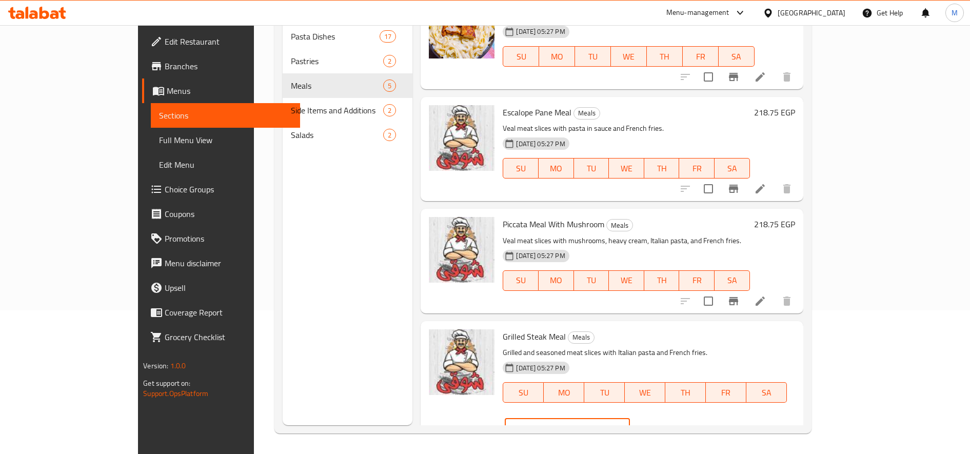
paste input "50."
type input "250.00"
click at [671, 423] on icon "ok" at bounding box center [666, 428] width 10 height 10
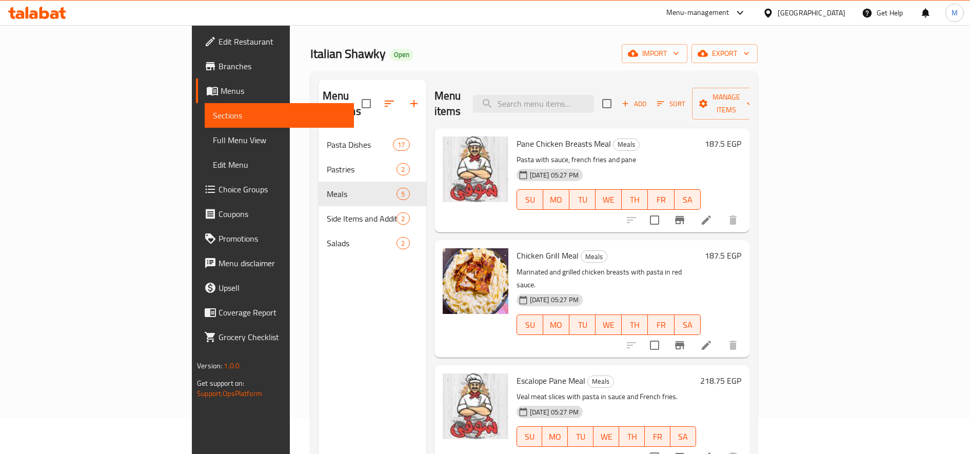
scroll to position [0, 0]
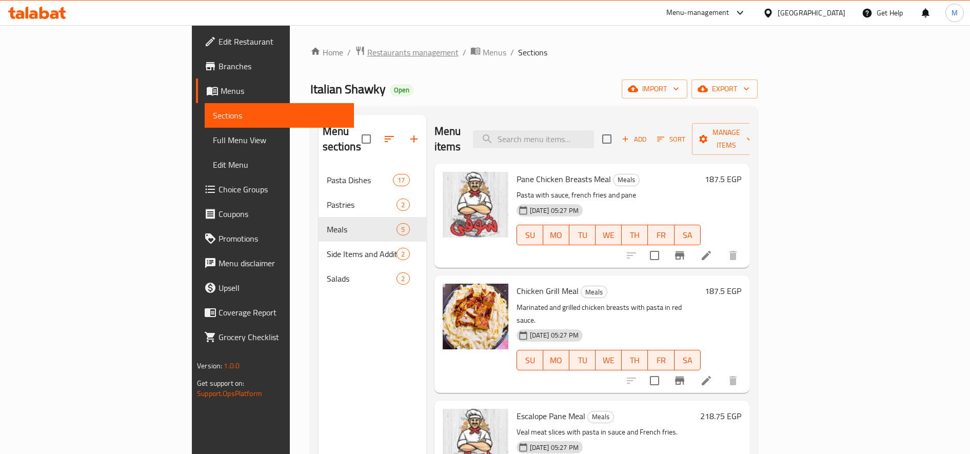
click at [367, 50] on span "Restaurants management" at bounding box center [412, 52] width 91 height 12
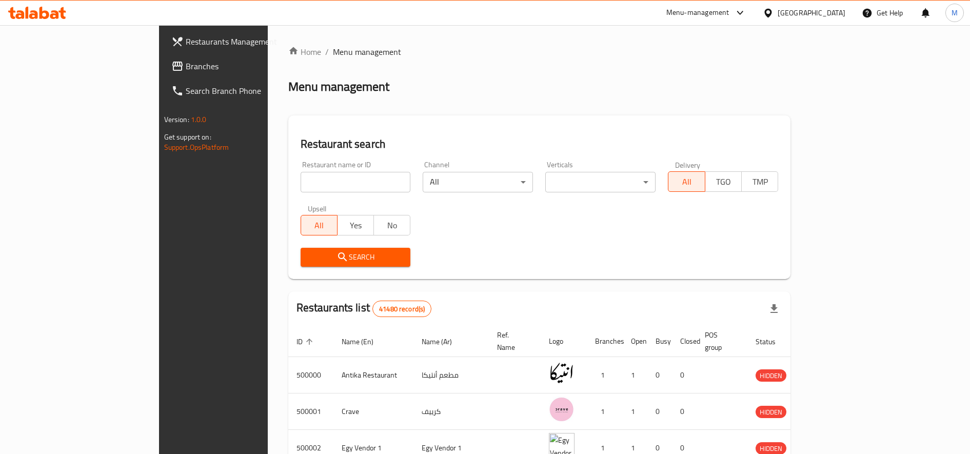
click at [305, 181] on input "search" at bounding box center [356, 182] width 110 height 21
paste input "671238"
type input "671238"
click button "Search" at bounding box center [356, 257] width 110 height 19
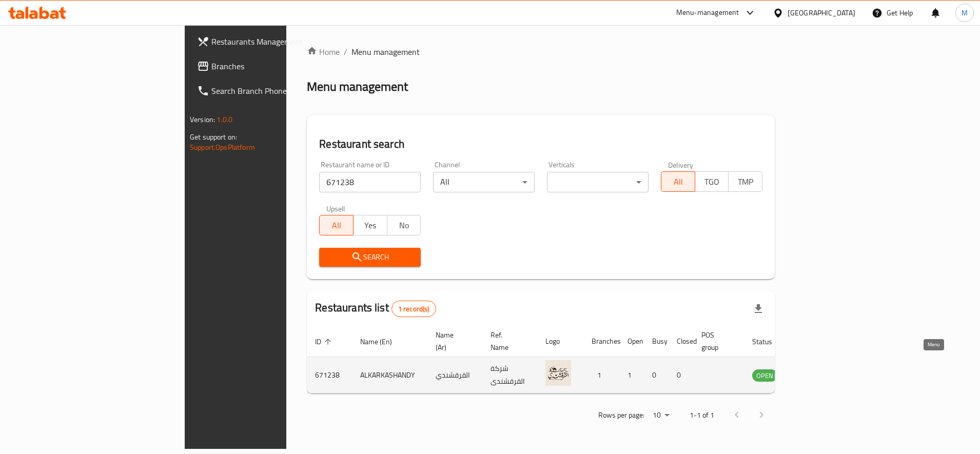
click at [818, 371] on icon "enhanced table" at bounding box center [811, 375] width 11 height 9
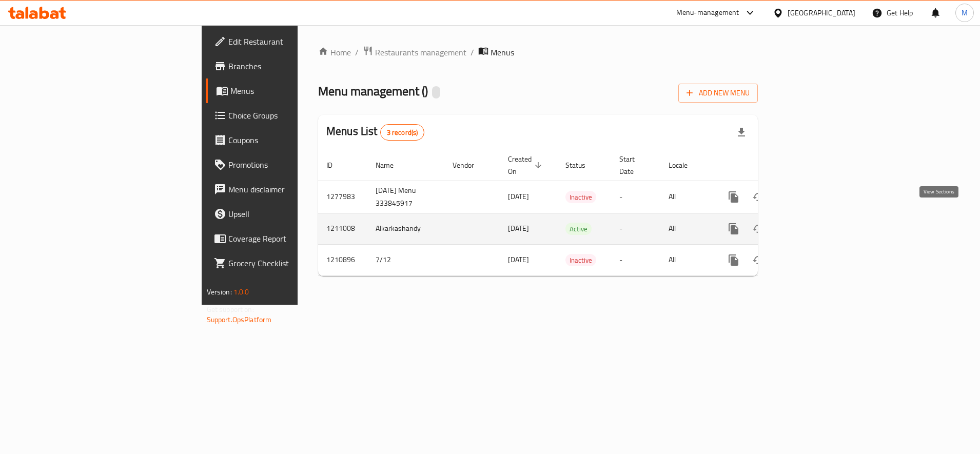
click at [812, 224] on icon "enhanced table" at bounding box center [807, 228] width 9 height 9
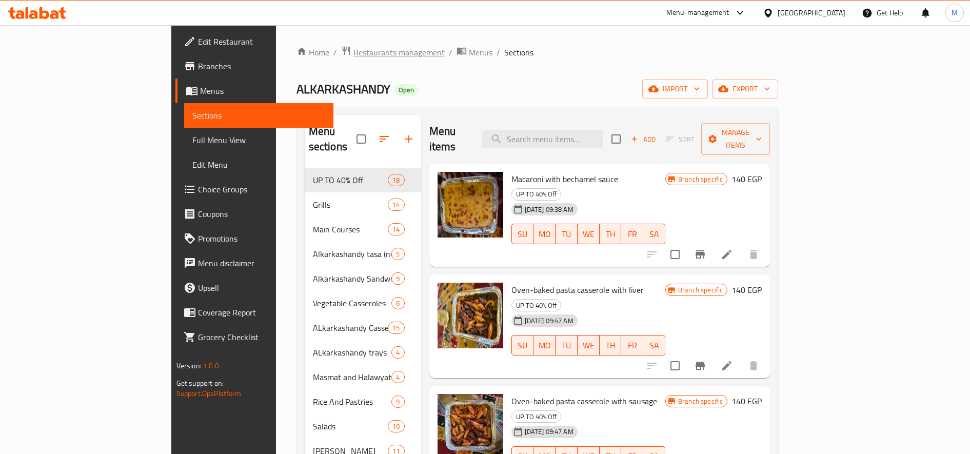
click at [353, 53] on span "Restaurants management" at bounding box center [398, 52] width 91 height 12
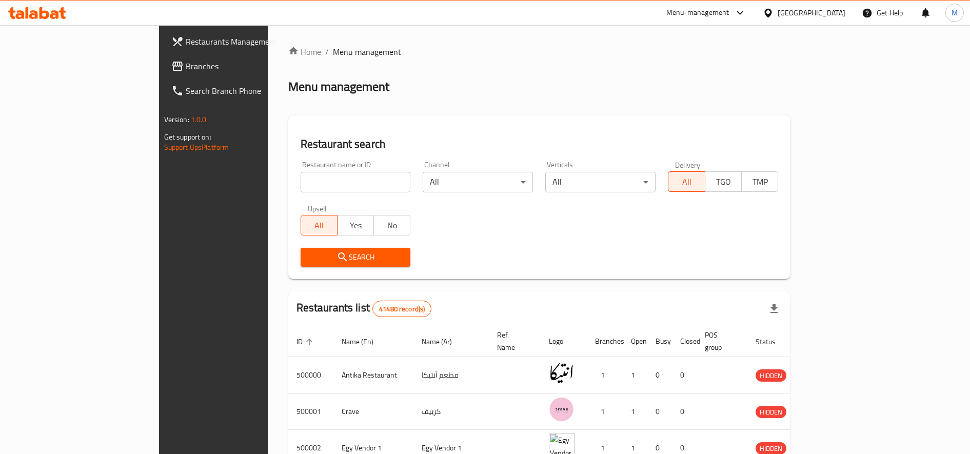
click at [755, 19] on div "Menu-management" at bounding box center [706, 13] width 96 height 25
click at [729, 13] on div "Menu-management" at bounding box center [697, 13] width 63 height 12
click at [699, 113] on div "Restaurant-Management" at bounding box center [691, 113] width 81 height 11
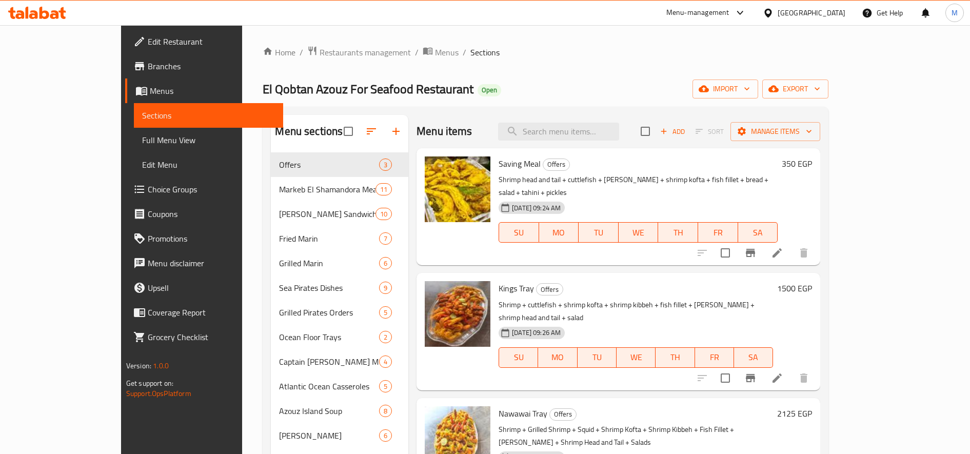
click at [729, 18] on div "Menu-management" at bounding box center [697, 13] width 63 height 12
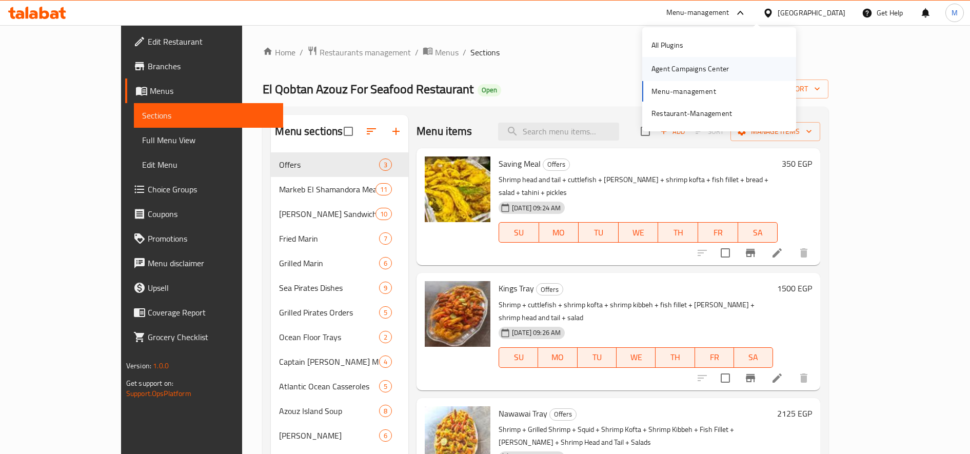
click at [698, 70] on div "Agent Campaigns Center" at bounding box center [689, 68] width 77 height 11
